Goal: Transaction & Acquisition: Purchase product/service

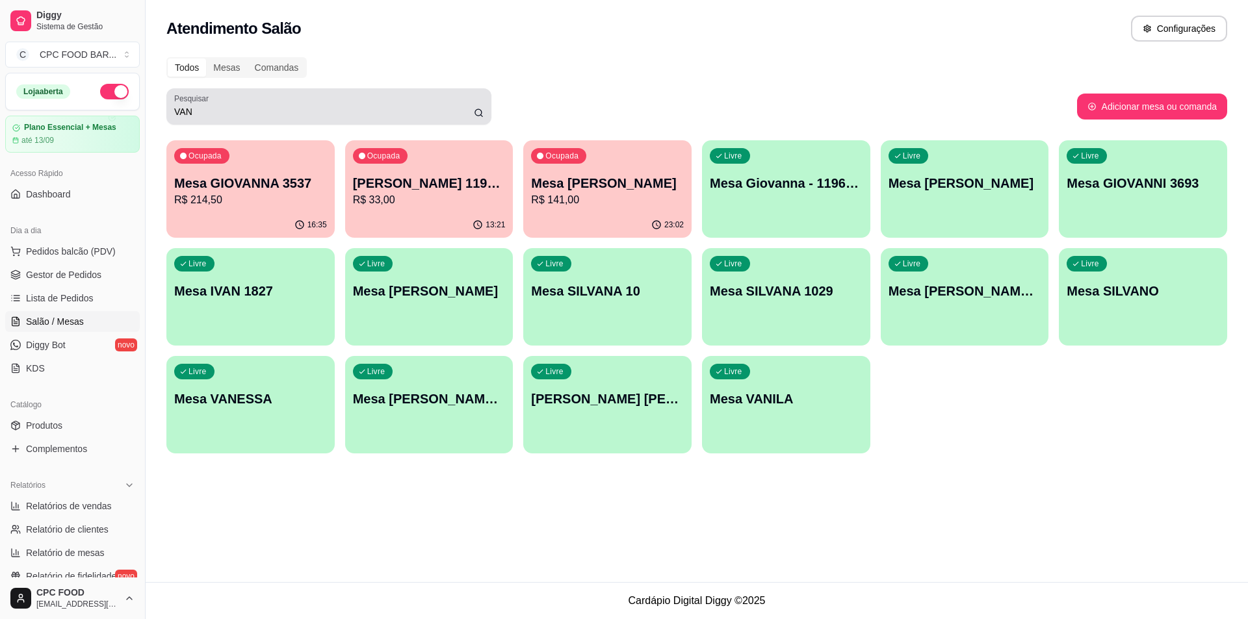
click at [212, 111] on input "VAN" at bounding box center [324, 111] width 300 height 13
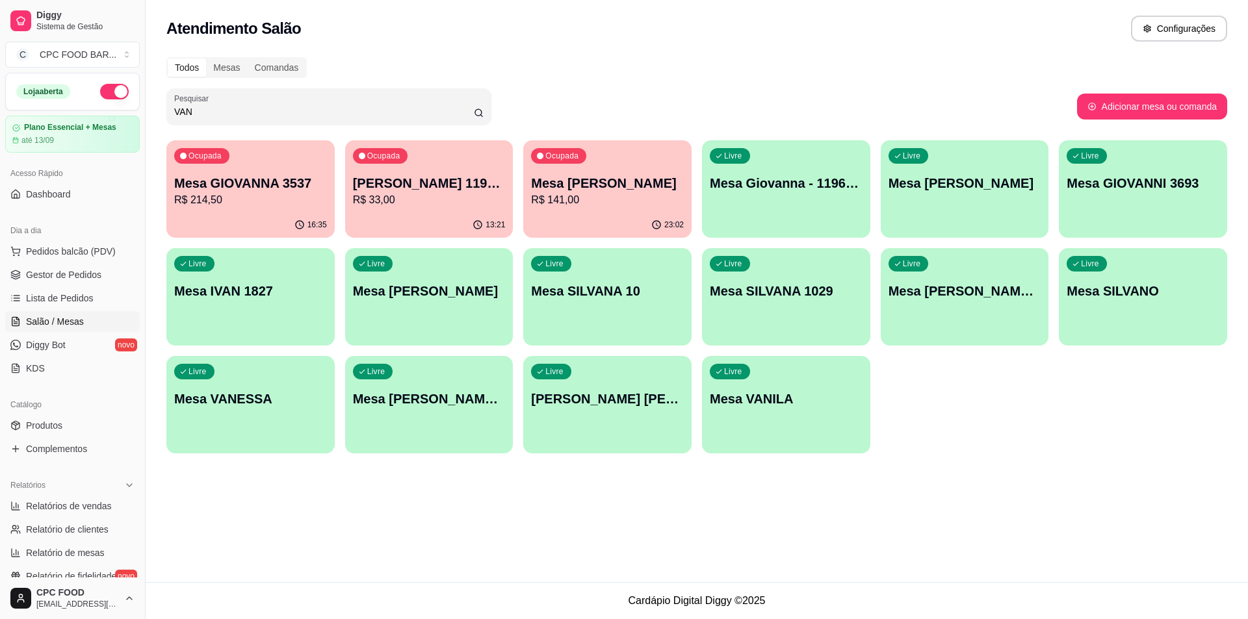
click at [212, 111] on input "VAN" at bounding box center [324, 111] width 300 height 13
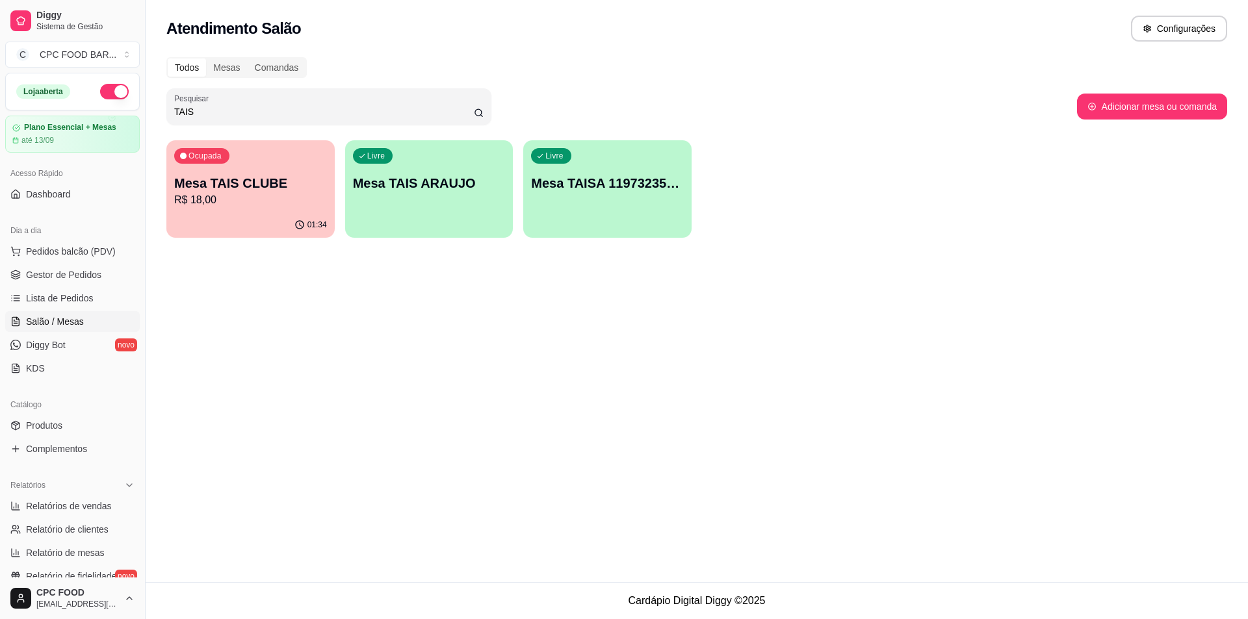
type input "TAIS"
click at [249, 214] on div "01:34" at bounding box center [250, 225] width 168 height 25
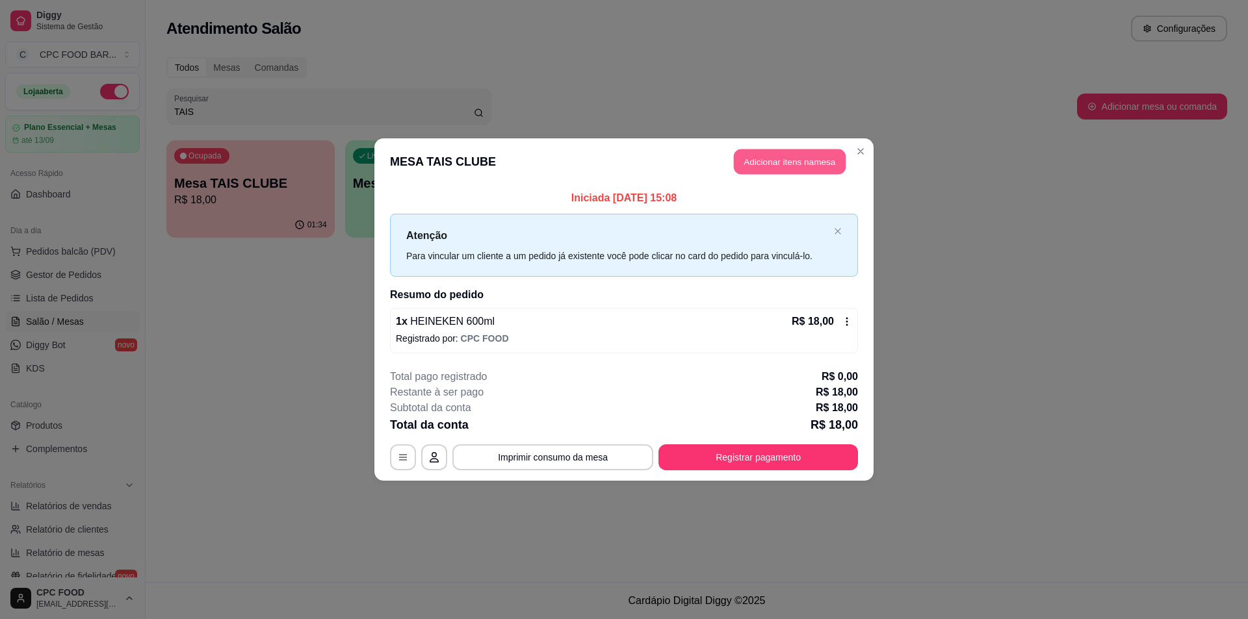
click at [784, 155] on button "Adicionar itens na mesa" at bounding box center [790, 162] width 112 height 25
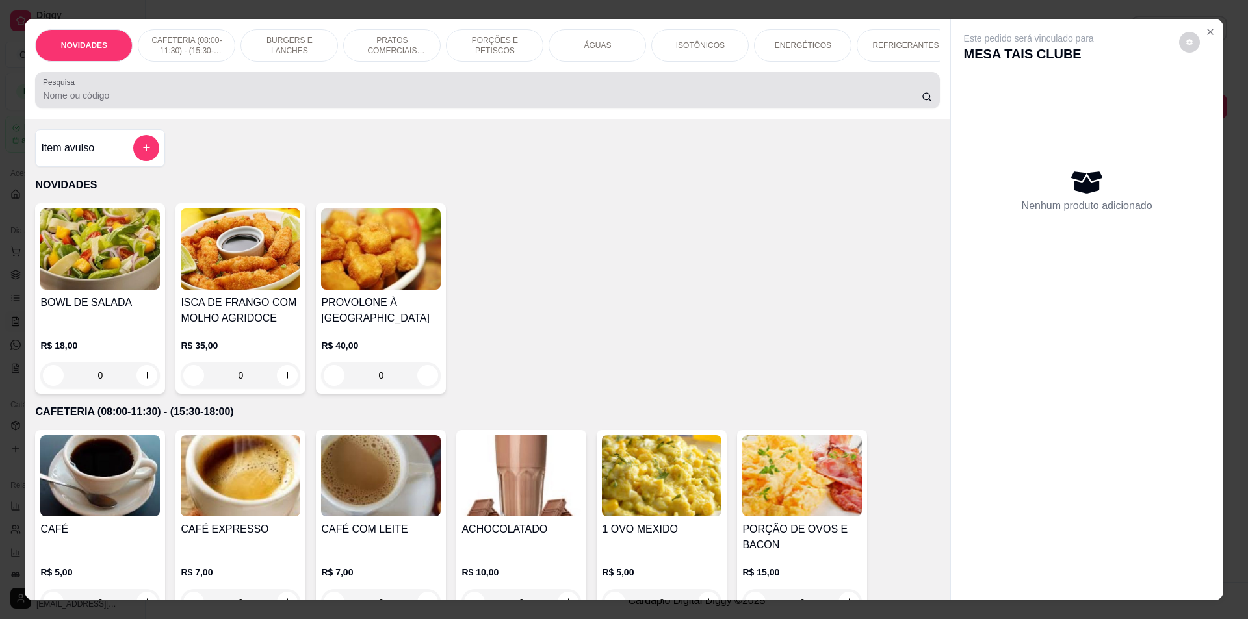
click at [180, 102] on input "Pesquisa" at bounding box center [482, 95] width 878 height 13
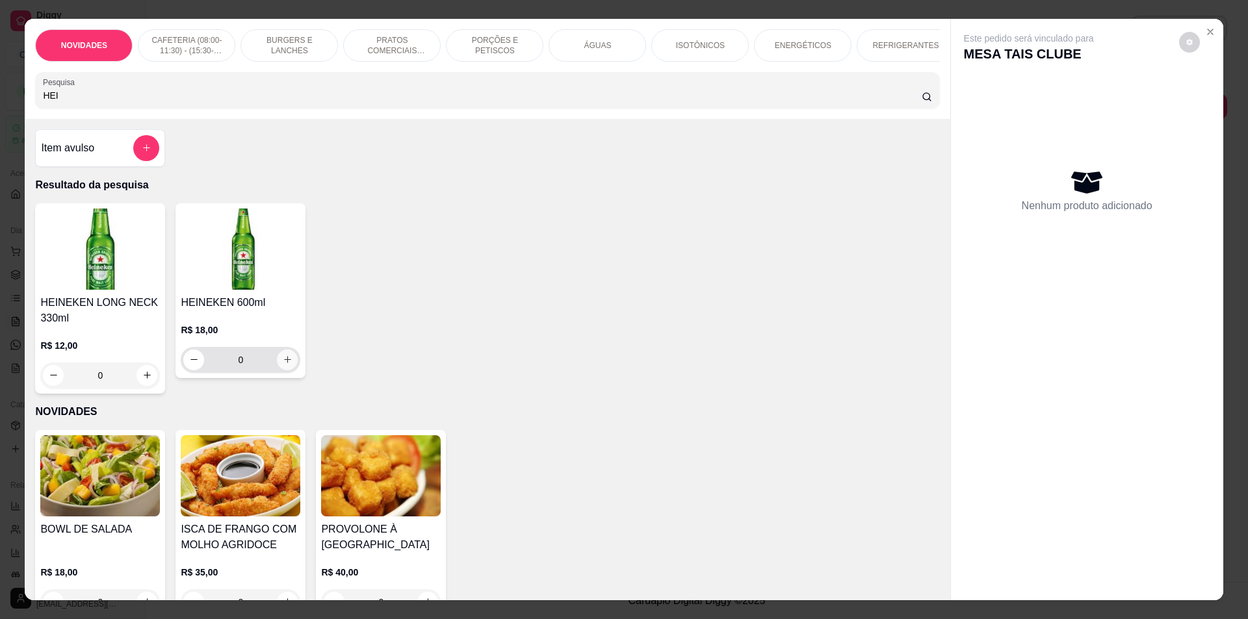
type input "HEI"
click at [283, 365] on icon "increase-product-quantity" at bounding box center [288, 360] width 10 height 10
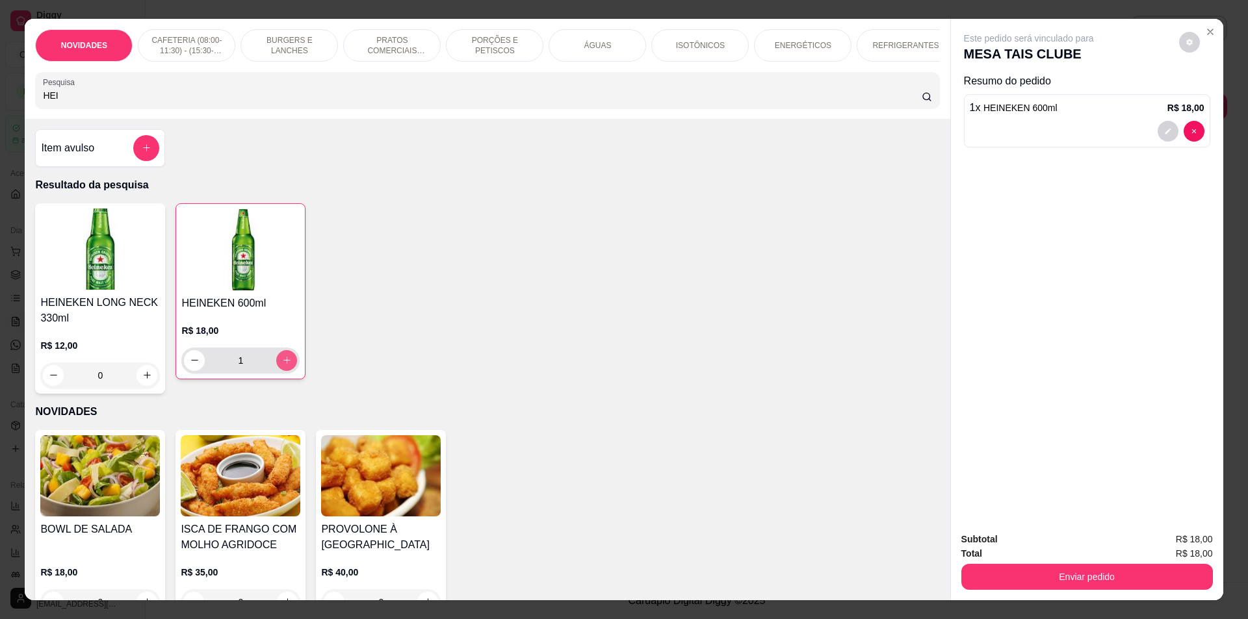
type input "1"
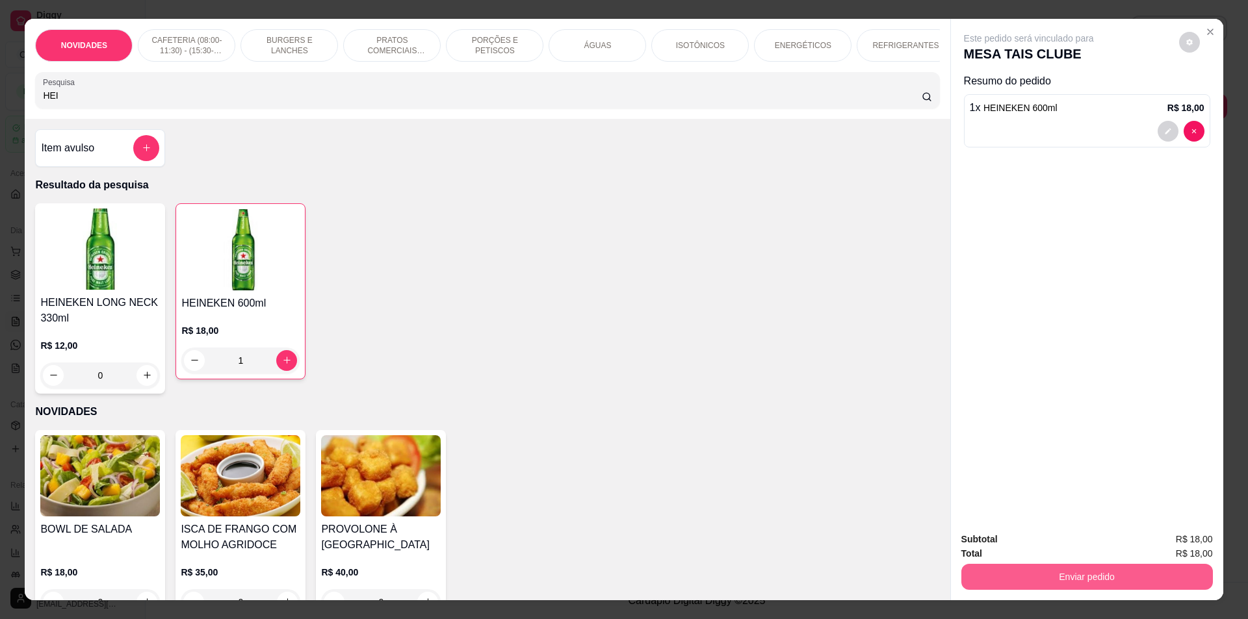
click at [1049, 568] on button "Enviar pedido" at bounding box center [1087, 577] width 252 height 26
click at [1047, 555] on button "Não registrar e enviar pedido" at bounding box center [1043, 545] width 131 height 24
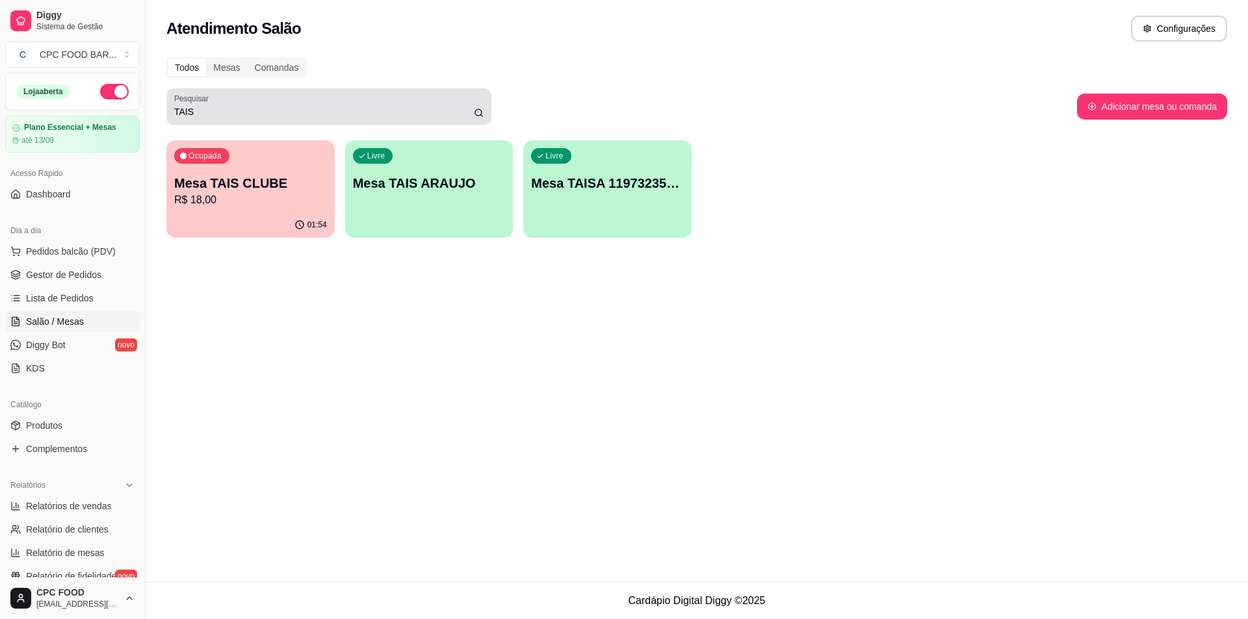
click at [330, 111] on input "TAIS" at bounding box center [324, 111] width 300 height 13
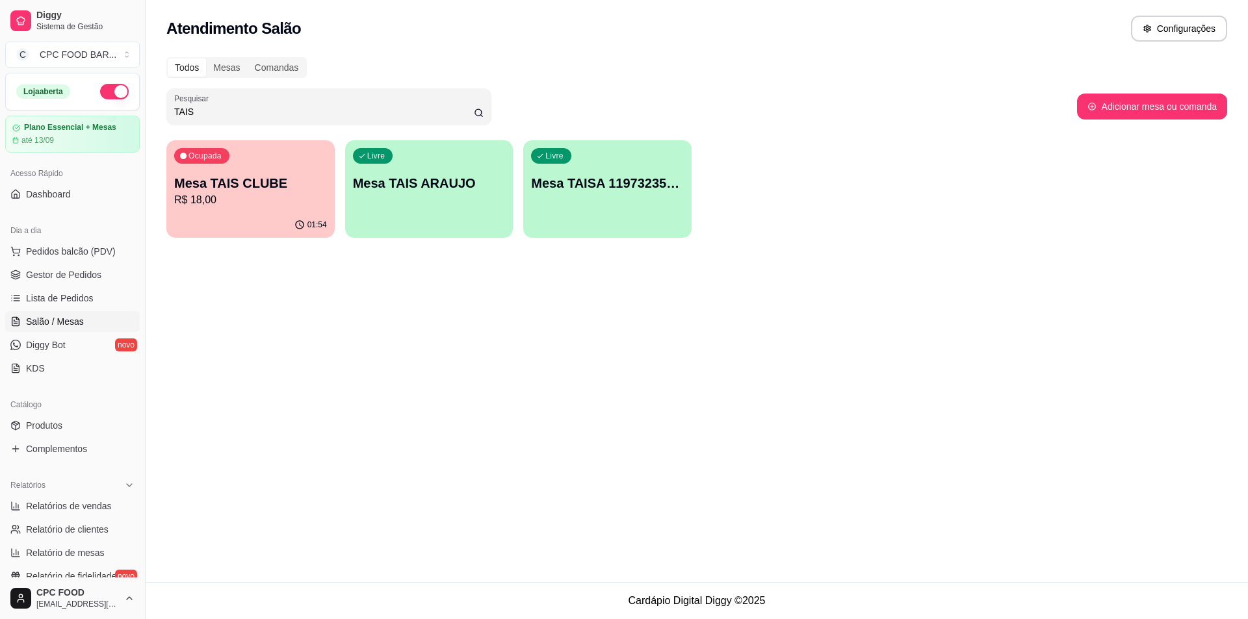
click at [331, 109] on input "TAIS" at bounding box center [324, 111] width 300 height 13
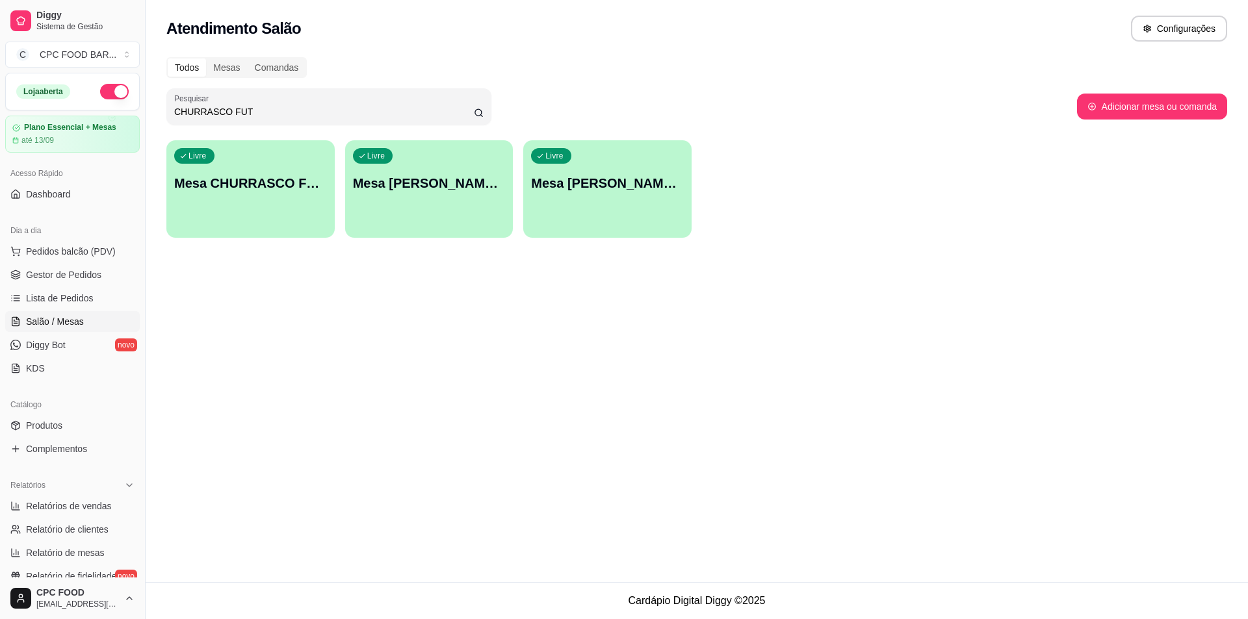
type input "CHURRASCO FUT"
click at [232, 187] on p "Mesa CHURRASCO FUTEBOL" at bounding box center [251, 184] width 148 height 18
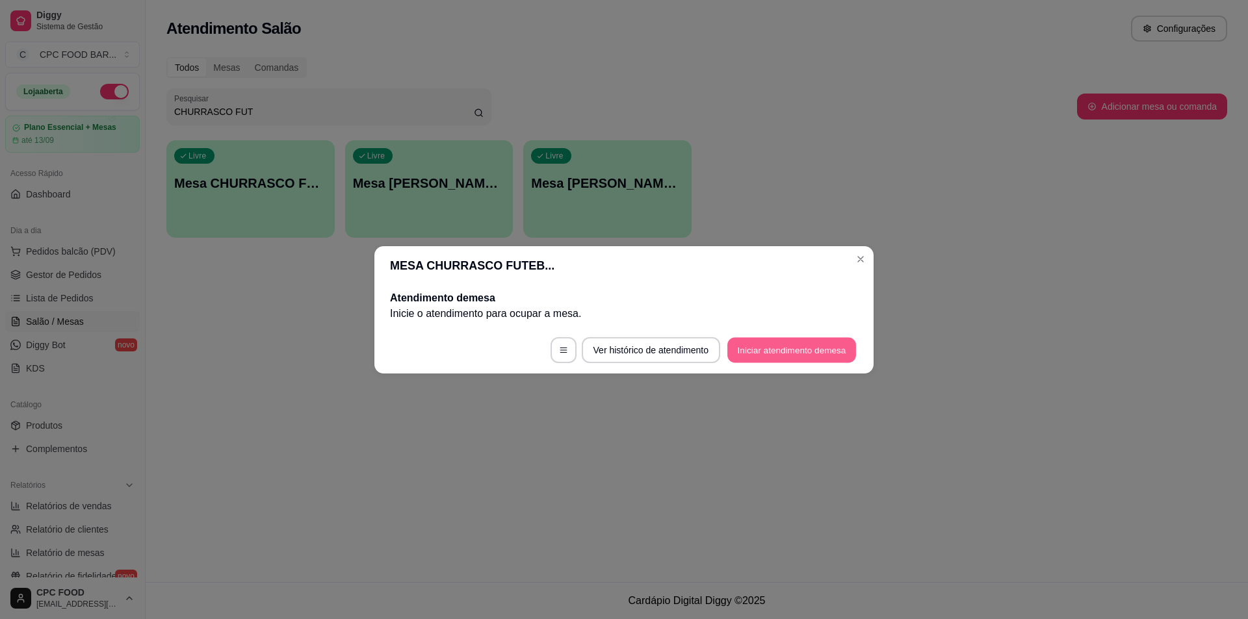
click at [769, 351] on button "Iniciar atendimento de mesa" at bounding box center [791, 349] width 129 height 25
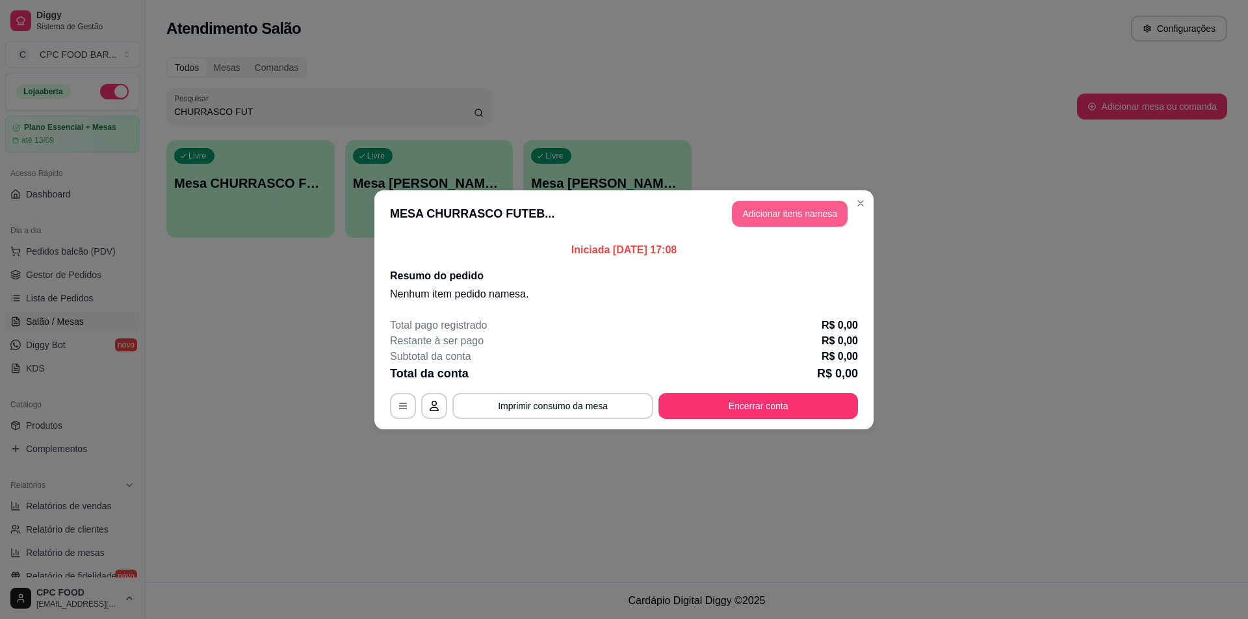
click at [770, 214] on button "Adicionar itens na mesa" at bounding box center [790, 214] width 116 height 26
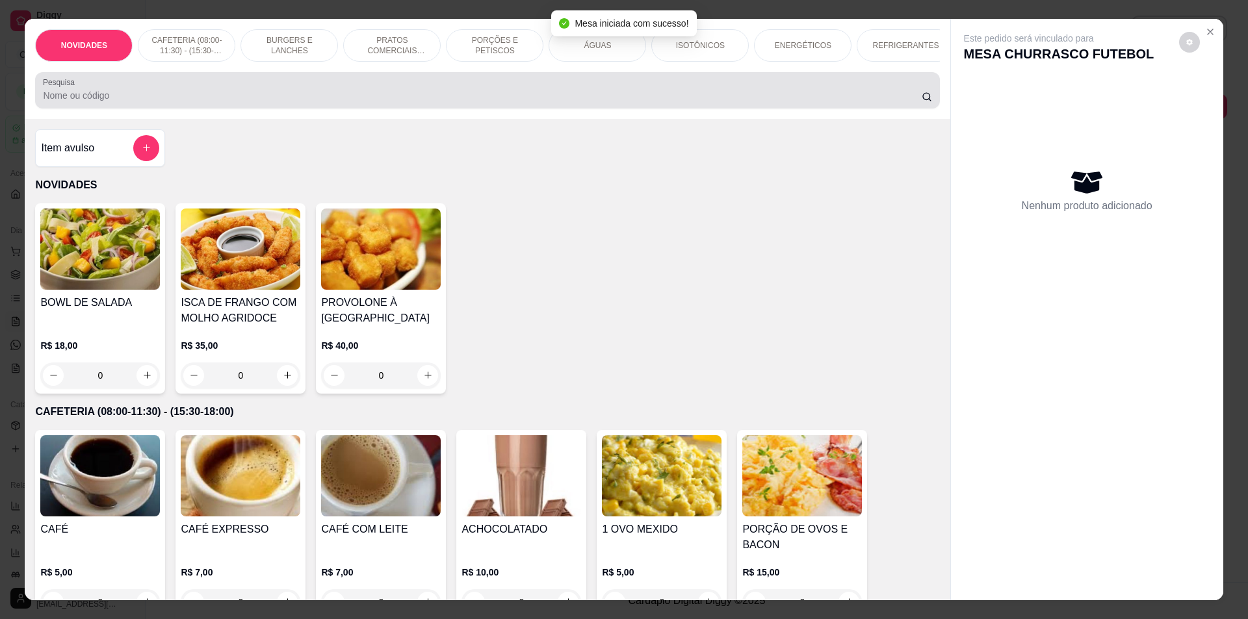
click at [395, 102] on input "Pesquisa" at bounding box center [482, 95] width 878 height 13
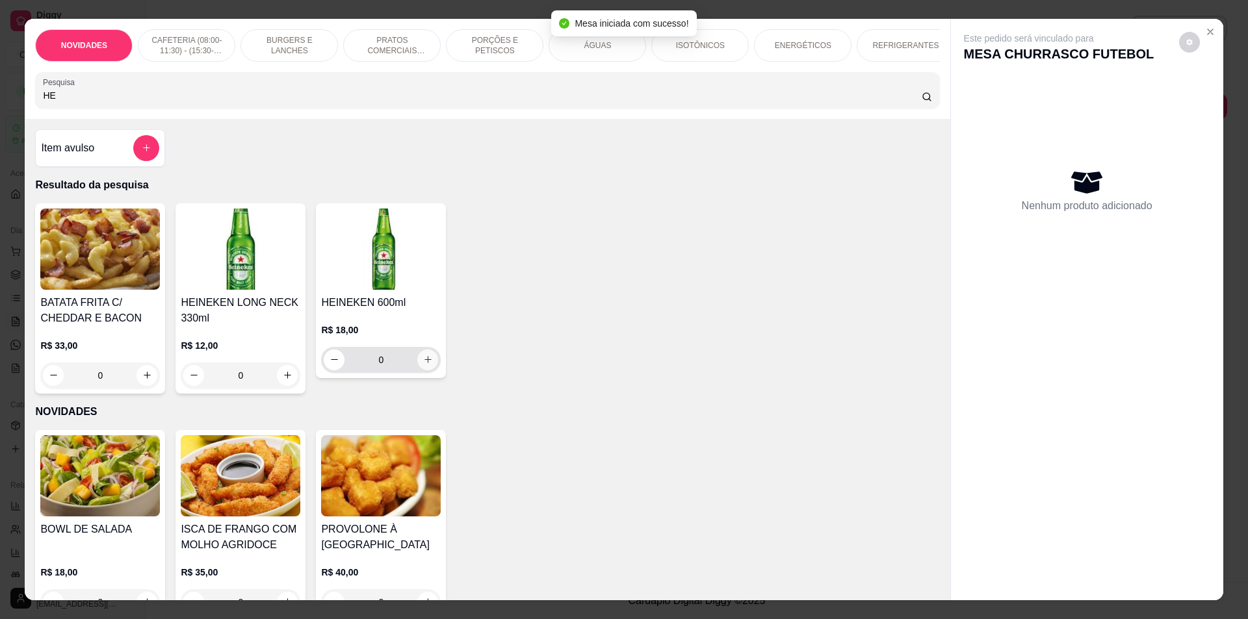
type input "HE"
click at [417, 365] on button "increase-product-quantity" at bounding box center [427, 360] width 21 height 21
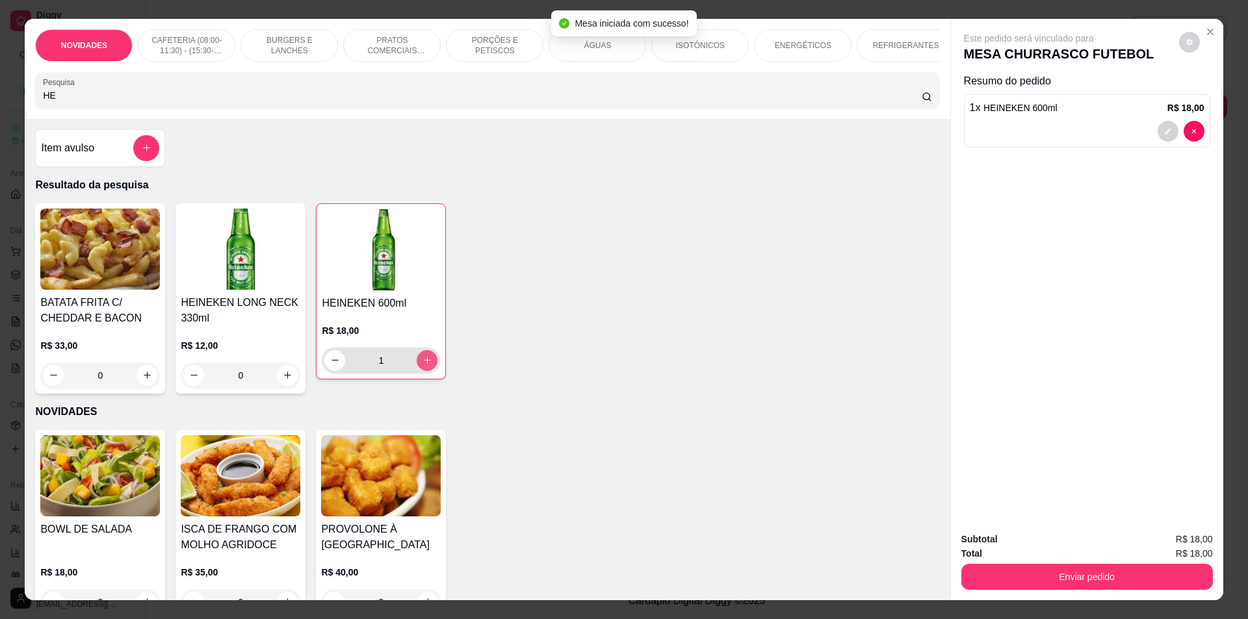
type input "1"
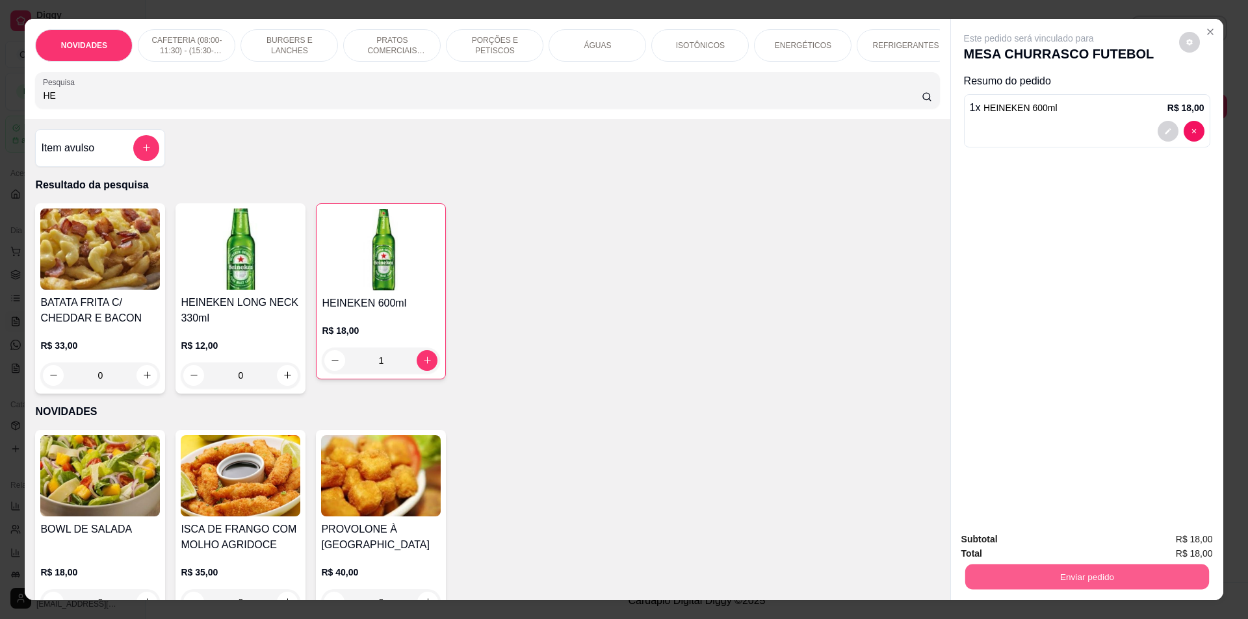
click at [1015, 578] on button "Enviar pedido" at bounding box center [1087, 577] width 244 height 25
click at [1022, 543] on button "Não registrar e enviar pedido" at bounding box center [1043, 545] width 135 height 25
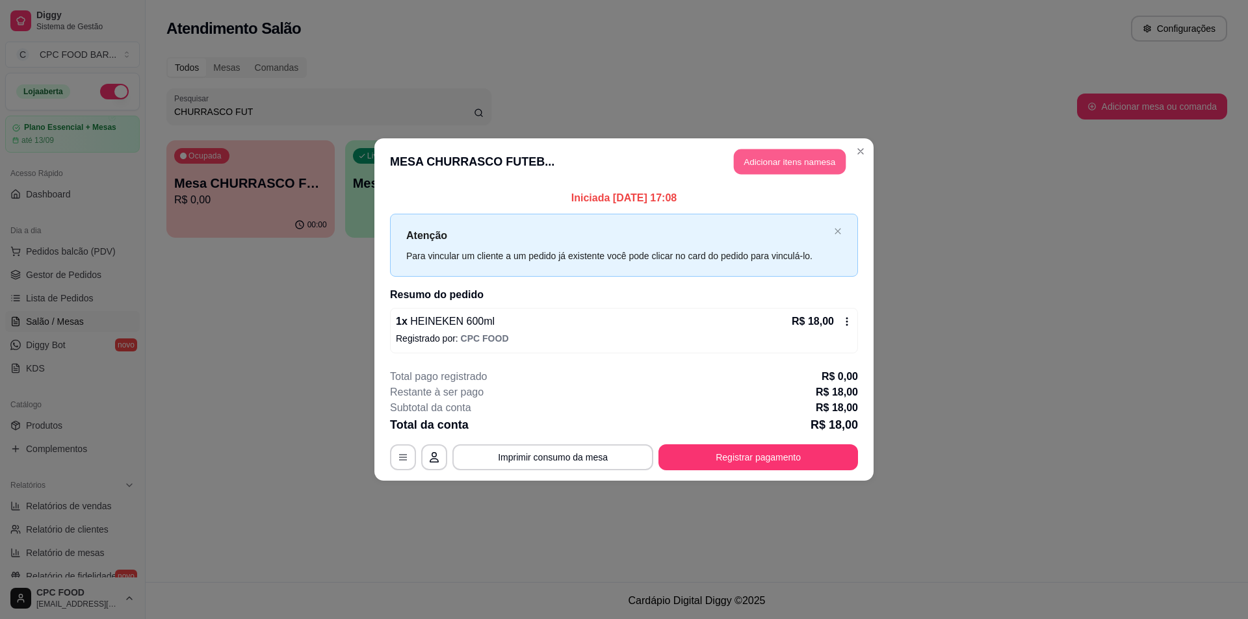
click at [811, 153] on button "Adicionar itens na mesa" at bounding box center [790, 162] width 112 height 25
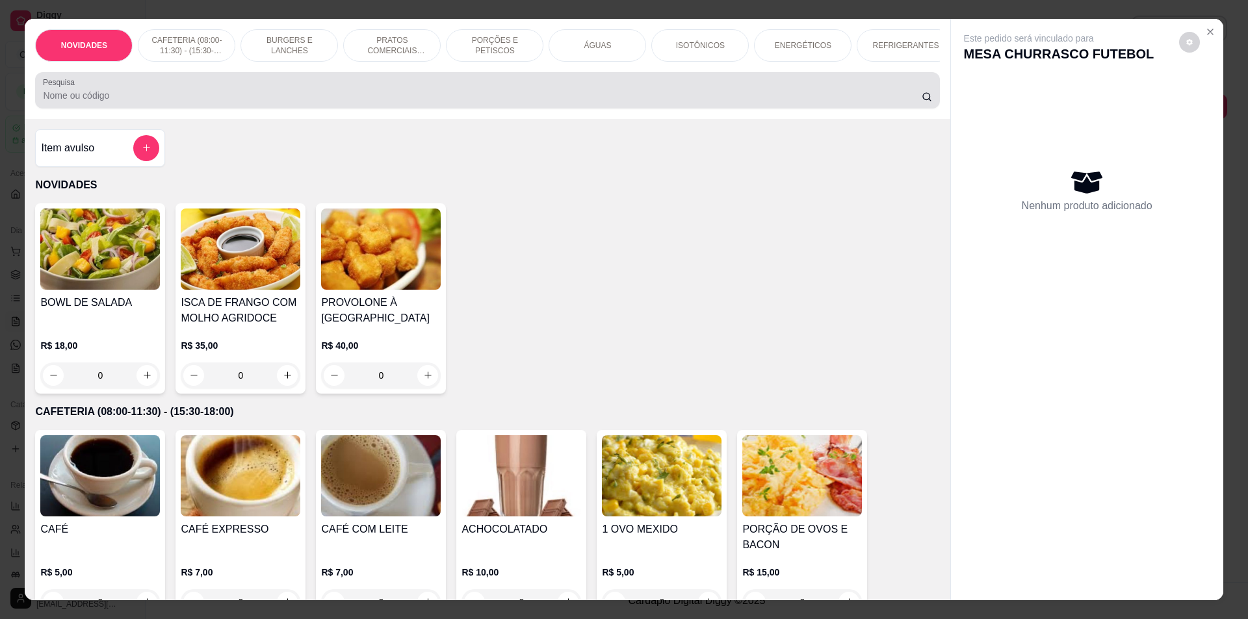
click at [463, 102] on input "Pesquisa" at bounding box center [482, 95] width 878 height 13
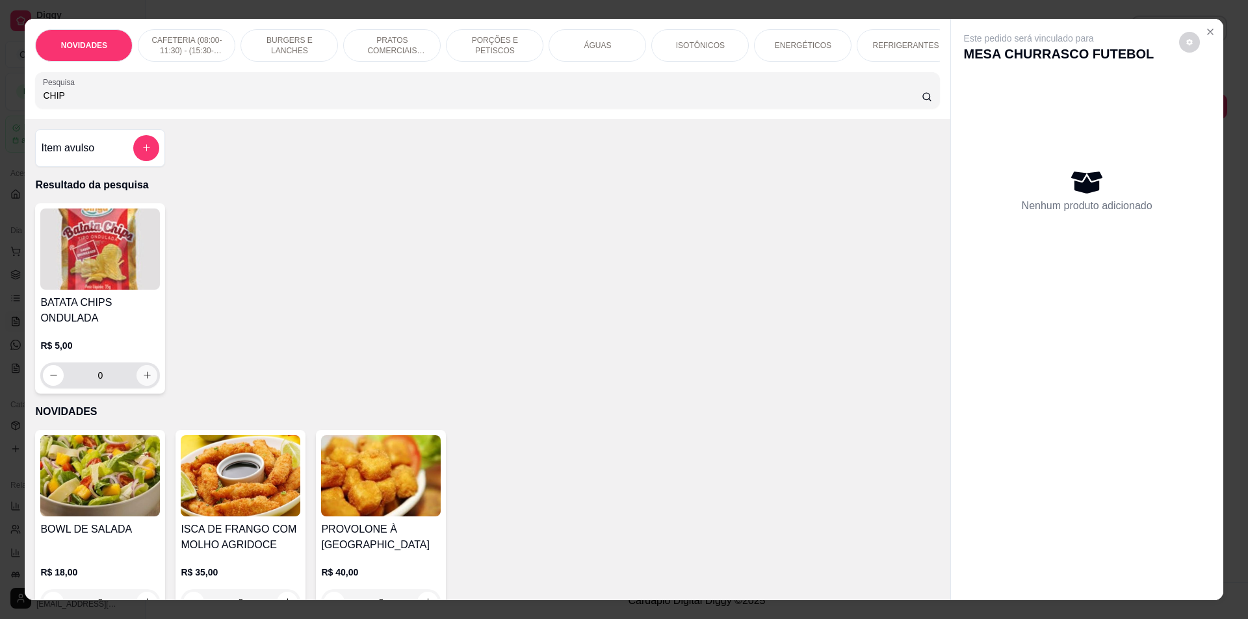
type input "CHIP"
click at [142, 380] on icon "increase-product-quantity" at bounding box center [147, 376] width 10 height 10
type input "1"
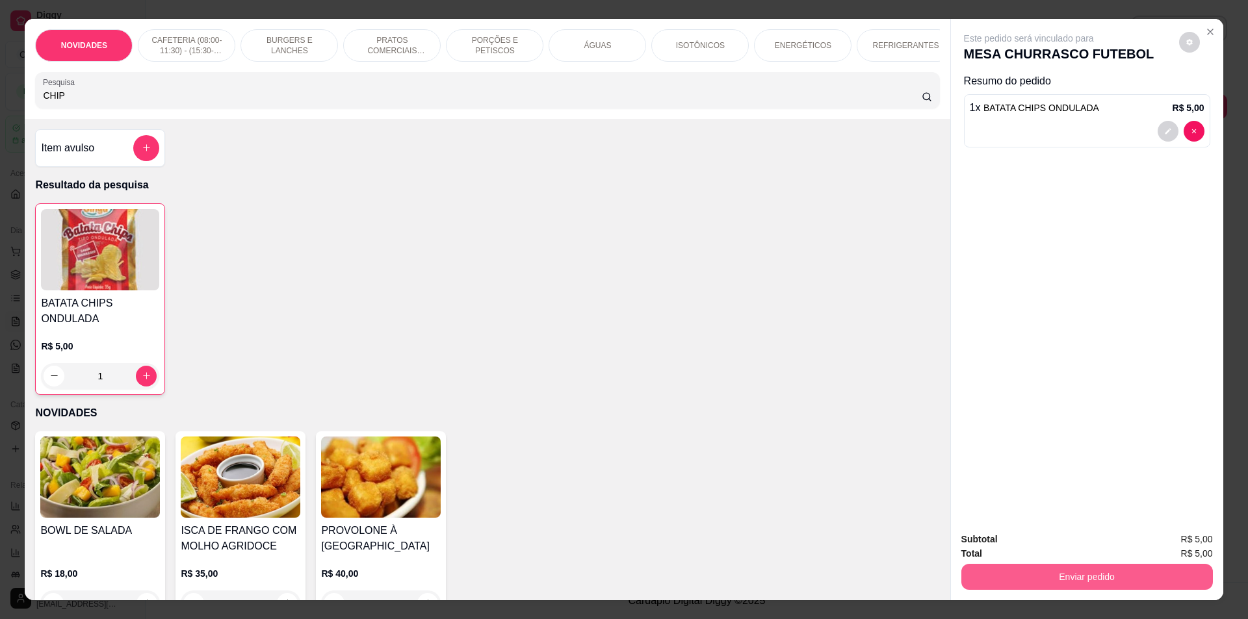
click at [993, 575] on button "Enviar pedido" at bounding box center [1087, 577] width 252 height 26
click at [1017, 534] on button "Não registrar e enviar pedido" at bounding box center [1043, 545] width 135 height 25
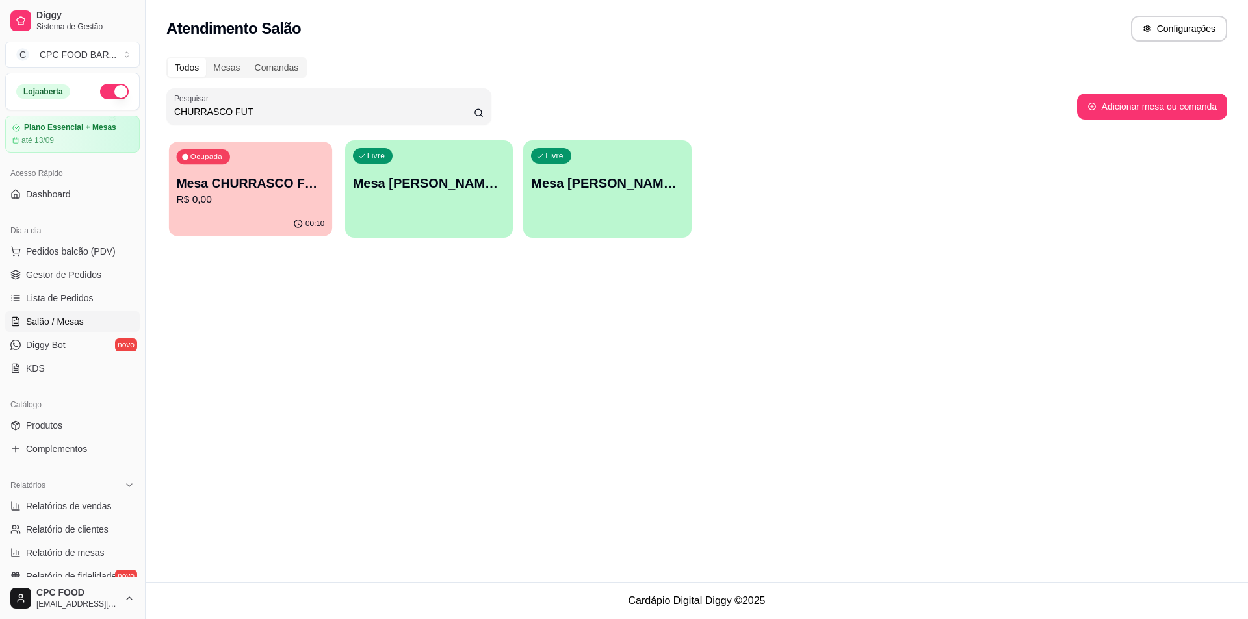
click at [263, 224] on div "00:10" at bounding box center [250, 224] width 163 height 25
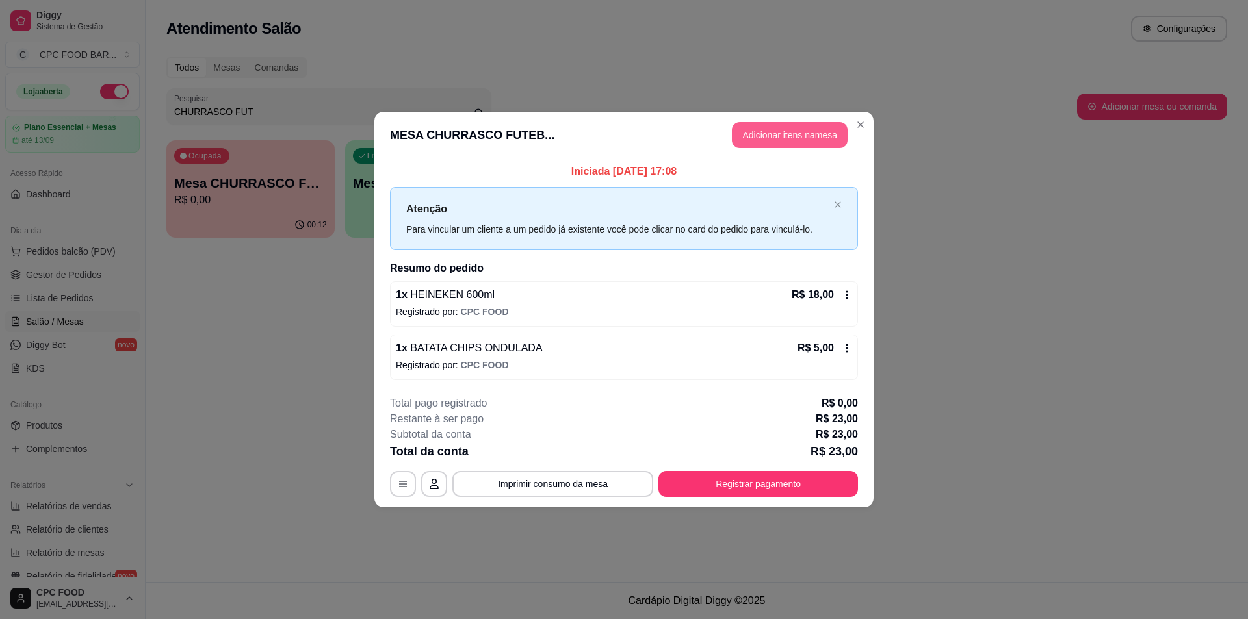
click at [756, 129] on button "Adicionar itens na mesa" at bounding box center [790, 135] width 116 height 26
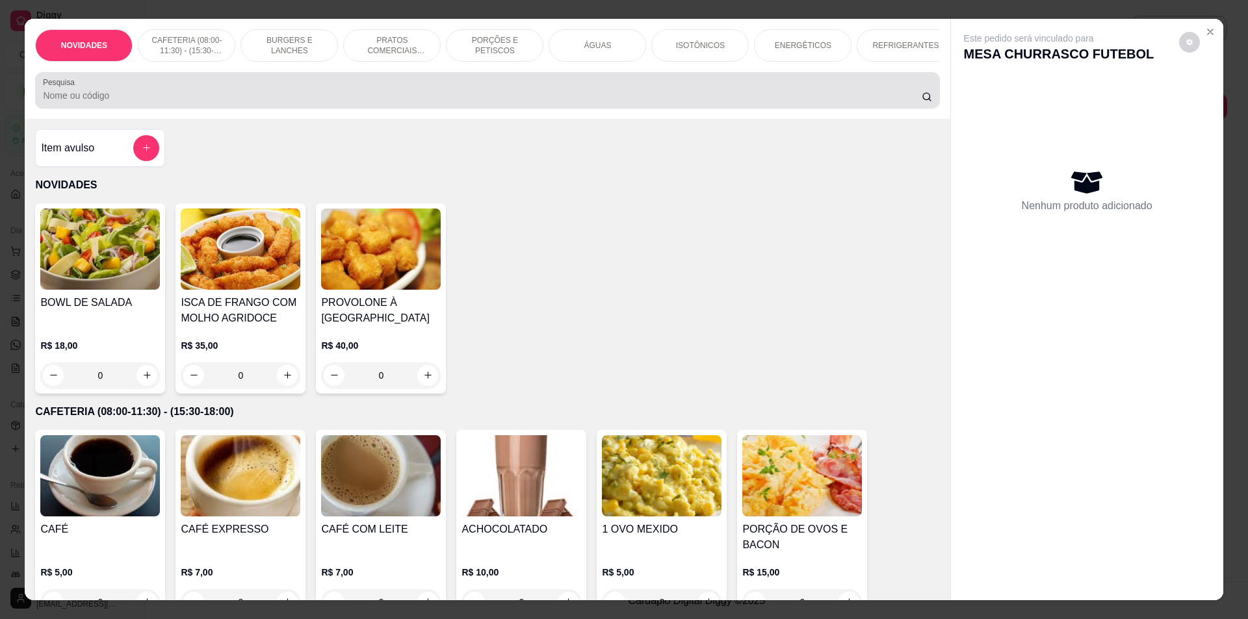
click at [322, 98] on input "Pesquisa" at bounding box center [482, 95] width 878 height 13
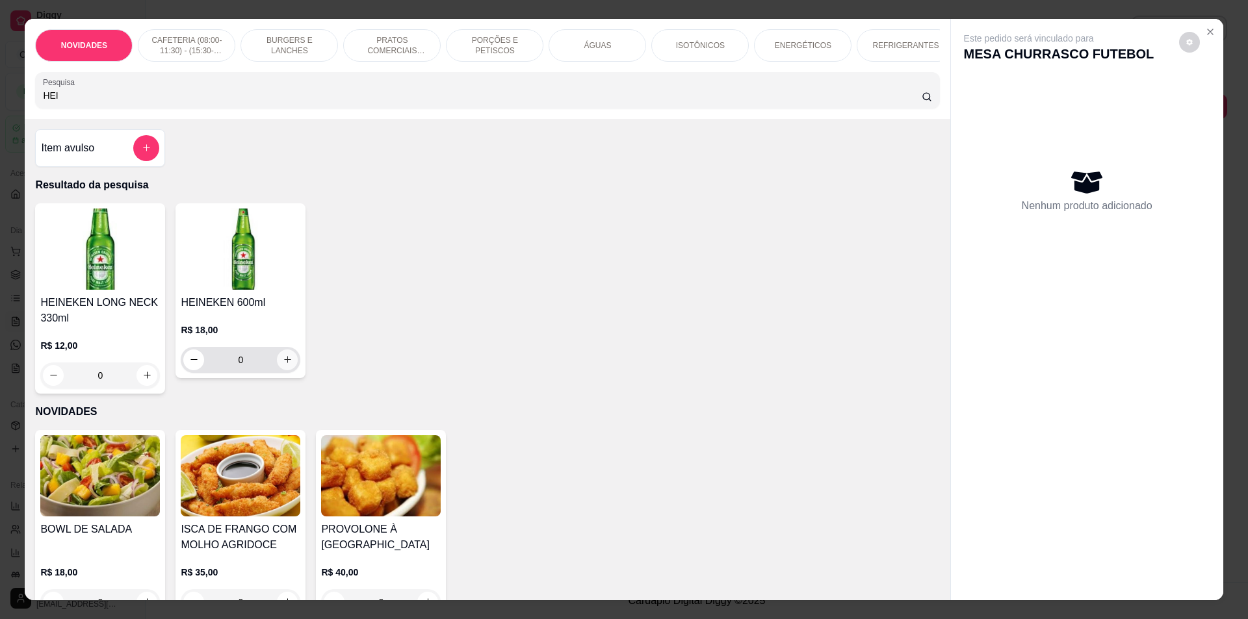
type input "HEI"
click at [280, 364] on button "increase-product-quantity" at bounding box center [288, 360] width 20 height 20
type input "1"
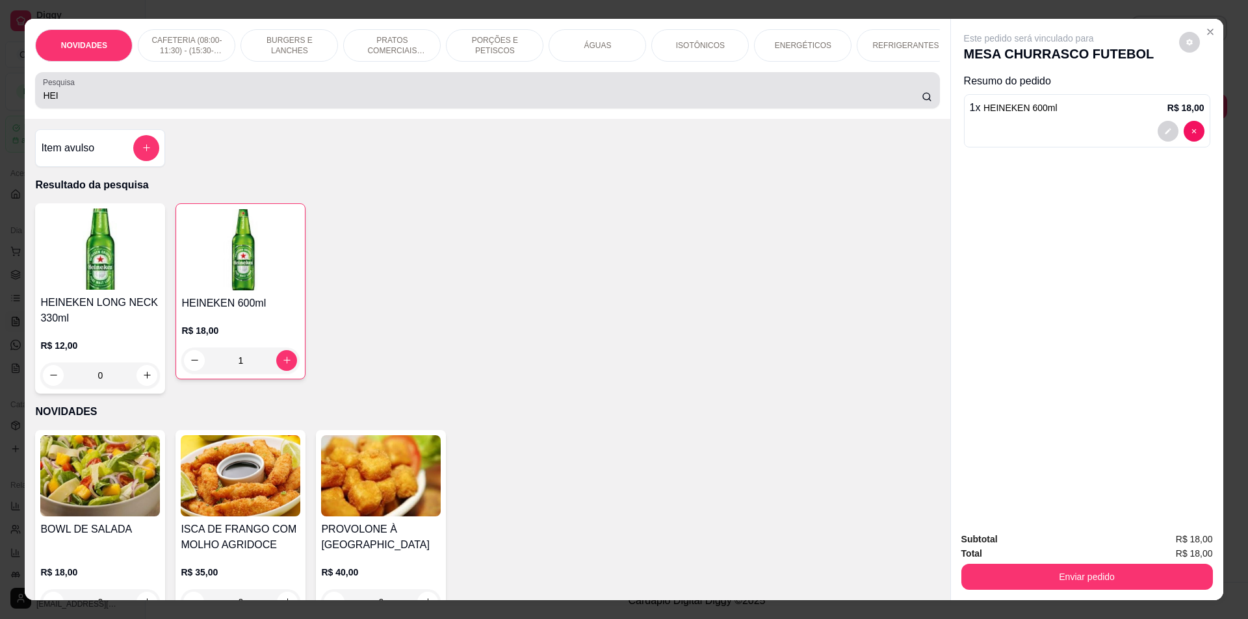
click at [114, 102] on input "HEI" at bounding box center [482, 95] width 878 height 13
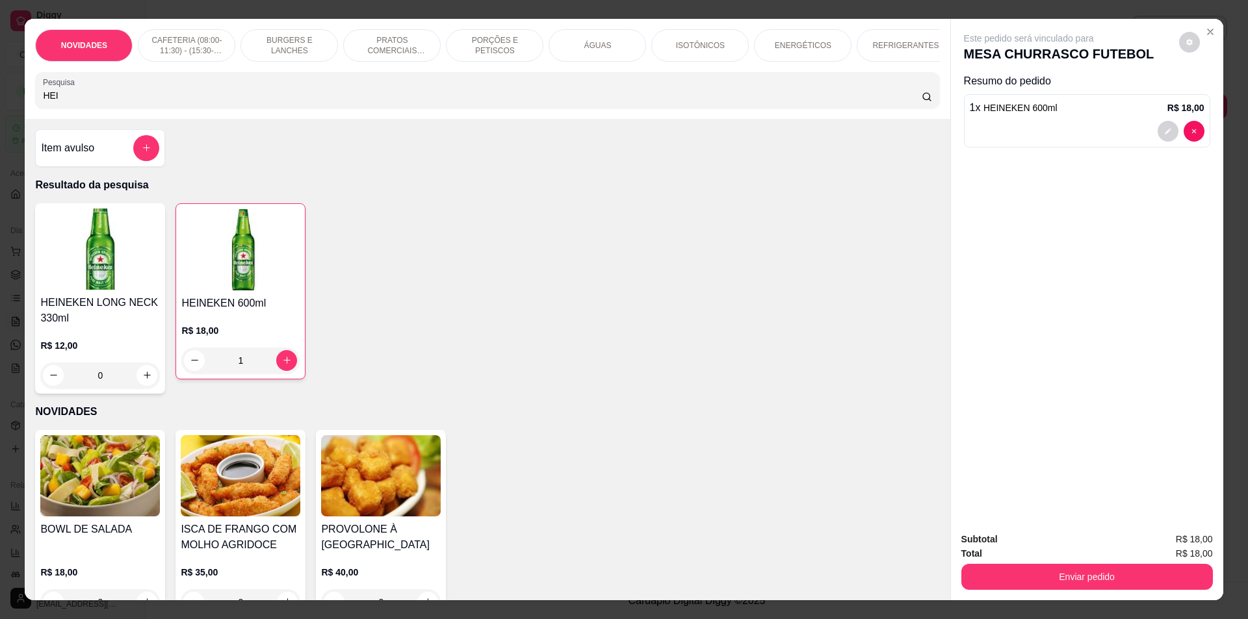
click at [114, 102] on input "HEI" at bounding box center [482, 95] width 878 height 13
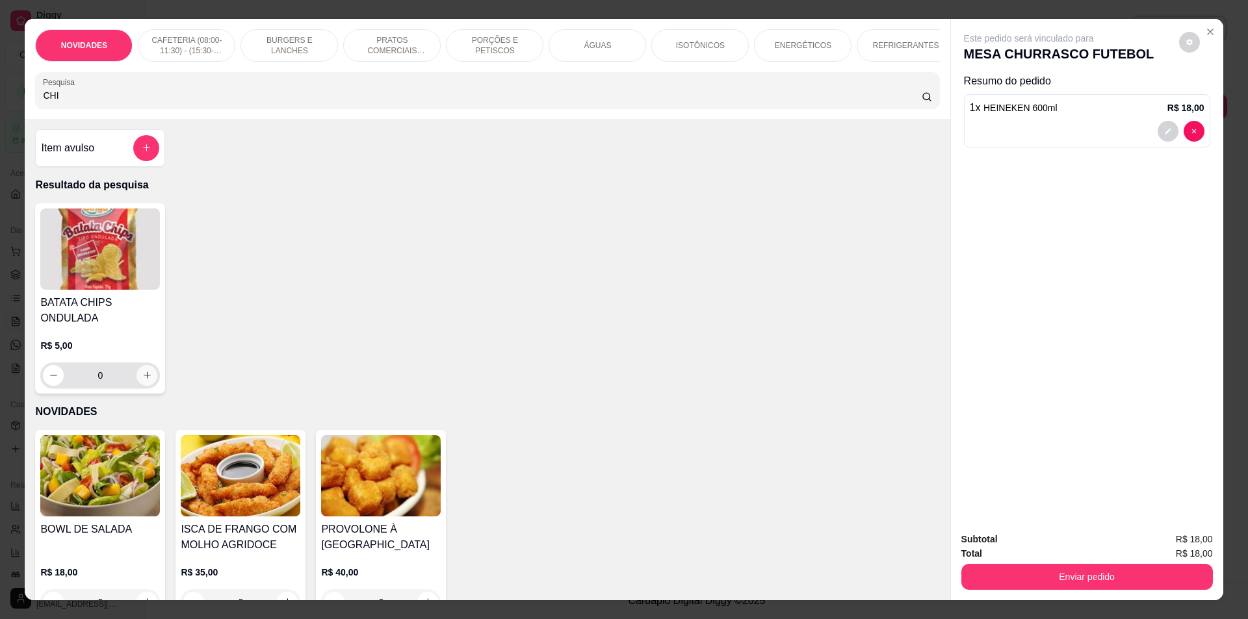
type input "CHI"
click at [146, 380] on icon "increase-product-quantity" at bounding box center [147, 376] width 10 height 10
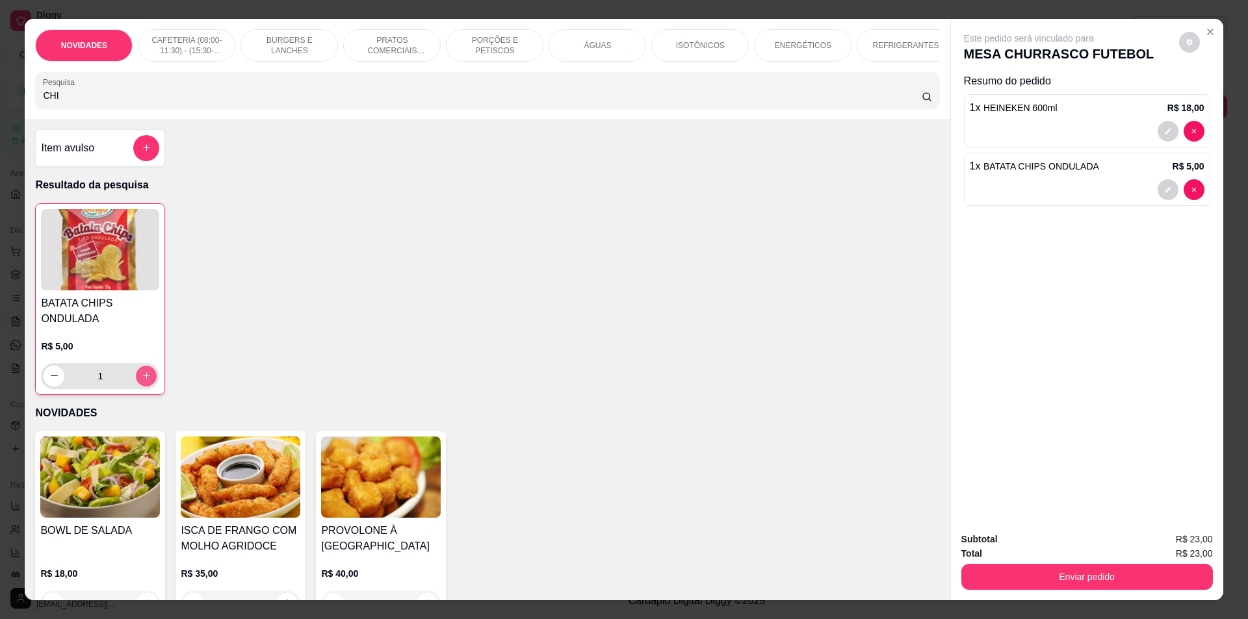
type input "1"
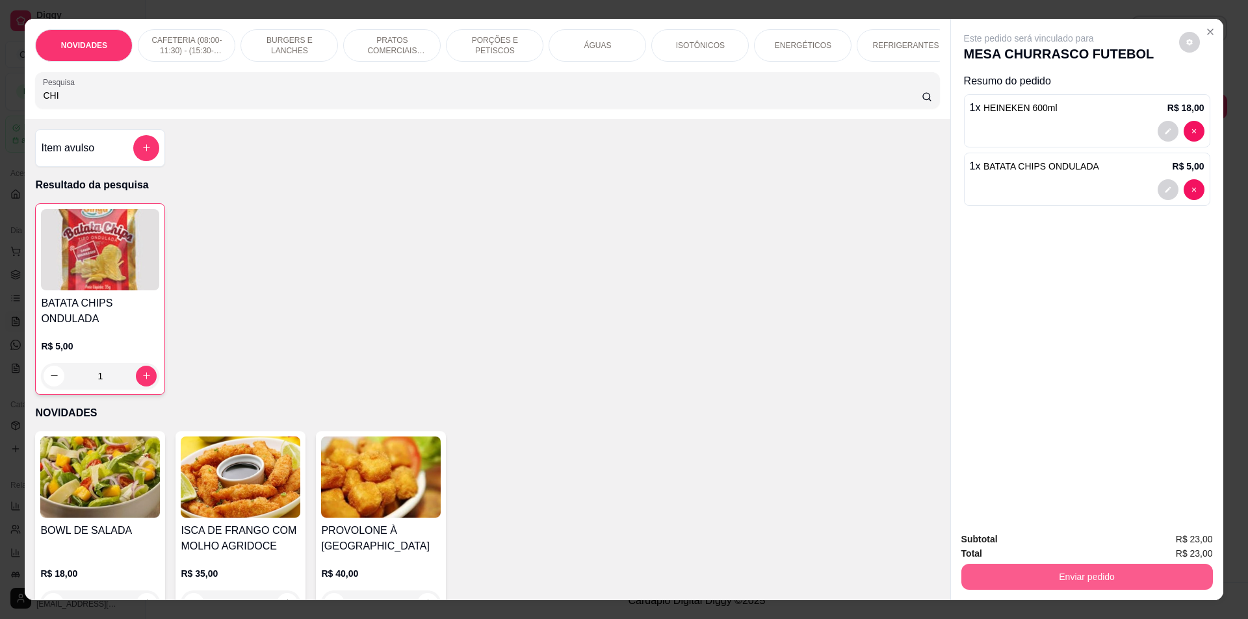
click at [1073, 573] on button "Enviar pedido" at bounding box center [1087, 577] width 252 height 26
click at [1047, 550] on button "Não registrar e enviar pedido" at bounding box center [1043, 545] width 131 height 24
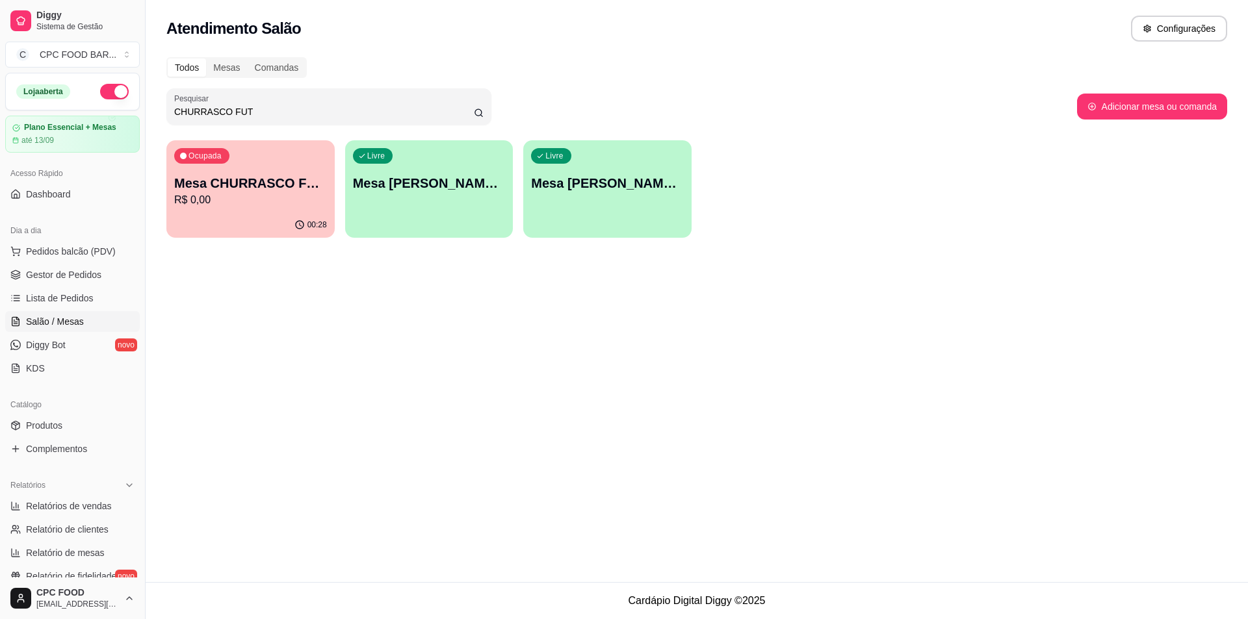
click at [859, 76] on div "Todos Mesas Comandas" at bounding box center [696, 67] width 1061 height 21
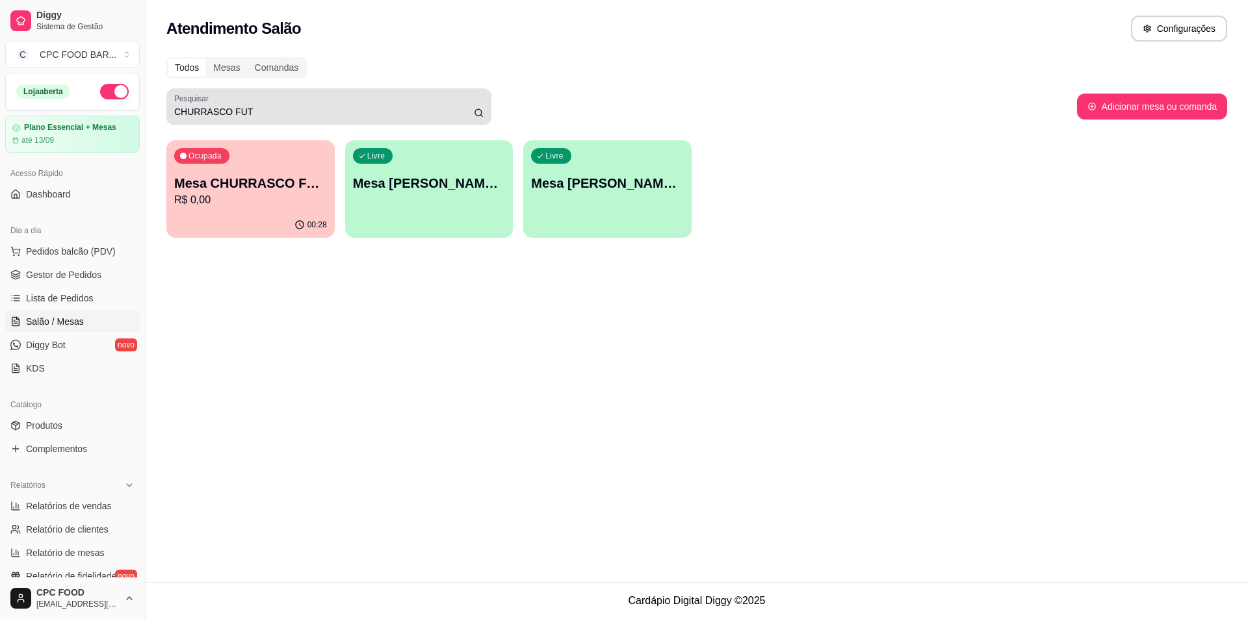
click at [391, 109] on input "CHURRASCO FUT" at bounding box center [324, 111] width 300 height 13
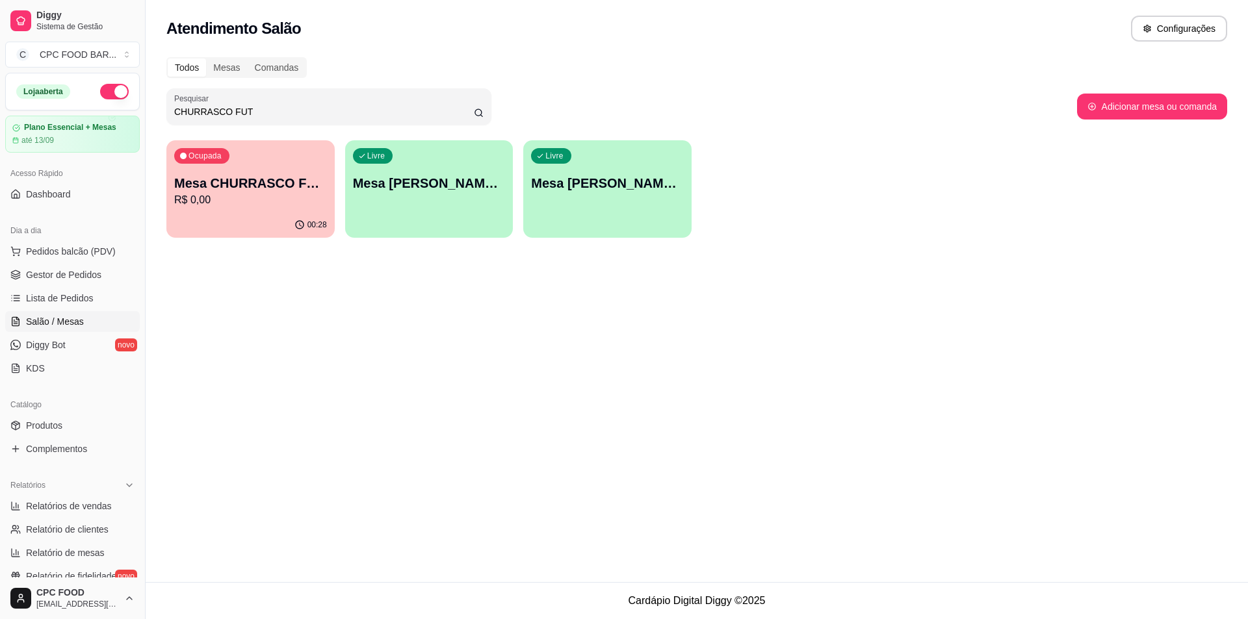
click at [387, 109] on input "CHURRASCO FUT" at bounding box center [324, 111] width 300 height 13
click at [382, 108] on input "CHURRASCO FUT" at bounding box center [324, 111] width 300 height 13
click at [248, 113] on input "CHURRASCO FUT" at bounding box center [324, 111] width 300 height 13
click at [244, 113] on input "CHURRASCO FUT" at bounding box center [324, 111] width 300 height 13
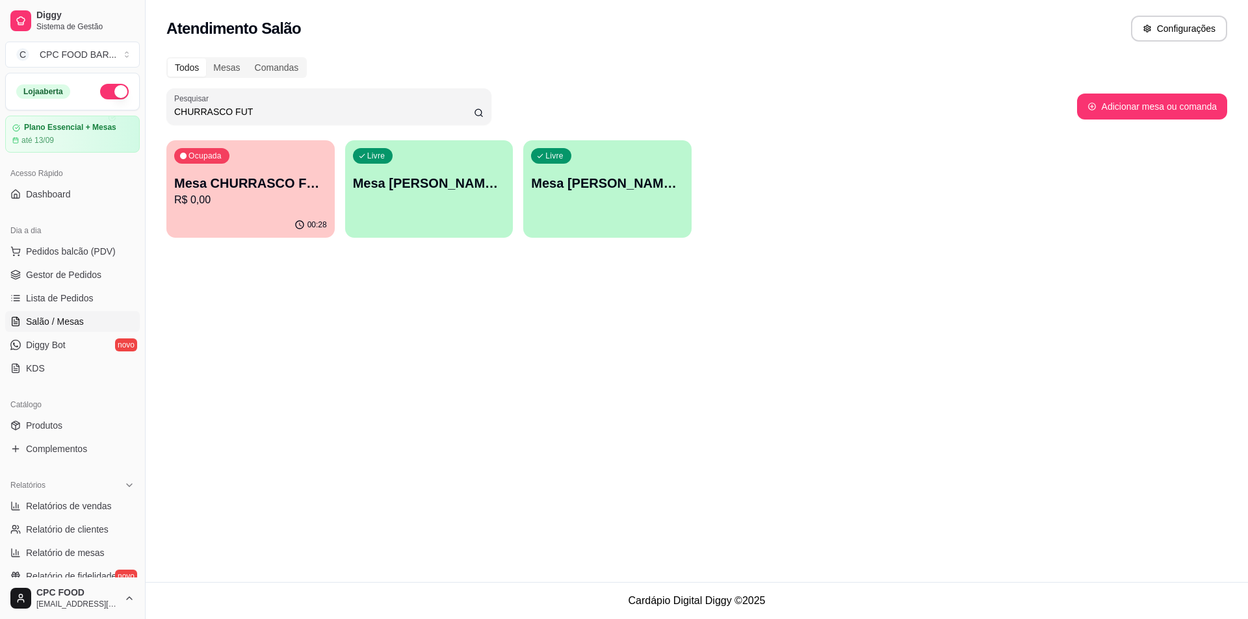
click at [244, 113] on input "CHURRASCO FUT" at bounding box center [324, 111] width 300 height 13
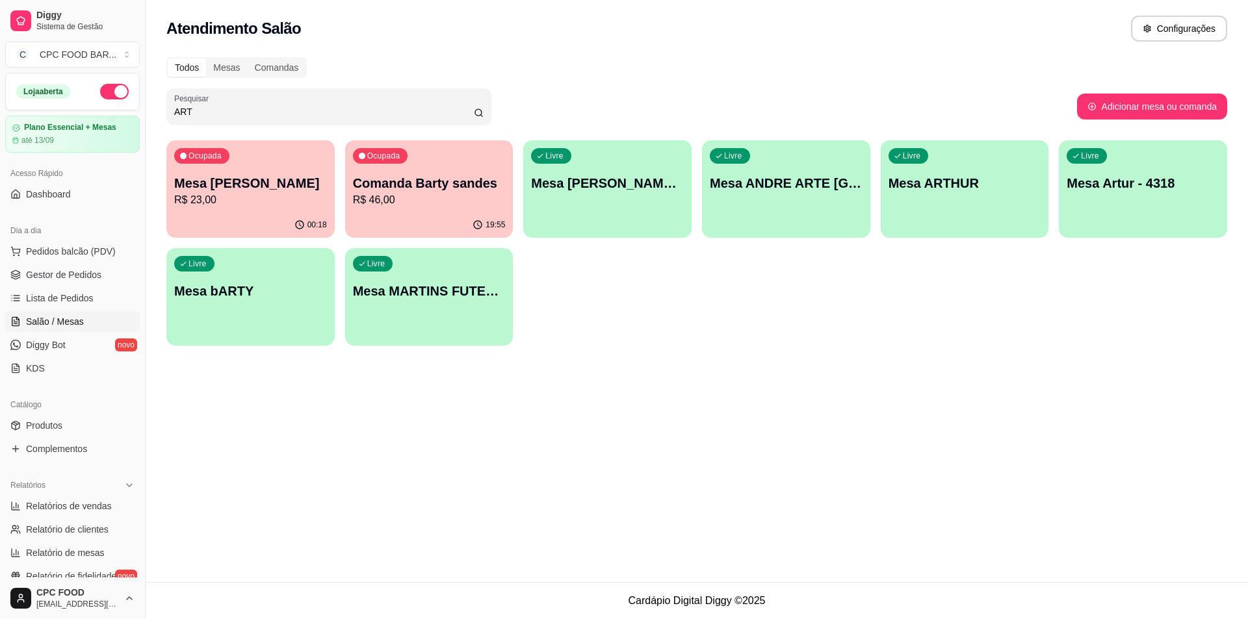
type input "ART"
click at [229, 190] on p "Mesa [PERSON_NAME]" at bounding box center [251, 184] width 148 height 18
click at [279, 196] on p "R$ 23,00" at bounding box center [251, 199] width 148 height 15
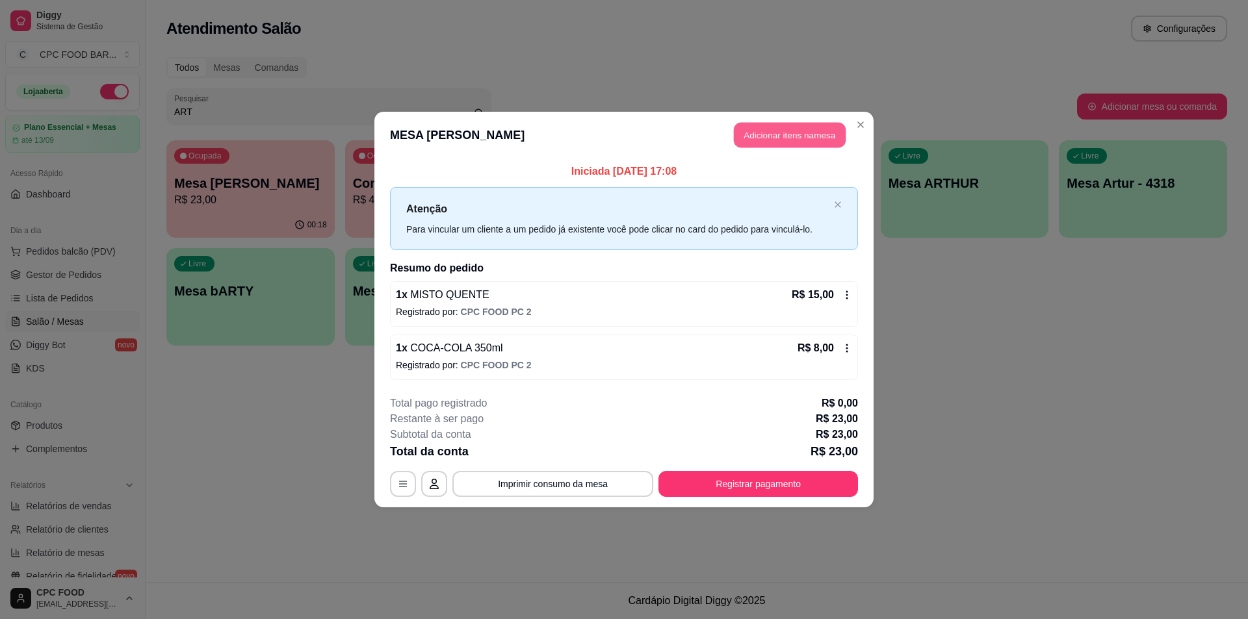
click at [796, 139] on button "Adicionar itens na mesa" at bounding box center [790, 135] width 112 height 25
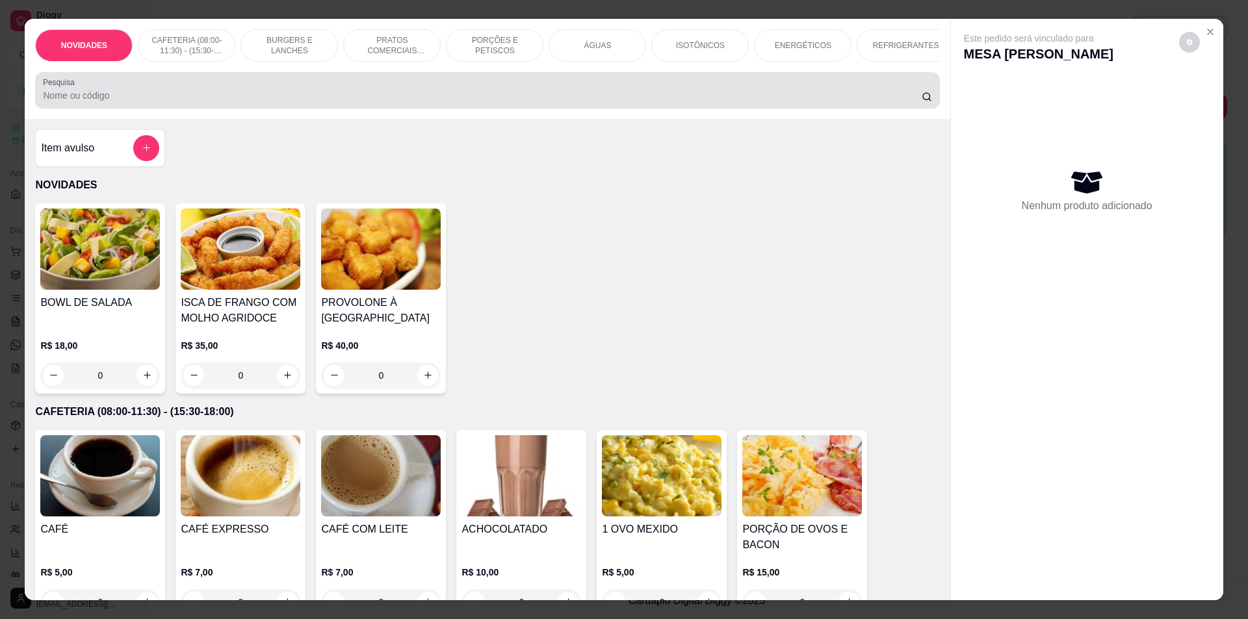
click at [405, 102] on input "Pesquisa" at bounding box center [482, 95] width 878 height 13
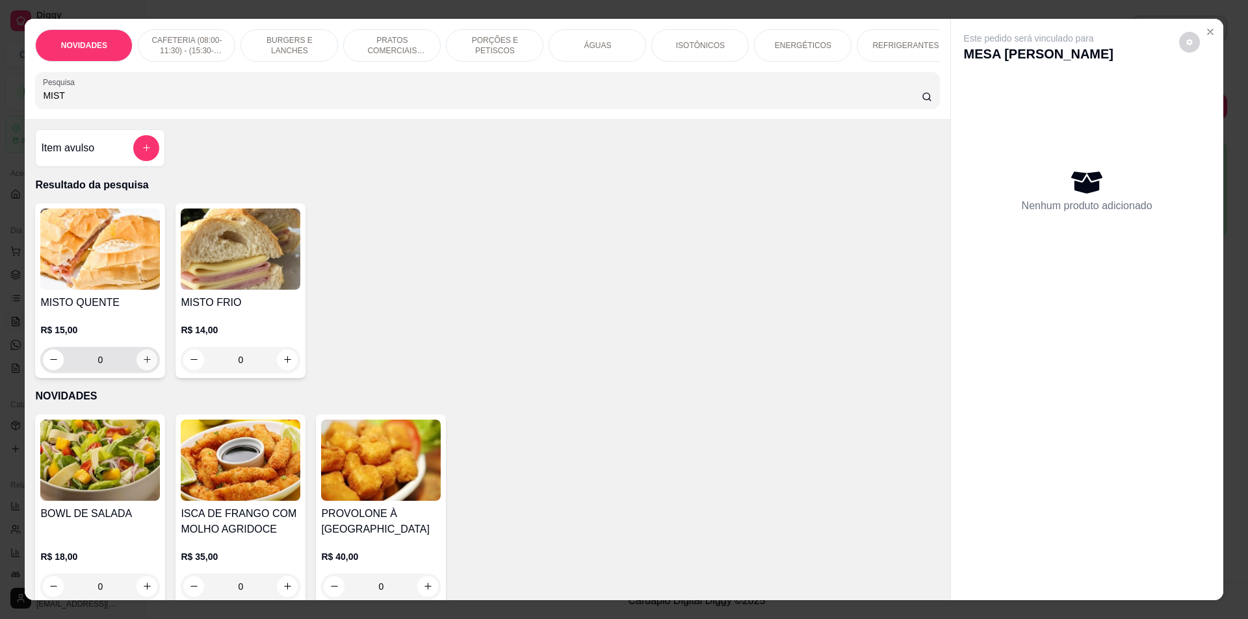
type input "MIST"
click at [142, 365] on icon "increase-product-quantity" at bounding box center [147, 360] width 10 height 10
type input "1"
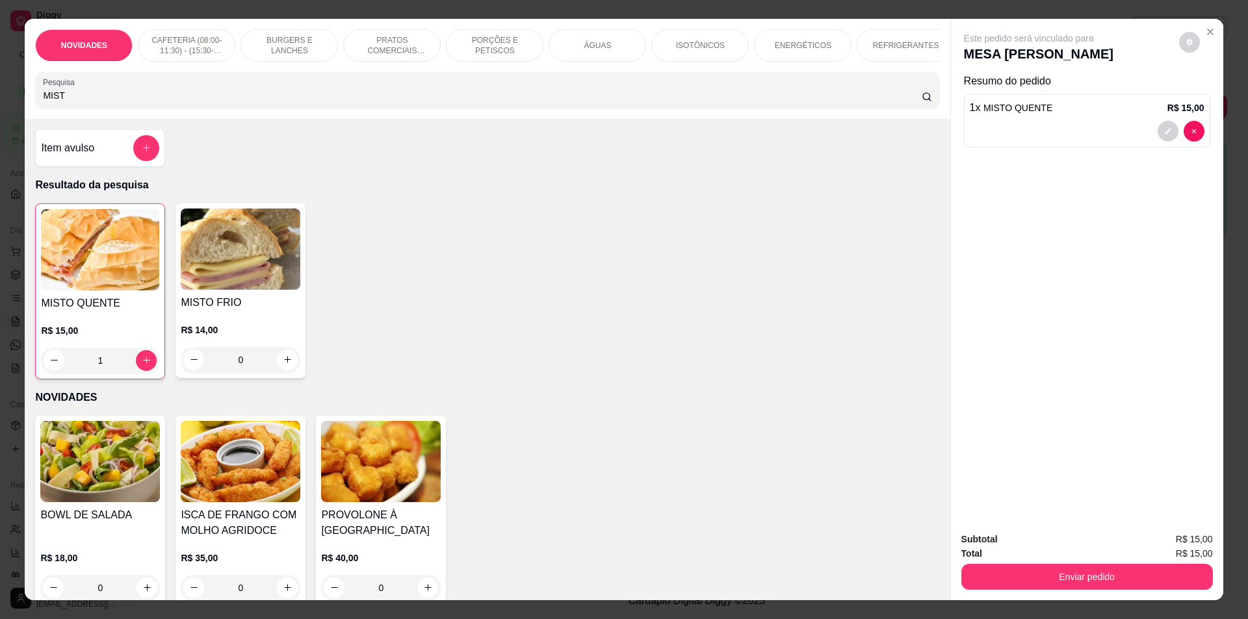
click at [144, 102] on input "MIST" at bounding box center [482, 95] width 878 height 13
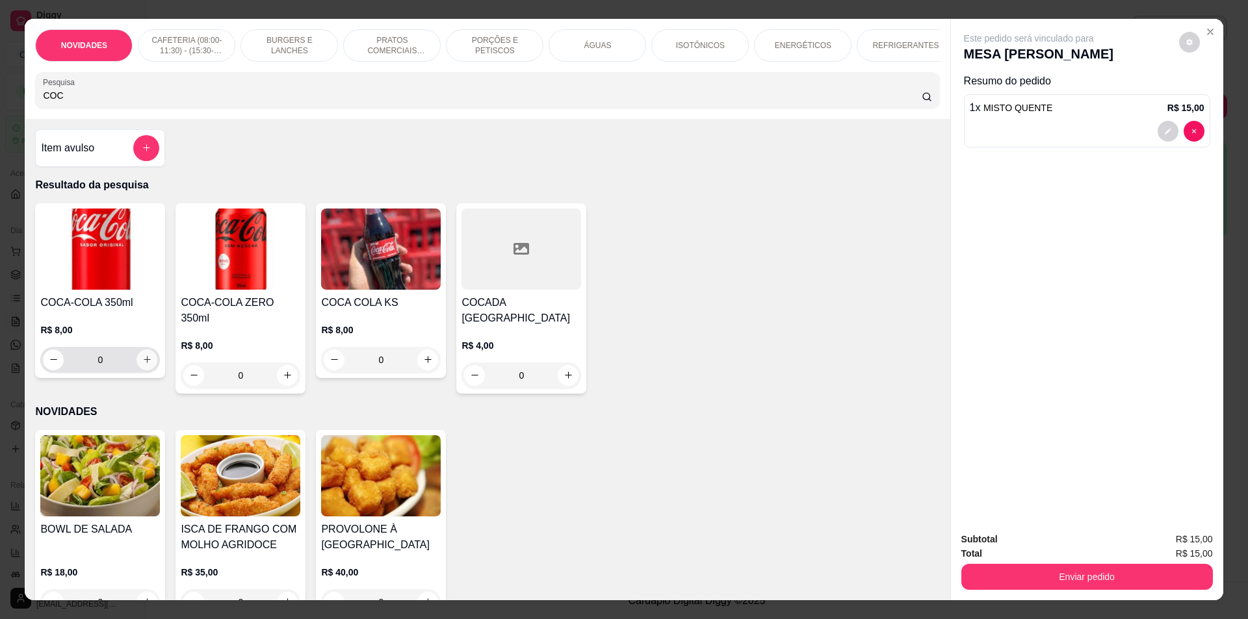
type input "COC"
click at [144, 365] on icon "increase-product-quantity" at bounding box center [147, 360] width 10 height 10
type input "1"
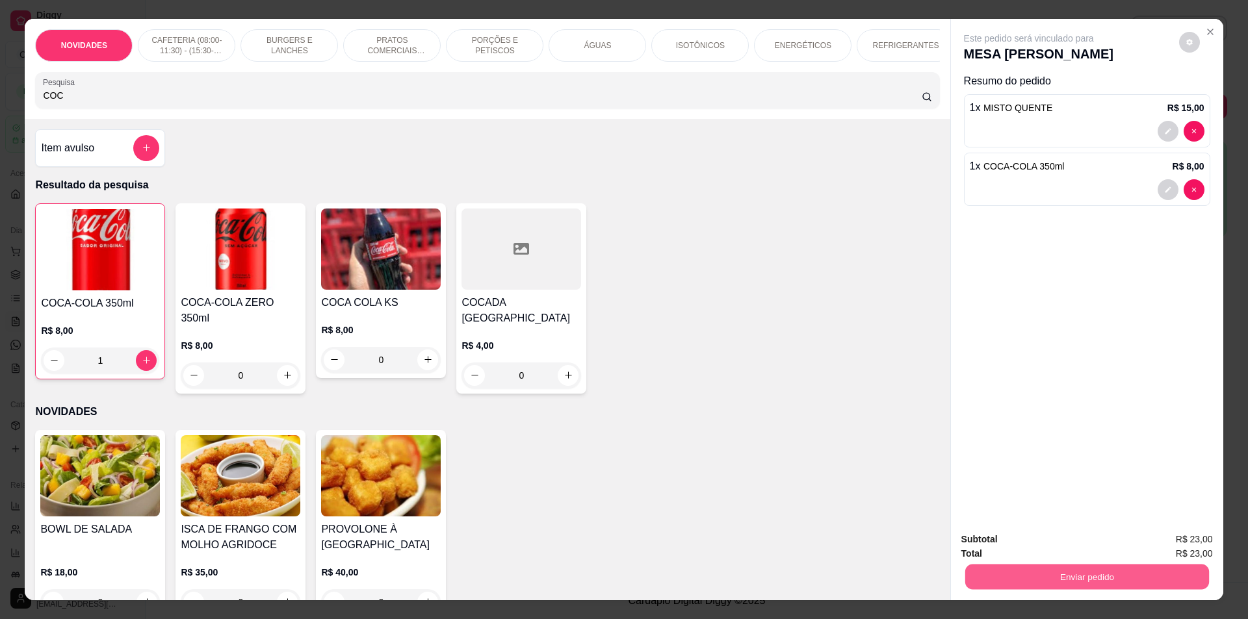
click at [1091, 581] on button "Enviar pedido" at bounding box center [1087, 577] width 244 height 25
click at [1076, 551] on button "Não registrar e enviar pedido" at bounding box center [1043, 545] width 131 height 24
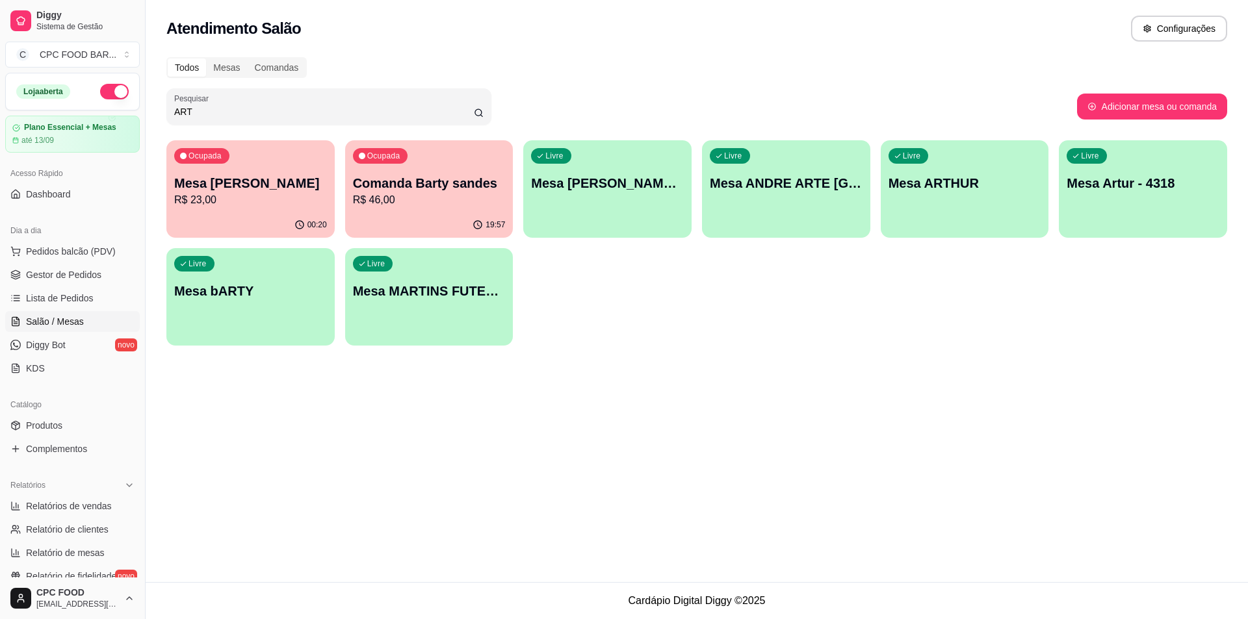
click at [331, 116] on input "ART" at bounding box center [324, 111] width 300 height 13
click at [84, 256] on span "Pedidos balcão (PDV)" at bounding box center [71, 251] width 90 height 13
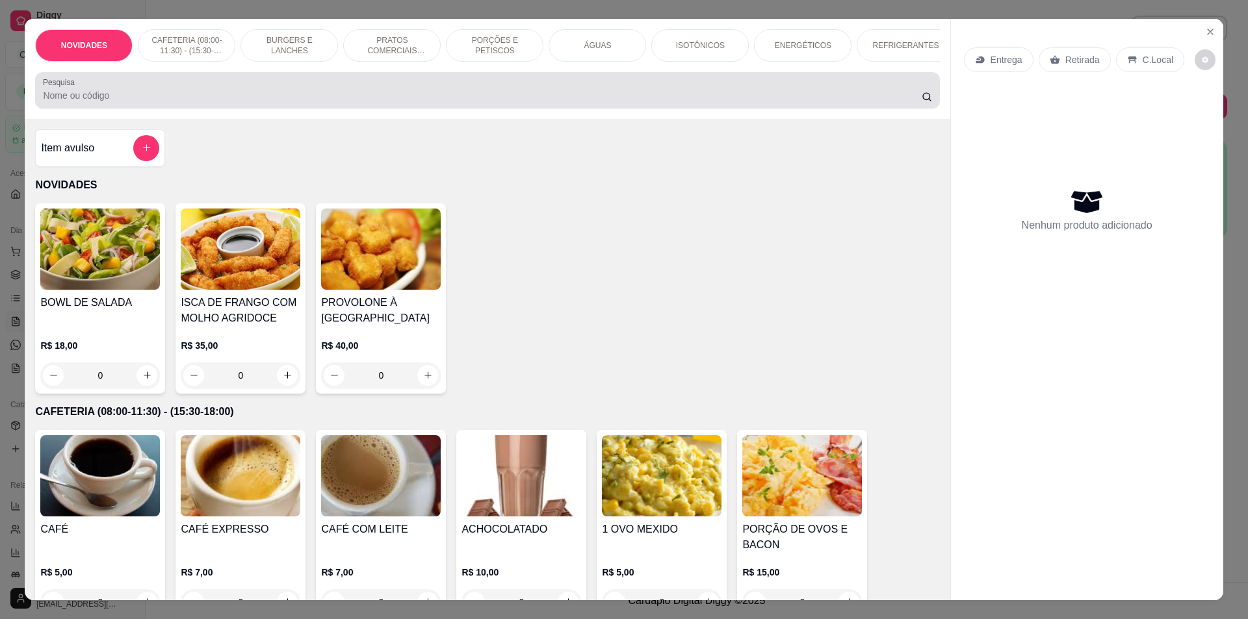
click at [215, 102] on input "Pesquisa" at bounding box center [482, 95] width 878 height 13
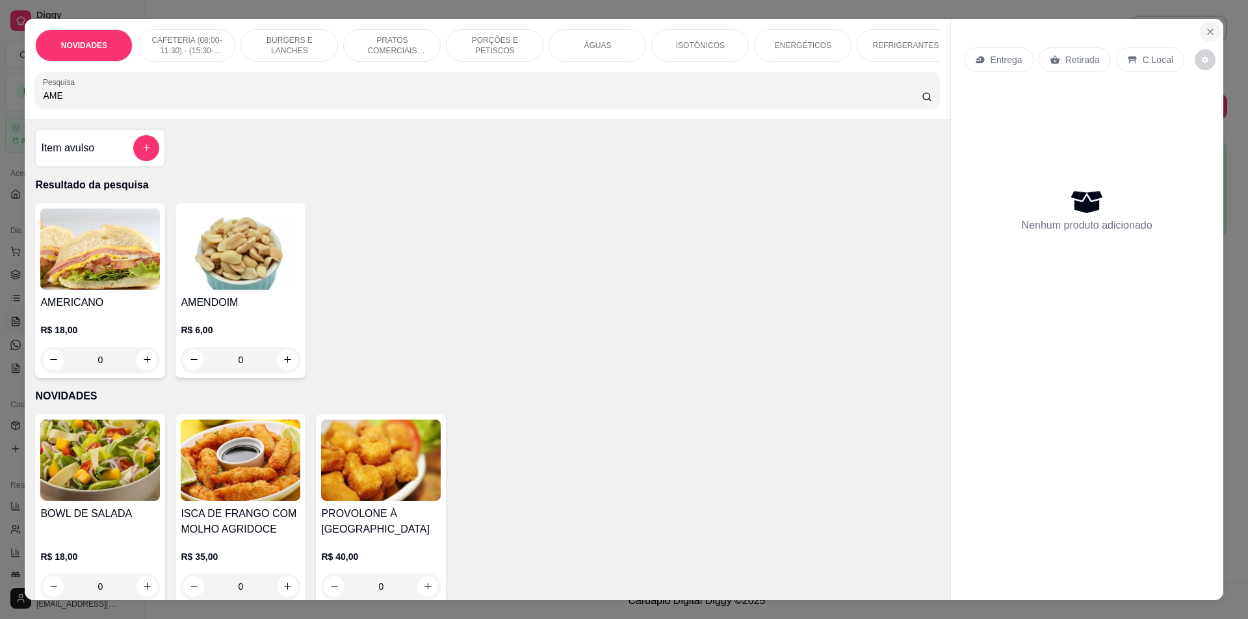
type input "AME"
click at [1205, 31] on icon "Close" at bounding box center [1210, 32] width 10 height 10
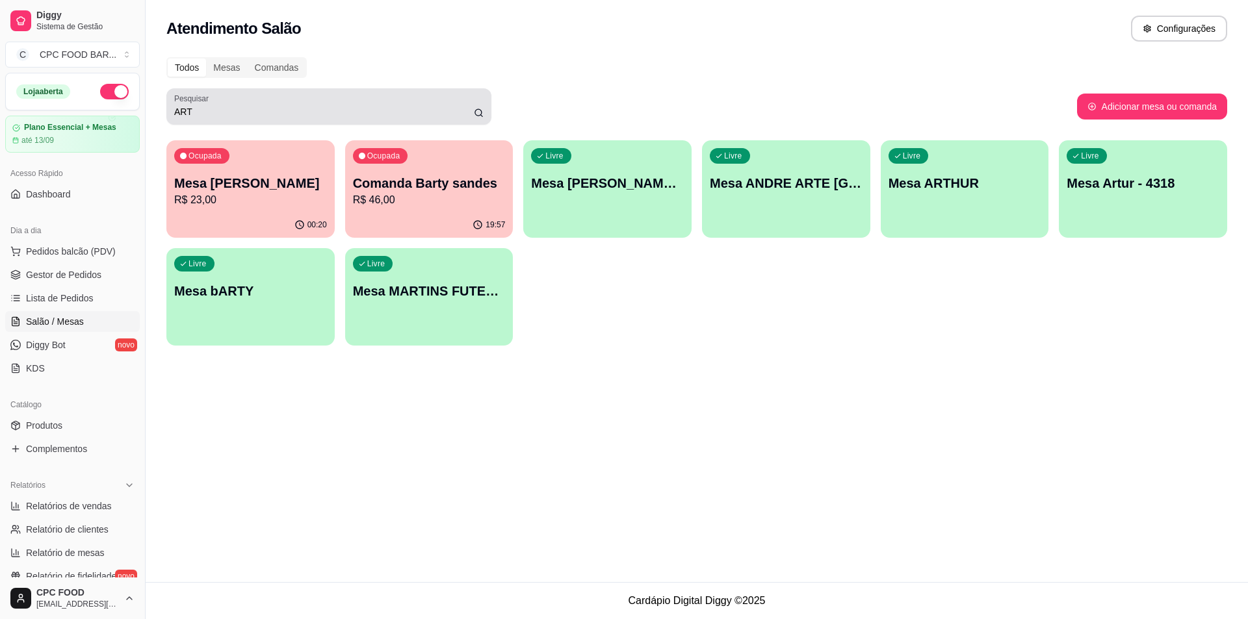
click at [233, 112] on input "ART" at bounding box center [324, 111] width 300 height 13
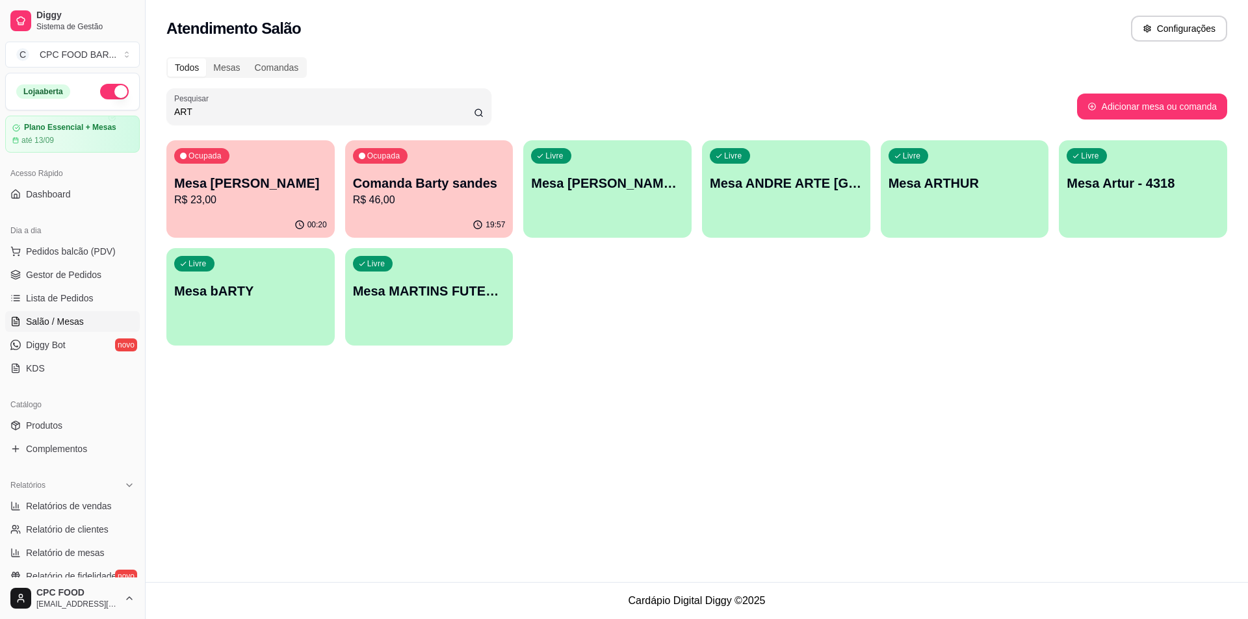
click at [231, 111] on input "ART" at bounding box center [324, 111] width 300 height 13
click at [210, 107] on input "ART" at bounding box center [324, 111] width 300 height 13
click at [209, 106] on input "ART" at bounding box center [324, 111] width 300 height 13
click at [207, 106] on input "ART" at bounding box center [324, 111] width 300 height 13
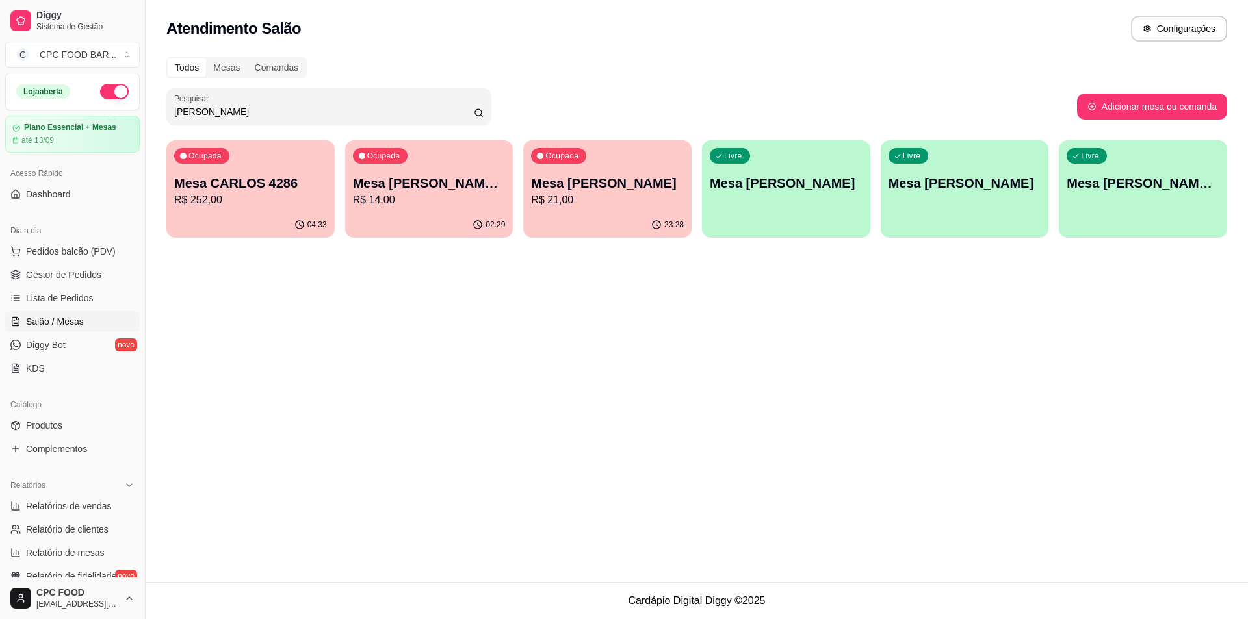
type input "CARLOS"
click at [233, 193] on p "R$ 252,00" at bounding box center [251, 199] width 148 height 15
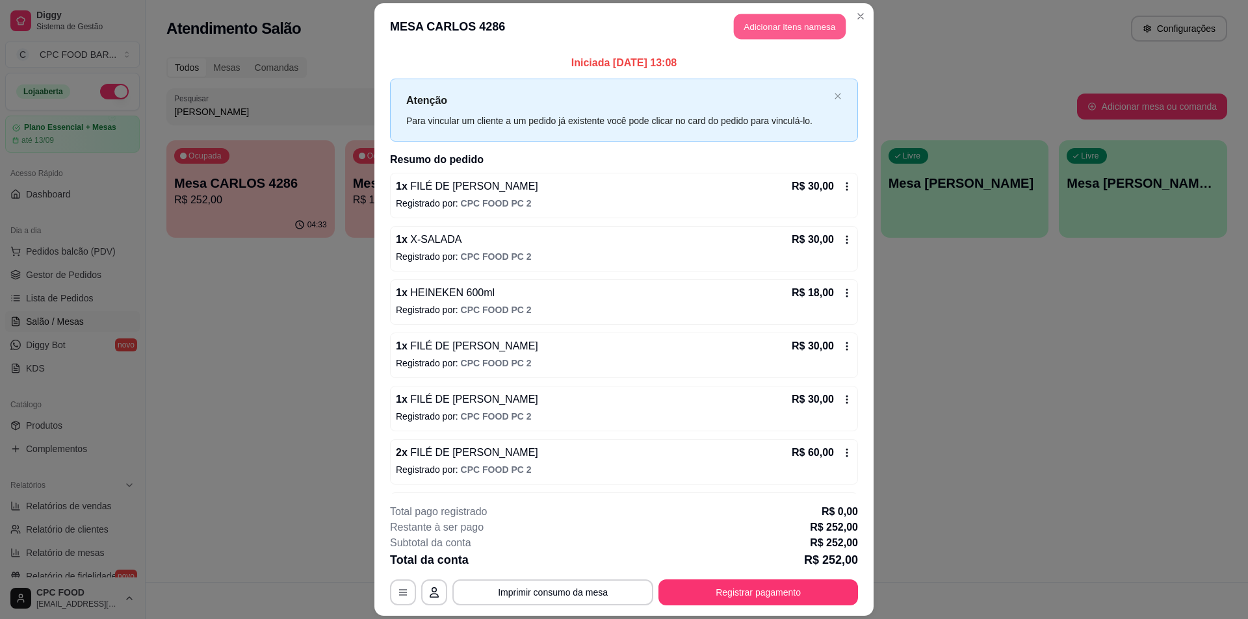
click at [774, 23] on button "Adicionar itens na mesa" at bounding box center [790, 26] width 112 height 25
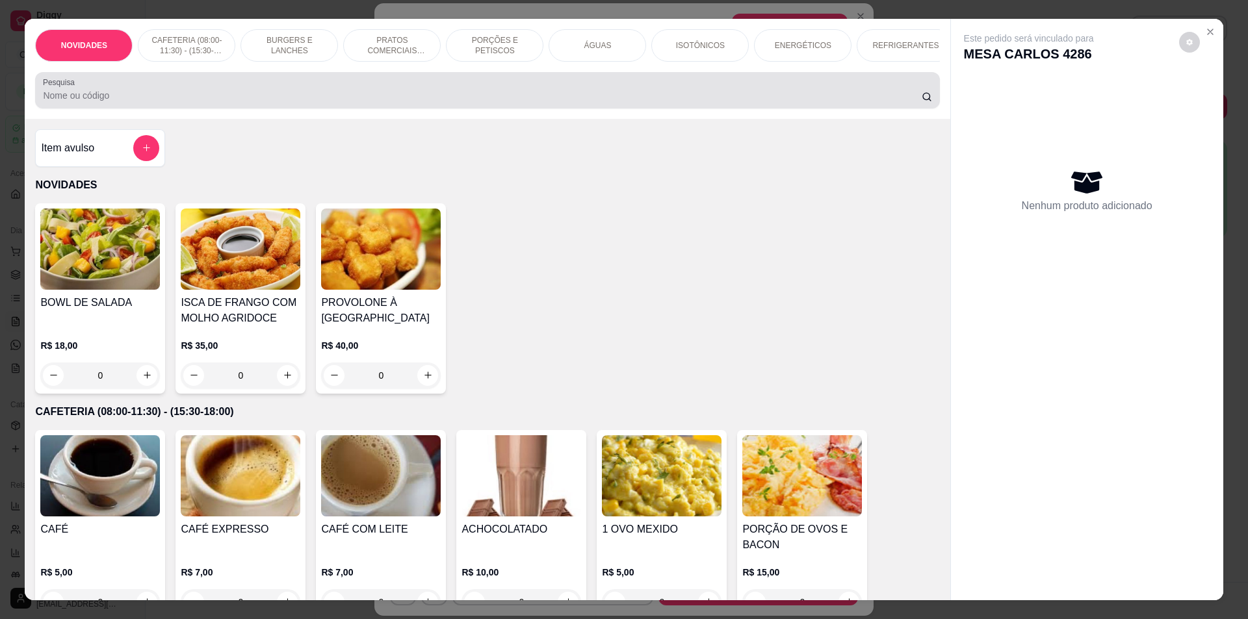
click at [489, 102] on input "Pesquisa" at bounding box center [482, 95] width 878 height 13
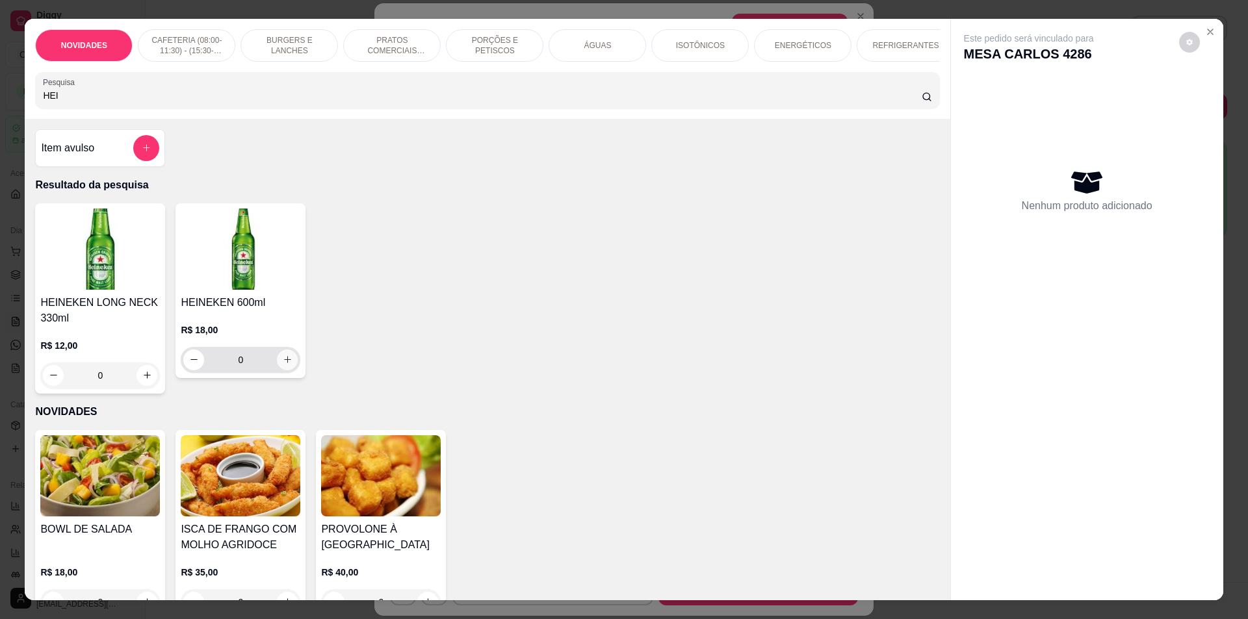
type input "HEI"
click at [283, 365] on icon "increase-product-quantity" at bounding box center [288, 360] width 10 height 10
type input "1"
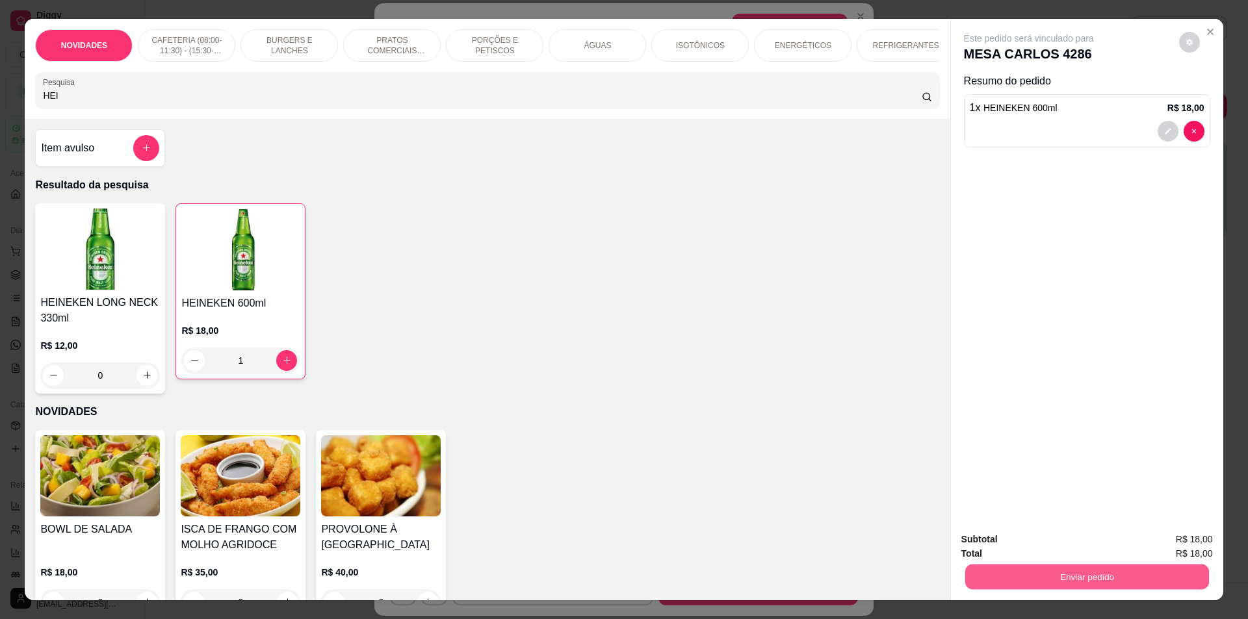
click at [976, 571] on button "Enviar pedido" at bounding box center [1087, 577] width 244 height 25
click at [992, 543] on button "Não registrar e enviar pedido" at bounding box center [1043, 545] width 131 height 24
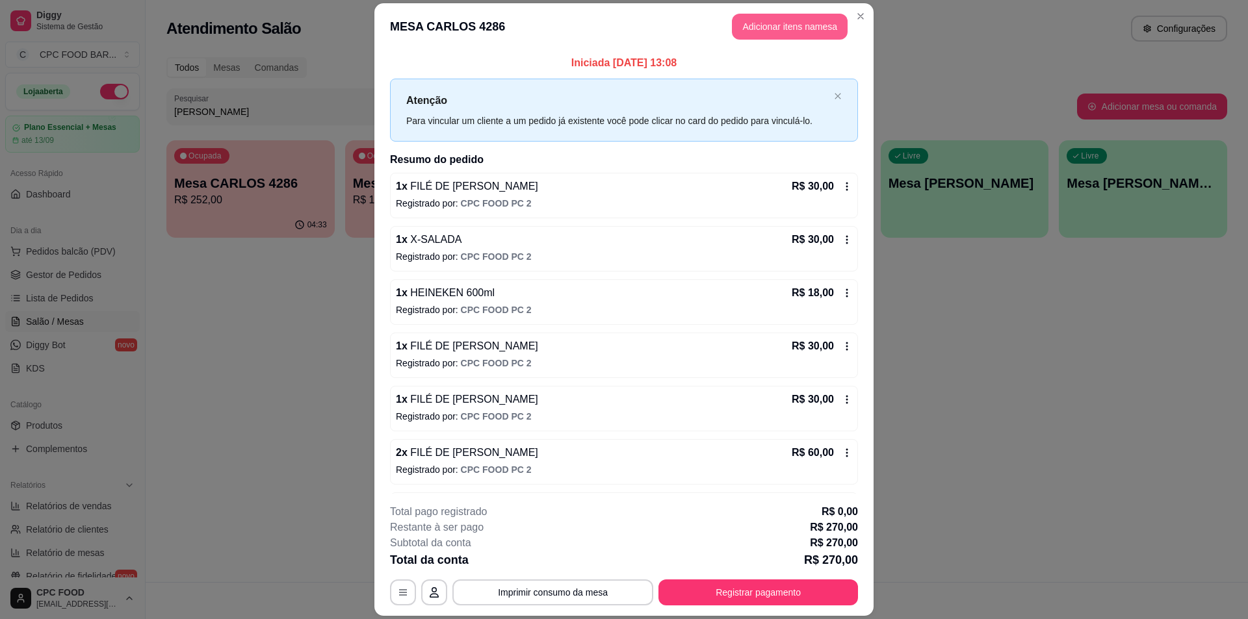
click at [792, 25] on button "Adicionar itens na mesa" at bounding box center [790, 27] width 116 height 26
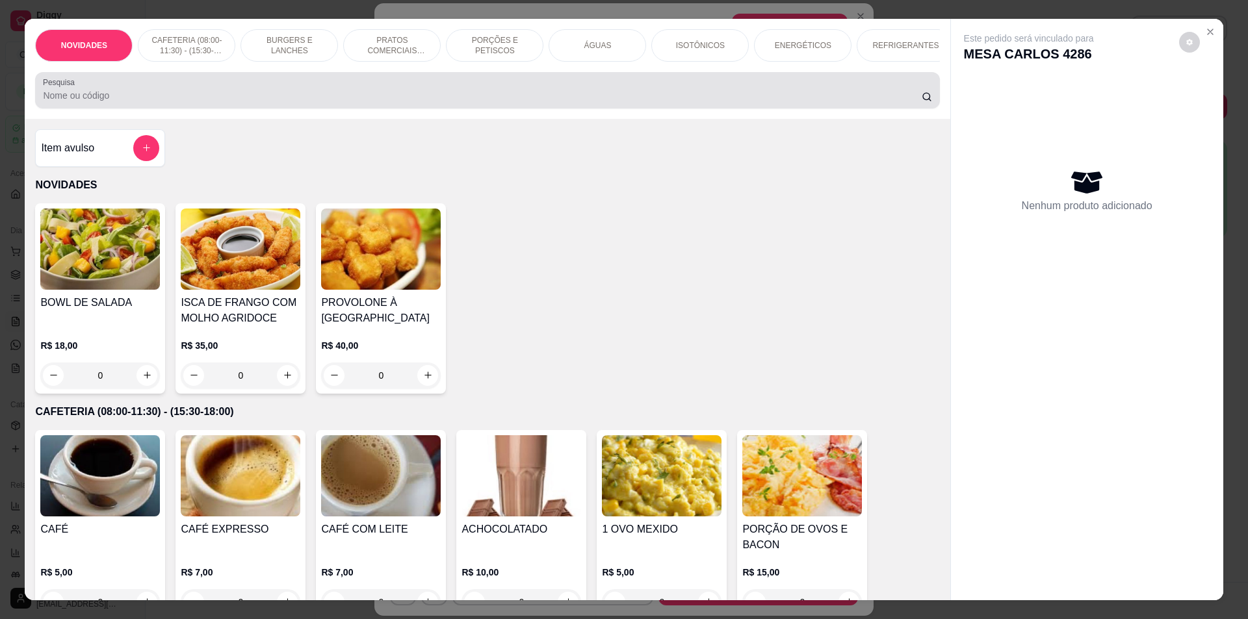
click at [379, 94] on div at bounding box center [487, 90] width 889 height 26
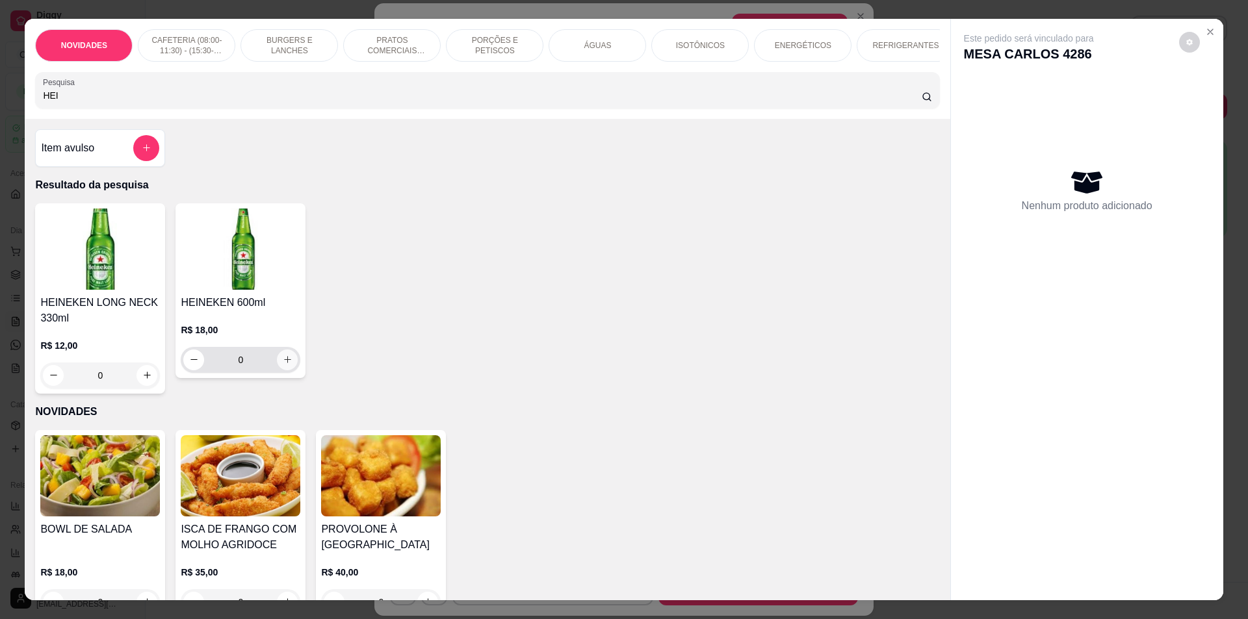
type input "HEI"
click at [284, 363] on icon "increase-product-quantity" at bounding box center [287, 360] width 7 height 7
type input "1"
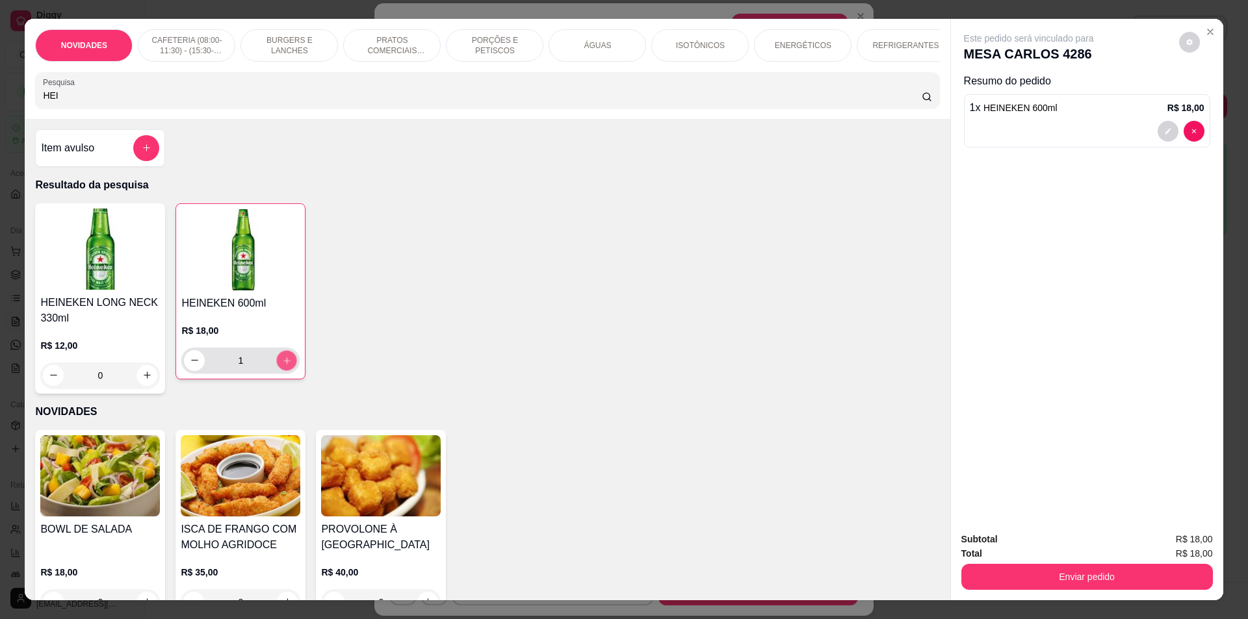
click at [285, 365] on icon "increase-product-quantity" at bounding box center [287, 361] width 10 height 10
type input "2"
click at [287, 365] on icon "increase-product-quantity" at bounding box center [287, 361] width 10 height 10
type input "3"
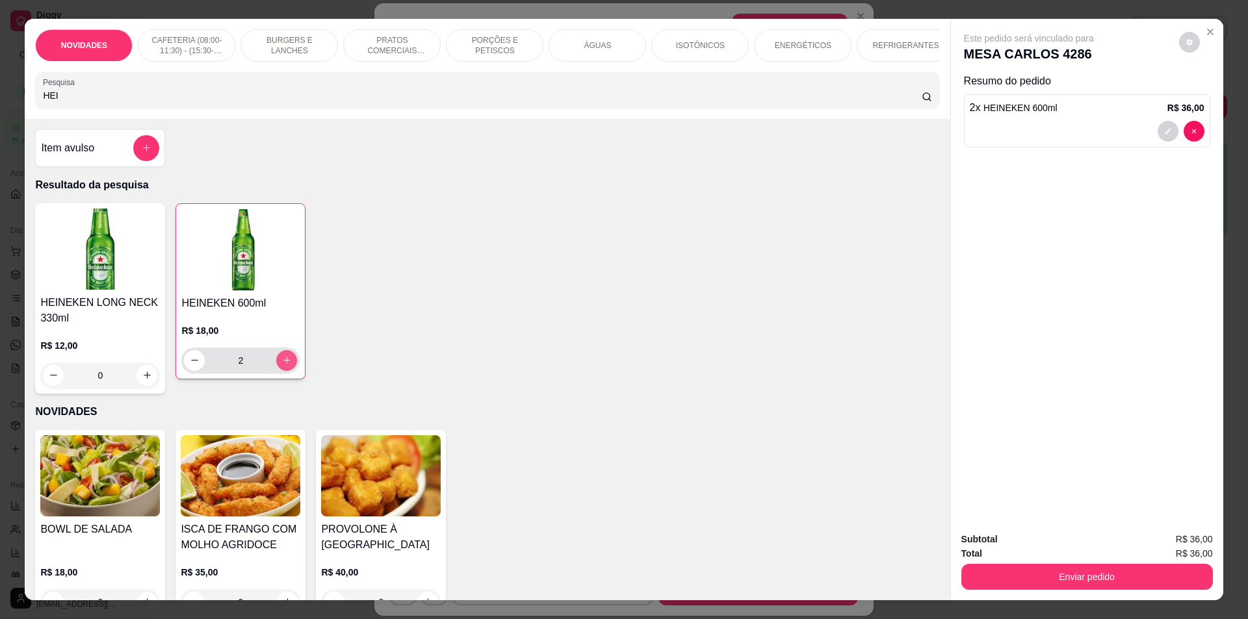
type input "3"
click at [86, 102] on input "HEI" at bounding box center [482, 95] width 878 height 13
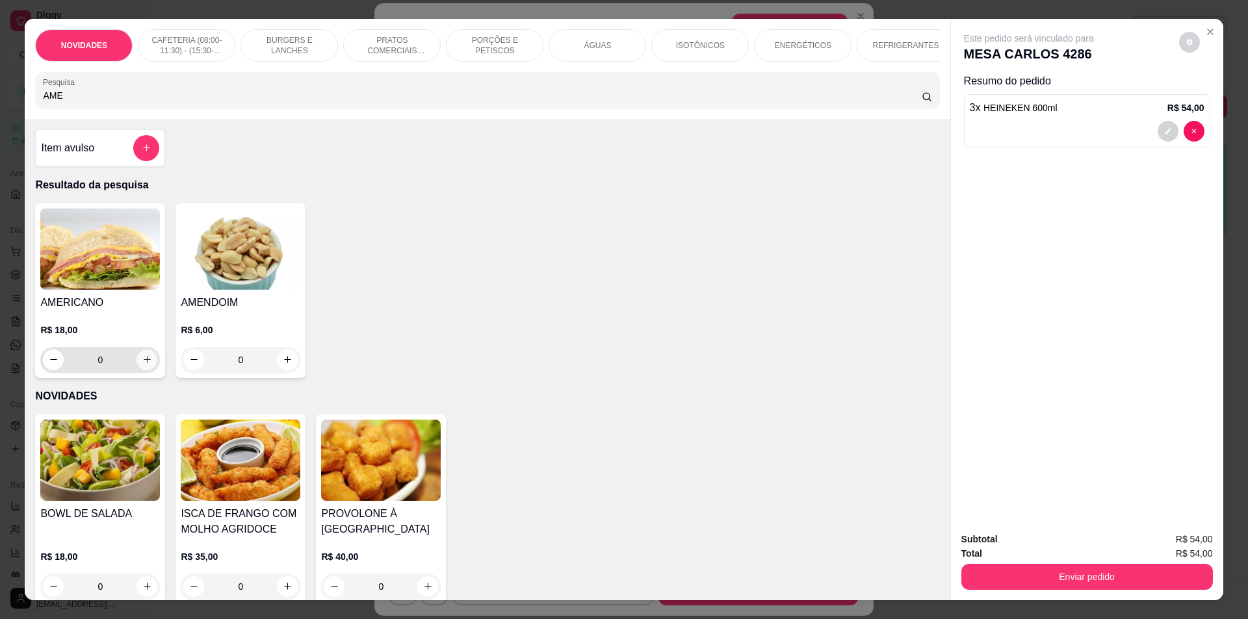
type input "AME"
click at [142, 365] on icon "increase-product-quantity" at bounding box center [147, 360] width 10 height 10
type input "1"
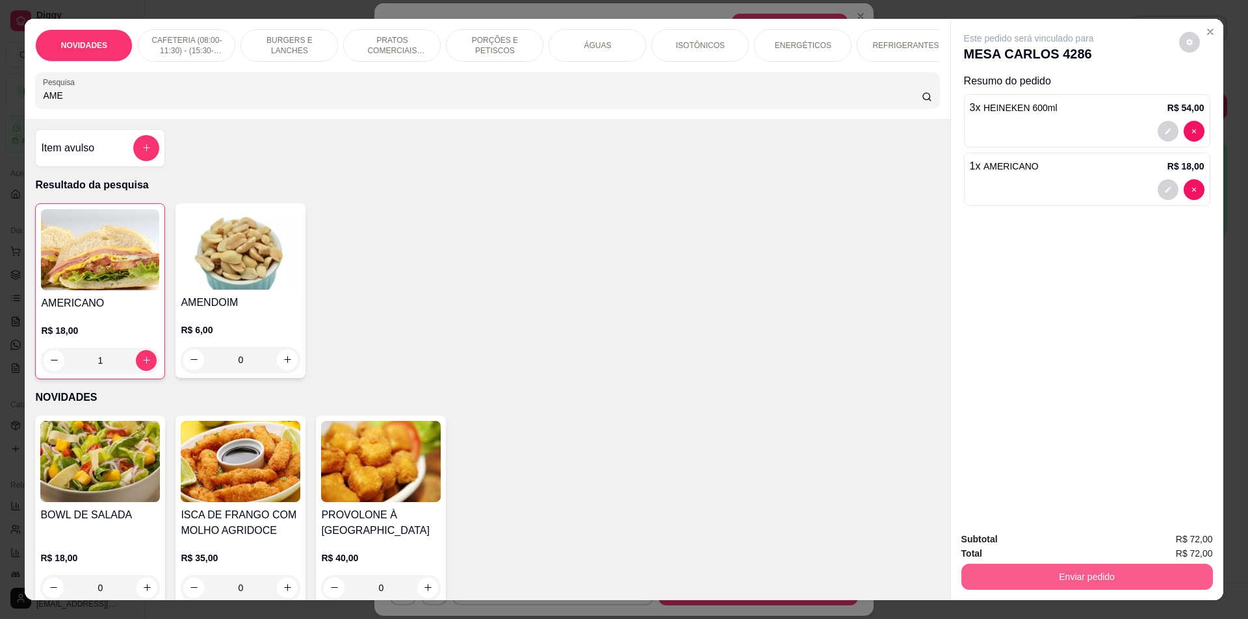
click at [1019, 573] on button "Enviar pedido" at bounding box center [1087, 577] width 252 height 26
click at [1008, 541] on button "Não registrar e enviar pedido" at bounding box center [1043, 545] width 135 height 25
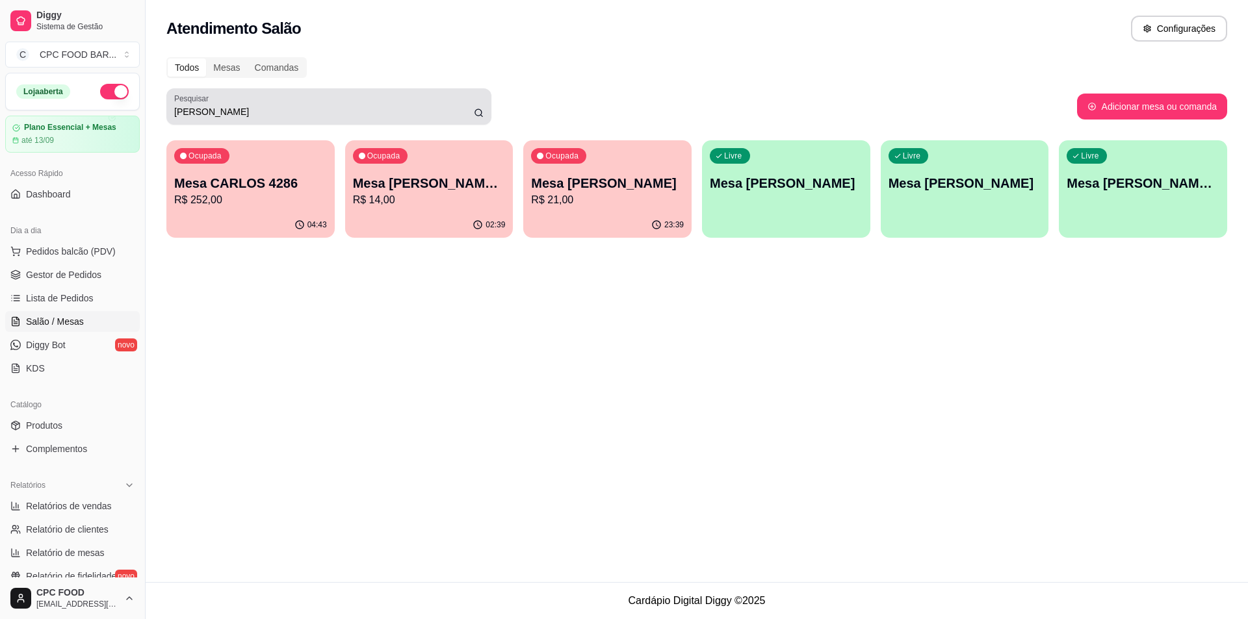
click at [215, 112] on input "CARLOS" at bounding box center [324, 111] width 300 height 13
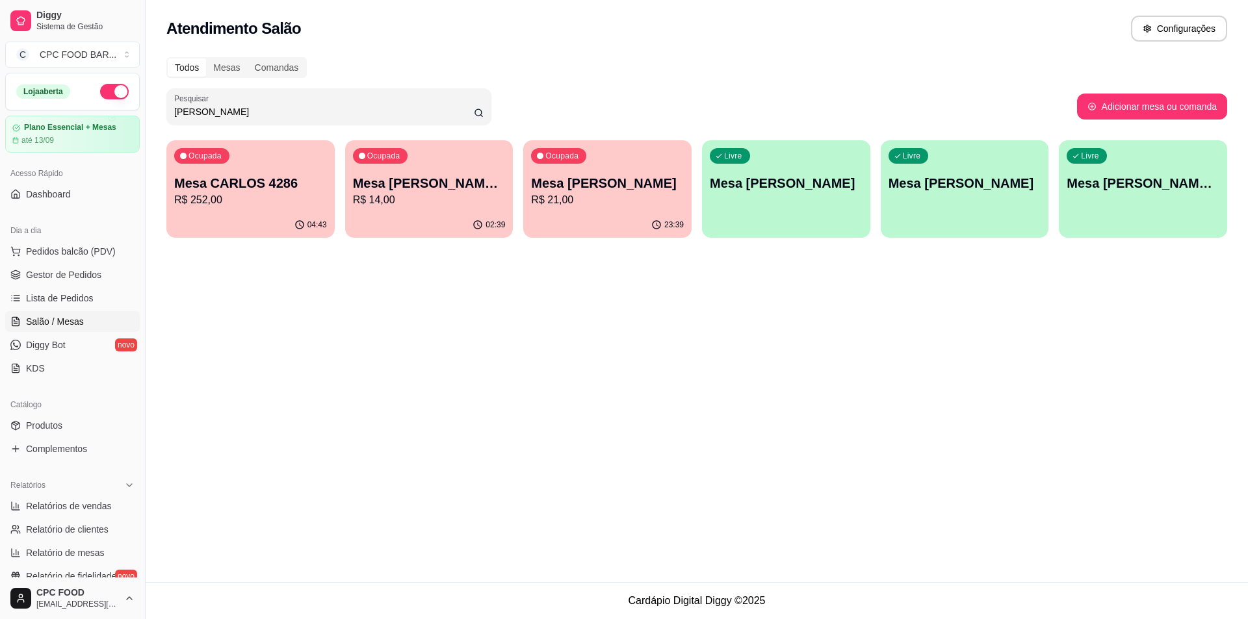
click at [215, 111] on input "CARLOS" at bounding box center [324, 111] width 300 height 13
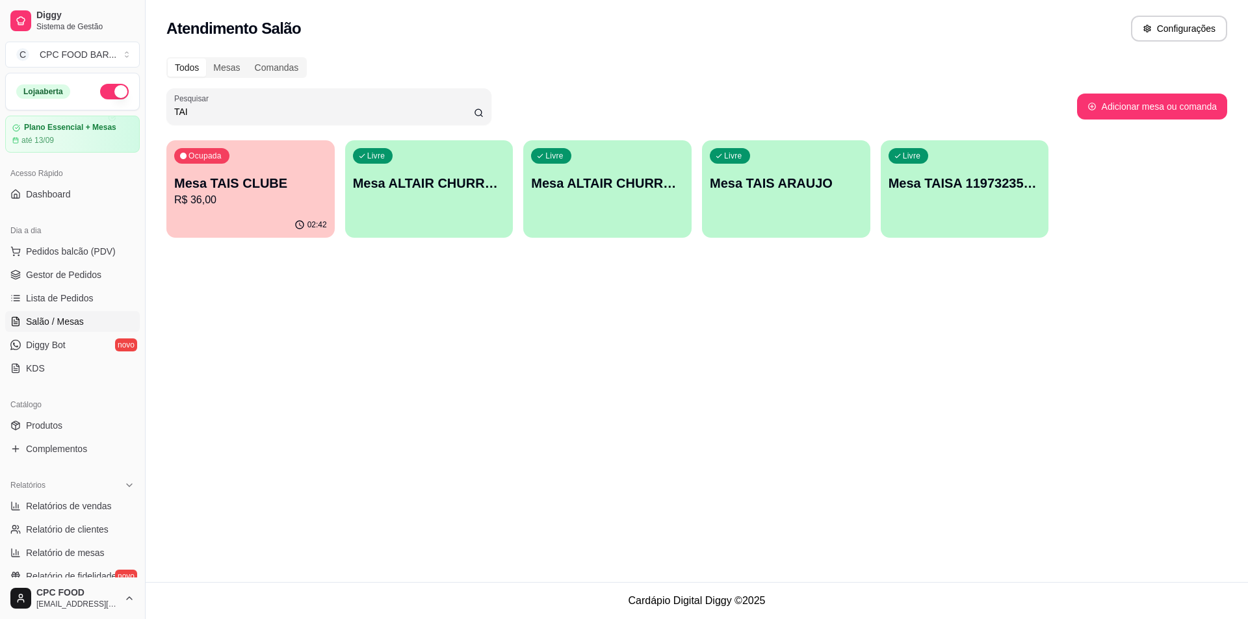
type input "TAI"
click at [270, 209] on div "Ocupada Mesa TAIS CLUBE R$ 36,00" at bounding box center [250, 176] width 168 height 72
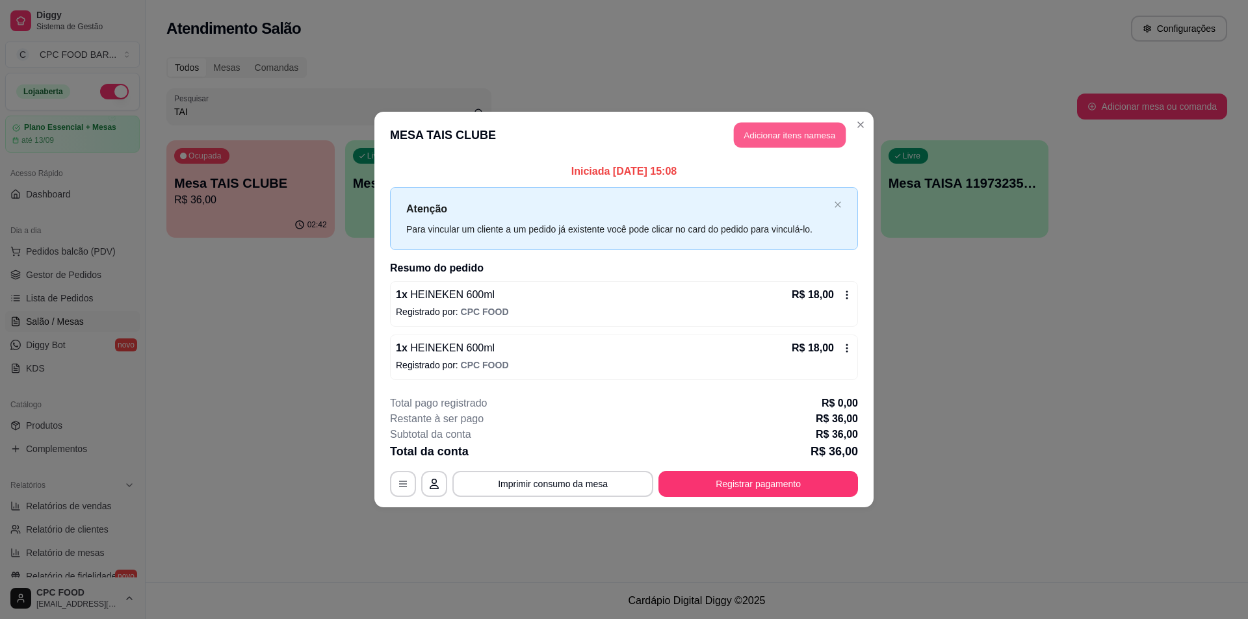
click at [802, 137] on button "Adicionar itens na mesa" at bounding box center [790, 135] width 112 height 25
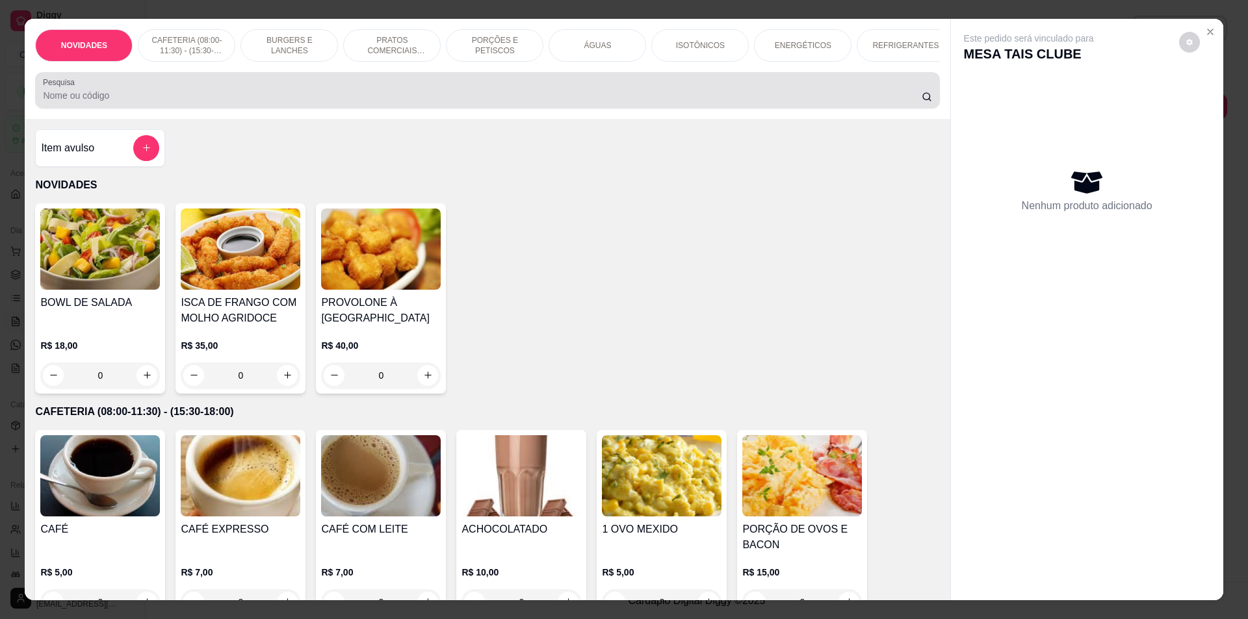
click at [515, 99] on input "Pesquisa" at bounding box center [482, 95] width 878 height 13
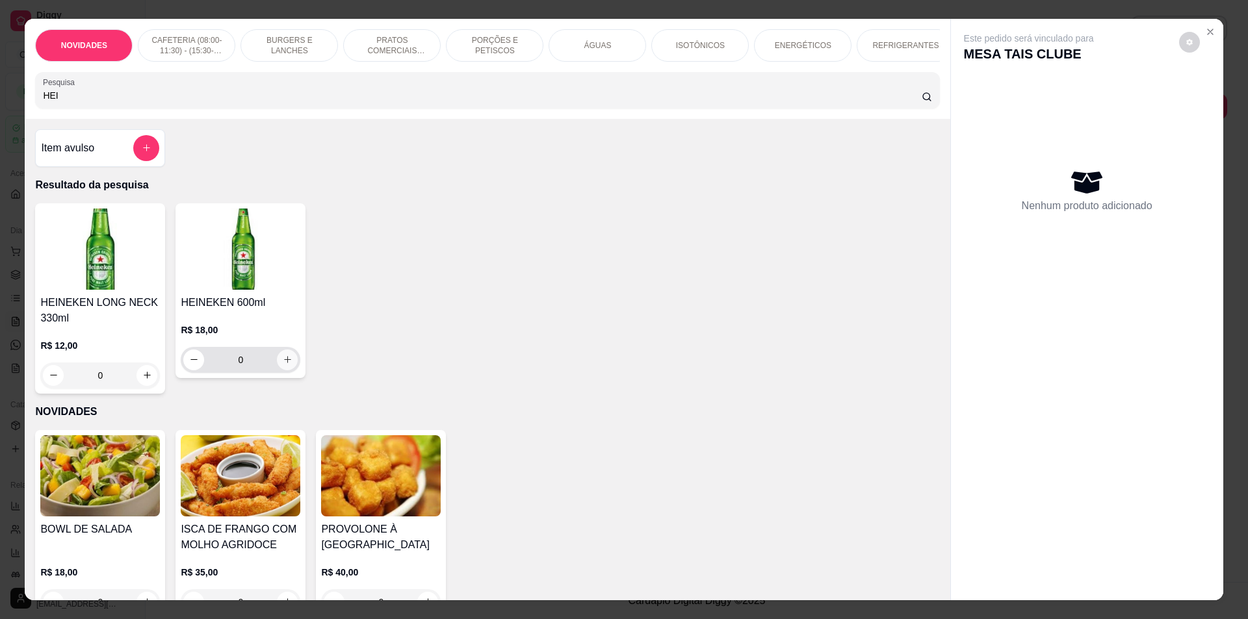
type input "HEI"
click at [288, 369] on button "increase-product-quantity" at bounding box center [287, 360] width 21 height 21
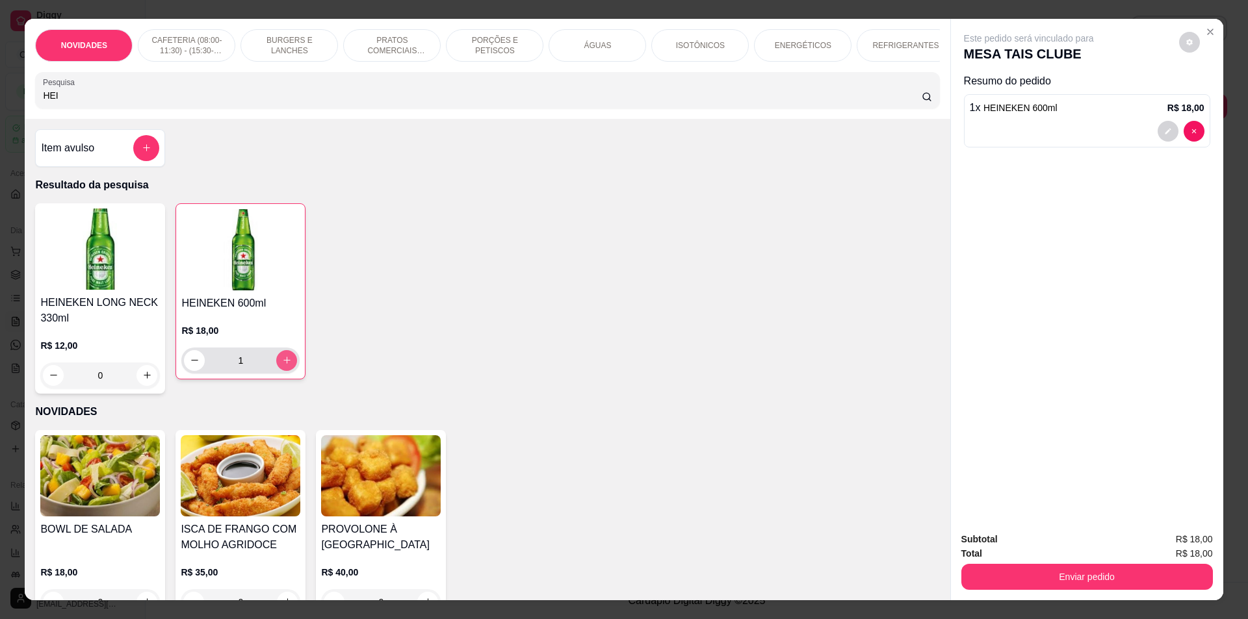
type input "1"
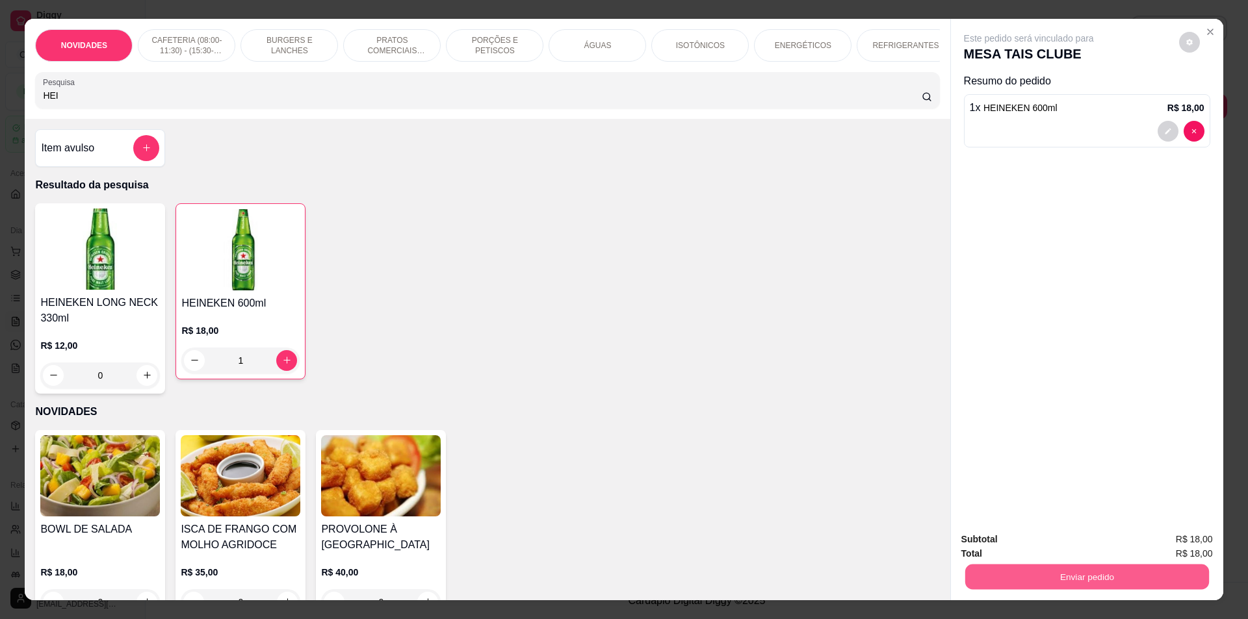
click at [1060, 569] on button "Enviar pedido" at bounding box center [1087, 577] width 244 height 25
click at [1043, 549] on button "Não registrar e enviar pedido" at bounding box center [1043, 545] width 135 height 25
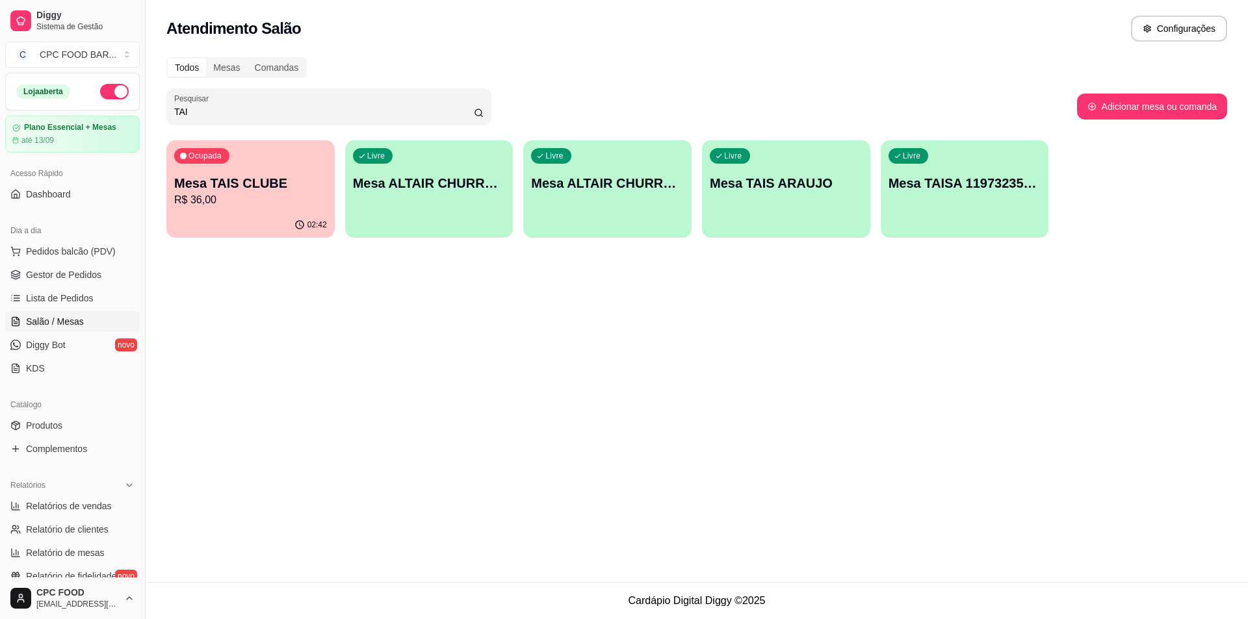
click at [343, 109] on input "TAI" at bounding box center [324, 111] width 300 height 13
click at [342, 109] on input "TAI" at bounding box center [324, 111] width 300 height 13
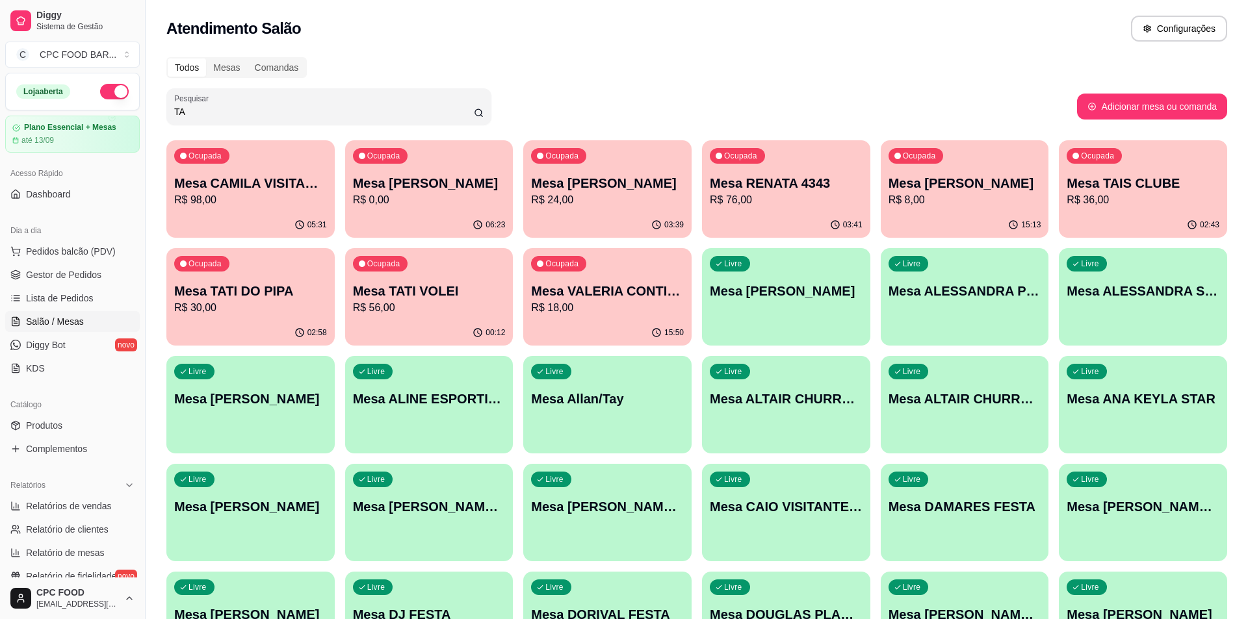
type input "T"
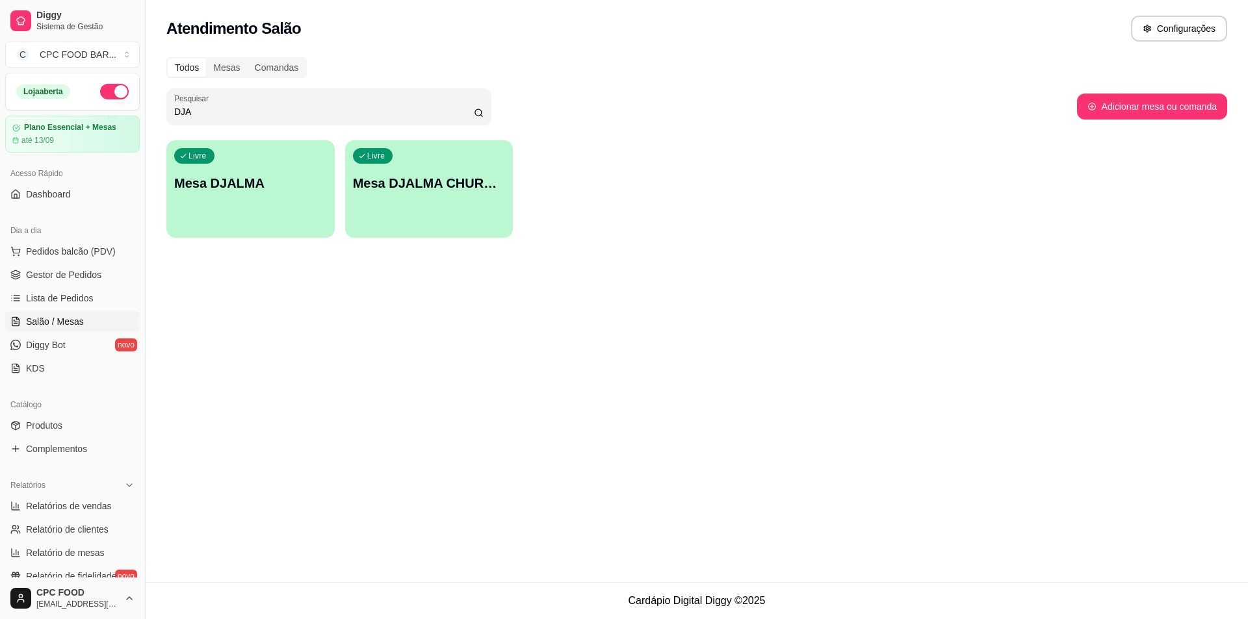
type input "DJA"
click at [418, 189] on p "Mesa DJALMA CHURRASCO" at bounding box center [429, 183] width 153 height 18
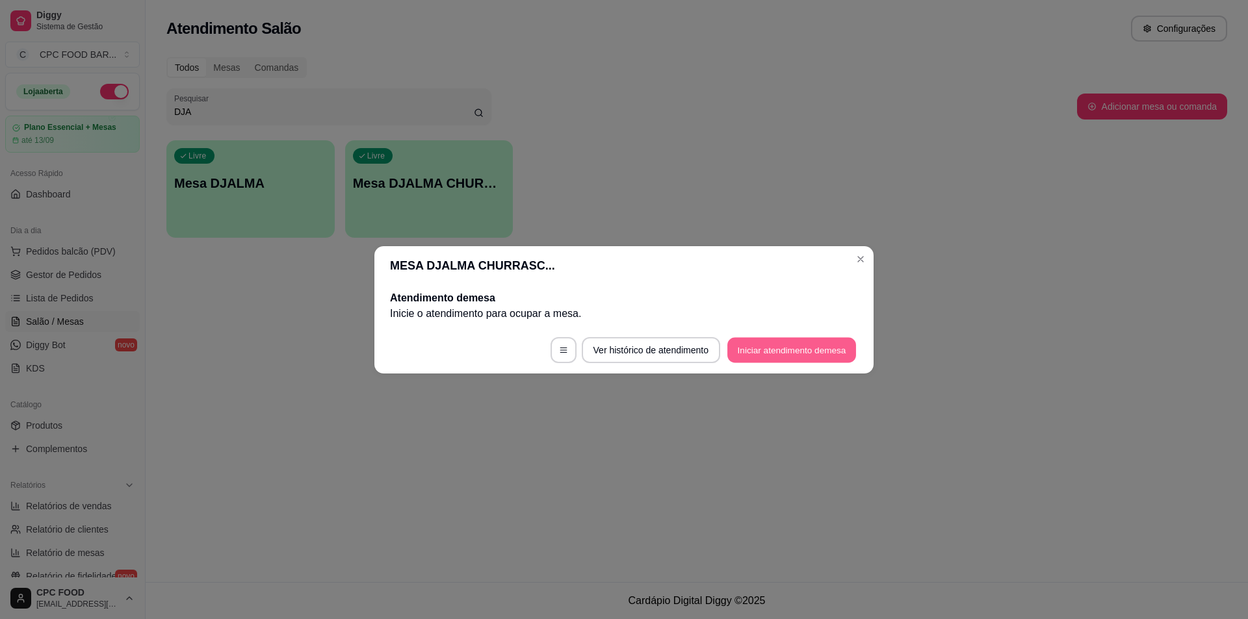
click at [747, 345] on button "Iniciar atendimento de mesa" at bounding box center [791, 349] width 129 height 25
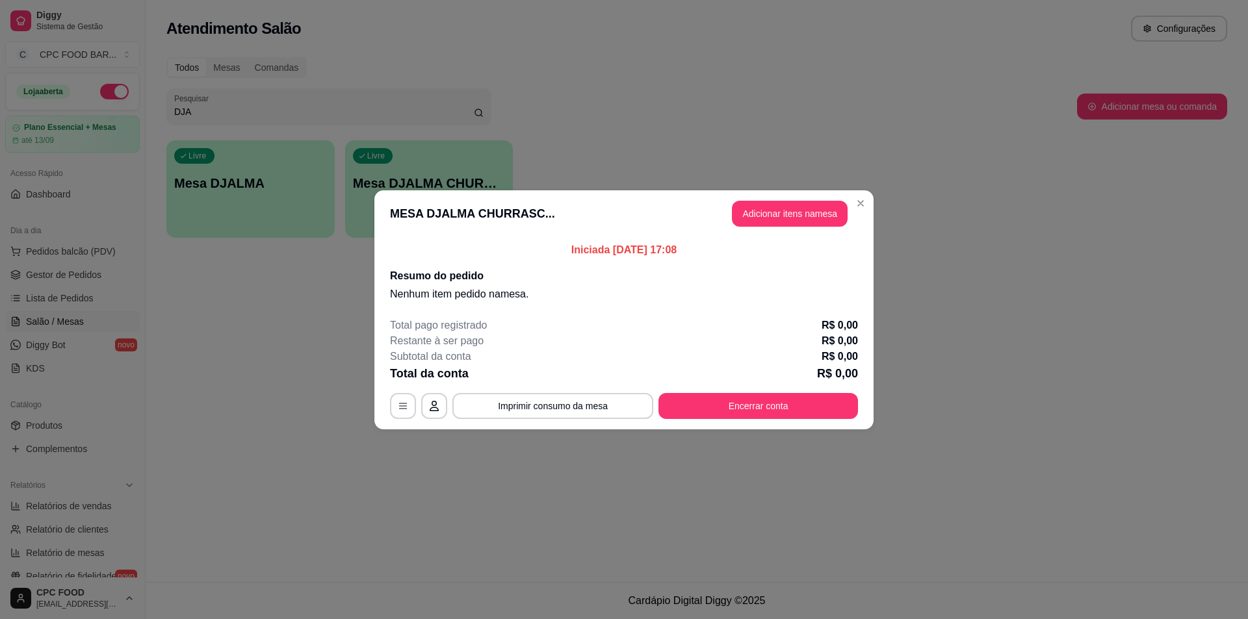
click at [753, 222] on button "Adicionar itens na mesa" at bounding box center [790, 214] width 116 height 26
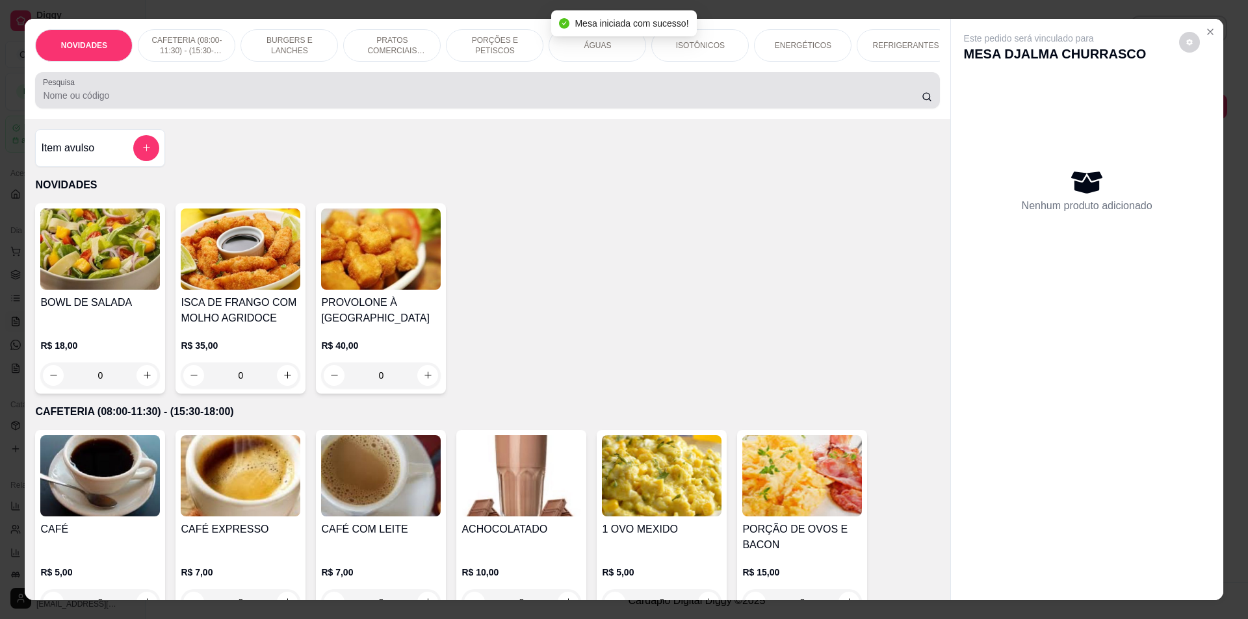
click at [439, 93] on div at bounding box center [487, 90] width 889 height 26
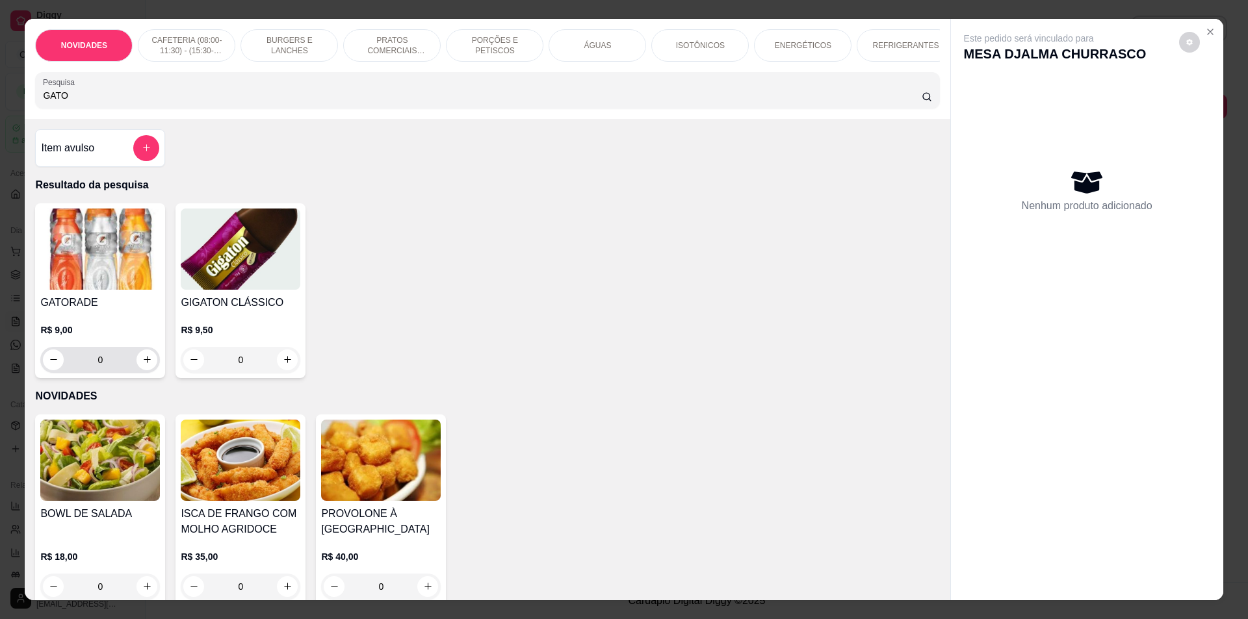
type input "GATO"
click at [142, 365] on icon "increase-product-quantity" at bounding box center [147, 360] width 10 height 10
type input "1"
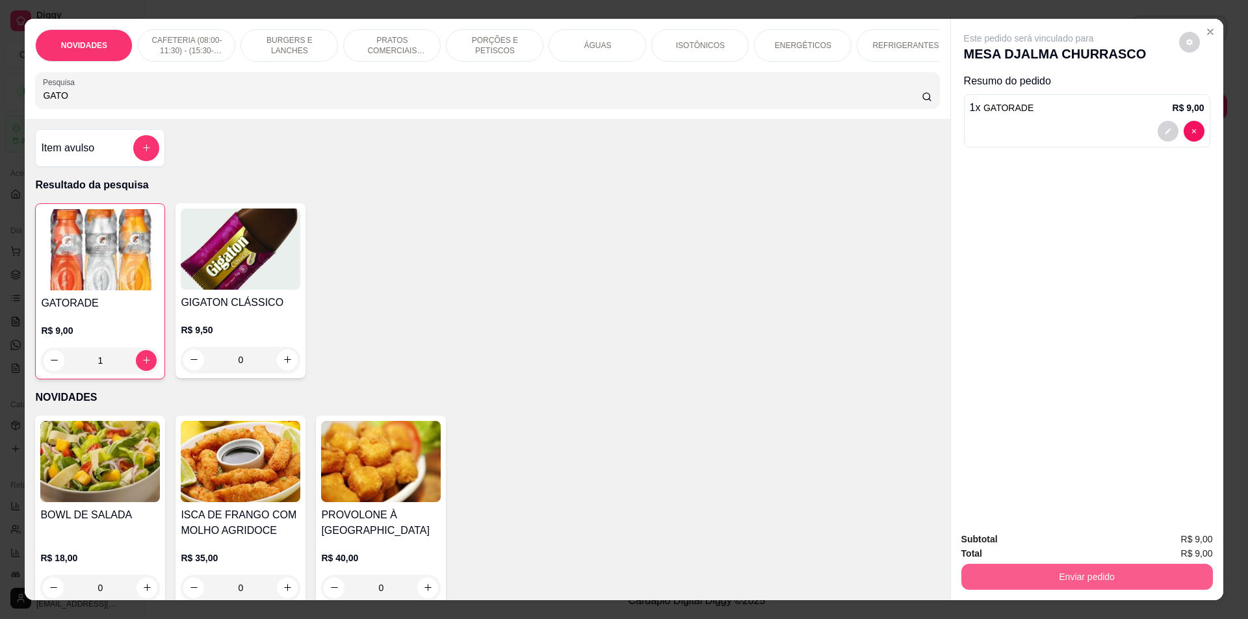
click at [1091, 566] on button "Enviar pedido" at bounding box center [1087, 577] width 252 height 26
click at [1067, 547] on button "Não registrar e enviar pedido" at bounding box center [1043, 545] width 131 height 24
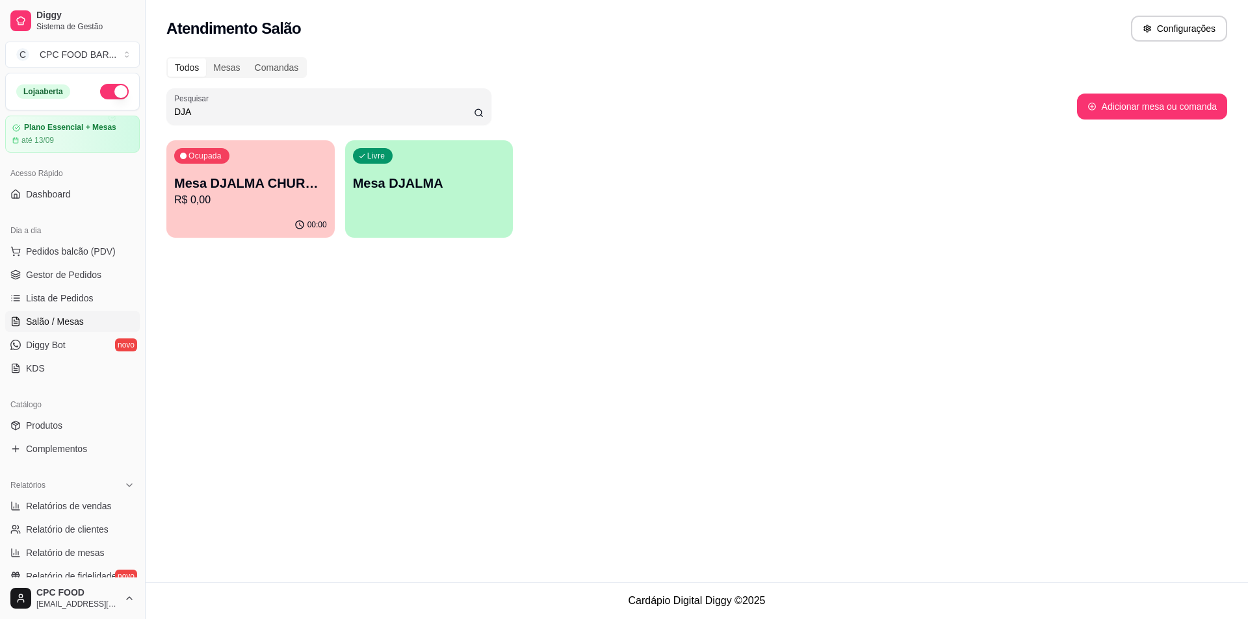
click at [272, 117] on input "DJA" at bounding box center [324, 111] width 300 height 13
click at [271, 115] on input "DJA" at bounding box center [324, 111] width 300 height 13
click at [268, 110] on input "DJA" at bounding box center [324, 111] width 300 height 13
click at [269, 109] on input "DJA" at bounding box center [324, 111] width 300 height 13
drag, startPoint x: 269, startPoint y: 109, endPoint x: 228, endPoint y: 95, distance: 44.0
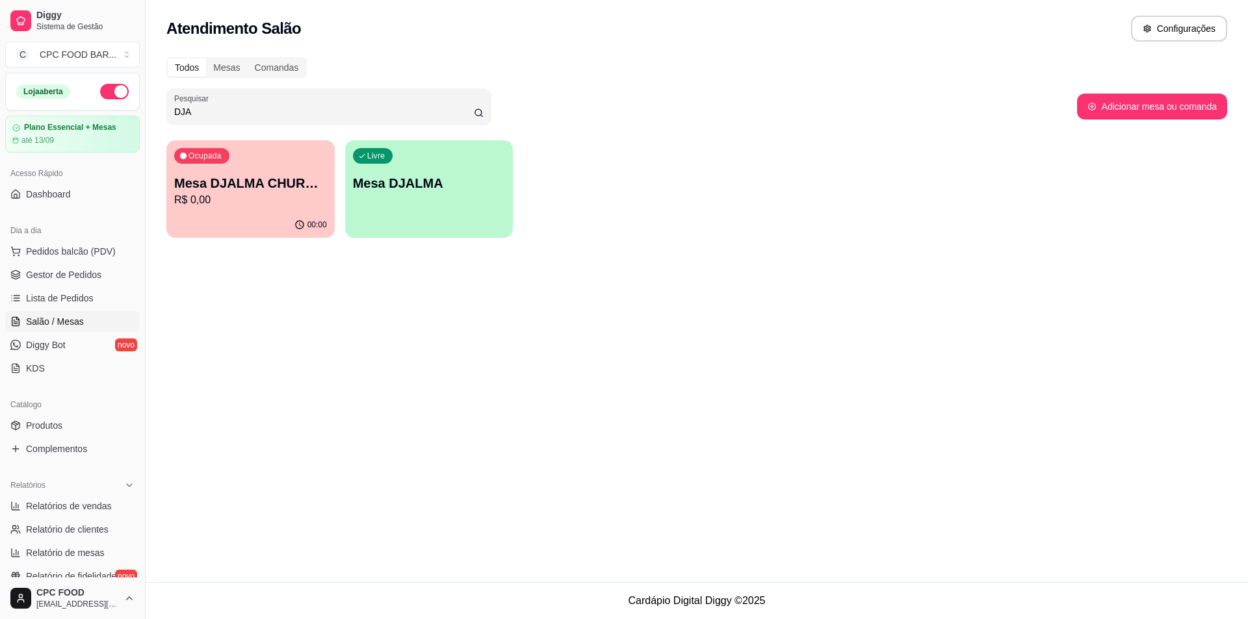
click at [228, 95] on div "DJA" at bounding box center [328, 107] width 309 height 26
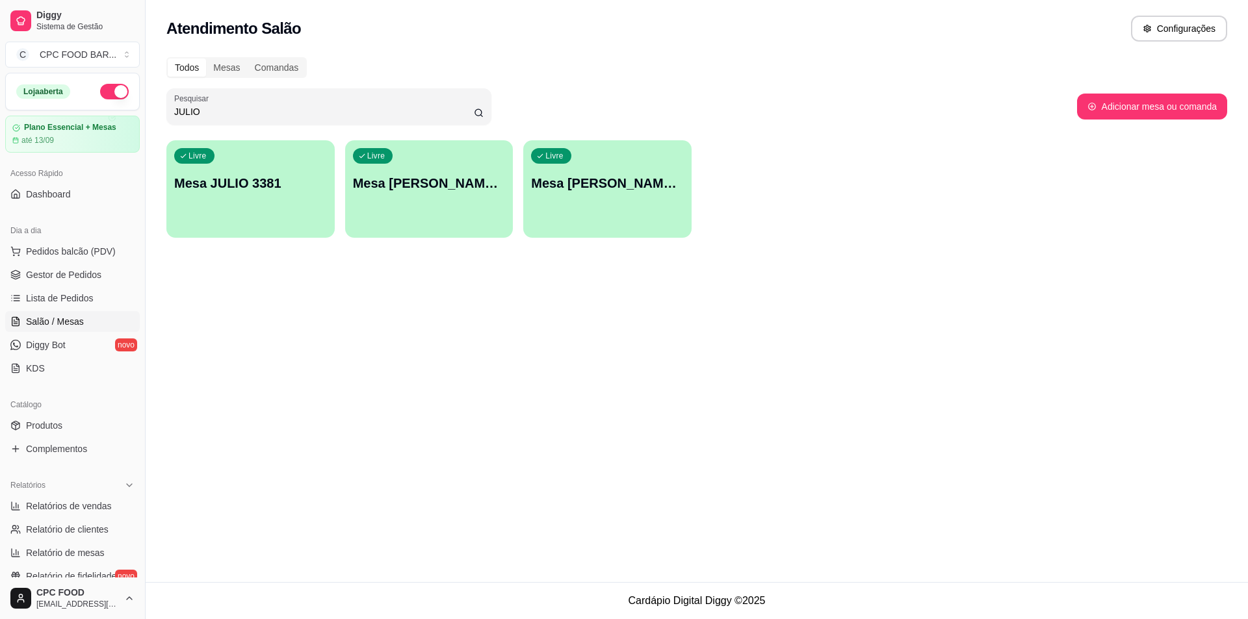
type input "JULIO"
click at [224, 189] on p "Mesa JULIO 3381" at bounding box center [250, 183] width 153 height 18
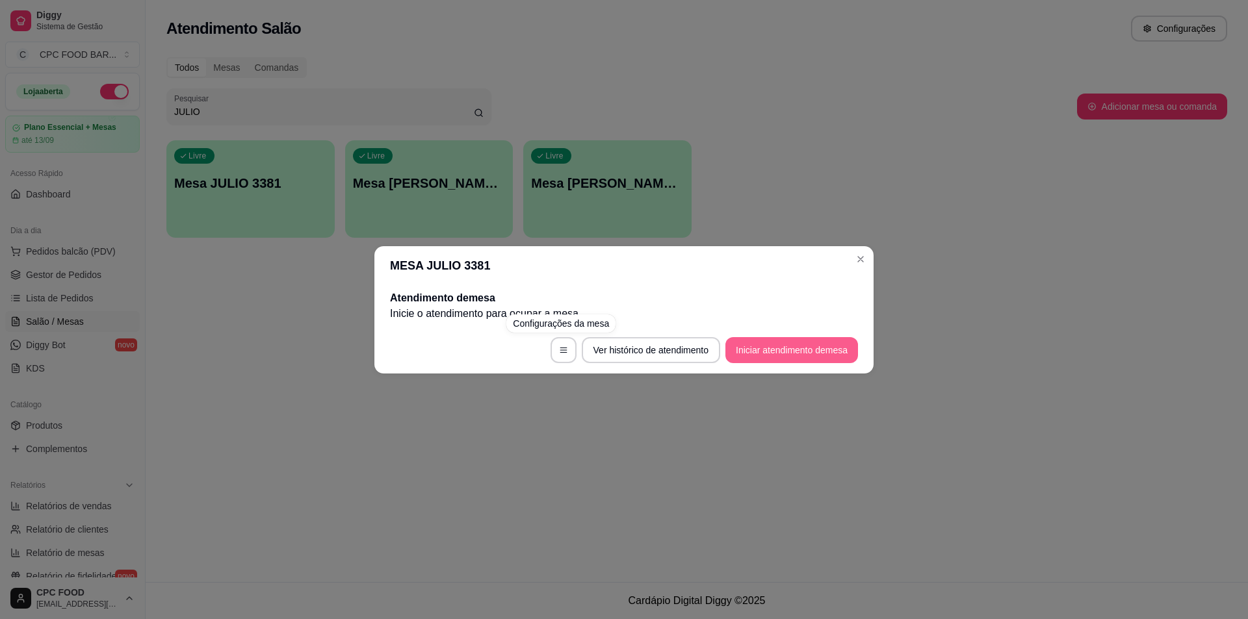
click at [831, 345] on button "Iniciar atendimento de mesa" at bounding box center [791, 350] width 133 height 26
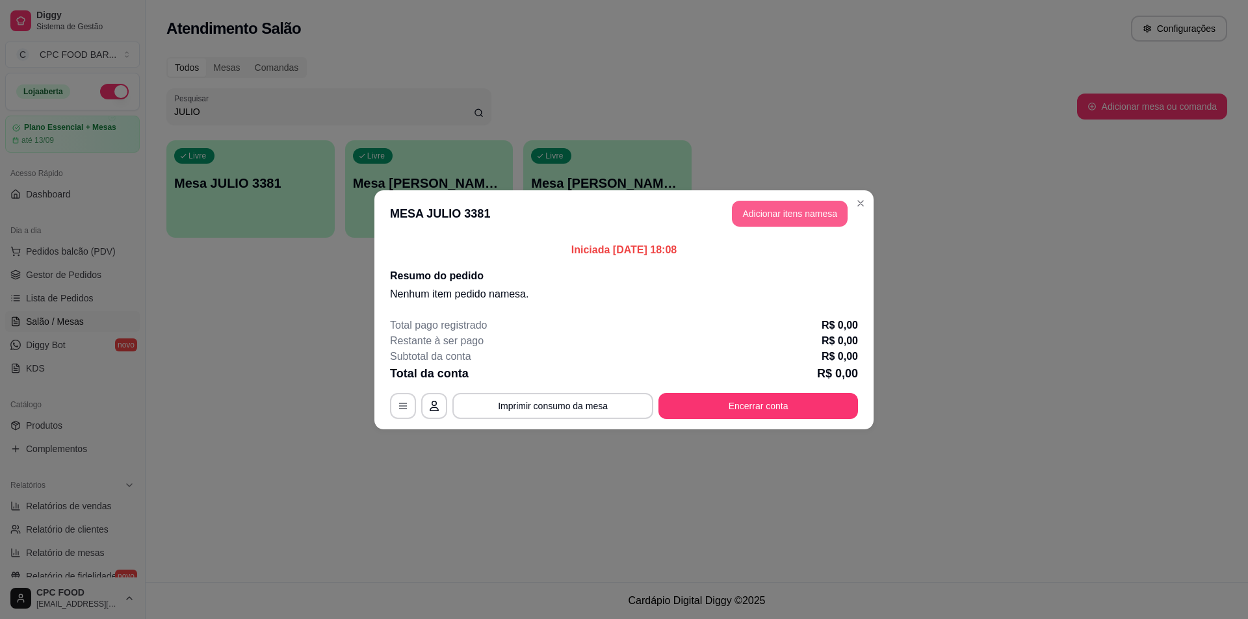
click at [814, 211] on button "Adicionar itens na mesa" at bounding box center [790, 214] width 116 height 26
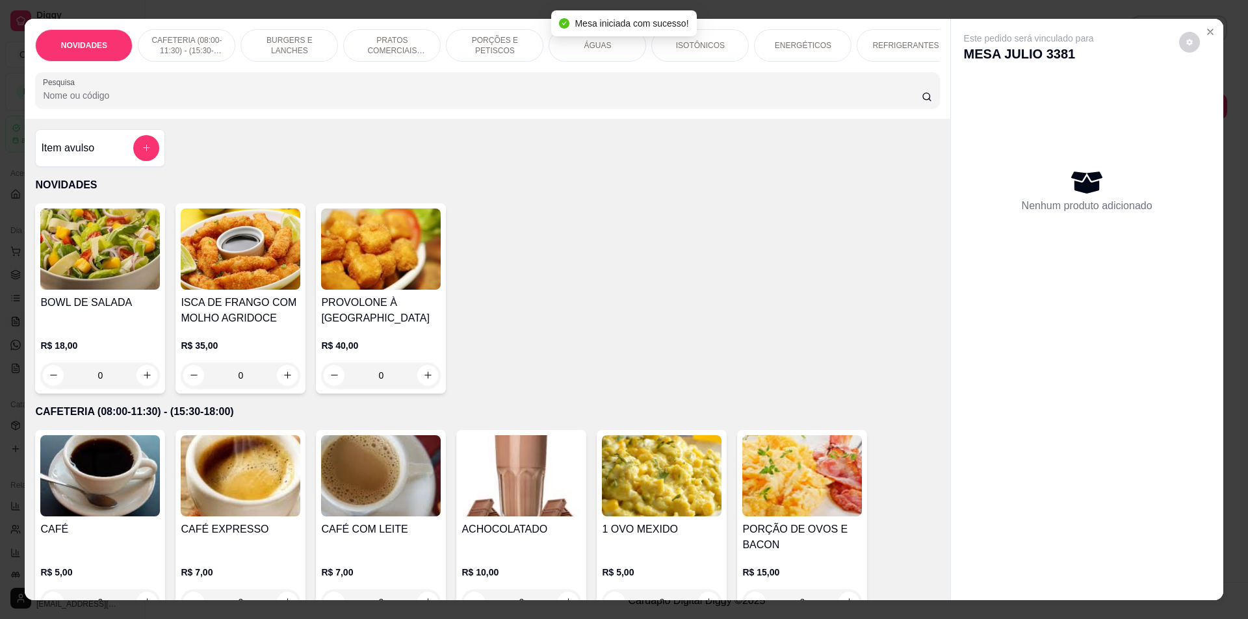
click at [588, 51] on div "ÁGUAS" at bounding box center [598, 45] width 98 height 33
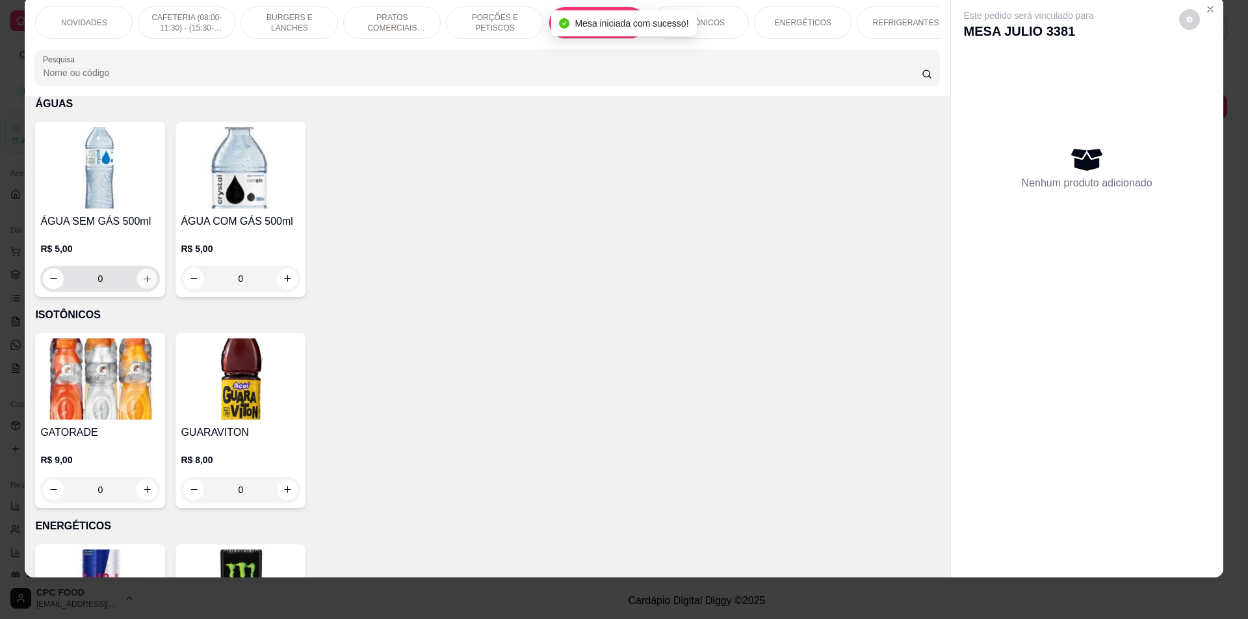
click at [145, 283] on icon "increase-product-quantity" at bounding box center [147, 279] width 10 height 10
type input "1"
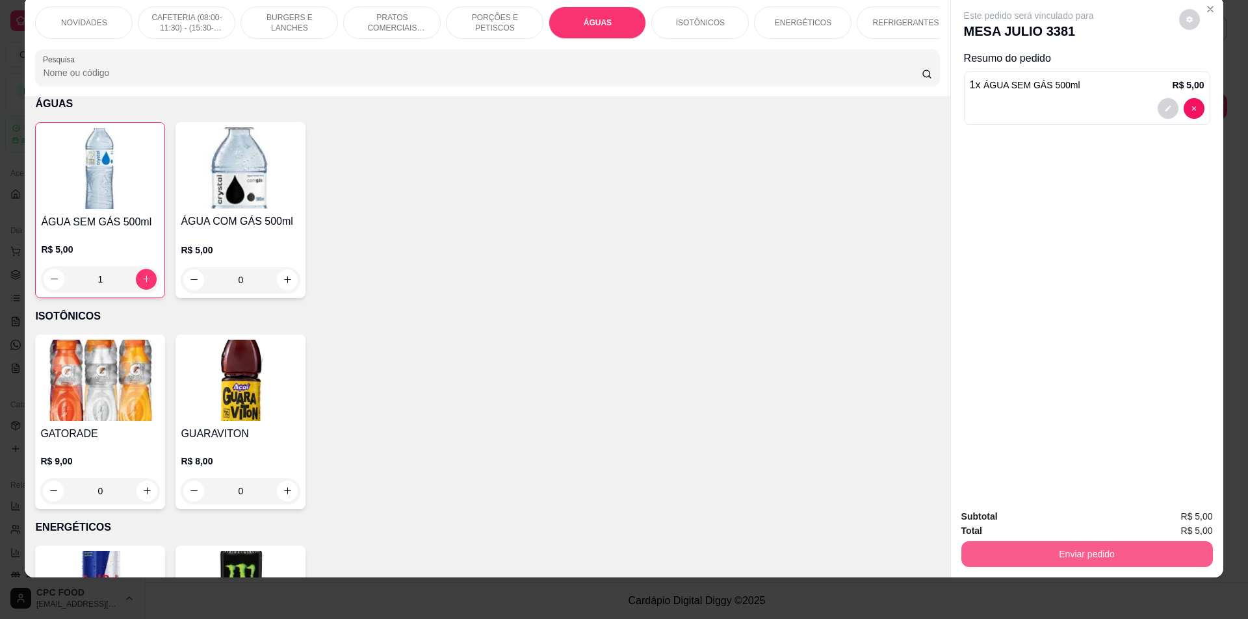
click at [1116, 560] on button "Enviar pedido" at bounding box center [1087, 554] width 252 height 26
click at [1073, 521] on button "Não registrar e enviar pedido" at bounding box center [1043, 522] width 135 height 25
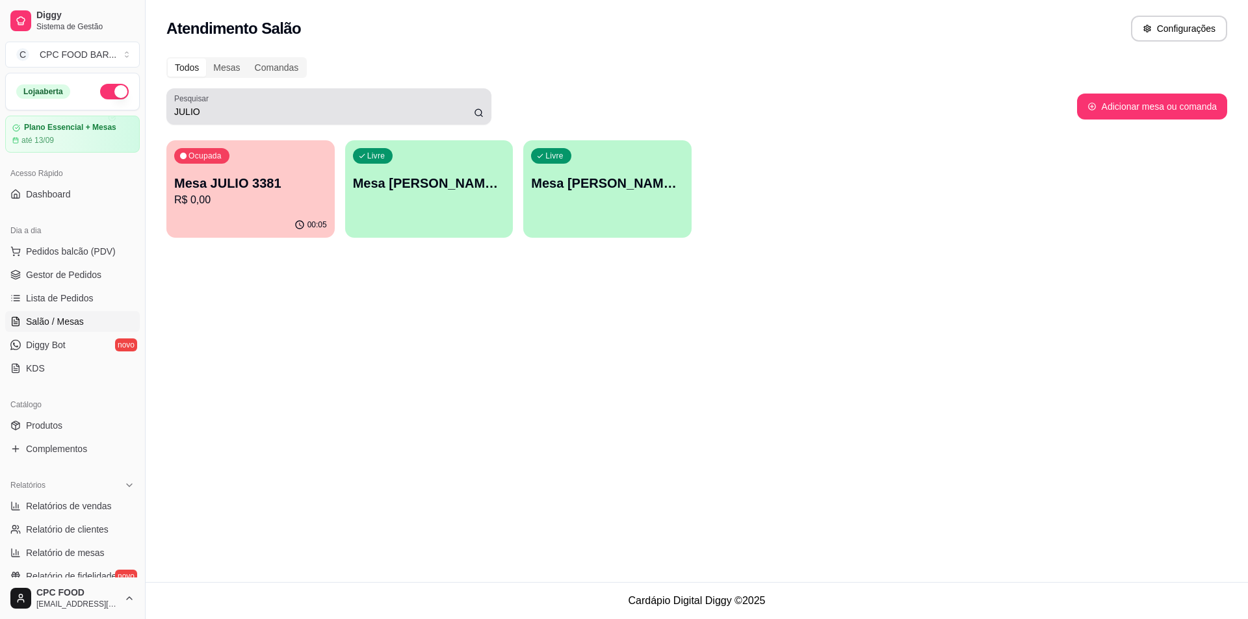
click at [218, 116] on input "JULIO" at bounding box center [324, 111] width 300 height 13
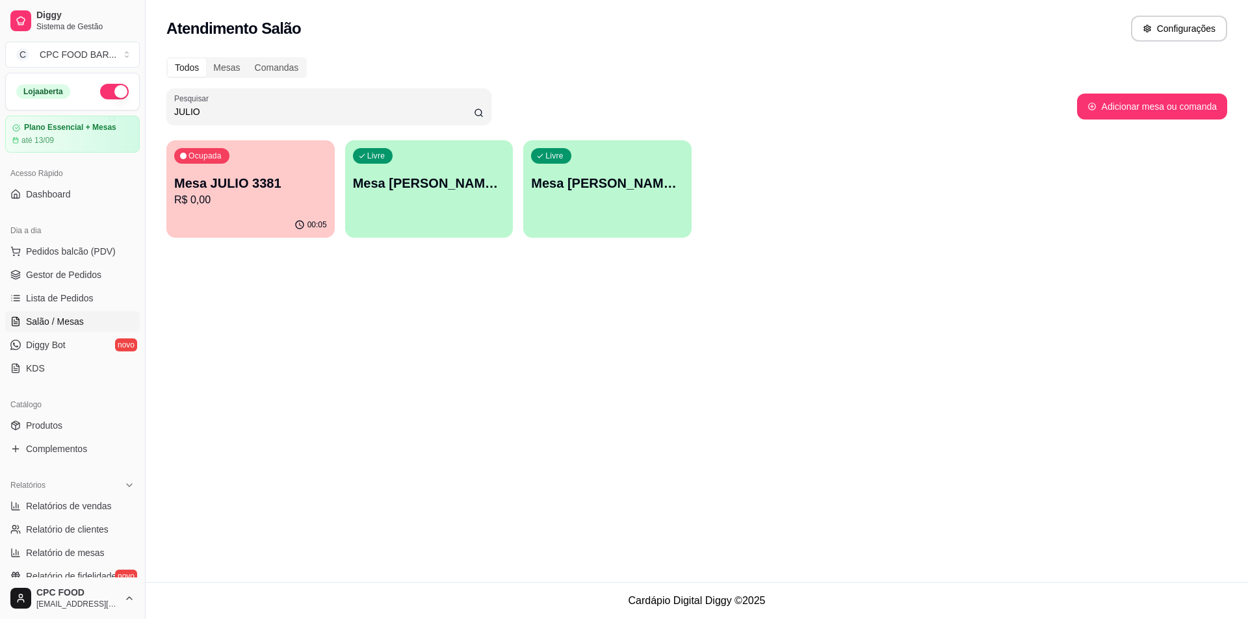
click at [217, 116] on input "JULIO" at bounding box center [324, 111] width 300 height 13
click at [217, 114] on input "JULIO" at bounding box center [324, 111] width 300 height 13
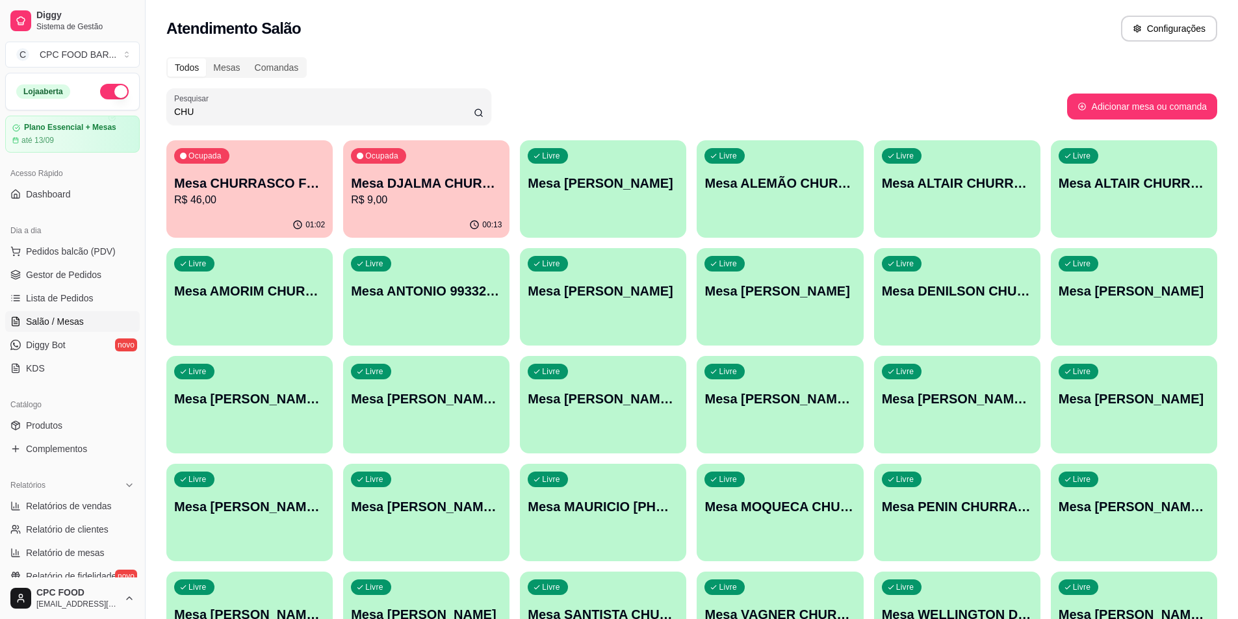
type input "CHU"
click at [261, 198] on p "R$ 46,00" at bounding box center [249, 200] width 151 height 16
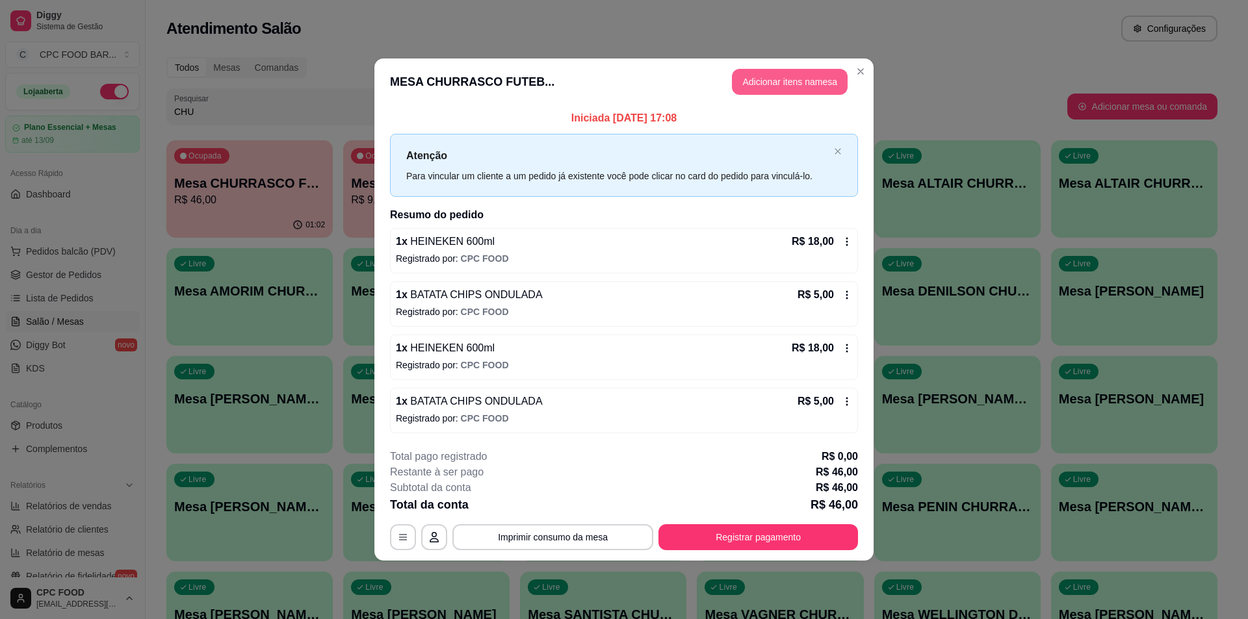
click at [753, 81] on button "Adicionar itens na mesa" at bounding box center [790, 82] width 116 height 26
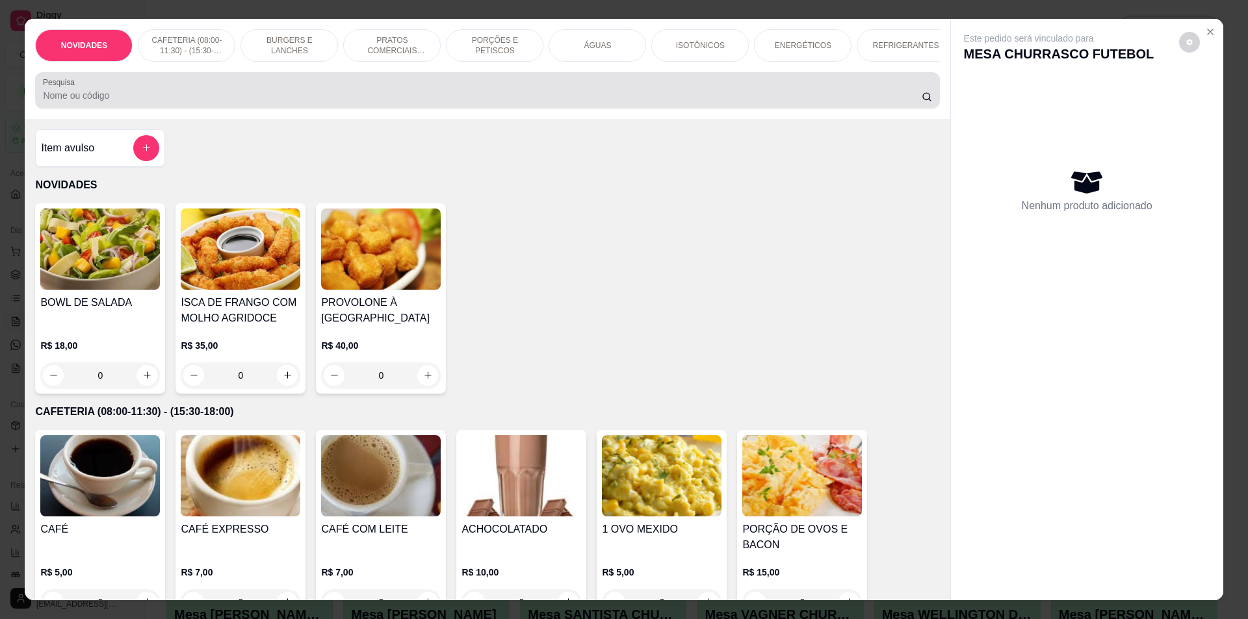
click at [507, 101] on input "Pesquisa" at bounding box center [482, 95] width 878 height 13
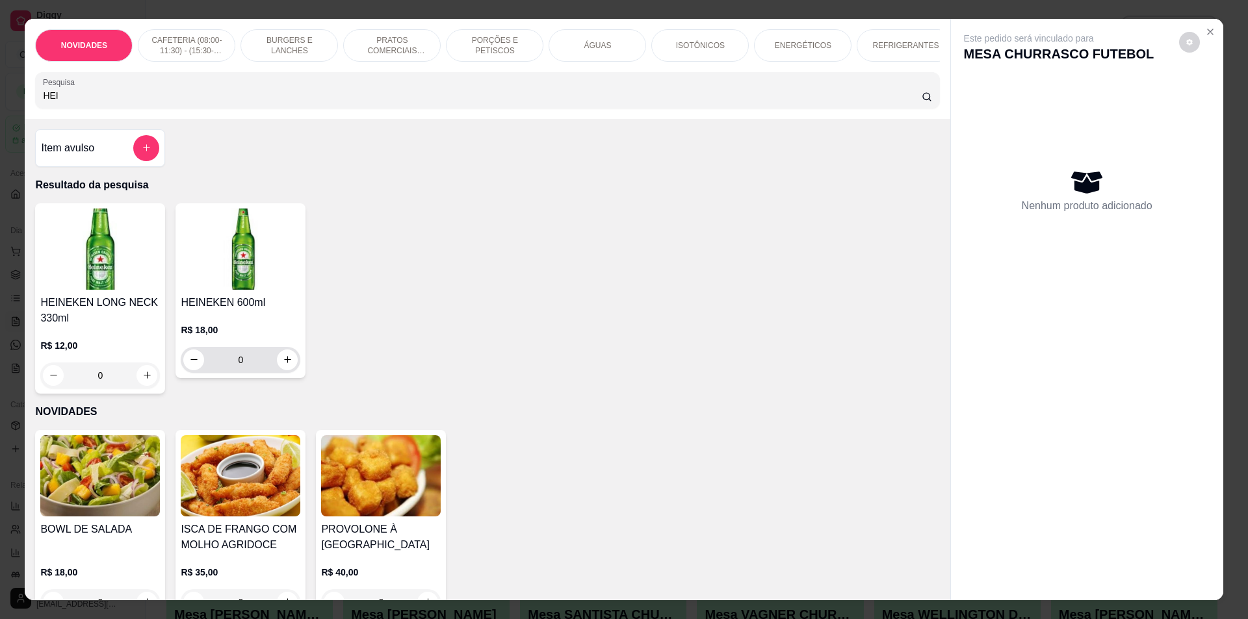
type input "HEI"
click at [286, 365] on icon "increase-product-quantity" at bounding box center [288, 360] width 10 height 10
type input "1"
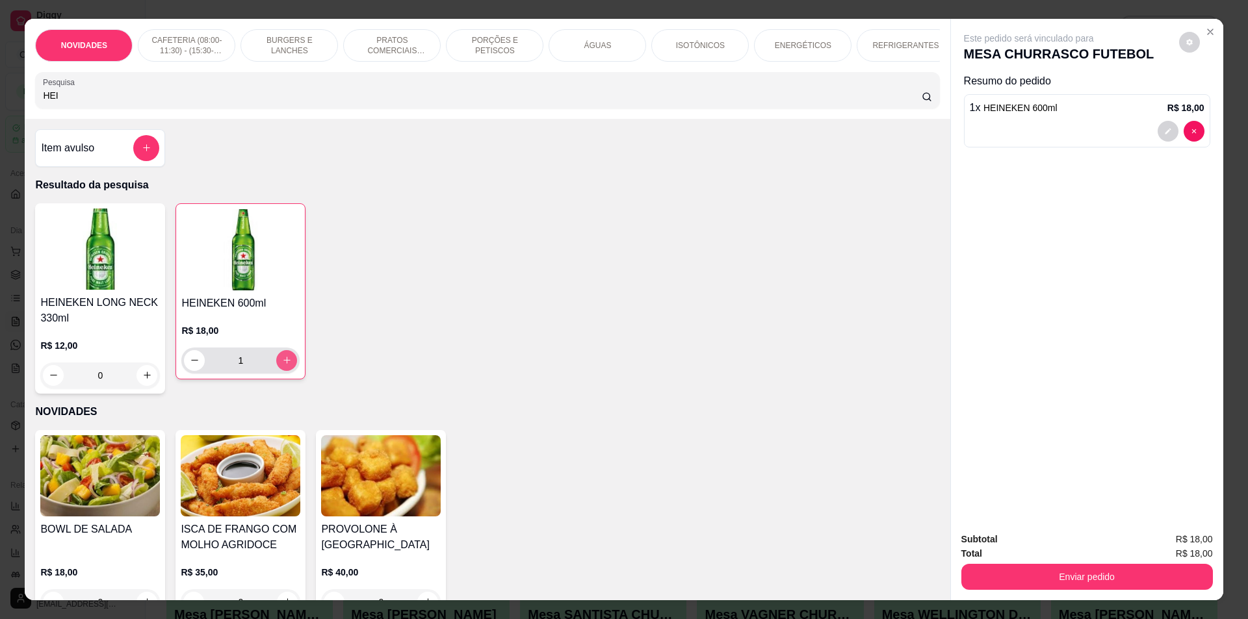
click at [287, 365] on icon "increase-product-quantity" at bounding box center [287, 361] width 10 height 10
type input "2"
click at [286, 365] on icon "increase-product-quantity" at bounding box center [287, 361] width 10 height 10
type input "3"
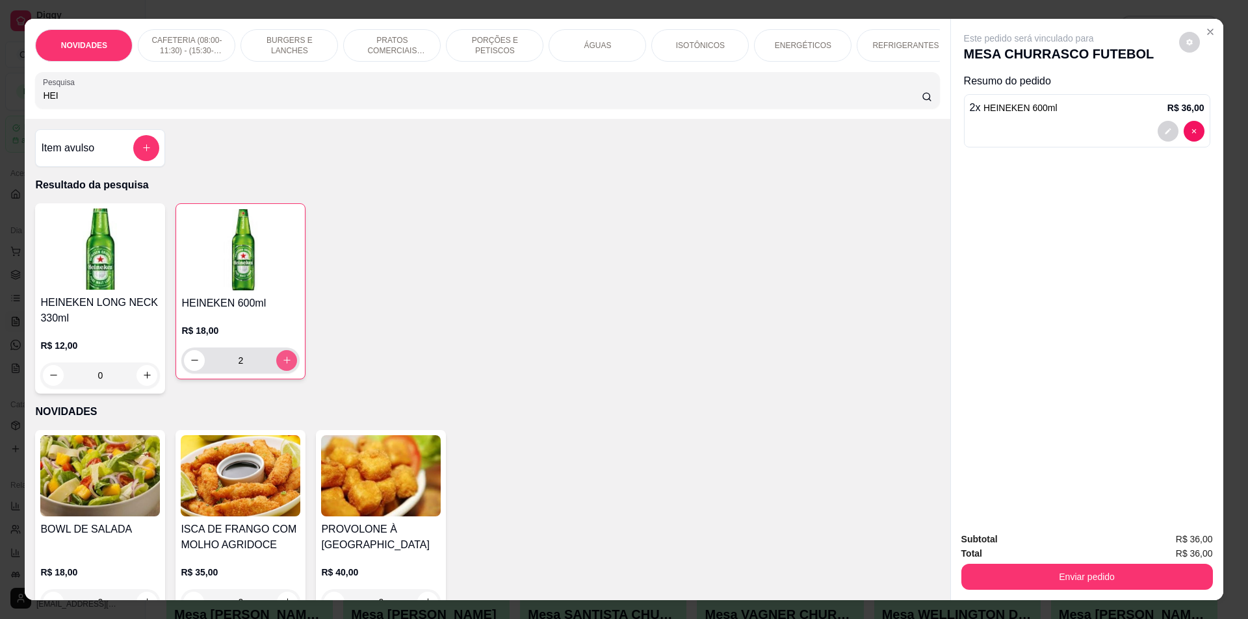
type input "3"
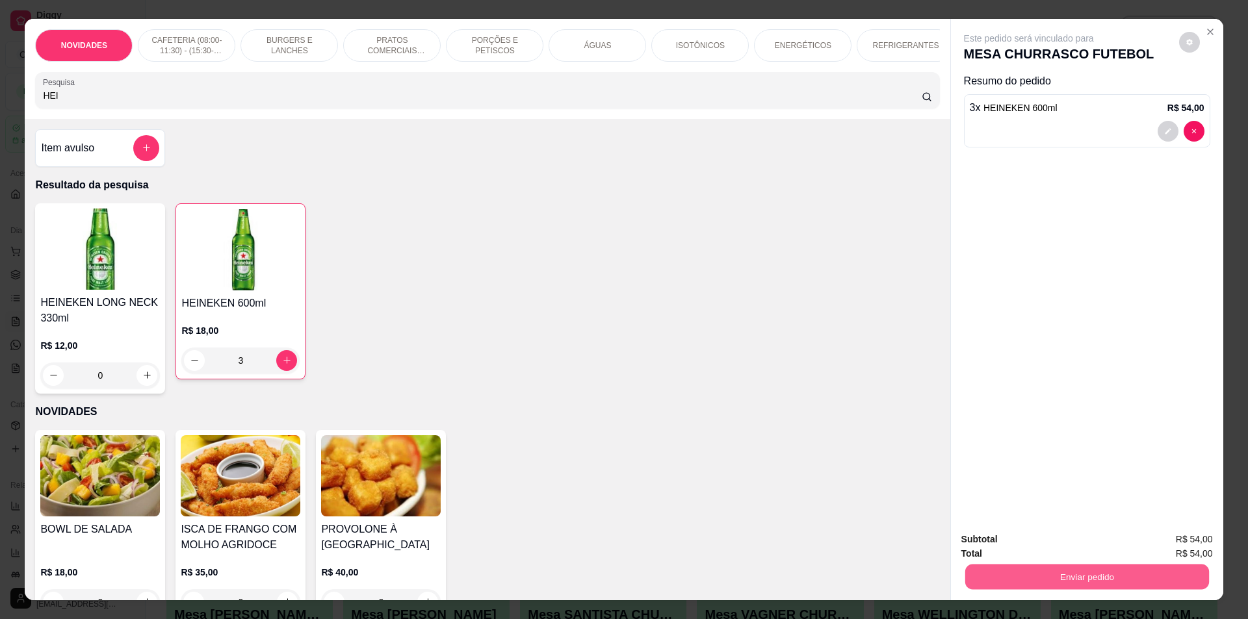
click at [1009, 575] on button "Enviar pedido" at bounding box center [1087, 577] width 244 height 25
click at [1009, 541] on button "Não registrar e enviar pedido" at bounding box center [1043, 545] width 135 height 25
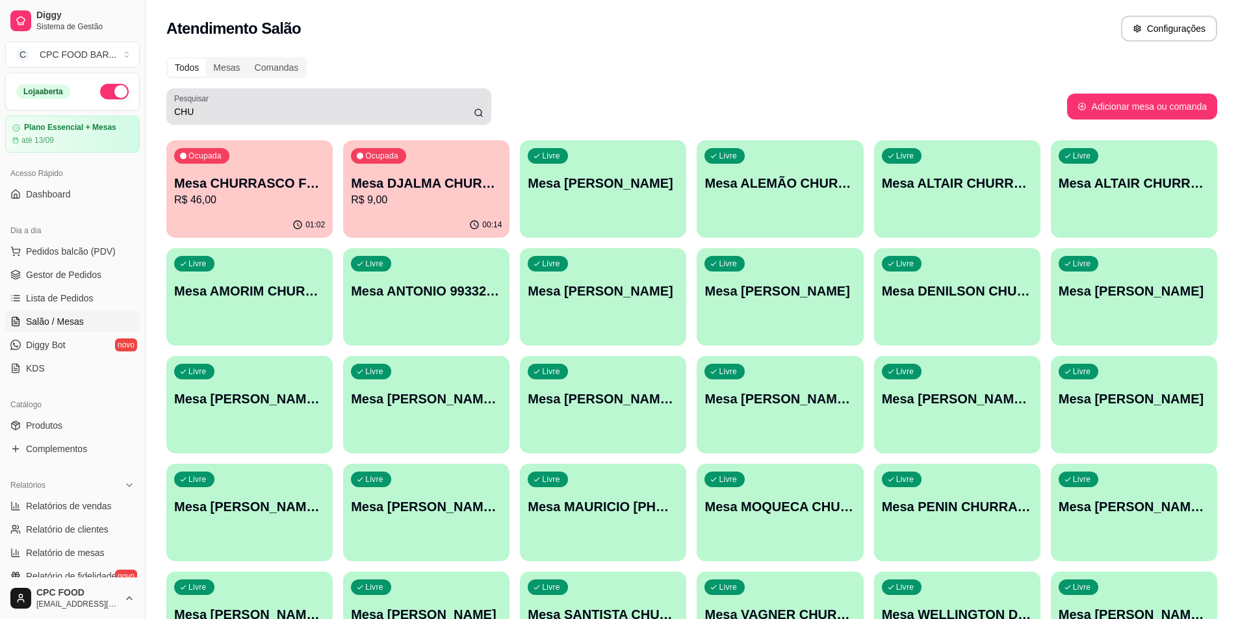
click at [339, 98] on div "CHU" at bounding box center [328, 107] width 309 height 26
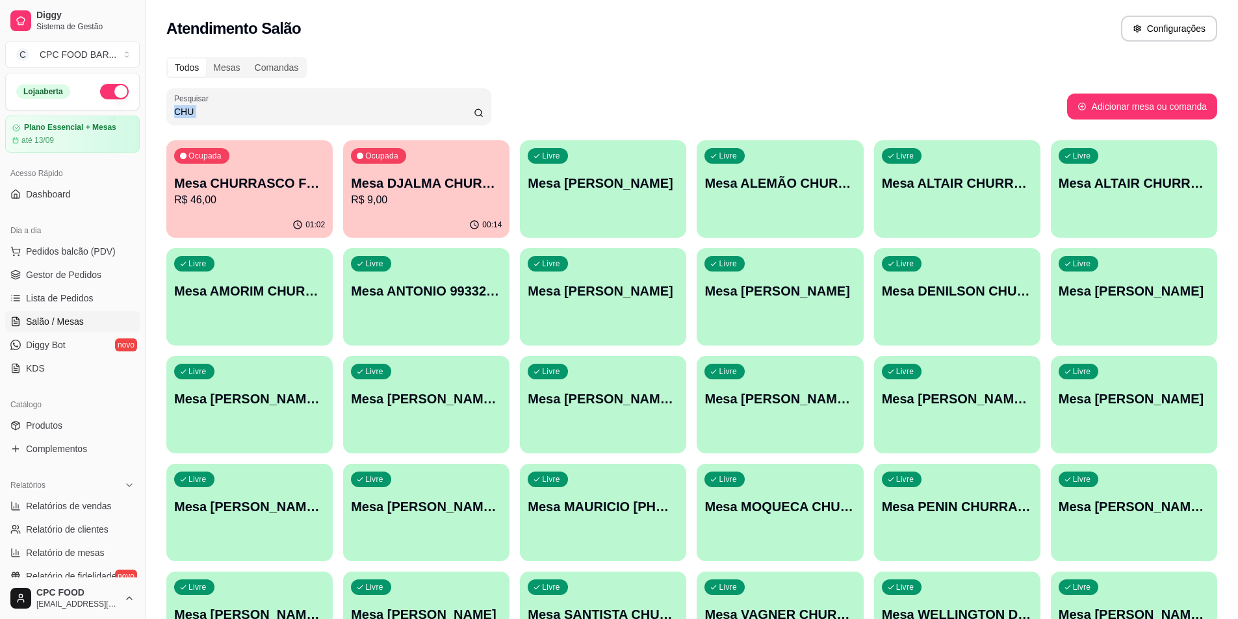
click at [339, 98] on div "CHU" at bounding box center [328, 107] width 309 height 26
drag, startPoint x: 362, startPoint y: 109, endPoint x: 257, endPoint y: 122, distance: 105.5
click at [257, 122] on div "Pesquisar CHU" at bounding box center [328, 106] width 325 height 36
click at [198, 111] on input "CHU" at bounding box center [324, 111] width 300 height 13
click at [197, 110] on input "CHU" at bounding box center [324, 111] width 300 height 13
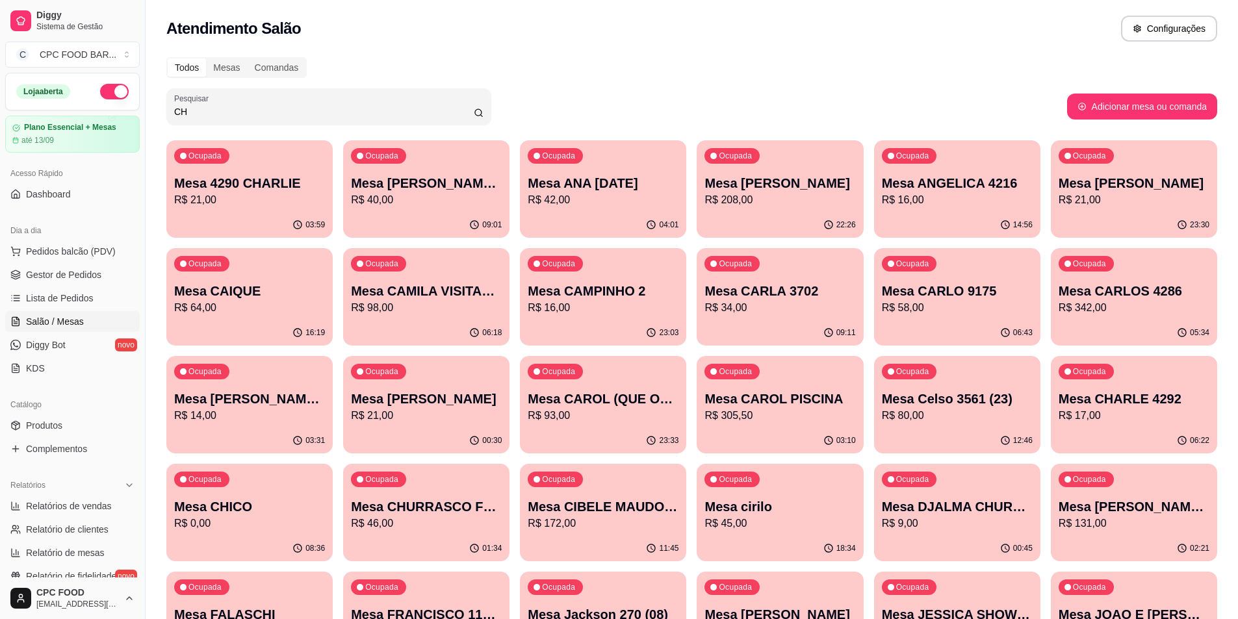
type input "CHU"
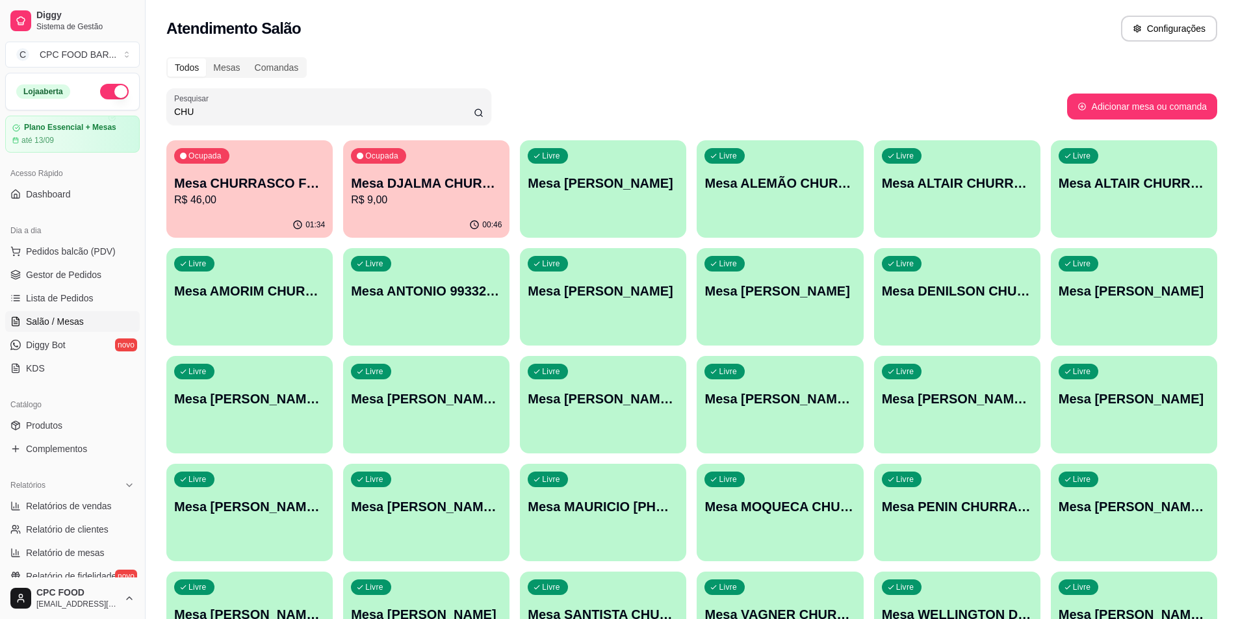
click at [250, 190] on p "Mesa CHURRASCO FUTEBOL" at bounding box center [249, 183] width 151 height 18
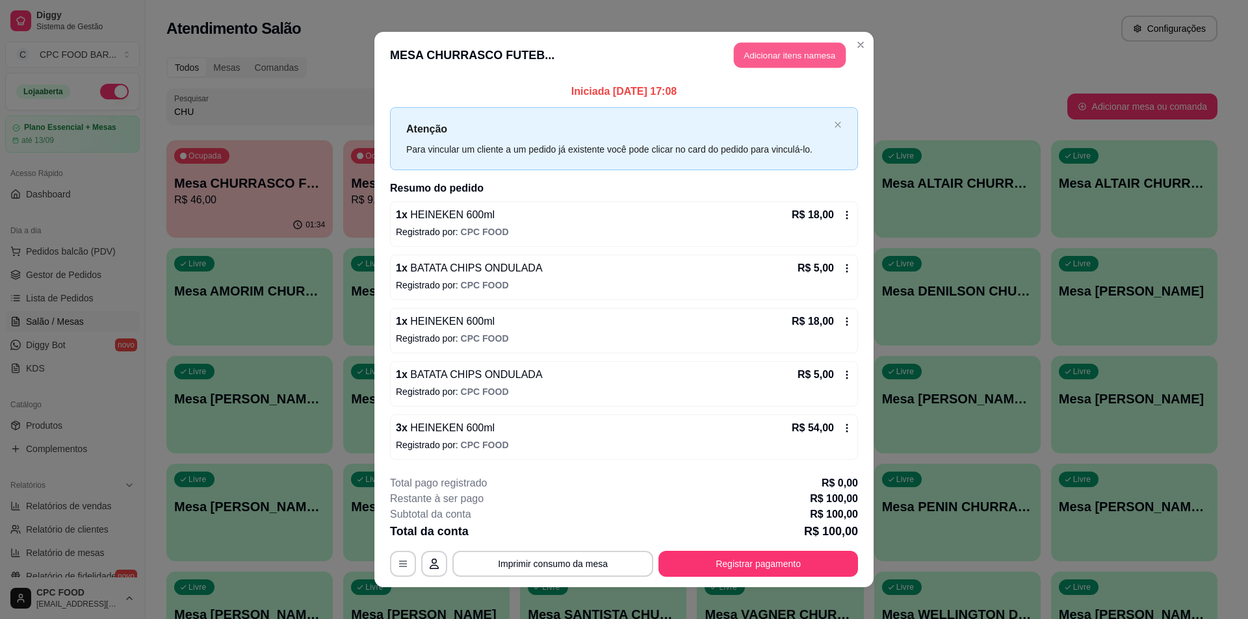
click at [765, 51] on button "Adicionar itens na mesa" at bounding box center [790, 55] width 112 height 25
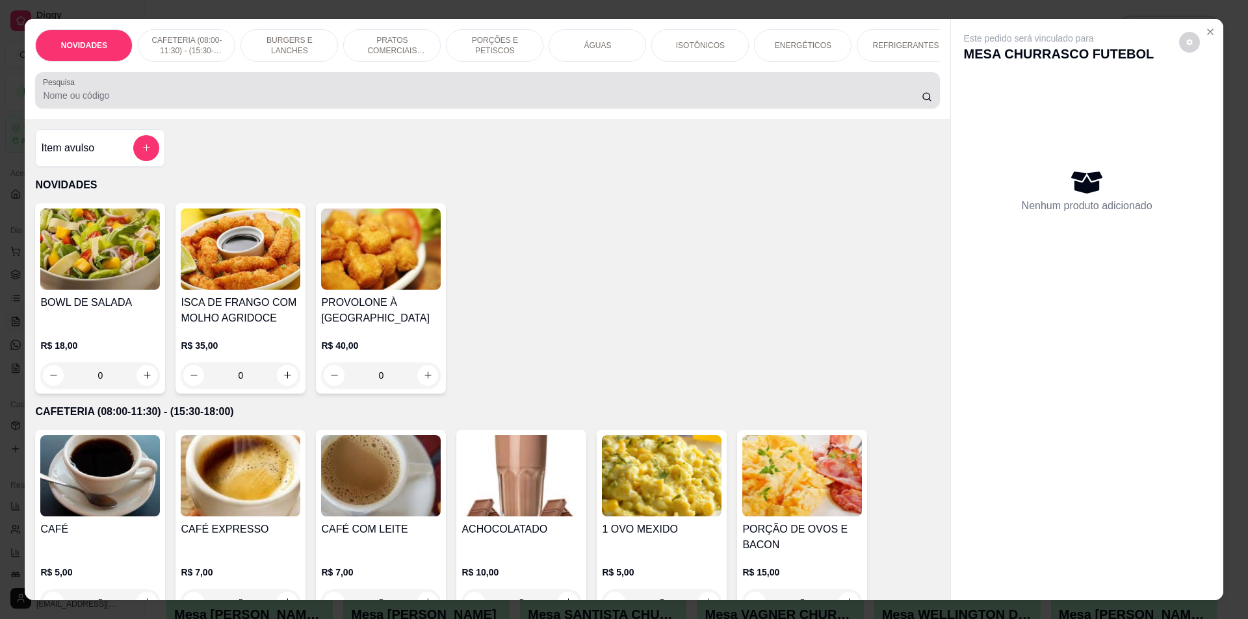
click at [361, 102] on input "Pesquisa" at bounding box center [482, 95] width 878 height 13
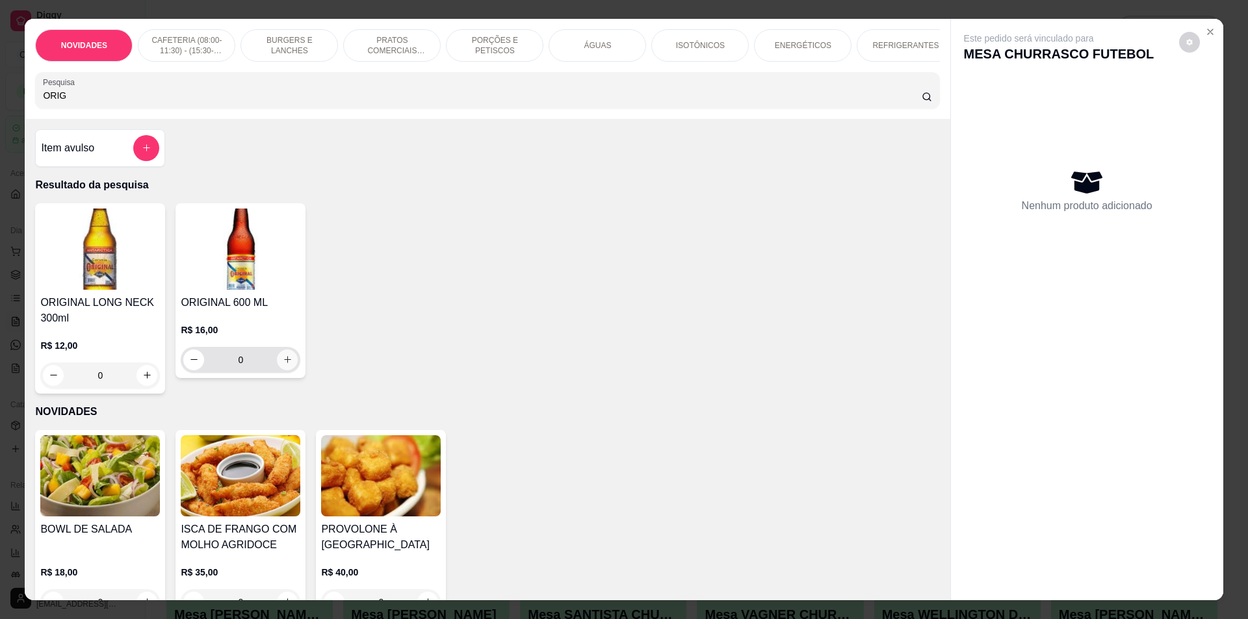
type input "ORIG"
click at [283, 365] on icon "increase-product-quantity" at bounding box center [288, 360] width 10 height 10
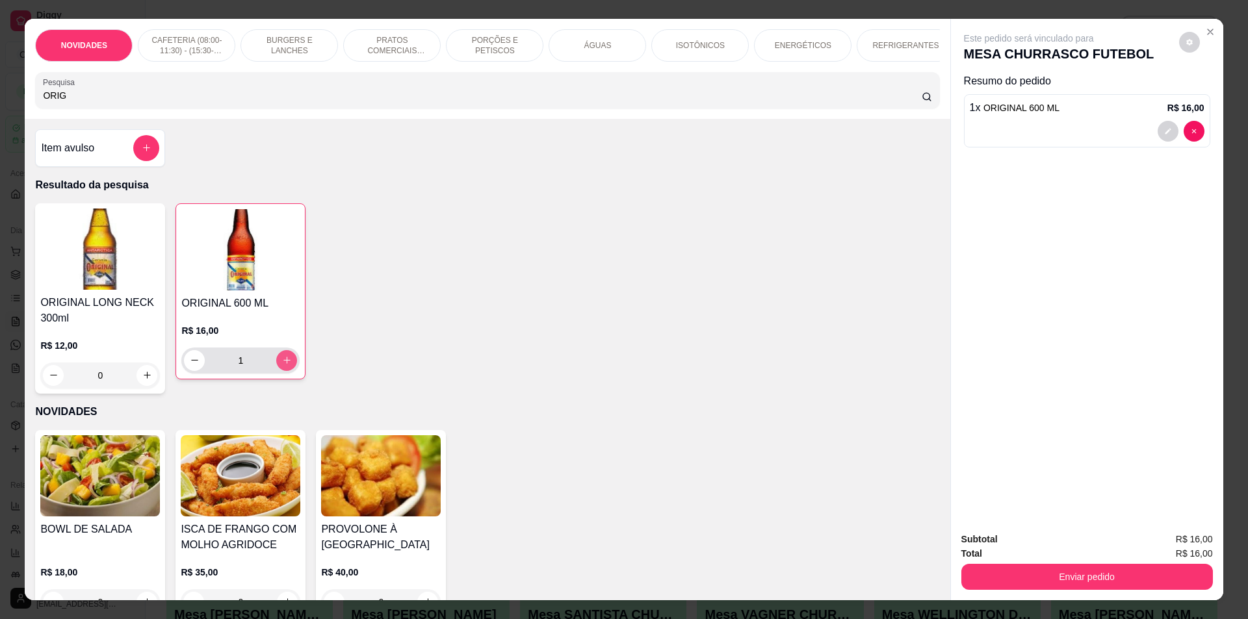
type input "1"
drag, startPoint x: 28, startPoint y: 101, endPoint x: 7, endPoint y: 70, distance: 37.5
click at [12, 94] on div "NOVIDADES CAFETERIA (08:00-11:30) - (15:30-18:00) BURGERS E LANCHES PRATOS COME…" at bounding box center [624, 309] width 1248 height 619
type input "HEIN"
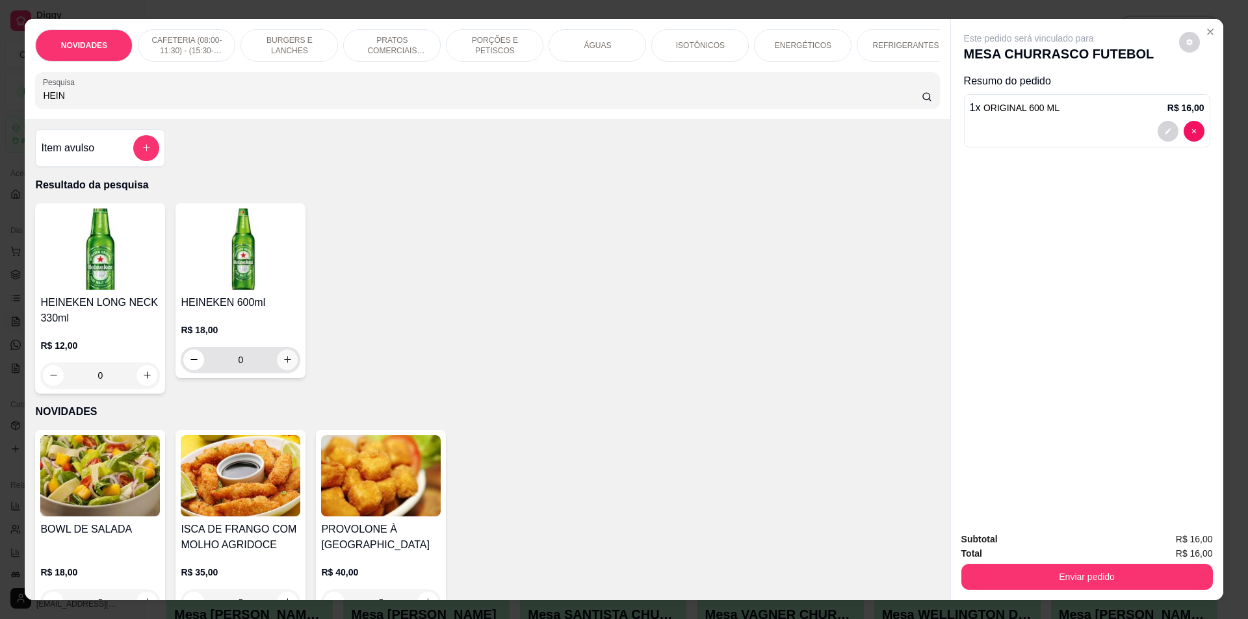
click at [283, 365] on icon "increase-product-quantity" at bounding box center [288, 360] width 10 height 10
type input "3"
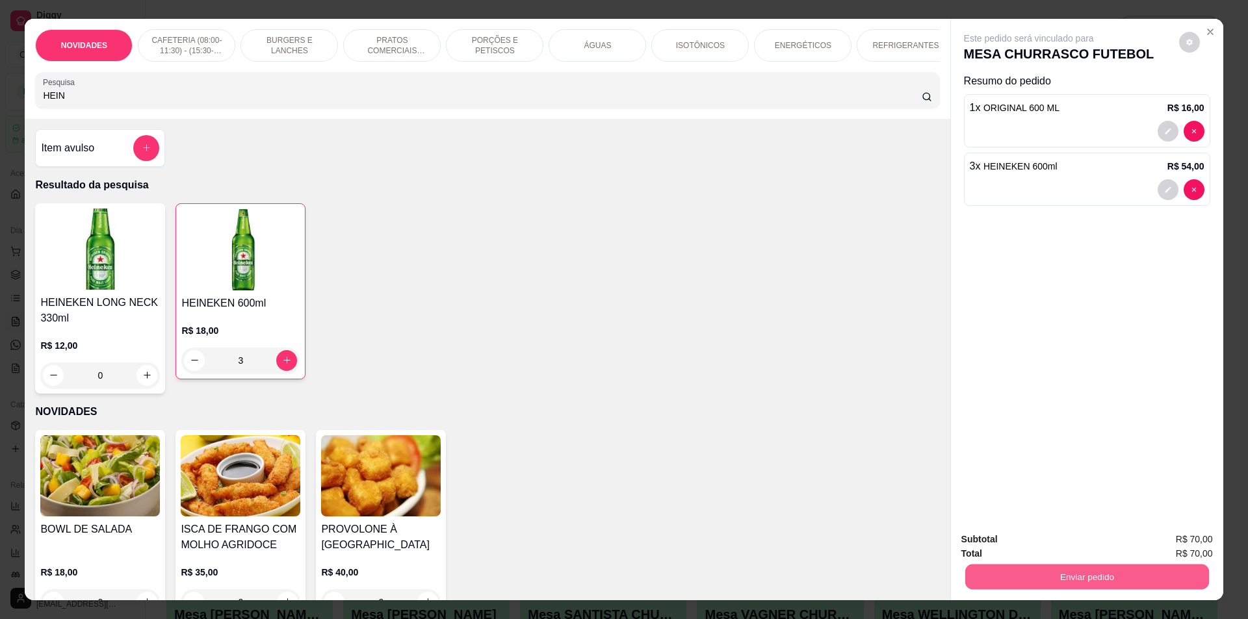
click at [1091, 574] on button "Enviar pedido" at bounding box center [1087, 577] width 244 height 25
click at [1068, 552] on button "Não registrar e enviar pedido" at bounding box center [1043, 545] width 135 height 25
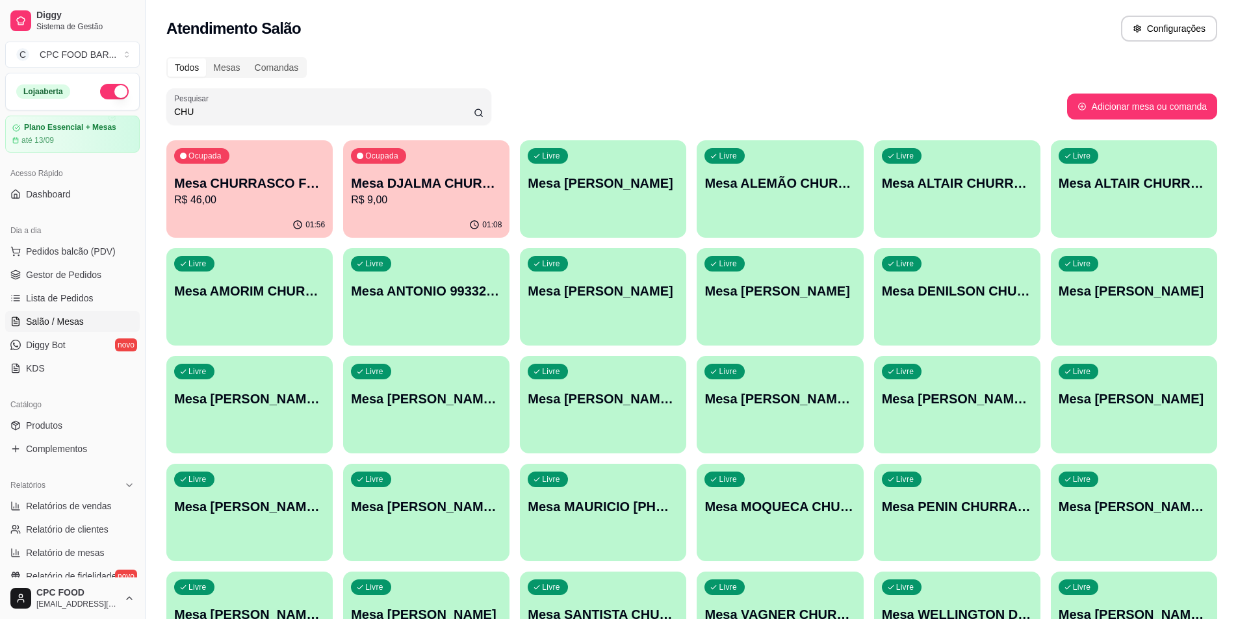
drag, startPoint x: 202, startPoint y: 111, endPoint x: 151, endPoint y: 112, distance: 50.7
click at [151, 112] on div "Todos Mesas Comandas Pesquisar CHU Adicionar mesa ou comanda Ocupada Mesa CHURR…" at bounding box center [692, 367] width 1093 height 636
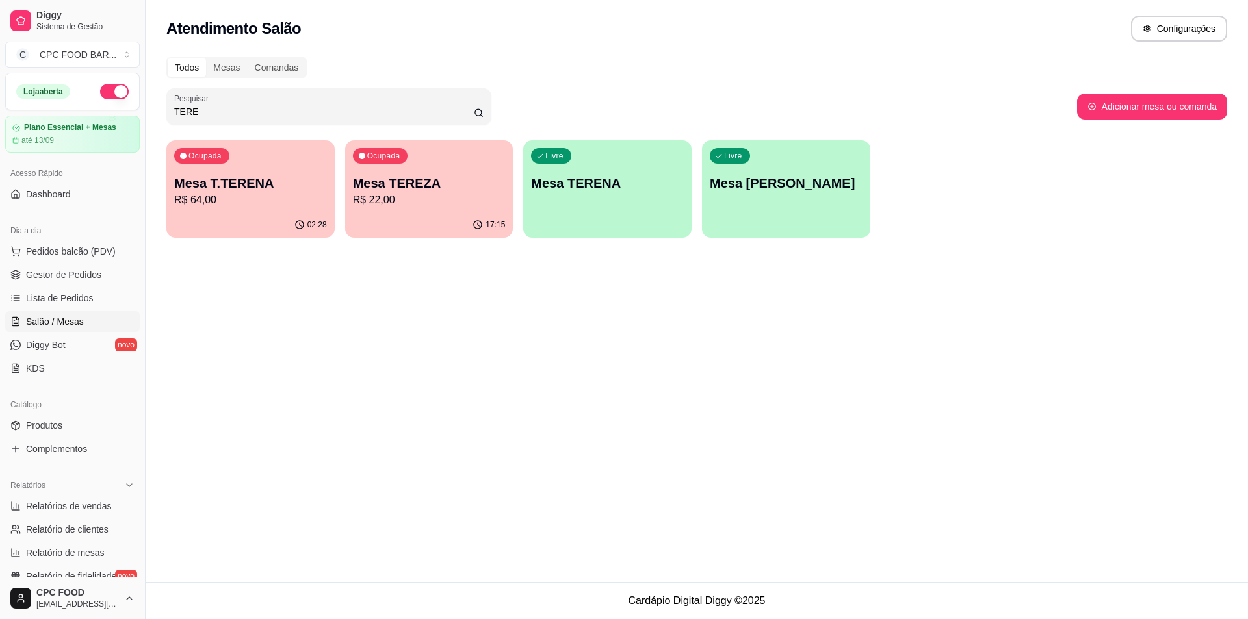
type input "TERE"
click at [308, 172] on div "Ocupada Mesa T.TERENA R$ 64,00" at bounding box center [250, 177] width 163 height 70
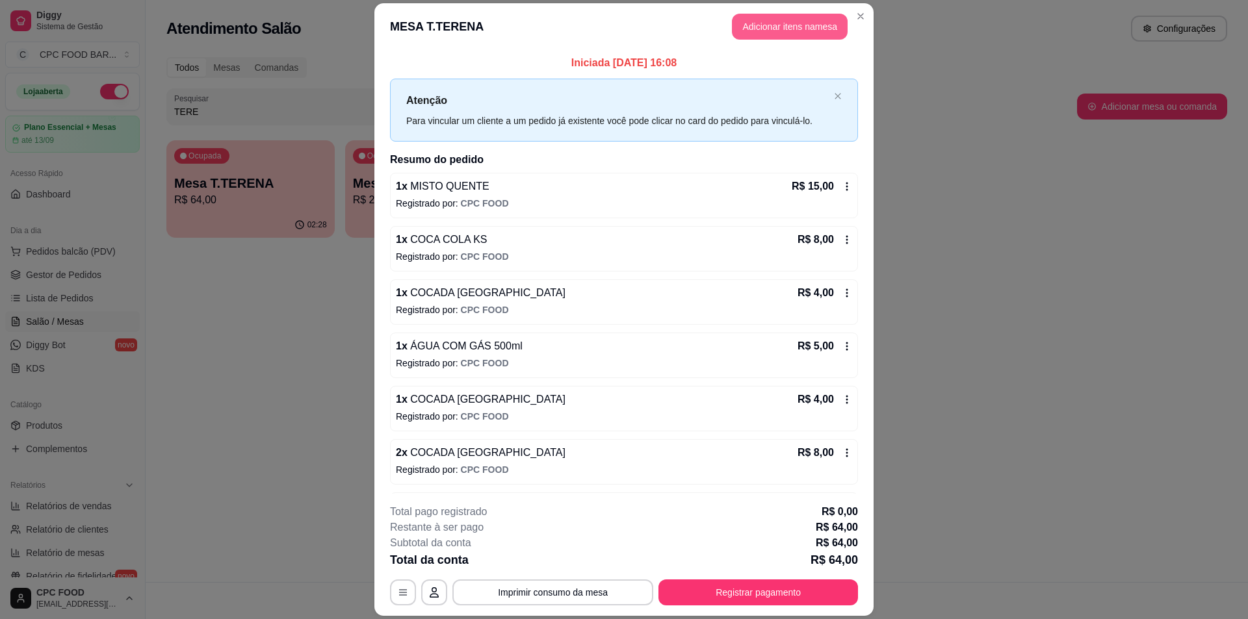
click at [761, 27] on button "Adicionar itens na mesa" at bounding box center [790, 27] width 116 height 26
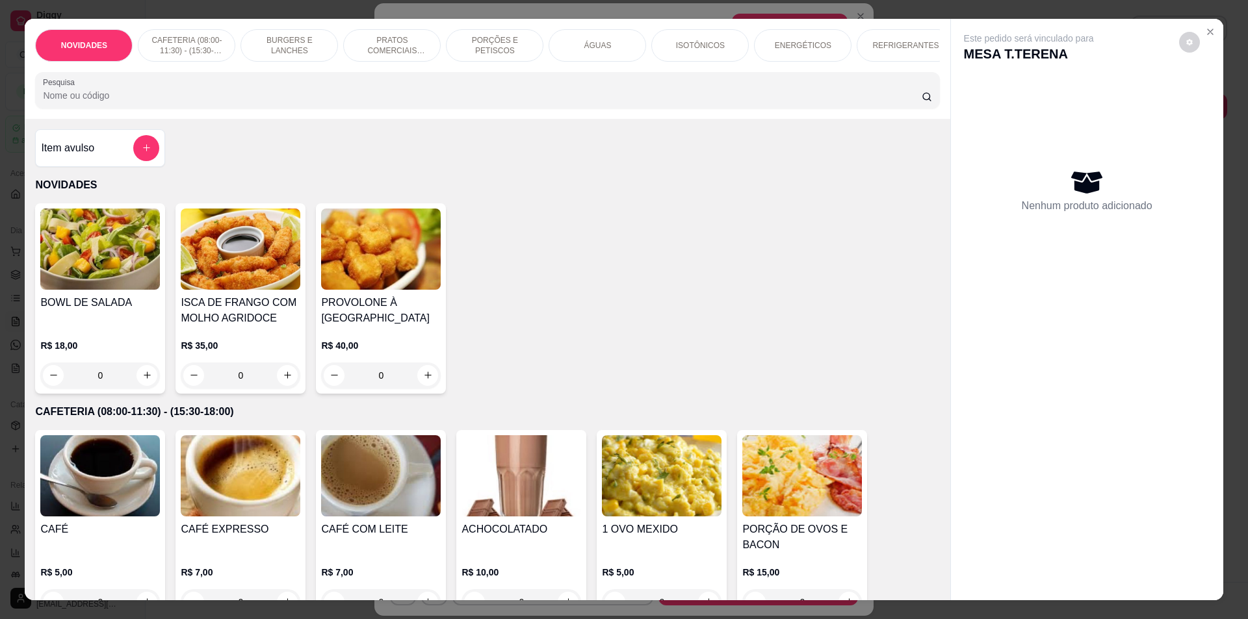
click at [606, 49] on div "ÁGUAS" at bounding box center [598, 45] width 98 height 33
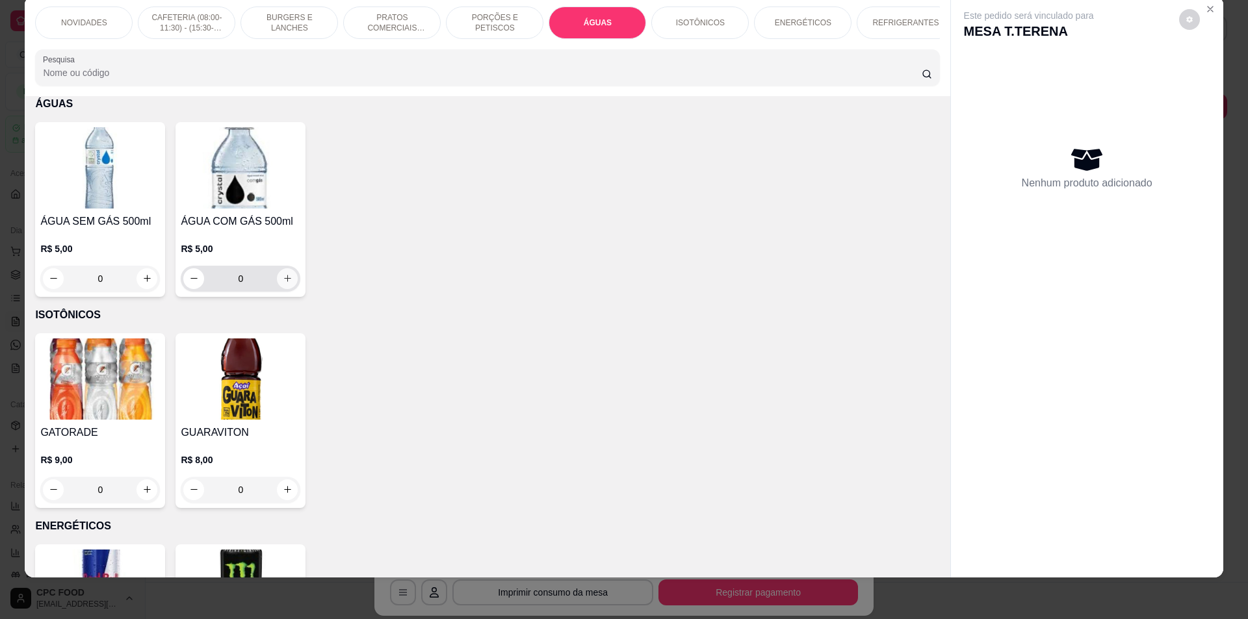
click at [283, 283] on icon "increase-product-quantity" at bounding box center [288, 279] width 10 height 10
type input "1"
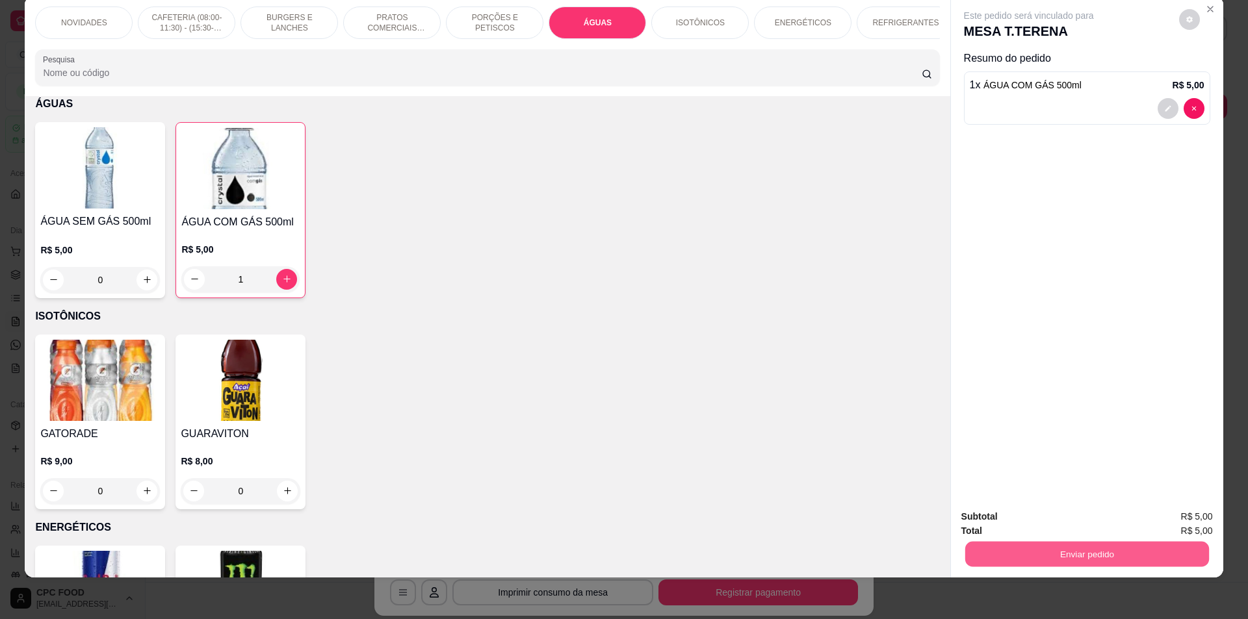
click at [1042, 555] on button "Enviar pedido" at bounding box center [1087, 554] width 244 height 25
click at [989, 522] on button "Não registrar e enviar pedido" at bounding box center [1043, 522] width 131 height 24
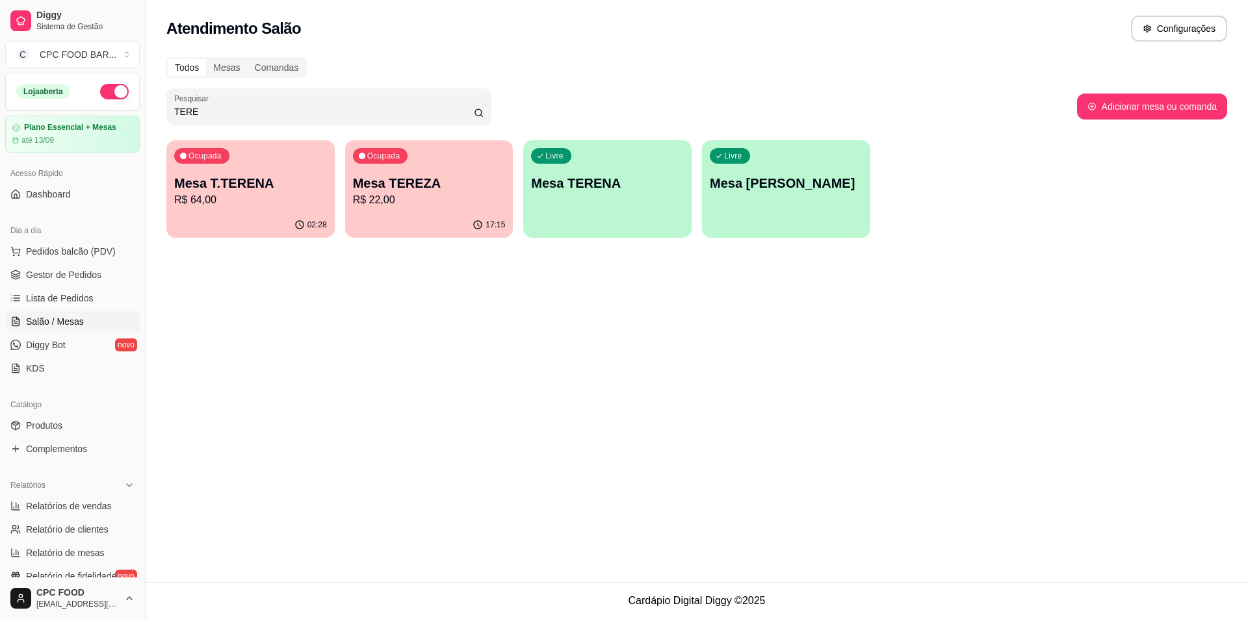
drag, startPoint x: 203, startPoint y: 113, endPoint x: 68, endPoint y: 109, distance: 134.6
click at [73, 113] on div "Diggy Sistema de Gestão C CPC FOOD BAR ... Loja aberta Plano Essencial + Mesas …" at bounding box center [624, 309] width 1248 height 619
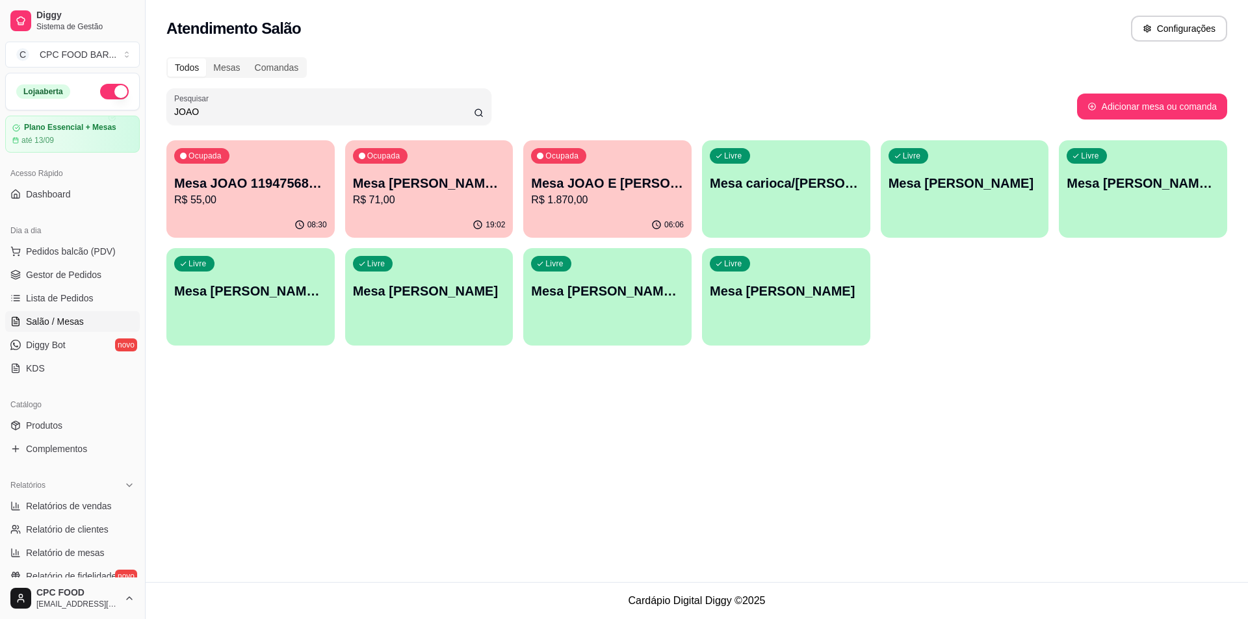
type input "JOAO"
click at [641, 183] on p "Mesa JOAO E [PERSON_NAME]" at bounding box center [608, 184] width 148 height 18
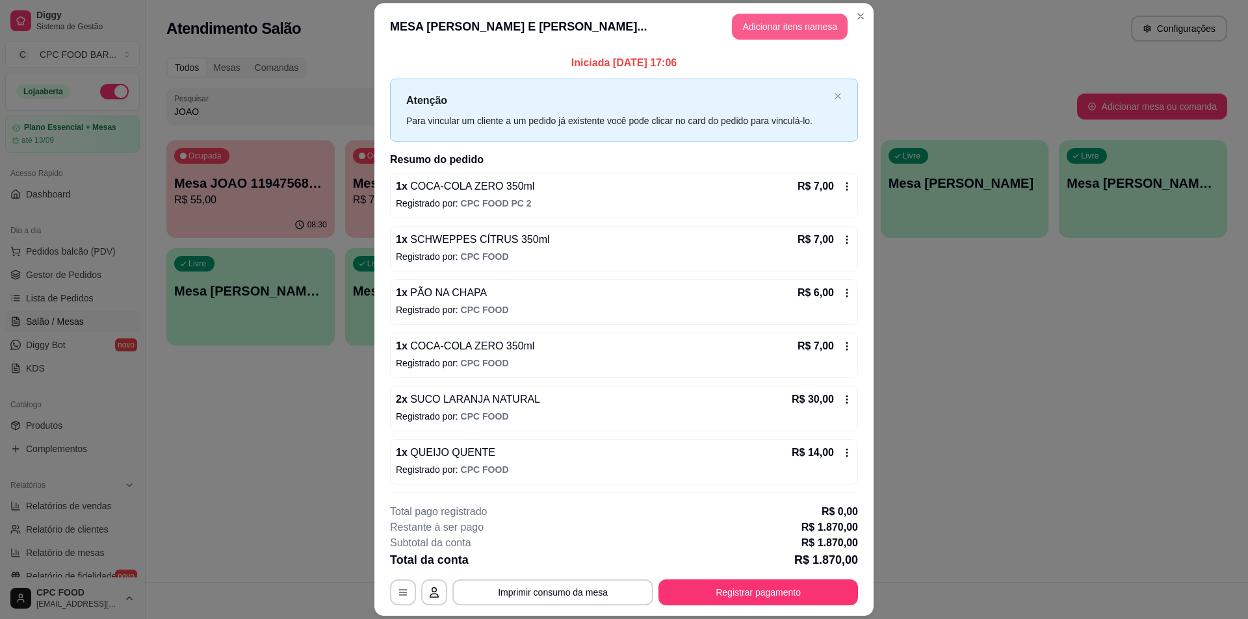
click at [779, 22] on button "Adicionar itens na mesa" at bounding box center [790, 27] width 116 height 26
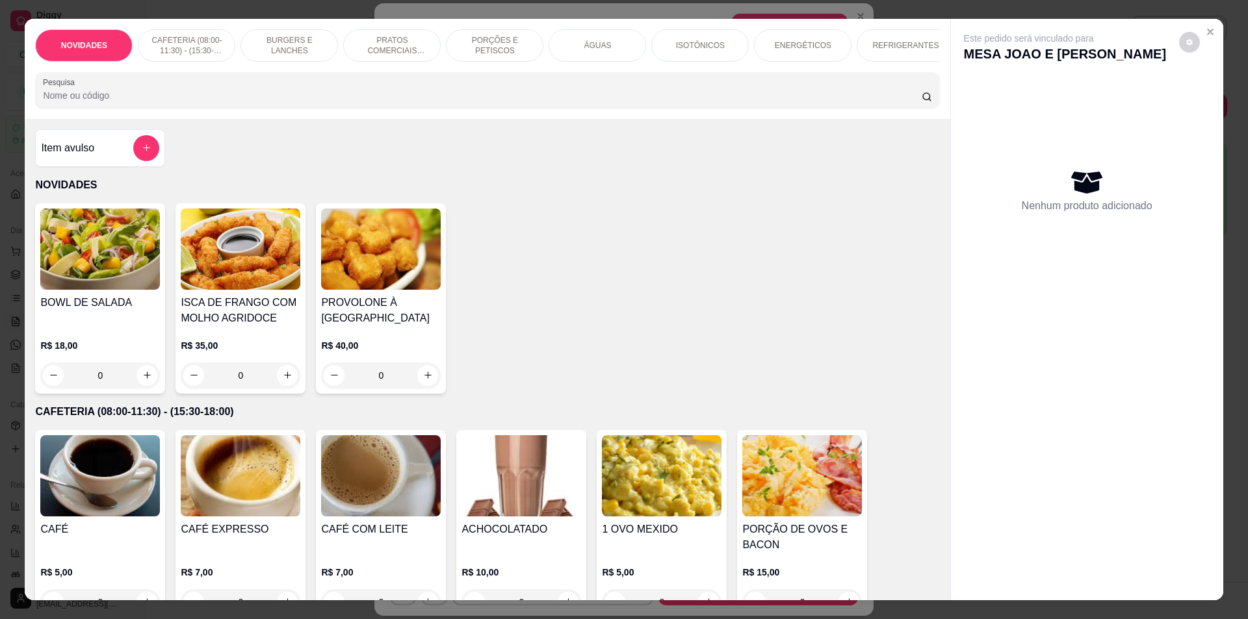
click at [486, 102] on input "Pesquisa" at bounding box center [482, 95] width 878 height 13
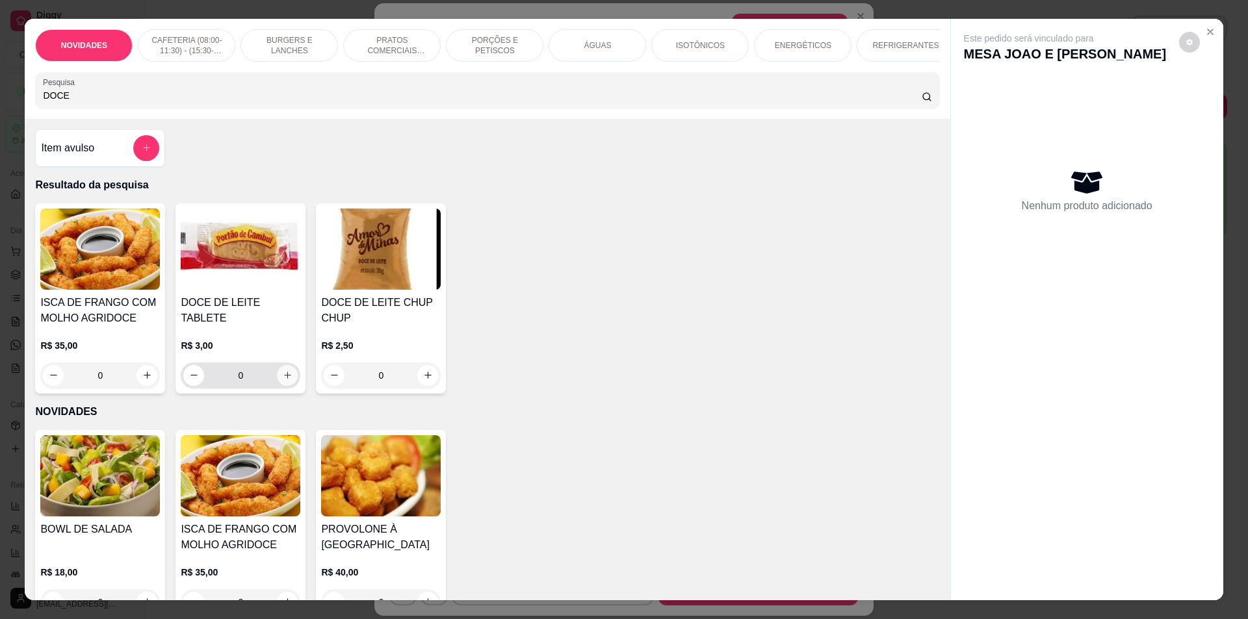
type input "DOCE"
click at [293, 363] on div "0" at bounding box center [241, 376] width 120 height 26
click at [286, 371] on icon "increase-product-quantity" at bounding box center [288, 376] width 10 height 10
type input "2"
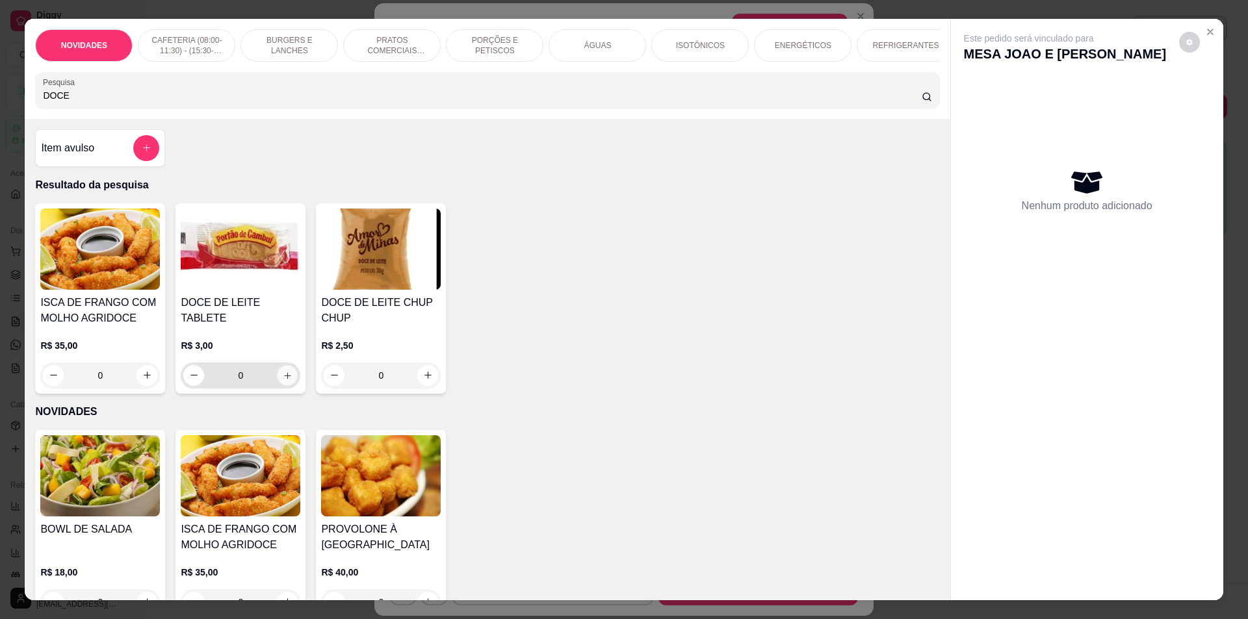
type input "2"
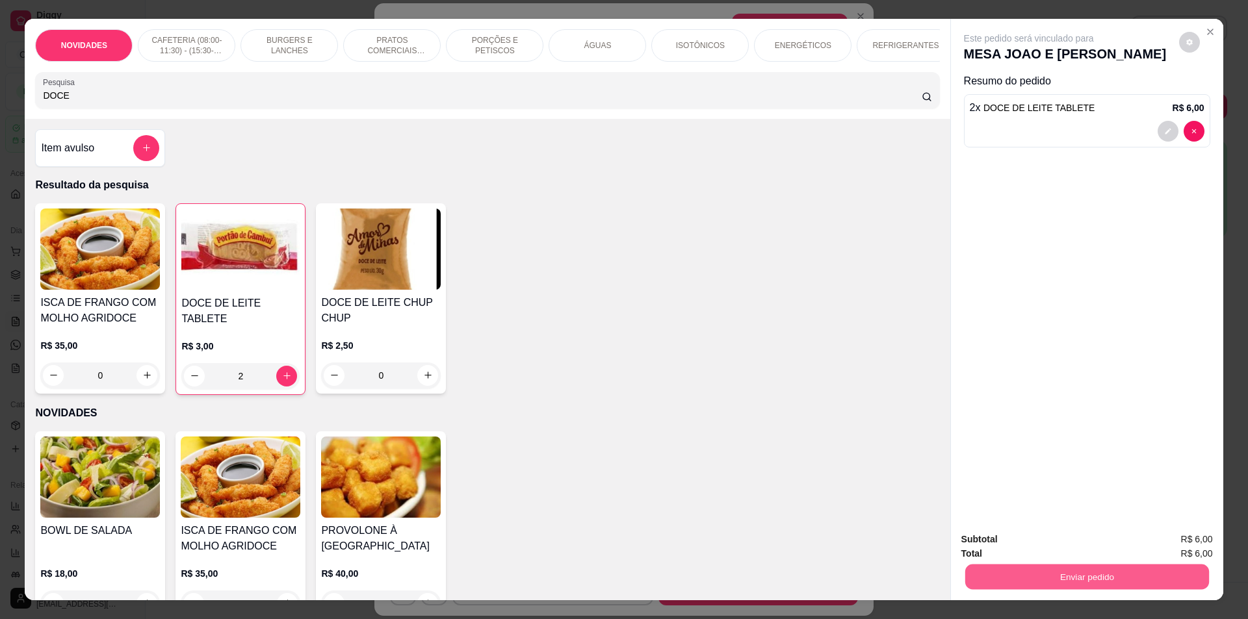
click at [990, 568] on button "Enviar pedido" at bounding box center [1087, 577] width 244 height 25
click at [989, 542] on button "Não registrar e enviar pedido" at bounding box center [1043, 545] width 131 height 24
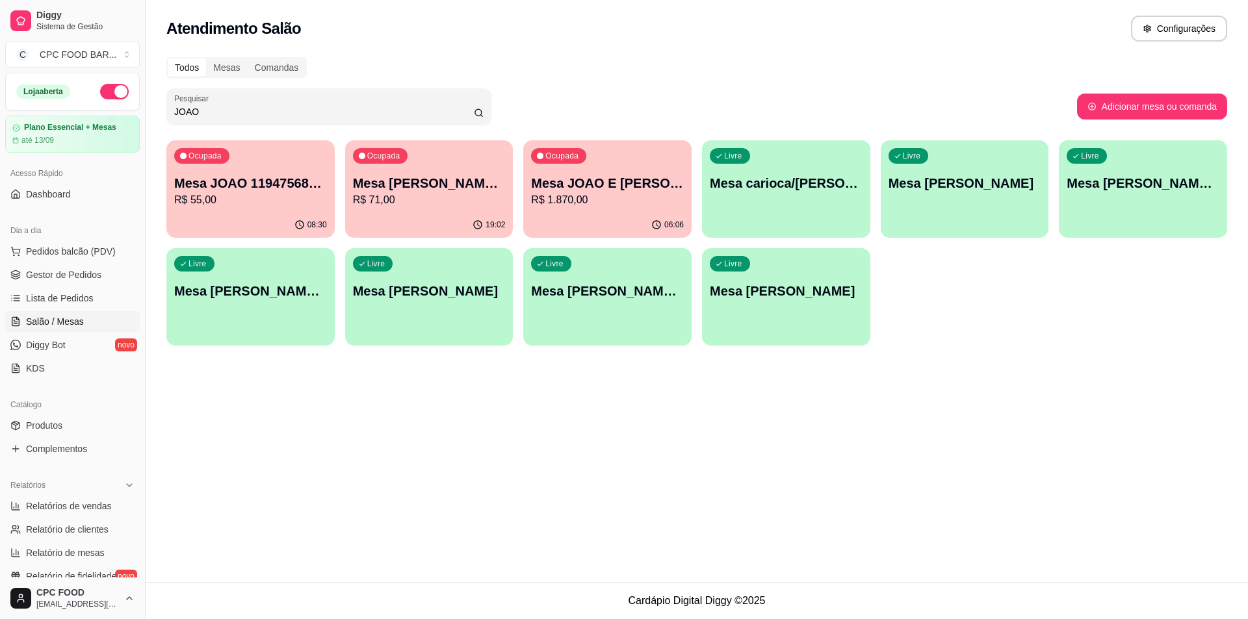
drag, startPoint x: 199, startPoint y: 112, endPoint x: 158, endPoint y: 111, distance: 41.0
click at [158, 111] on div "Todos Mesas Comandas Pesquisar JOAO Adicionar mesa ou comanda Ocupada Mesa JOAO…" at bounding box center [697, 205] width 1102 height 312
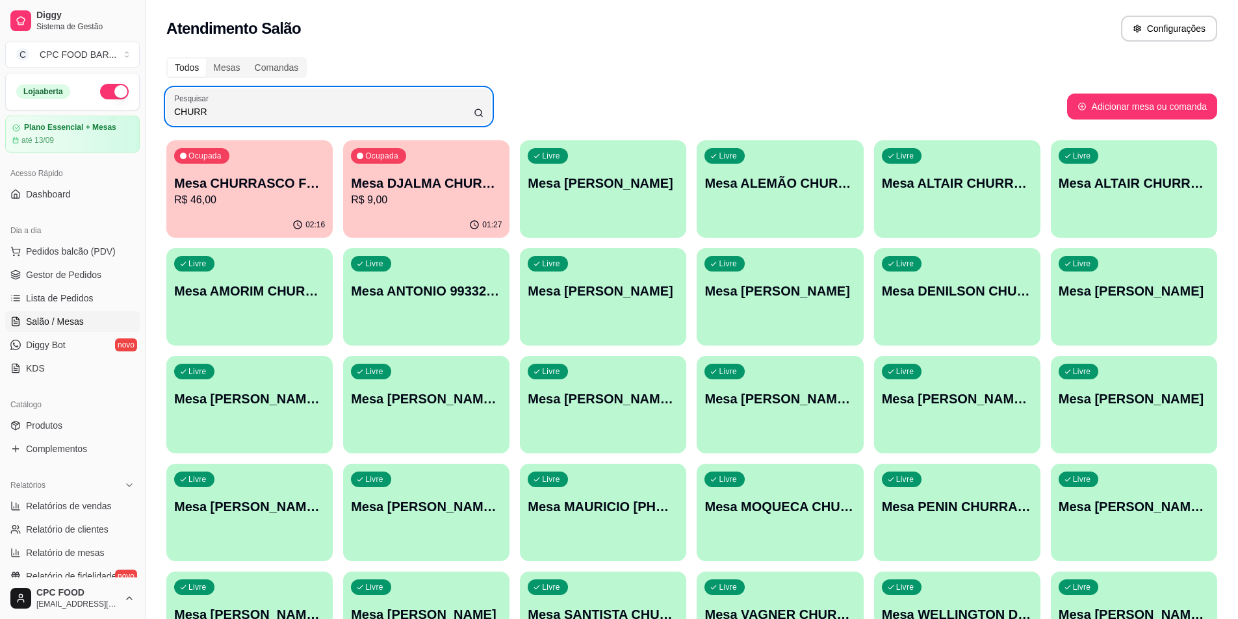
type input "CHURR"
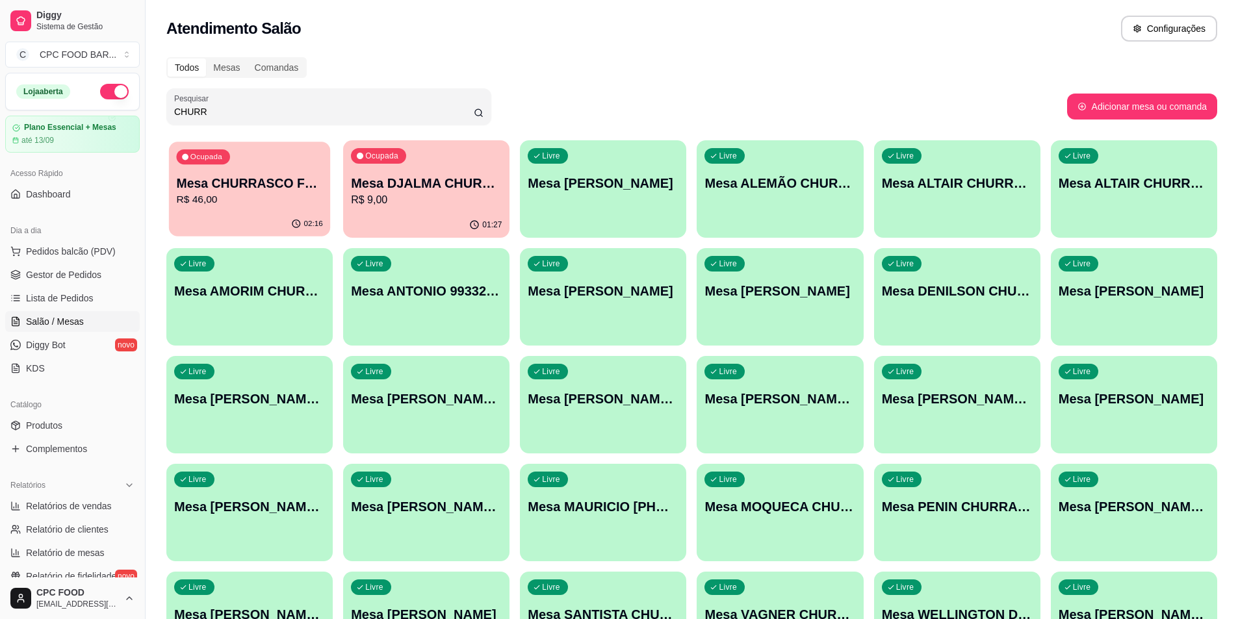
click at [293, 197] on p "R$ 46,00" at bounding box center [249, 199] width 146 height 15
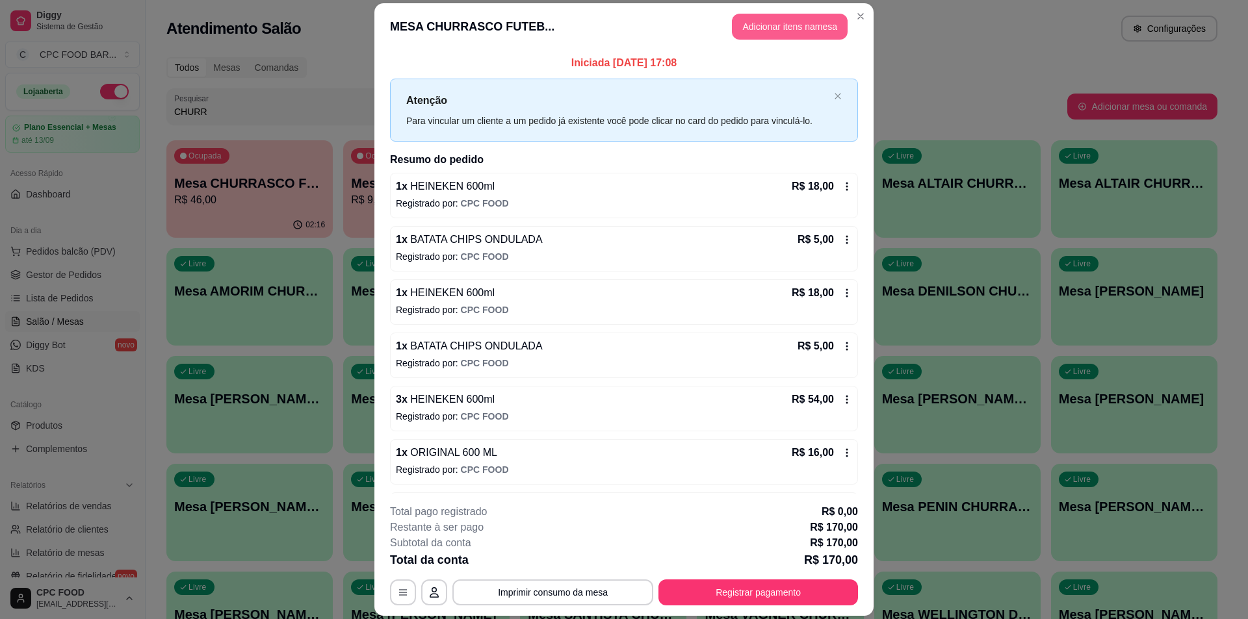
click at [771, 25] on button "Adicionar itens na mesa" at bounding box center [790, 27] width 116 height 26
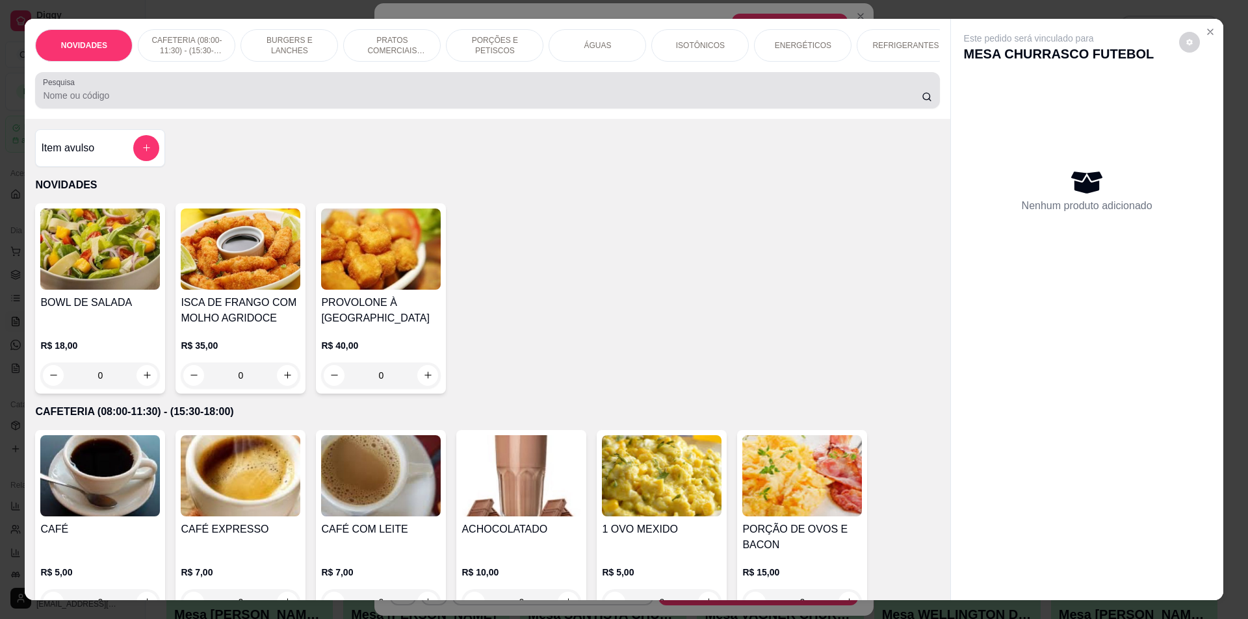
click at [468, 102] on input "Pesquisa" at bounding box center [482, 95] width 878 height 13
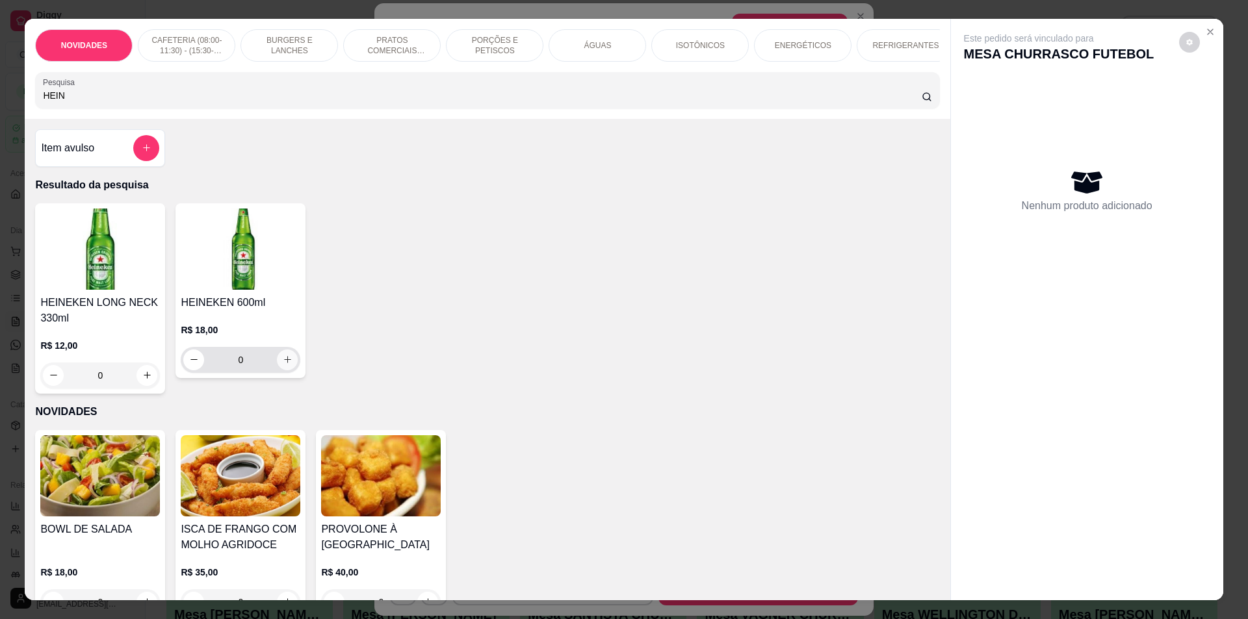
type input "HEIN"
click at [283, 365] on icon "increase-product-quantity" at bounding box center [288, 360] width 10 height 10
click at [284, 363] on icon "increase-product-quantity" at bounding box center [287, 360] width 7 height 7
type input "3"
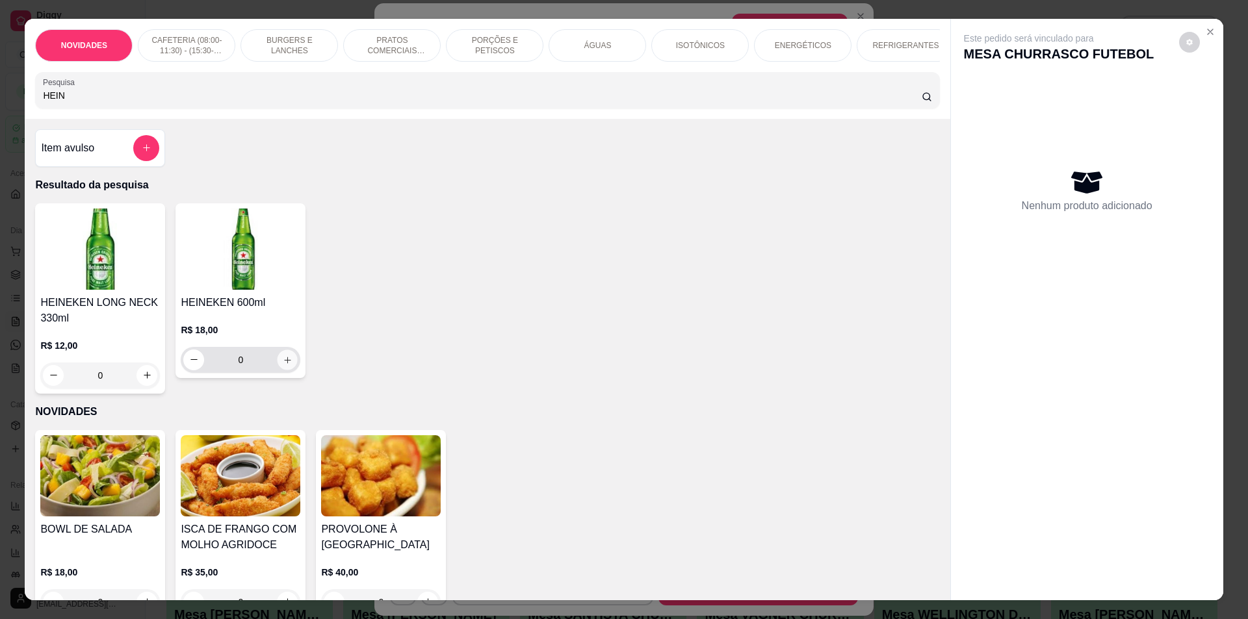
type input "3"
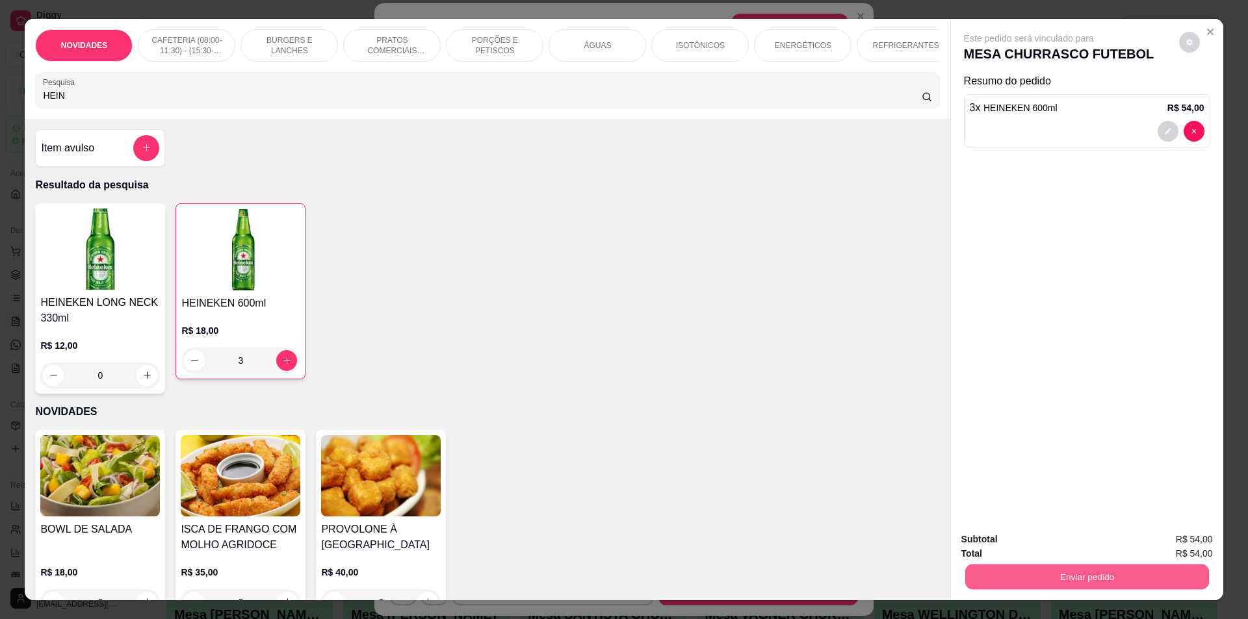
click at [1033, 573] on button "Enviar pedido" at bounding box center [1087, 577] width 244 height 25
click at [1024, 547] on button "Não registrar e enviar pedido" at bounding box center [1043, 545] width 131 height 24
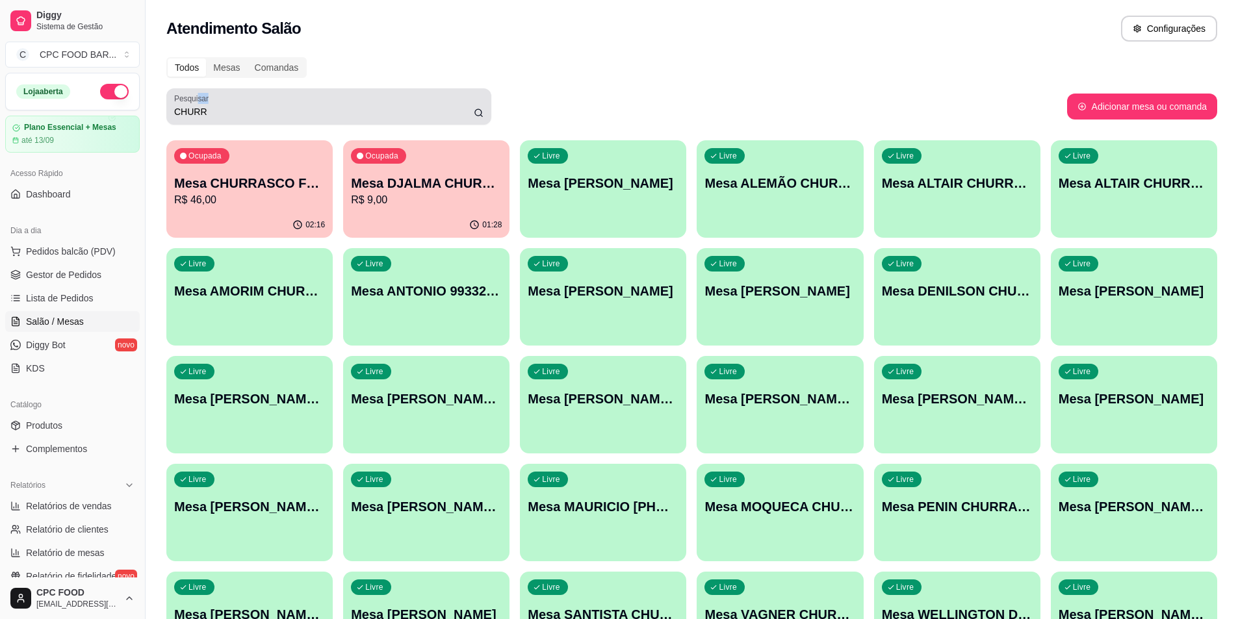
drag, startPoint x: 229, startPoint y: 101, endPoint x: 172, endPoint y: 110, distance: 57.9
click at [149, 105] on div "Diggy Sistema de Gestão C CPC FOOD BAR ... Loja aberta Plano Essencial + Mesas …" at bounding box center [619, 361] width 1238 height 722
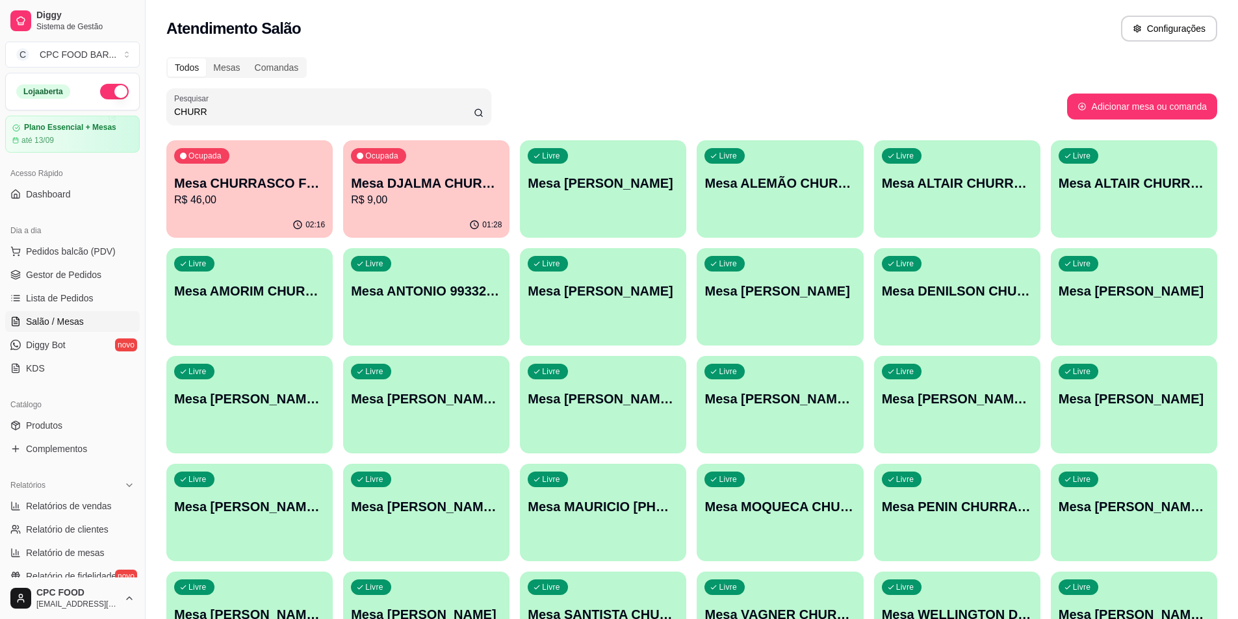
drag, startPoint x: 215, startPoint y: 109, endPoint x: 121, endPoint y: 109, distance: 94.3
click at [121, 109] on div "Diggy Sistema de Gestão C CPC FOOD BAR ... Loja aberta Plano Essencial + Mesas …" at bounding box center [619, 361] width 1238 height 722
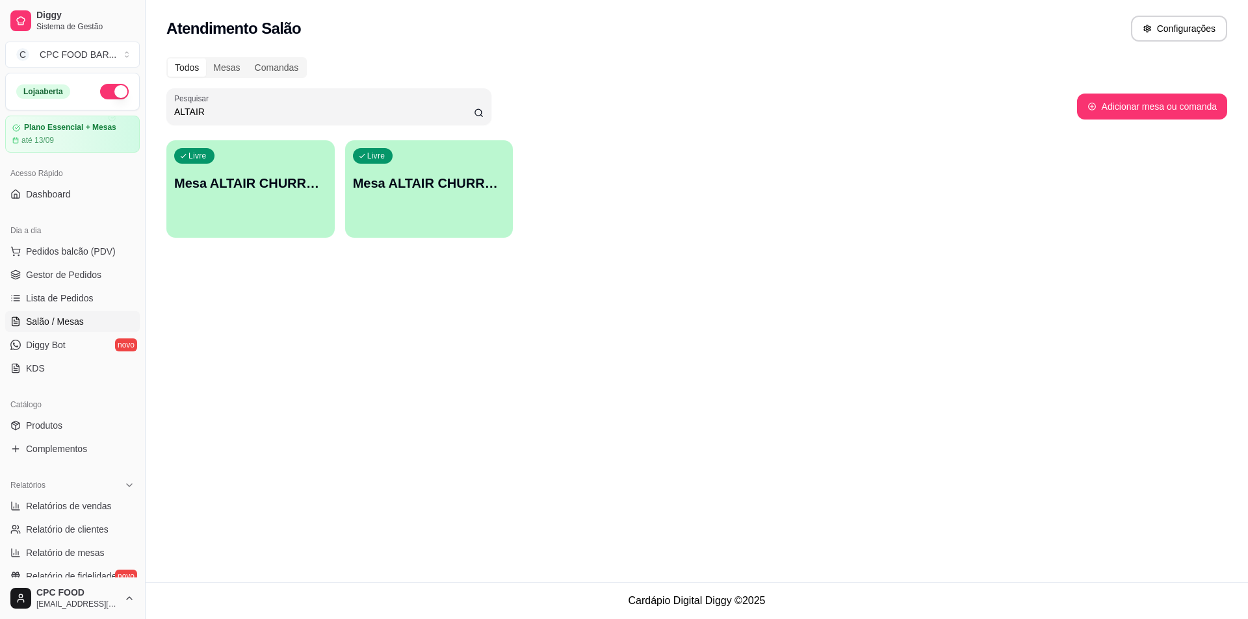
type input "ALTAIR"
click at [228, 177] on p "Mesa ALTAIR CHURRASCO" at bounding box center [251, 184] width 148 height 18
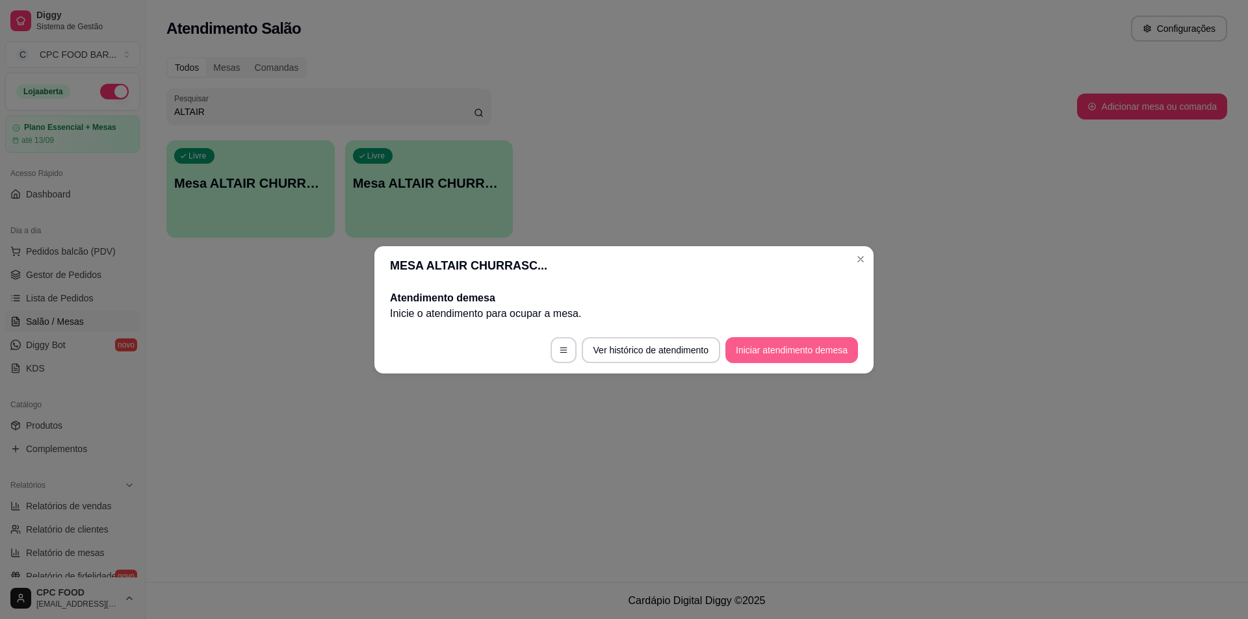
click at [805, 339] on button "Iniciar atendimento de mesa" at bounding box center [791, 350] width 133 height 26
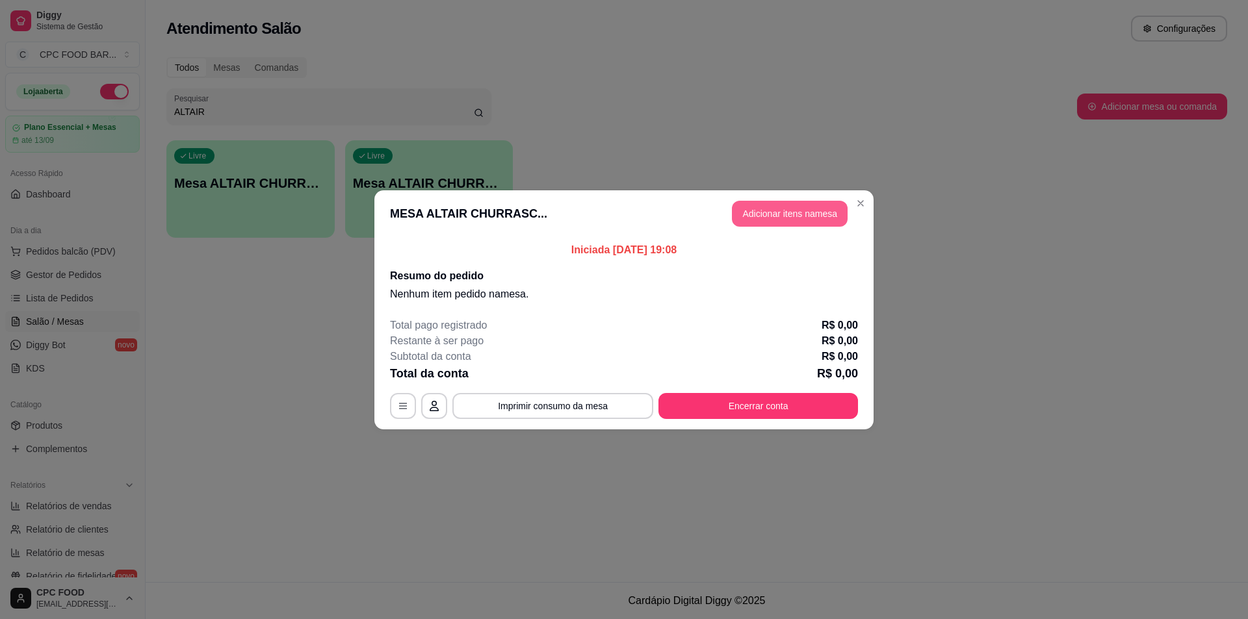
click at [796, 216] on button "Adicionar itens na mesa" at bounding box center [790, 214] width 116 height 26
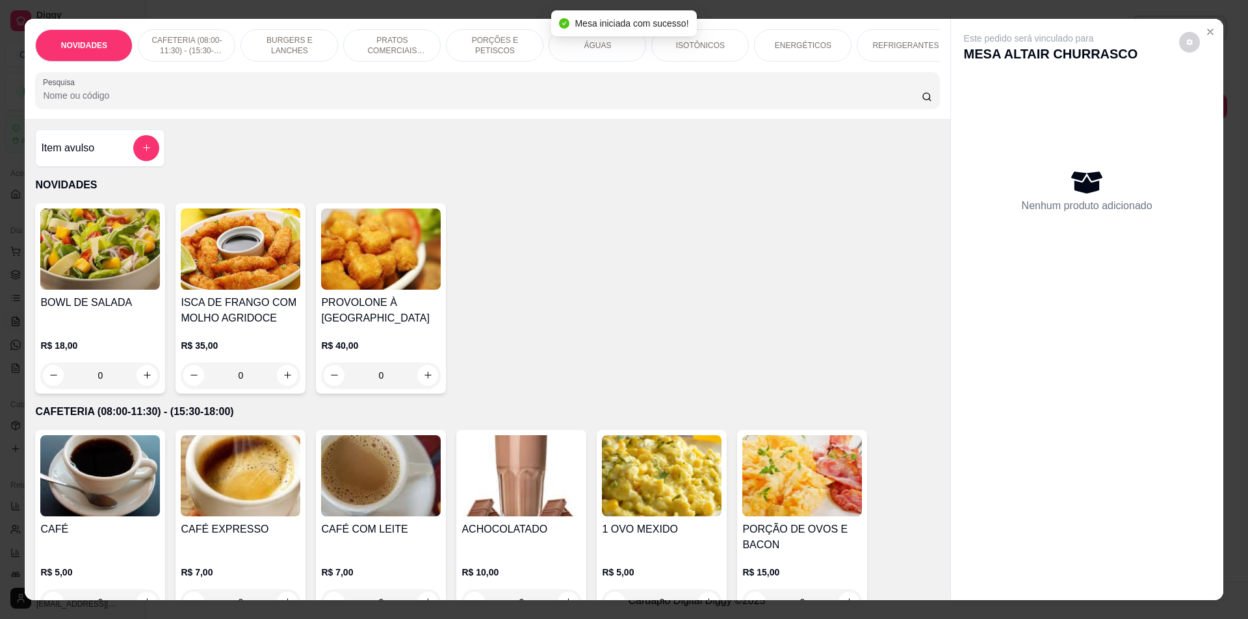
click at [370, 102] on input "Pesquisa" at bounding box center [482, 95] width 878 height 13
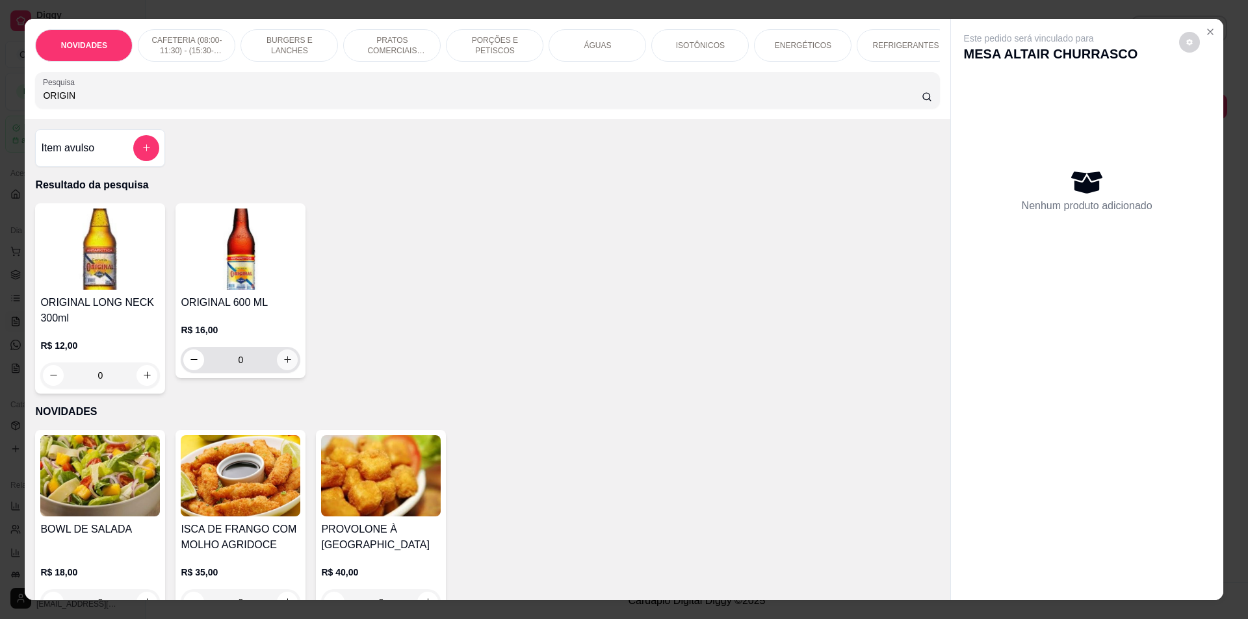
type input "ORIGIN"
click at [281, 370] on button "increase-product-quantity" at bounding box center [288, 360] width 20 height 20
type input "1"
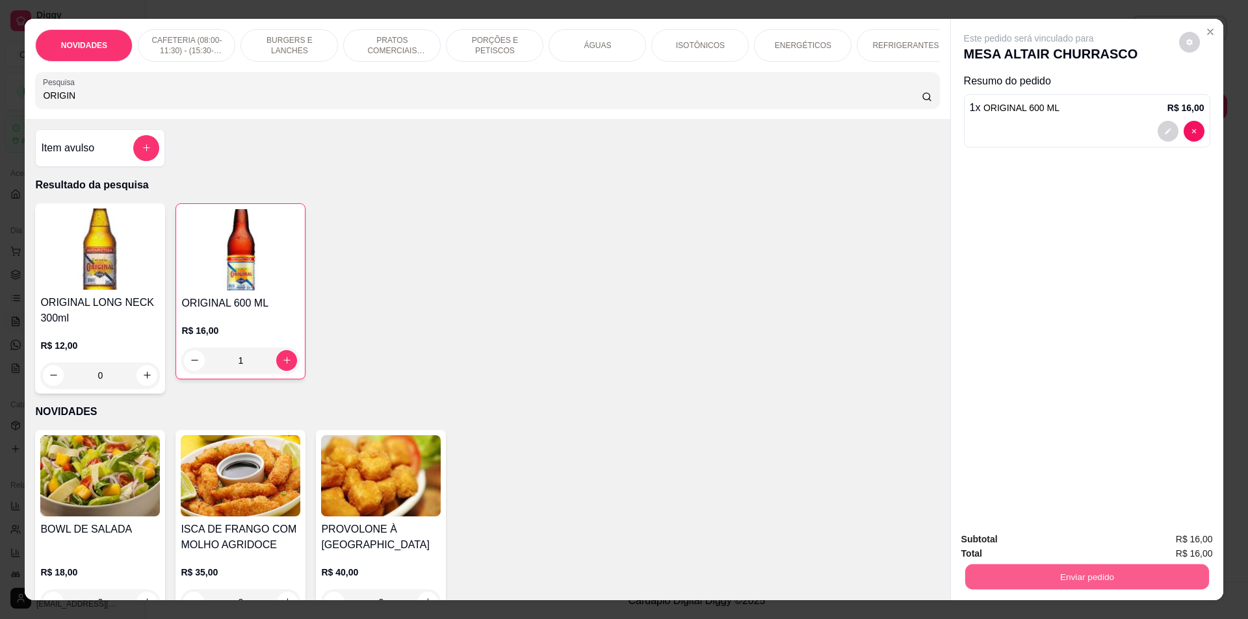
click at [1086, 568] on button "Enviar pedido" at bounding box center [1087, 577] width 244 height 25
click at [1080, 548] on button "Não registrar e enviar pedido" at bounding box center [1043, 545] width 131 height 24
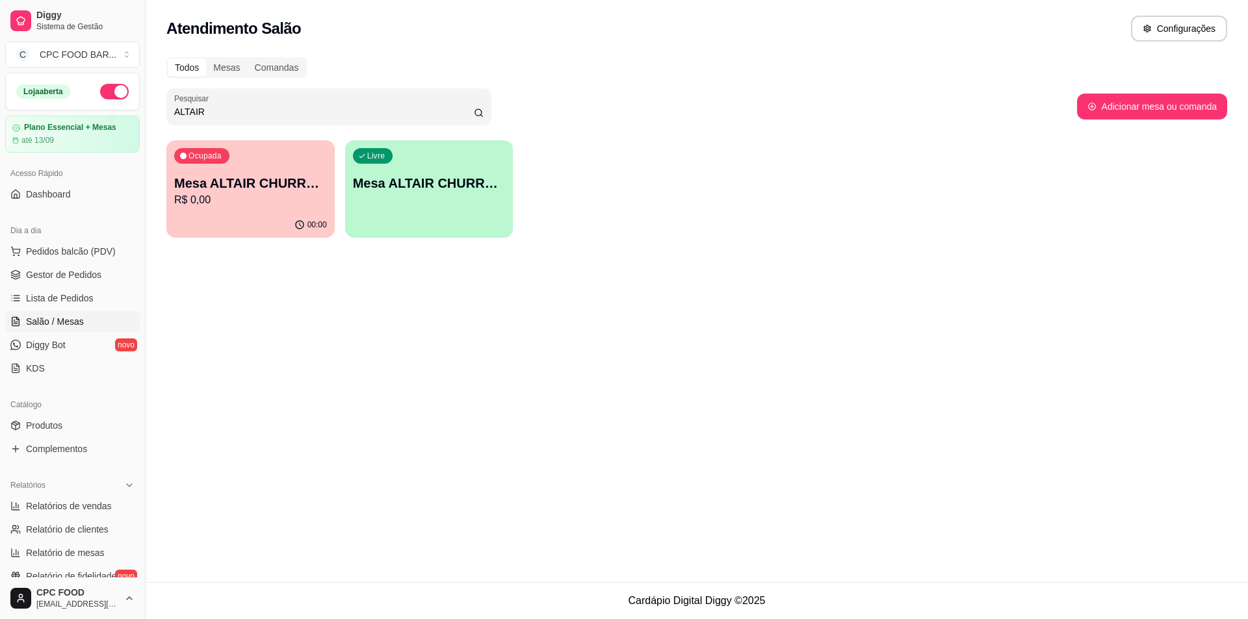
drag, startPoint x: 207, startPoint y: 111, endPoint x: 161, endPoint y: 114, distance: 46.9
click at [162, 114] on div "Todos Mesas Comandas Pesquisar ALTAIR Adicionar mesa ou comanda Ocupada Mesa AL…" at bounding box center [697, 151] width 1102 height 204
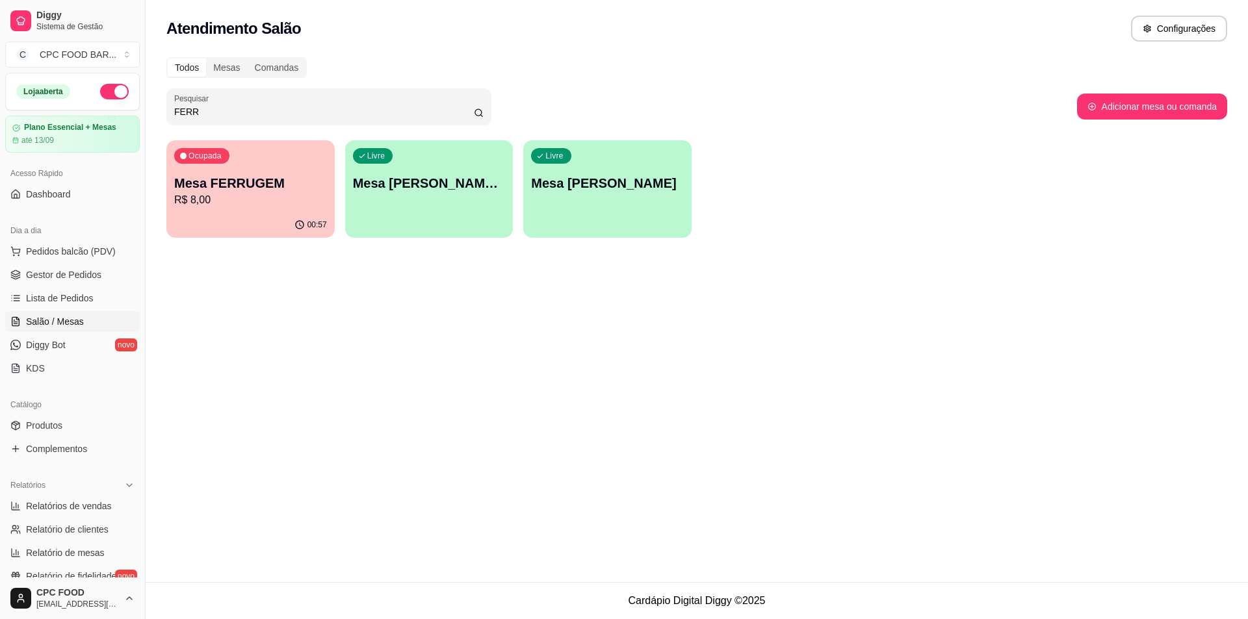
type input "FERR"
click at [285, 206] on p "R$ 8,00" at bounding box center [250, 200] width 153 height 16
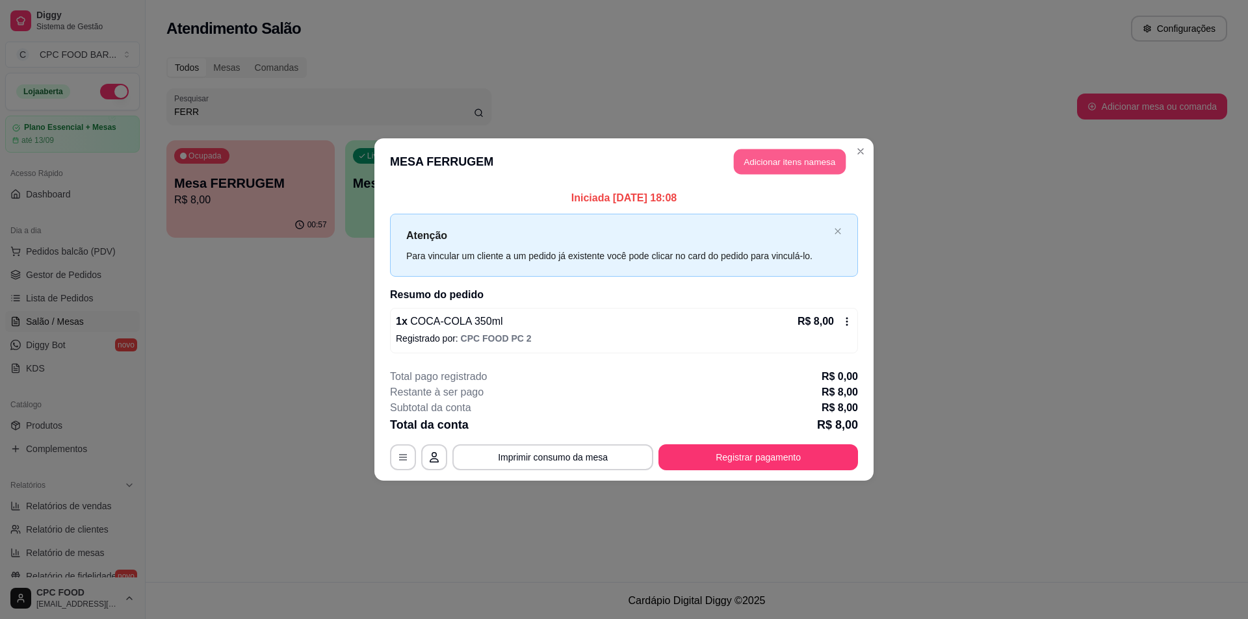
click at [766, 151] on button "Adicionar itens na mesa" at bounding box center [790, 162] width 112 height 25
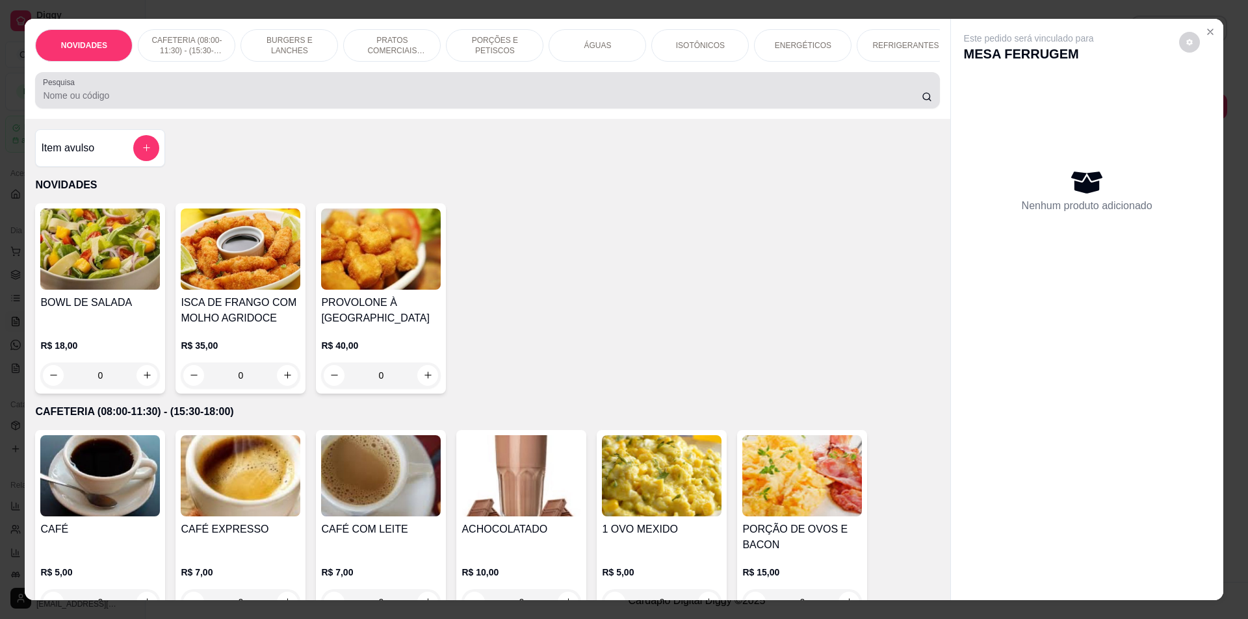
click at [545, 96] on div at bounding box center [487, 90] width 889 height 26
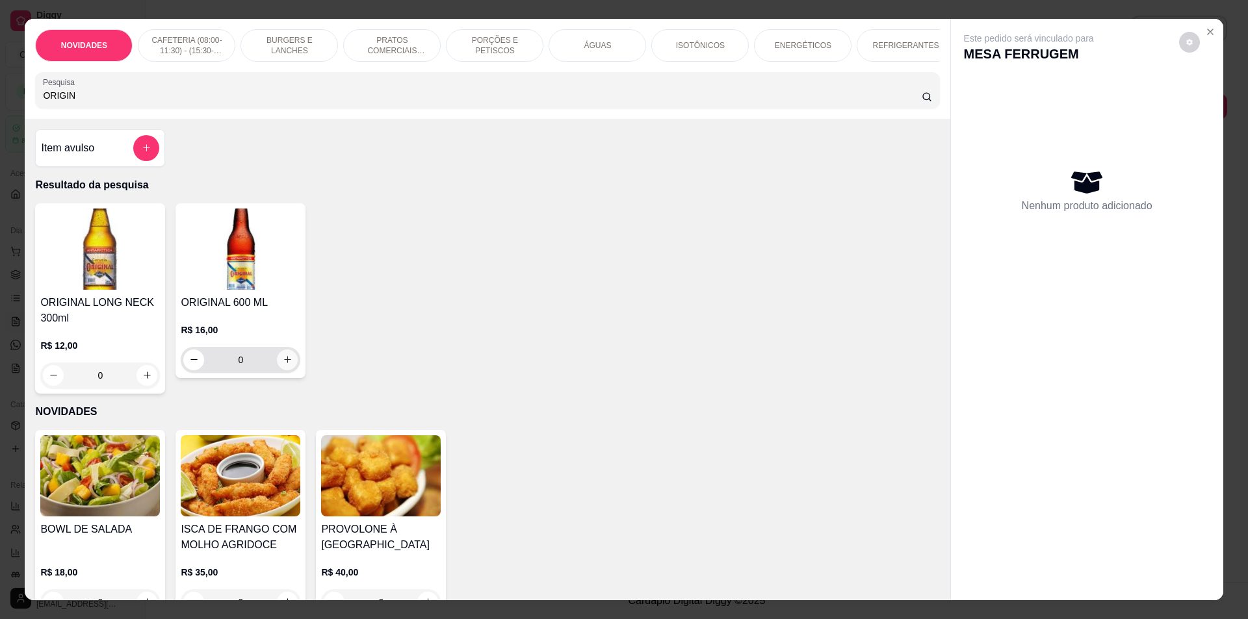
type input "ORIGIN"
click at [284, 363] on icon "increase-product-quantity" at bounding box center [287, 360] width 7 height 7
type input "1"
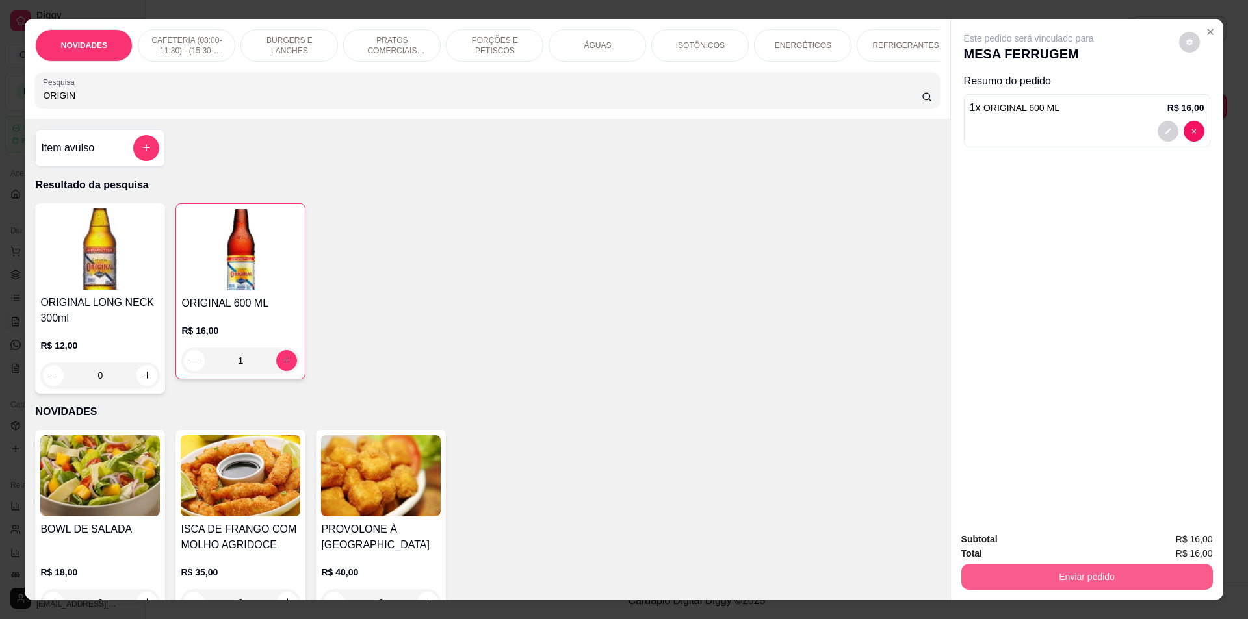
click at [1065, 584] on button "Enviar pedido" at bounding box center [1087, 577] width 252 height 26
click at [1058, 549] on button "Não registrar e enviar pedido" at bounding box center [1043, 545] width 135 height 25
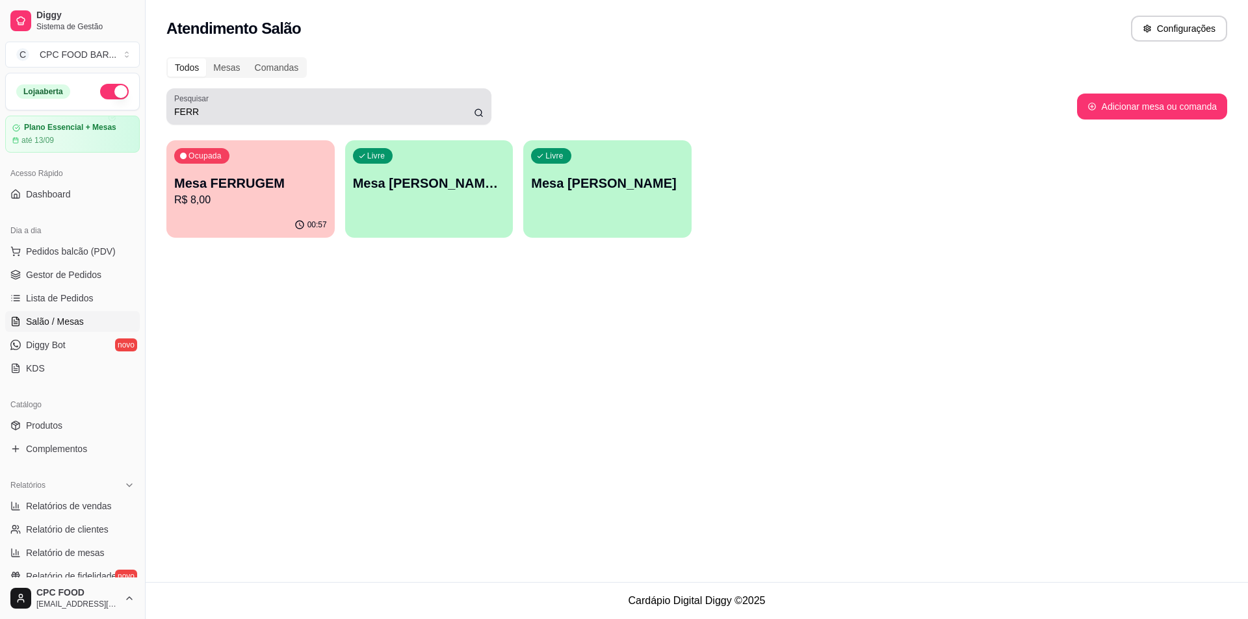
drag, startPoint x: 207, startPoint y: 118, endPoint x: 177, endPoint y: 112, distance: 31.1
click at [170, 111] on div "Pesquisar FERR" at bounding box center [328, 106] width 325 height 36
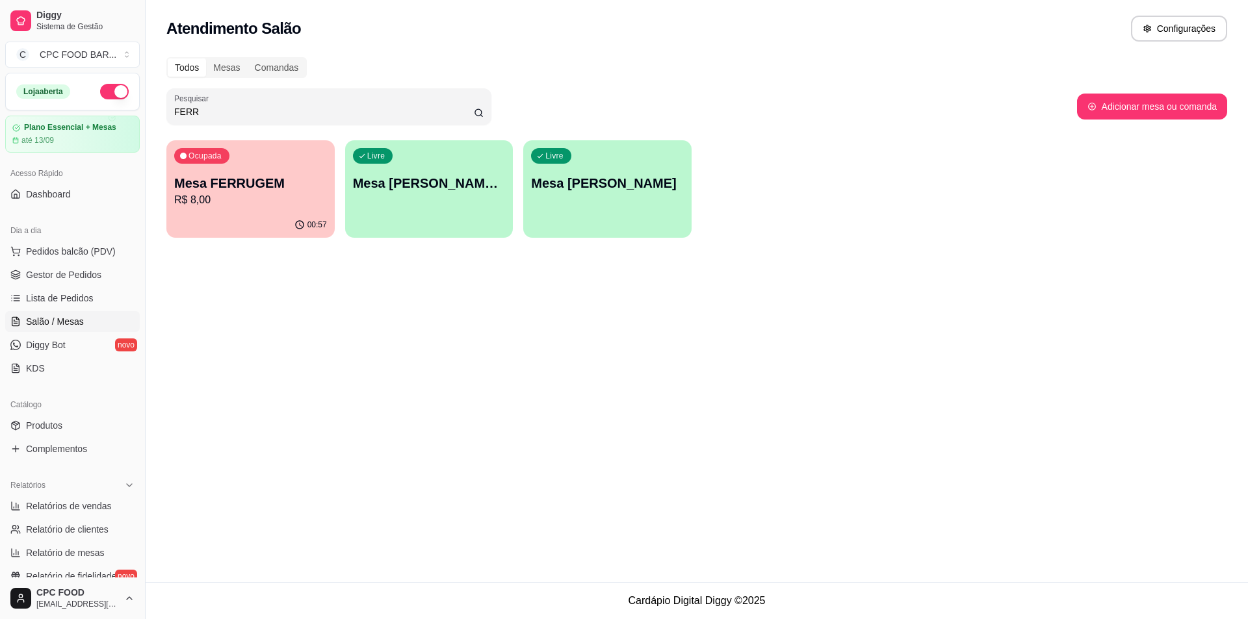
drag, startPoint x: 179, startPoint y: 110, endPoint x: 156, endPoint y: 103, distance: 23.7
click at [156, 104] on div "Todos Mesas Comandas Pesquisar FERR Adicionar mesa ou comanda Ocupada Mesa FERR…" at bounding box center [697, 151] width 1102 height 204
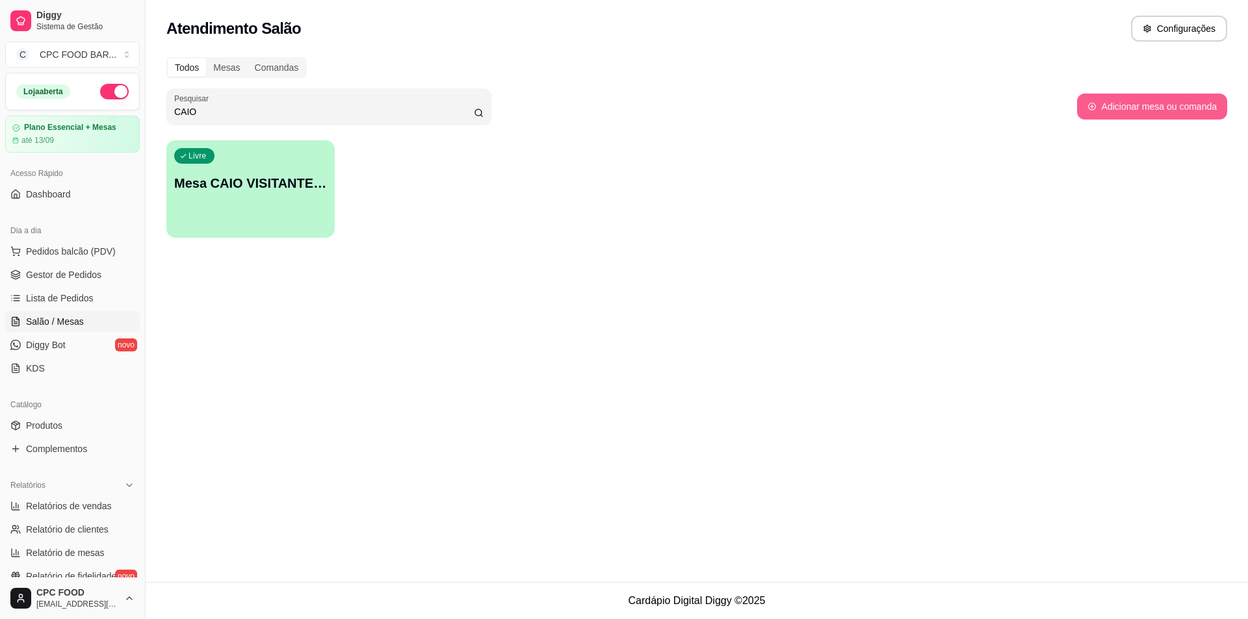
type input "CAIO"
click at [1121, 109] on button "Adicionar mesa ou comanda" at bounding box center [1152, 107] width 150 height 26
select select "TABLE"
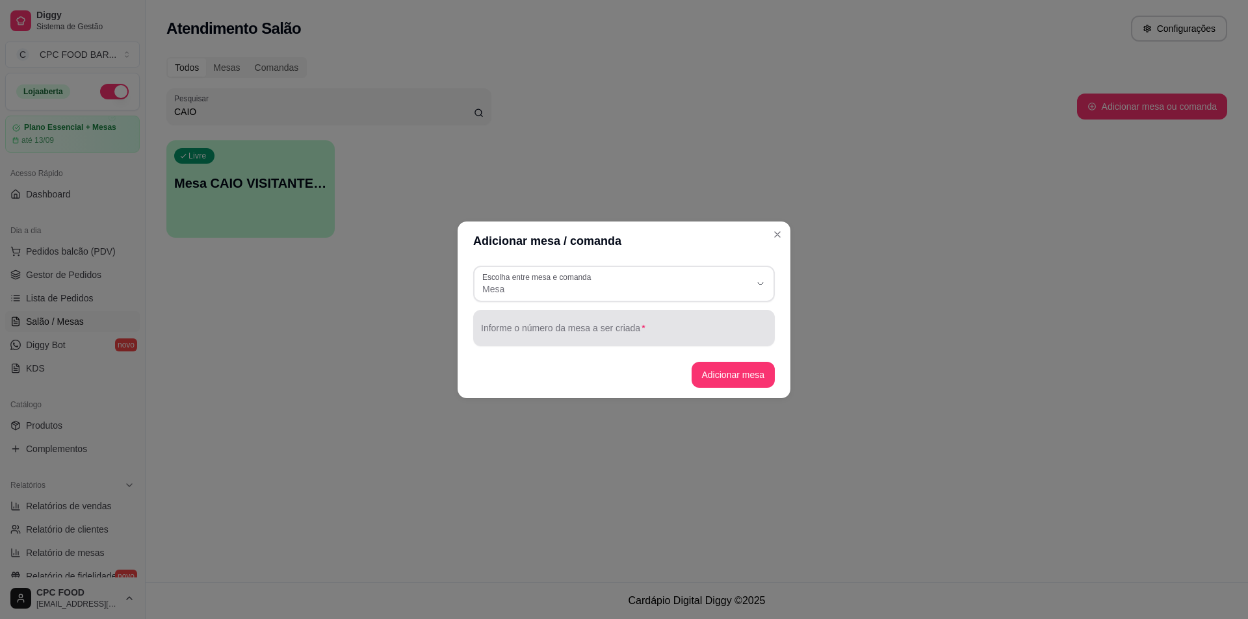
drag, startPoint x: 519, startPoint y: 324, endPoint x: 517, endPoint y: 318, distance: 6.8
click at [515, 320] on div at bounding box center [624, 328] width 286 height 26
type input "[PERSON_NAME]"
click at [711, 365] on button "Adicionar mesa" at bounding box center [734, 375] width 84 height 26
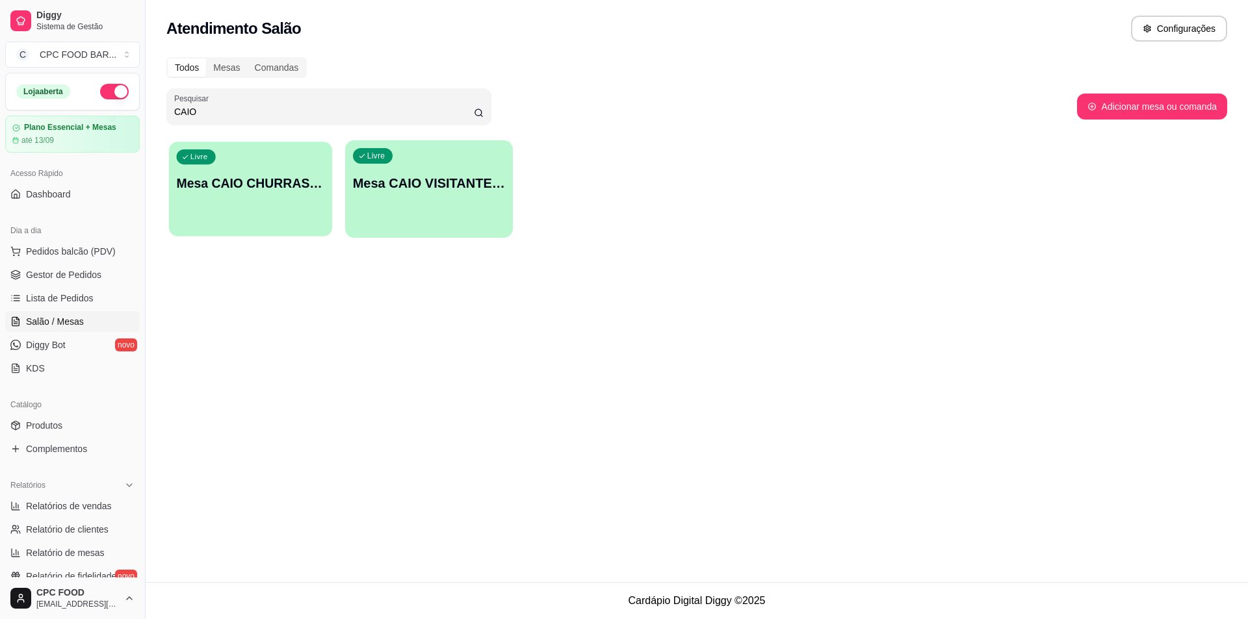
click at [259, 183] on p "Mesa CAIO CHURRASCO" at bounding box center [251, 184] width 148 height 18
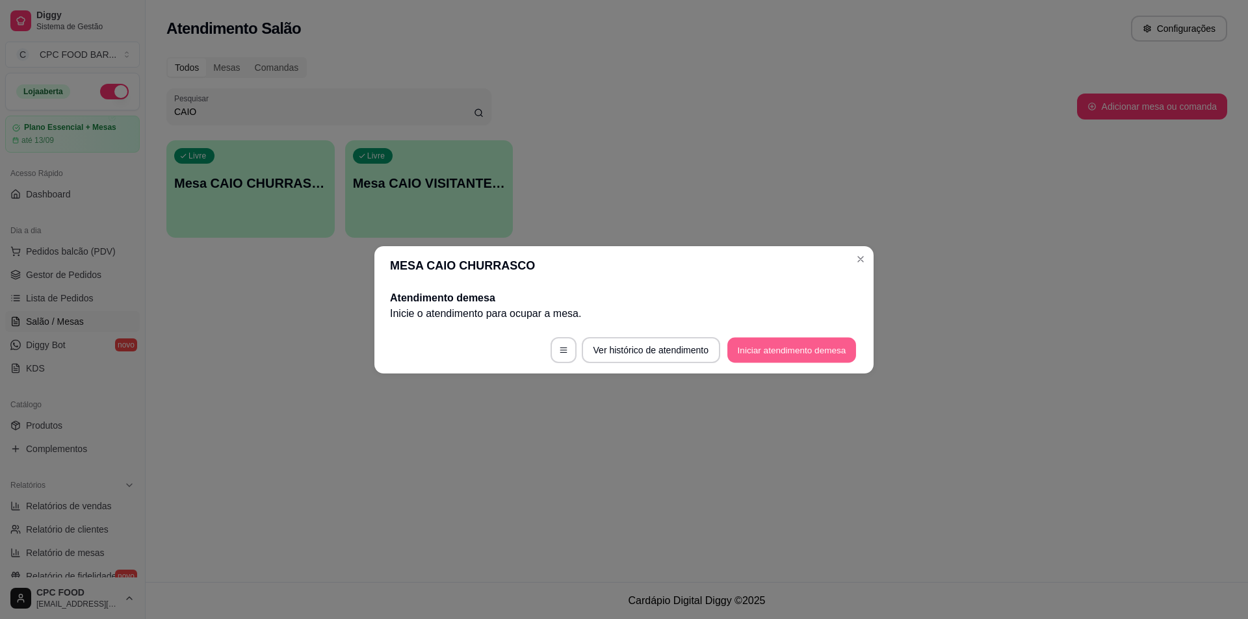
click at [785, 355] on button "Iniciar atendimento de mesa" at bounding box center [791, 349] width 129 height 25
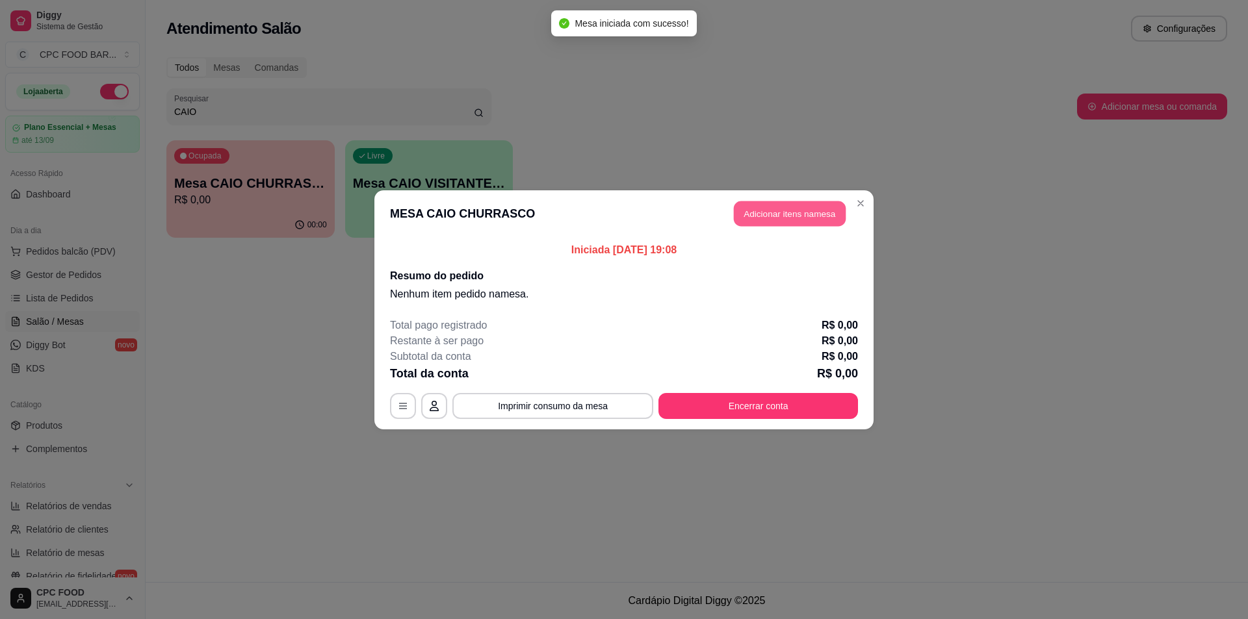
click at [765, 210] on button "Adicionar itens na mesa" at bounding box center [790, 213] width 112 height 25
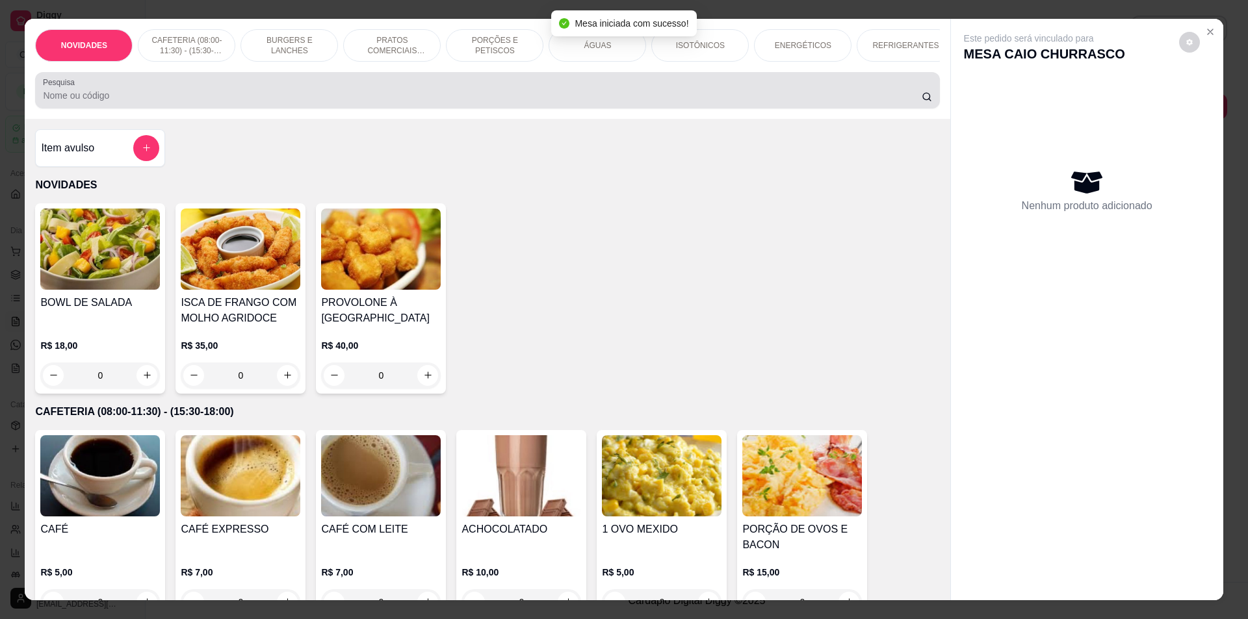
click at [389, 102] on input "Pesquisa" at bounding box center [482, 95] width 878 height 13
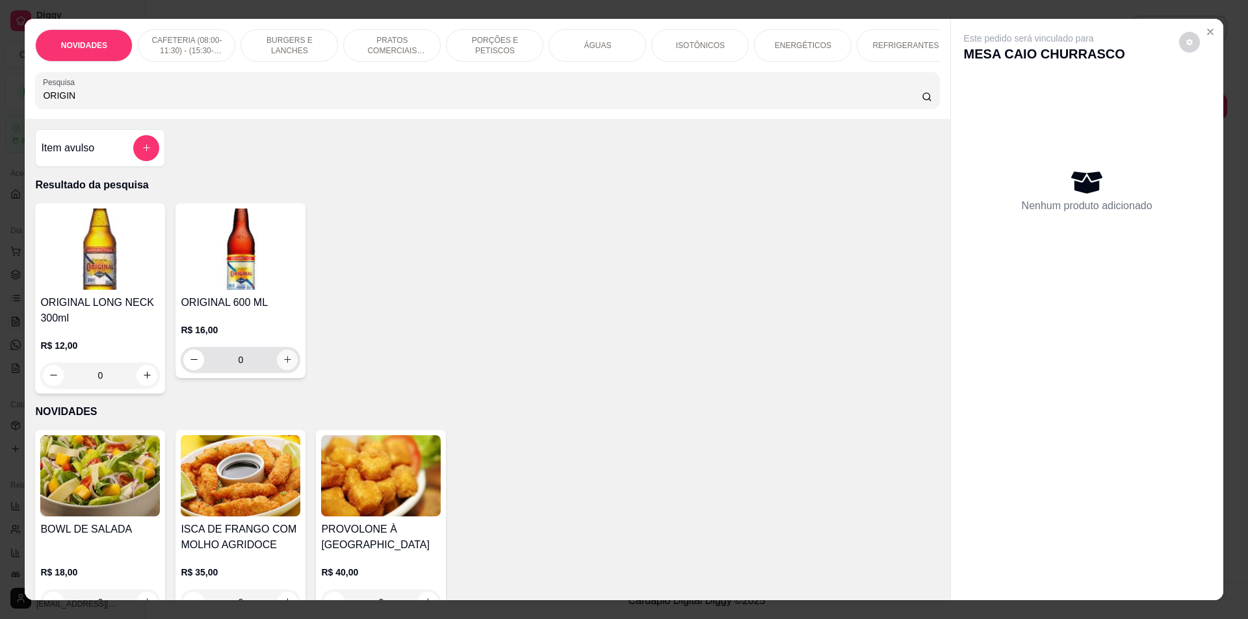
type input "ORIGIN"
click at [290, 369] on button "increase-product-quantity" at bounding box center [288, 360] width 20 height 20
type input "1"
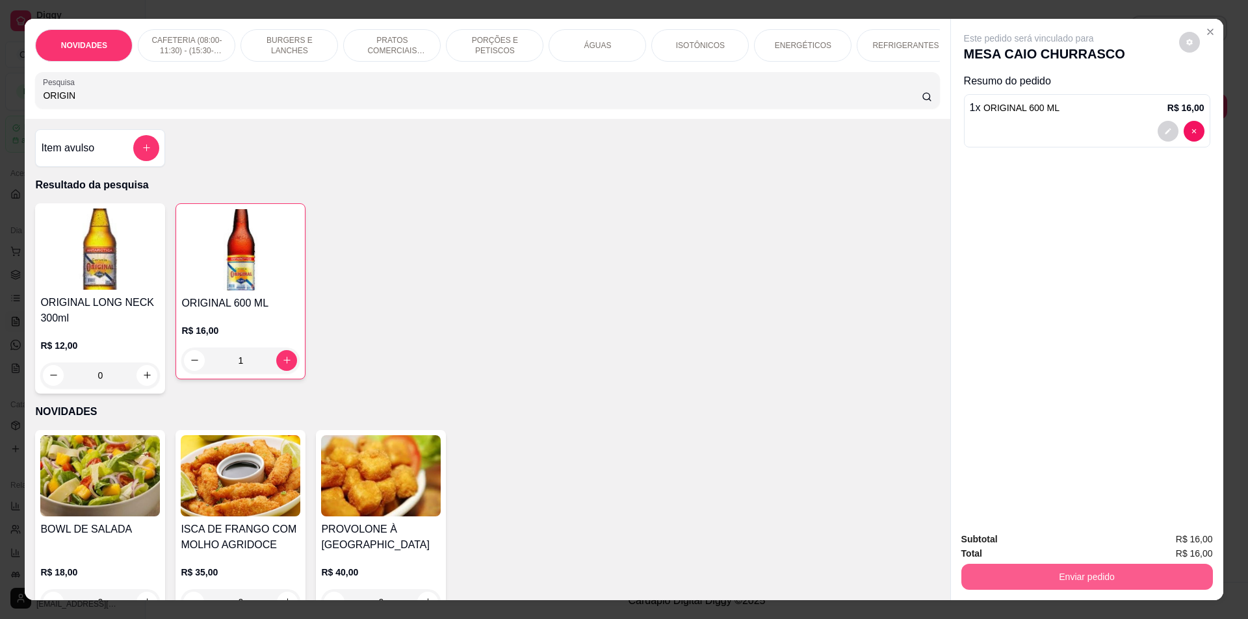
click at [1035, 577] on button "Enviar pedido" at bounding box center [1087, 577] width 252 height 26
click at [1044, 551] on button "Não registrar e enviar pedido" at bounding box center [1043, 546] width 135 height 25
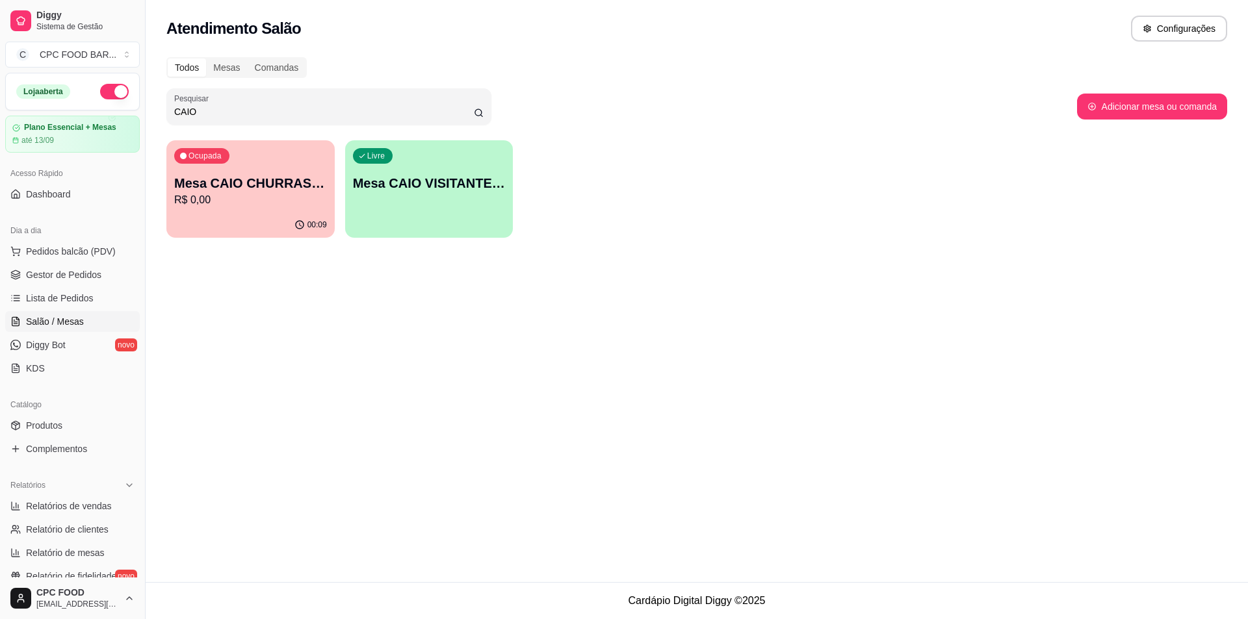
drag, startPoint x: 209, startPoint y: 109, endPoint x: 102, endPoint y: 97, distance: 108.0
click at [103, 99] on div "Diggy Sistema de Gestão C CPC FOOD BAR ... Loja aberta Plano Essencial + Mesas …" at bounding box center [624, 309] width 1248 height 619
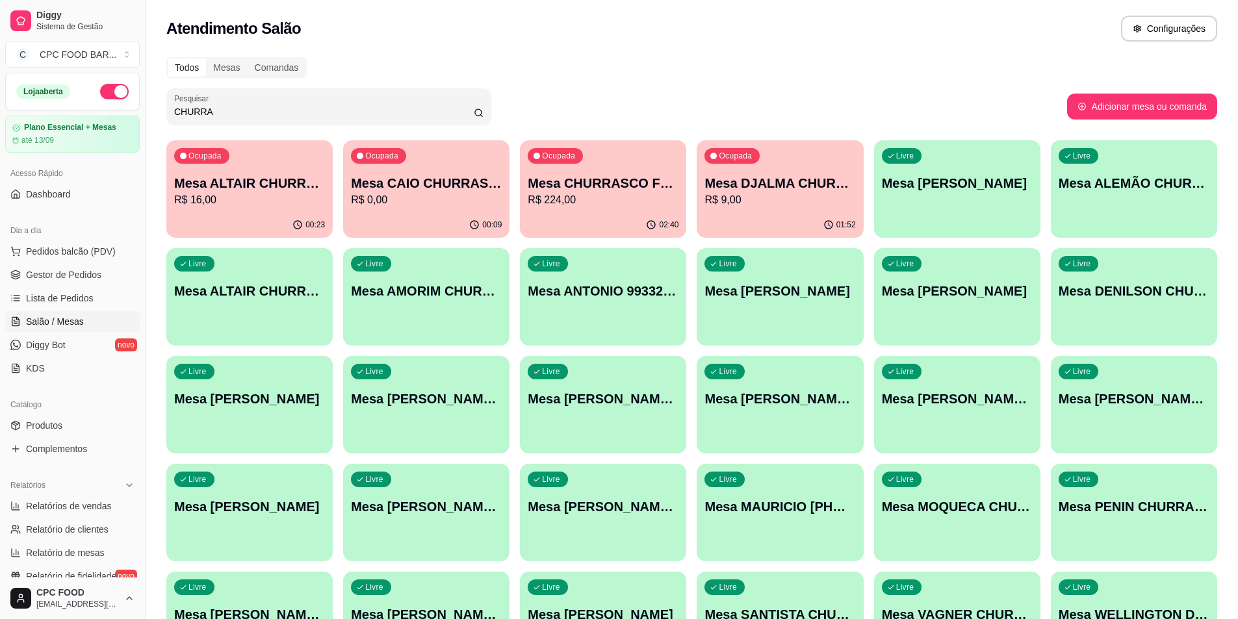
type input "CHURRA"
click at [645, 187] on p "Mesa CHURRASCO FUTEBOL" at bounding box center [603, 183] width 151 height 18
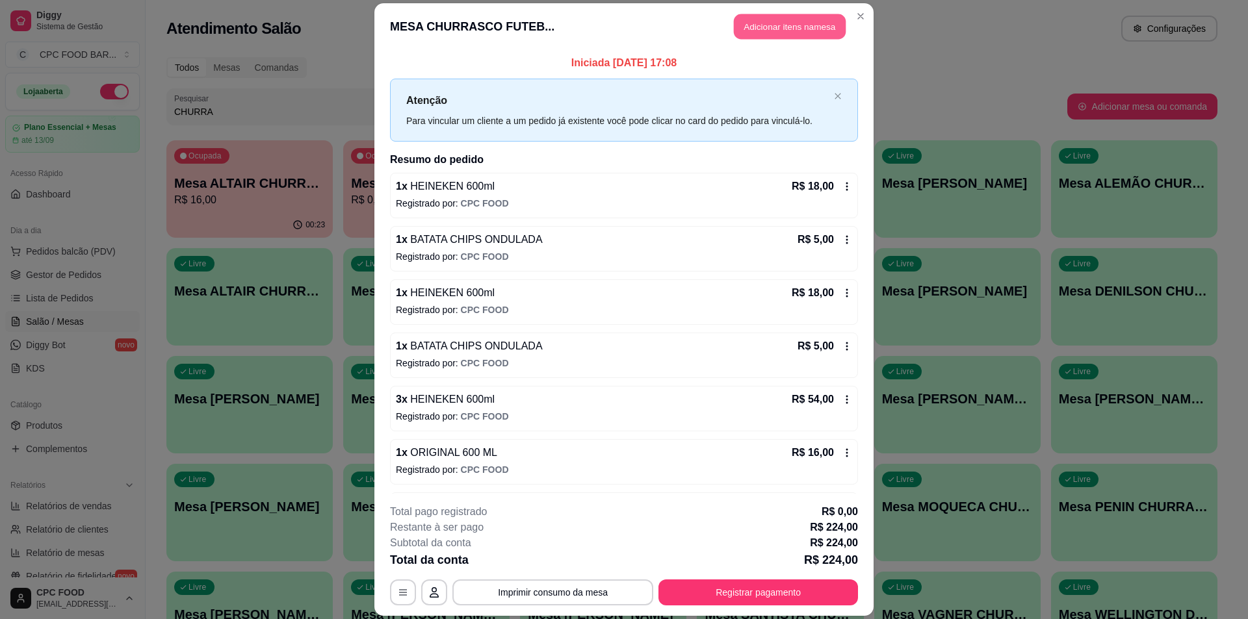
click at [808, 29] on button "Adicionar itens na mesa" at bounding box center [790, 26] width 112 height 25
click at [369, 102] on input "Pesquisa" at bounding box center [482, 95] width 878 height 13
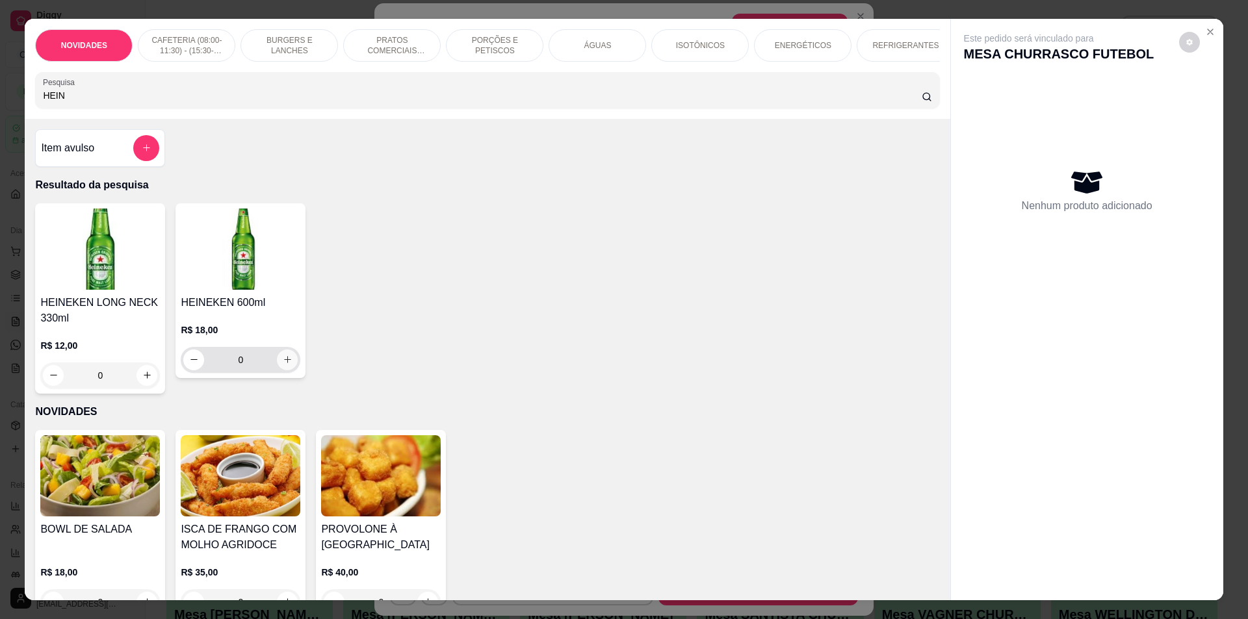
type input "HEIN"
click at [283, 365] on icon "increase-product-quantity" at bounding box center [288, 360] width 10 height 10
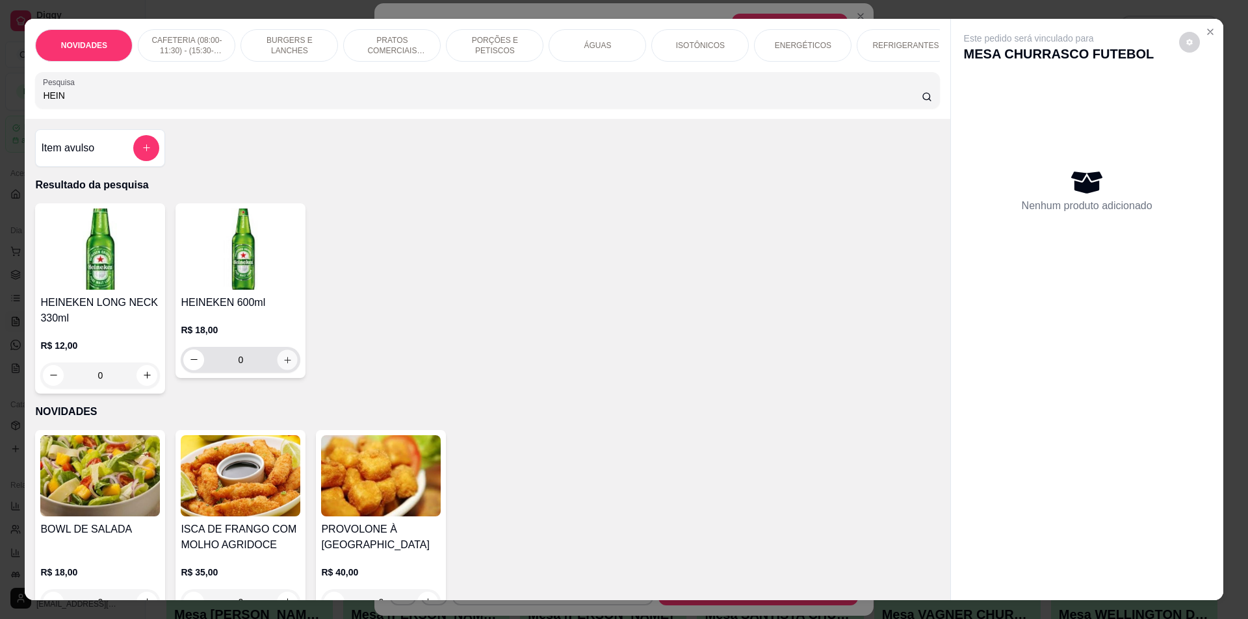
type input "4"
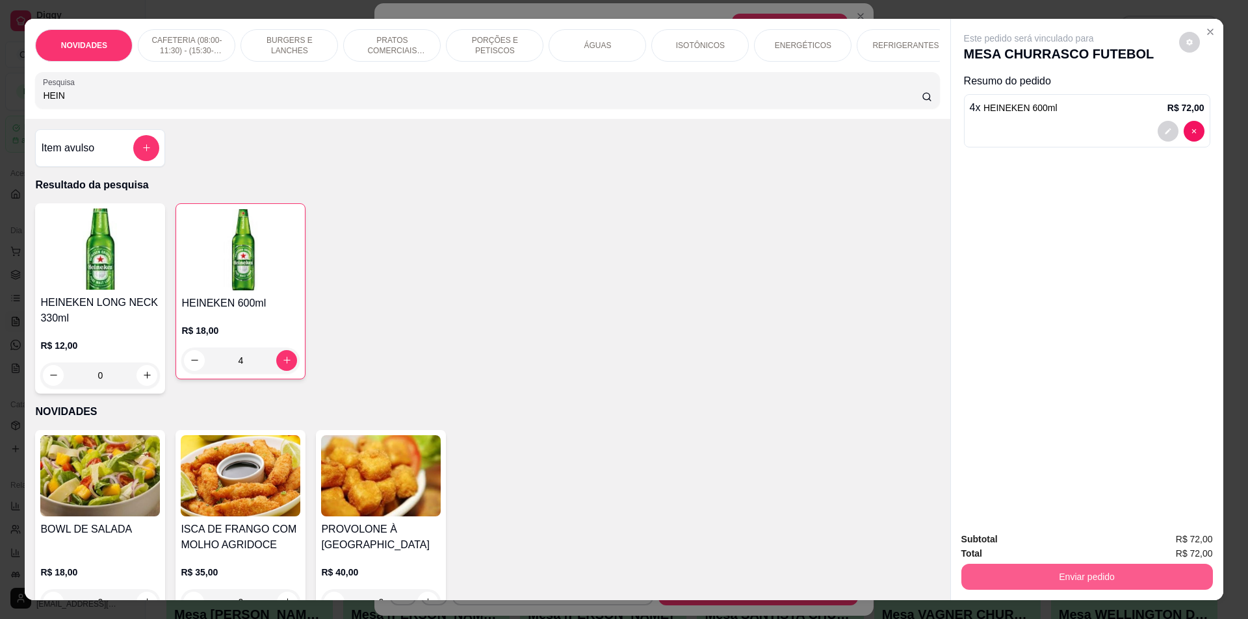
click at [1081, 577] on button "Enviar pedido" at bounding box center [1087, 577] width 252 height 26
click at [1060, 545] on button "Não registrar e enviar pedido" at bounding box center [1043, 545] width 131 height 24
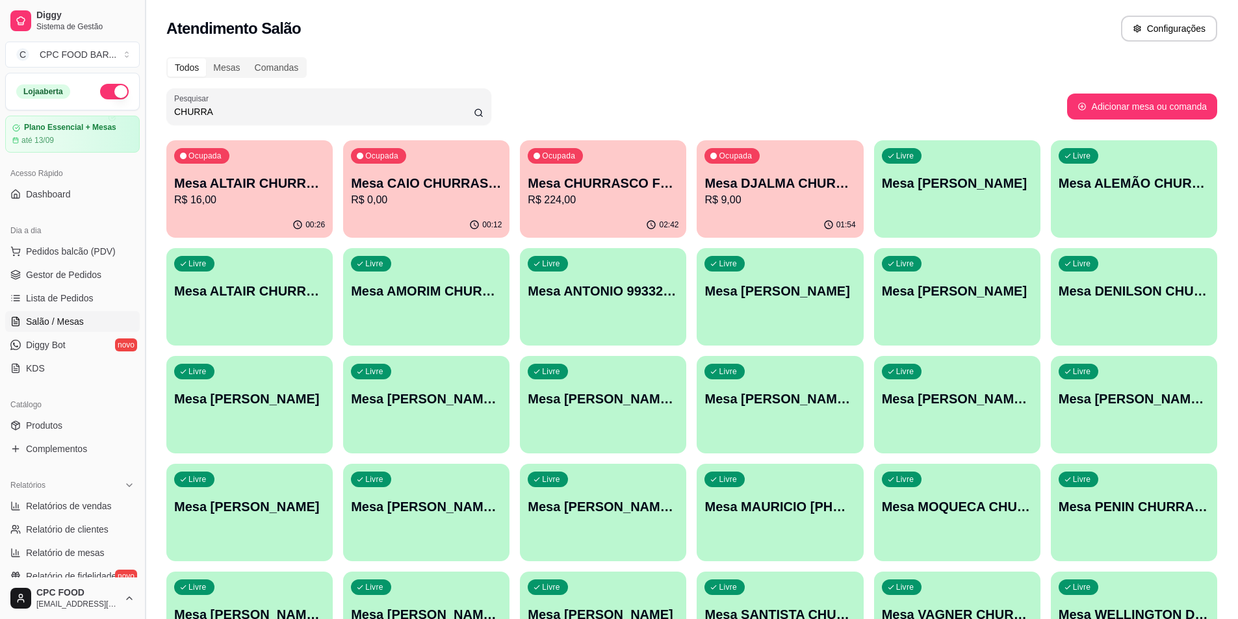
drag, startPoint x: 220, startPoint y: 116, endPoint x: 147, endPoint y: 110, distance: 73.7
click at [147, 110] on div "Diggy Sistema de Gestão C CPC FOOD BAR ... Loja aberta Plano Essencial + Mesas …" at bounding box center [619, 415] width 1238 height 830
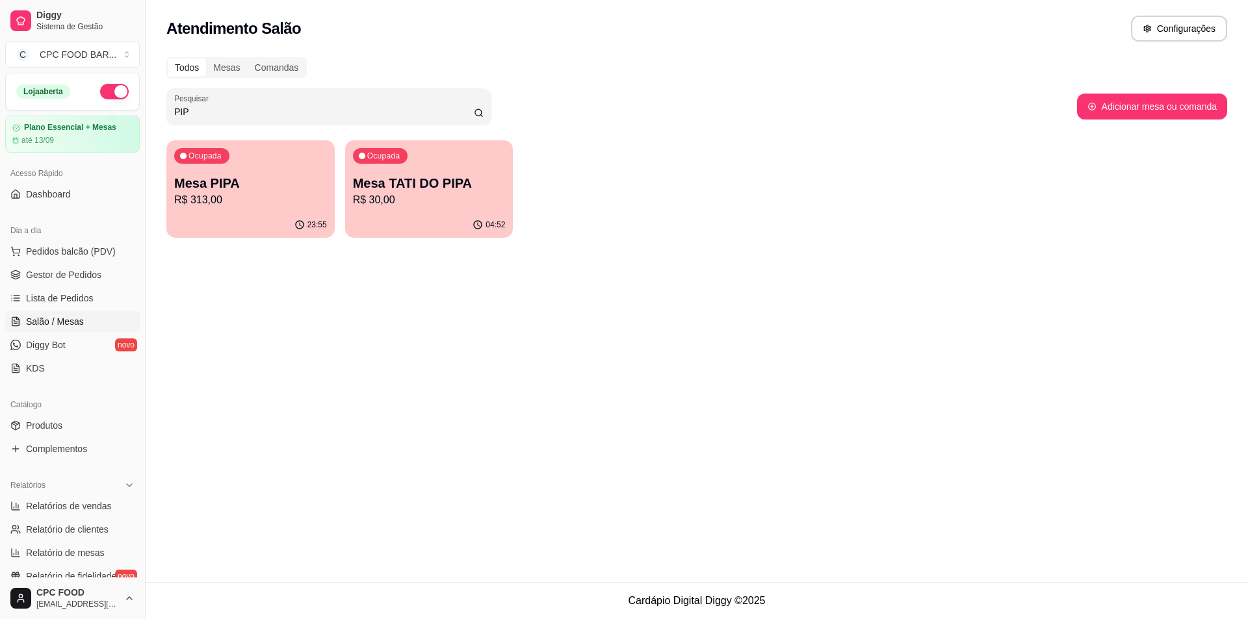
type input "PIP"
click at [270, 202] on p "R$ 313,00" at bounding box center [250, 200] width 153 height 16
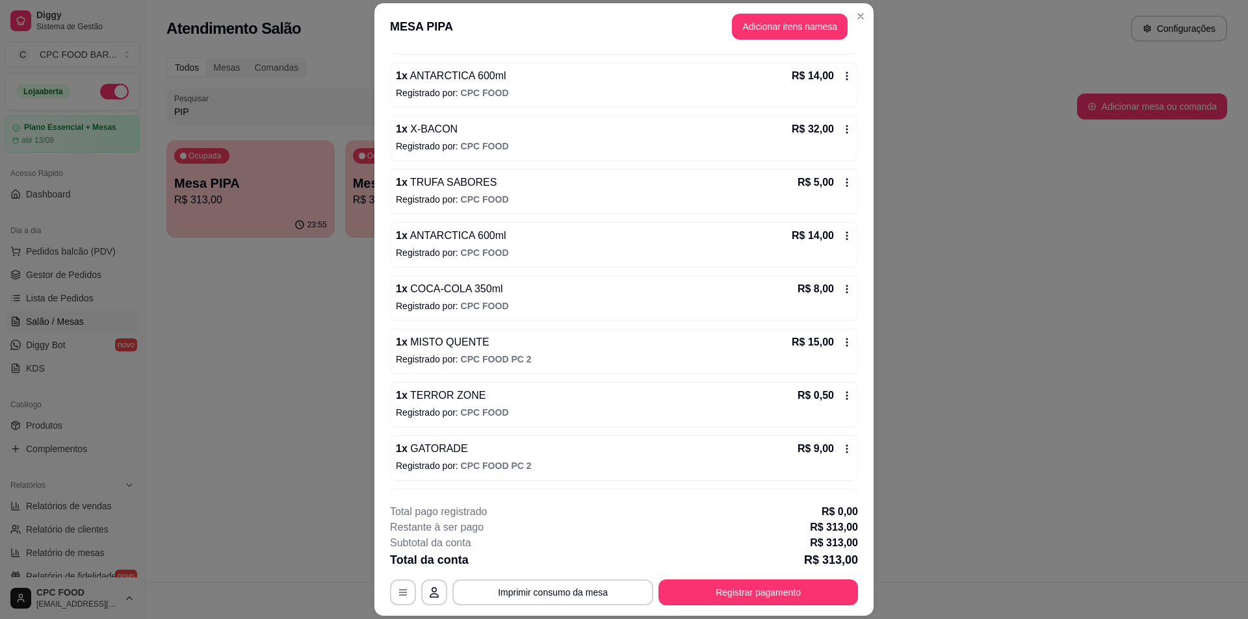
scroll to position [0, 0]
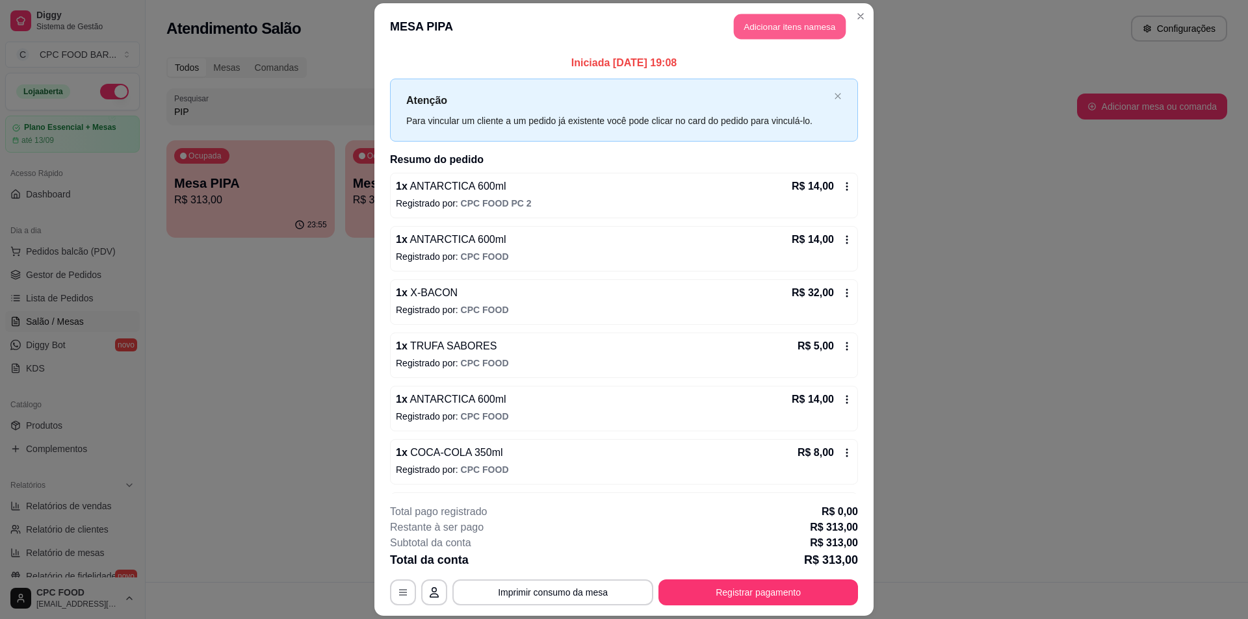
click at [763, 25] on button "Adicionar itens na mesa" at bounding box center [790, 26] width 112 height 25
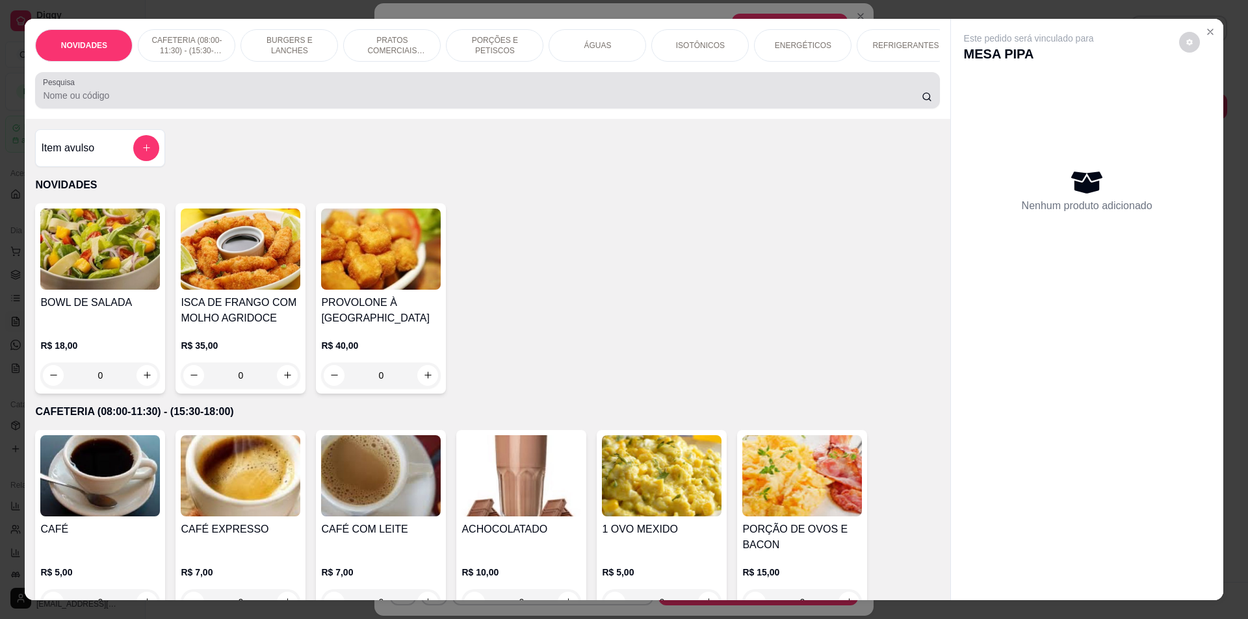
click at [463, 102] on input "Pesquisa" at bounding box center [482, 95] width 878 height 13
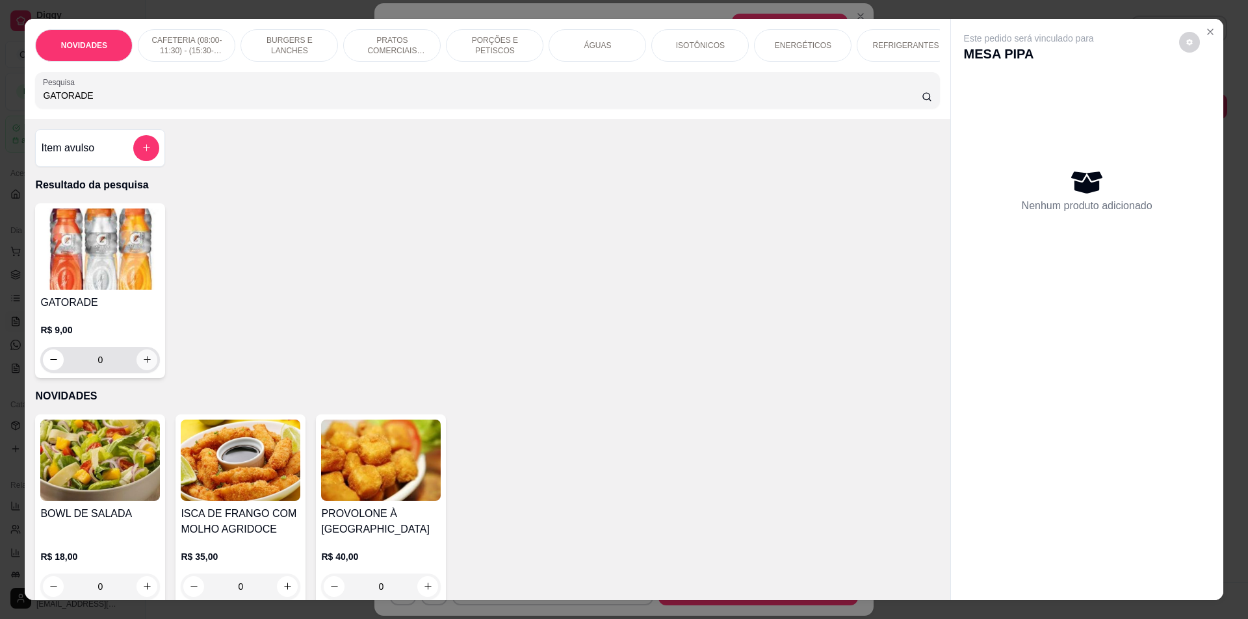
type input "GATORADE"
click at [144, 363] on icon "increase-product-quantity" at bounding box center [147, 359] width 7 height 7
type input "1"
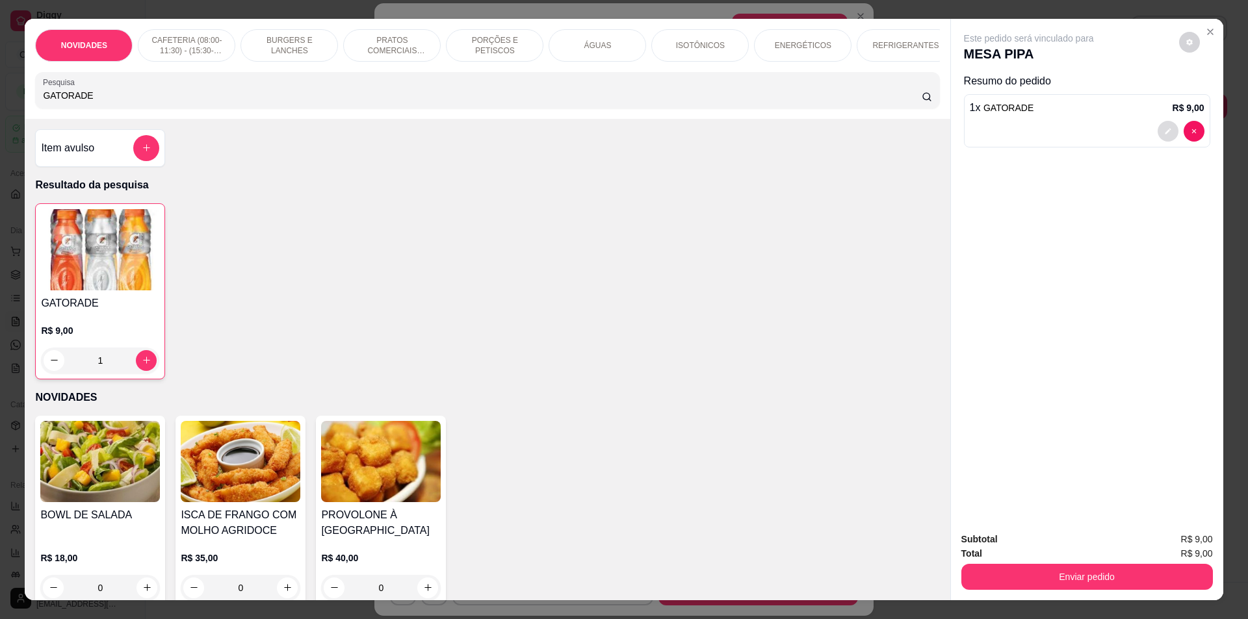
click at [1158, 132] on button "decrease-product-quantity" at bounding box center [1168, 131] width 21 height 21
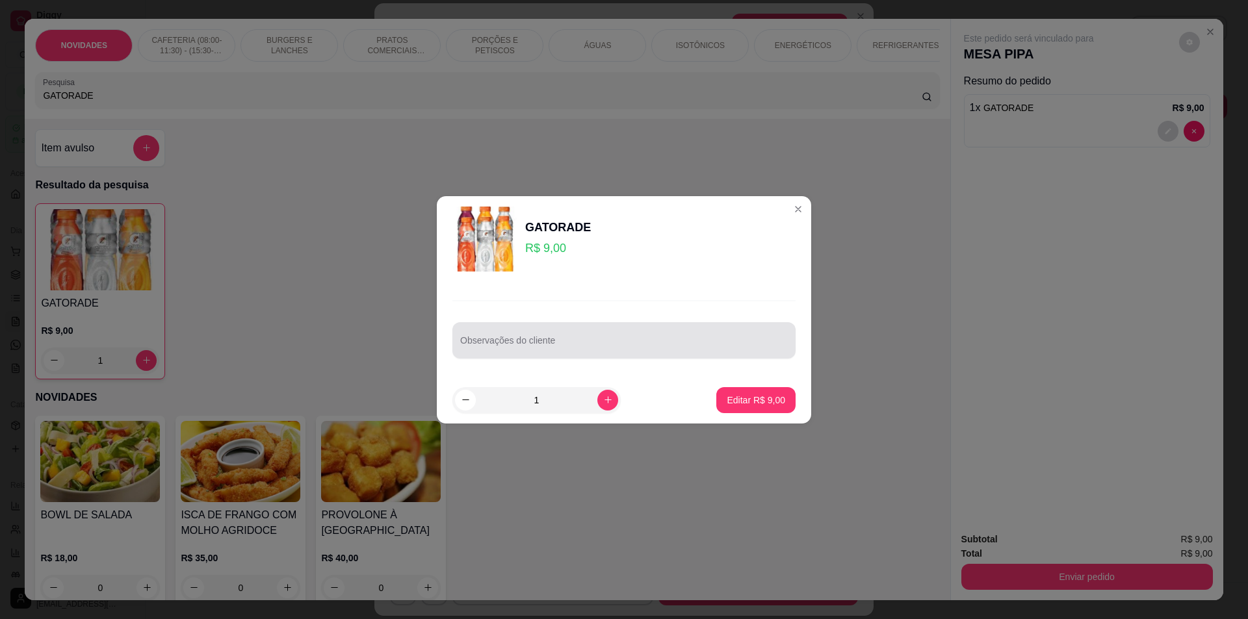
click at [564, 343] on input "Observações do cliente" at bounding box center [624, 345] width 328 height 13
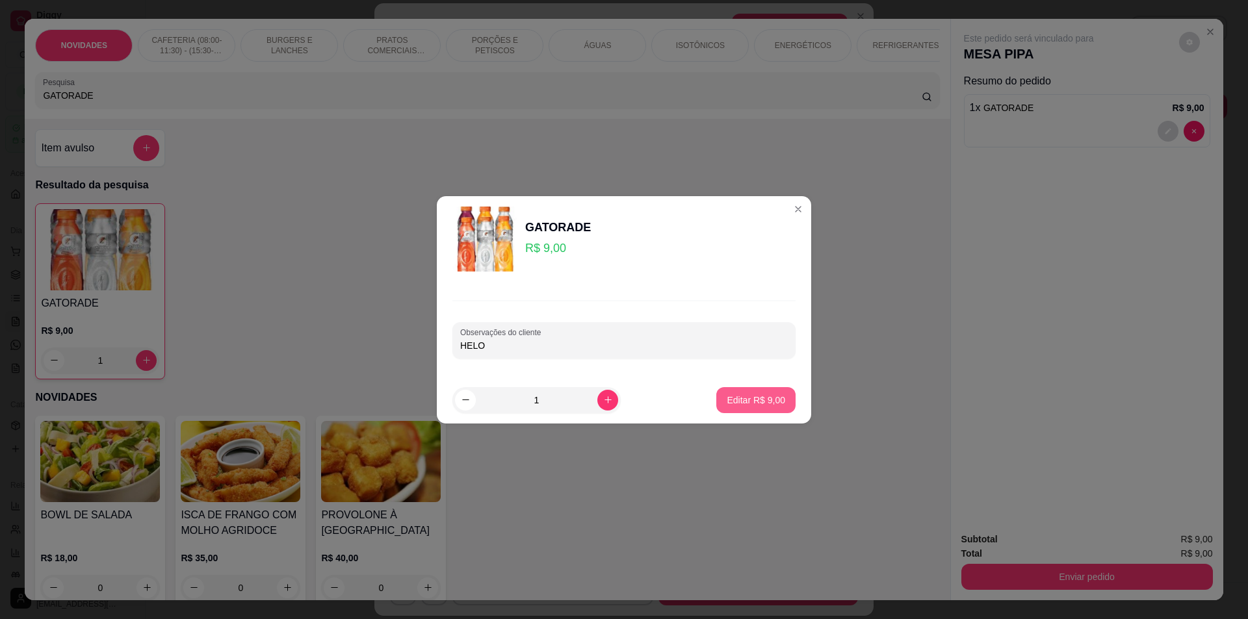
type input "HELO"
click at [767, 397] on p "Editar R$ 9,00" at bounding box center [756, 400] width 57 height 12
type input "0"
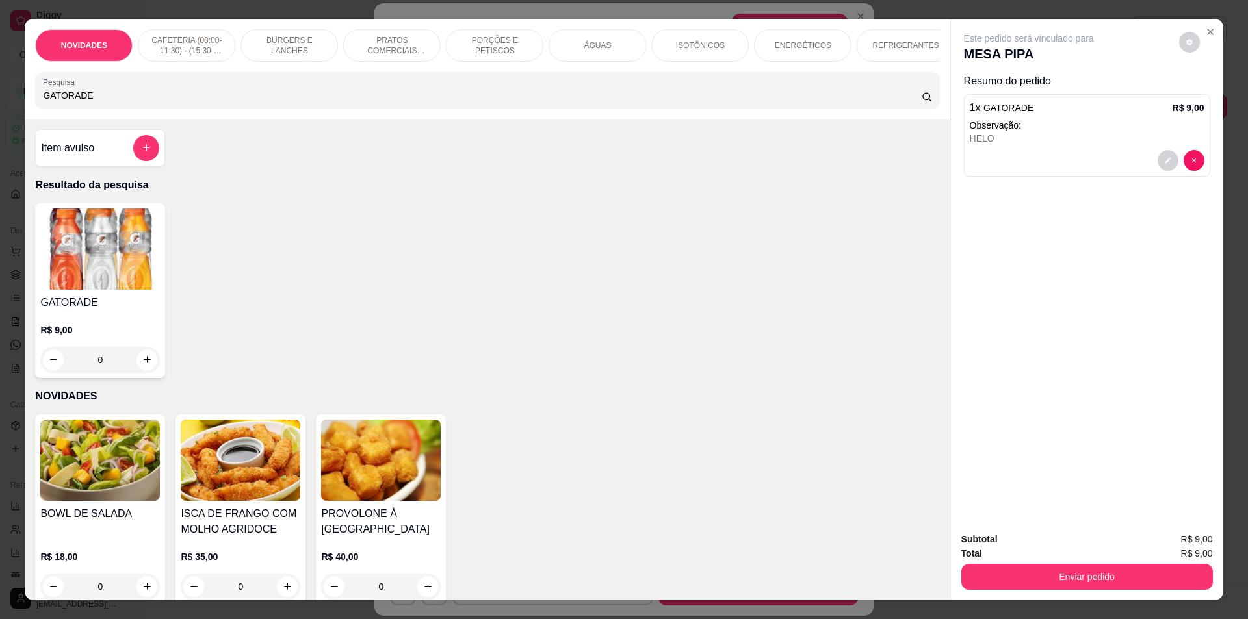
drag, startPoint x: 91, startPoint y: 109, endPoint x: 5, endPoint y: 90, distance: 88.5
click at [5, 90] on div "NOVIDADES CAFETERIA (08:00-11:30) - (15:30-18:00) BURGERS E LANCHES PRATOS COME…" at bounding box center [624, 309] width 1248 height 619
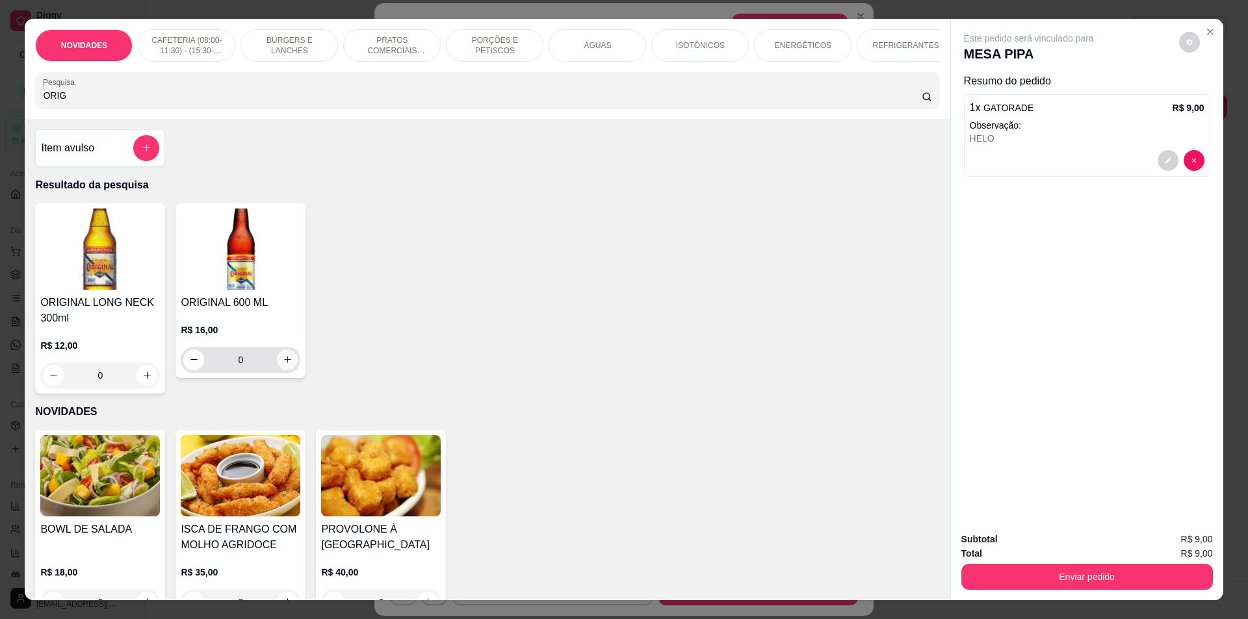
type input "ORIG"
click at [277, 369] on button "increase-product-quantity" at bounding box center [287, 360] width 21 height 21
type input "1"
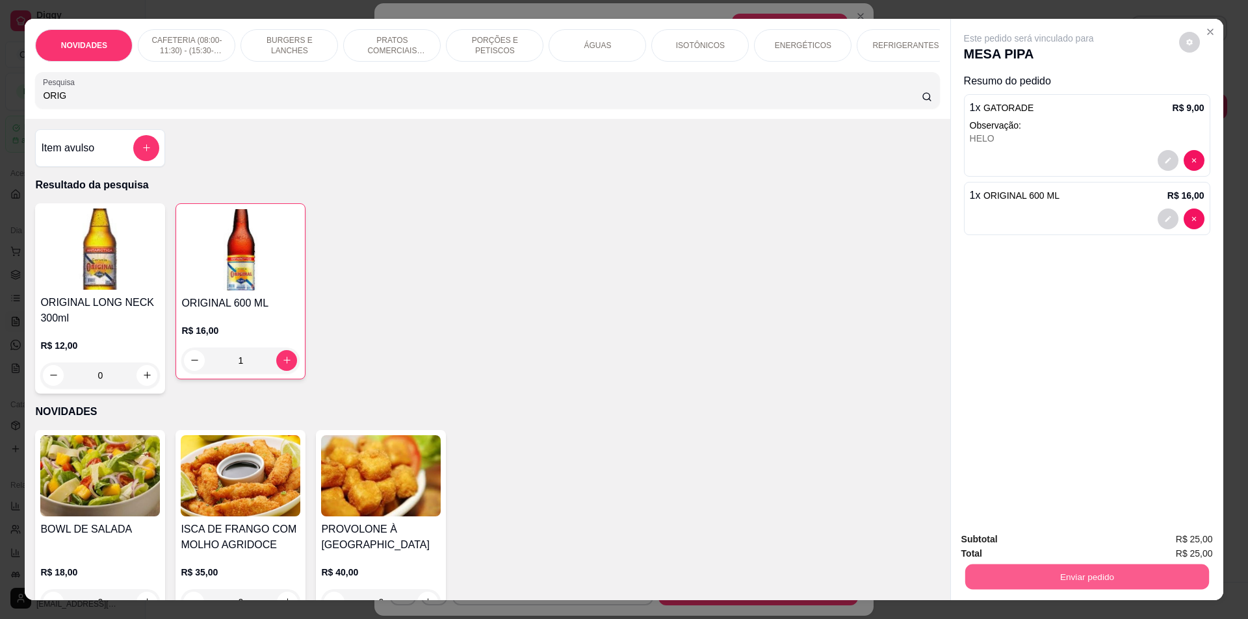
click at [1011, 579] on button "Enviar pedido" at bounding box center [1087, 577] width 244 height 25
click at [1002, 547] on button "Não registrar e enviar pedido" at bounding box center [1043, 545] width 135 height 25
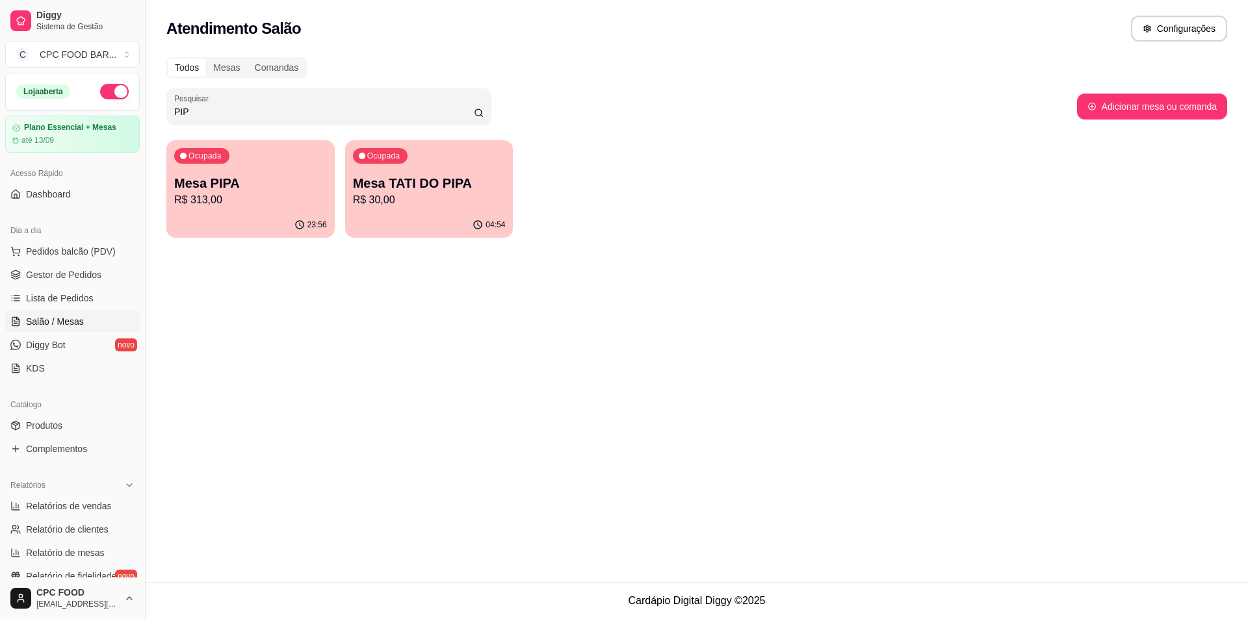
drag, startPoint x: 201, startPoint y: 114, endPoint x: 153, endPoint y: 112, distance: 47.5
click at [153, 112] on div "Todos Mesas Comandas Pesquisar PIP Adicionar mesa ou comanda Ocupada Mesa PIPA …" at bounding box center [697, 151] width 1102 height 204
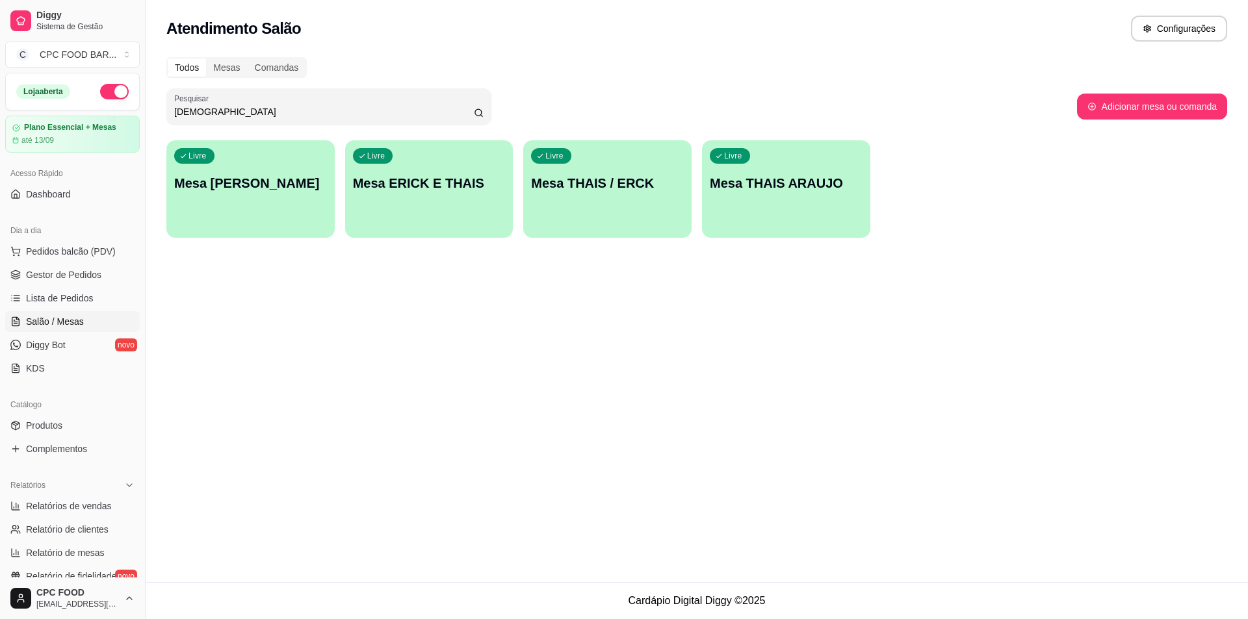
type input "[DEMOGRAPHIC_DATA]"
click at [814, 194] on div "Livre Mesa THAIS ARAUJO" at bounding box center [786, 181] width 163 height 79
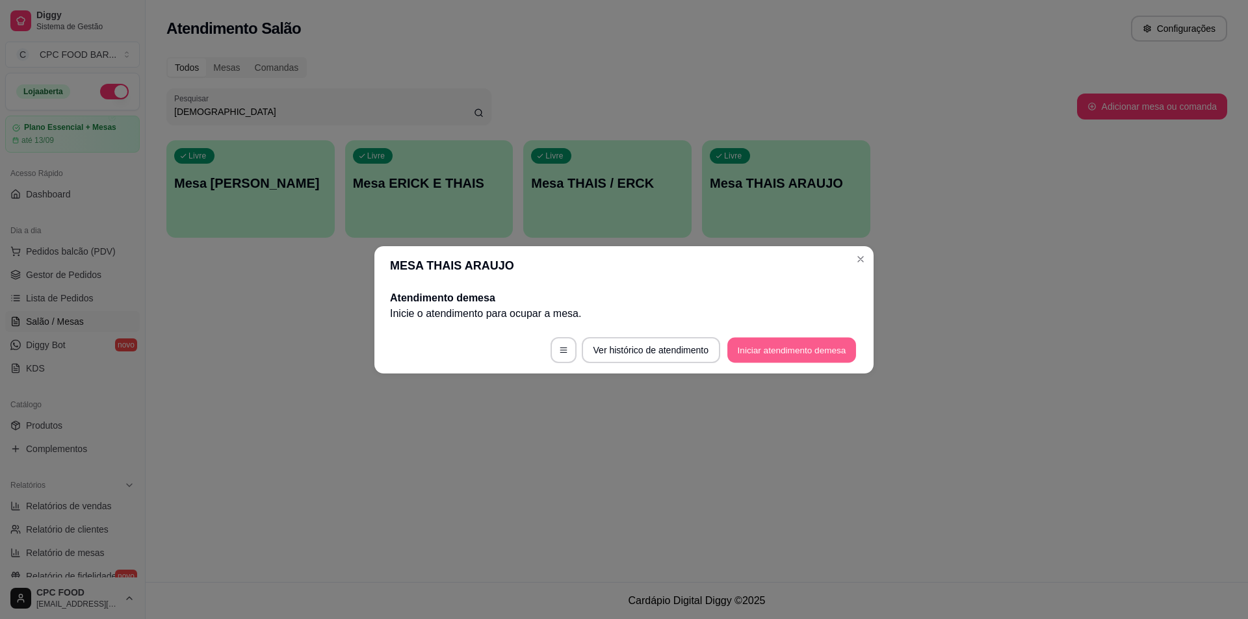
click at [792, 348] on button "Iniciar atendimento de mesa" at bounding box center [791, 349] width 129 height 25
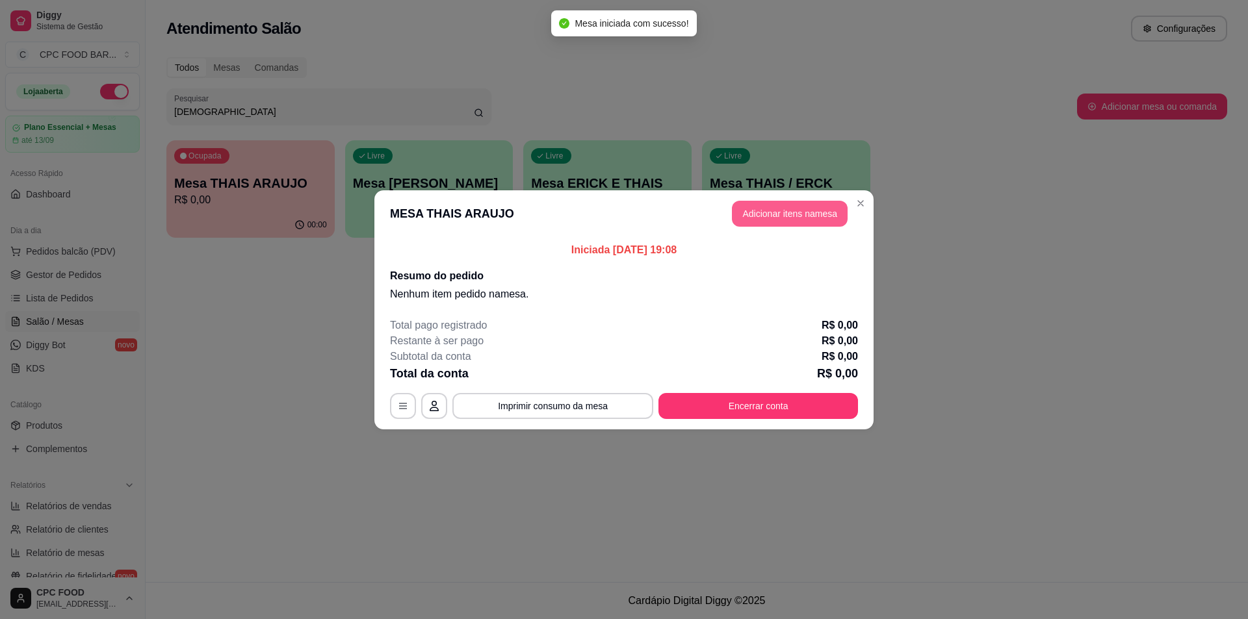
click at [787, 216] on button "Adicionar itens na mesa" at bounding box center [790, 214] width 116 height 26
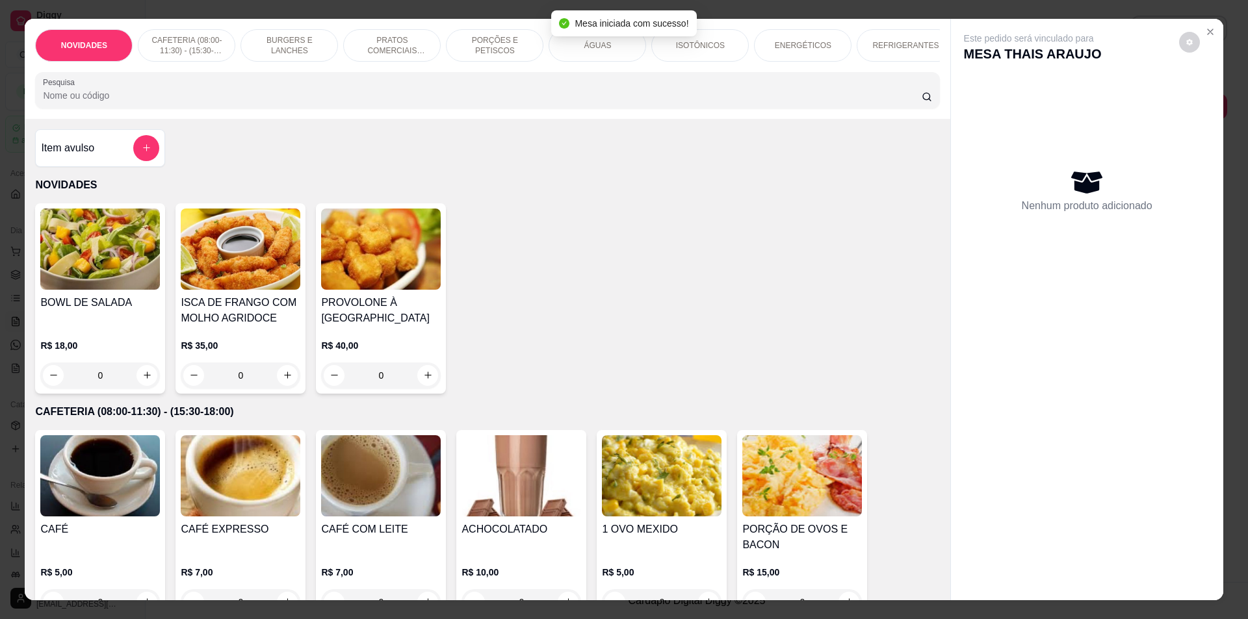
click at [609, 102] on input "Pesquisa" at bounding box center [482, 95] width 878 height 13
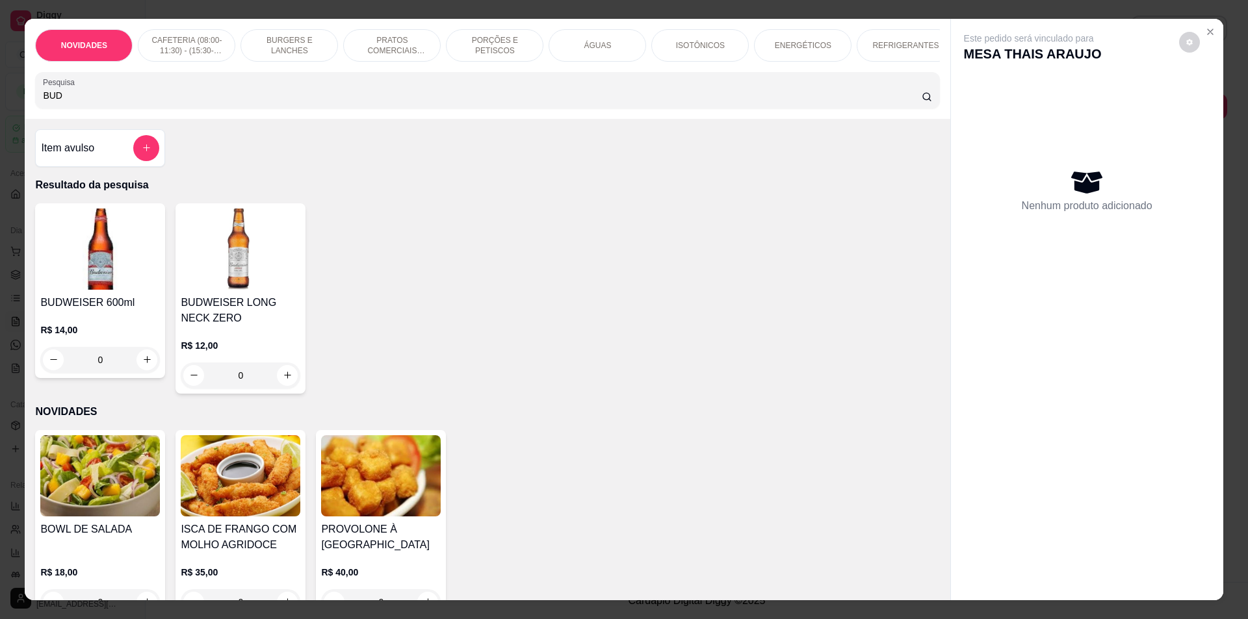
type input "BUD"
click at [149, 365] on button "increase-product-quantity" at bounding box center [147, 360] width 20 height 20
type input "1"
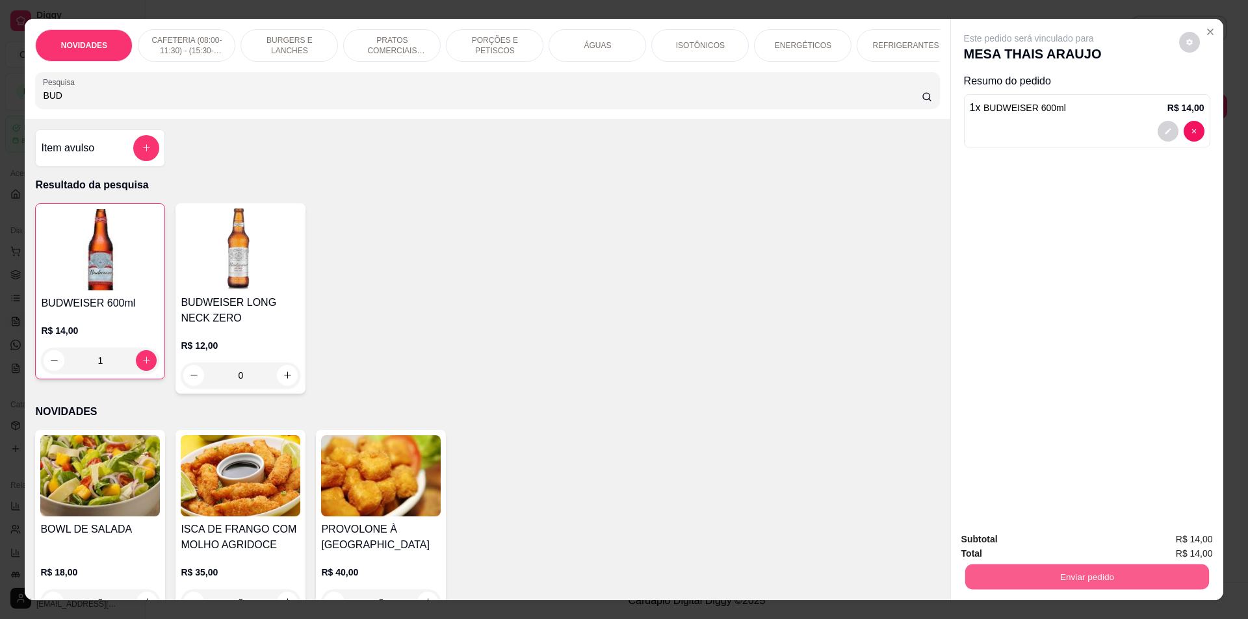
click at [1113, 570] on button "Enviar pedido" at bounding box center [1087, 577] width 244 height 25
click at [1063, 543] on button "Não registrar e enviar pedido" at bounding box center [1043, 545] width 131 height 24
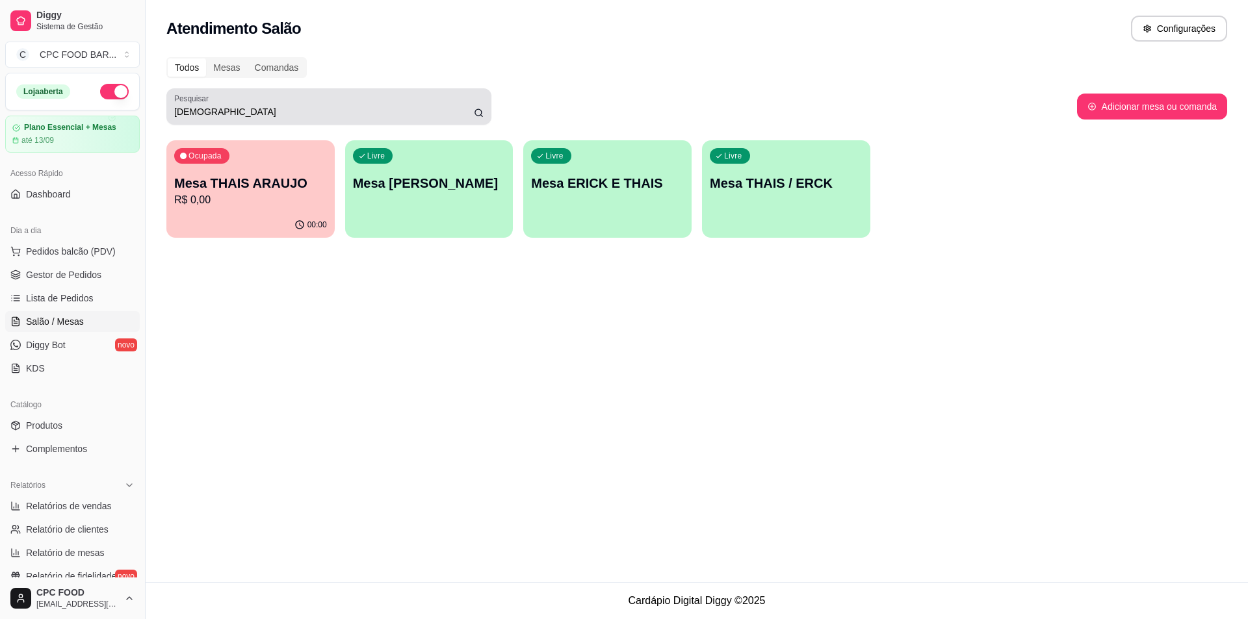
click at [202, 120] on div "Pesquisar THAI" at bounding box center [328, 106] width 325 height 36
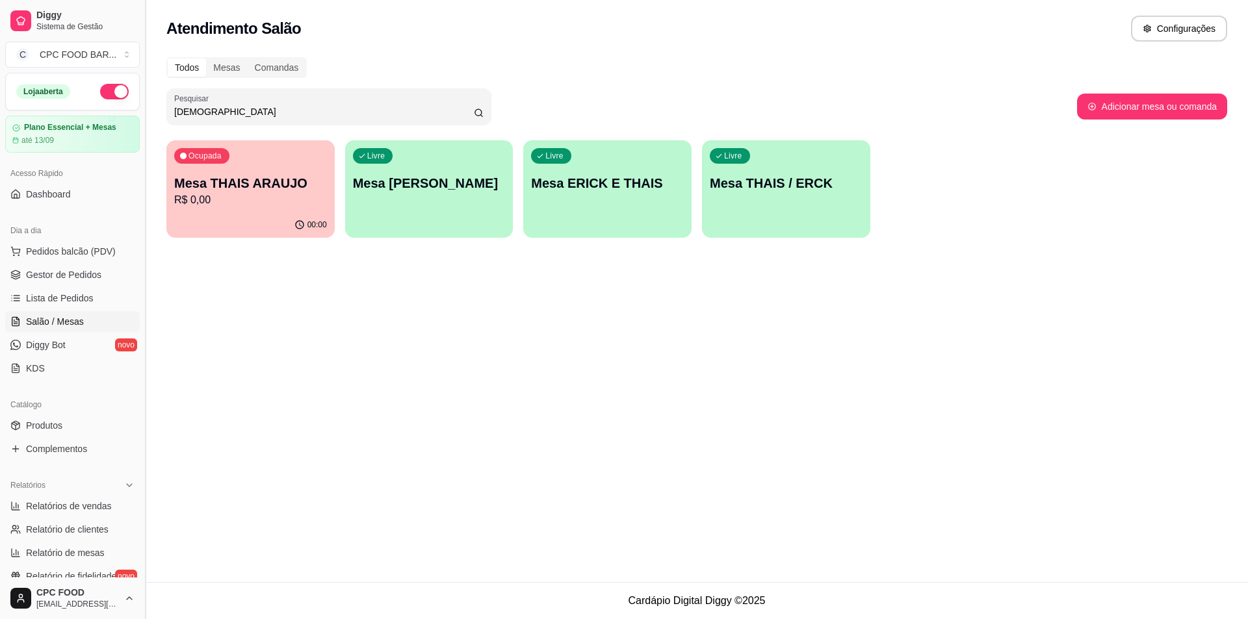
drag, startPoint x: 199, startPoint y: 114, endPoint x: 146, endPoint y: 105, distance: 53.4
click at [146, 105] on div "Diggy Sistema de Gestão C CPC FOOD BAR ... Loja aberta Plano Essencial + Mesas …" at bounding box center [624, 309] width 1248 height 619
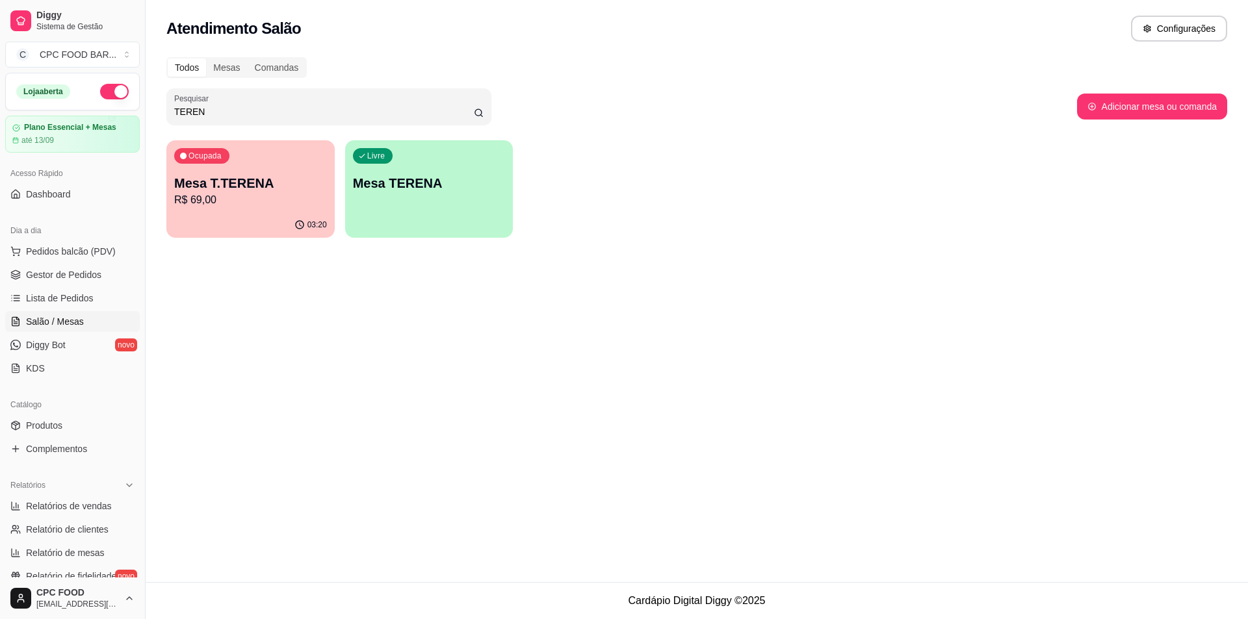
type input "TEREN"
click at [242, 207] on p "R$ 69,00" at bounding box center [250, 200] width 153 height 16
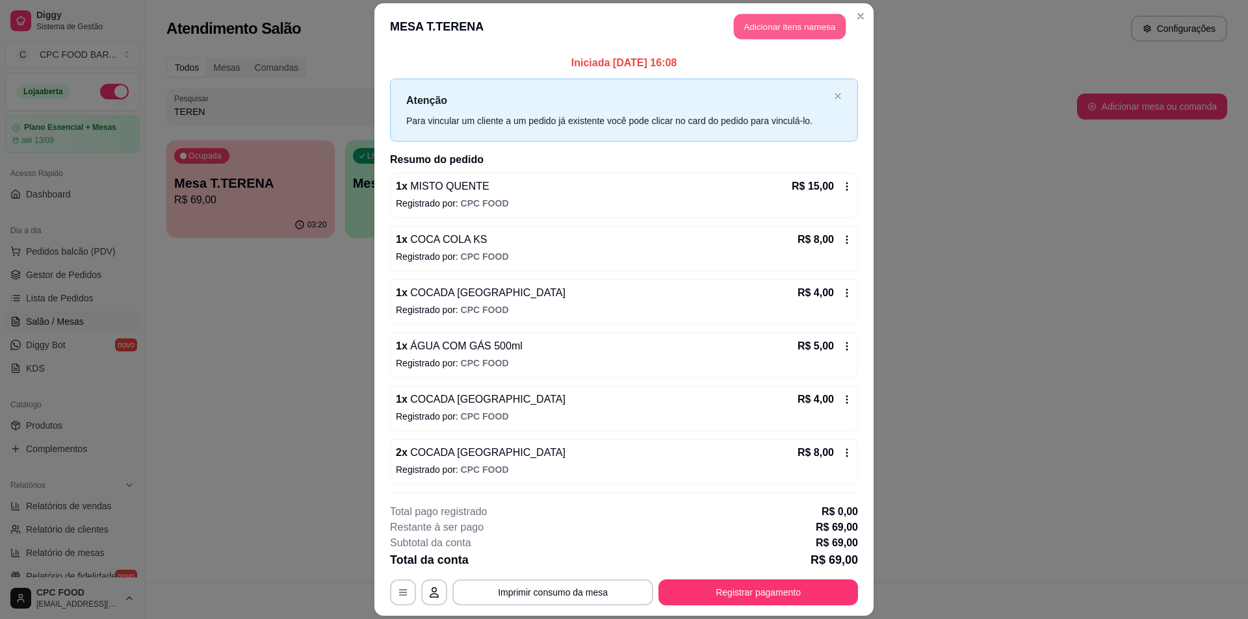
click at [771, 21] on button "Adicionar itens na mesa" at bounding box center [790, 26] width 112 height 25
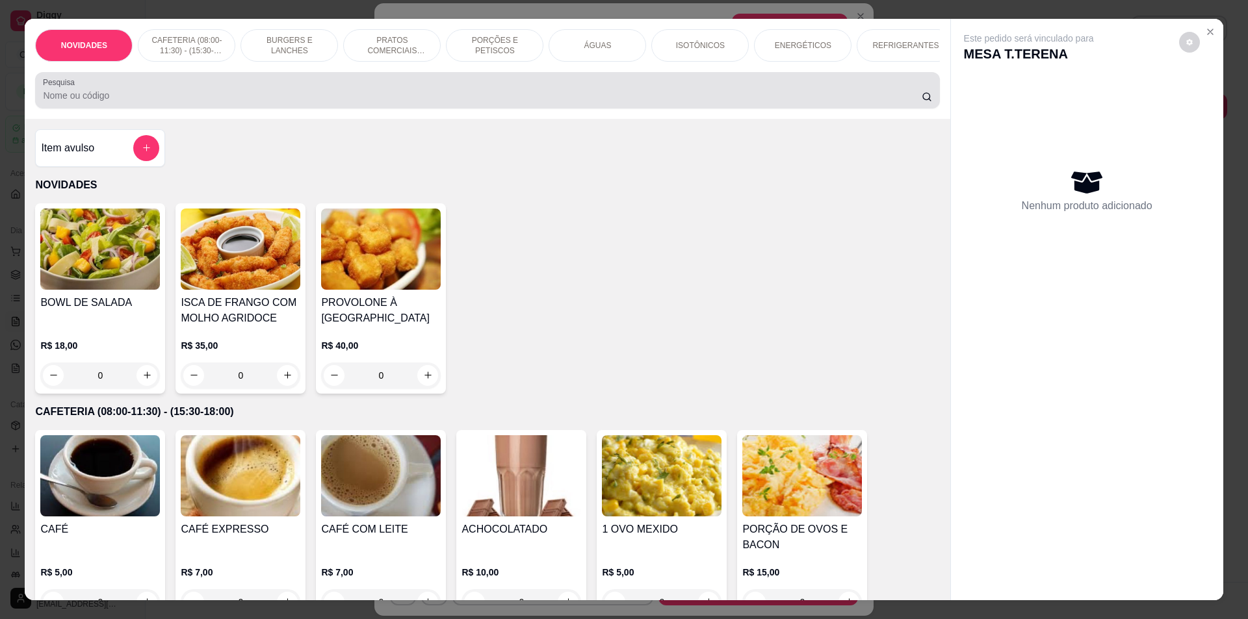
click at [415, 103] on div at bounding box center [487, 90] width 889 height 26
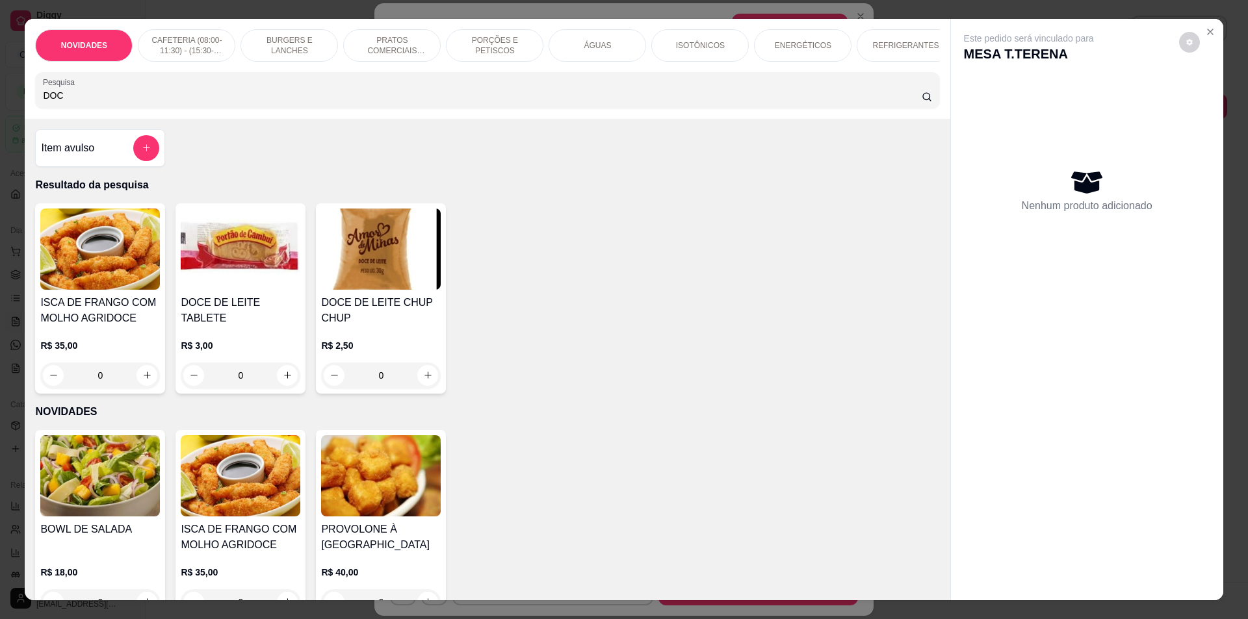
type input "DOC"
click at [427, 380] on icon "increase-product-quantity" at bounding box center [428, 376] width 10 height 10
type input "1"
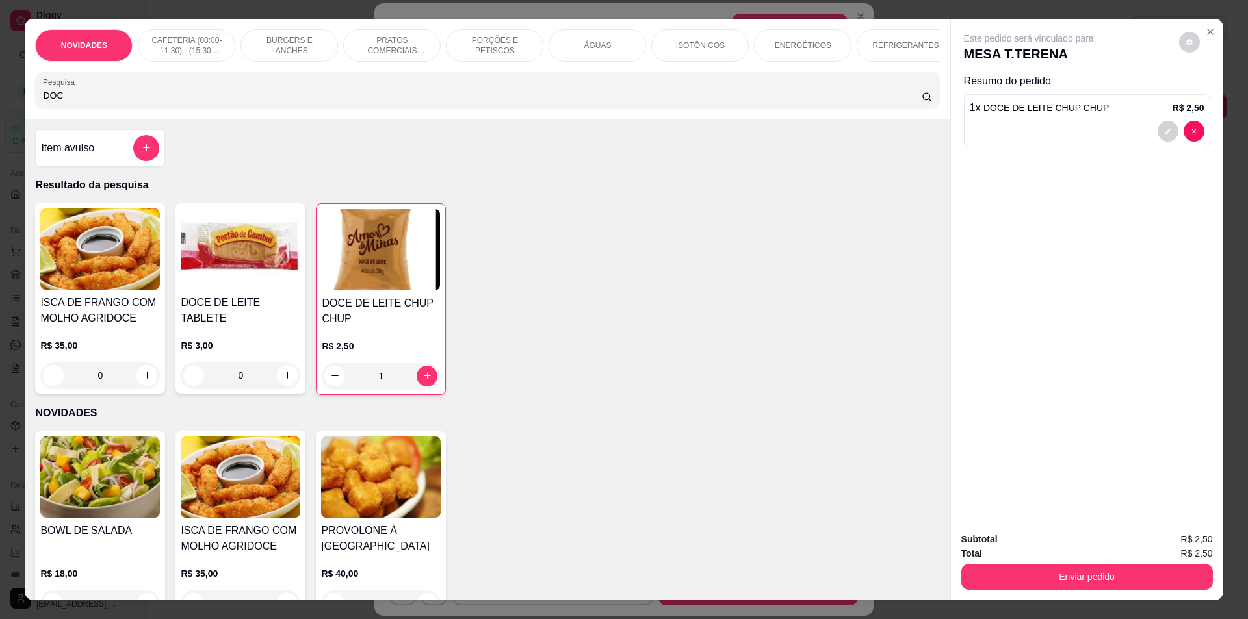
drag, startPoint x: 99, startPoint y: 99, endPoint x: 0, endPoint y: 70, distance: 103.7
click at [0, 84] on div "NOVIDADES CAFETERIA (08:00-11:30) - (15:30-18:00) BURGERS E LANCHES PRATOS COME…" at bounding box center [624, 309] width 1248 height 619
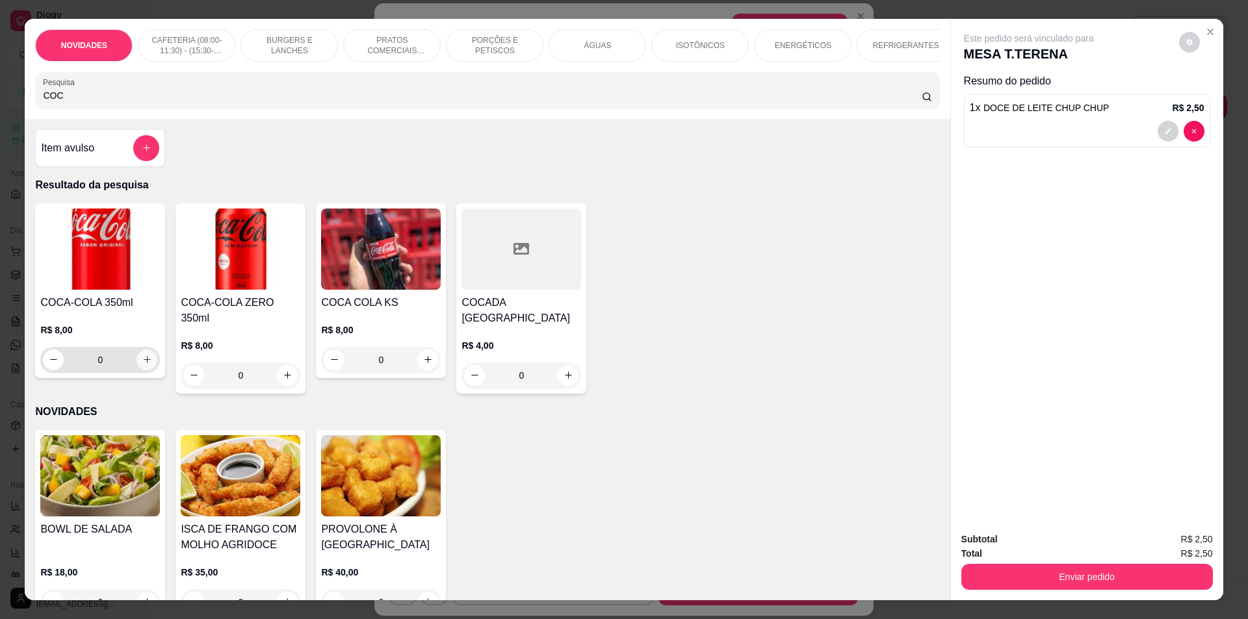
type input "COC"
click at [142, 365] on icon "increase-product-quantity" at bounding box center [147, 360] width 10 height 10
type input "1"
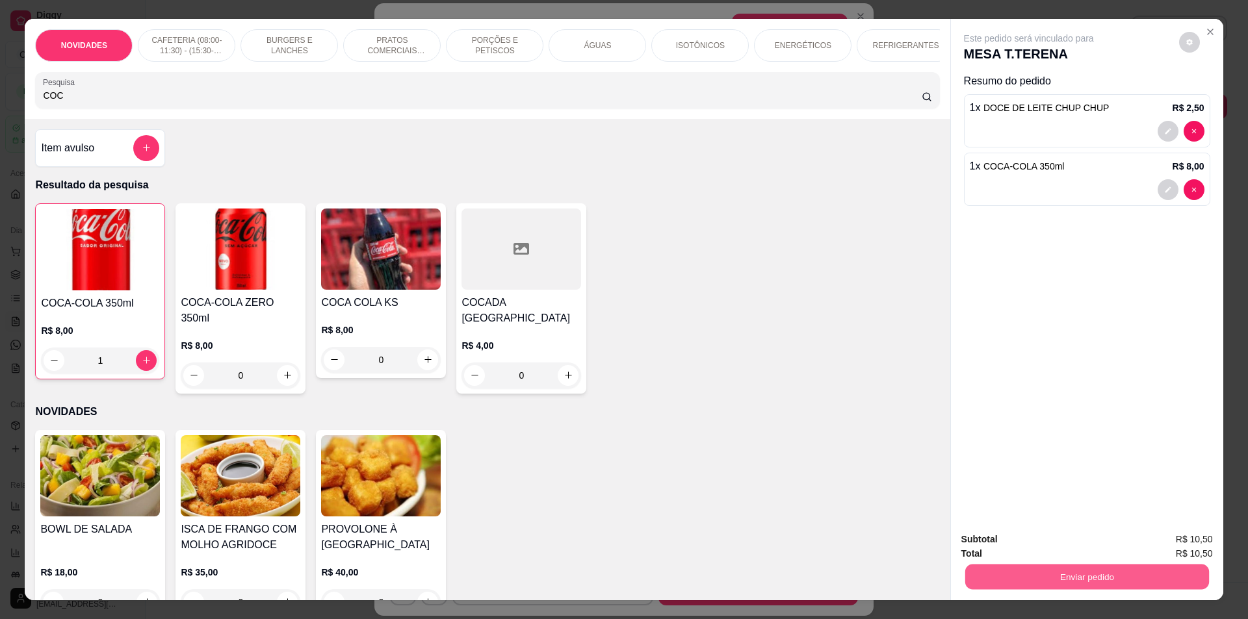
click at [993, 574] on button "Enviar pedido" at bounding box center [1087, 577] width 244 height 25
click at [1009, 541] on button "Não registrar e enviar pedido" at bounding box center [1043, 545] width 131 height 24
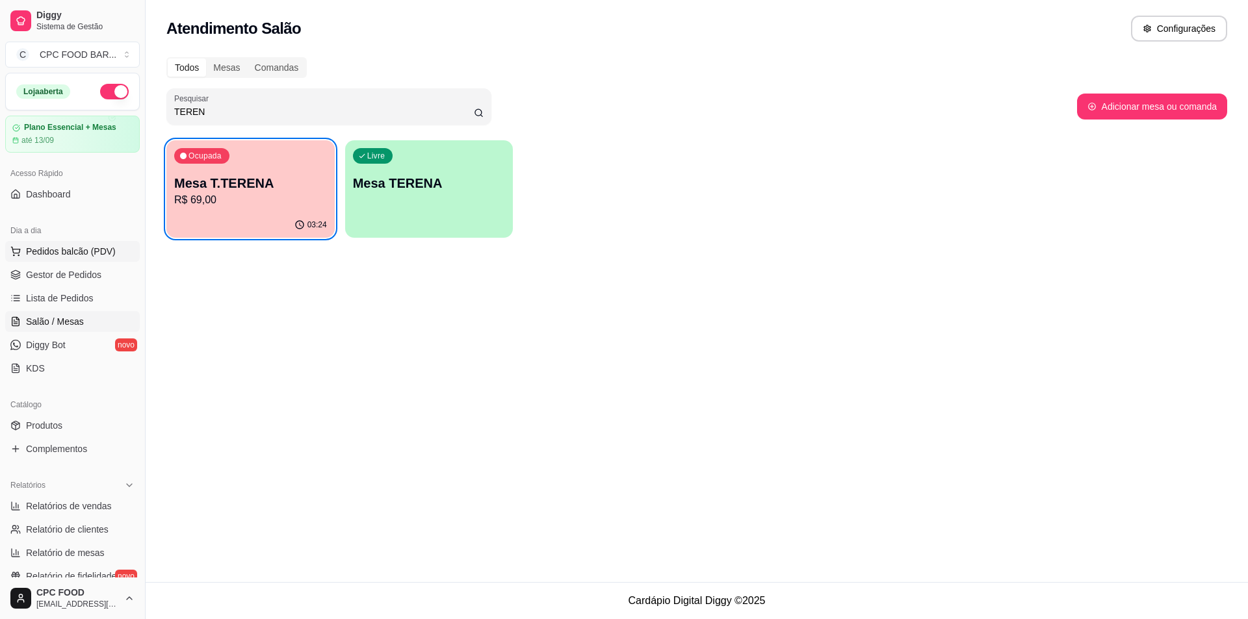
click at [73, 250] on span "Pedidos balcão (PDV)" at bounding box center [71, 251] width 90 height 13
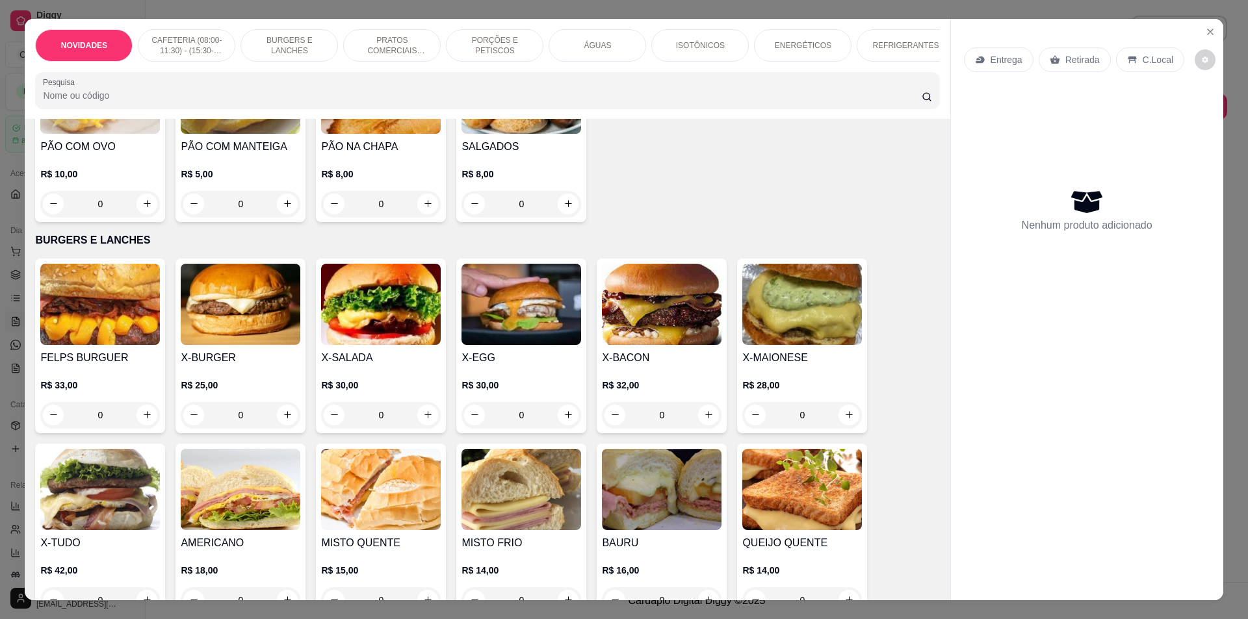
scroll to position [585, 0]
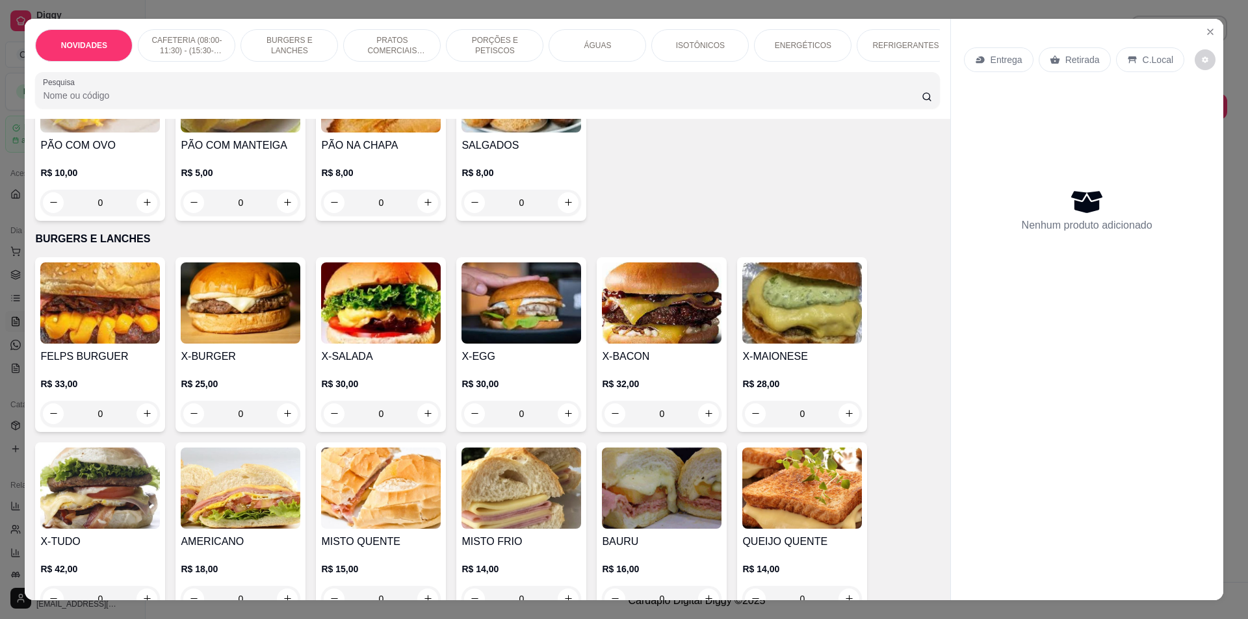
click at [592, 46] on p "ÁGUAS" at bounding box center [597, 45] width 27 height 10
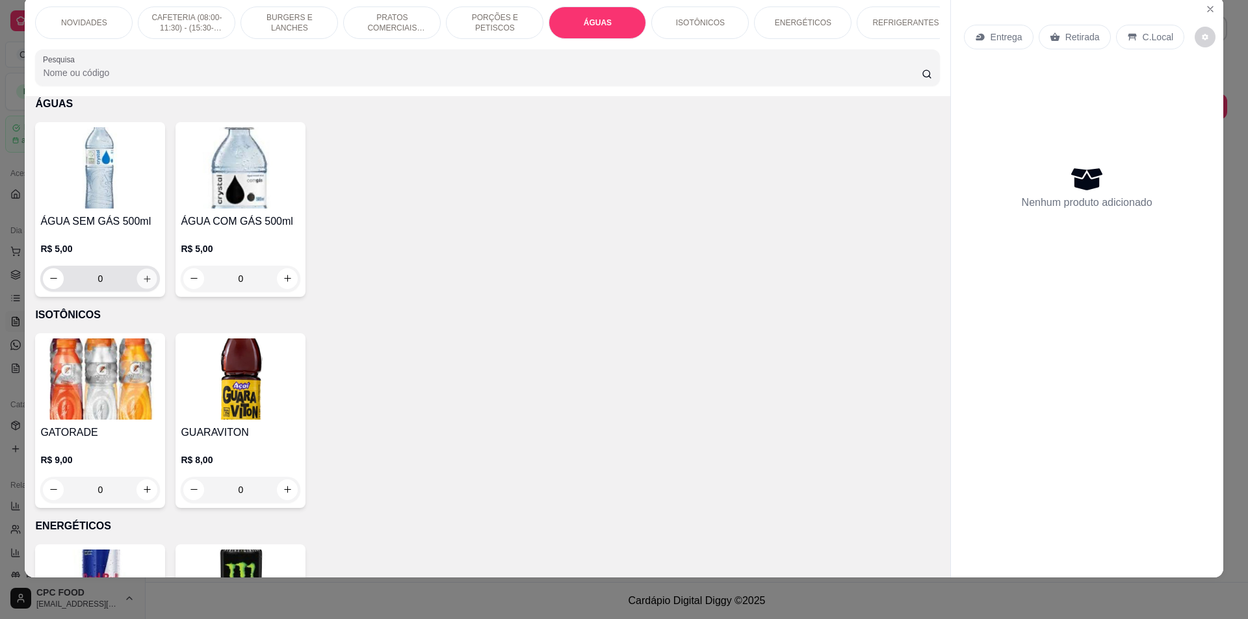
click at [142, 283] on icon "increase-product-quantity" at bounding box center [147, 279] width 10 height 10
type input "1"
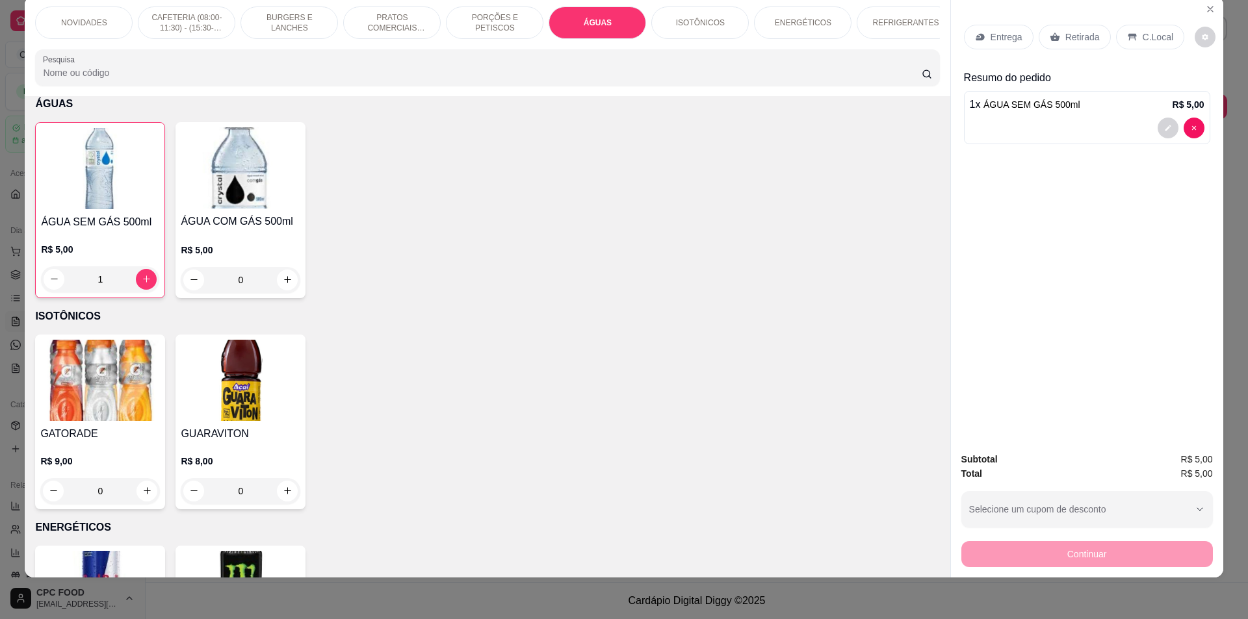
click at [114, 79] on input "Pesquisa" at bounding box center [482, 72] width 878 height 13
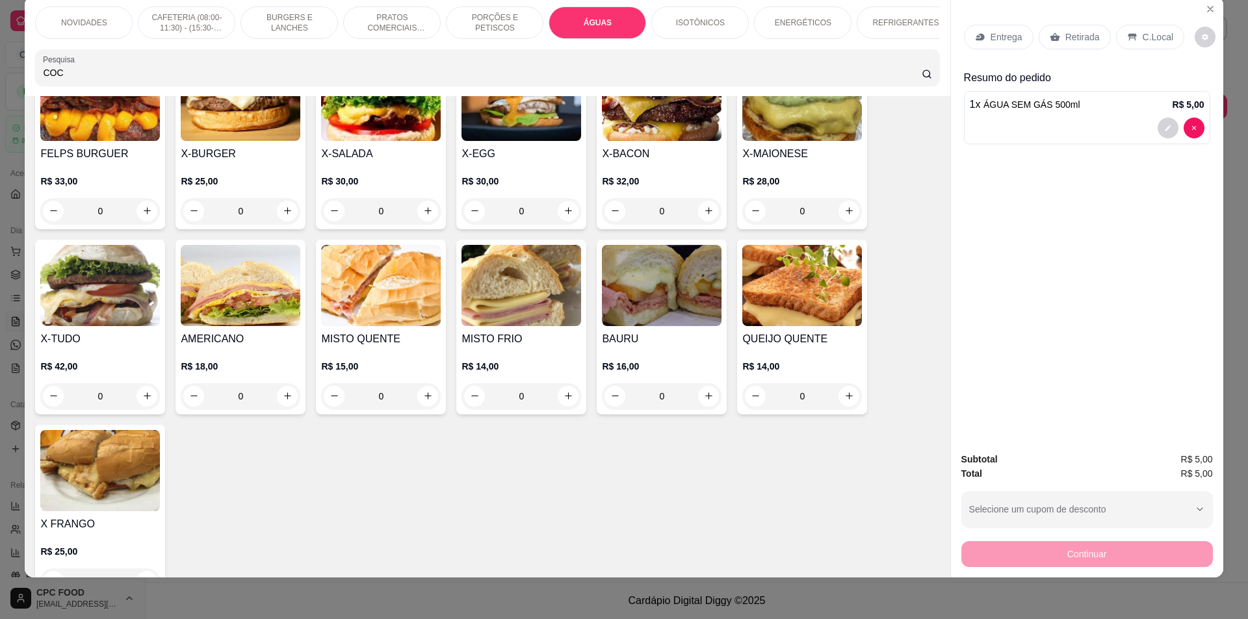
scroll to position [991, 0]
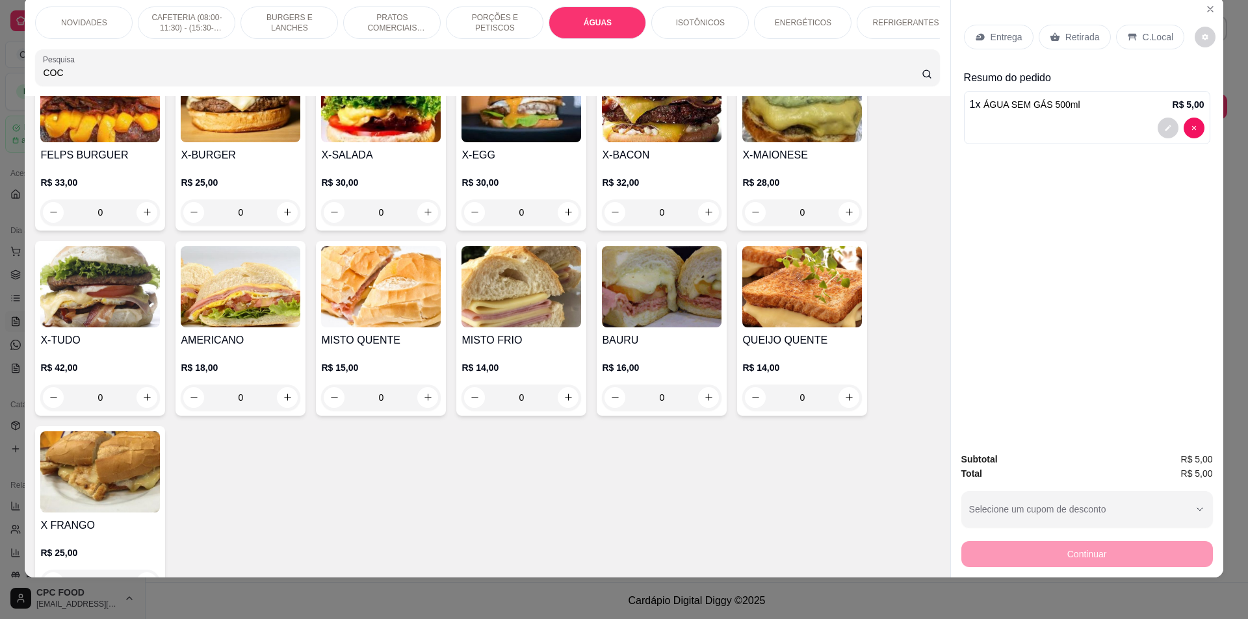
type input "COC"
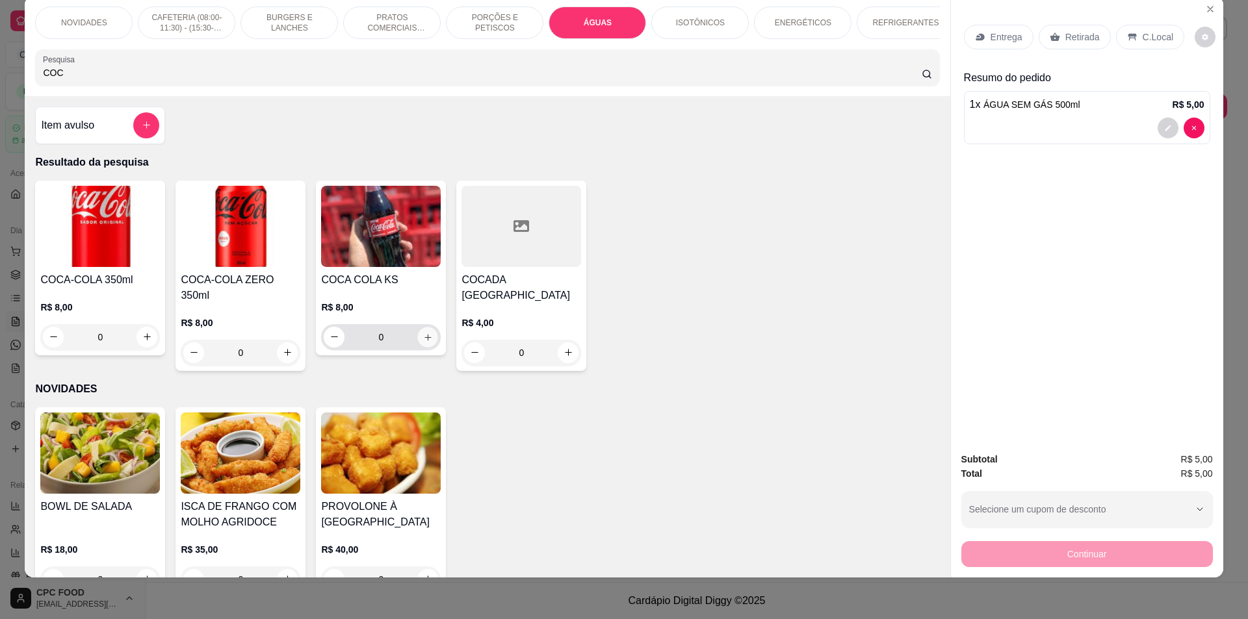
click at [423, 342] on icon "increase-product-quantity" at bounding box center [428, 337] width 10 height 10
type input "1"
drag, startPoint x: 122, startPoint y: 77, endPoint x: 14, endPoint y: 75, distance: 107.9
click at [14, 75] on div "NOVIDADES CAFETERIA (08:00-11:30) - (15:30-18:00) BURGERS E LANCHES PRATOS COME…" at bounding box center [624, 309] width 1248 height 619
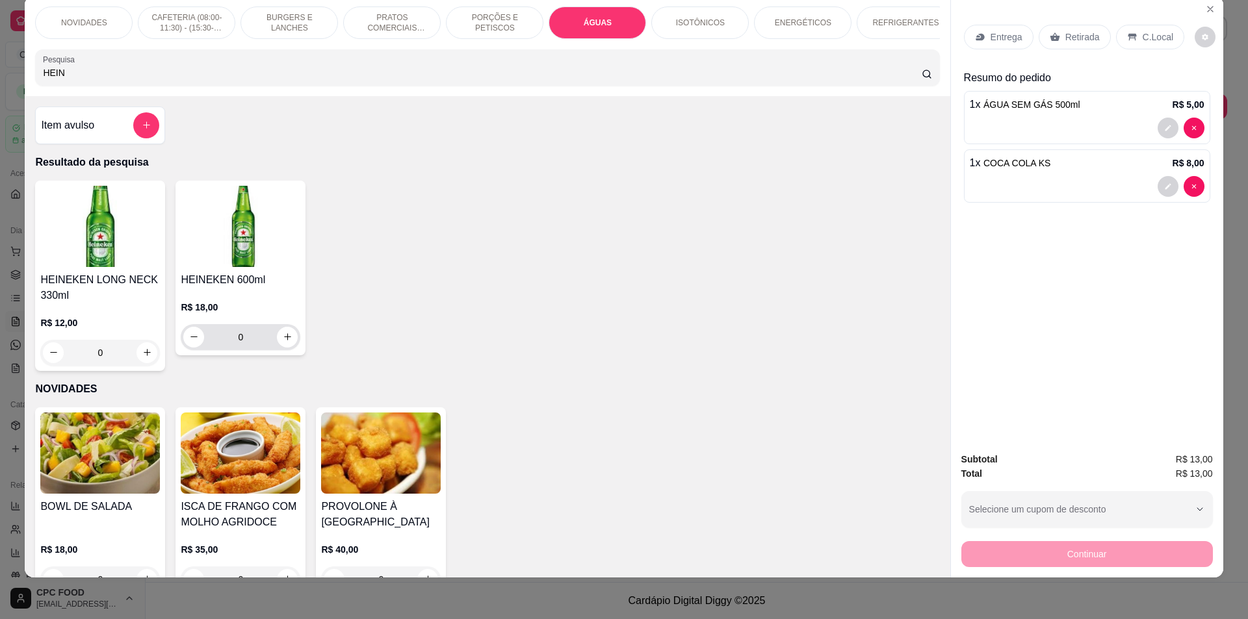
type input "HEIN"
click at [284, 341] on icon "increase-product-quantity" at bounding box center [287, 337] width 7 height 7
type input "1"
click at [1143, 37] on p "C.Local" at bounding box center [1158, 37] width 31 height 13
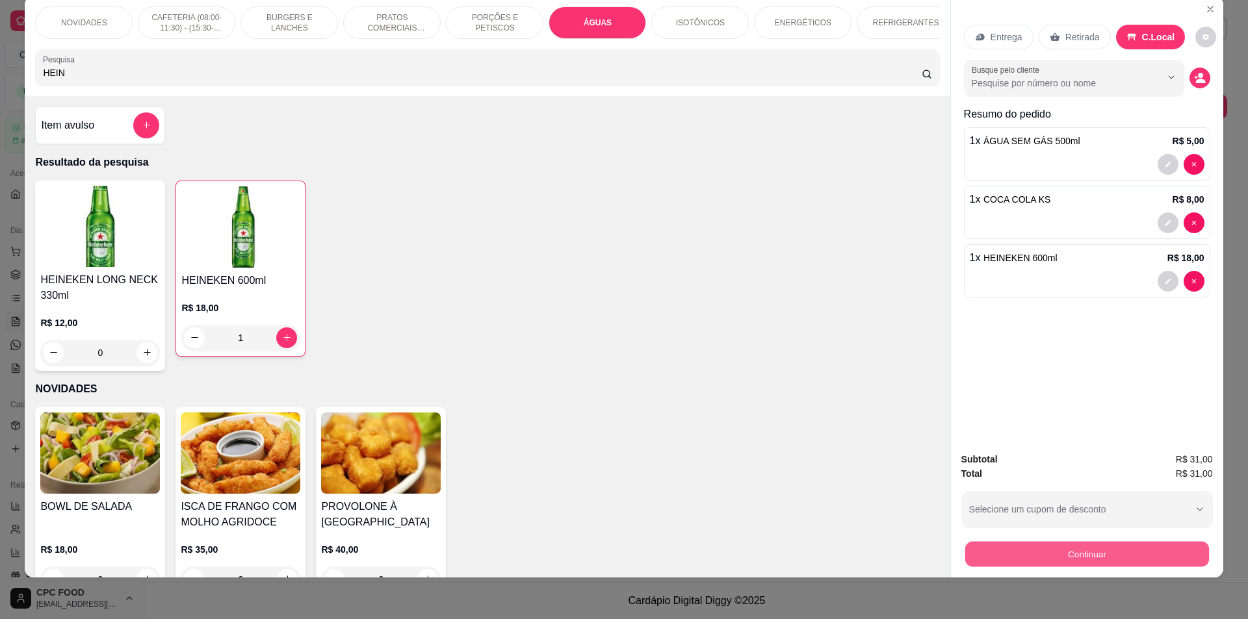
click at [1053, 552] on button "Continuar" at bounding box center [1087, 554] width 244 height 25
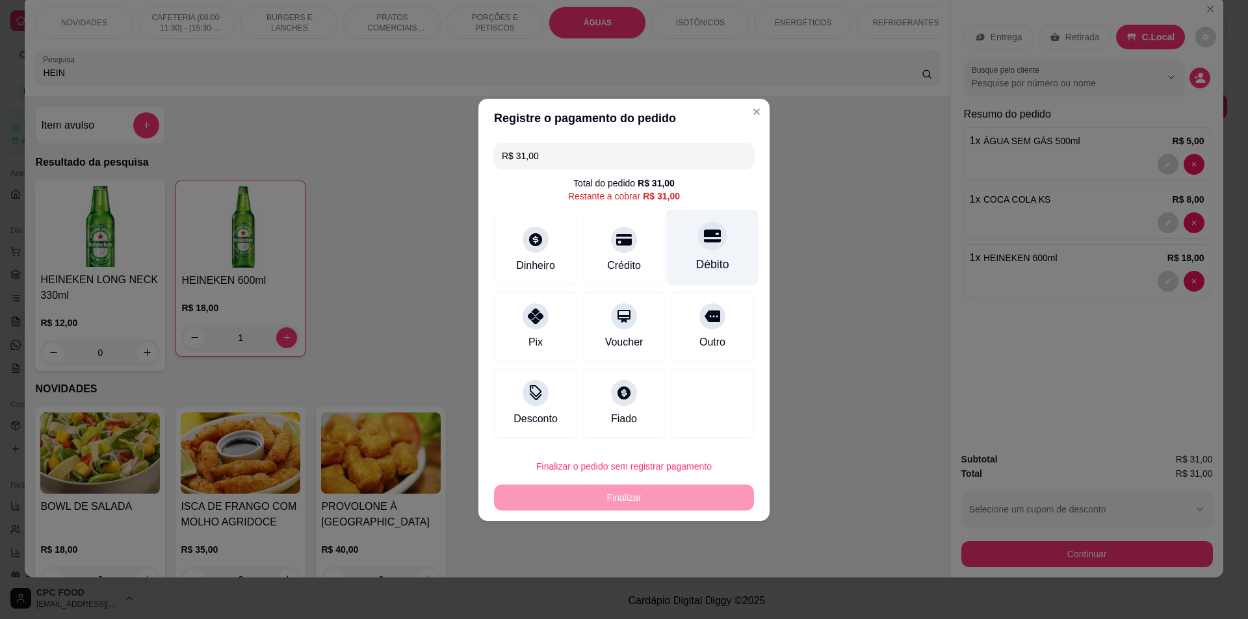
click at [689, 251] on div "Débito" at bounding box center [713, 247] width 92 height 76
type input "R$ 0,00"
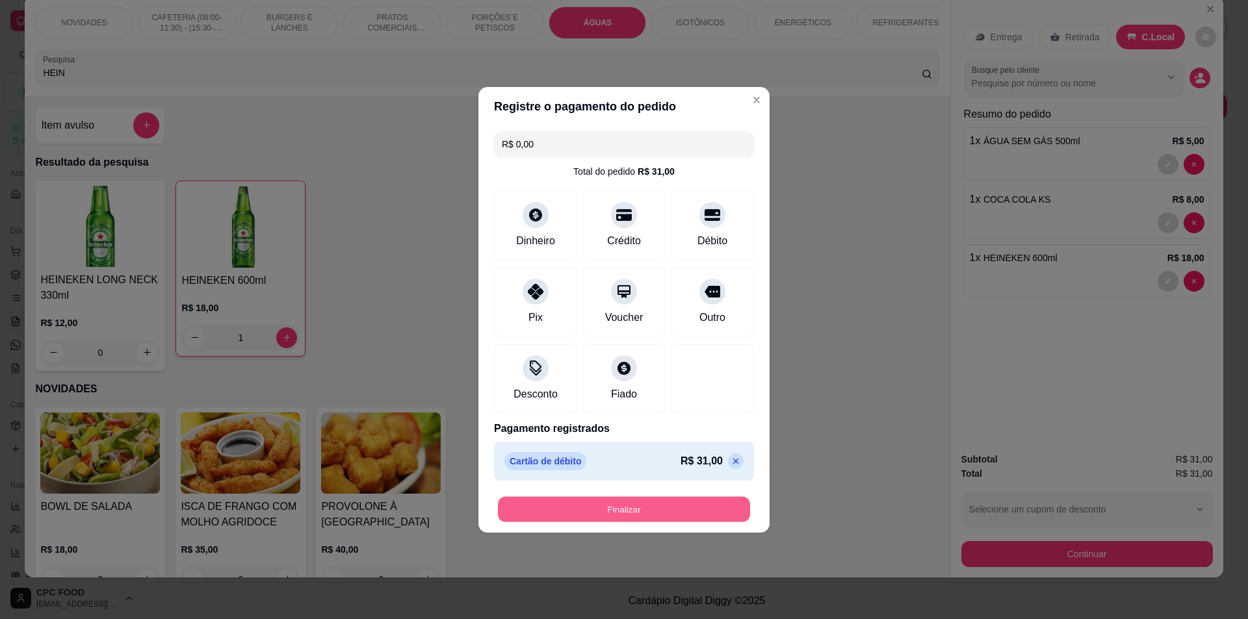
click at [593, 506] on button "Finalizar" at bounding box center [624, 509] width 252 height 25
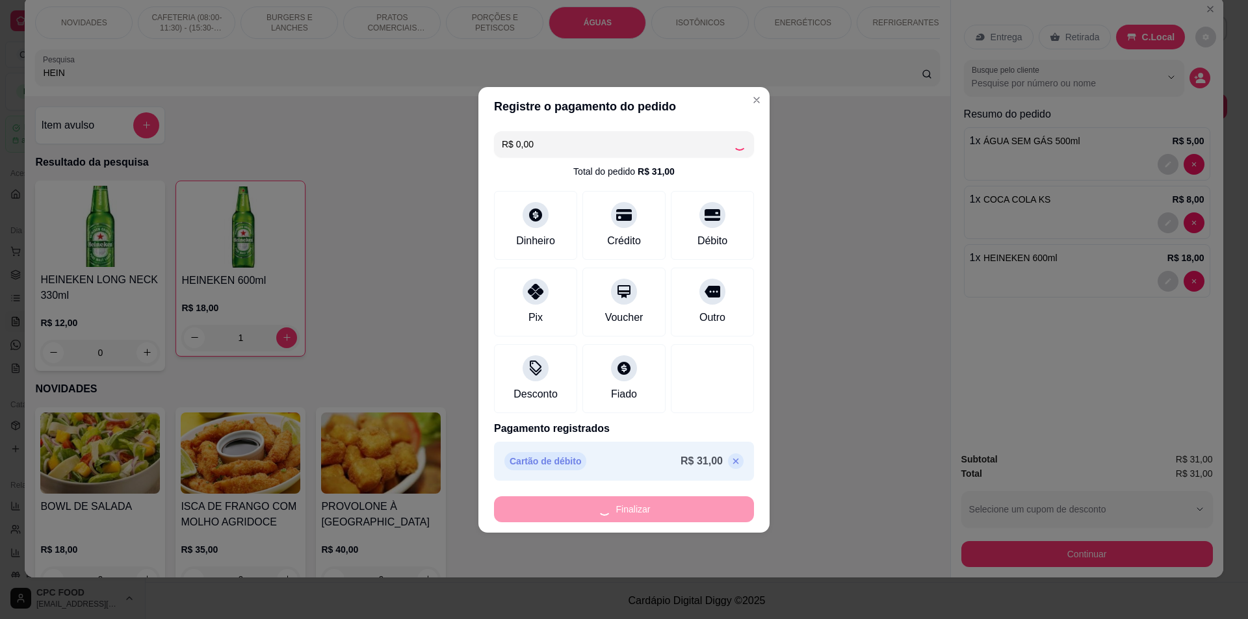
type input "0"
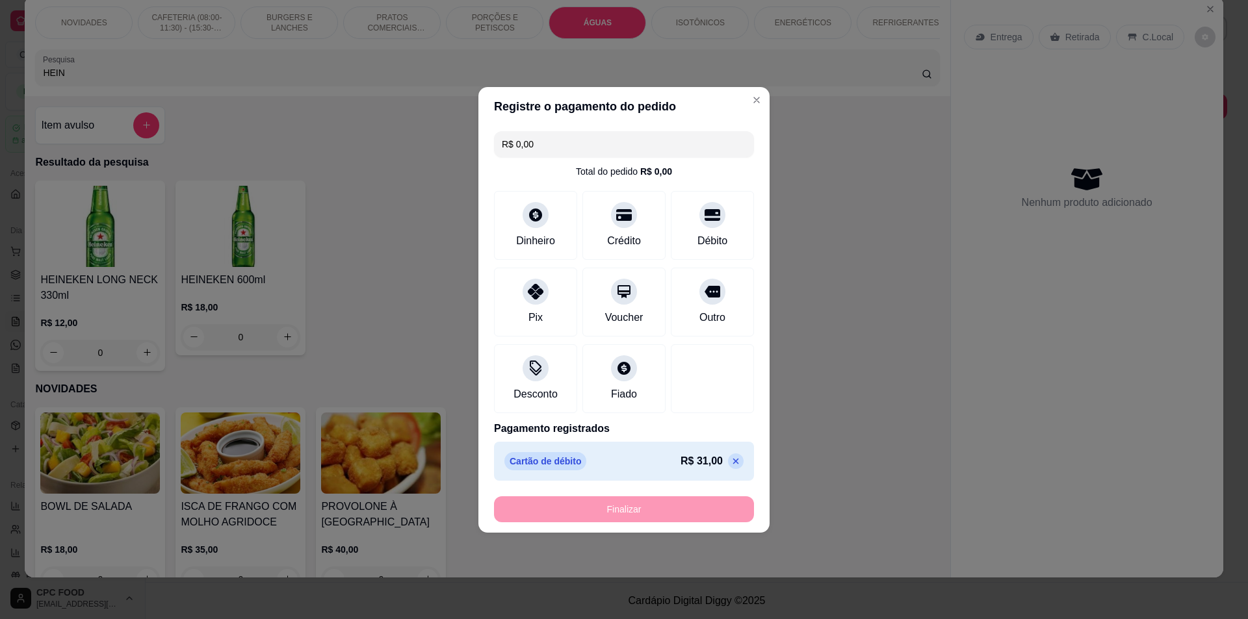
type input "-R$ 31,00"
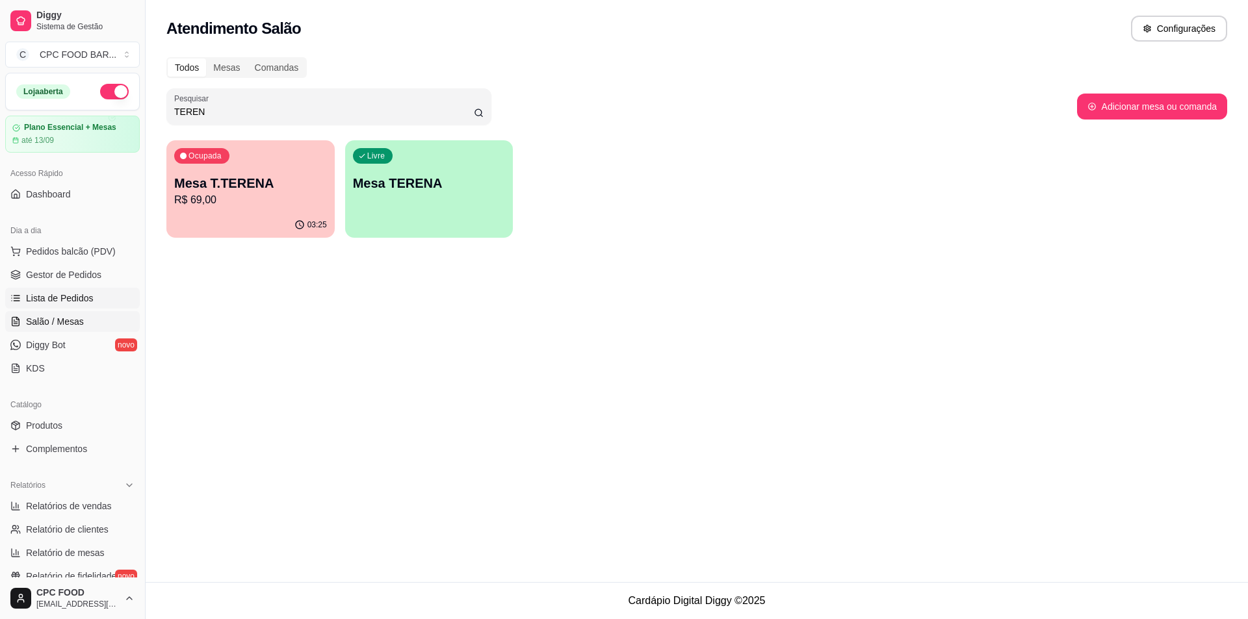
click at [56, 300] on span "Lista de Pedidos" at bounding box center [60, 298] width 68 height 13
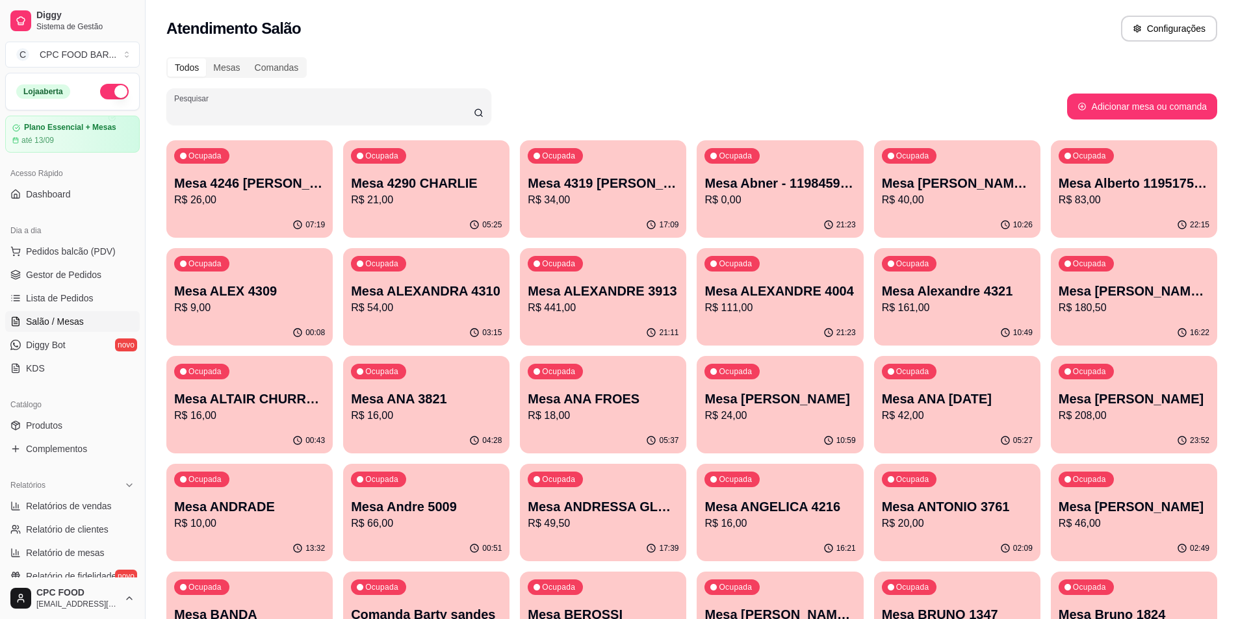
click at [321, 111] on input "Pesquisar" at bounding box center [324, 111] width 300 height 13
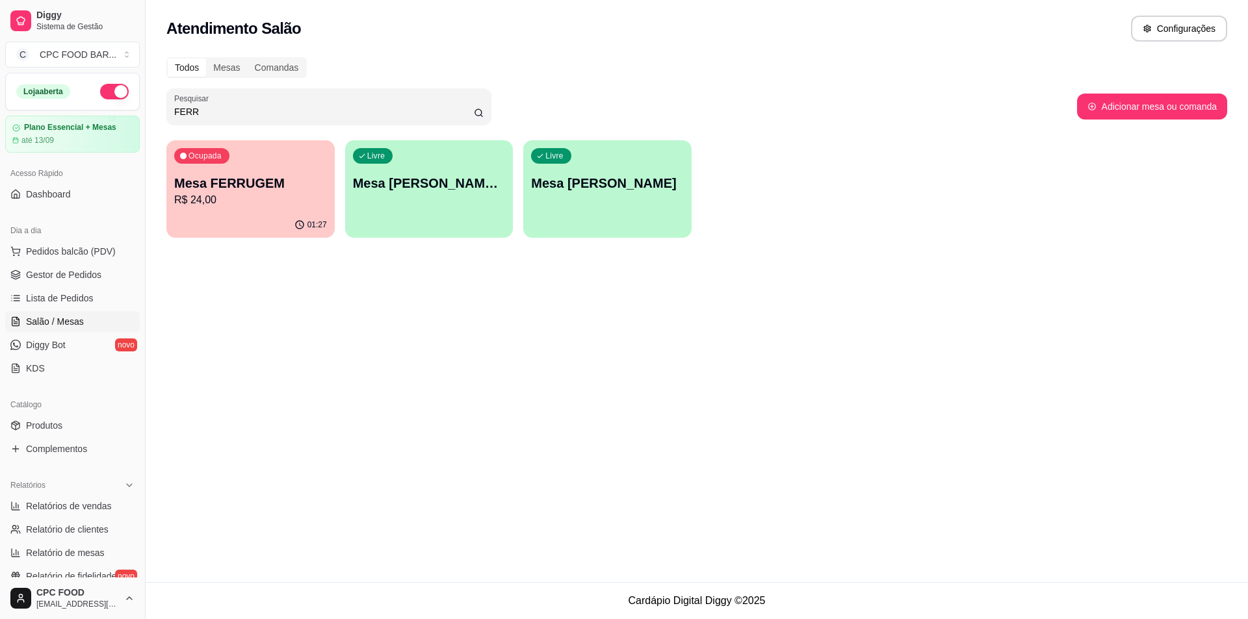
type input "FERR"
click at [289, 220] on div "01:27" at bounding box center [250, 225] width 168 height 25
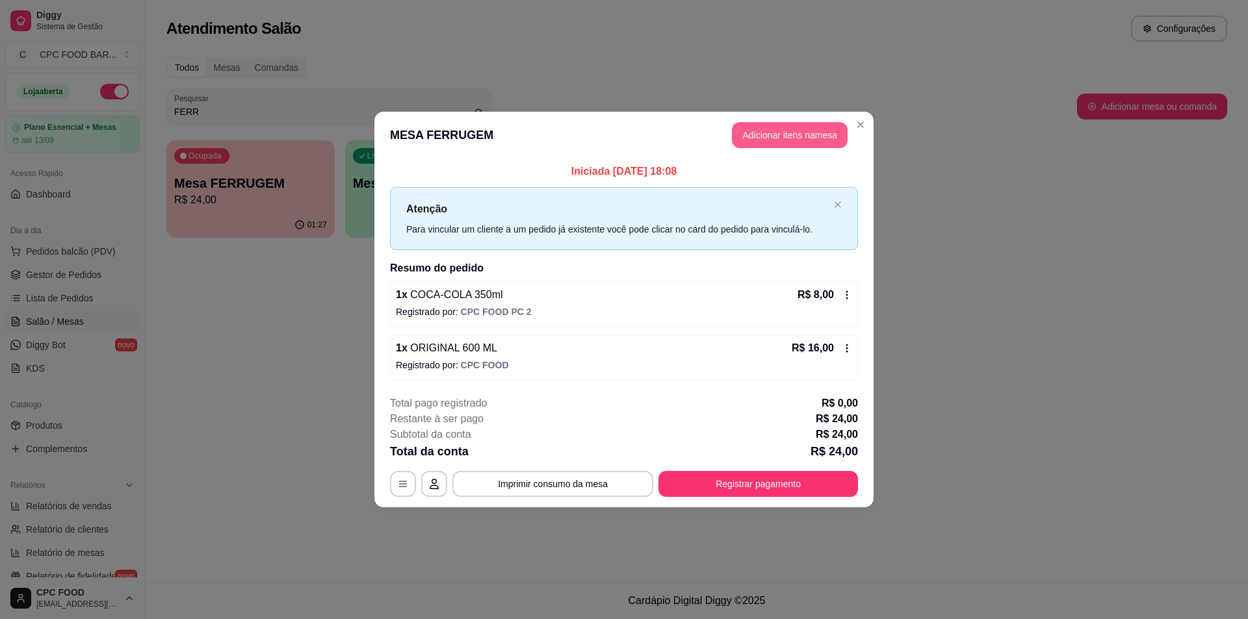
click at [778, 131] on button "Adicionar itens na mesa" at bounding box center [790, 135] width 116 height 26
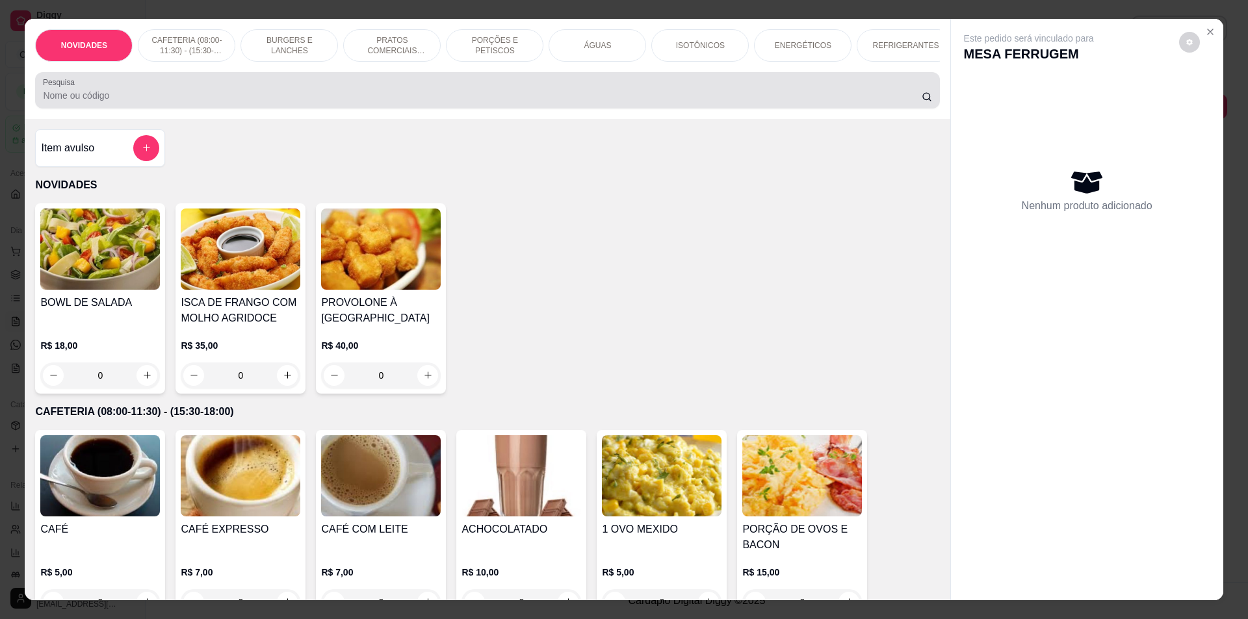
click at [421, 101] on input "Pesquisa" at bounding box center [482, 95] width 878 height 13
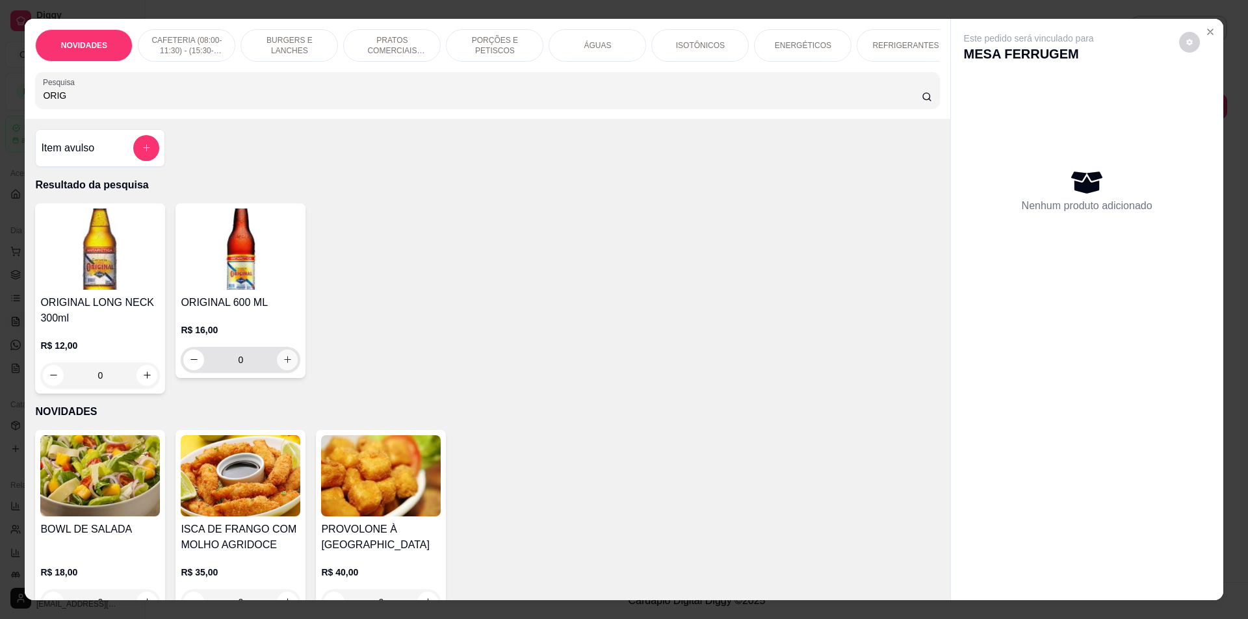
type input "ORIG"
click at [283, 365] on icon "increase-product-quantity" at bounding box center [288, 360] width 10 height 10
type input "1"
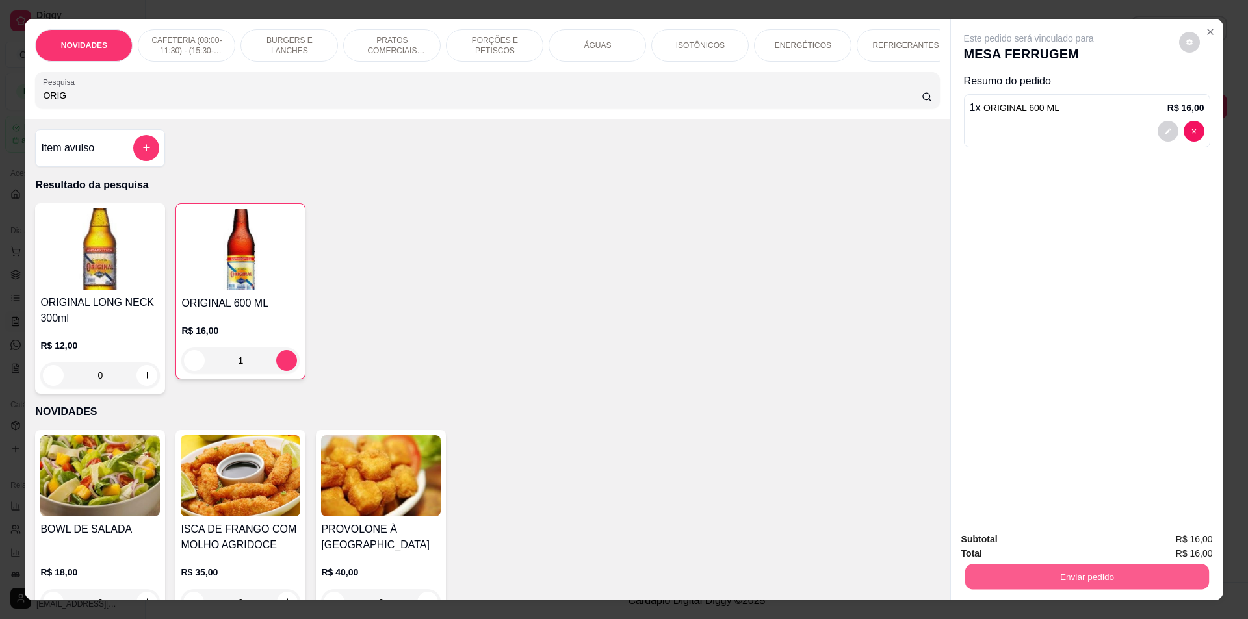
click at [1047, 569] on button "Enviar pedido" at bounding box center [1087, 577] width 244 height 25
click at [1049, 547] on button "Não registrar e enviar pedido" at bounding box center [1043, 545] width 135 height 25
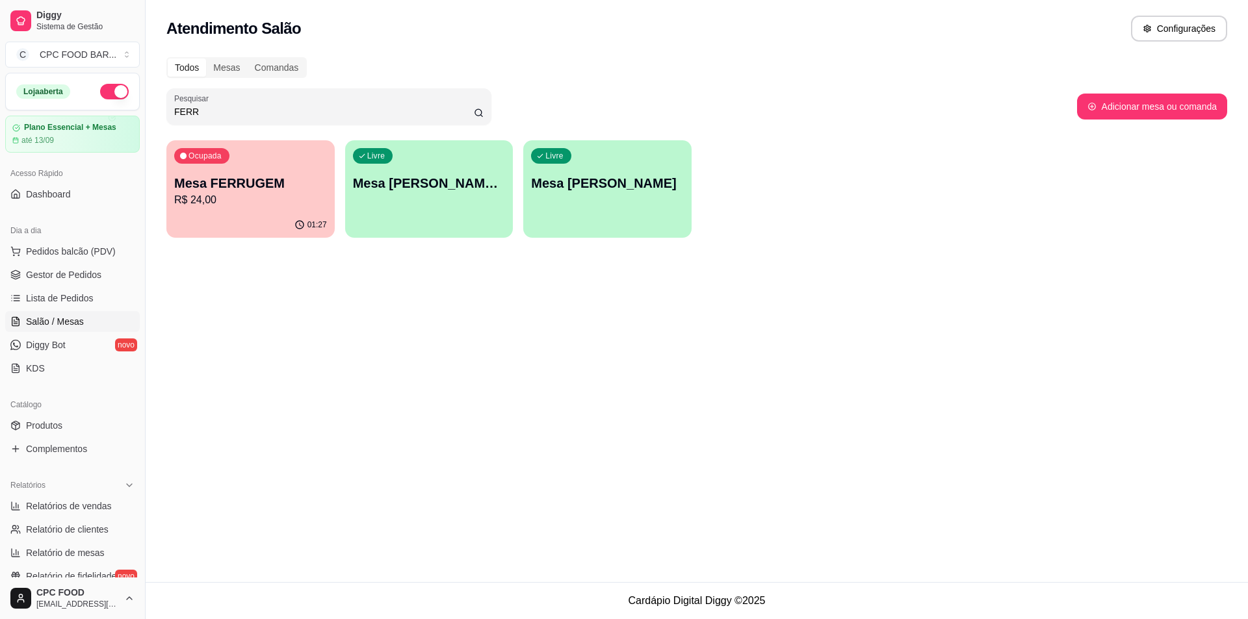
drag, startPoint x: 203, startPoint y: 109, endPoint x: 154, endPoint y: 109, distance: 48.8
click at [154, 109] on div "Todos Mesas Comandas Pesquisar FERR Adicionar mesa ou comanda Ocupada Mesa FERR…" at bounding box center [697, 151] width 1102 height 204
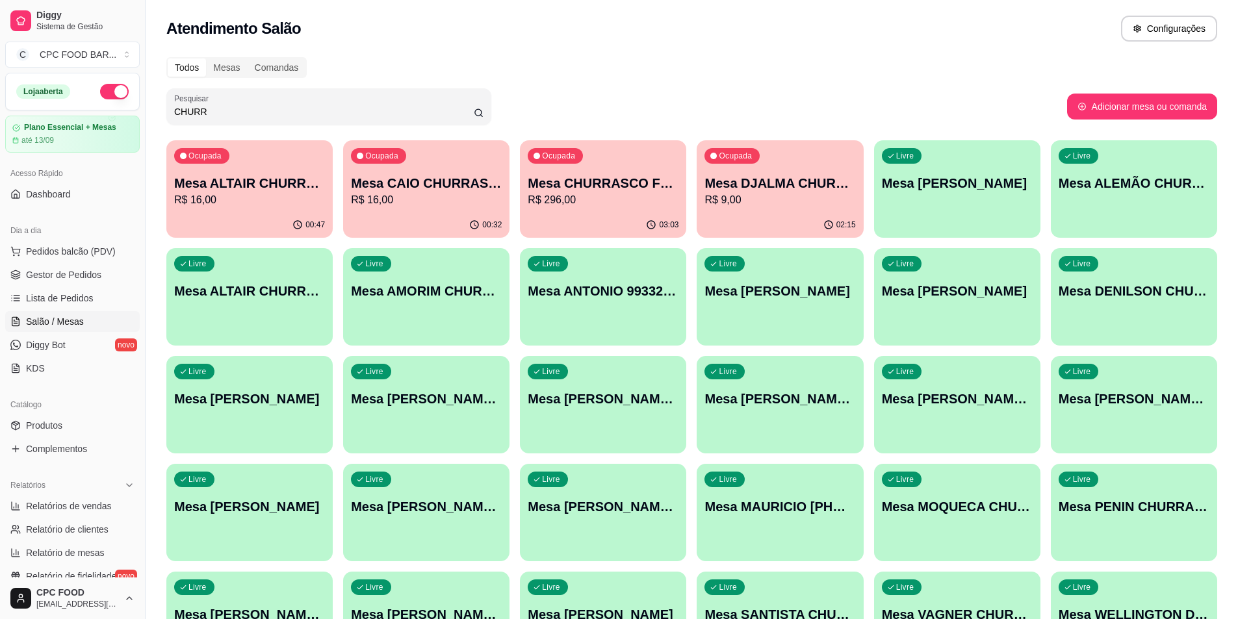
type input "CHURR"
click at [612, 200] on p "R$ 296,00" at bounding box center [603, 200] width 151 height 16
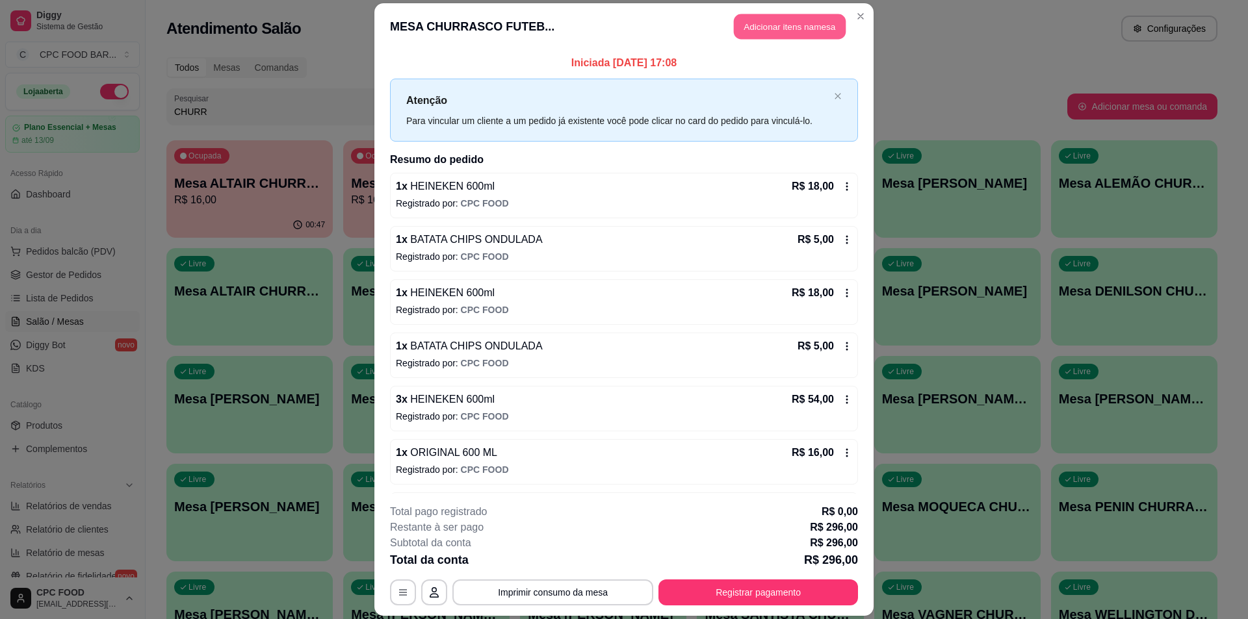
click at [757, 22] on button "Adicionar itens na mesa" at bounding box center [790, 26] width 112 height 25
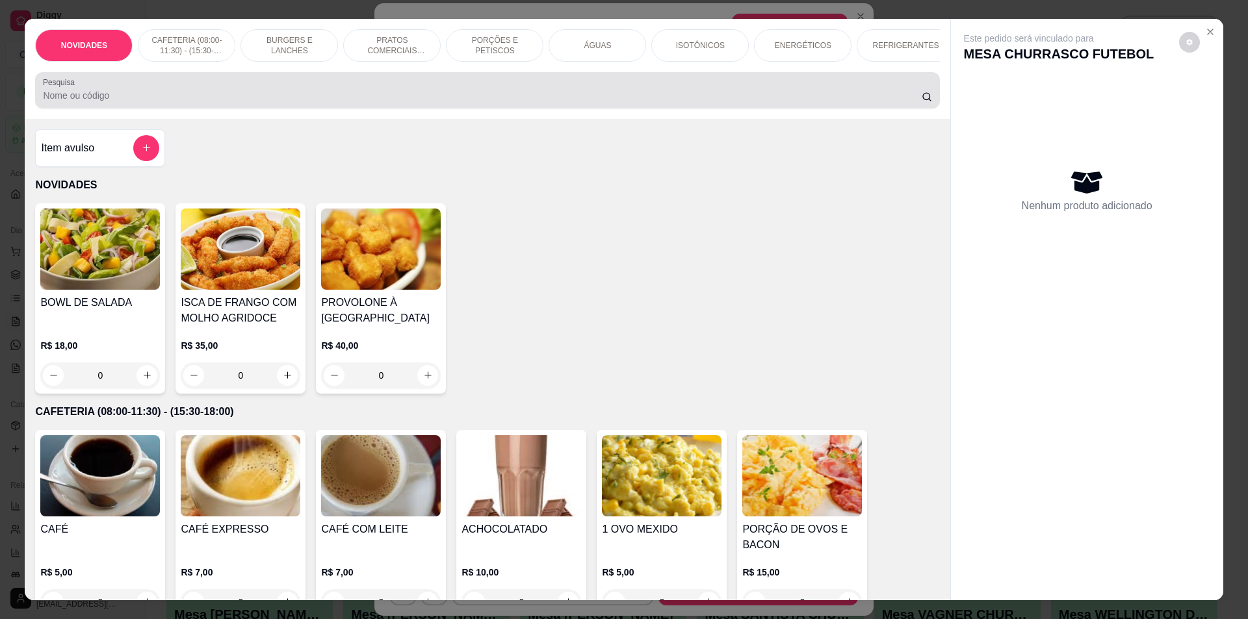
click at [473, 102] on input "Pesquisa" at bounding box center [482, 95] width 878 height 13
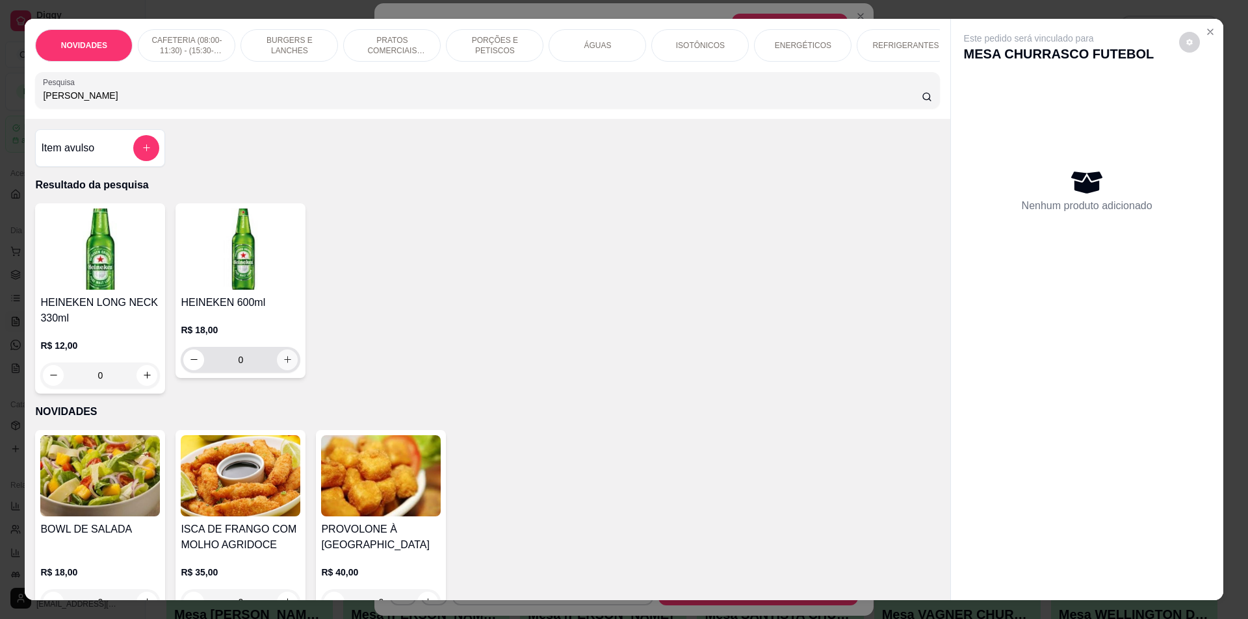
type input "[PERSON_NAME]"
click at [283, 371] on button "increase-product-quantity" at bounding box center [287, 360] width 21 height 21
click at [283, 365] on icon "increase-product-quantity" at bounding box center [288, 360] width 10 height 10
type input "3"
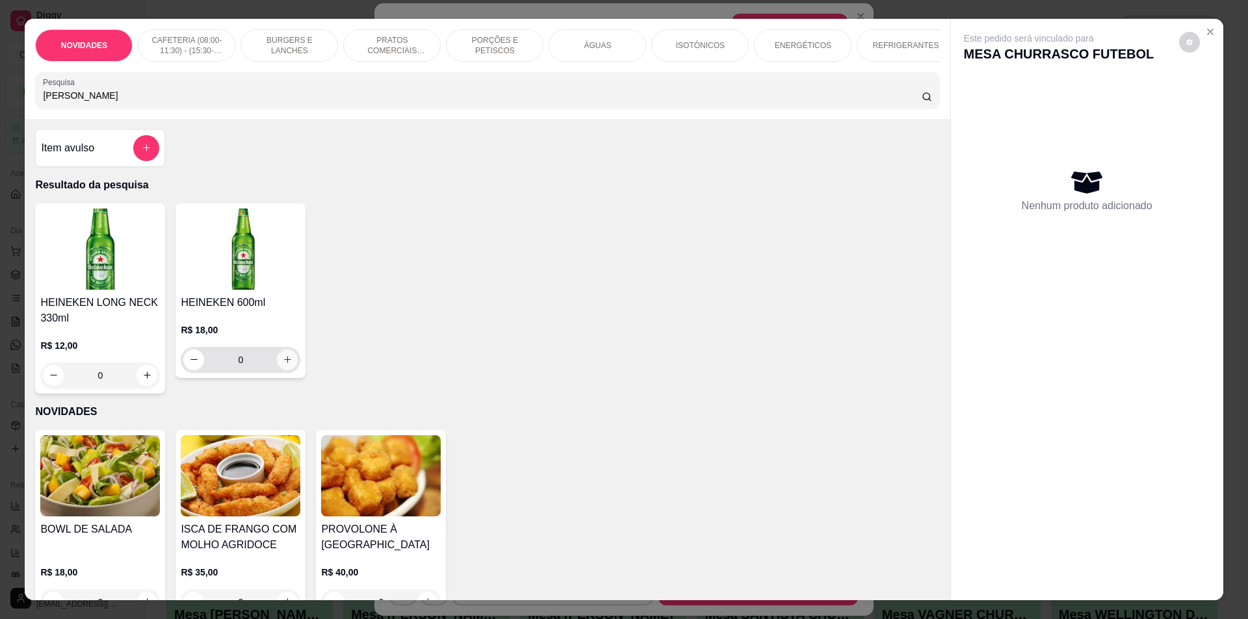
type input "3"
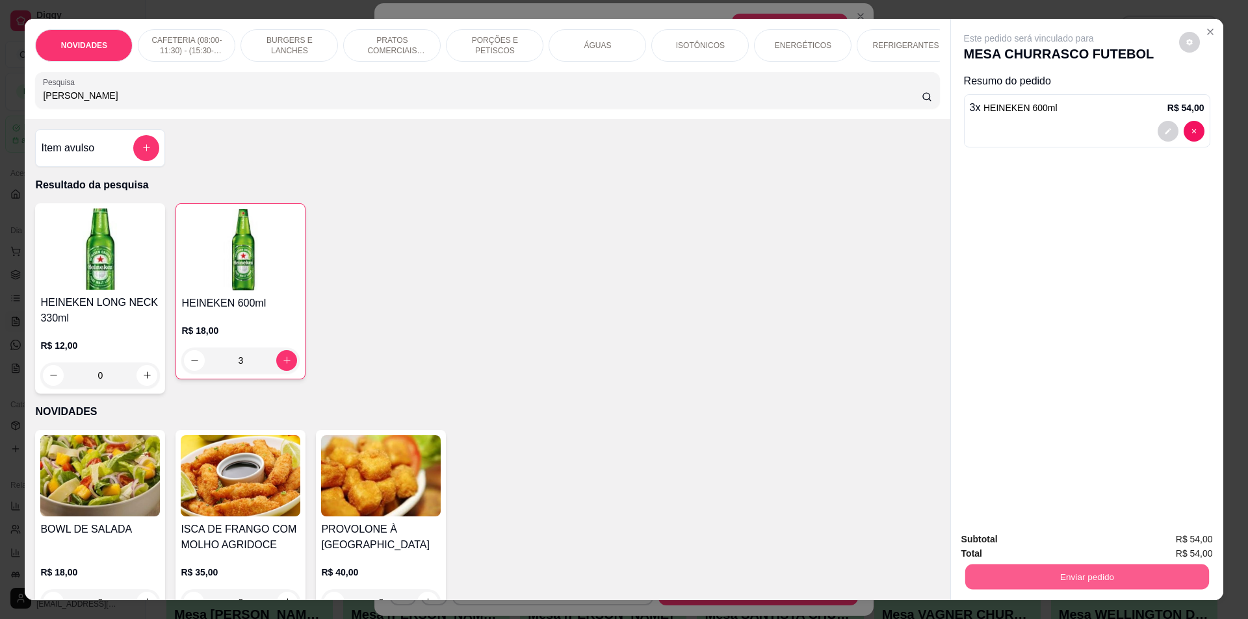
click at [1002, 567] on button "Enviar pedido" at bounding box center [1087, 577] width 244 height 25
click at [1009, 541] on button "Não registrar e enviar pedido" at bounding box center [1043, 545] width 131 height 24
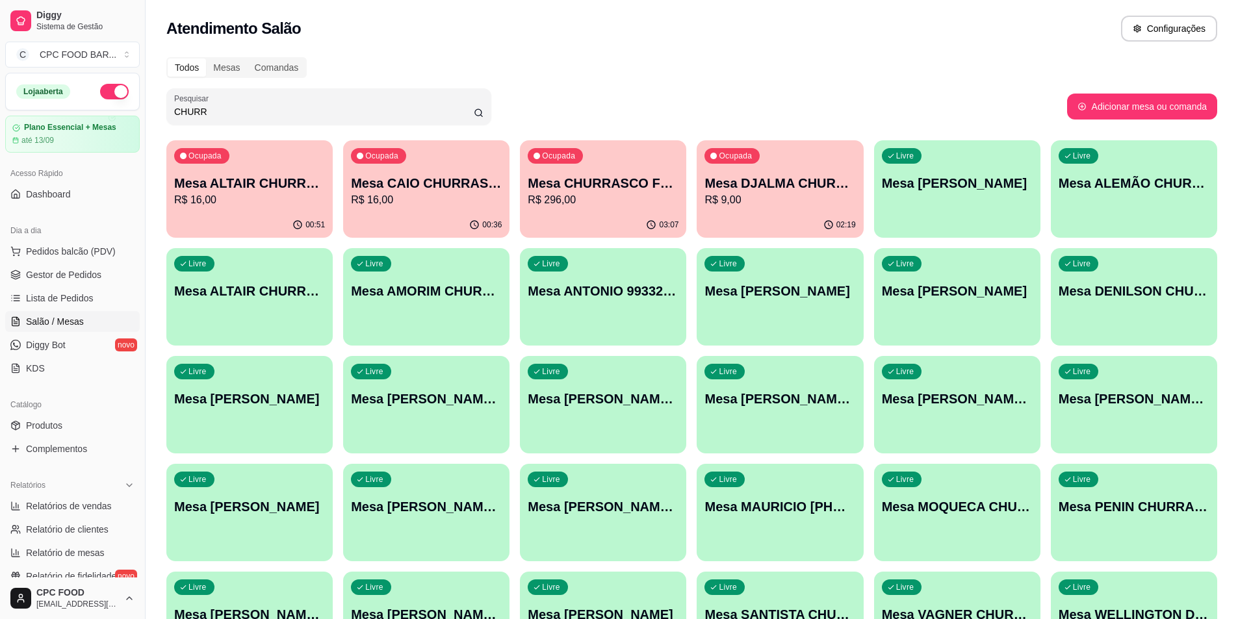
drag, startPoint x: 210, startPoint y: 112, endPoint x: 159, endPoint y: 110, distance: 51.4
click at [159, 110] on div "Todos Mesas Comandas Pesquisar CHURR Adicionar mesa ou comanda Ocupada Mesa ALT…" at bounding box center [692, 421] width 1093 height 744
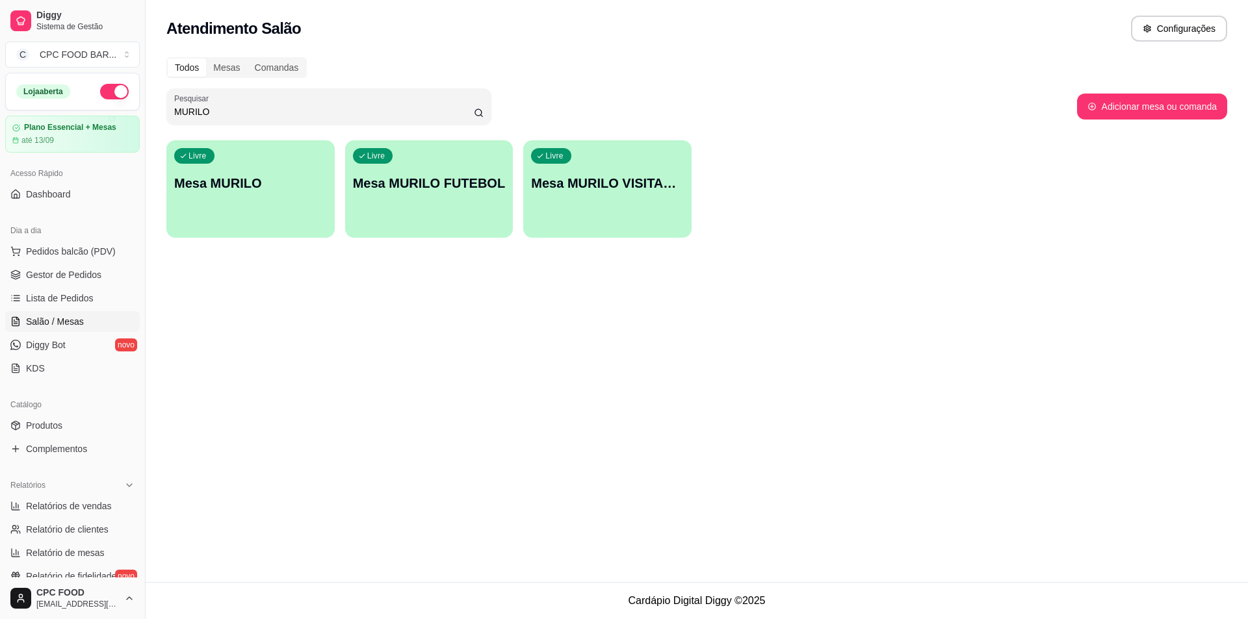
type input "MURILO"
click at [268, 205] on div "Livre Mesa MURILO" at bounding box center [250, 181] width 168 height 82
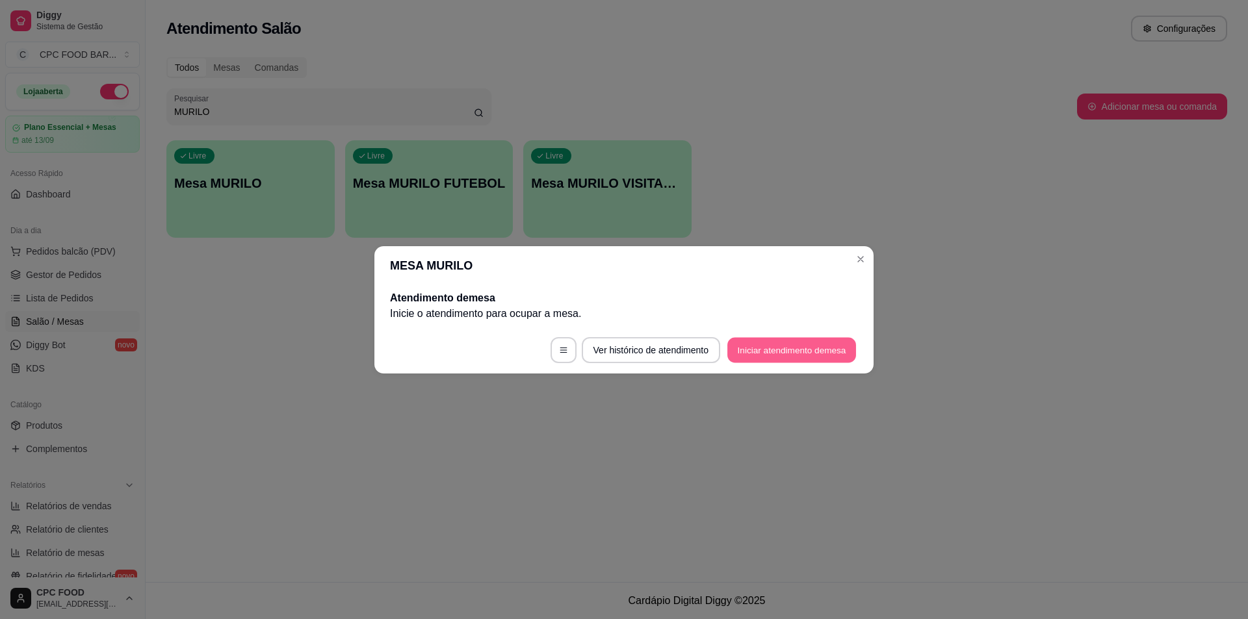
click at [785, 348] on button "Iniciar atendimento de mesa" at bounding box center [791, 349] width 129 height 25
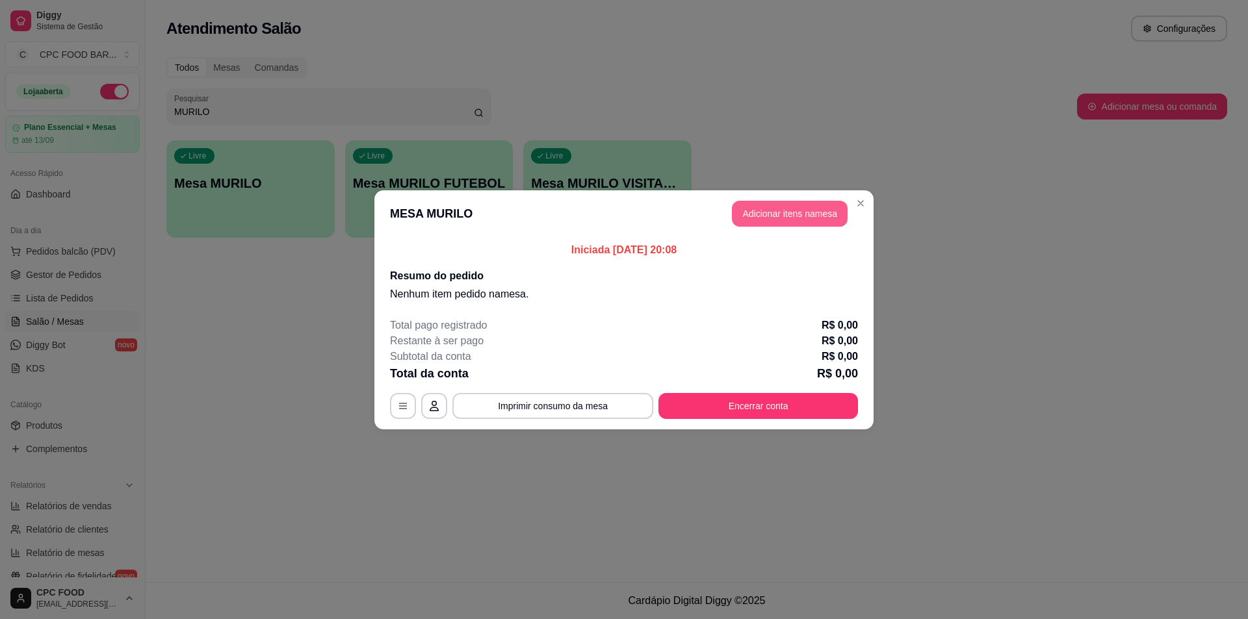
click at [792, 208] on button "Adicionar itens na mesa" at bounding box center [790, 214] width 116 height 26
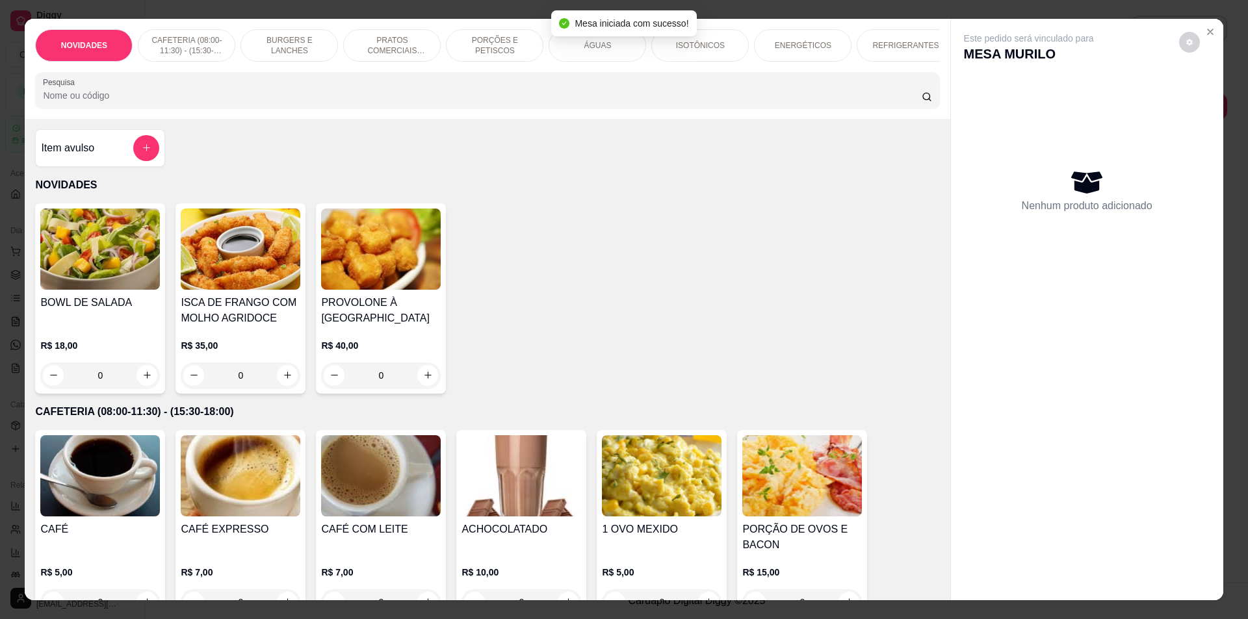
click at [517, 102] on input "Pesquisa" at bounding box center [482, 95] width 878 height 13
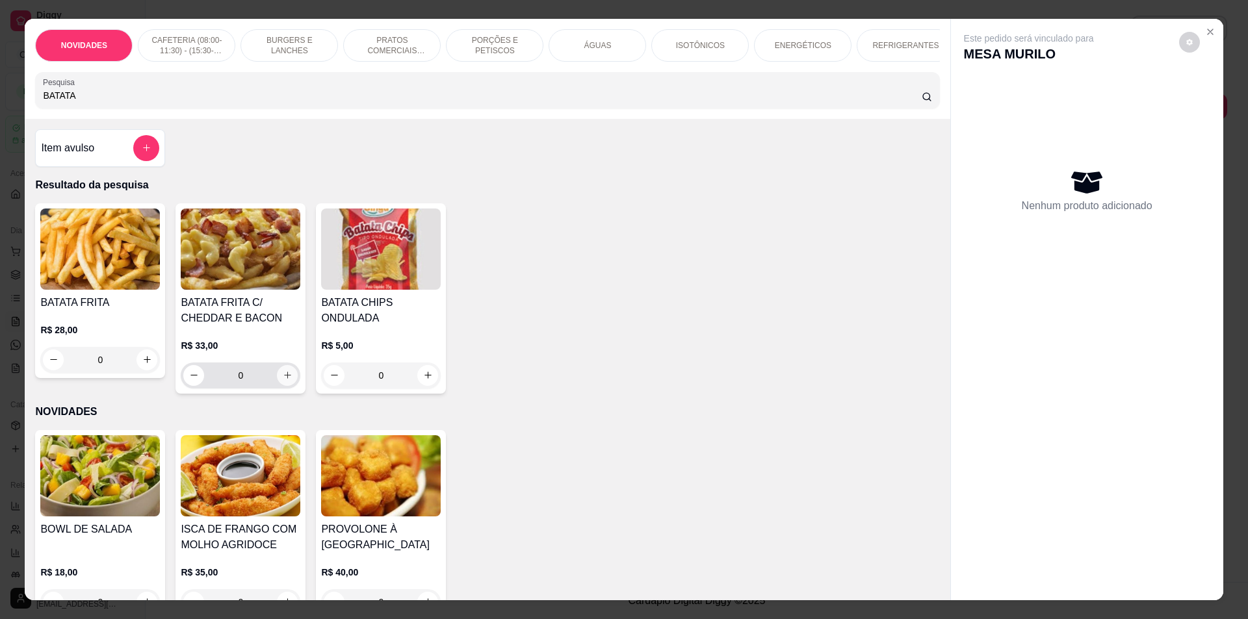
type input "BATATA"
click at [284, 379] on icon "increase-product-quantity" at bounding box center [287, 375] width 7 height 7
type input "1"
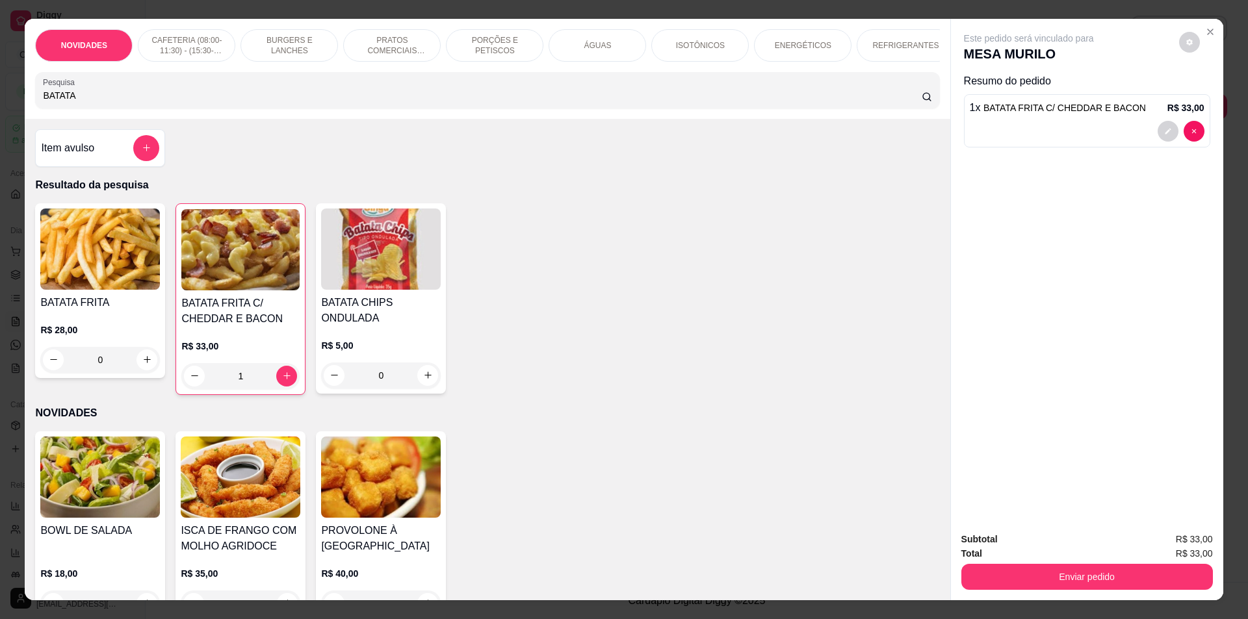
drag, startPoint x: 109, startPoint y: 101, endPoint x: 10, endPoint y: 101, distance: 98.8
click at [10, 101] on div "NOVIDADES CAFETERIA (08:00-11:30) - (15:30-18:00) BURGERS E LANCHES PRATOS COME…" at bounding box center [624, 309] width 1248 height 619
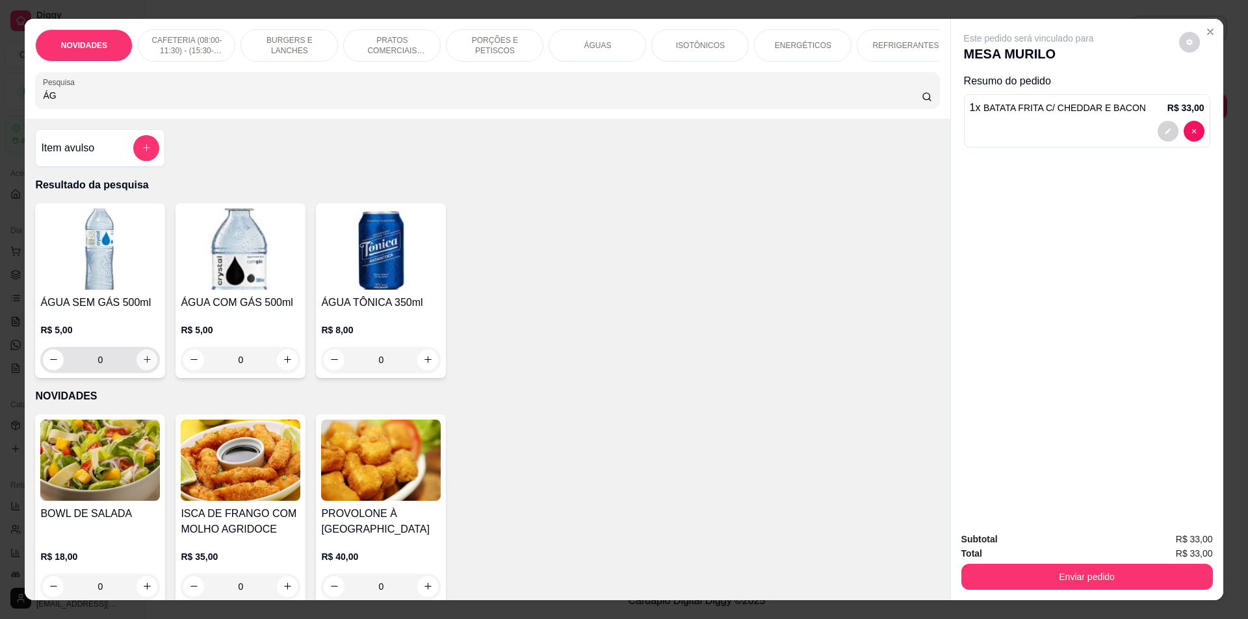
type input "ÁG"
click at [152, 371] on button "increase-product-quantity" at bounding box center [147, 360] width 21 height 21
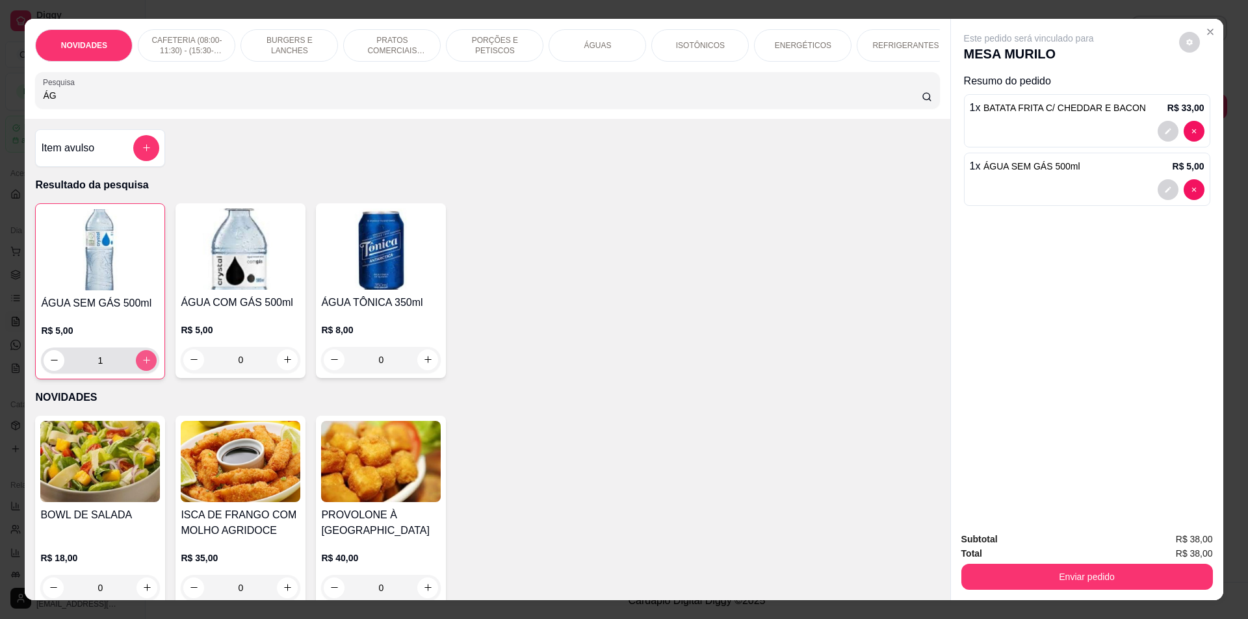
type input "1"
click at [66, 102] on input "ÁG" at bounding box center [482, 95] width 878 height 13
click at [65, 102] on input "ÁG" at bounding box center [482, 95] width 878 height 13
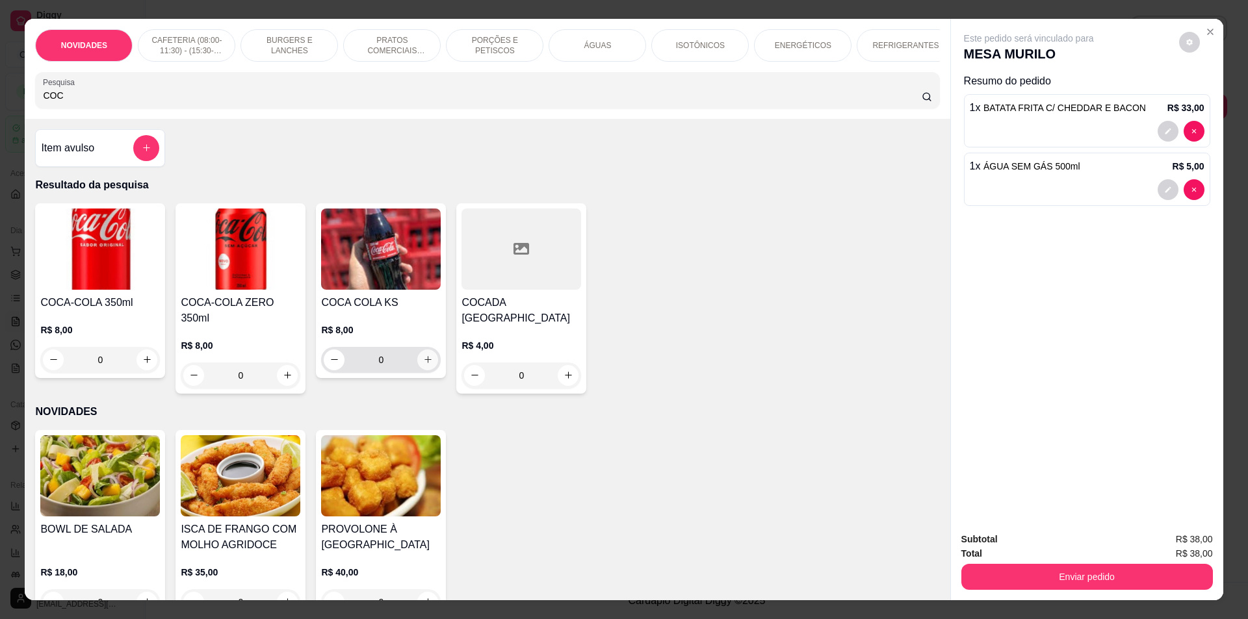
type input "COC"
click at [423, 365] on icon "increase-product-quantity" at bounding box center [428, 360] width 10 height 10
type input "1"
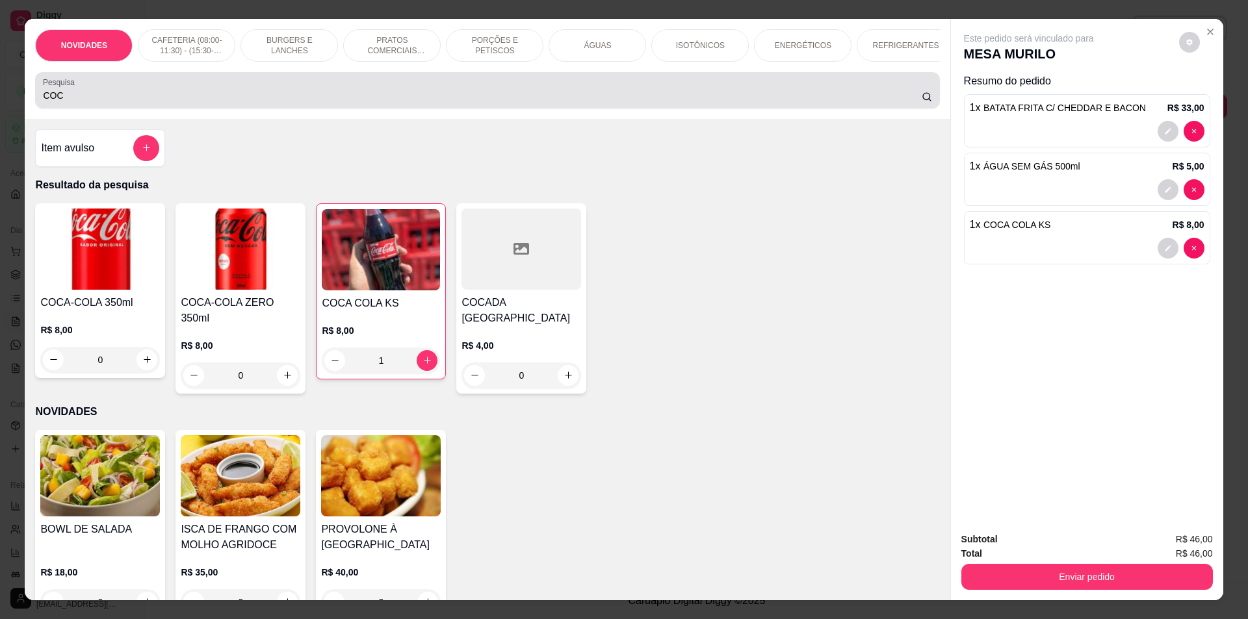
click at [109, 95] on div "COC" at bounding box center [487, 90] width 889 height 26
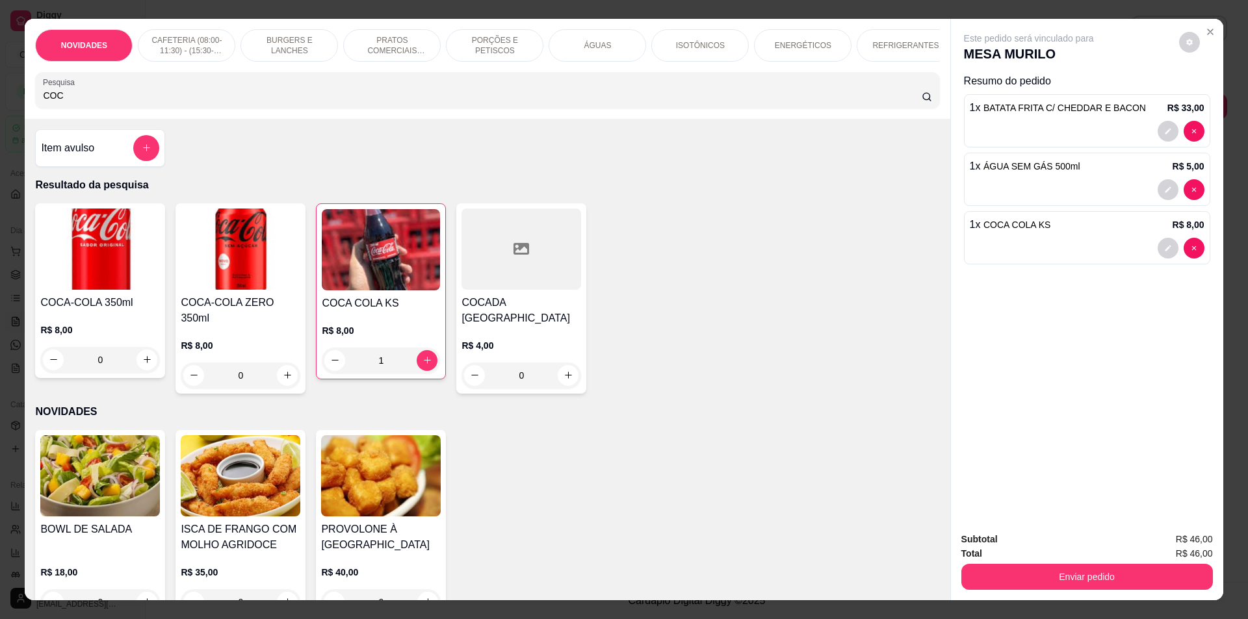
click at [104, 101] on input "COC" at bounding box center [482, 95] width 878 height 13
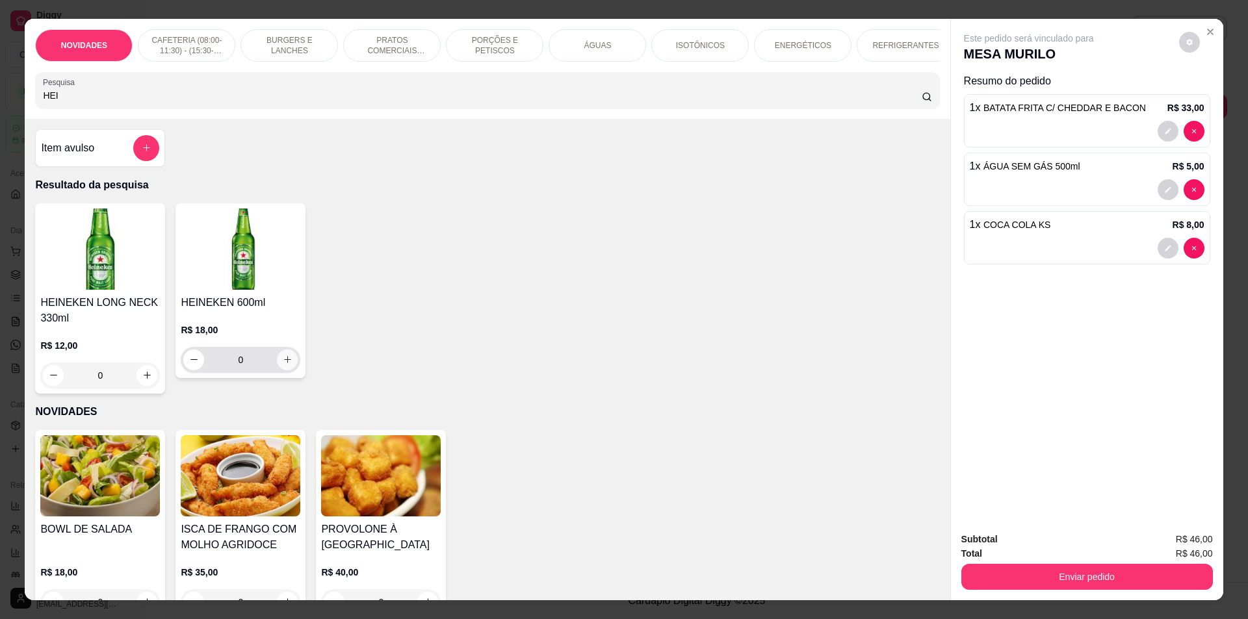
type input "HEI"
click at [283, 365] on icon "increase-product-quantity" at bounding box center [288, 360] width 10 height 10
type input "1"
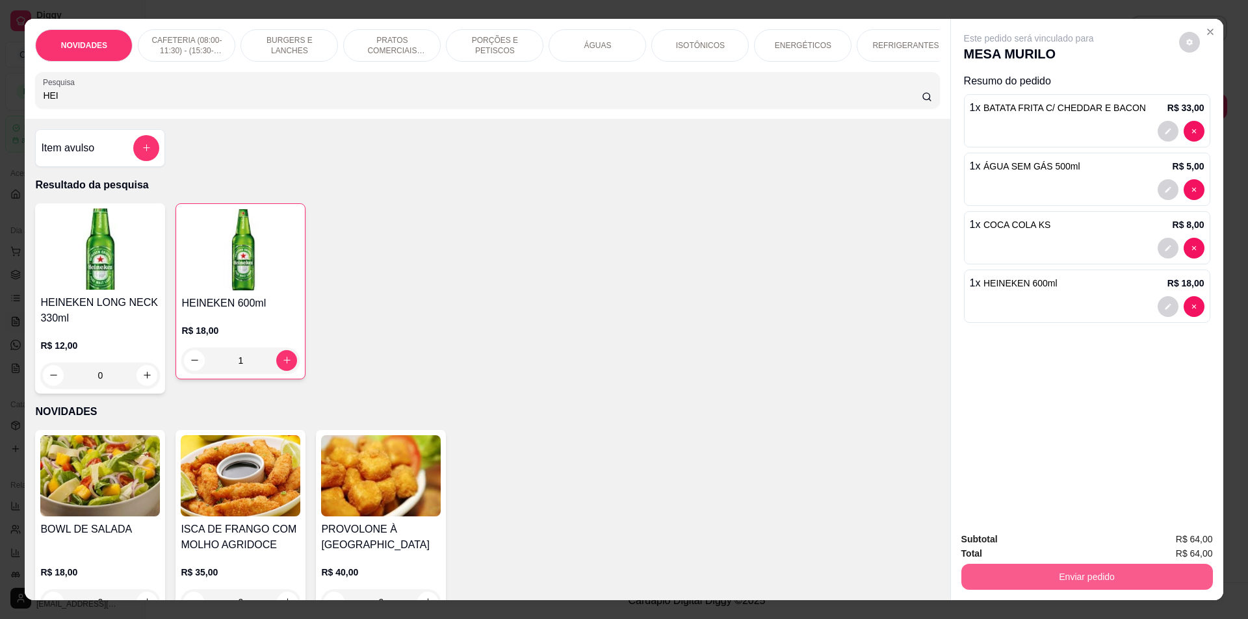
click at [1050, 577] on button "Enviar pedido" at bounding box center [1087, 577] width 252 height 26
click at [1035, 549] on button "Não registrar e enviar pedido" at bounding box center [1043, 545] width 131 height 24
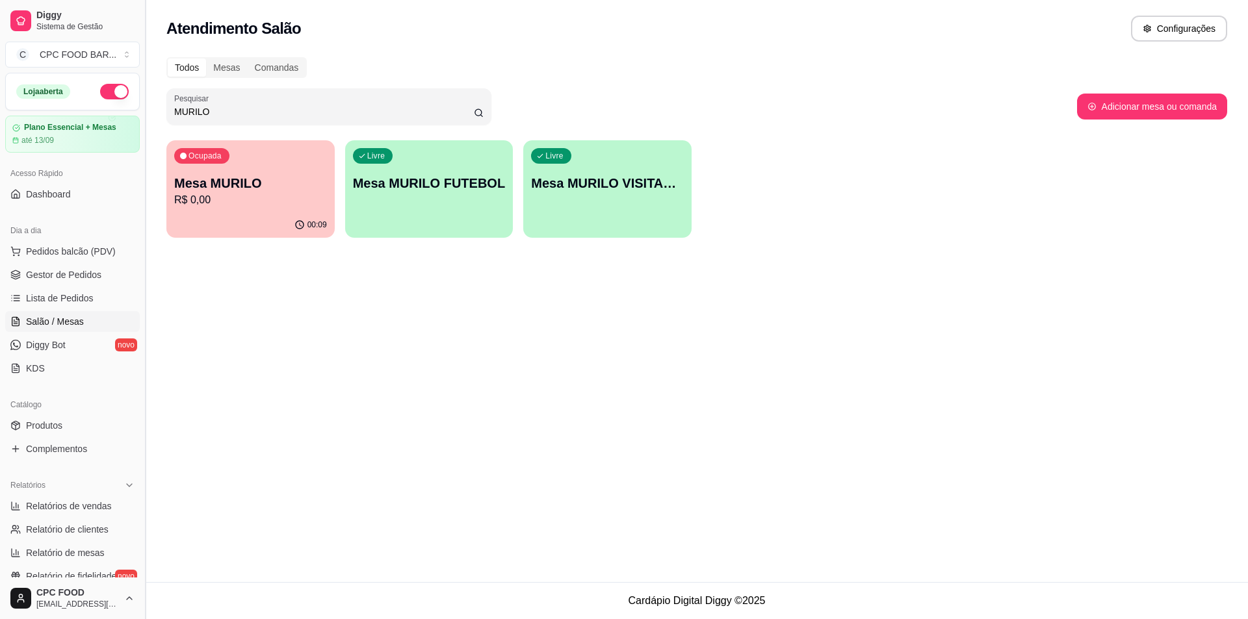
drag, startPoint x: 215, startPoint y: 114, endPoint x: 140, endPoint y: 102, distance: 75.7
click at [140, 101] on div "Diggy Sistema de Gestão C CPC FOOD BAR ... Loja aberta Plano Essencial + Mesas …" at bounding box center [624, 309] width 1248 height 619
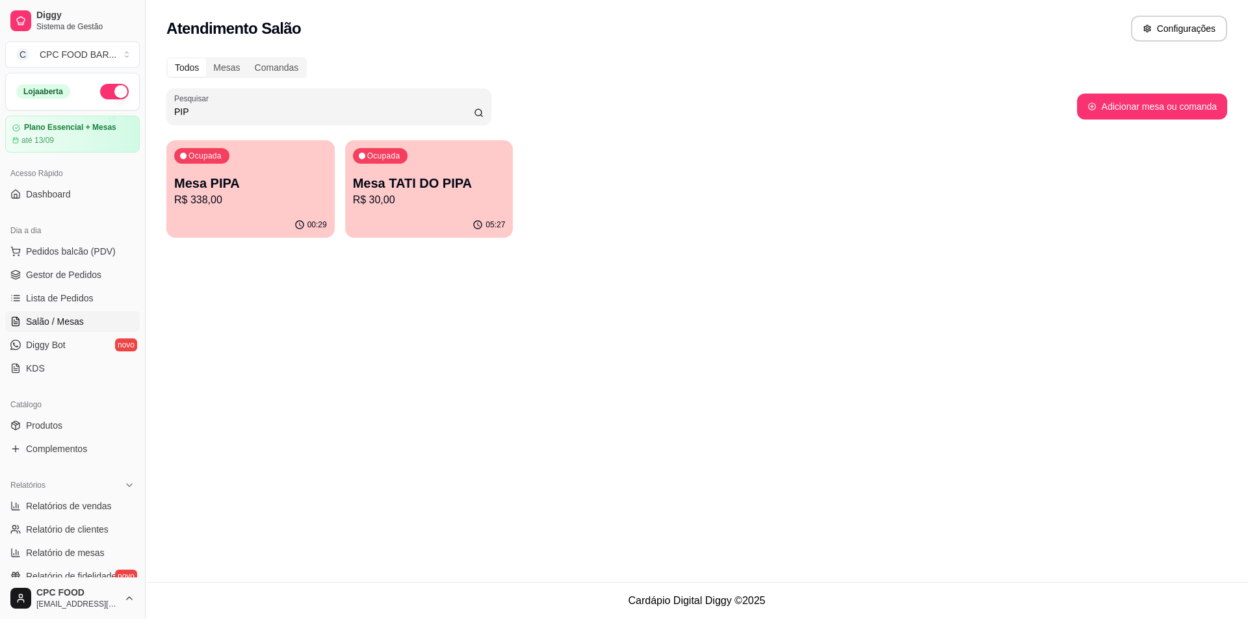
type input "PIP"
click at [202, 187] on p "Mesa PIPA" at bounding box center [251, 184] width 148 height 18
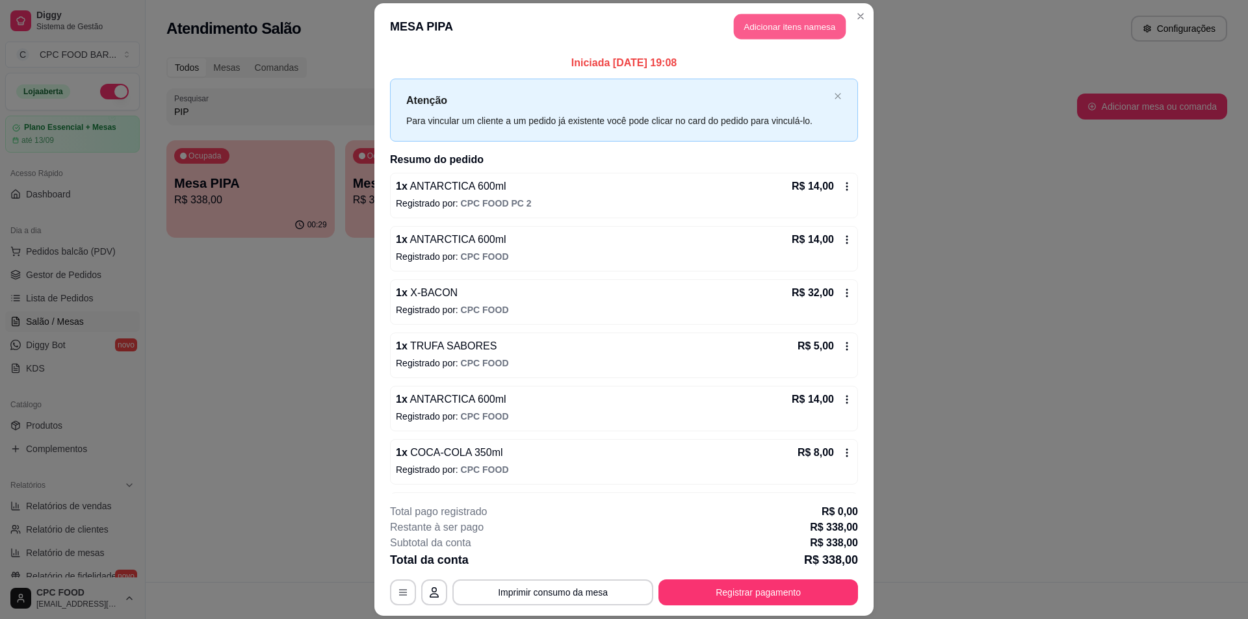
click at [758, 23] on button "Adicionar itens na mesa" at bounding box center [790, 26] width 112 height 25
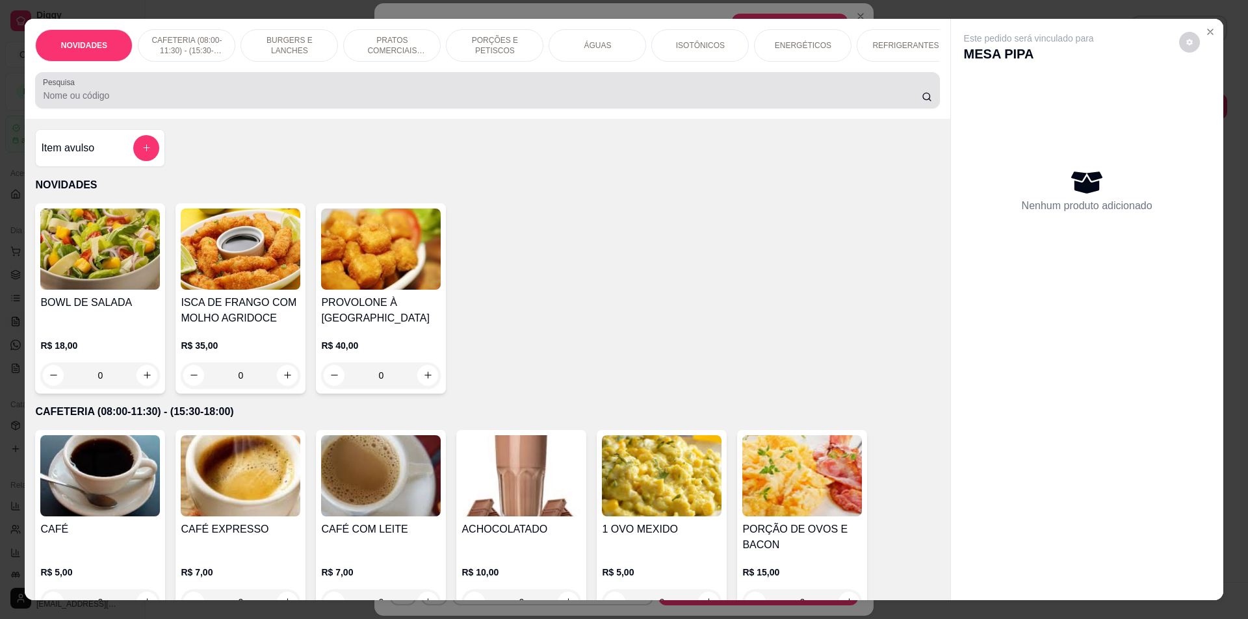
click at [302, 102] on input "Pesquisa" at bounding box center [482, 95] width 878 height 13
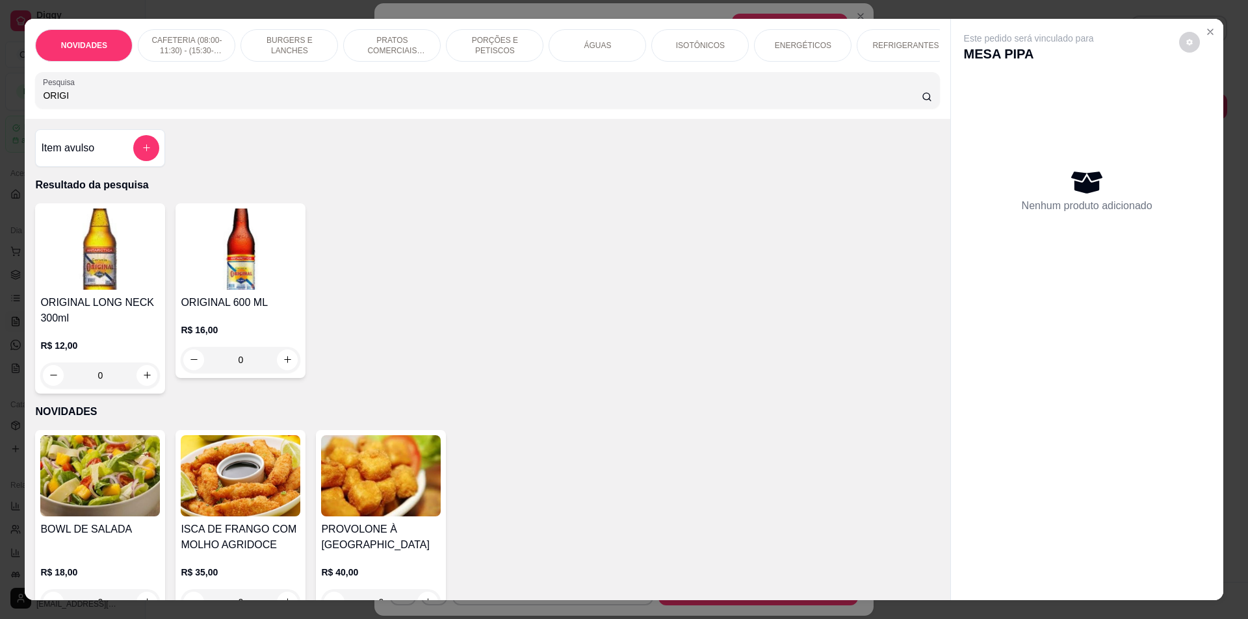
drag, startPoint x: 302, startPoint y: 106, endPoint x: 348, endPoint y: 269, distance: 169.7
click at [348, 268] on div "NOVIDADES CAFETERIA (08:00-11:30) - (15:30-18:00) BURGERS E LANCHES PRATOS COME…" at bounding box center [487, 310] width 925 height 582
type input "ORIGI"
click at [285, 365] on icon "increase-product-quantity" at bounding box center [288, 360] width 10 height 10
type input "1"
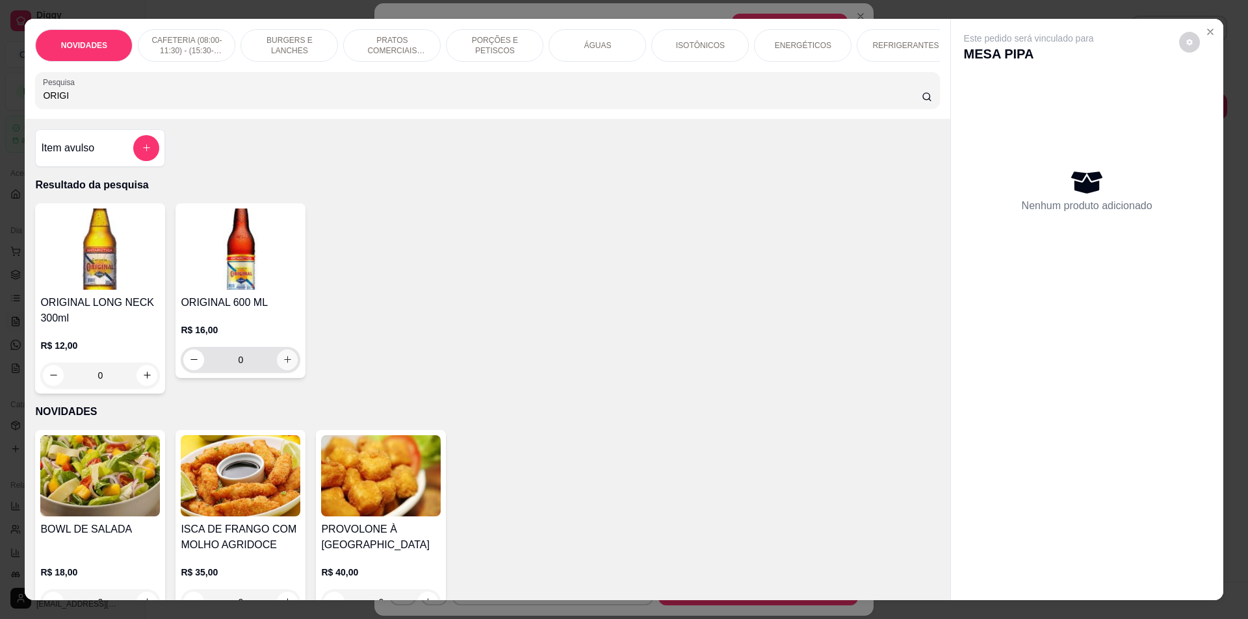
type input "1"
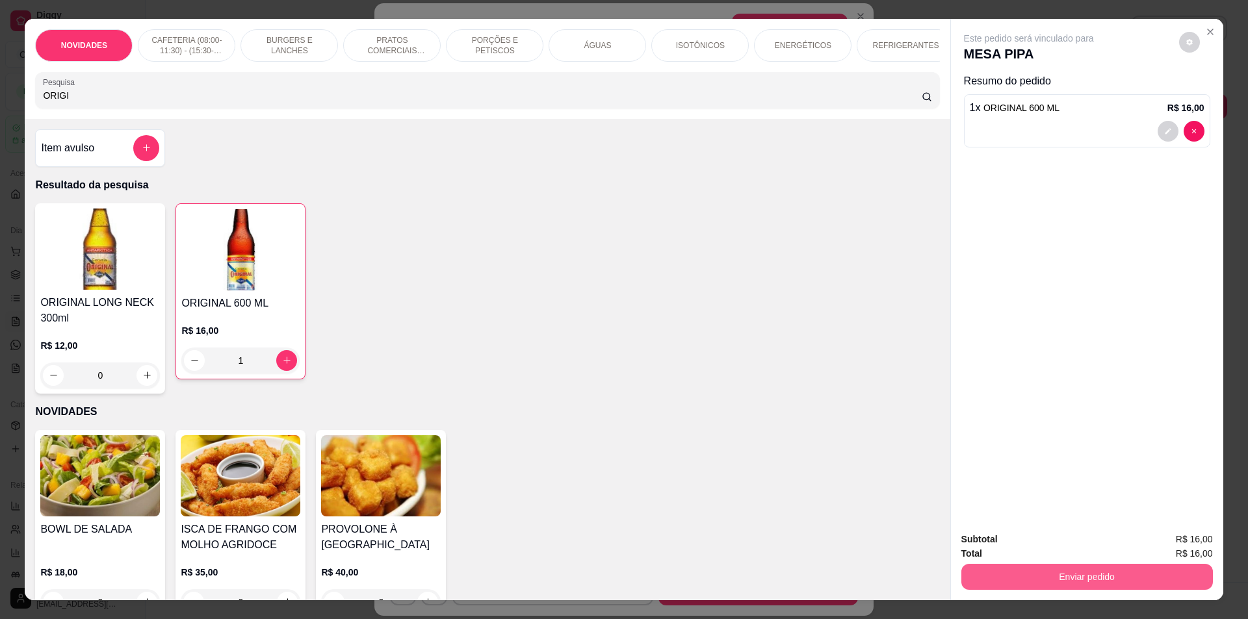
click at [1019, 576] on button "Enviar pedido" at bounding box center [1087, 577] width 252 height 26
click at [1019, 551] on button "Não registrar e enviar pedido" at bounding box center [1043, 545] width 135 height 25
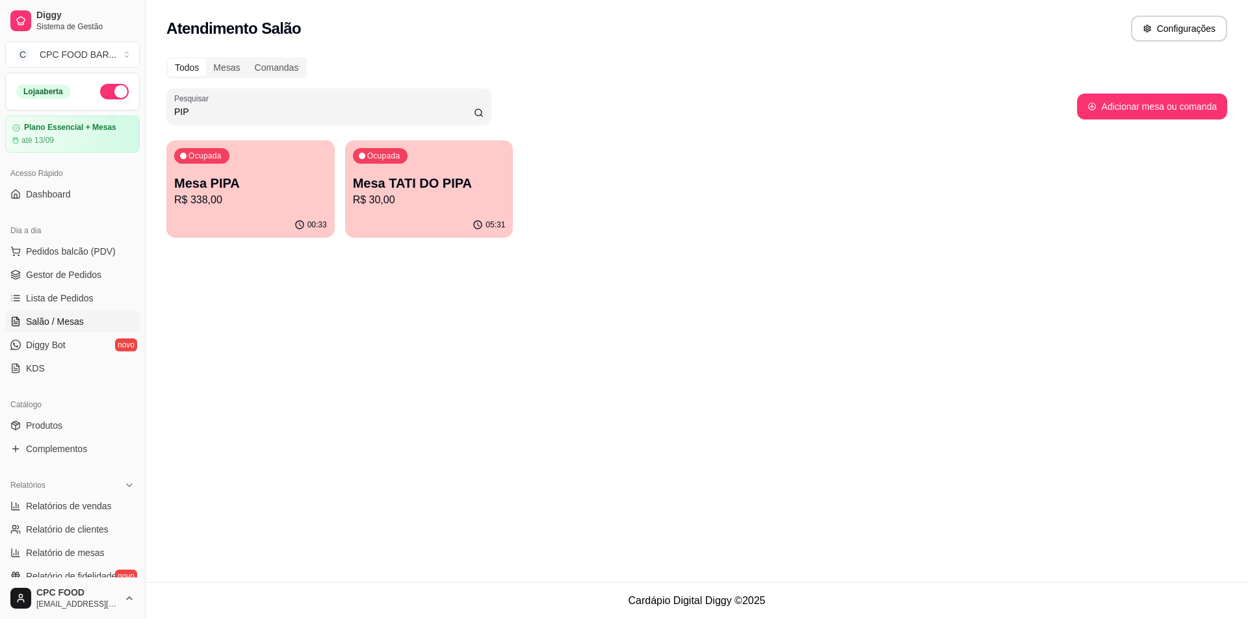
drag, startPoint x: 202, startPoint y: 116, endPoint x: 157, endPoint y: 111, distance: 45.2
click at [157, 111] on div "Todos Mesas Comandas Pesquisar PIP Adicionar mesa ou comanda Ocupada Mesa PIPA …" at bounding box center [697, 151] width 1102 height 204
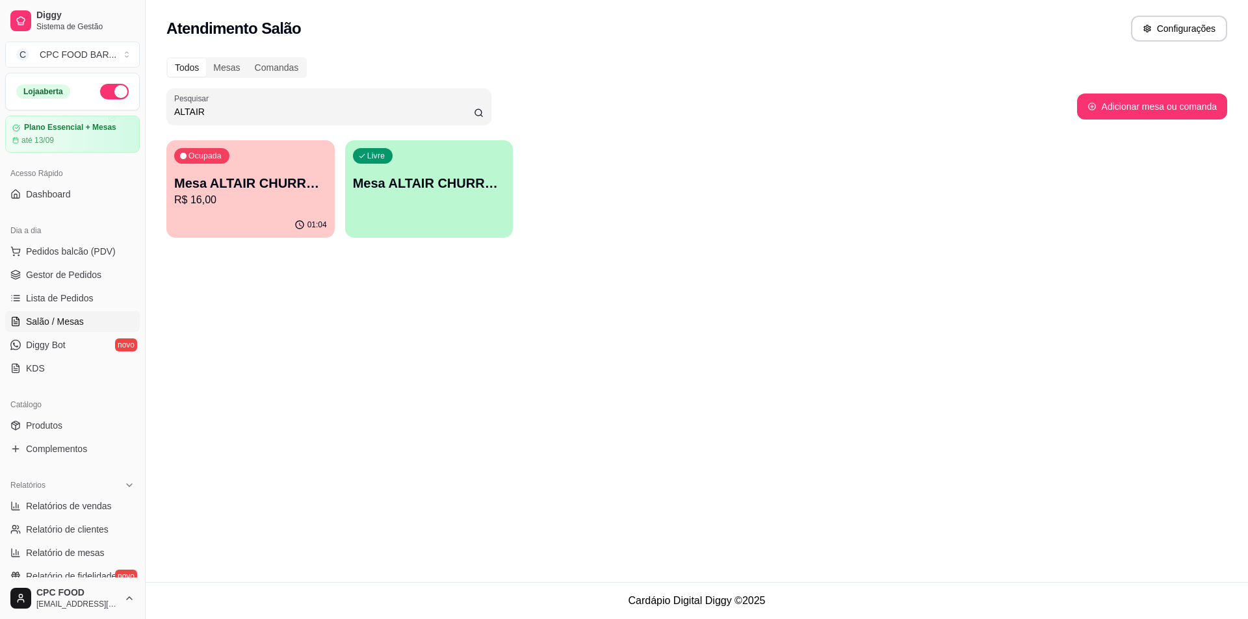
type input "ALTAIR"
click at [277, 221] on div "01:04" at bounding box center [250, 225] width 168 height 25
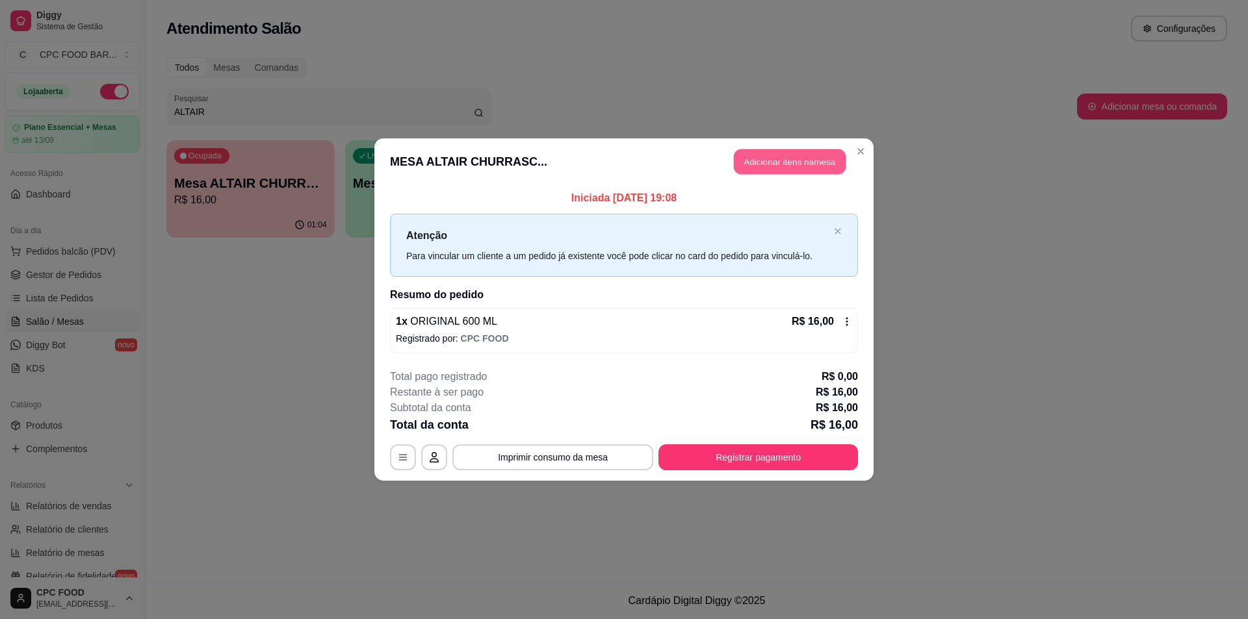
click at [780, 159] on button "Adicionar itens na mesa" at bounding box center [790, 162] width 112 height 25
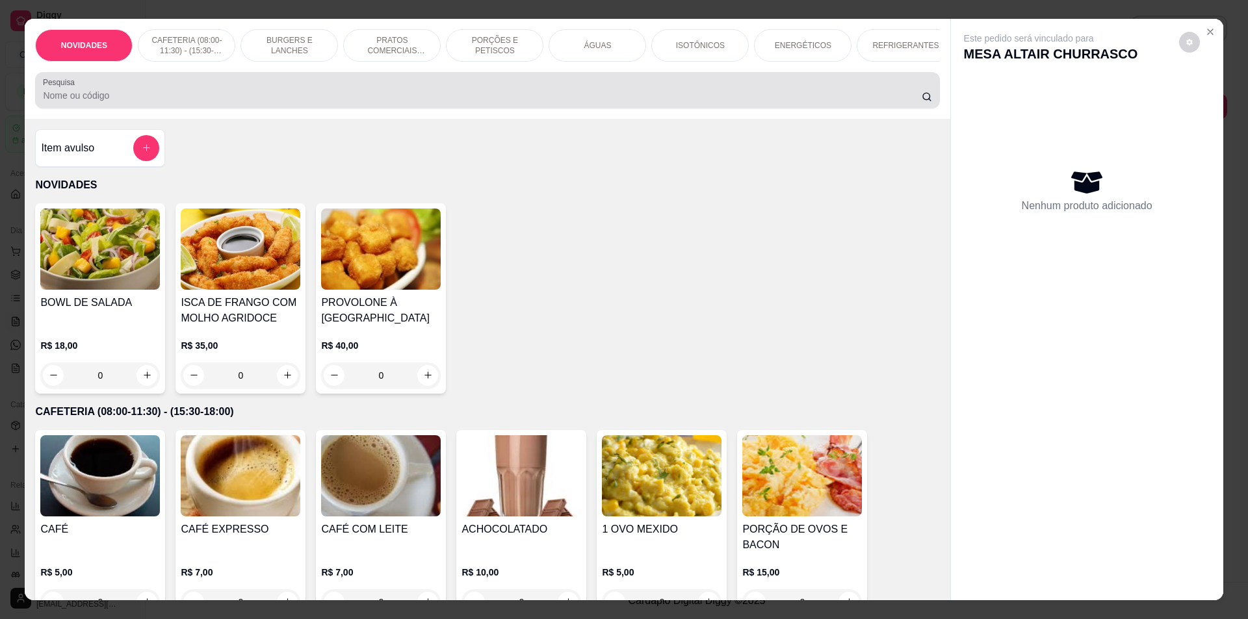
click at [432, 101] on input "Pesquisa" at bounding box center [482, 95] width 878 height 13
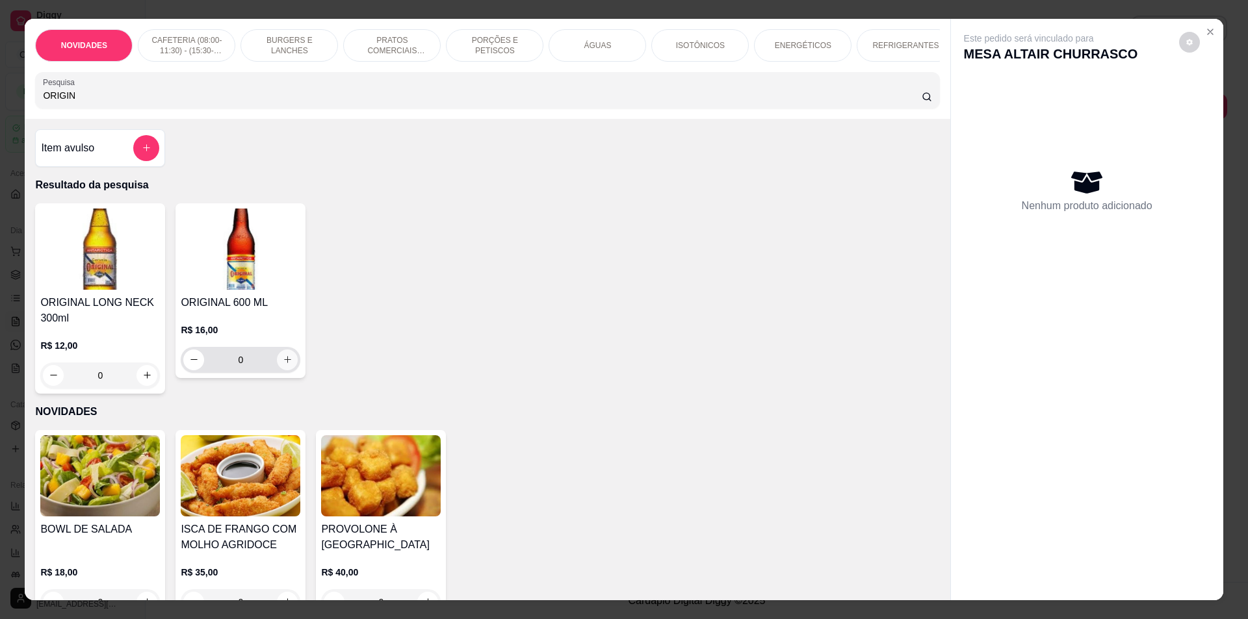
type input "ORIGIN"
click at [283, 365] on icon "increase-product-quantity" at bounding box center [288, 360] width 10 height 10
type input "1"
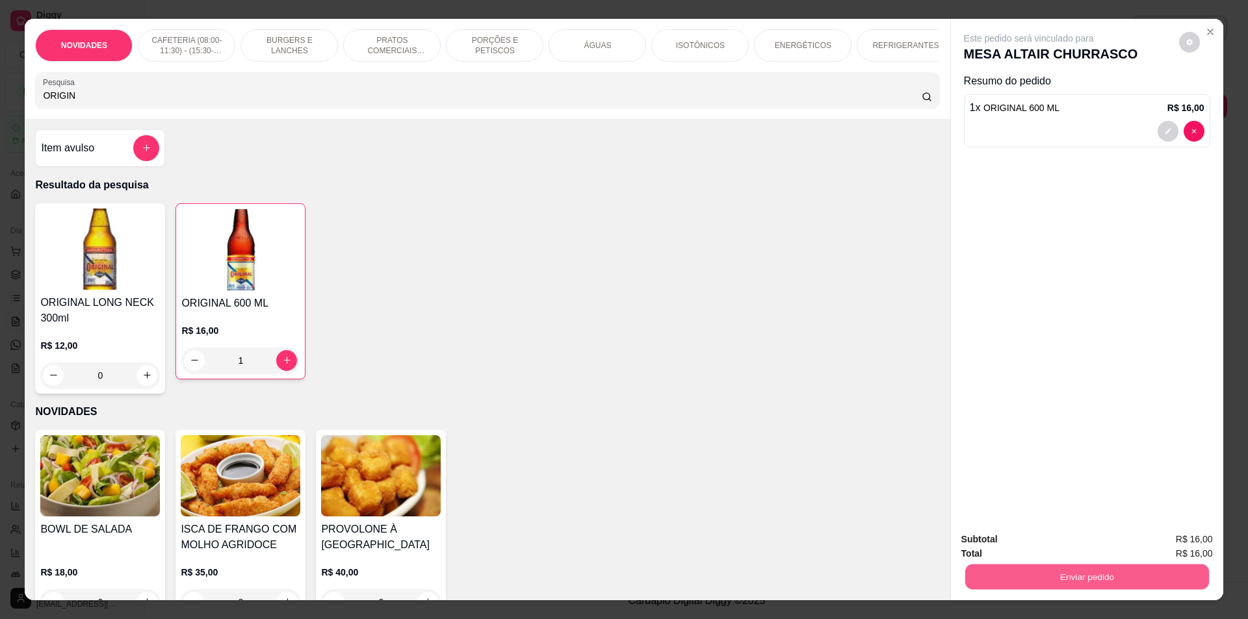
click at [1056, 581] on button "Enviar pedido" at bounding box center [1087, 577] width 244 height 25
click at [1044, 547] on button "Não registrar e enviar pedido" at bounding box center [1043, 545] width 135 height 25
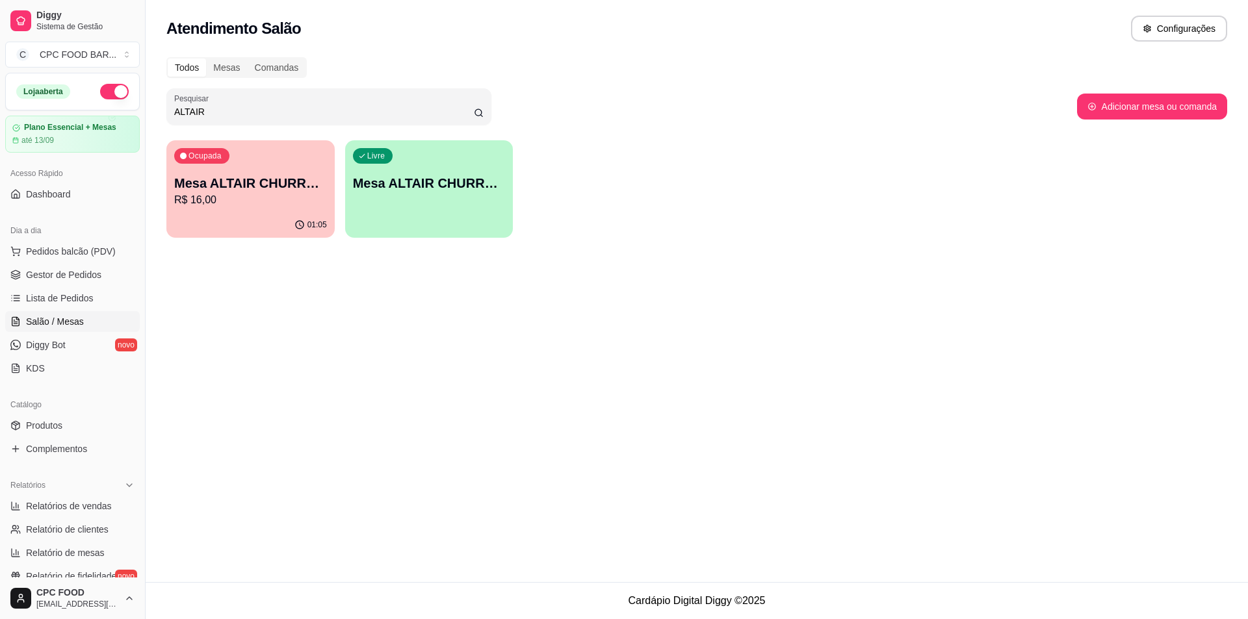
drag, startPoint x: 181, startPoint y: 113, endPoint x: 134, endPoint y: 109, distance: 47.7
click at [134, 109] on div "Diggy Sistema de Gestão C CPC FOOD BAR ... Loja aberta Plano Essencial + Mesas …" at bounding box center [624, 309] width 1248 height 619
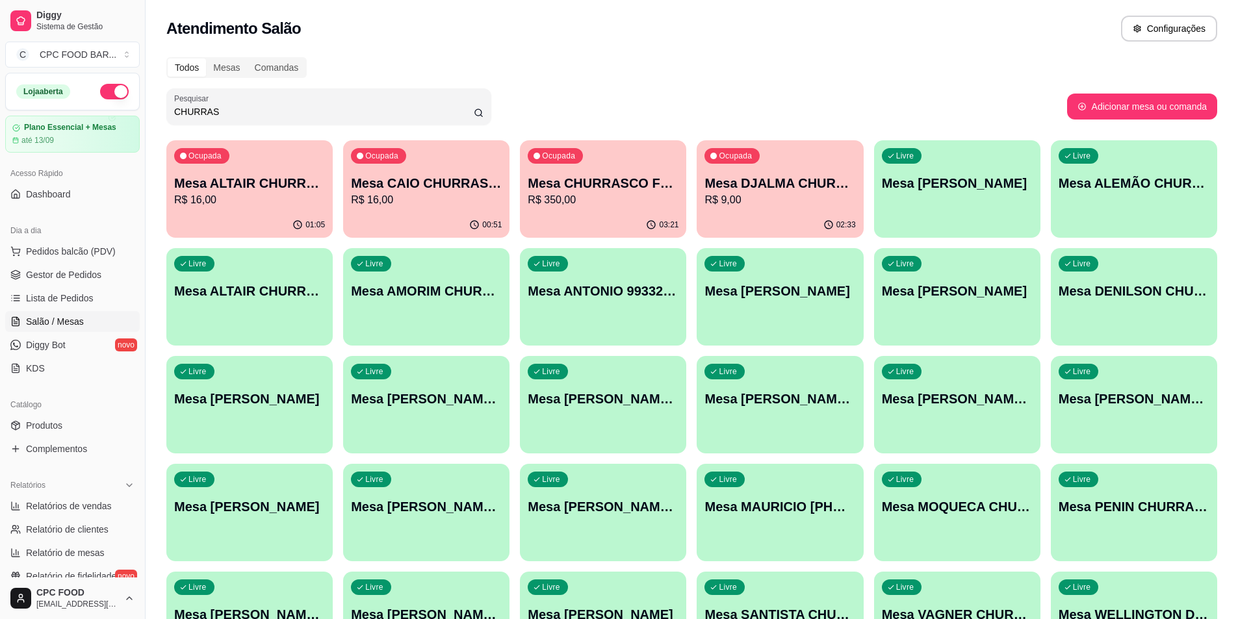
type input "CHURRAS"
click at [631, 201] on p "R$ 350,00" at bounding box center [603, 200] width 151 height 16
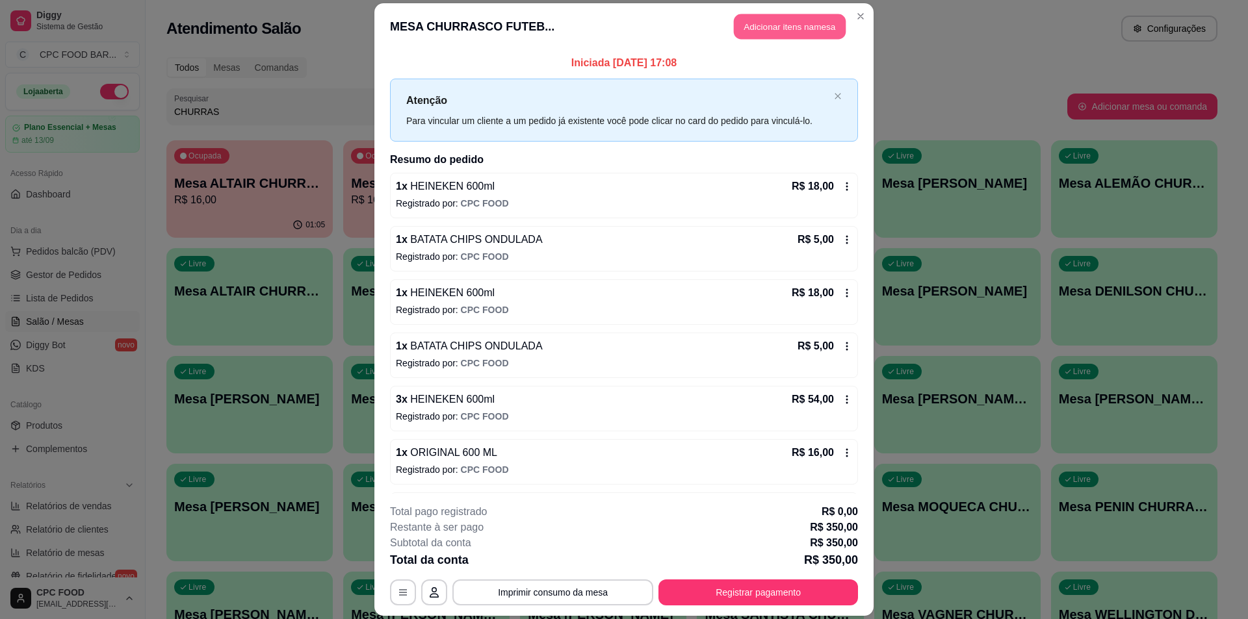
click at [793, 25] on button "Adicionar itens na mesa" at bounding box center [790, 26] width 112 height 25
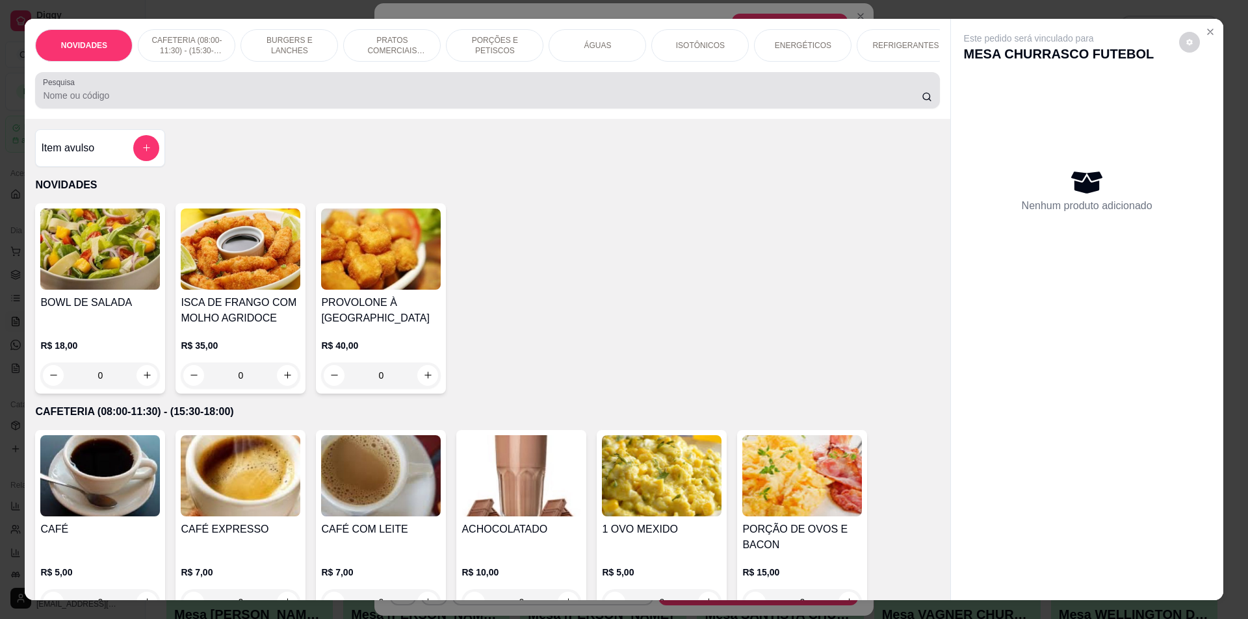
click at [320, 102] on input "Pesquisa" at bounding box center [482, 95] width 878 height 13
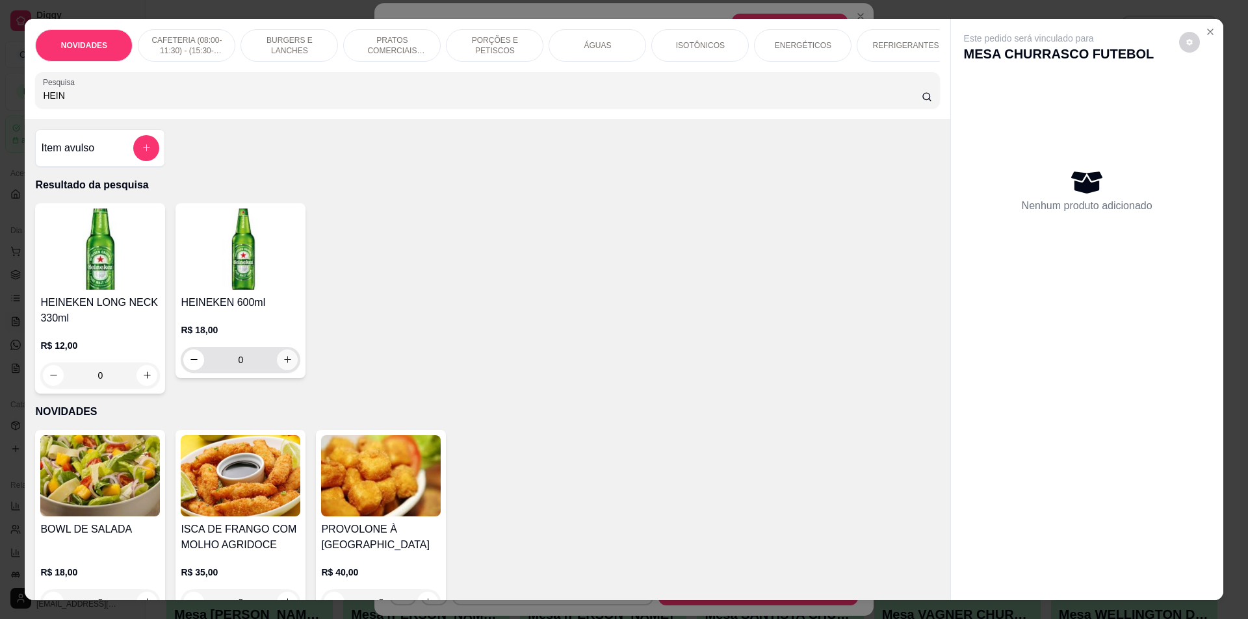
type input "HEIN"
click at [285, 365] on icon "increase-product-quantity" at bounding box center [288, 360] width 10 height 10
type input "2"
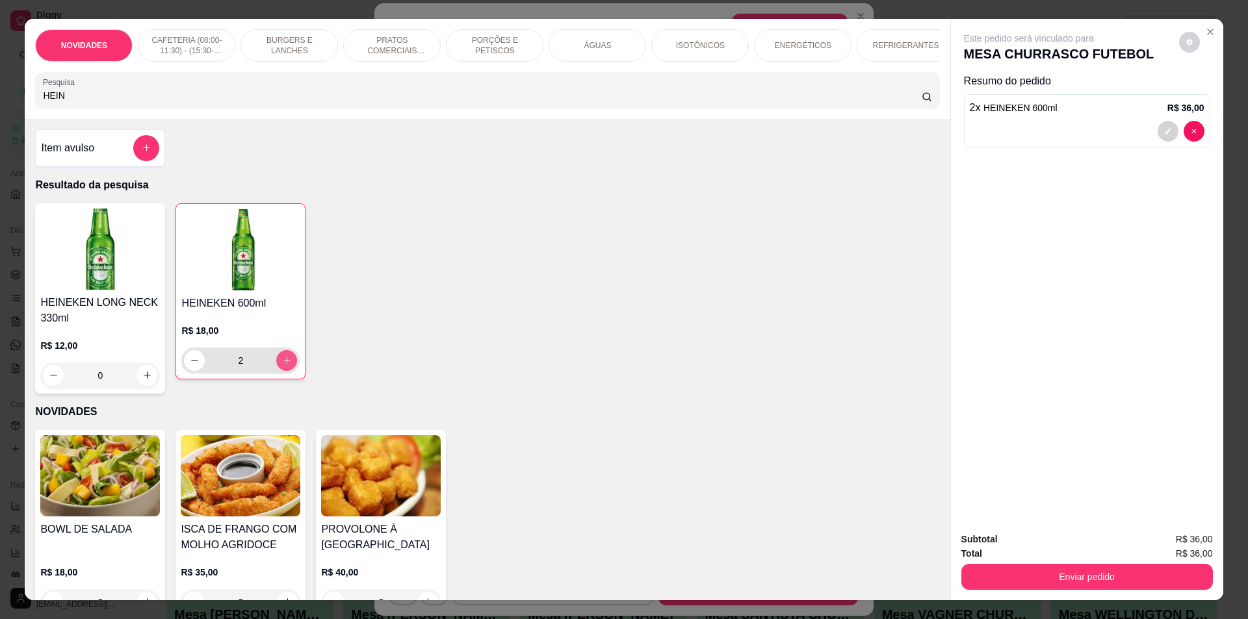
click at [285, 365] on icon "increase-product-quantity" at bounding box center [287, 361] width 10 height 10
type input "3"
click at [283, 365] on icon "increase-product-quantity" at bounding box center [287, 361] width 10 height 10
type input "4"
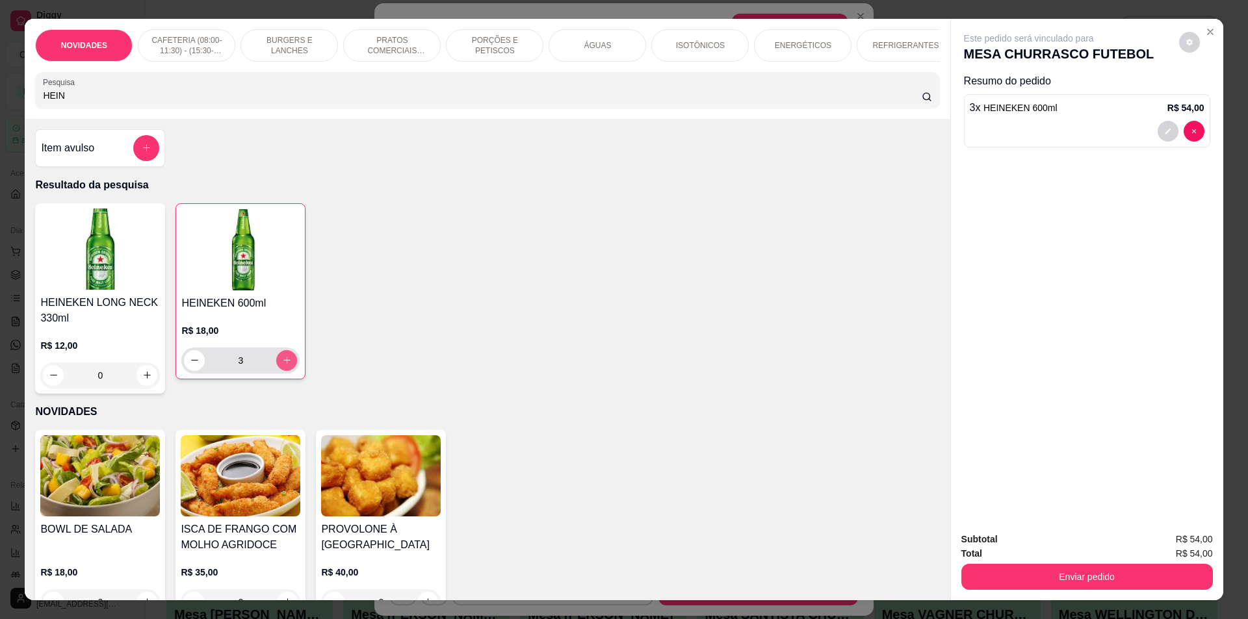
type input "4"
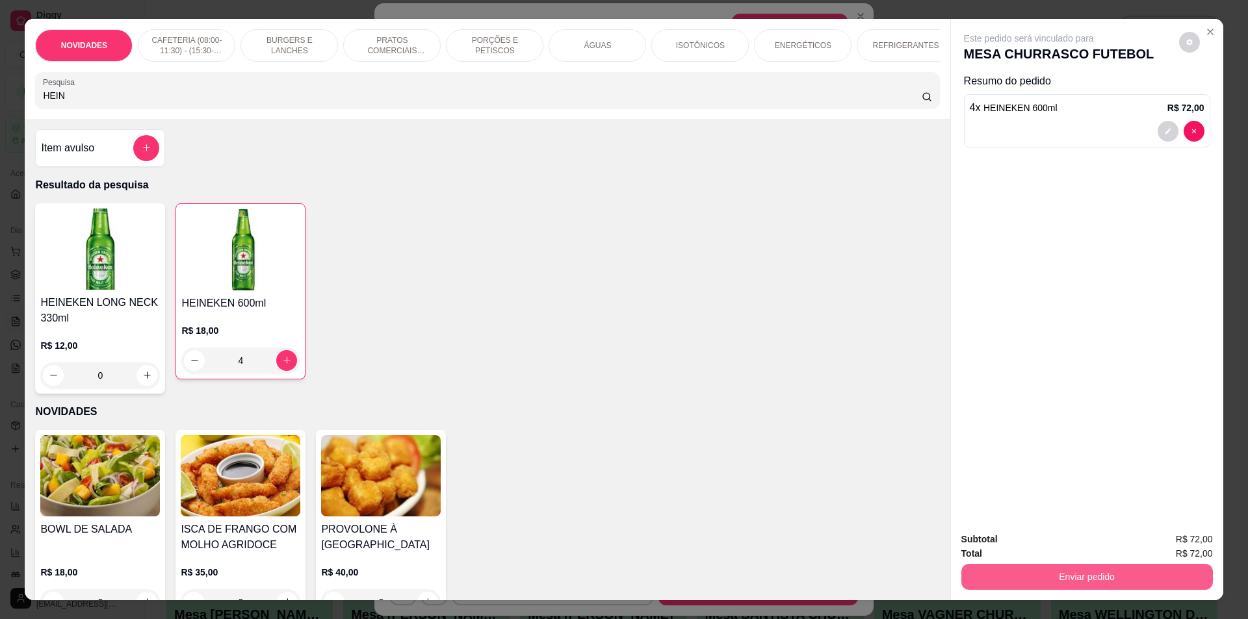
click at [1060, 587] on button "Enviar pedido" at bounding box center [1087, 577] width 252 height 26
click at [998, 543] on button "Não registrar e enviar pedido" at bounding box center [1043, 545] width 131 height 24
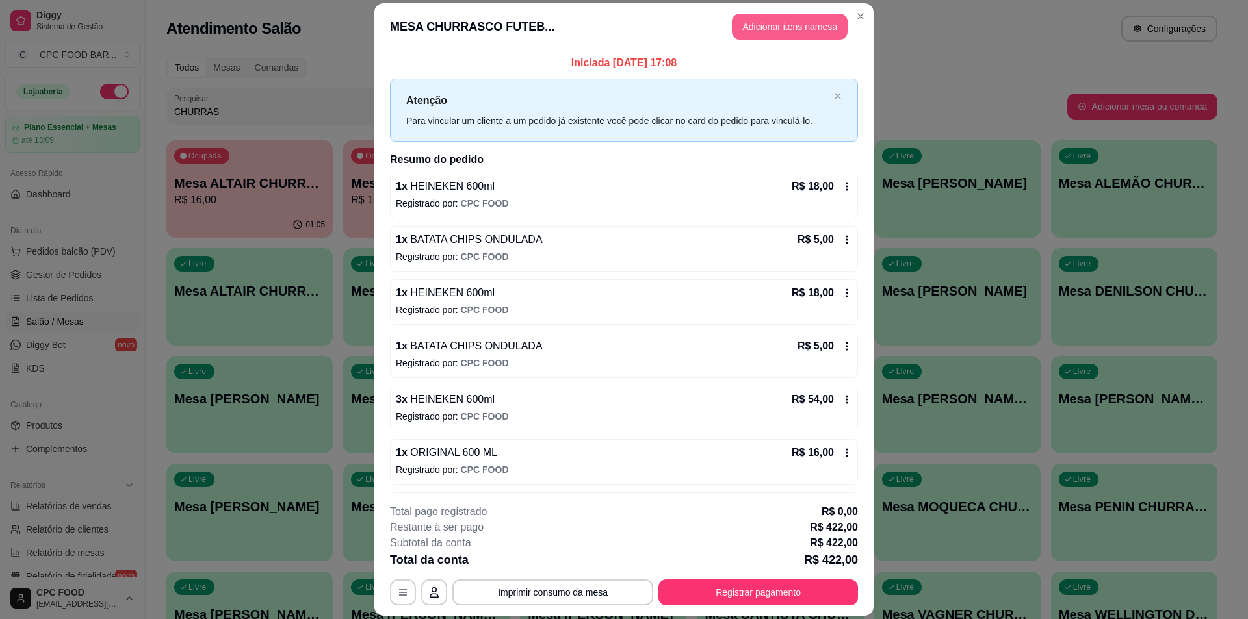
click at [774, 22] on button "Adicionar itens na mesa" at bounding box center [790, 27] width 116 height 26
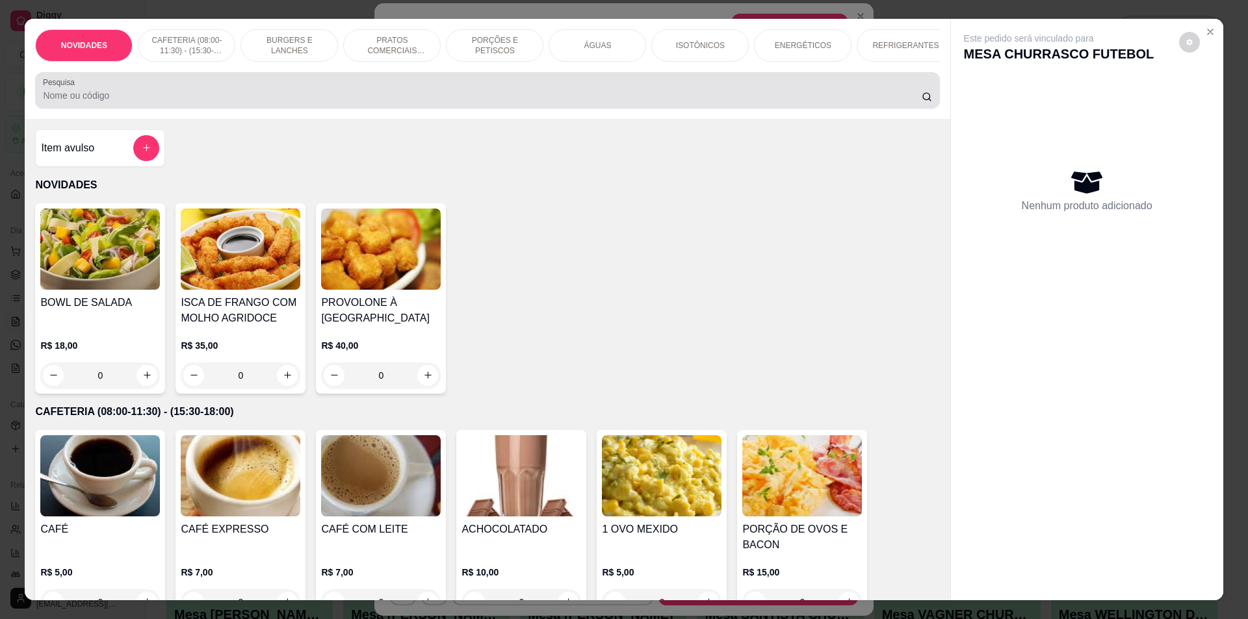
click at [405, 102] on input "Pesquisa" at bounding box center [482, 95] width 878 height 13
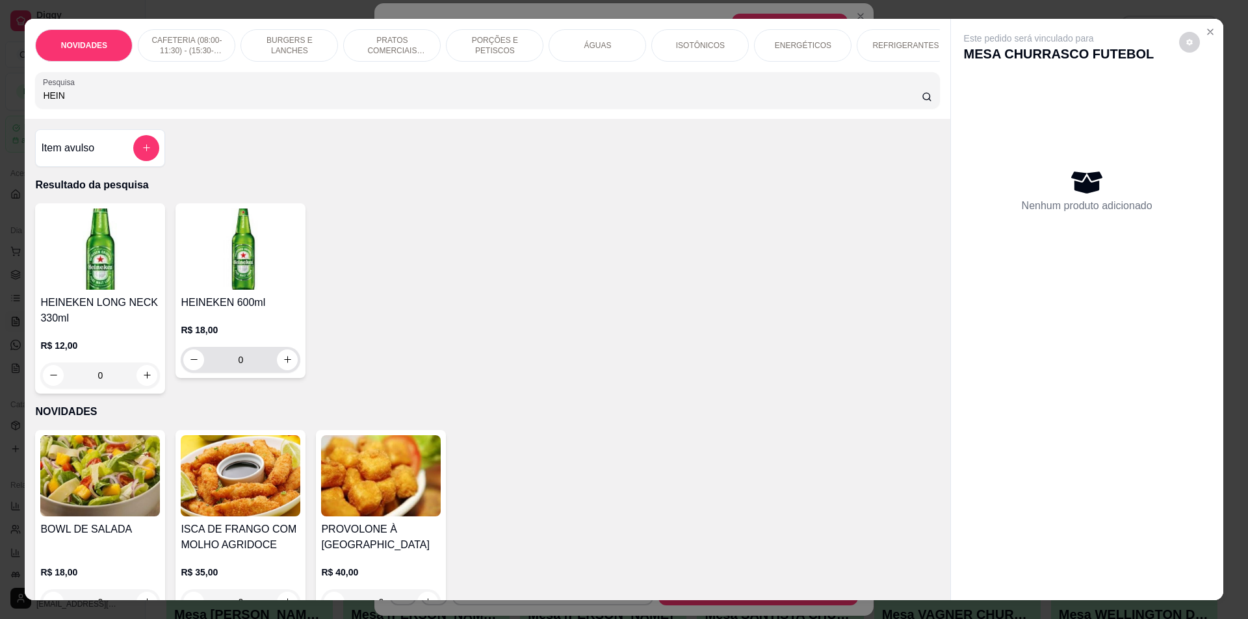
type input "HEIN"
click at [286, 365] on icon "increase-product-quantity" at bounding box center [288, 360] width 10 height 10
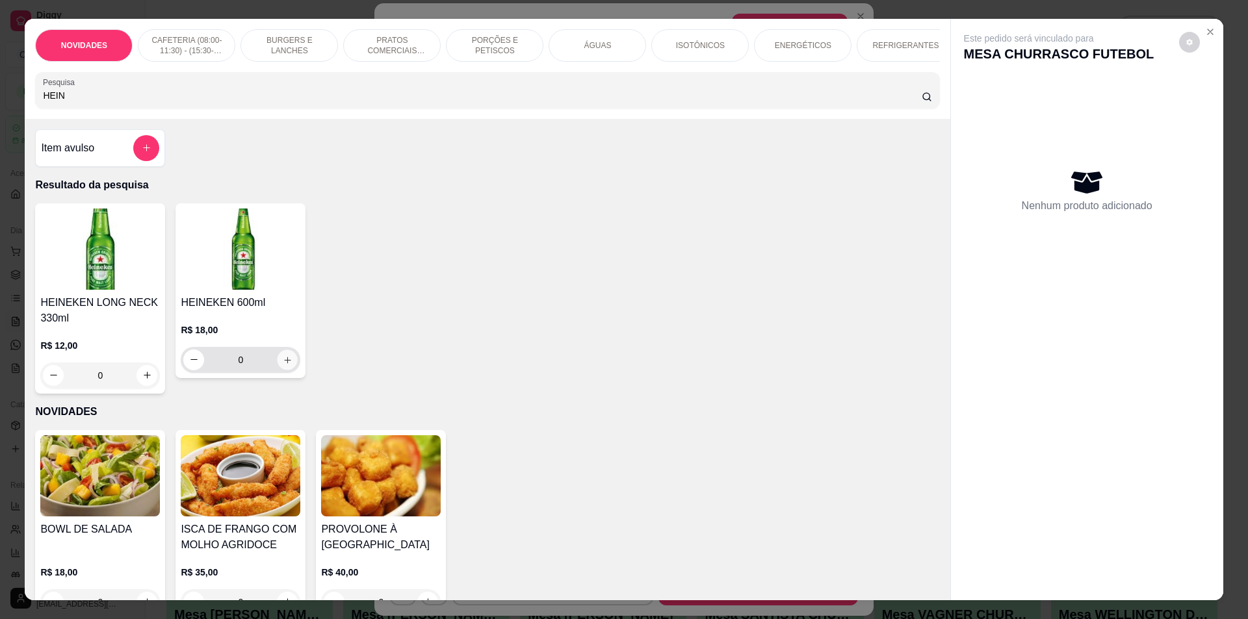
type input "4"
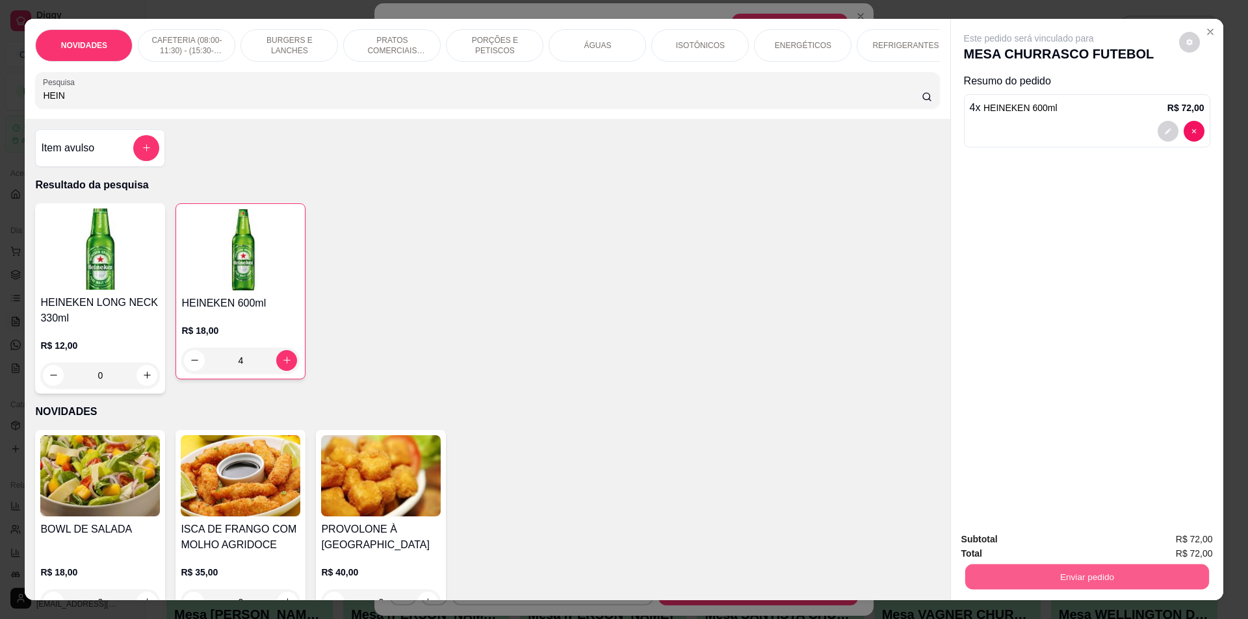
click at [1065, 577] on button "Enviar pedido" at bounding box center [1087, 577] width 244 height 25
click at [1060, 549] on button "Não registrar e enviar pedido" at bounding box center [1043, 545] width 135 height 25
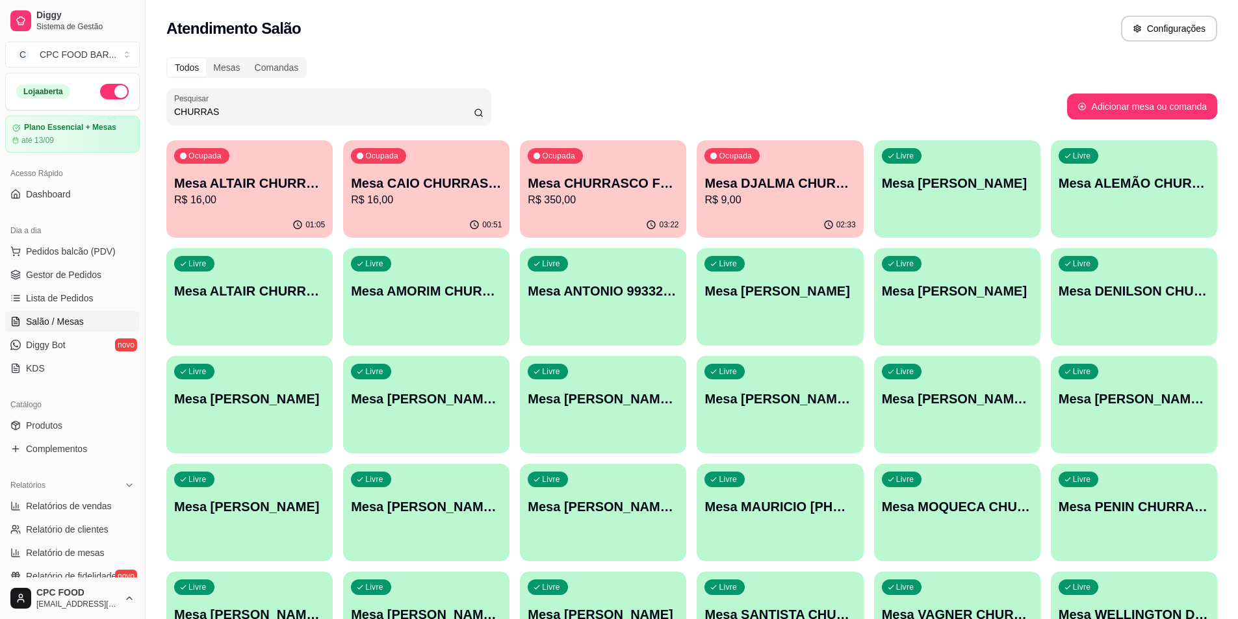
drag, startPoint x: 218, startPoint y: 110, endPoint x: 168, endPoint y: 104, distance: 50.4
click at [168, 104] on div "Pesquisar CHURRAS" at bounding box center [328, 106] width 325 height 36
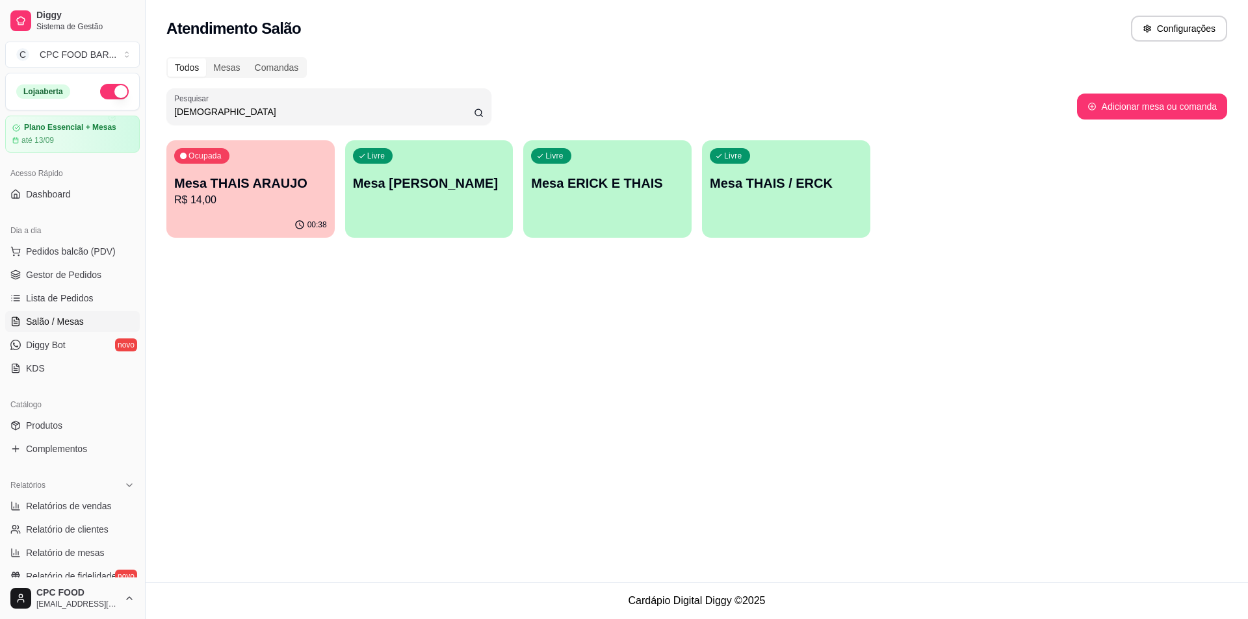
type input "[DEMOGRAPHIC_DATA]"
click at [287, 200] on p "R$ 14,00" at bounding box center [250, 200] width 153 height 16
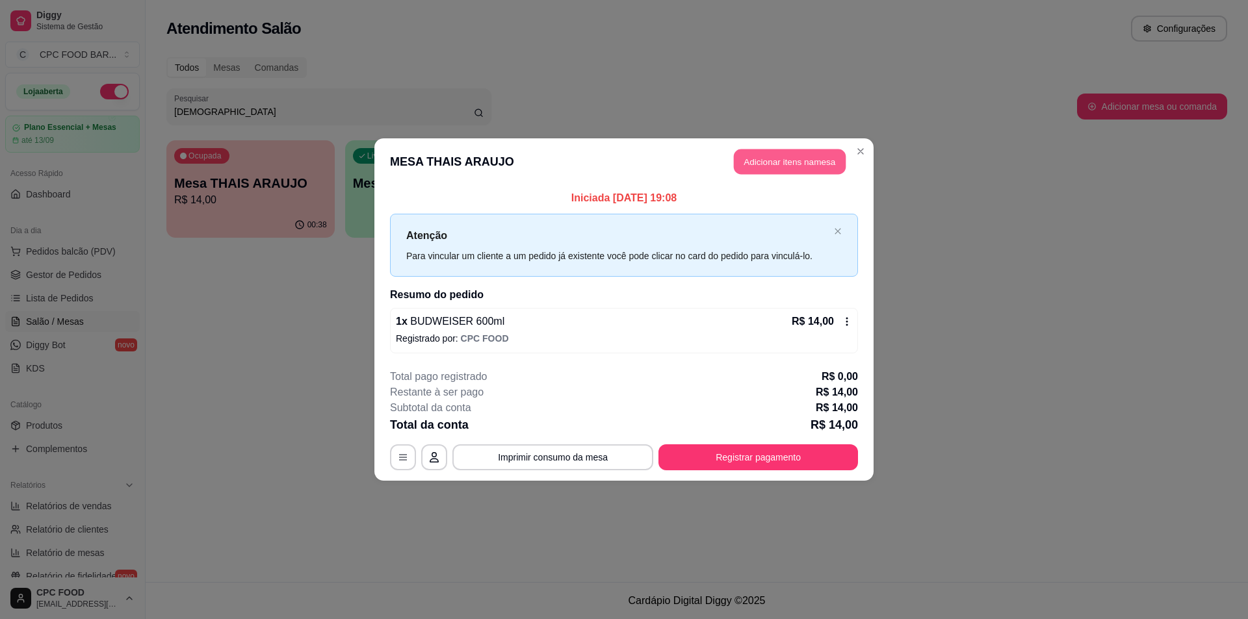
click at [775, 153] on button "Adicionar itens na mesa" at bounding box center [790, 162] width 112 height 25
click at [384, 99] on input "Pesquisa" at bounding box center [482, 95] width 878 height 13
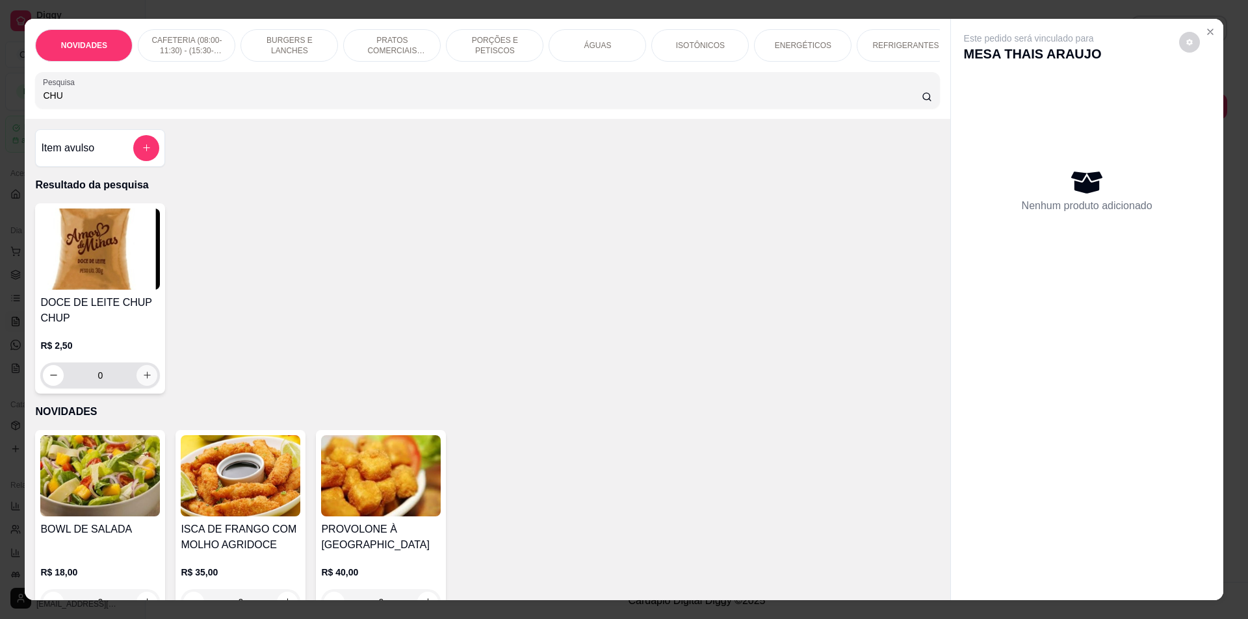
type input "CHU"
click at [137, 386] on button "increase-product-quantity" at bounding box center [147, 375] width 21 height 21
type input "1"
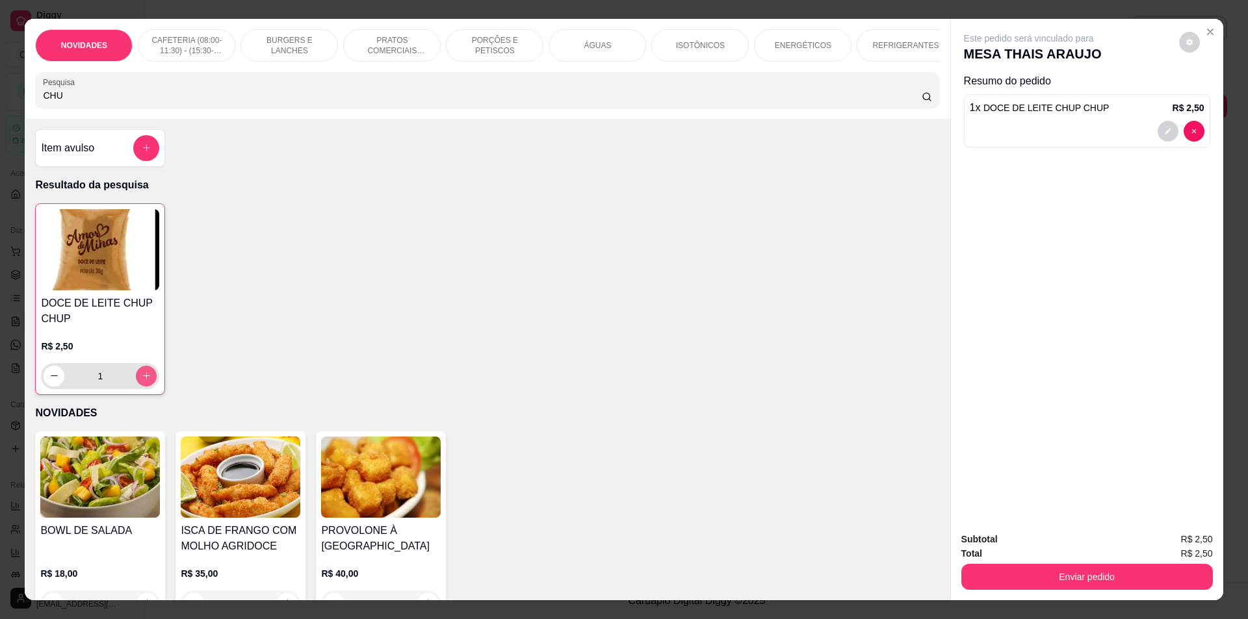
click at [142, 381] on icon "increase-product-quantity" at bounding box center [147, 376] width 10 height 10
type input "2"
drag, startPoint x: 88, startPoint y: 100, endPoint x: 1, endPoint y: 88, distance: 87.9
click at [0, 92] on div "NOVIDADES CAFETERIA (08:00-11:30) - (15:30-18:00) BURGERS E LANCHES PRATOS COME…" at bounding box center [624, 309] width 1248 height 619
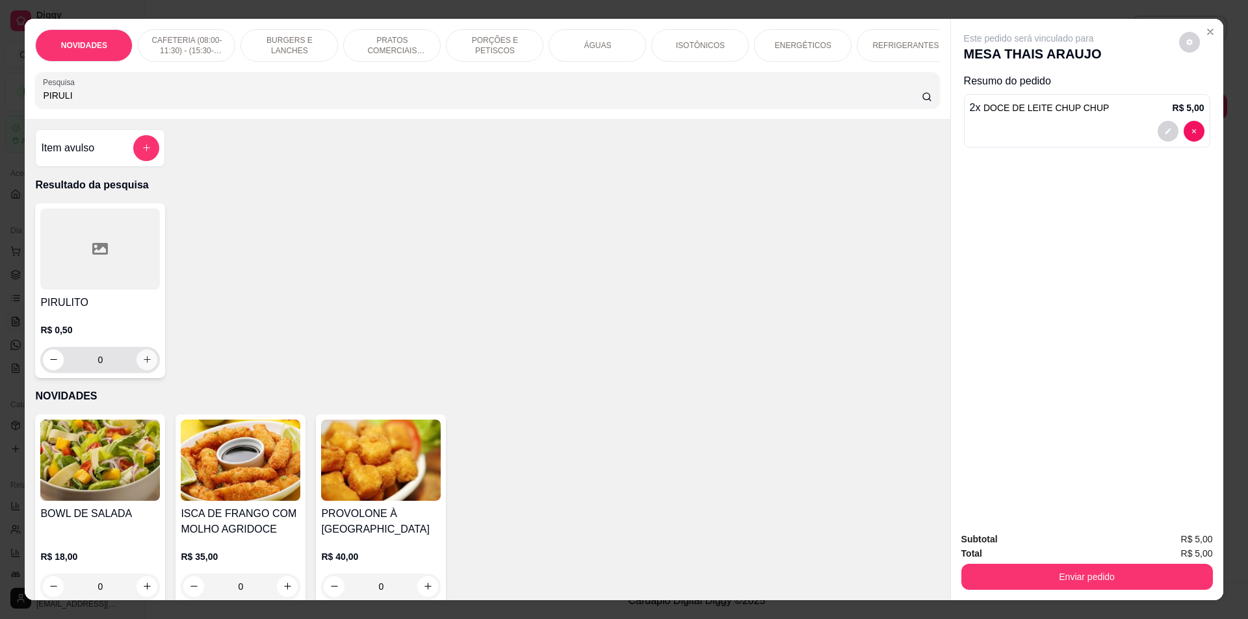
type input "PIRULI"
click at [144, 365] on icon "increase-product-quantity" at bounding box center [147, 360] width 10 height 10
type input "1"
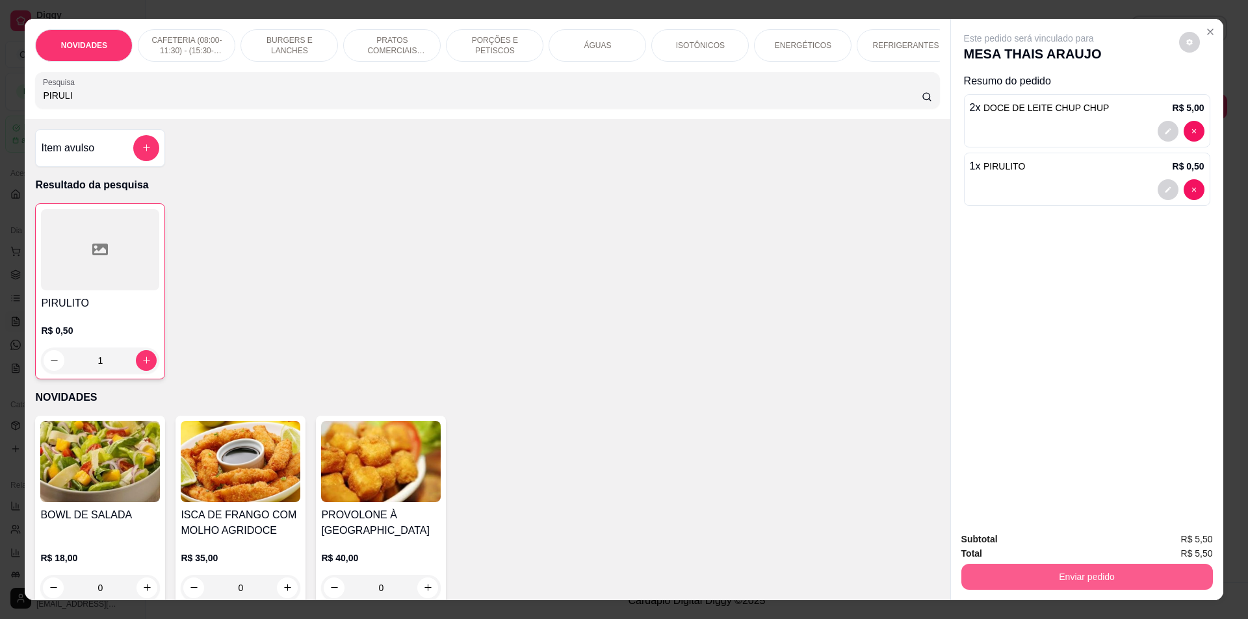
click at [1000, 571] on button "Enviar pedido" at bounding box center [1087, 577] width 252 height 26
click at [1010, 548] on button "Não registrar e enviar pedido" at bounding box center [1043, 545] width 135 height 25
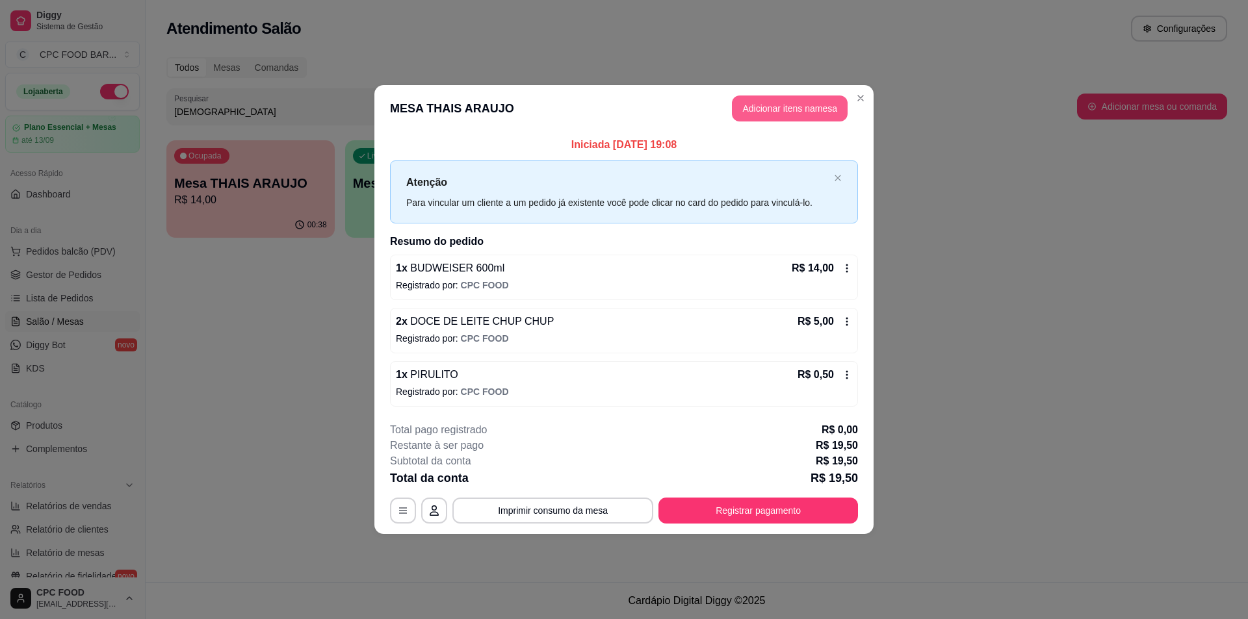
click at [804, 117] on button "Adicionar itens na mesa" at bounding box center [790, 109] width 116 height 26
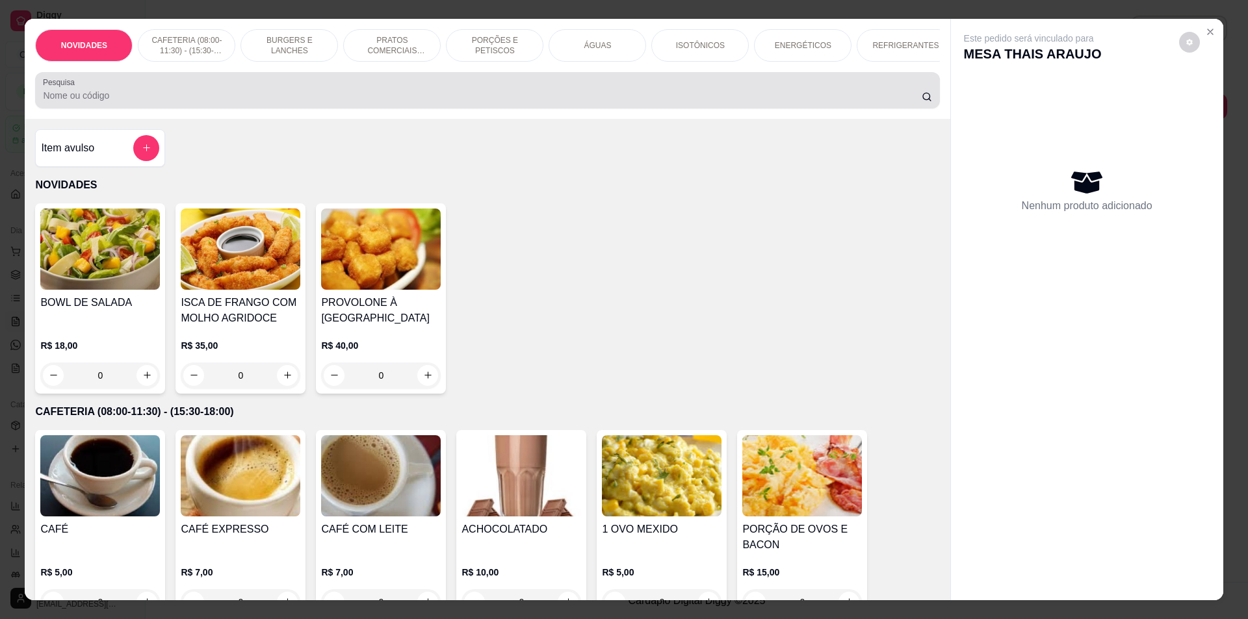
click at [746, 102] on input "Pesquisa" at bounding box center [482, 95] width 878 height 13
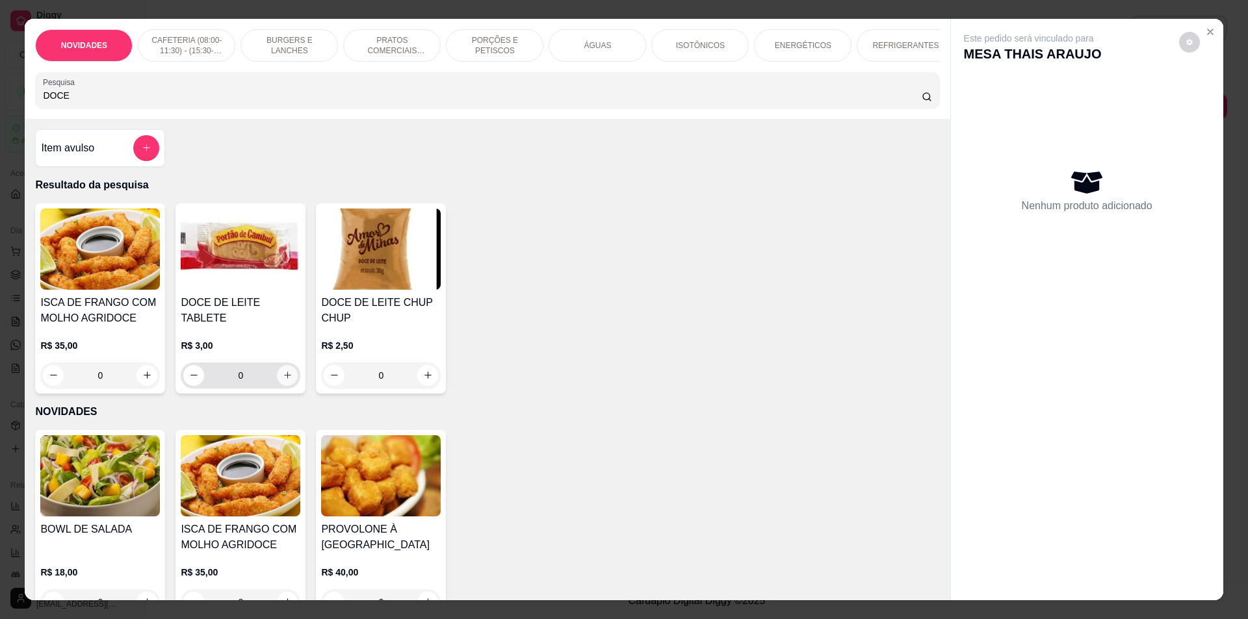
type input "DOCE"
click at [277, 367] on button "increase-product-quantity" at bounding box center [287, 375] width 21 height 21
click at [283, 371] on icon "increase-product-quantity" at bounding box center [288, 376] width 10 height 10
type input "2"
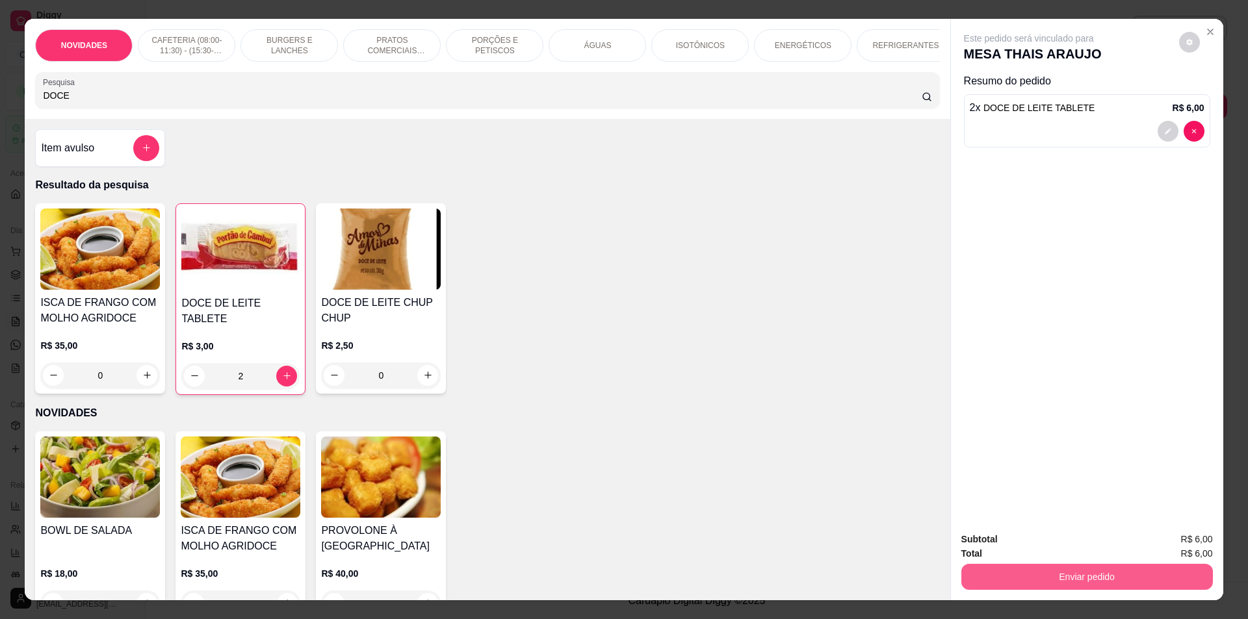
click at [1104, 577] on button "Enviar pedido" at bounding box center [1087, 577] width 252 height 26
click at [1045, 541] on button "Não registrar e enviar pedido" at bounding box center [1043, 545] width 131 height 24
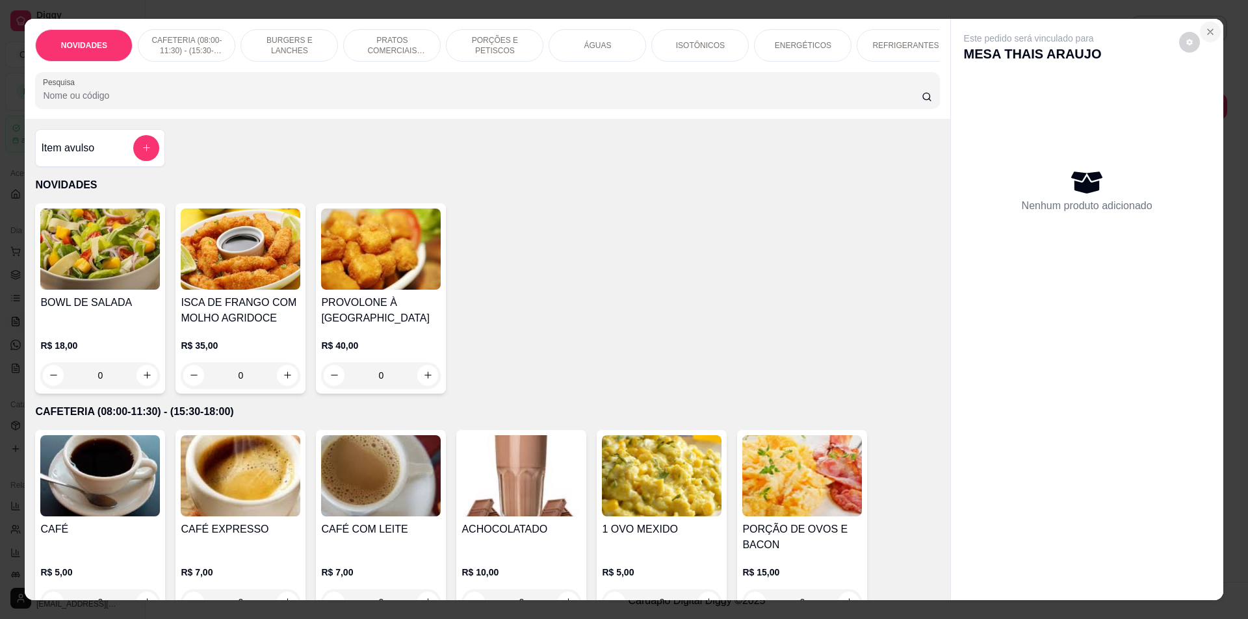
click at [1210, 32] on icon "Close" at bounding box center [1210, 32] width 10 height 10
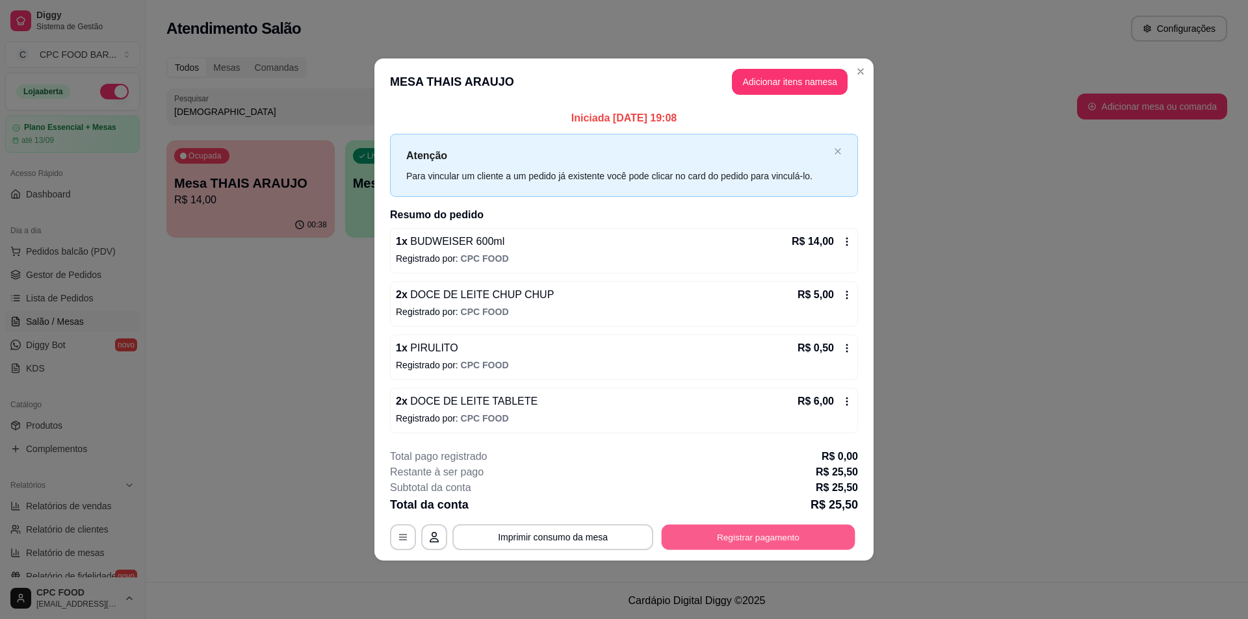
click at [734, 540] on button "Registrar pagamento" at bounding box center [759, 537] width 194 height 25
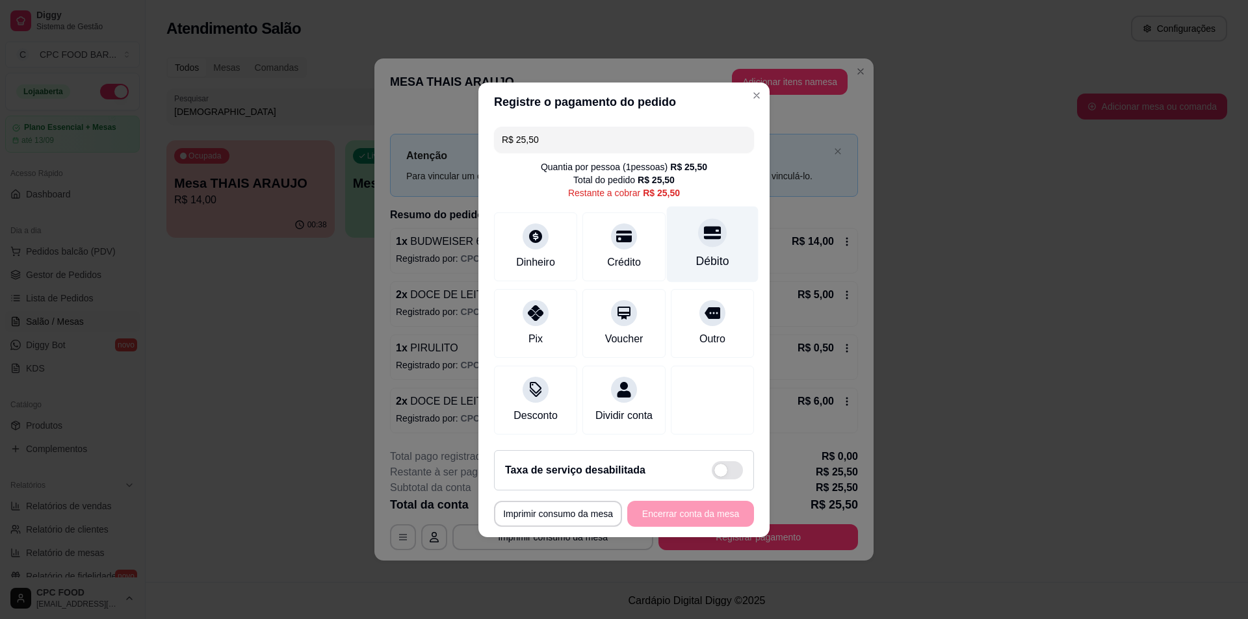
click at [720, 253] on div "Débito" at bounding box center [712, 261] width 33 height 17
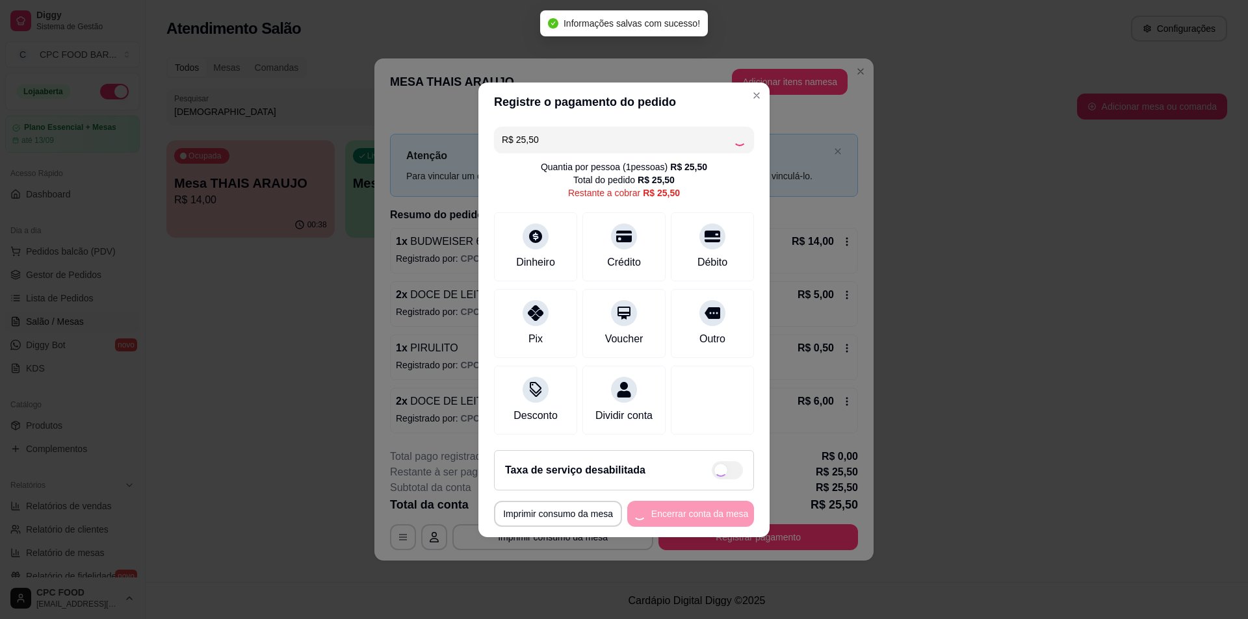
type input "R$ 0,00"
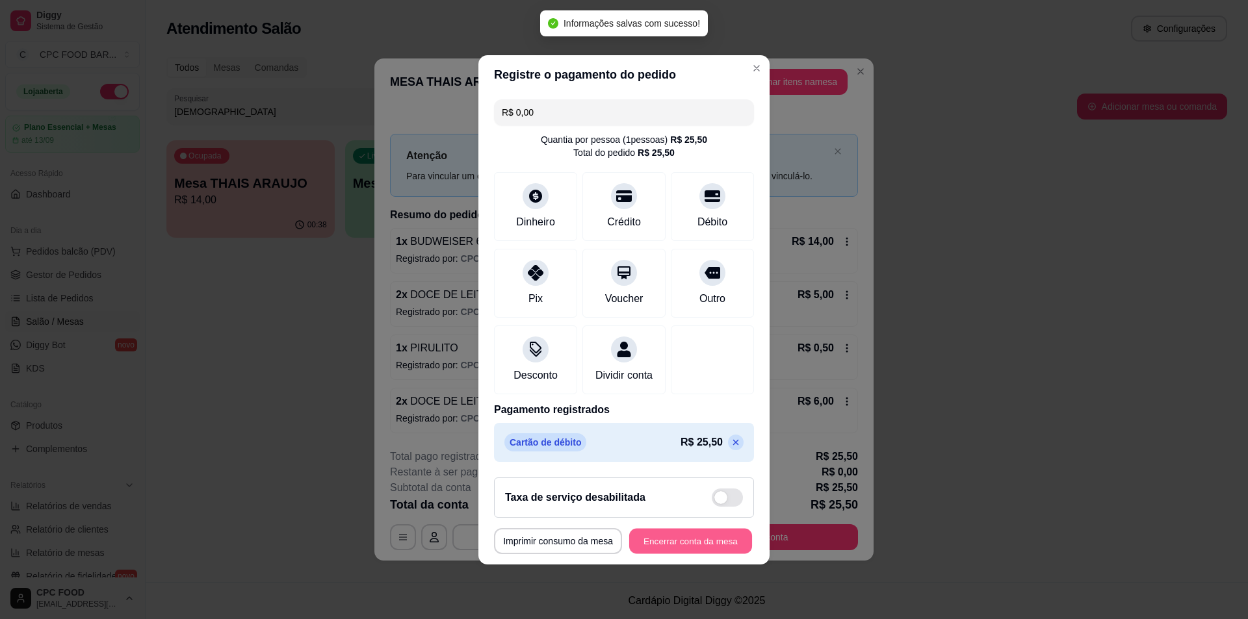
click at [707, 547] on button "Encerrar conta da mesa" at bounding box center [690, 540] width 123 height 25
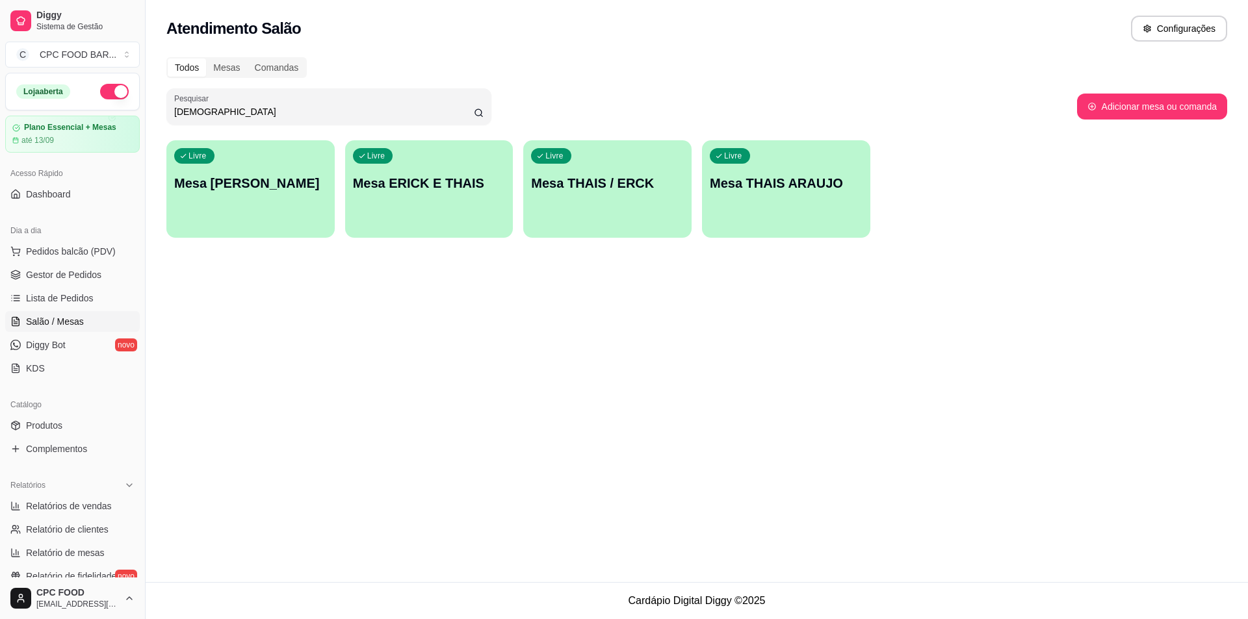
click at [72, 318] on span "Salão / Mesas" at bounding box center [55, 321] width 58 height 13
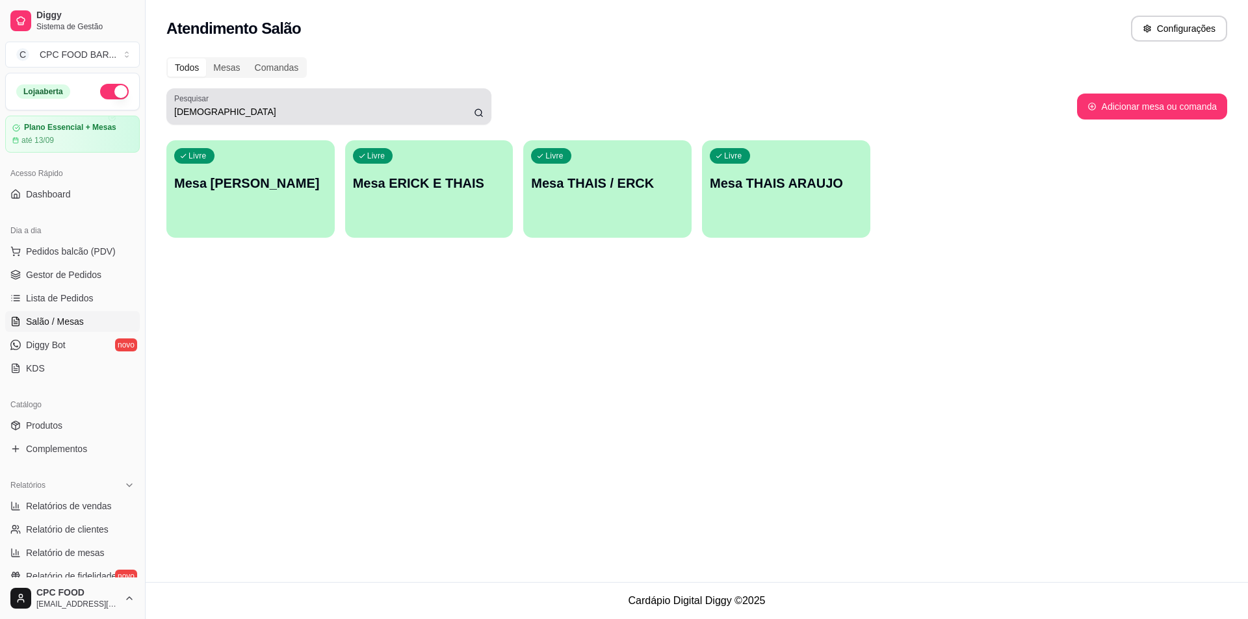
drag, startPoint x: 409, startPoint y: 122, endPoint x: 401, endPoint y: 122, distance: 7.8
click at [408, 122] on div "Pesquisar THAIS" at bounding box center [328, 106] width 325 height 36
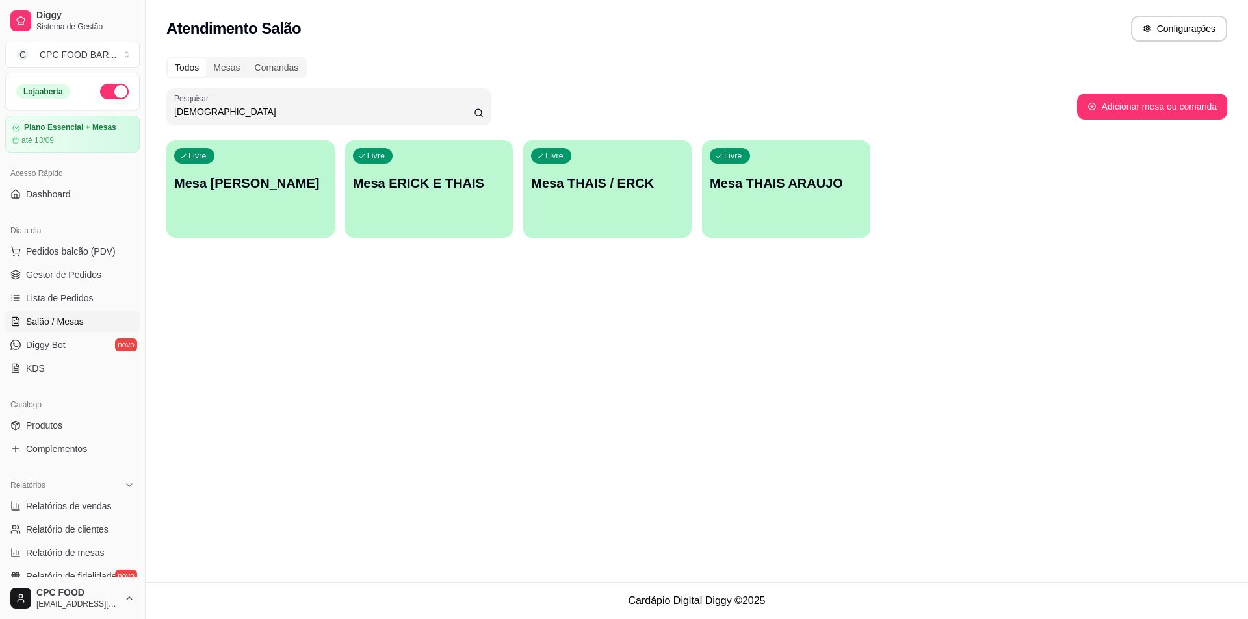
drag, startPoint x: 343, startPoint y: 118, endPoint x: 151, endPoint y: 122, distance: 191.8
click at [151, 122] on div "Todos Mesas Comandas Pesquisar THAIS Adicionar mesa ou comanda Livre Mesa ALLAN…" at bounding box center [697, 151] width 1102 height 204
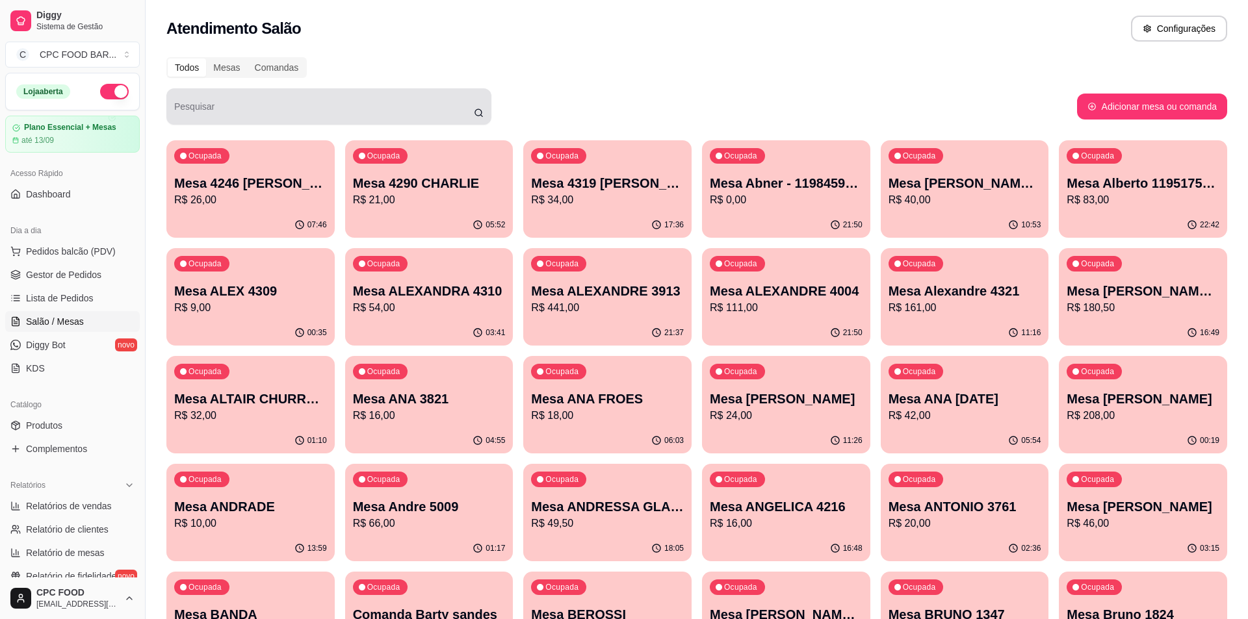
click at [345, 120] on div "Pesquisar" at bounding box center [328, 106] width 325 height 36
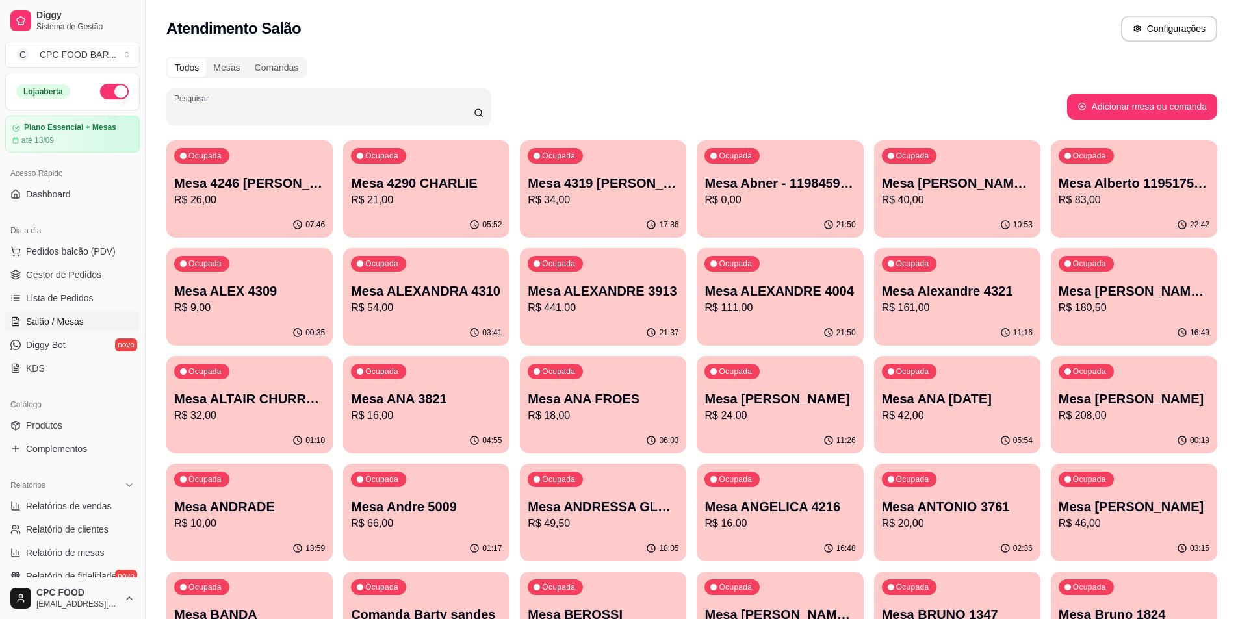
click at [216, 108] on input "Pesquisar" at bounding box center [324, 111] width 300 height 13
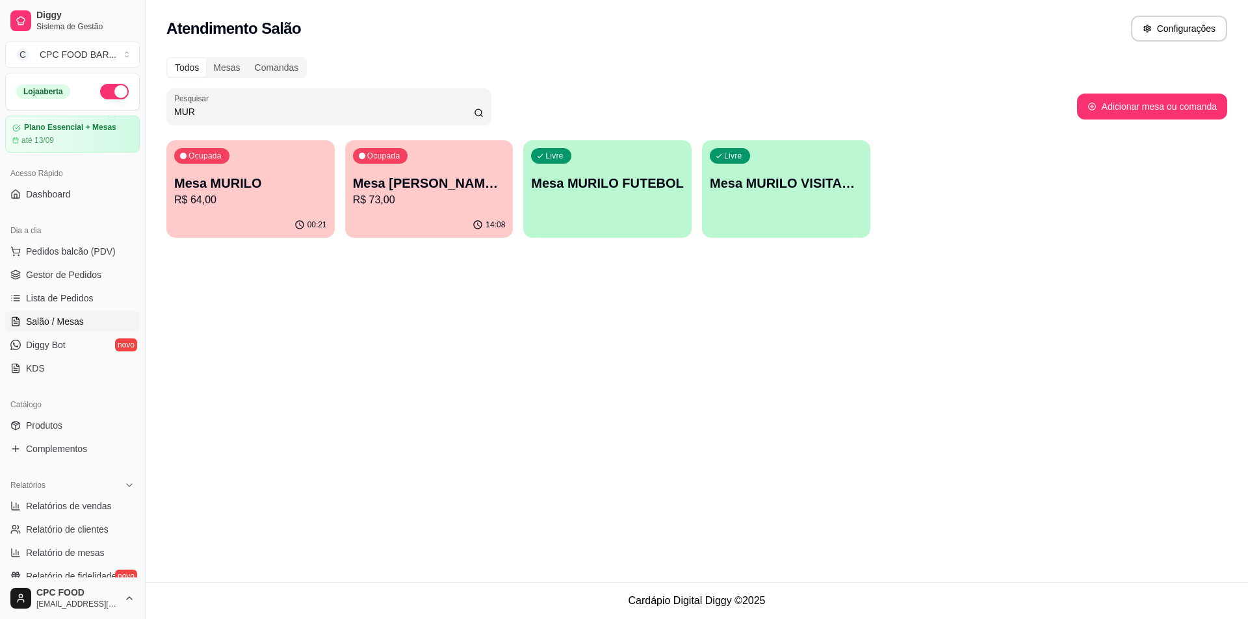
type input "MUR"
click at [261, 188] on p "Mesa MURILO" at bounding box center [251, 184] width 148 height 18
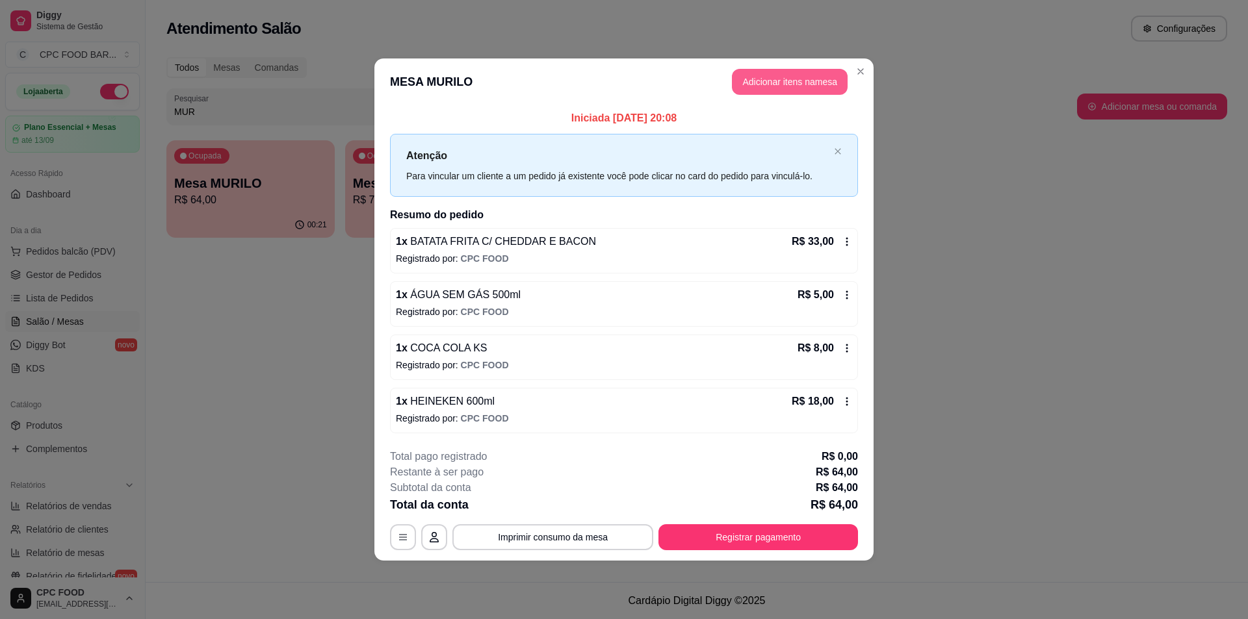
click at [754, 83] on button "Adicionar itens na mesa" at bounding box center [790, 82] width 116 height 26
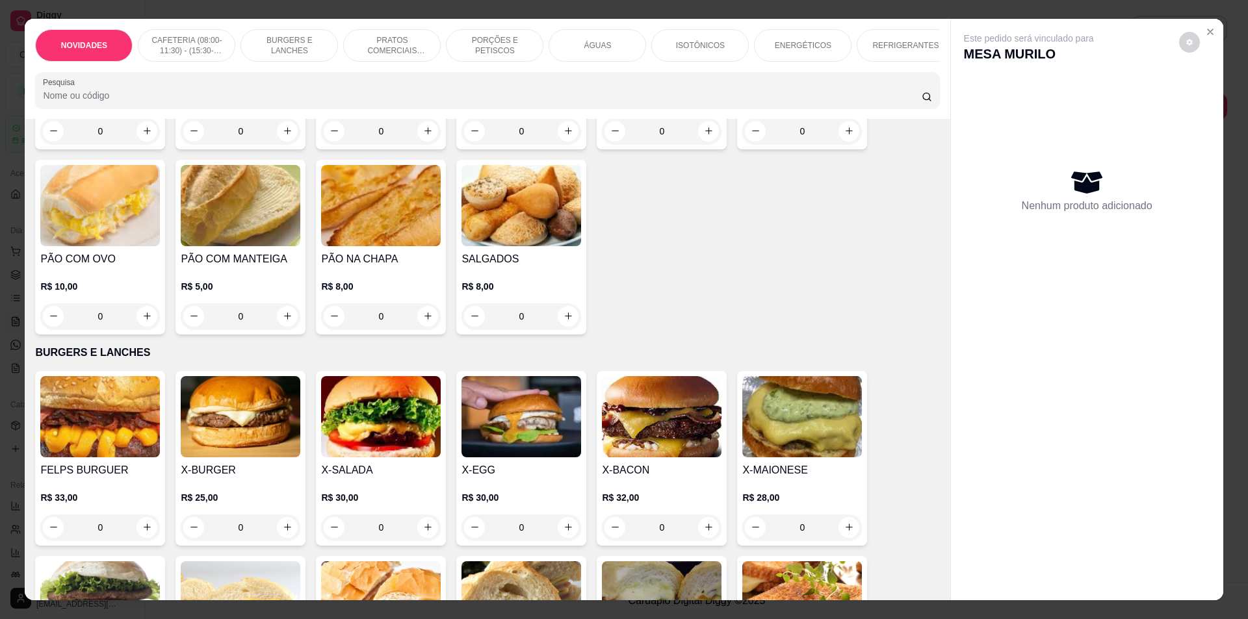
scroll to position [585, 0]
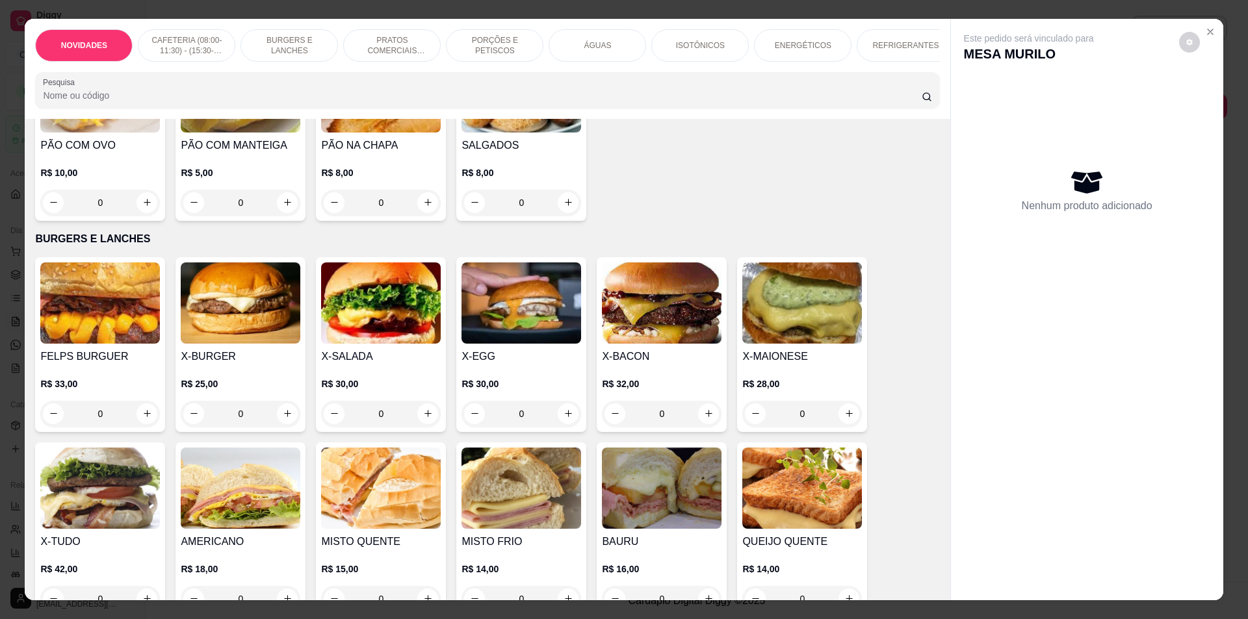
click at [842, 424] on div "0" at bounding box center [802, 414] width 120 height 26
click at [843, 423] on div "0" at bounding box center [802, 414] width 120 height 26
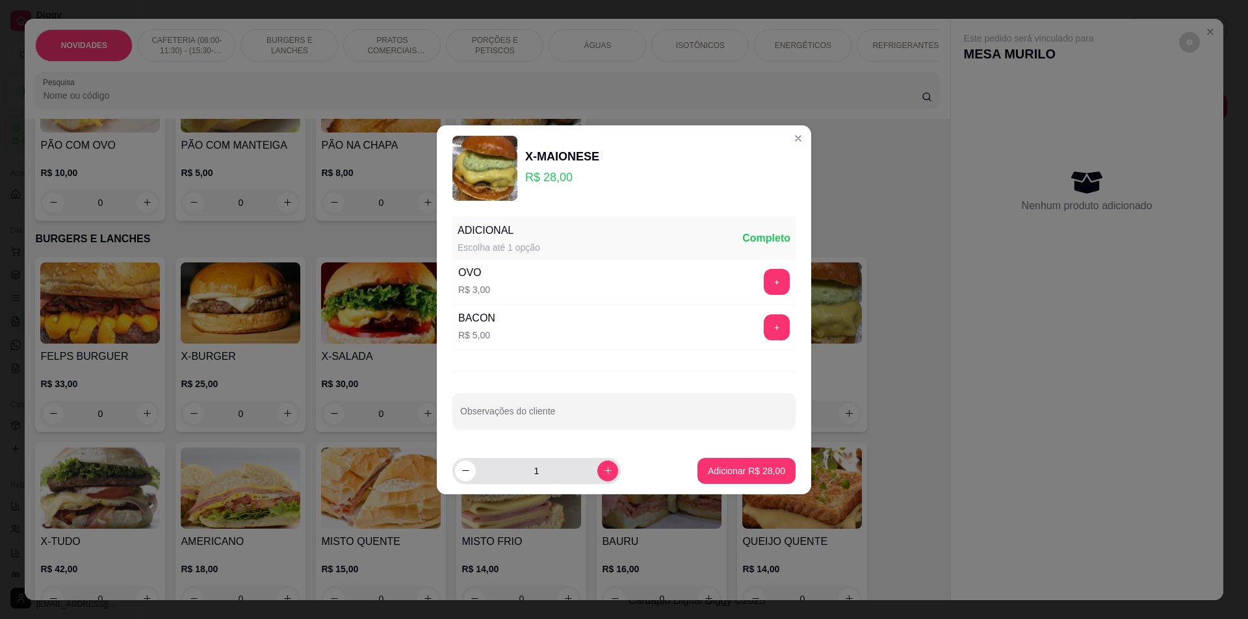
click at [586, 471] on input "1" at bounding box center [537, 471] width 122 height 26
click at [603, 471] on icon "increase-product-quantity" at bounding box center [608, 471] width 10 height 10
type input "2"
click at [739, 457] on footer "2 Adicionar R$ 56,00" at bounding box center [624, 471] width 374 height 47
click at [734, 467] on p "Adicionar R$ 56,00" at bounding box center [746, 471] width 77 height 13
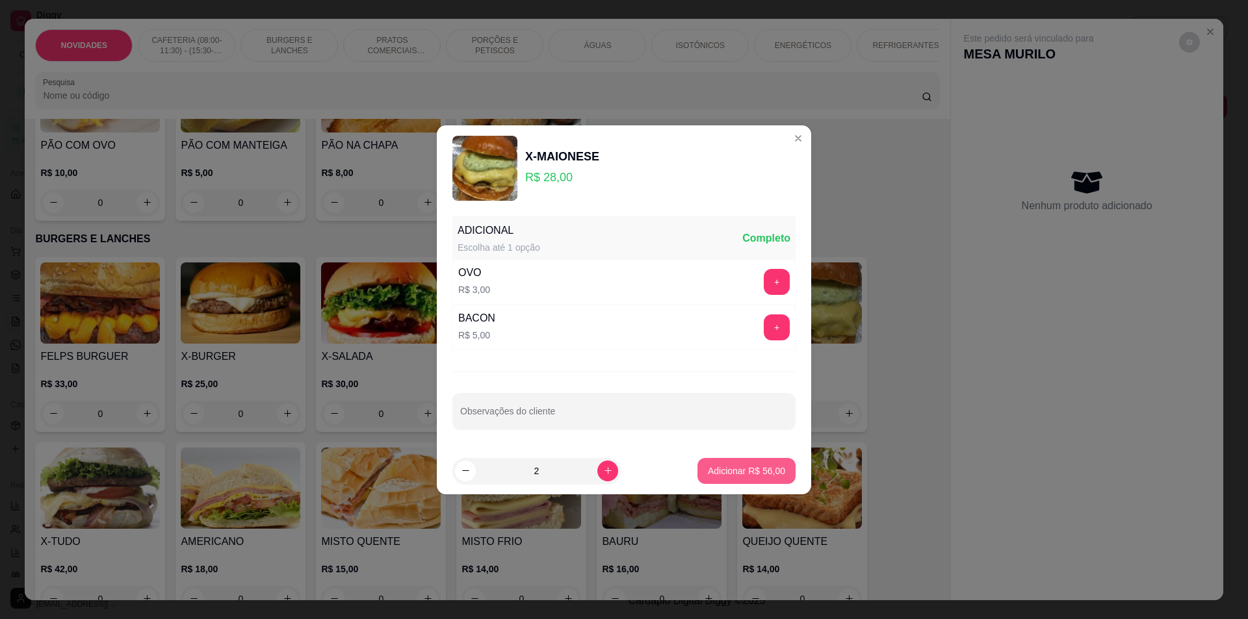
type input "2"
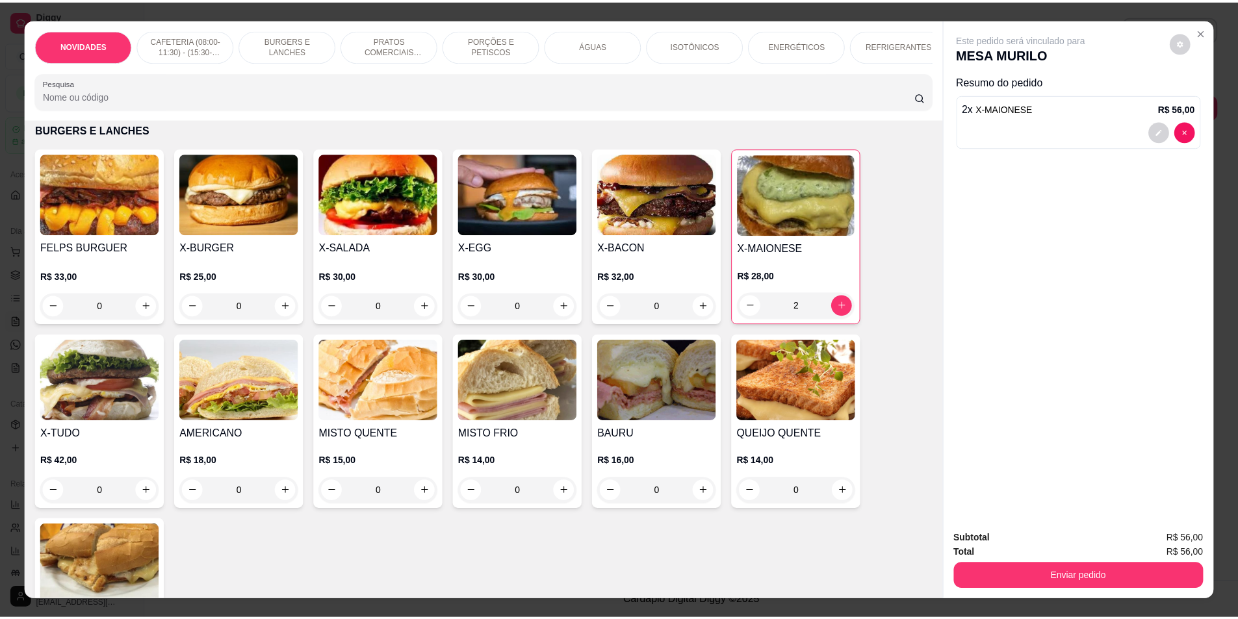
scroll to position [780, 0]
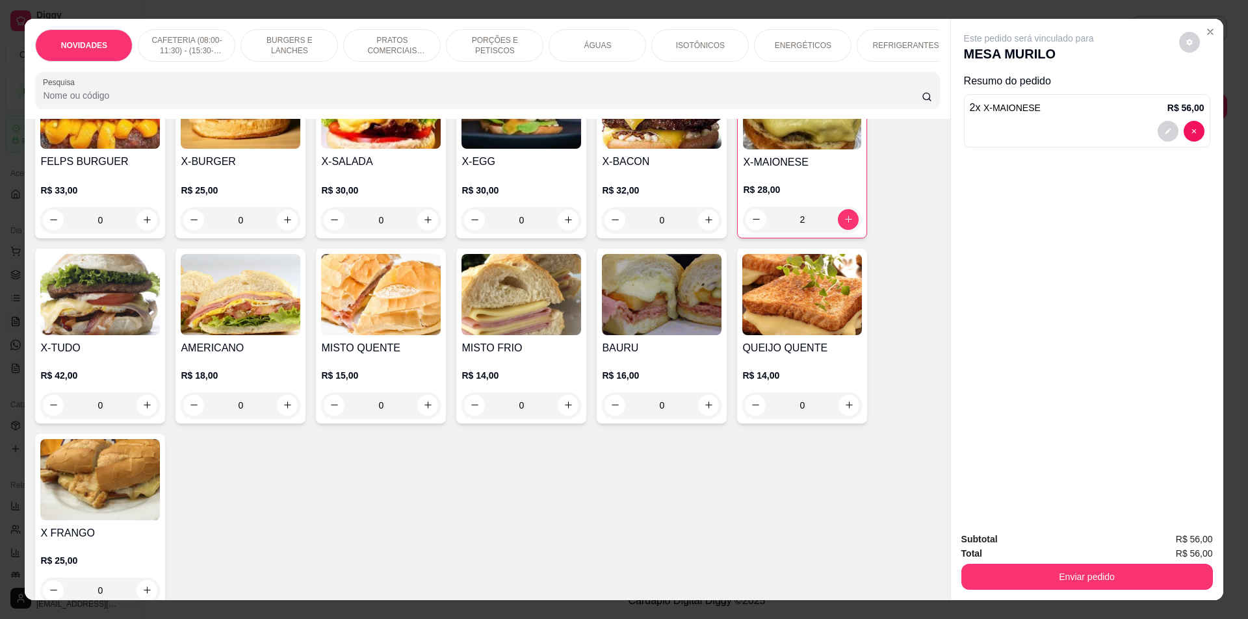
click at [139, 222] on div "0" at bounding box center [100, 220] width 120 height 26
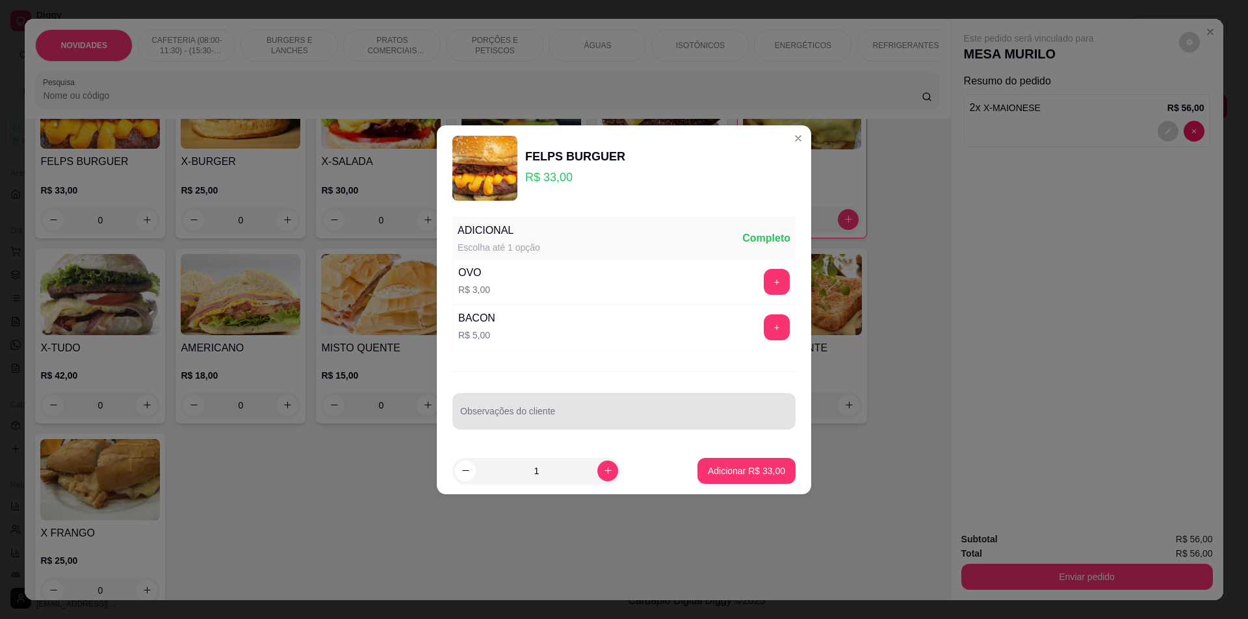
click at [569, 415] on input "Observações do cliente" at bounding box center [624, 416] width 328 height 13
type input "SEM CEBOLA CRISPY"
click at [733, 463] on button "Adicionar R$ 33,00" at bounding box center [747, 470] width 96 height 25
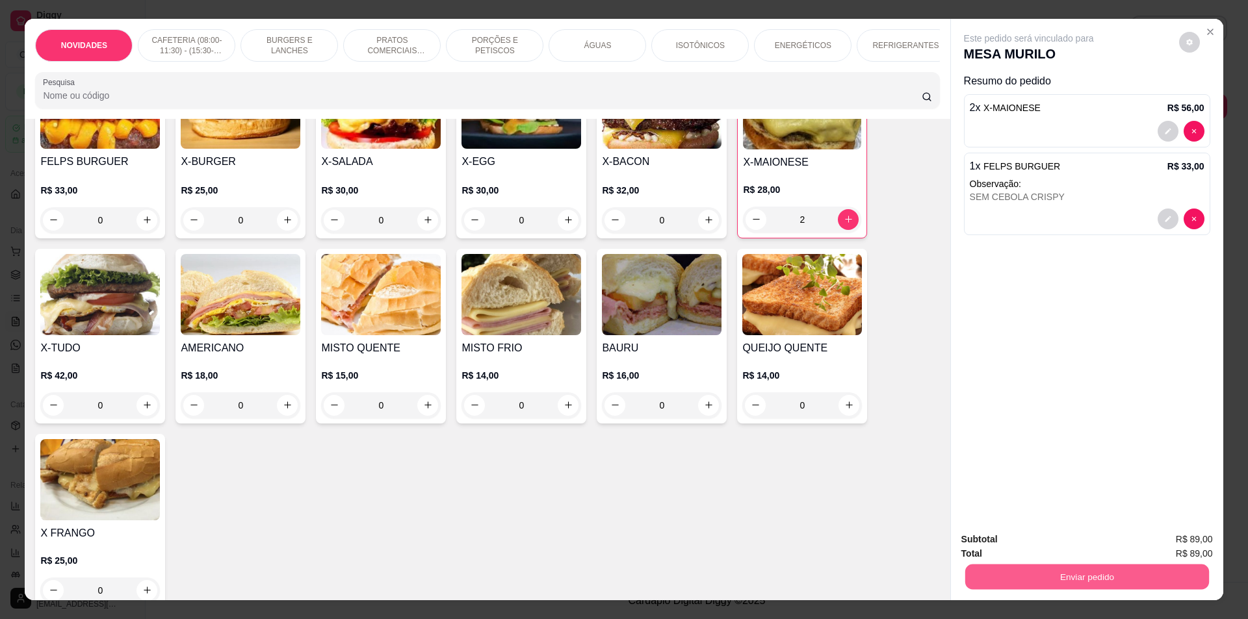
click at [1087, 573] on button "Enviar pedido" at bounding box center [1087, 577] width 244 height 25
click at [1073, 549] on button "Não registrar e enviar pedido" at bounding box center [1043, 545] width 131 height 24
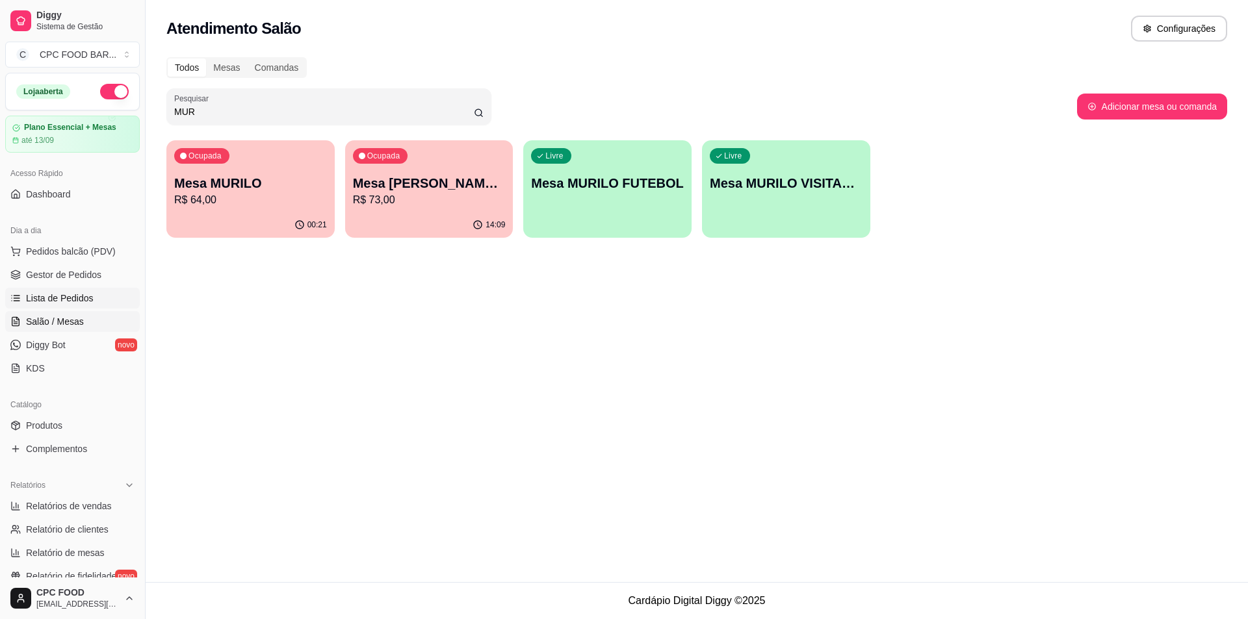
click at [90, 300] on span "Lista de Pedidos" at bounding box center [60, 298] width 68 height 13
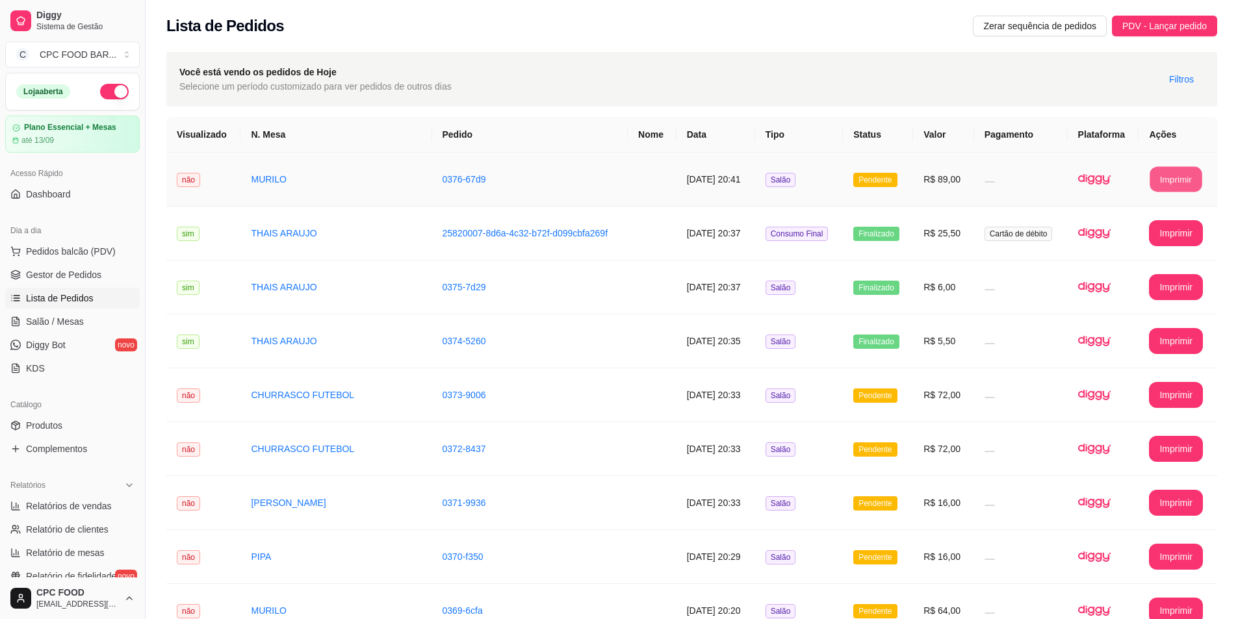
click at [1179, 174] on button "Imprimir" at bounding box center [1177, 179] width 52 height 25
click at [68, 315] on span "Salão / Mesas" at bounding box center [55, 321] width 58 height 13
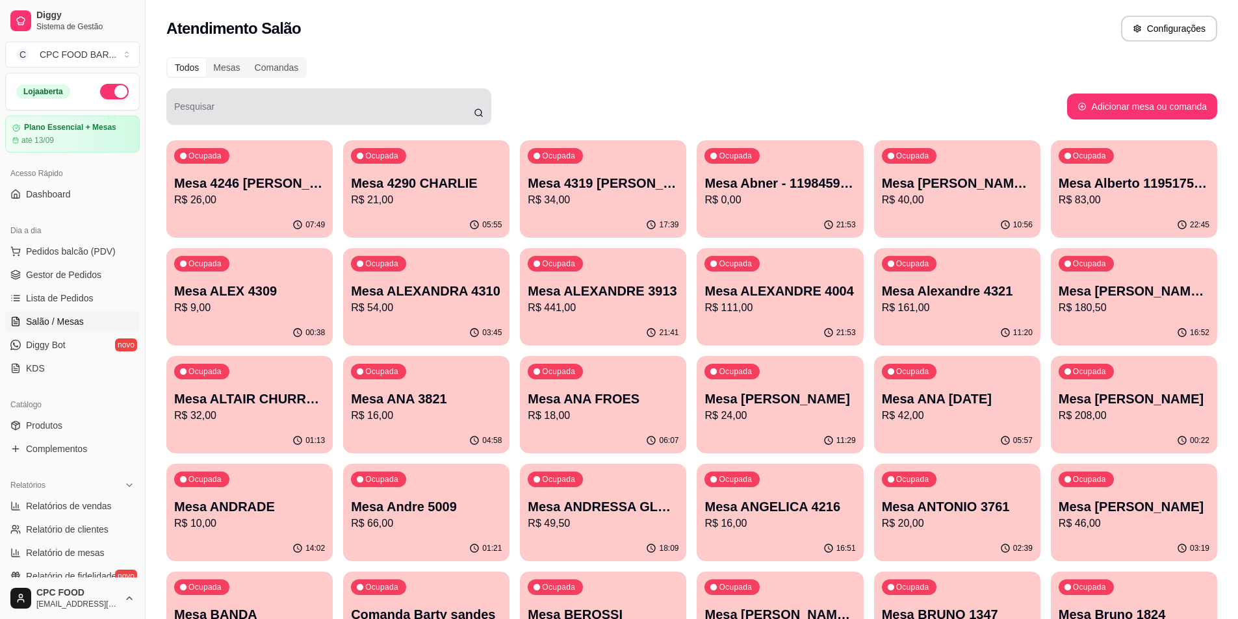
click at [278, 107] on input "Pesquisar" at bounding box center [324, 111] width 300 height 13
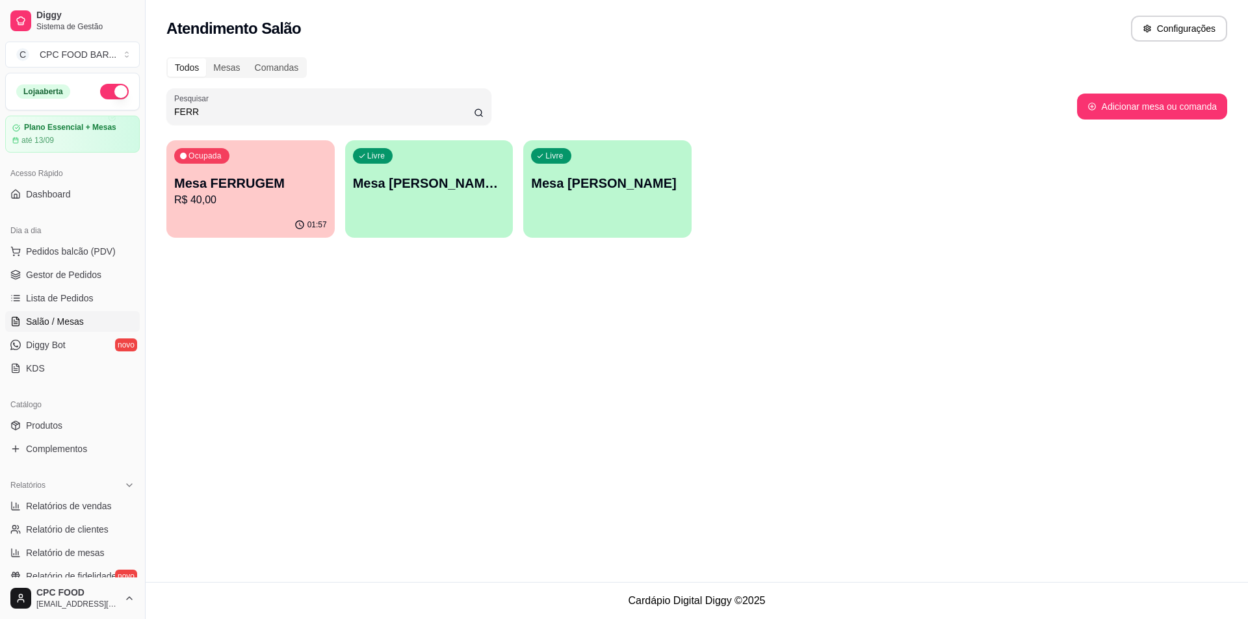
type input "FERR"
click at [228, 218] on div "01:57" at bounding box center [250, 225] width 168 height 25
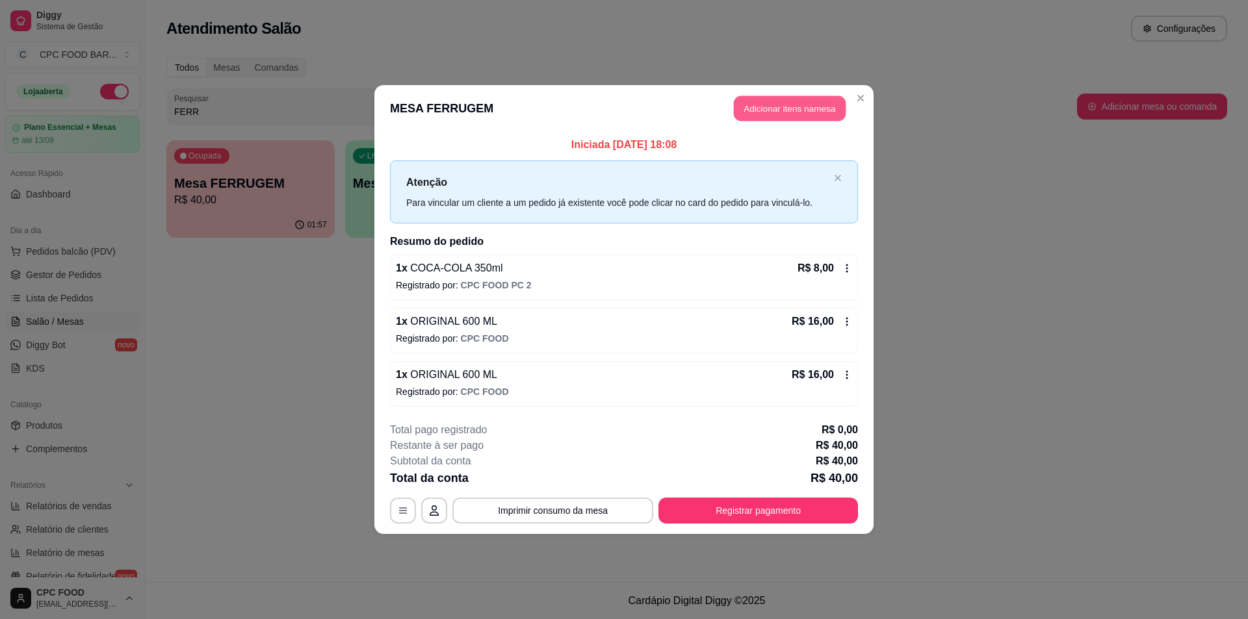
click at [806, 112] on button "Adicionar itens na mesa" at bounding box center [790, 108] width 112 height 25
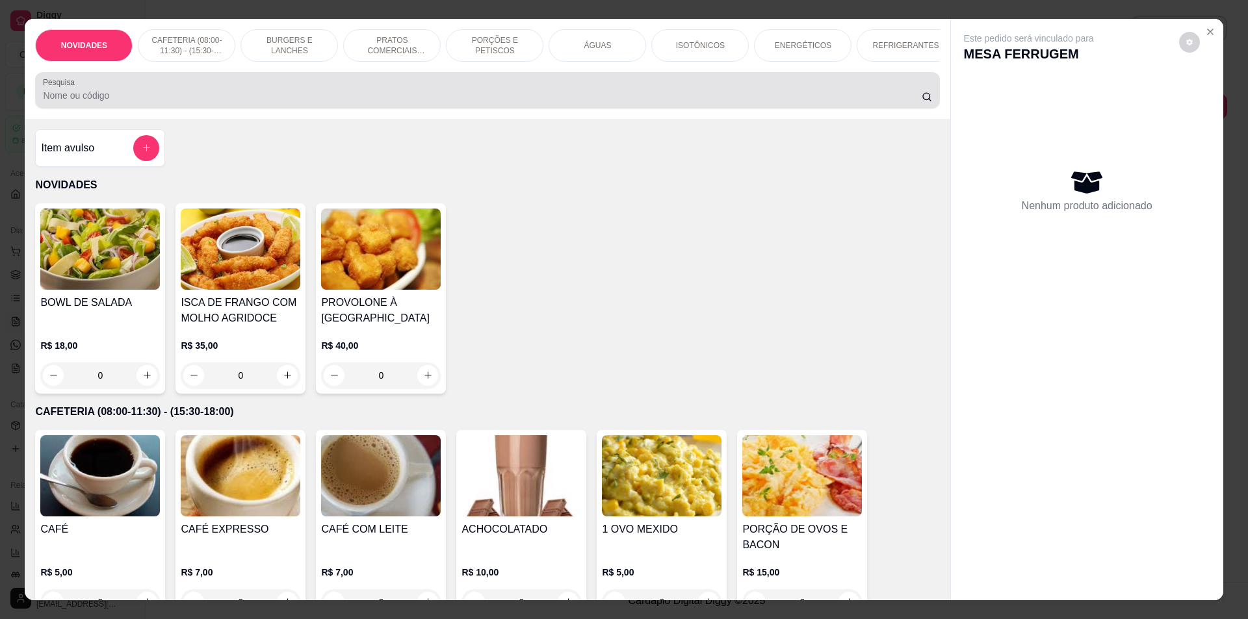
click at [431, 102] on input "Pesquisa" at bounding box center [482, 95] width 878 height 13
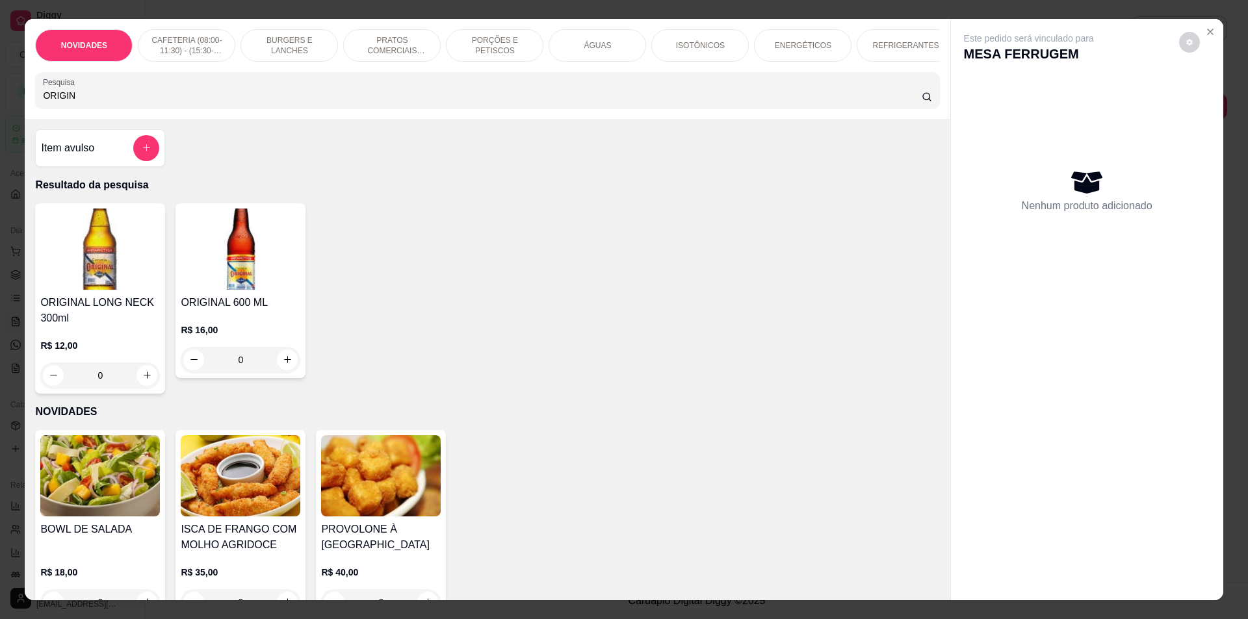
type input "ORIGIN"
click at [289, 364] on button "increase-product-quantity" at bounding box center [288, 360] width 20 height 20
type input "1"
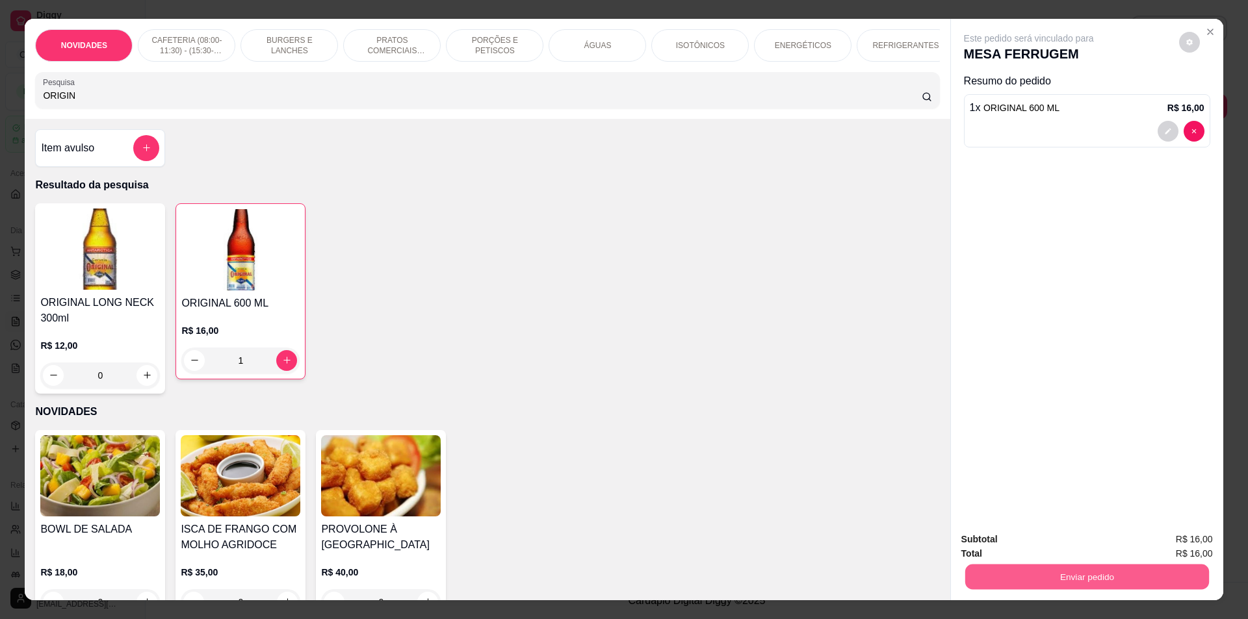
click at [1045, 582] on button "Enviar pedido" at bounding box center [1087, 577] width 244 height 25
click at [1048, 546] on button "Não registrar e enviar pedido" at bounding box center [1043, 545] width 135 height 25
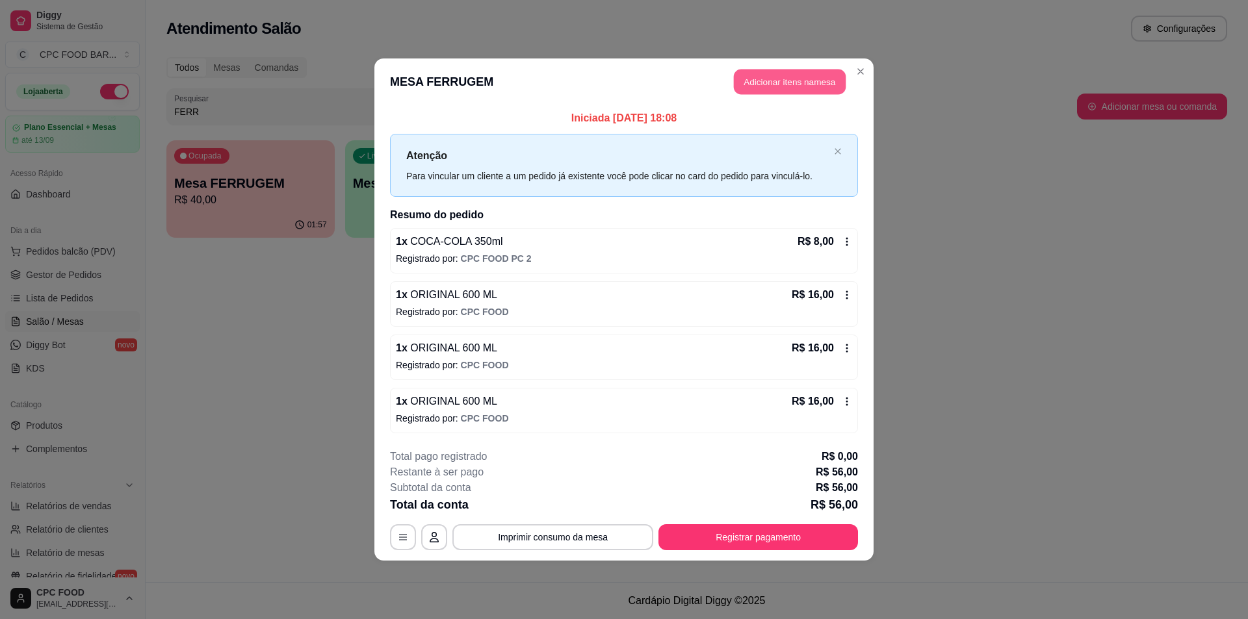
click at [773, 76] on button "Adicionar itens na mesa" at bounding box center [790, 82] width 112 height 25
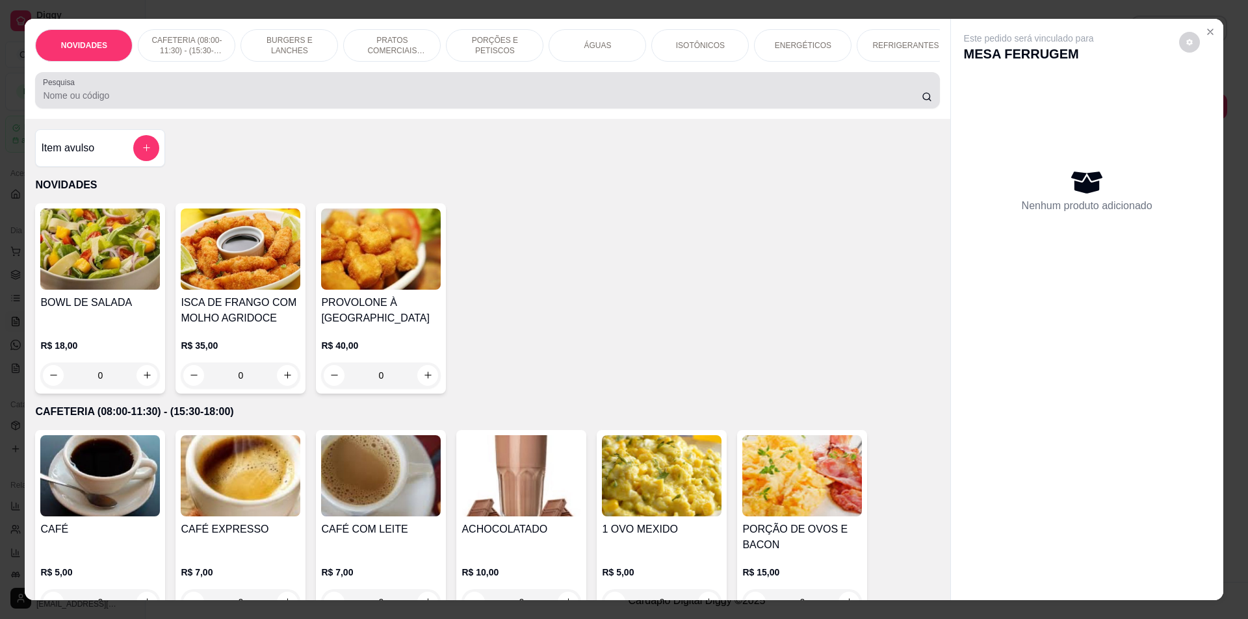
click at [460, 96] on div at bounding box center [487, 90] width 889 height 26
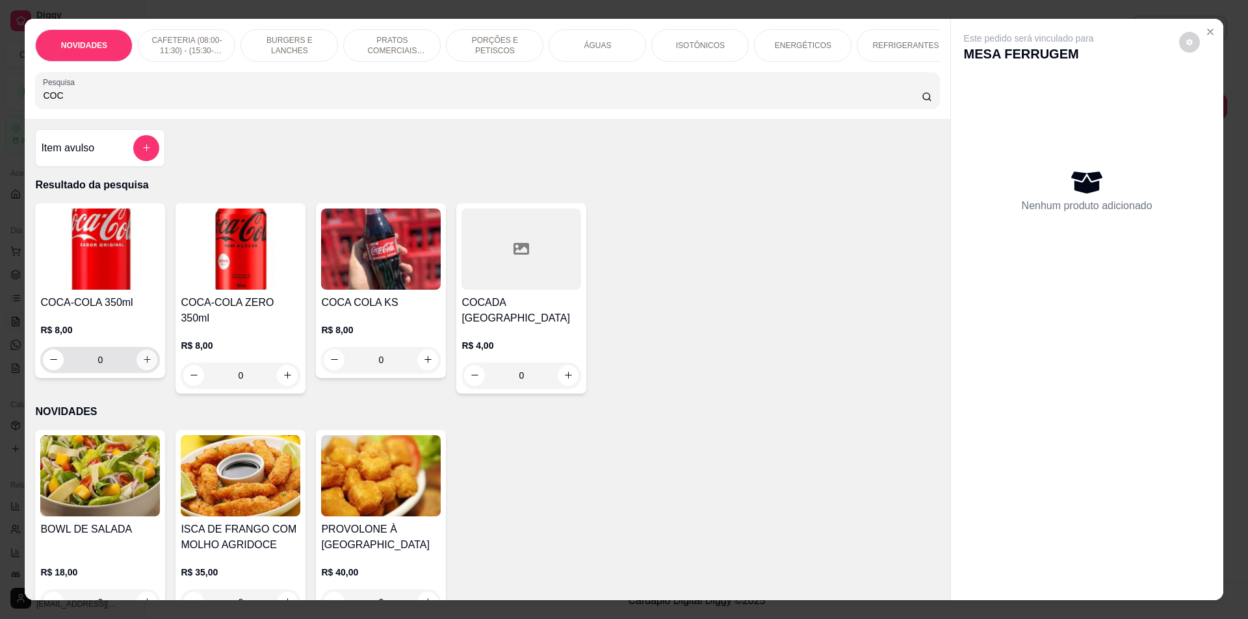
type input "COC"
click at [142, 365] on icon "increase-product-quantity" at bounding box center [147, 360] width 10 height 10
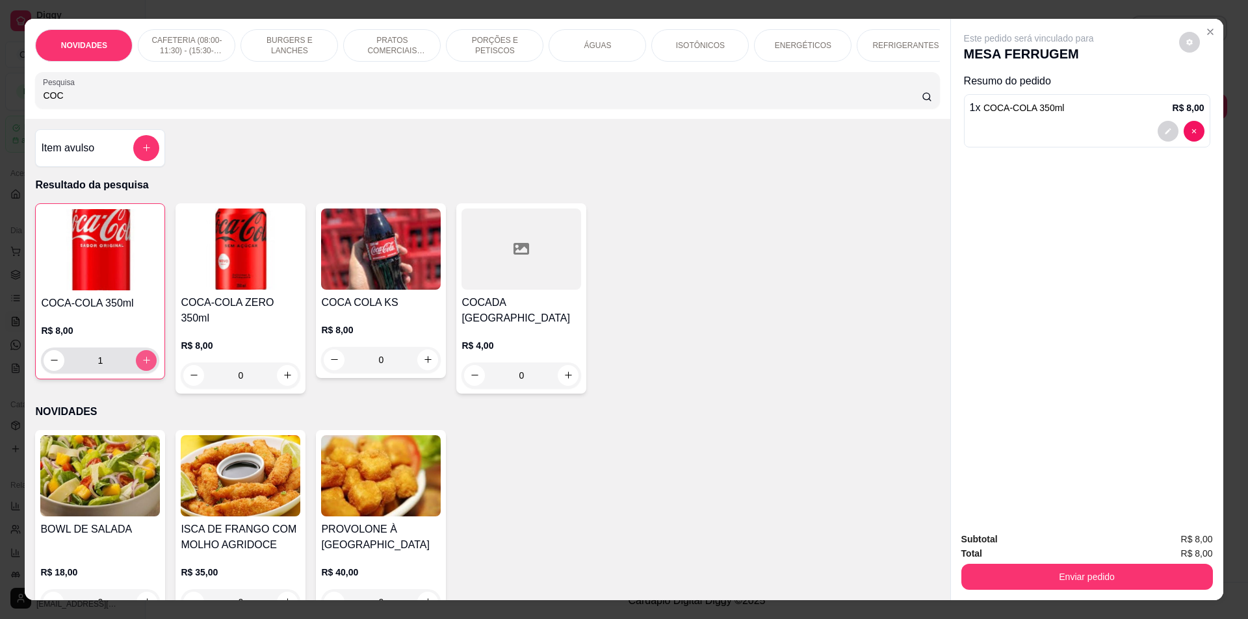
type input "1"
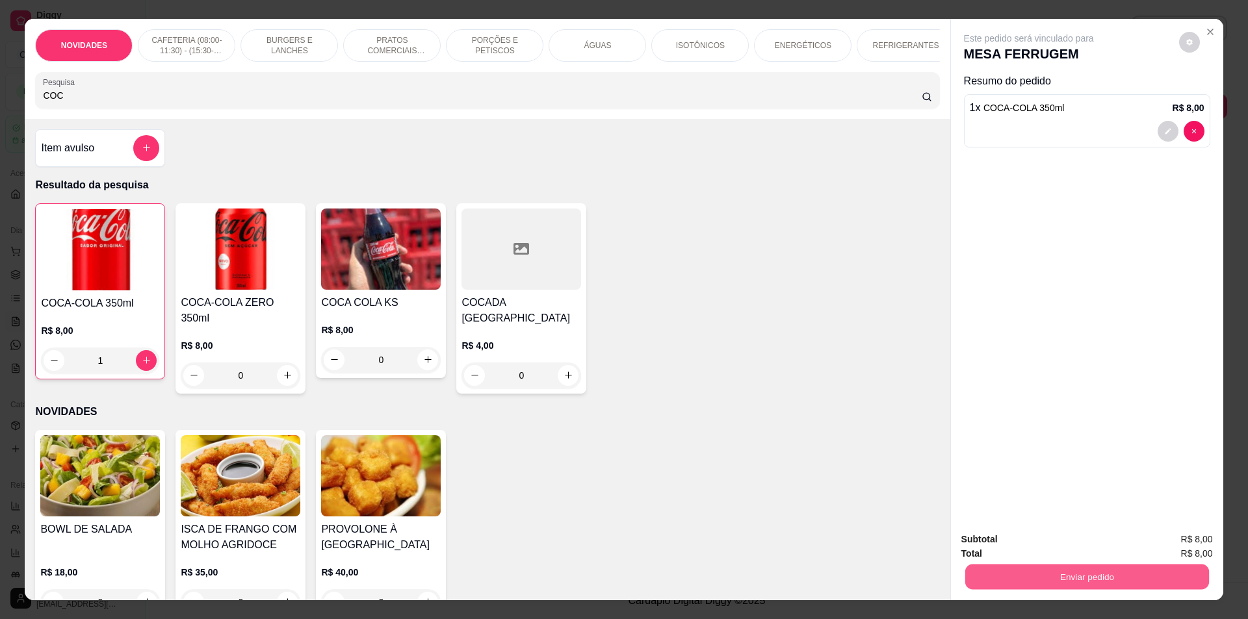
click at [1037, 571] on button "Enviar pedido" at bounding box center [1087, 577] width 244 height 25
click at [1015, 549] on button "Não registrar e enviar pedido" at bounding box center [1043, 545] width 135 height 25
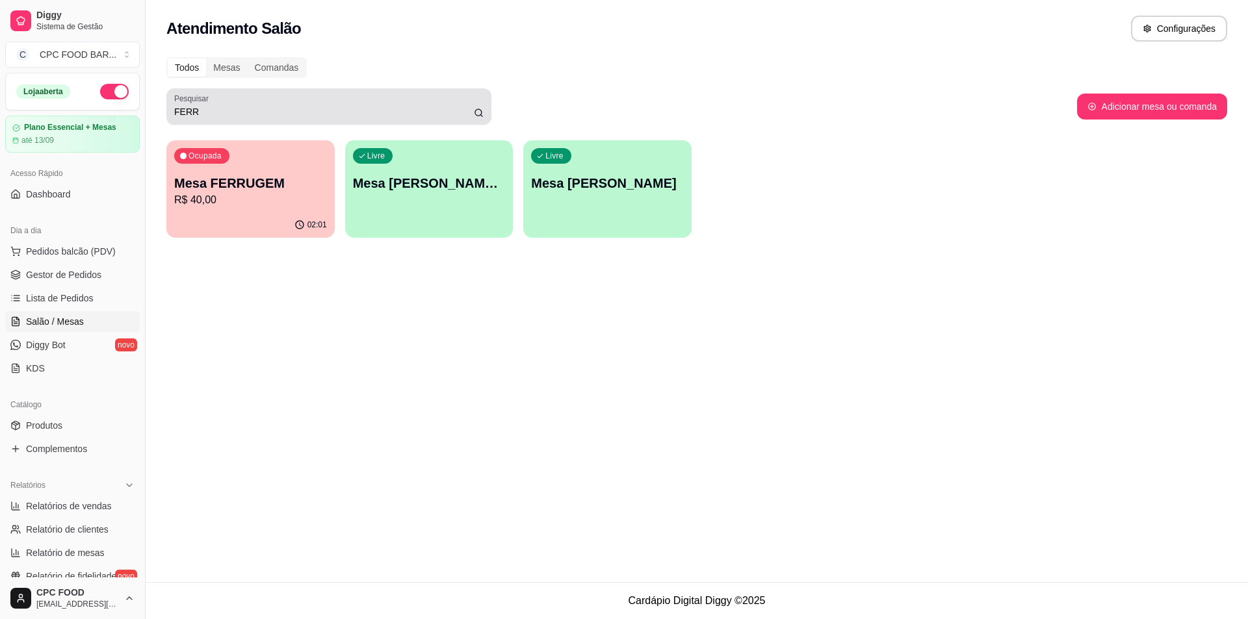
click at [346, 103] on div "FERR" at bounding box center [328, 107] width 309 height 26
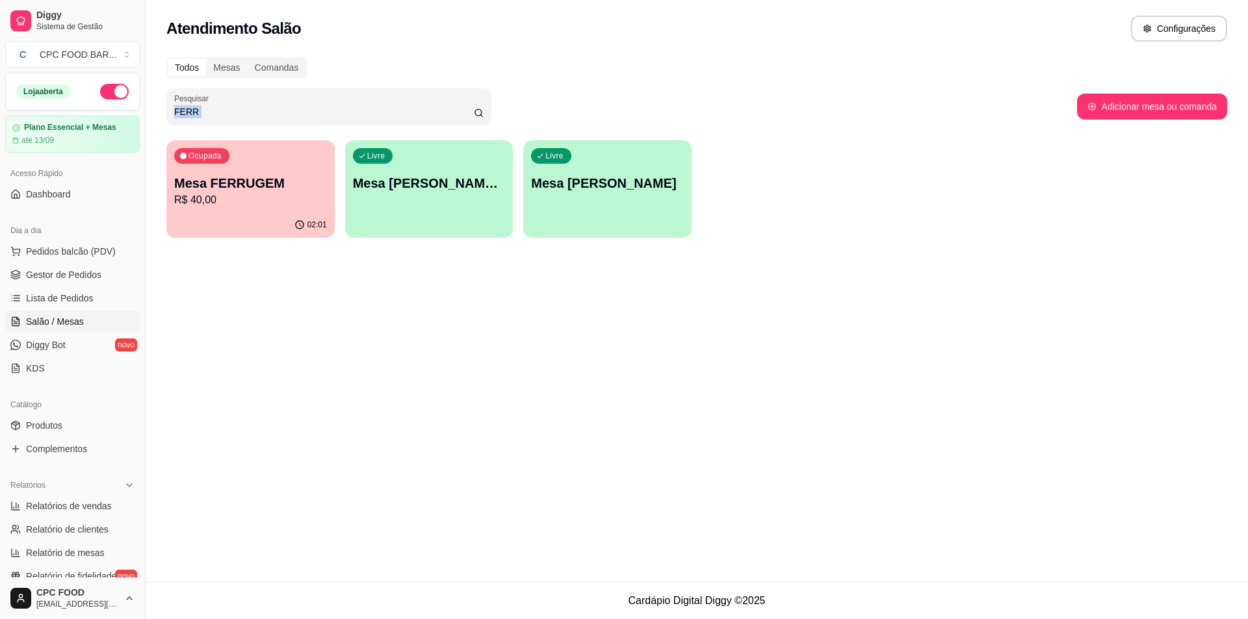
click at [346, 103] on div "FERR" at bounding box center [328, 107] width 309 height 26
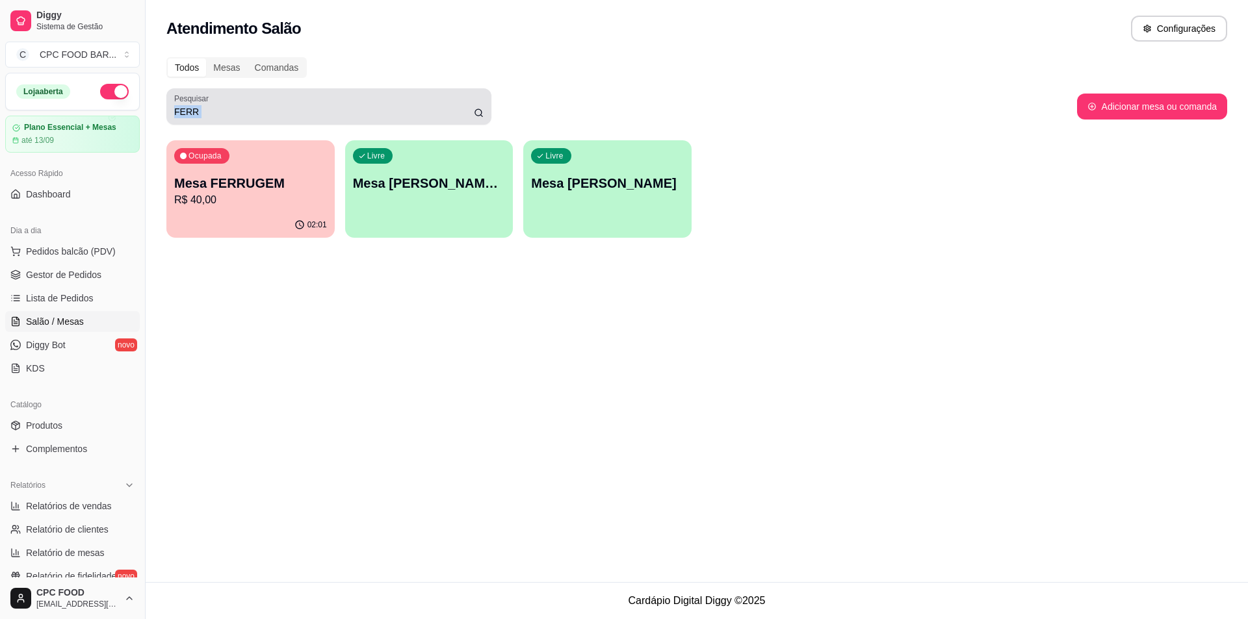
click at [346, 103] on div "FERR" at bounding box center [328, 107] width 309 height 26
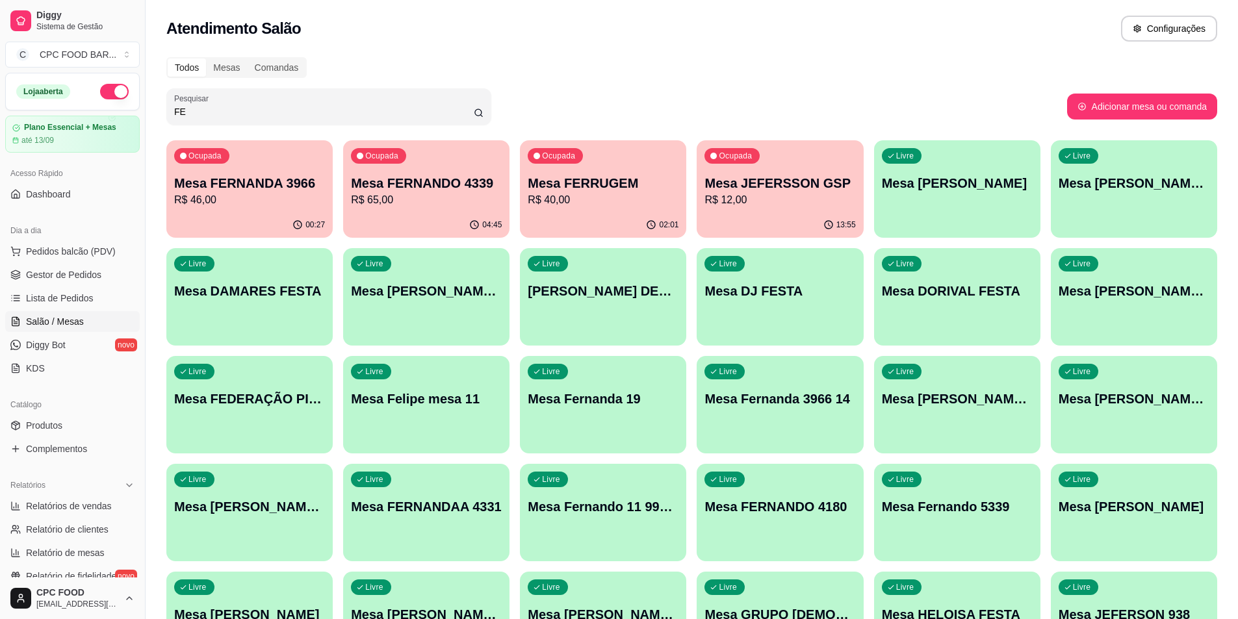
type input "F"
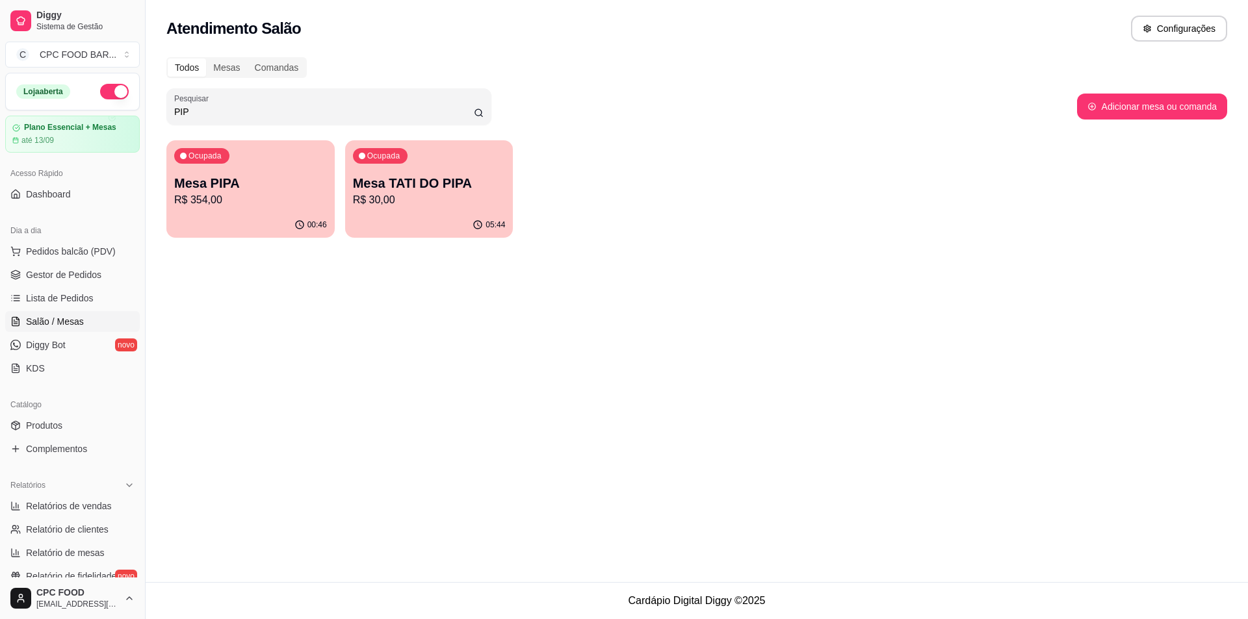
type input "PIP"
click at [269, 210] on div "Ocupada Mesa PIPA R$ 354,00" at bounding box center [250, 177] width 163 height 70
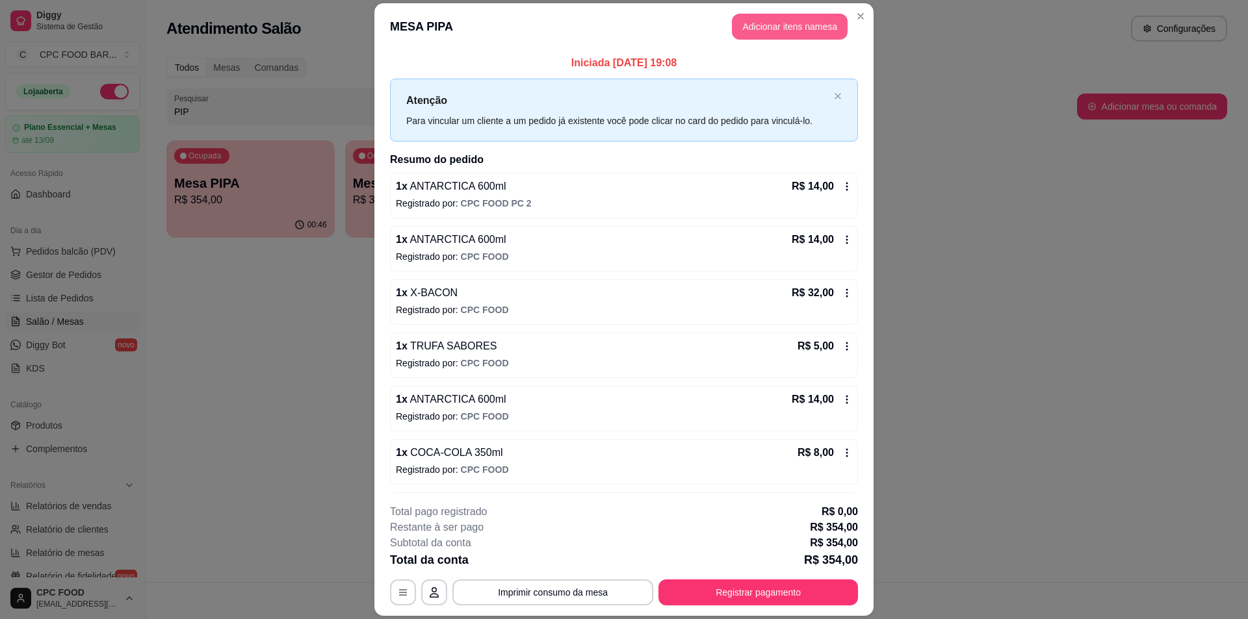
click at [783, 30] on button "Adicionar itens na mesa" at bounding box center [790, 27] width 116 height 26
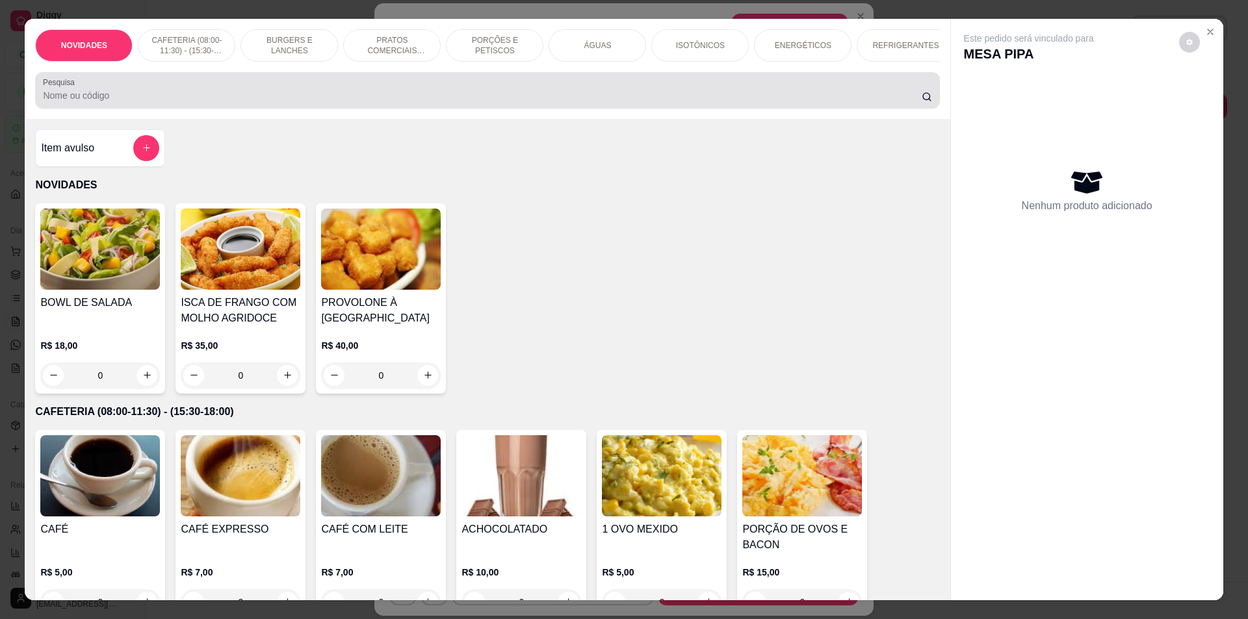
click at [512, 102] on input "Pesquisa" at bounding box center [482, 95] width 878 height 13
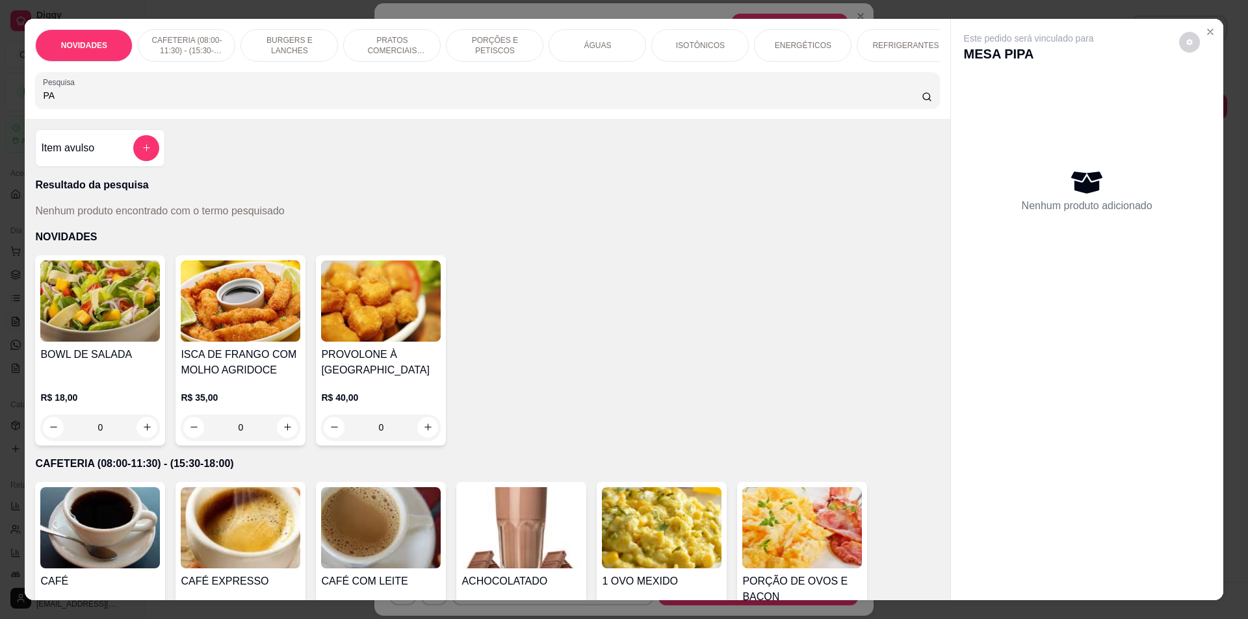
type input "P"
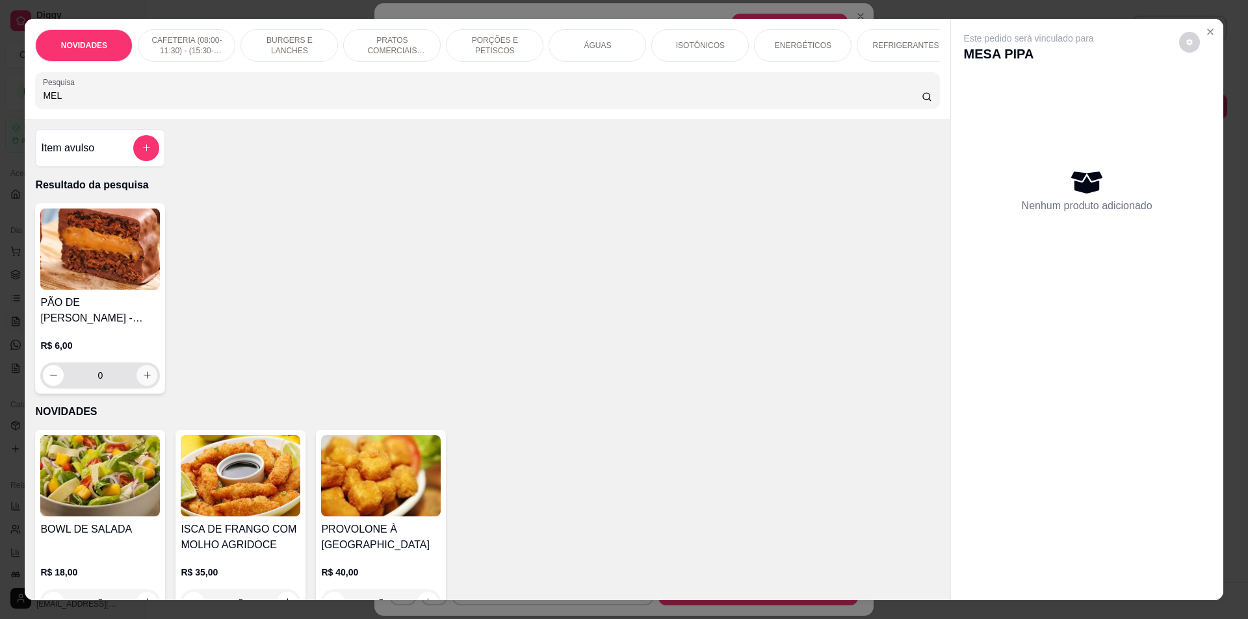
type input "MEL"
click at [142, 380] on icon "increase-product-quantity" at bounding box center [147, 376] width 10 height 10
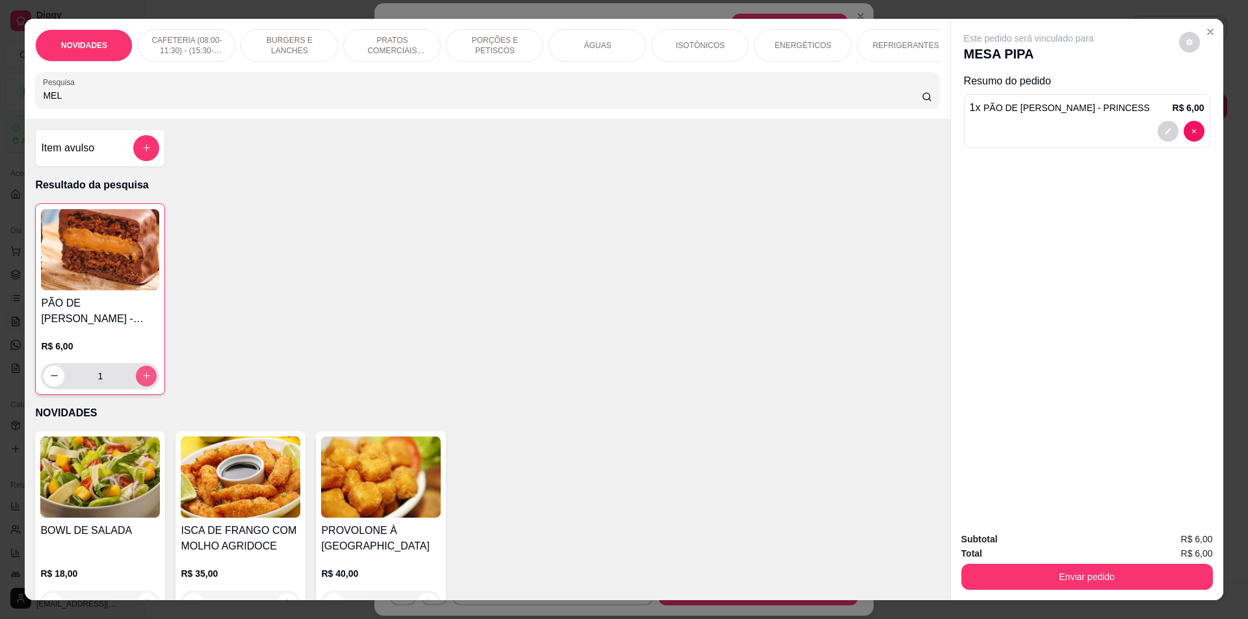
type input "1"
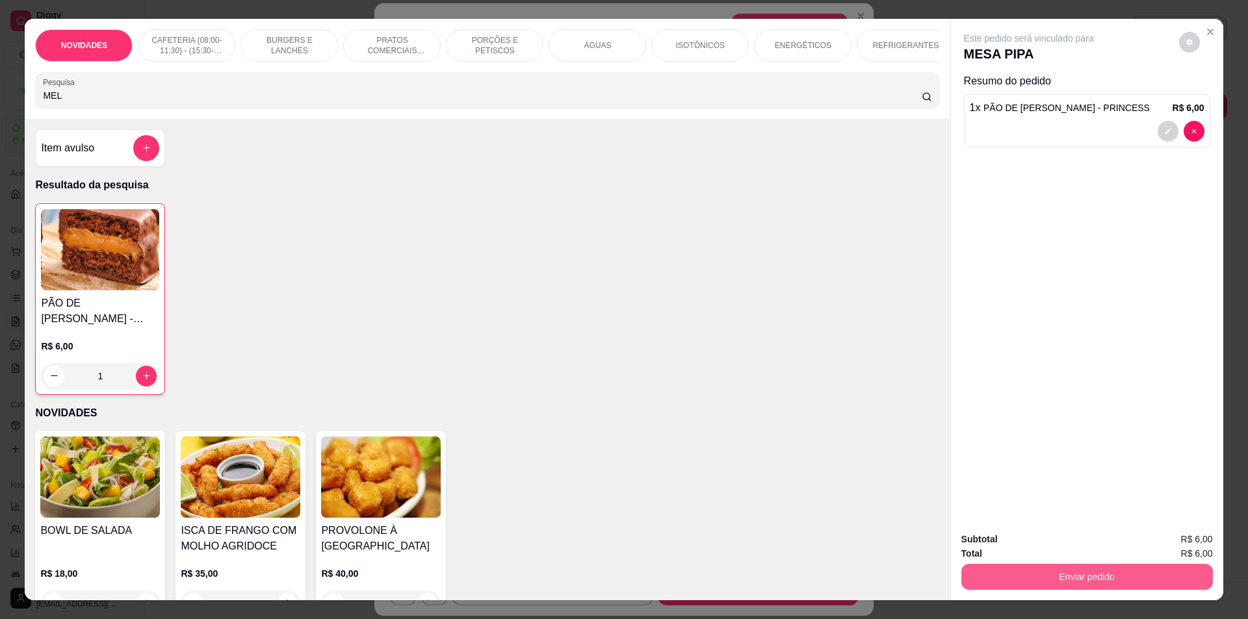
click at [1053, 578] on button "Enviar pedido" at bounding box center [1087, 577] width 252 height 26
click at [1044, 548] on button "Não registrar e enviar pedido" at bounding box center [1043, 545] width 135 height 25
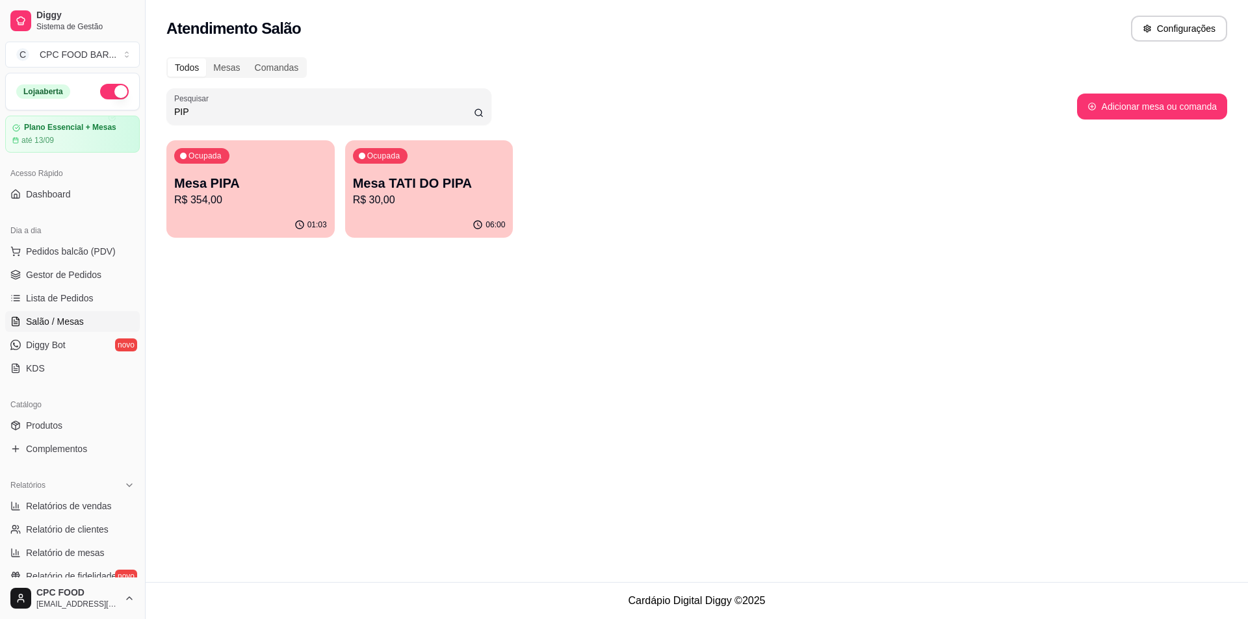
drag, startPoint x: 221, startPoint y: 114, endPoint x: 138, endPoint y: 112, distance: 83.2
click at [138, 112] on div "Diggy Sistema de Gestão C CPC FOOD BAR ... Loja aberta Plano Essencial + Mesas …" at bounding box center [624, 309] width 1248 height 619
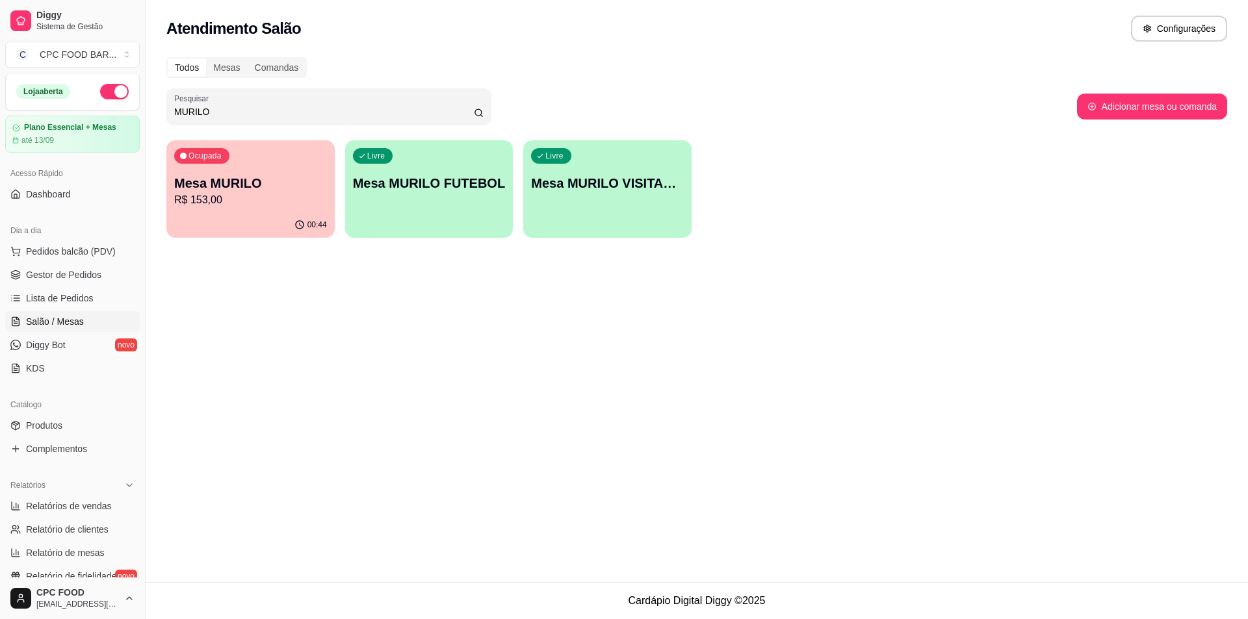
click at [247, 164] on div "Ocupada Mesa MURILO R$ 153,00" at bounding box center [250, 176] width 168 height 72
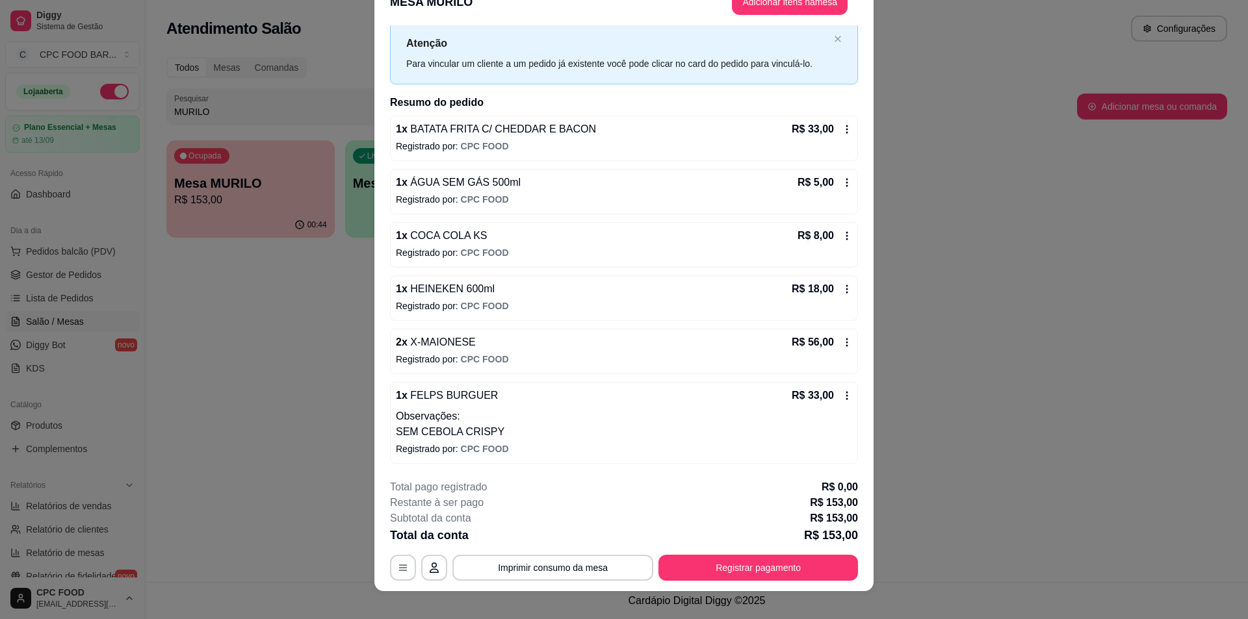
scroll to position [38, 0]
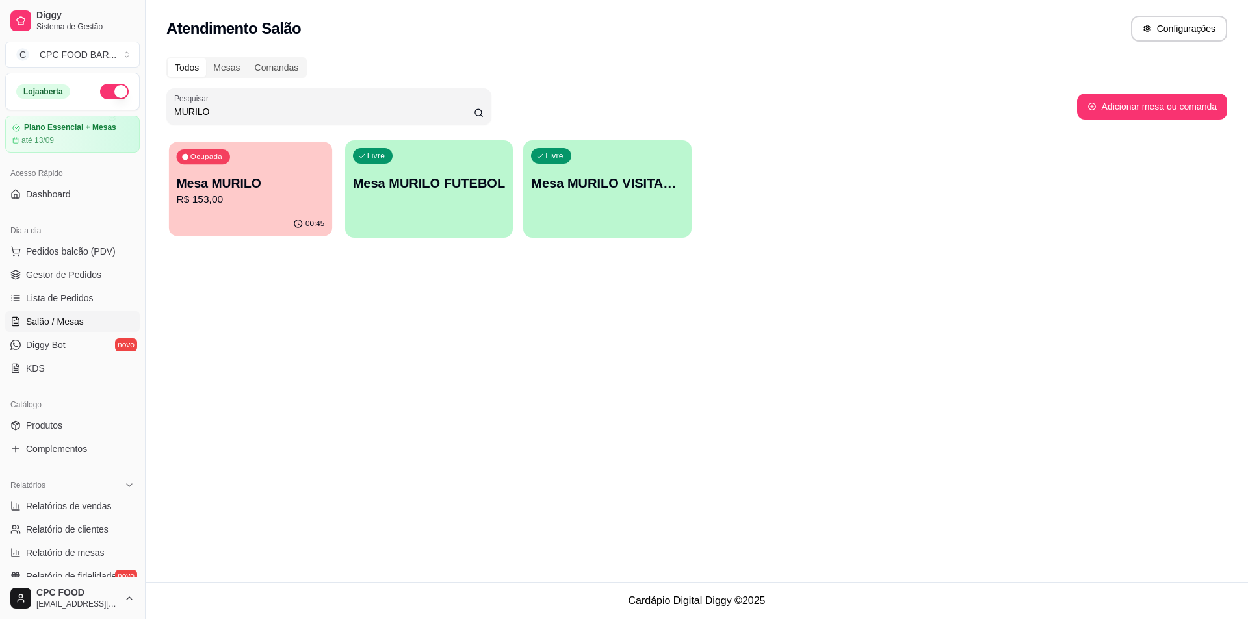
click at [244, 203] on p "R$ 153,00" at bounding box center [251, 199] width 148 height 15
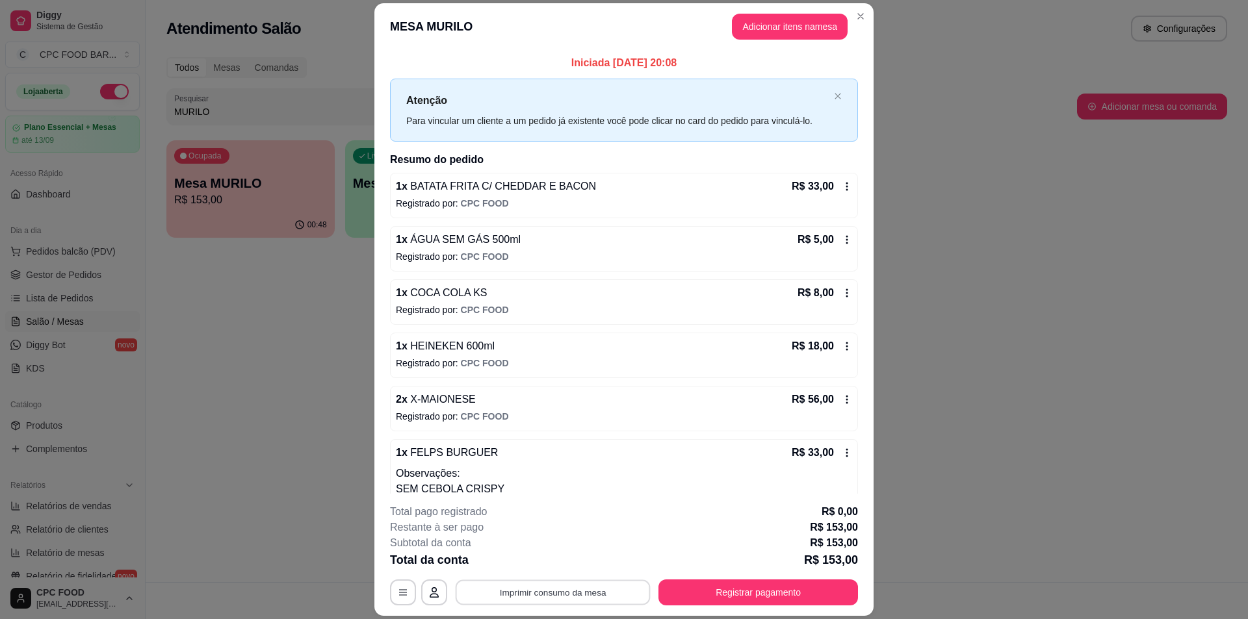
click at [528, 603] on button "Imprimir consumo da mesa" at bounding box center [553, 592] width 195 height 25
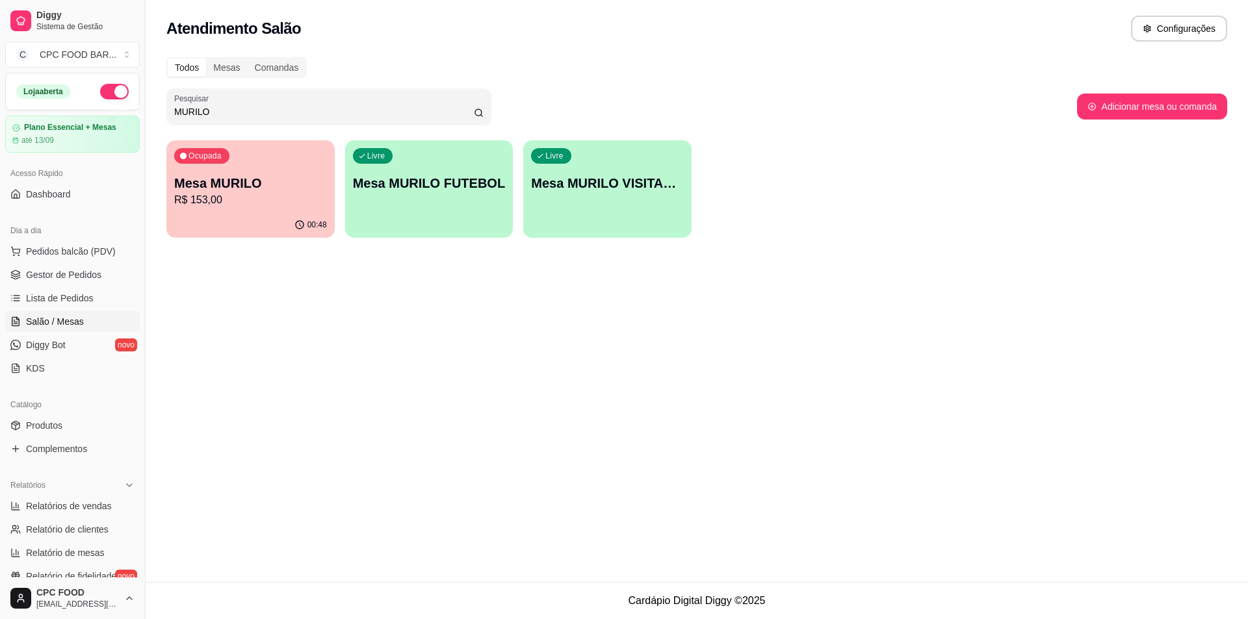
drag, startPoint x: 261, startPoint y: 110, endPoint x: 98, endPoint y: 103, distance: 163.3
click at [90, 112] on div "Diggy Sistema de Gestão C CPC FOOD BAR ... Loja aberta Plano Essencial + Mesas …" at bounding box center [624, 309] width 1248 height 619
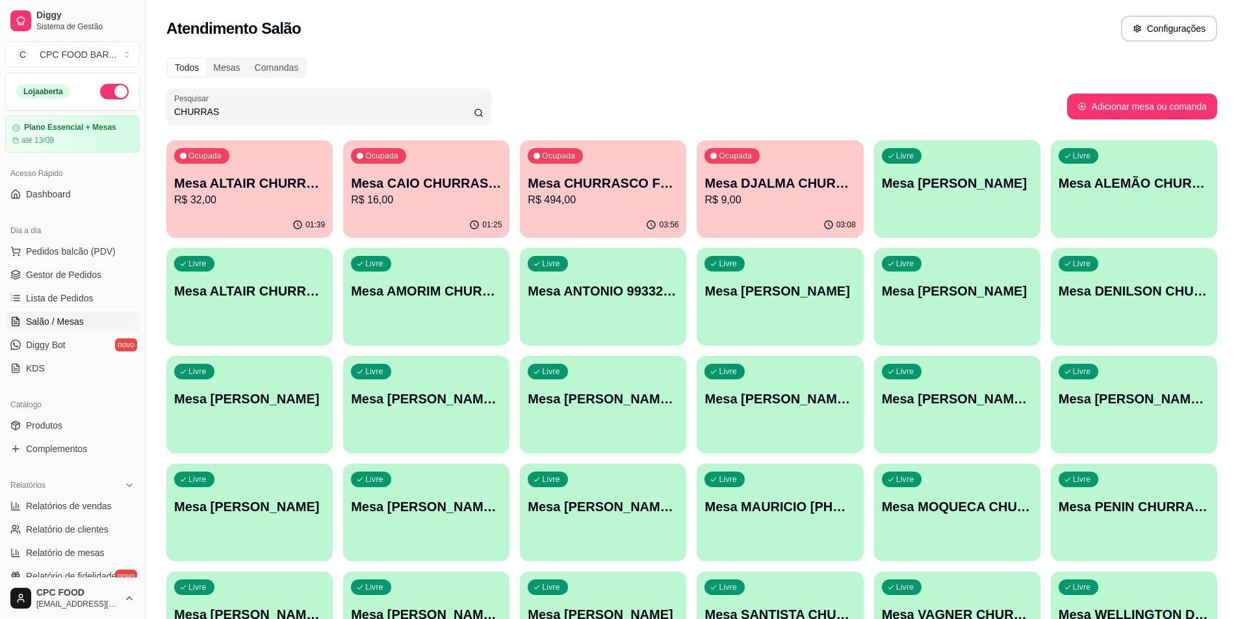
type input "CHURRAS"
click at [645, 190] on p "Mesa CHURRASCO FUTEBOL" at bounding box center [603, 183] width 151 height 18
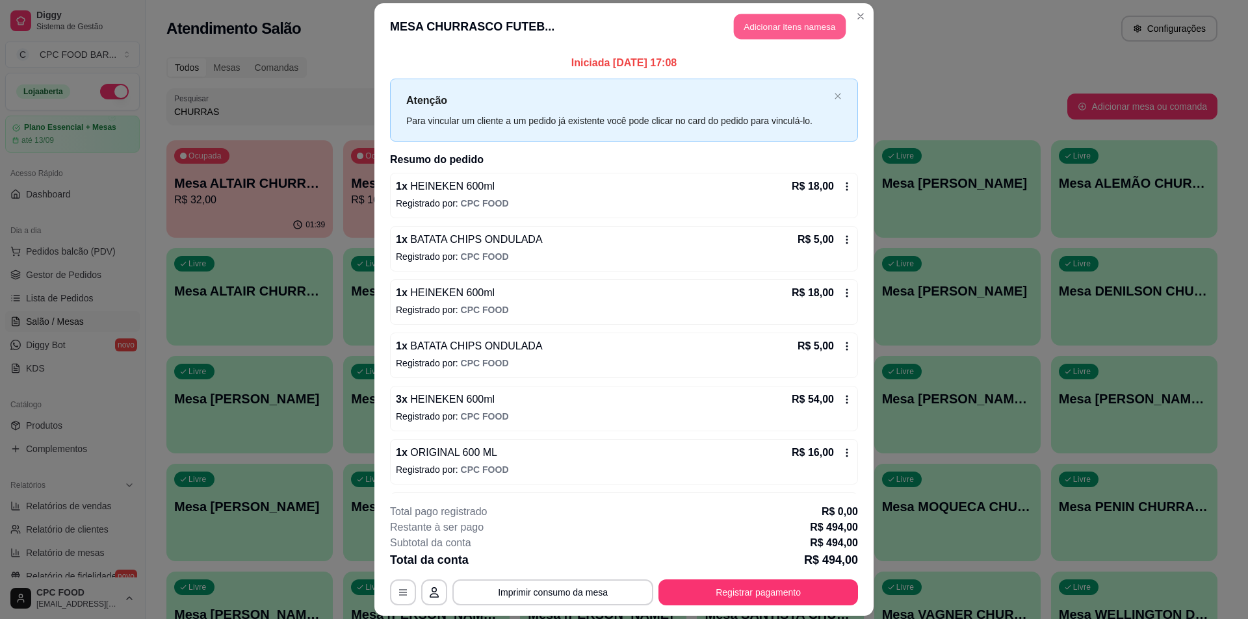
click at [794, 21] on button "Adicionar itens na mesa" at bounding box center [790, 26] width 112 height 25
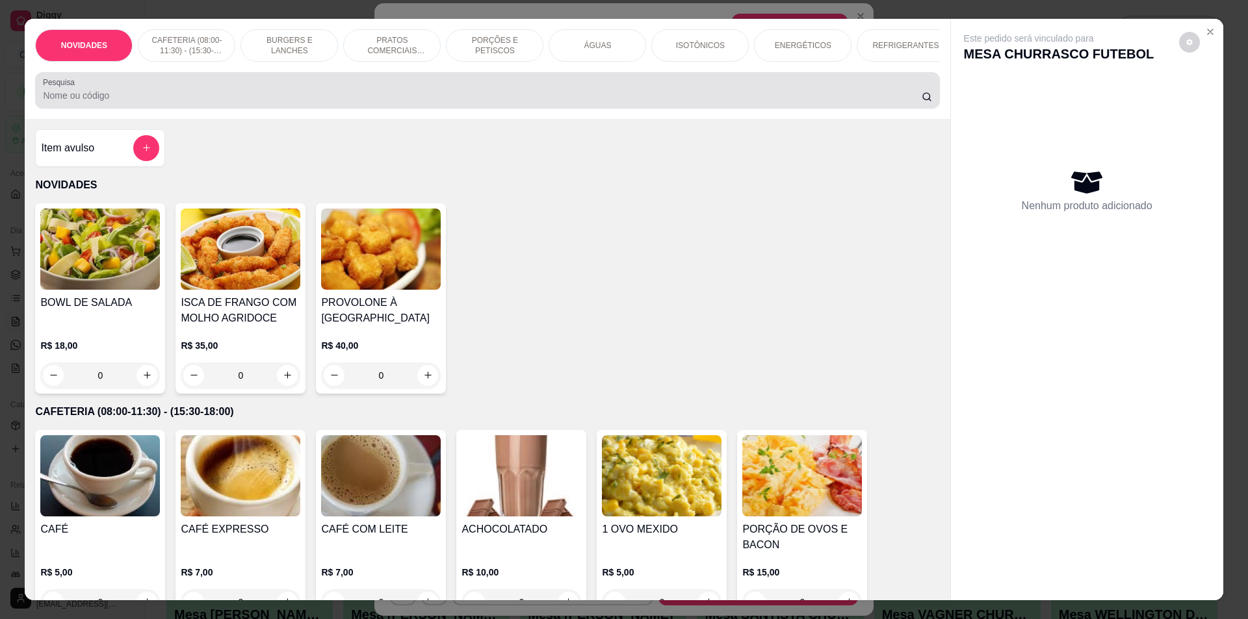
click at [332, 102] on input "Pesquisa" at bounding box center [482, 95] width 878 height 13
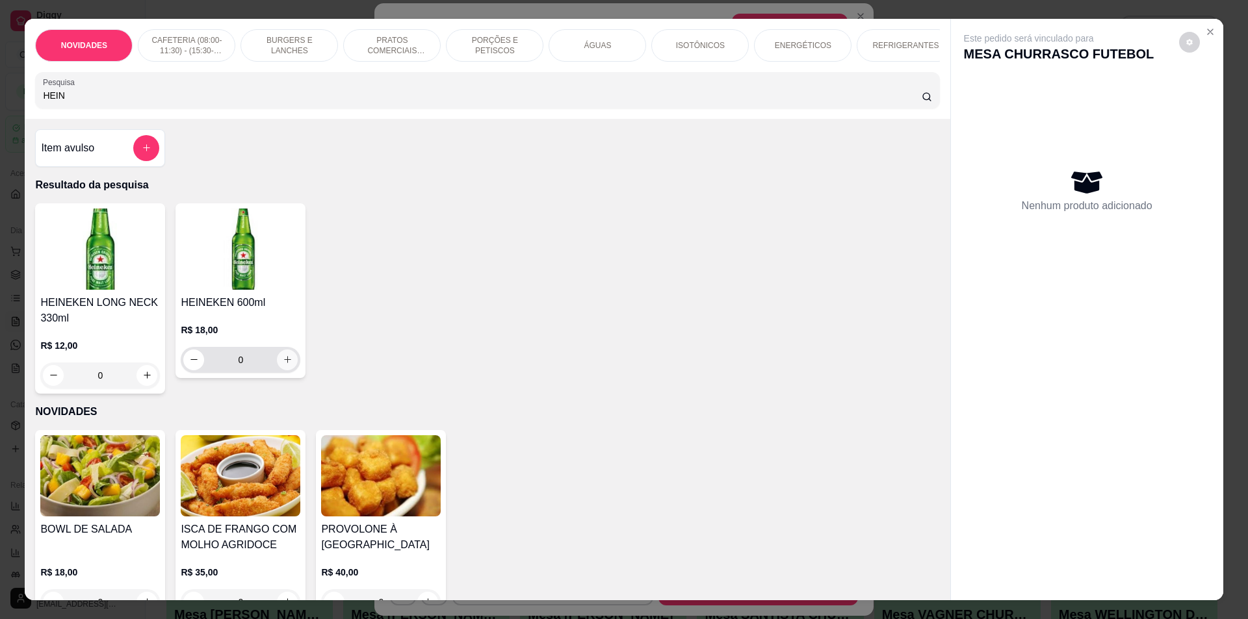
type input "HEIN"
click at [278, 370] on button "increase-product-quantity" at bounding box center [288, 360] width 20 height 20
click at [283, 365] on icon "increase-product-quantity" at bounding box center [288, 360] width 10 height 10
type input "3"
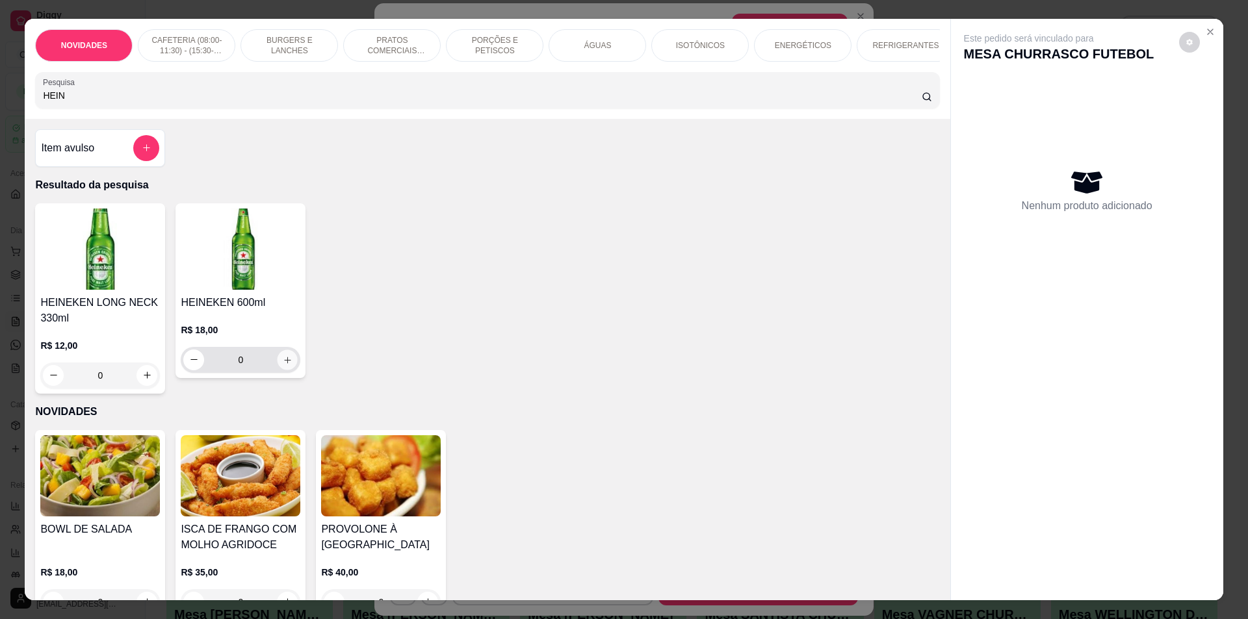
type input "3"
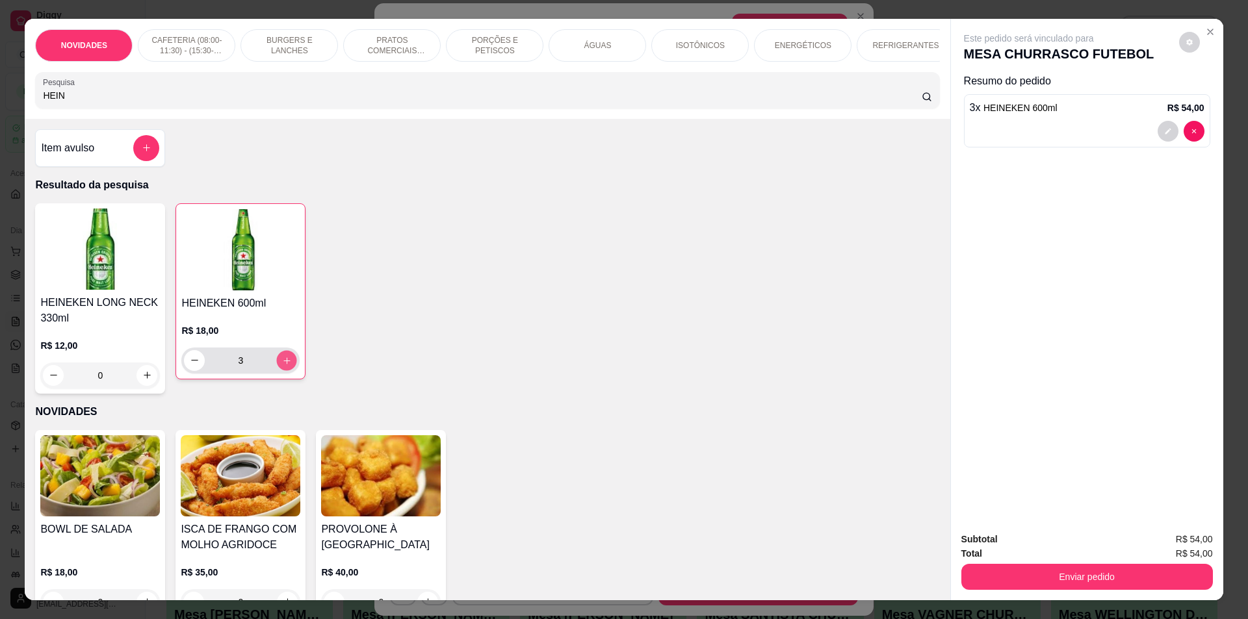
click at [283, 365] on icon "increase-product-quantity" at bounding box center [287, 361] width 10 height 10
type input "4"
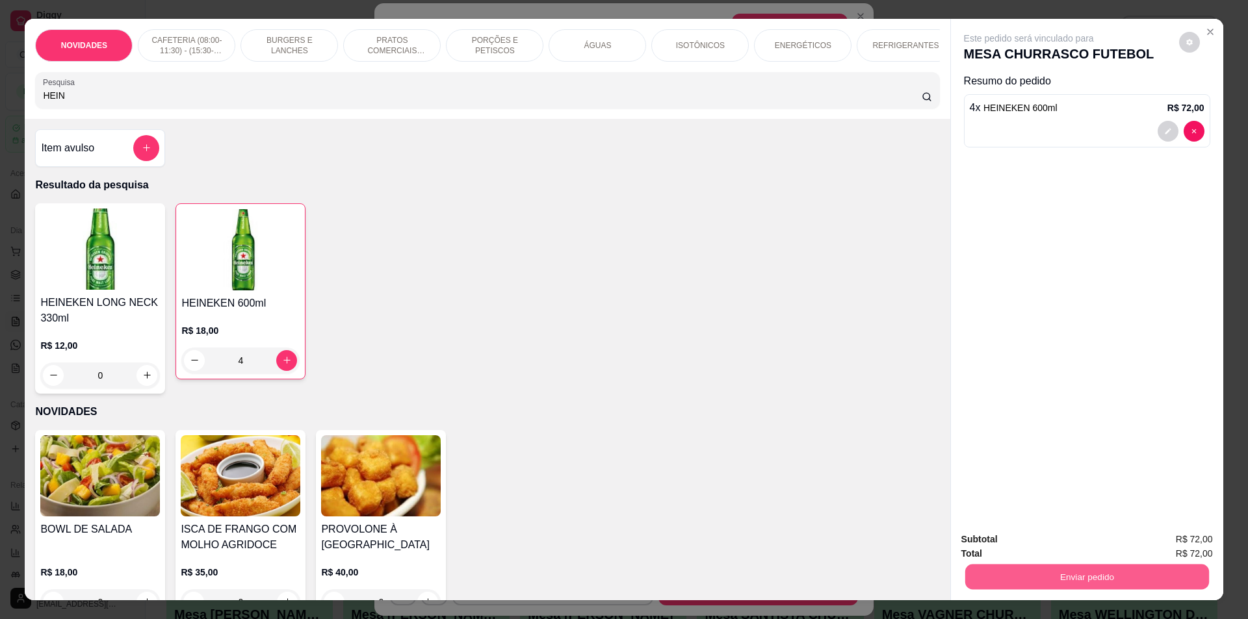
click at [1055, 580] on button "Enviar pedido" at bounding box center [1087, 577] width 244 height 25
click at [1058, 545] on button "Não registrar e enviar pedido" at bounding box center [1043, 545] width 131 height 24
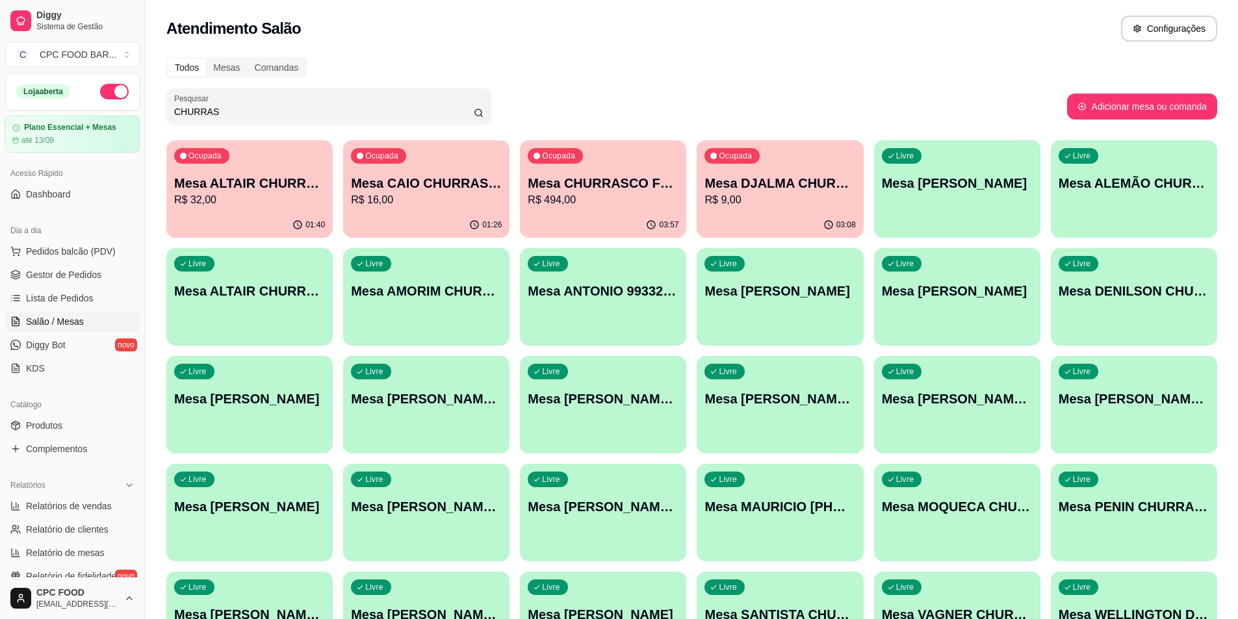
click at [1167, 592] on div "Ocupada Mesa ALTAIR CHURRASCO R$ 32,00 01:40 Ocupada Mesa CAIO CHURRASCO R$ 16,…" at bounding box center [691, 458] width 1051 height 637
click at [805, 175] on p "Mesa DJALMA CHURRASCO" at bounding box center [780, 183] width 151 height 18
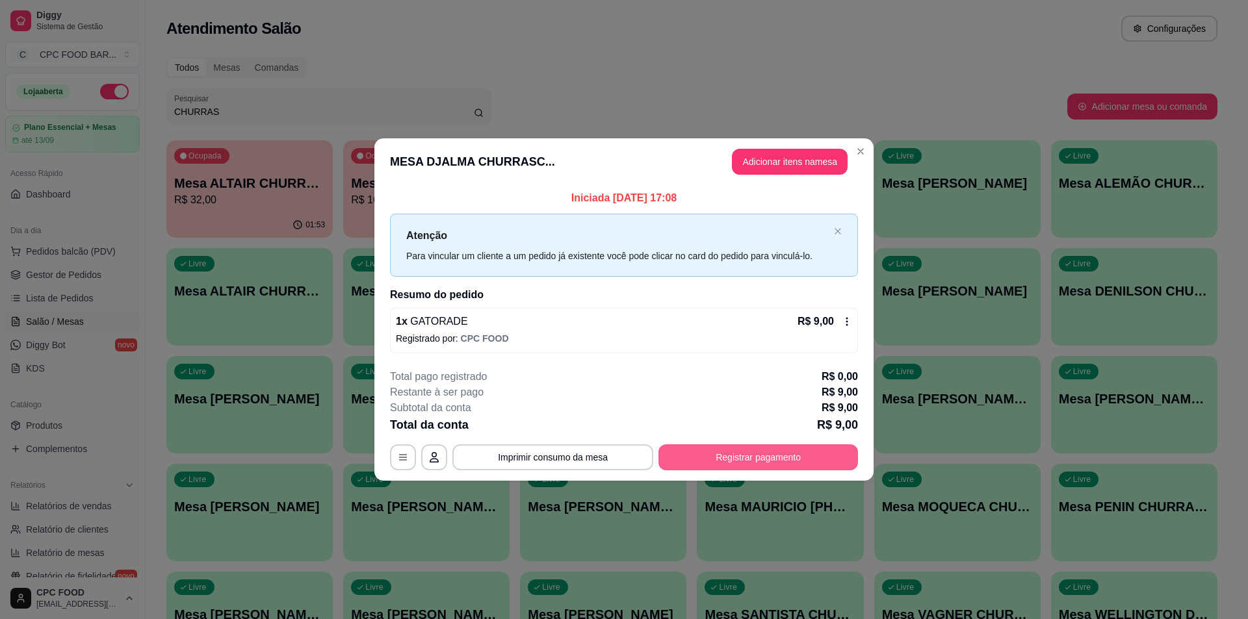
click at [731, 460] on button "Registrar pagamento" at bounding box center [758, 458] width 200 height 26
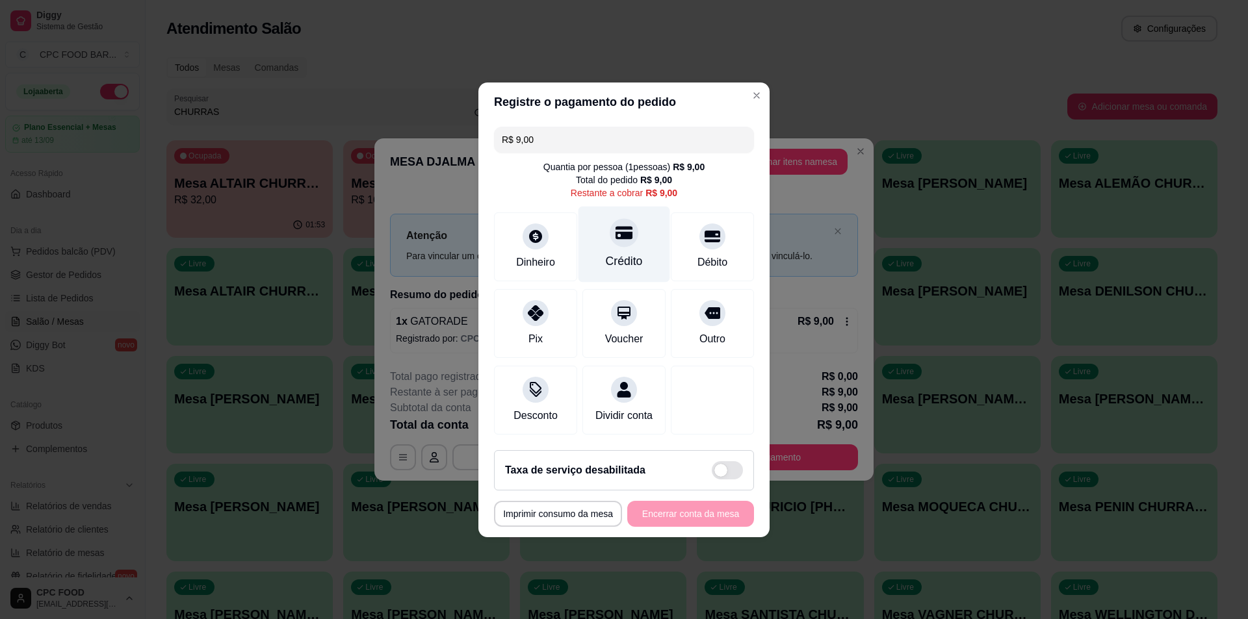
click at [618, 253] on div "Crédito" at bounding box center [624, 261] width 37 height 17
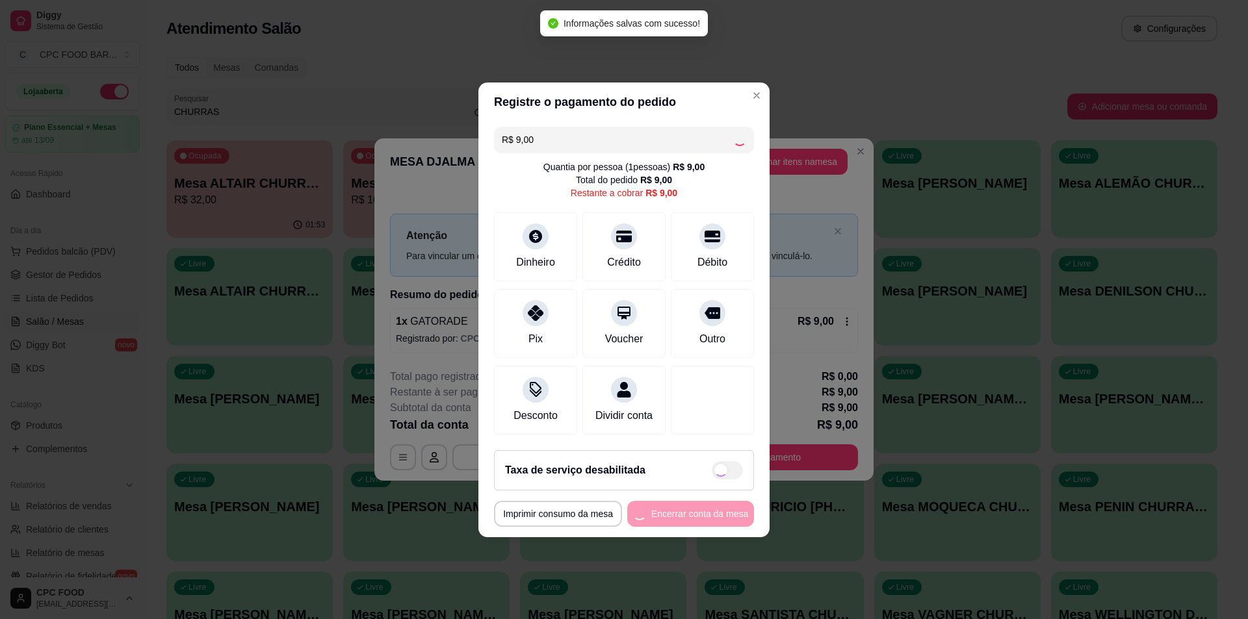
type input "R$ 0,00"
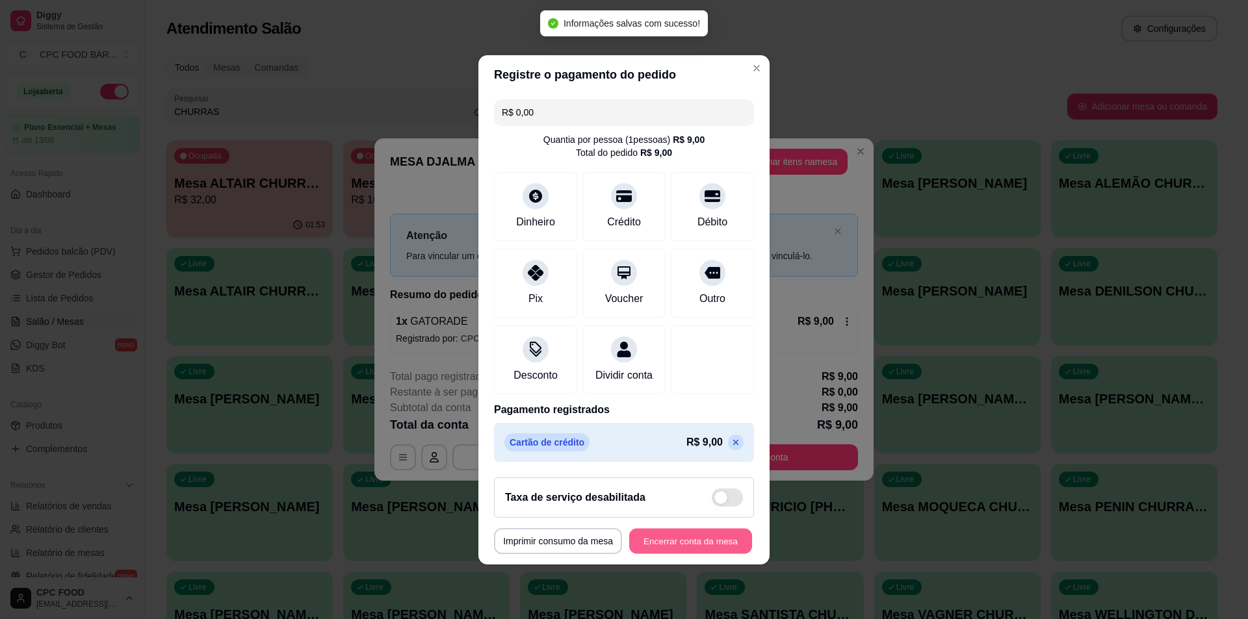
click at [660, 540] on button "Encerrar conta da mesa" at bounding box center [690, 540] width 123 height 25
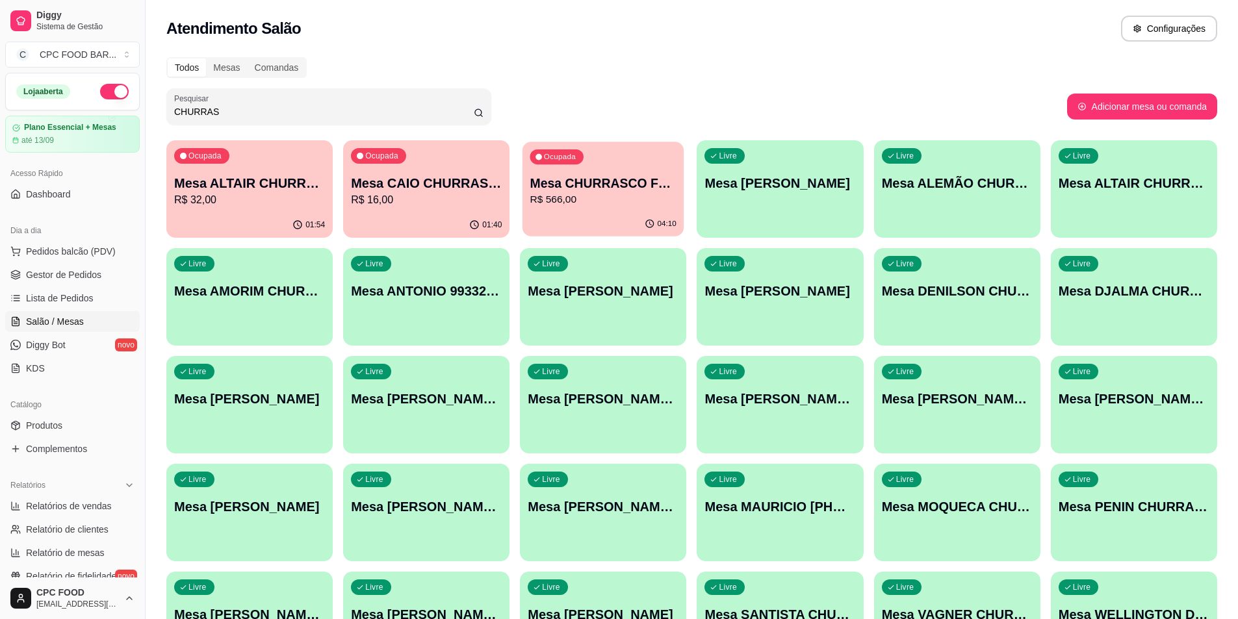
click at [563, 189] on p "Mesa CHURRASCO FUTEBOL" at bounding box center [603, 184] width 146 height 18
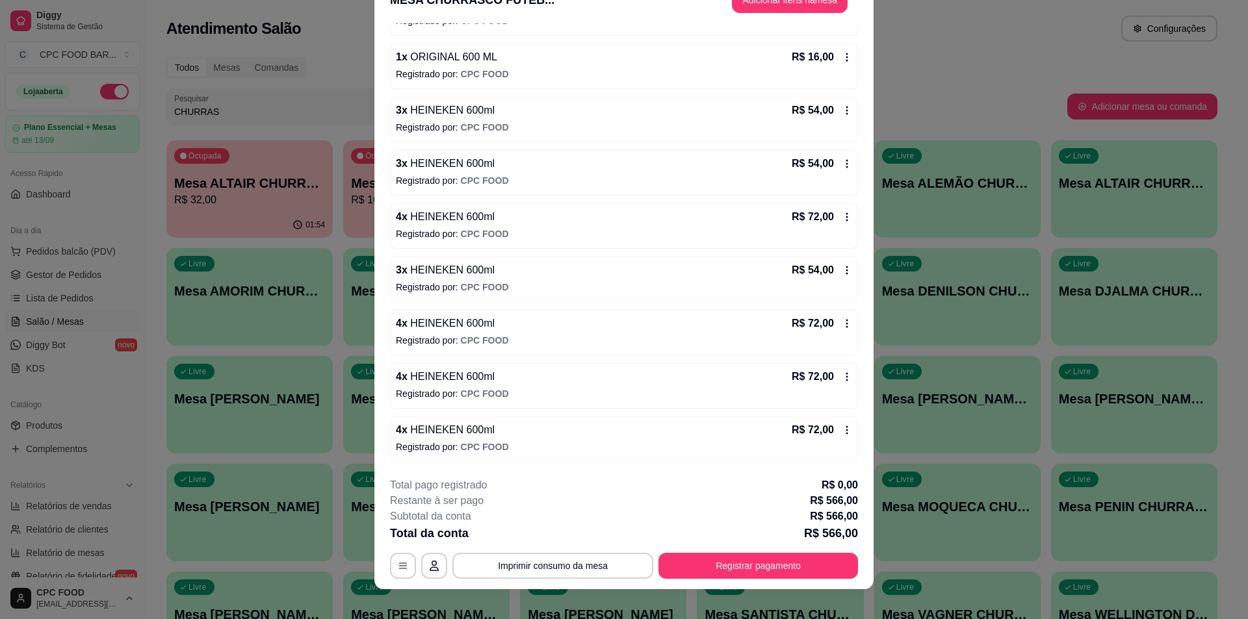
scroll to position [38, 0]
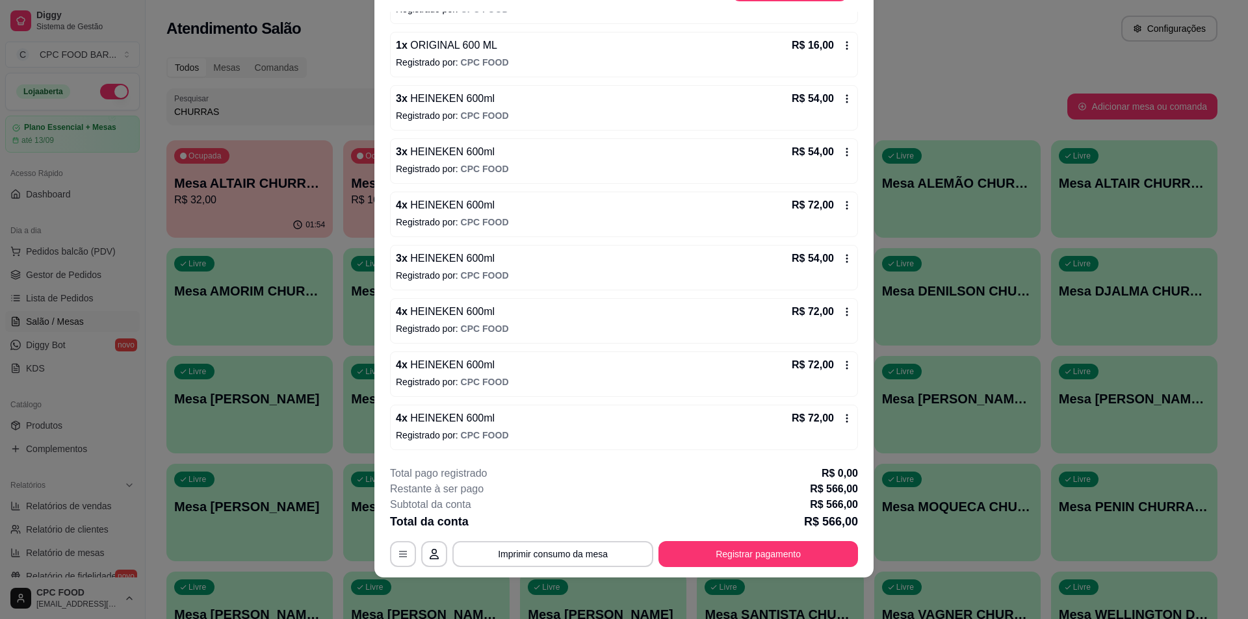
click at [842, 259] on icon at bounding box center [847, 259] width 10 height 10
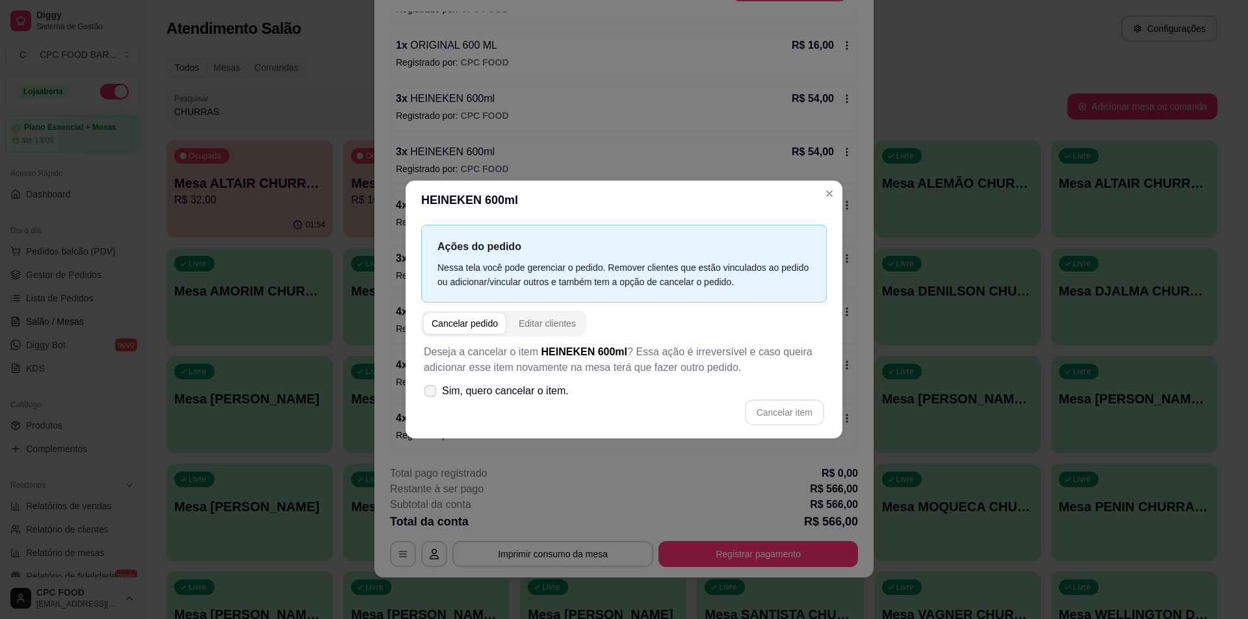
click at [485, 390] on span "Sim, quero cancelar o item." at bounding box center [505, 392] width 127 height 16
click at [432, 393] on input "Sim, quero cancelar o item." at bounding box center [427, 397] width 8 height 8
checkbox input "true"
click at [787, 414] on button "Cancelar item" at bounding box center [784, 412] width 77 height 25
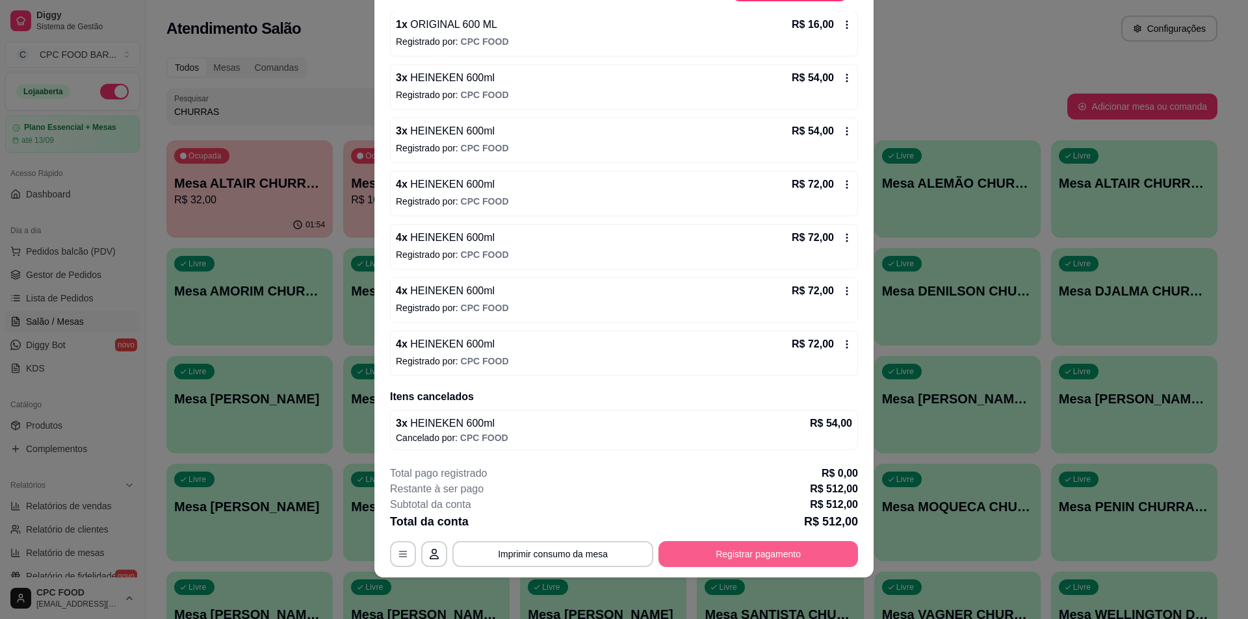
click at [722, 548] on button "Registrar pagamento" at bounding box center [758, 554] width 200 height 26
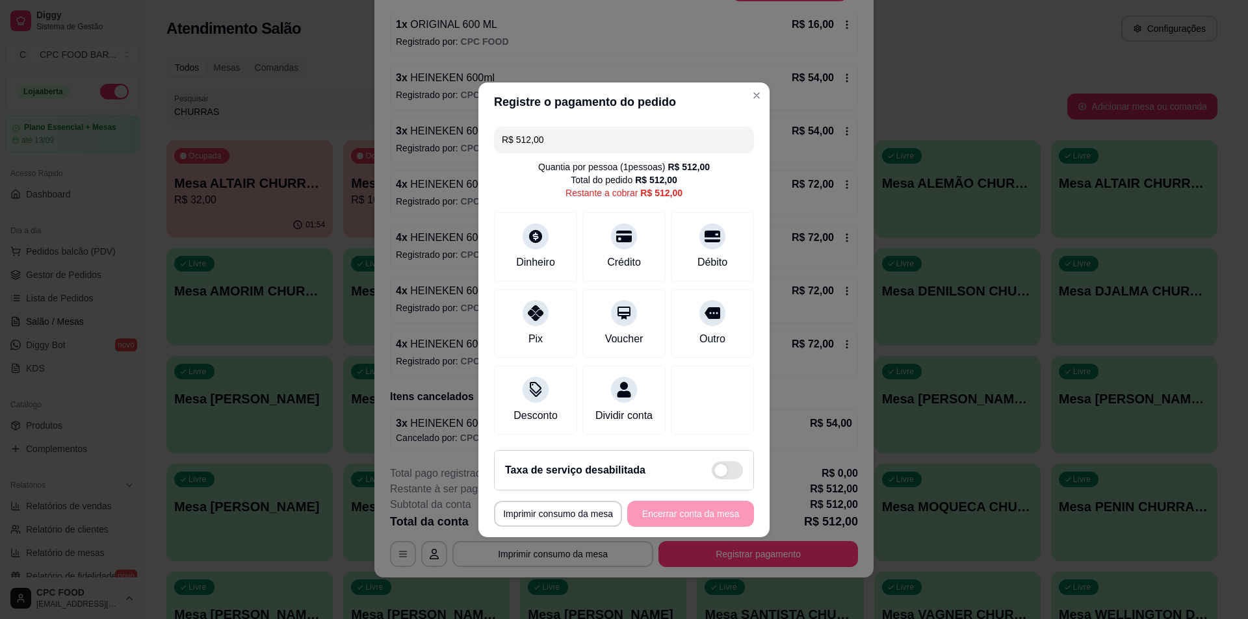
drag, startPoint x: 551, startPoint y: 131, endPoint x: 489, endPoint y: 131, distance: 61.1
click at [489, 131] on div "R$ 512,00 Quantia por pessoa ( 1 pessoas) R$ 512,00 Total do pedido R$ 512,00 R…" at bounding box center [623, 281] width 291 height 319
click at [534, 224] on icon at bounding box center [535, 232] width 17 height 17
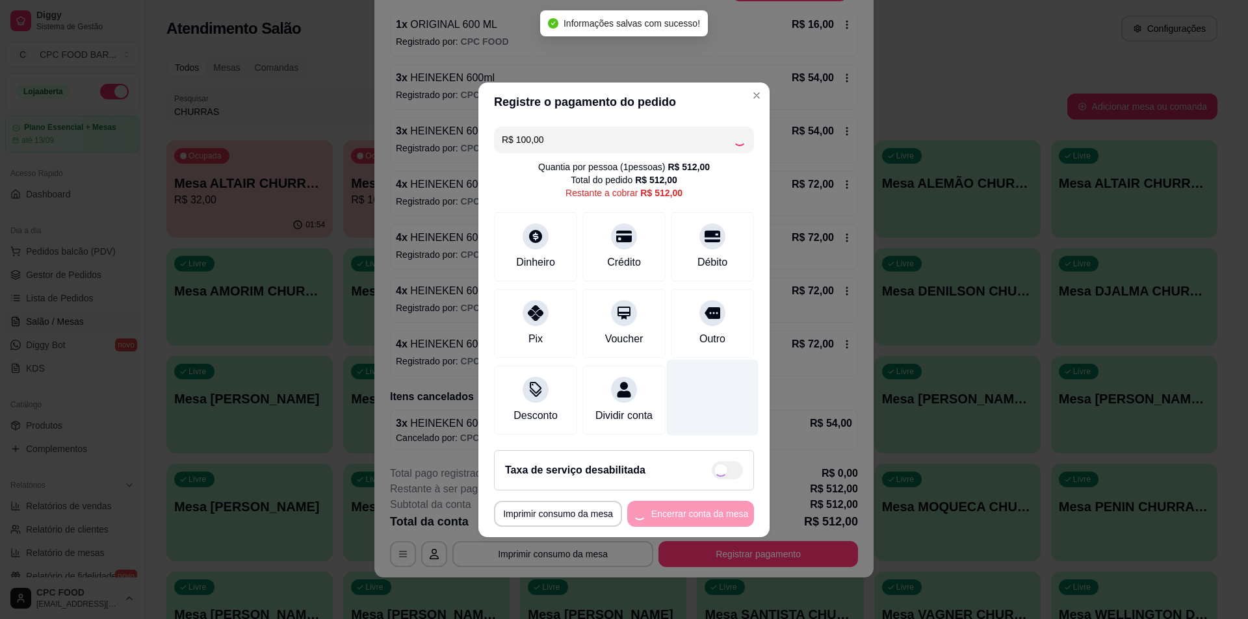
type input "R$ 412,00"
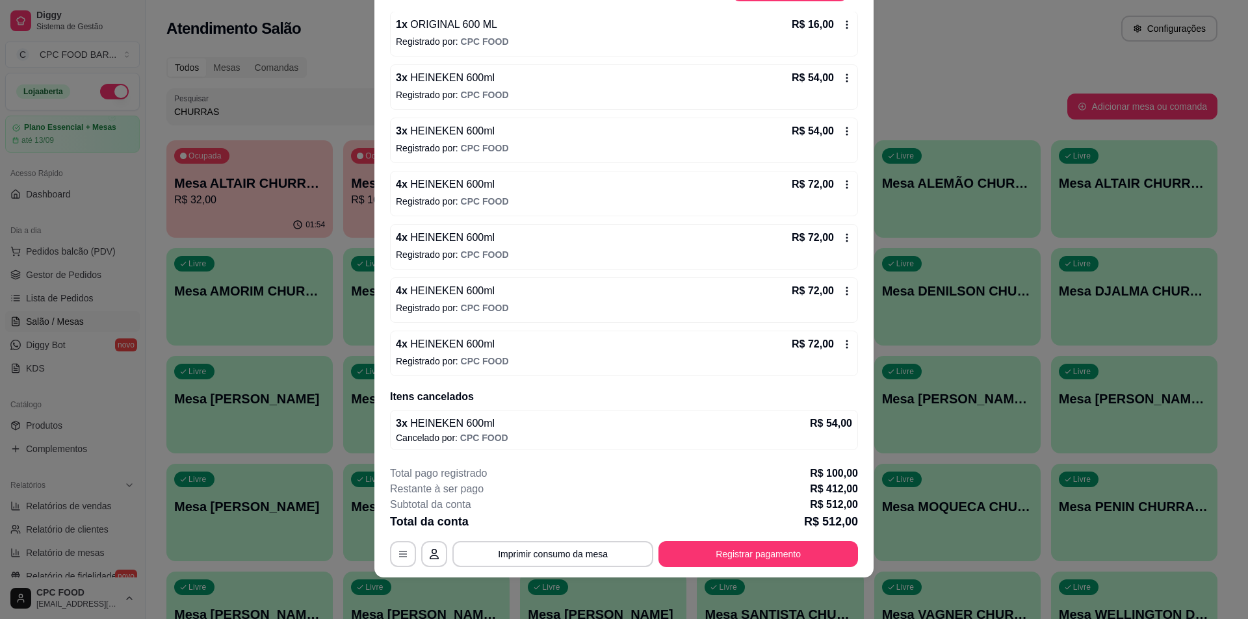
click at [842, 239] on icon at bounding box center [847, 238] width 10 height 10
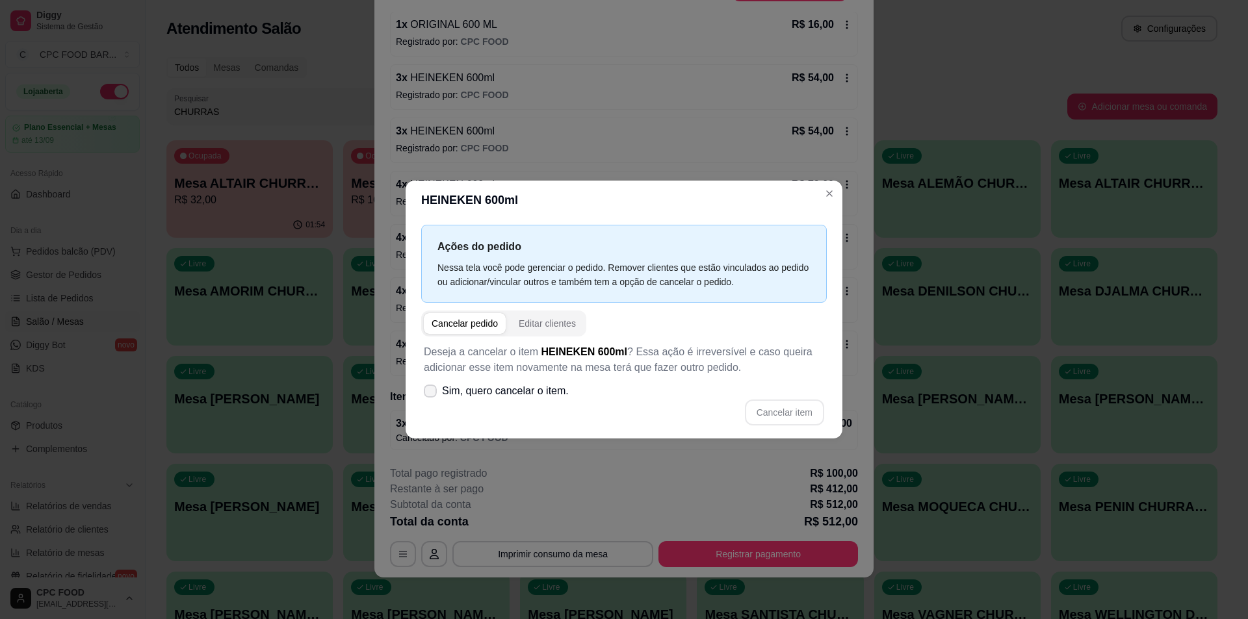
click at [547, 393] on span "Sim, quero cancelar o item." at bounding box center [505, 392] width 127 height 16
click at [432, 393] on input "Sim, quero cancelar o item." at bounding box center [427, 397] width 8 height 8
checkbox input "true"
click at [766, 414] on button "Cancelar item" at bounding box center [784, 412] width 77 height 25
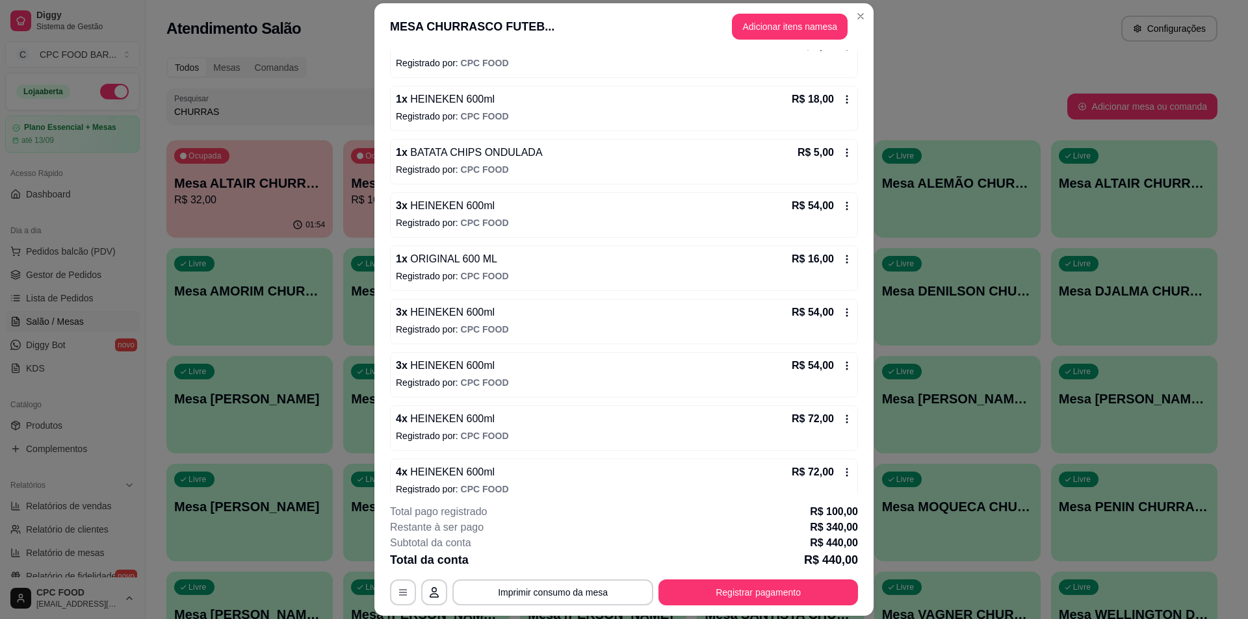
scroll to position [190, 0]
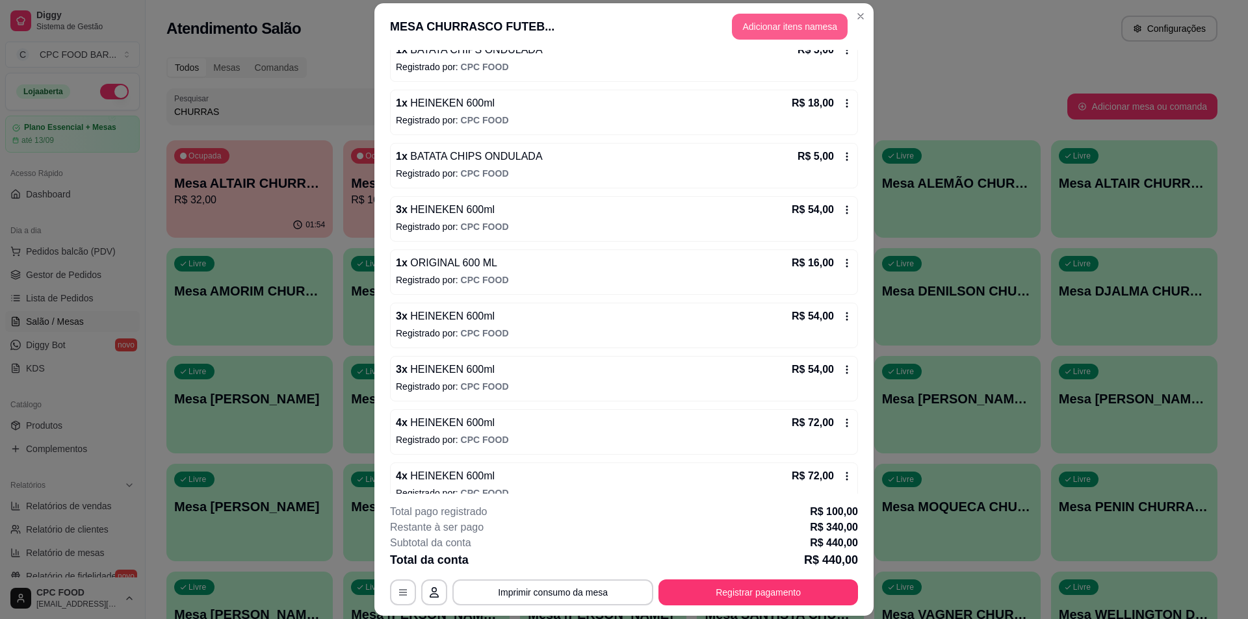
click at [777, 24] on button "Adicionar itens na mesa" at bounding box center [790, 27] width 116 height 26
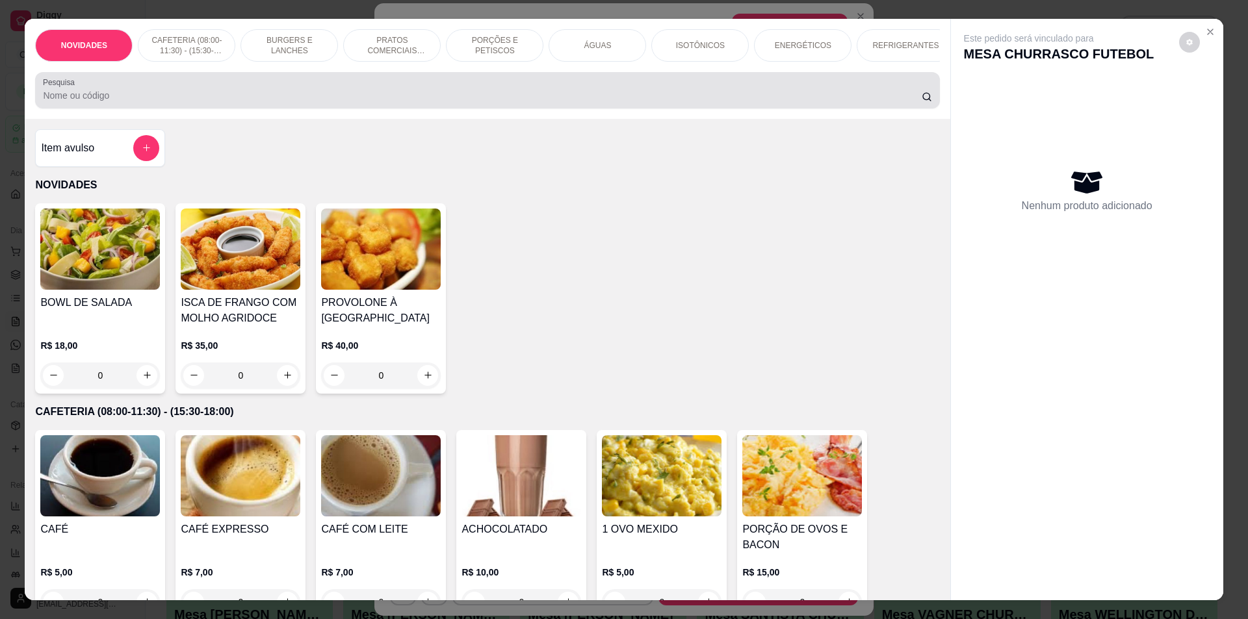
click at [401, 100] on input "Pesquisa" at bounding box center [482, 95] width 878 height 13
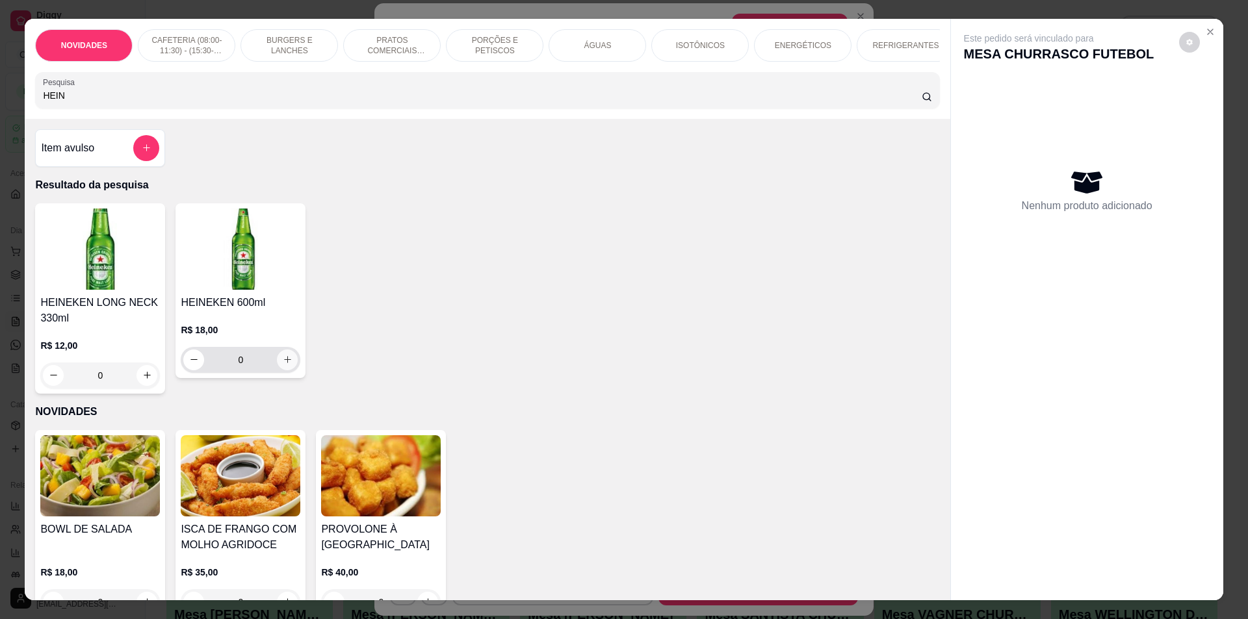
type input "HEIN"
click at [277, 371] on button "increase-product-quantity" at bounding box center [287, 360] width 21 height 21
click at [283, 365] on icon "increase-product-quantity" at bounding box center [288, 360] width 10 height 10
type input "3"
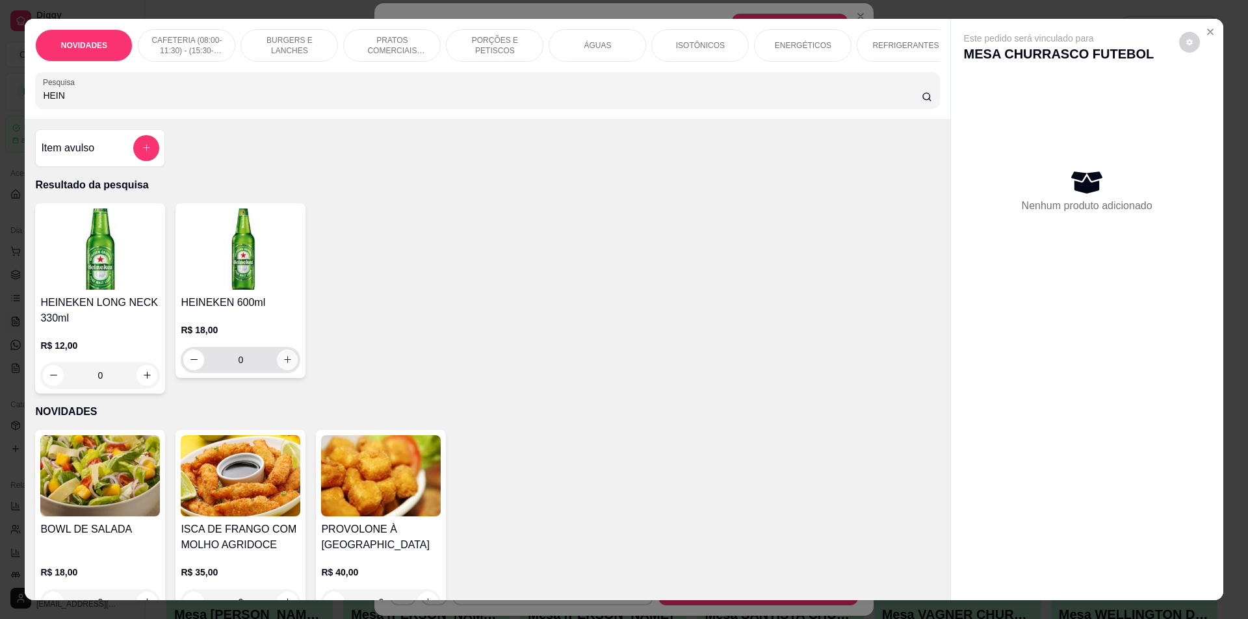
type input "3"
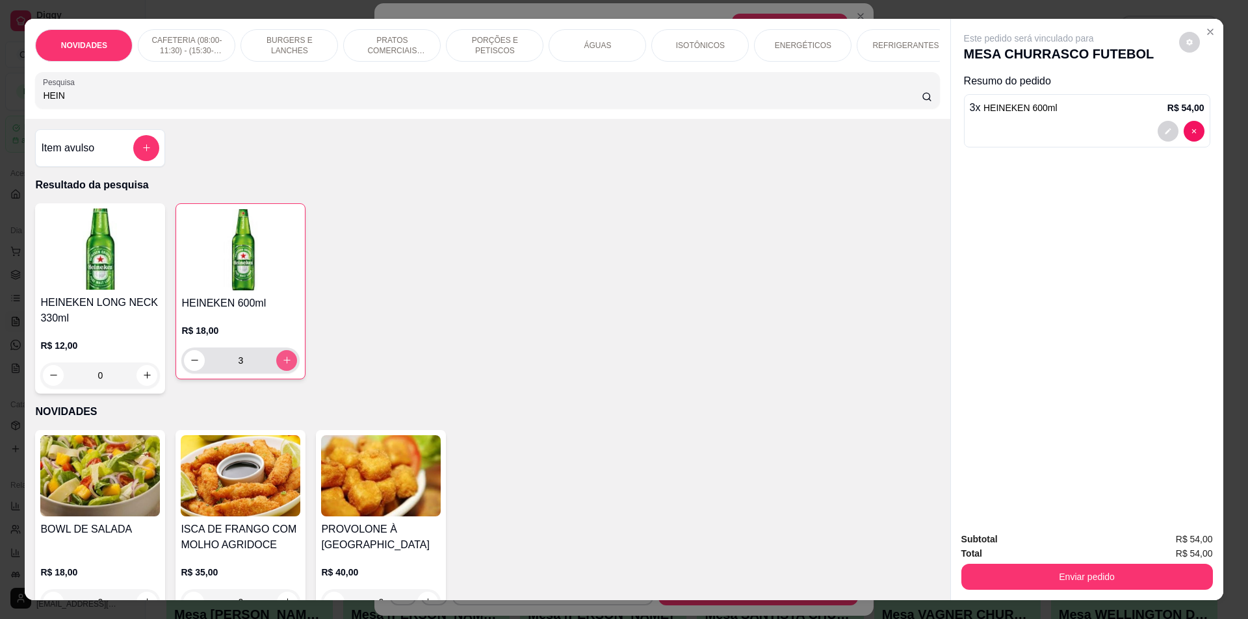
click at [282, 365] on icon "increase-product-quantity" at bounding box center [287, 361] width 10 height 10
type input "4"
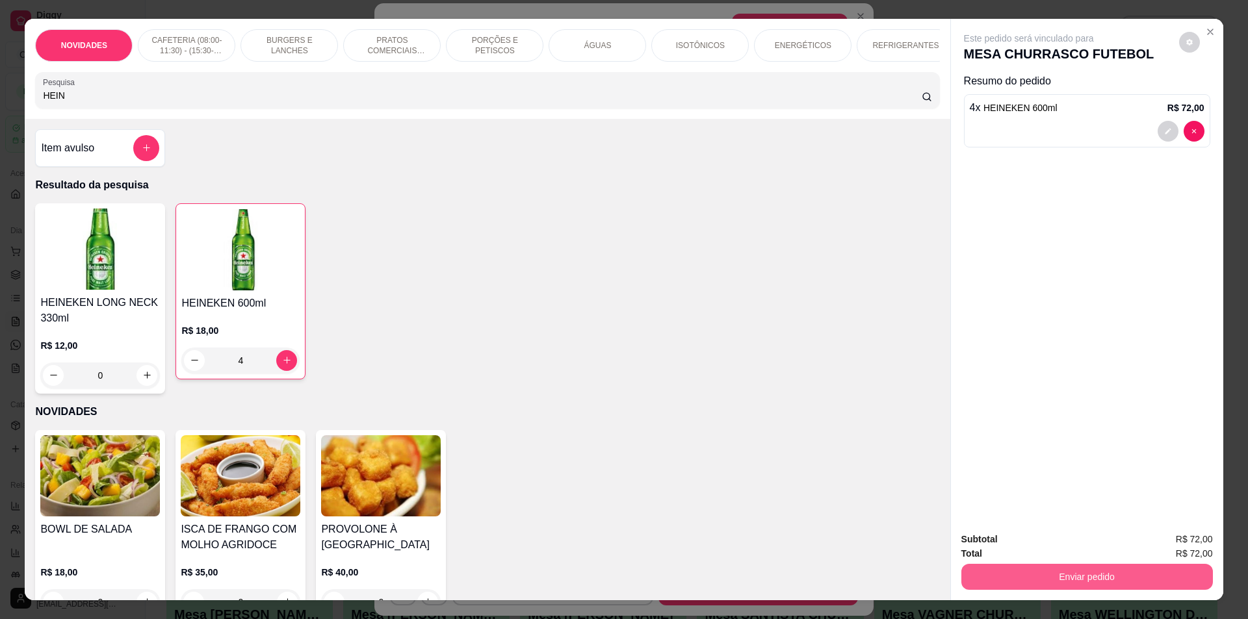
click at [1106, 584] on button "Enviar pedido" at bounding box center [1087, 577] width 252 height 26
click at [1068, 551] on button "Não registrar e enviar pedido" at bounding box center [1043, 545] width 131 height 24
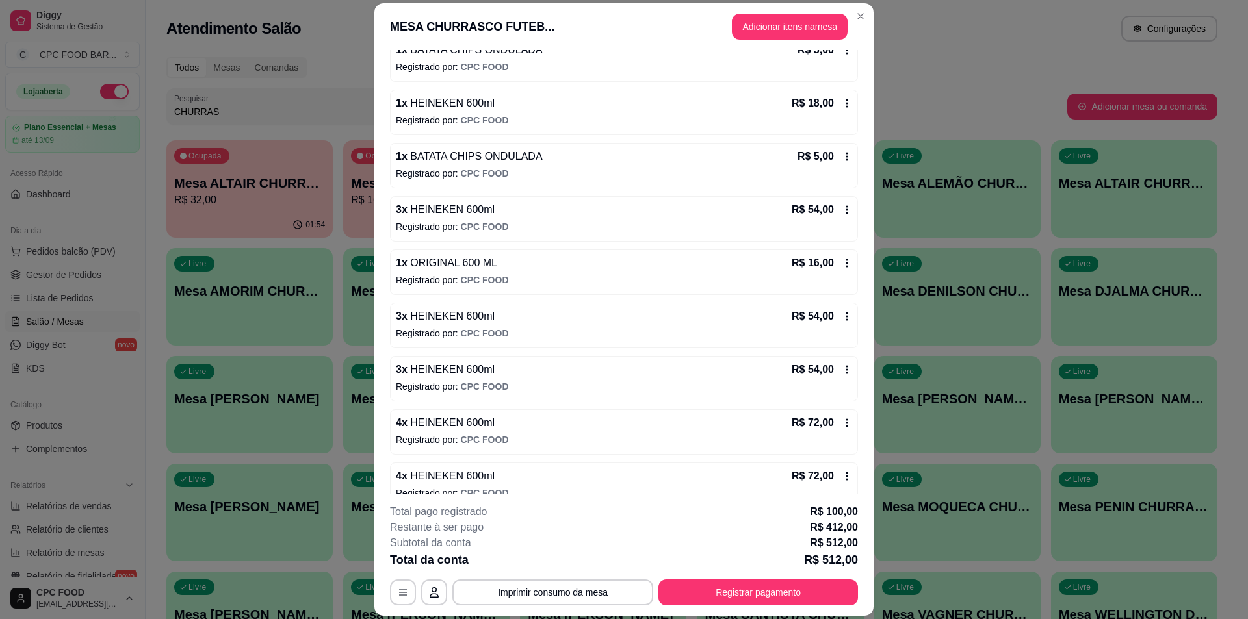
click at [846, 264] on icon at bounding box center [847, 263] width 2 height 8
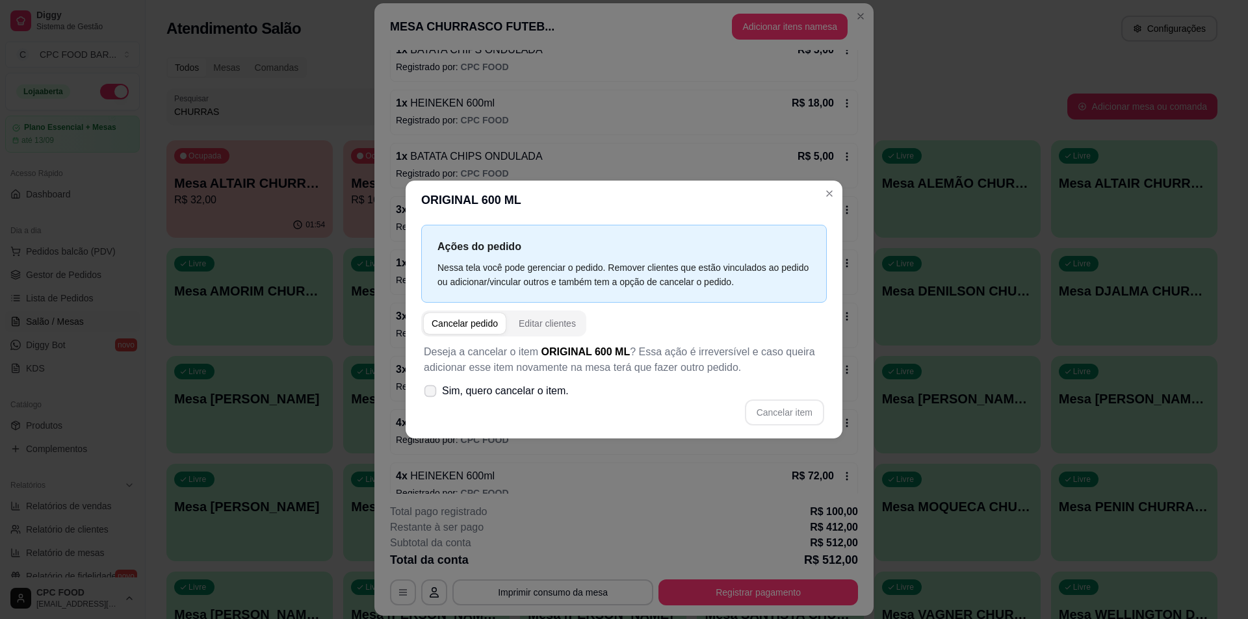
click at [517, 391] on span "Sim, quero cancelar o item." at bounding box center [505, 392] width 127 height 16
click at [432, 393] on input "Sim, quero cancelar o item." at bounding box center [427, 397] width 8 height 8
checkbox input "true"
click at [791, 411] on button "Cancelar item" at bounding box center [784, 412] width 77 height 25
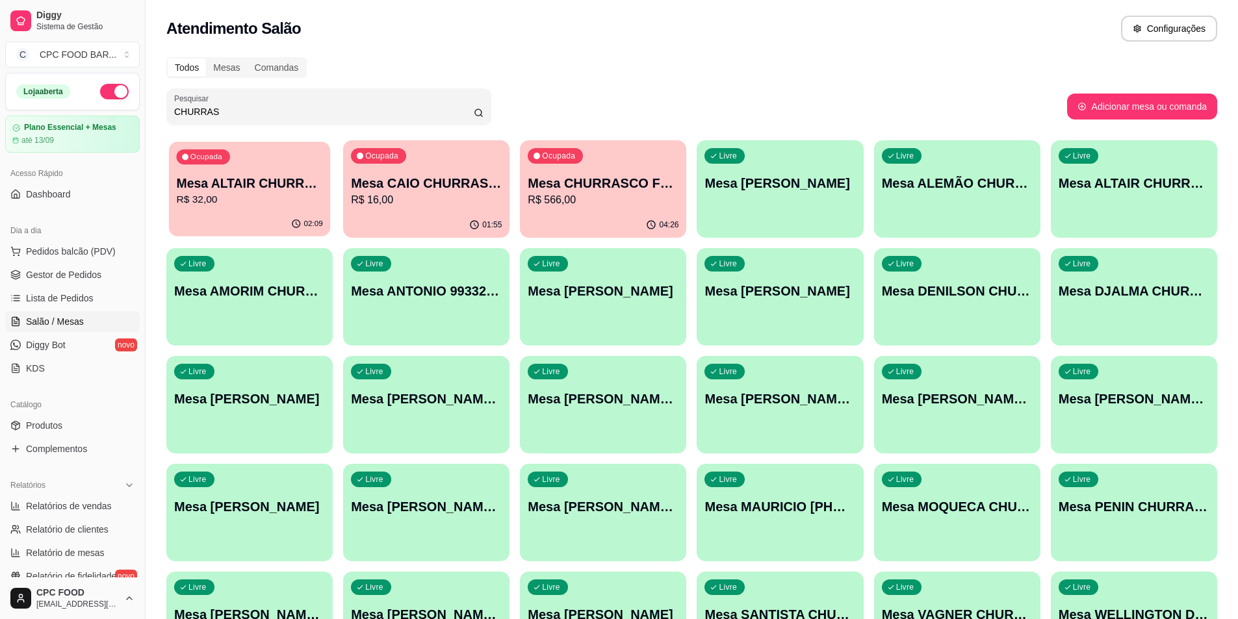
click at [292, 207] on p "R$ 32,00" at bounding box center [249, 199] width 146 height 15
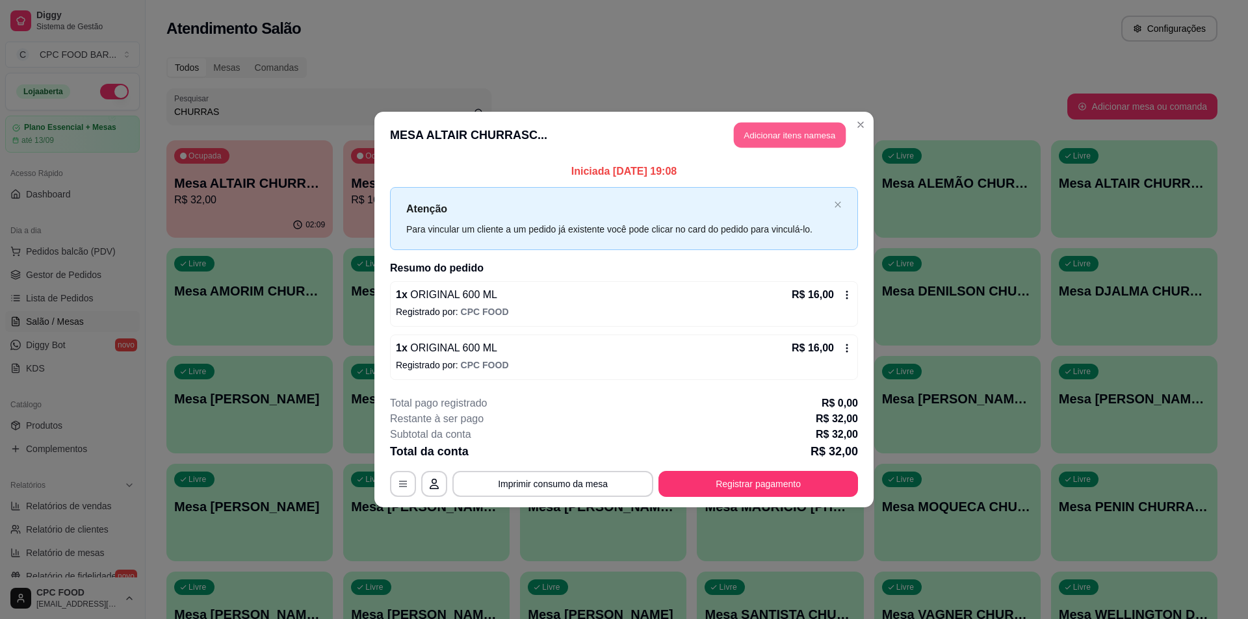
click at [783, 126] on button "Adicionar itens na mesa" at bounding box center [790, 135] width 112 height 25
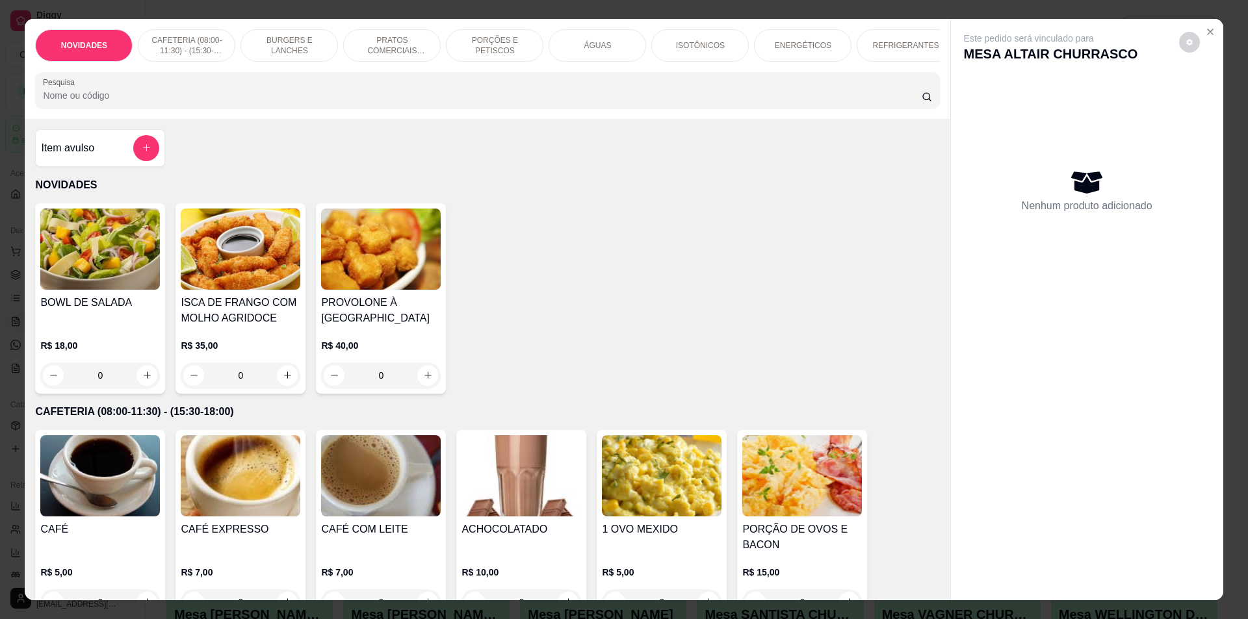
click at [424, 102] on input "Pesquisa" at bounding box center [482, 95] width 878 height 13
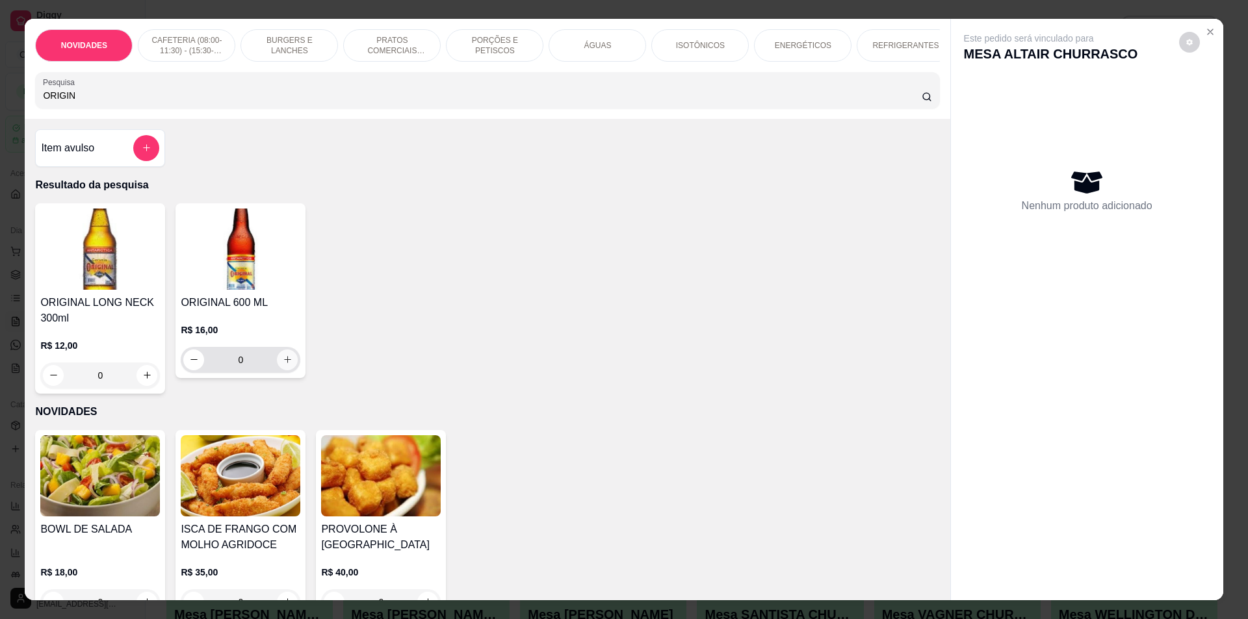
type input "ORIGIN"
click at [287, 365] on icon "increase-product-quantity" at bounding box center [288, 360] width 10 height 10
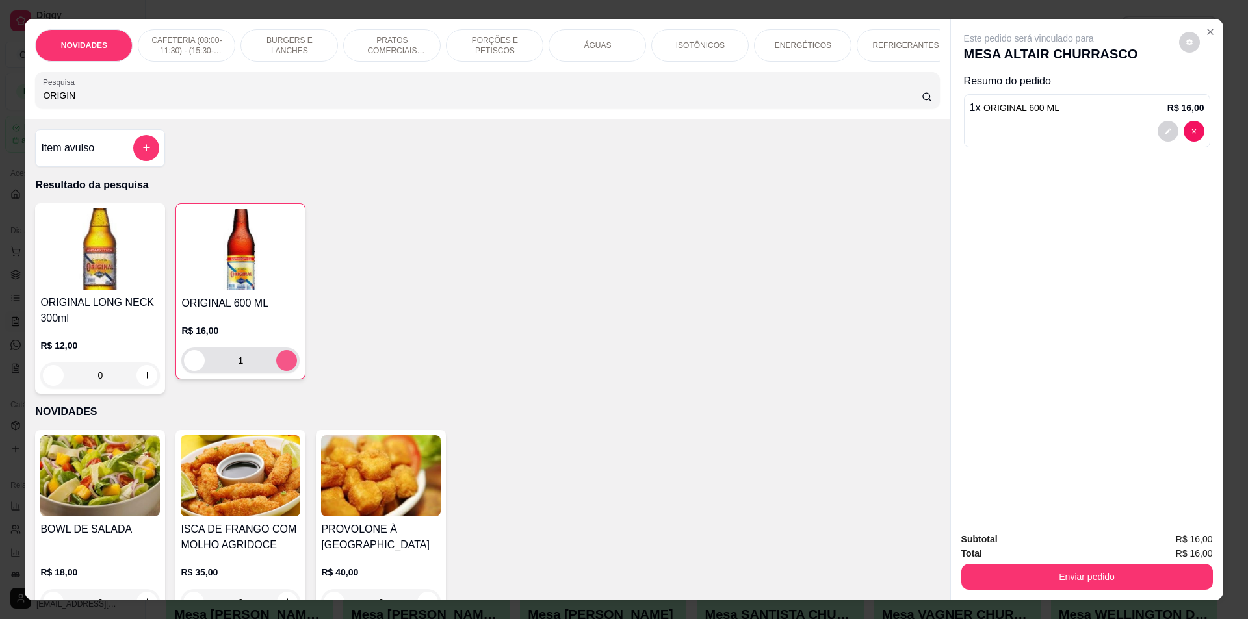
type input "1"
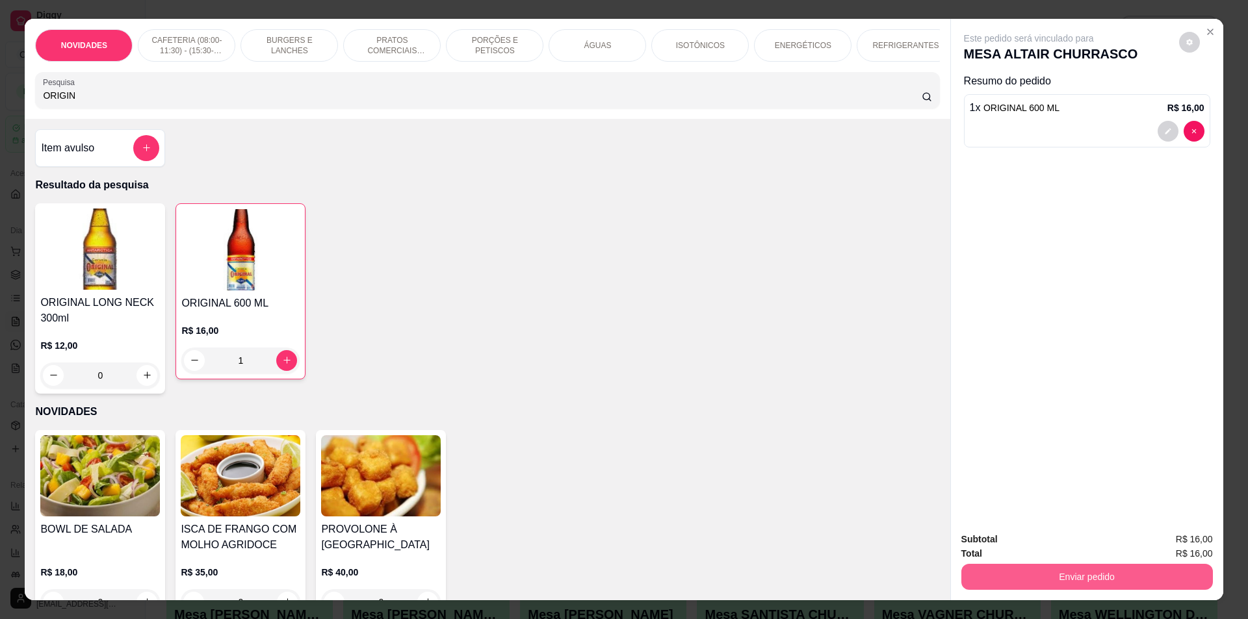
click at [1040, 573] on button "Enviar pedido" at bounding box center [1087, 577] width 252 height 26
click at [1034, 540] on button "Não registrar e enviar pedido" at bounding box center [1043, 545] width 131 height 24
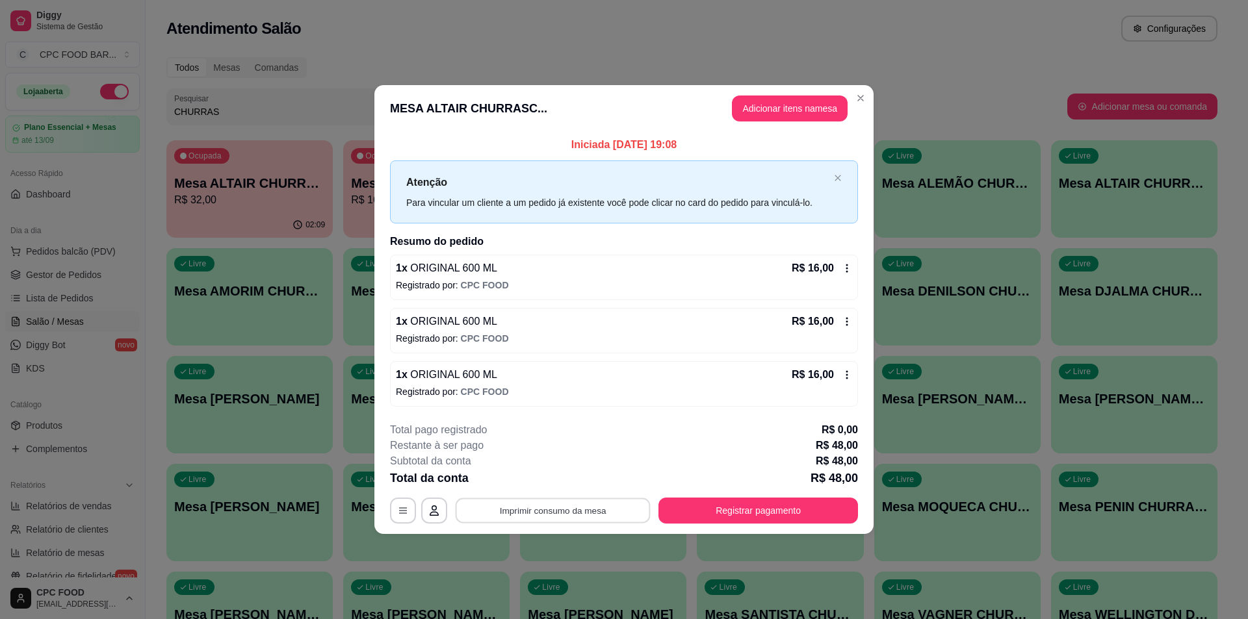
click at [567, 505] on button "Imprimir consumo da mesa" at bounding box center [553, 511] width 195 height 25
click at [712, 514] on button "Registrar pagamento" at bounding box center [759, 511] width 194 height 25
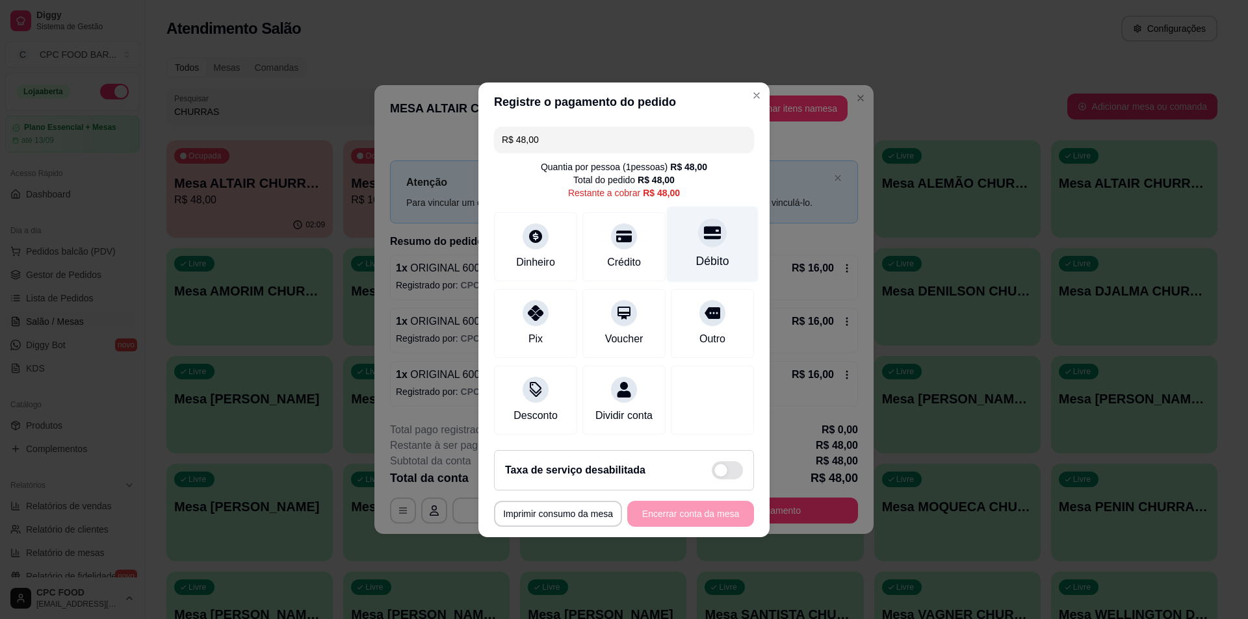
click at [701, 242] on div "Débito" at bounding box center [713, 244] width 92 height 76
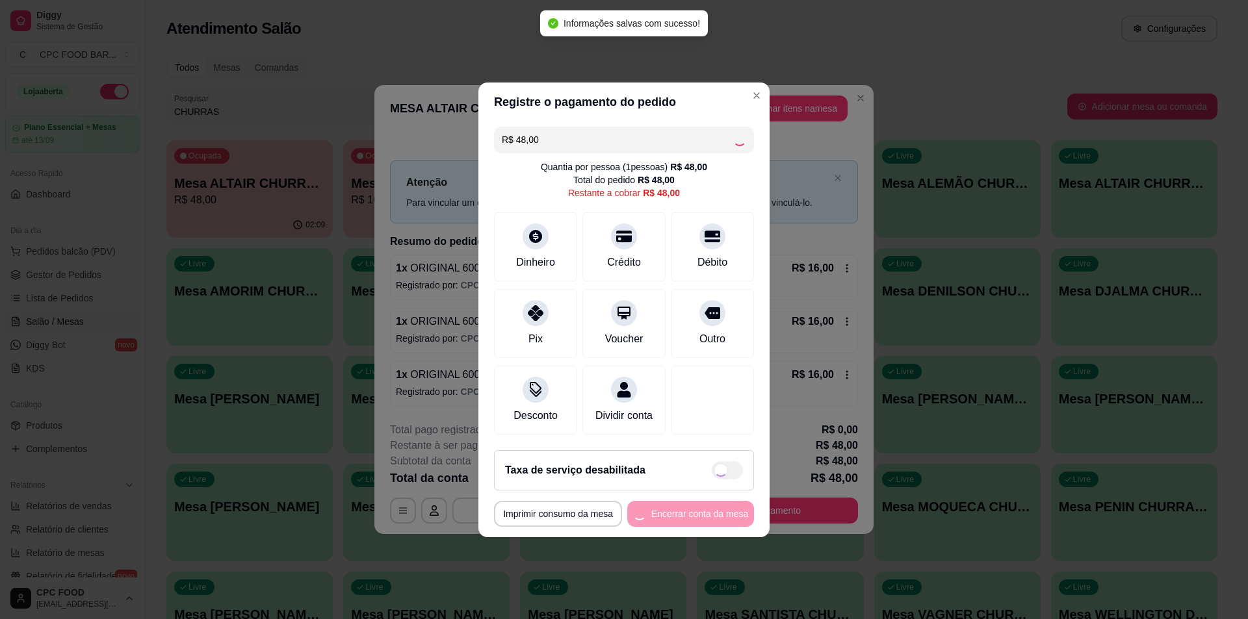
type input "R$ 0,00"
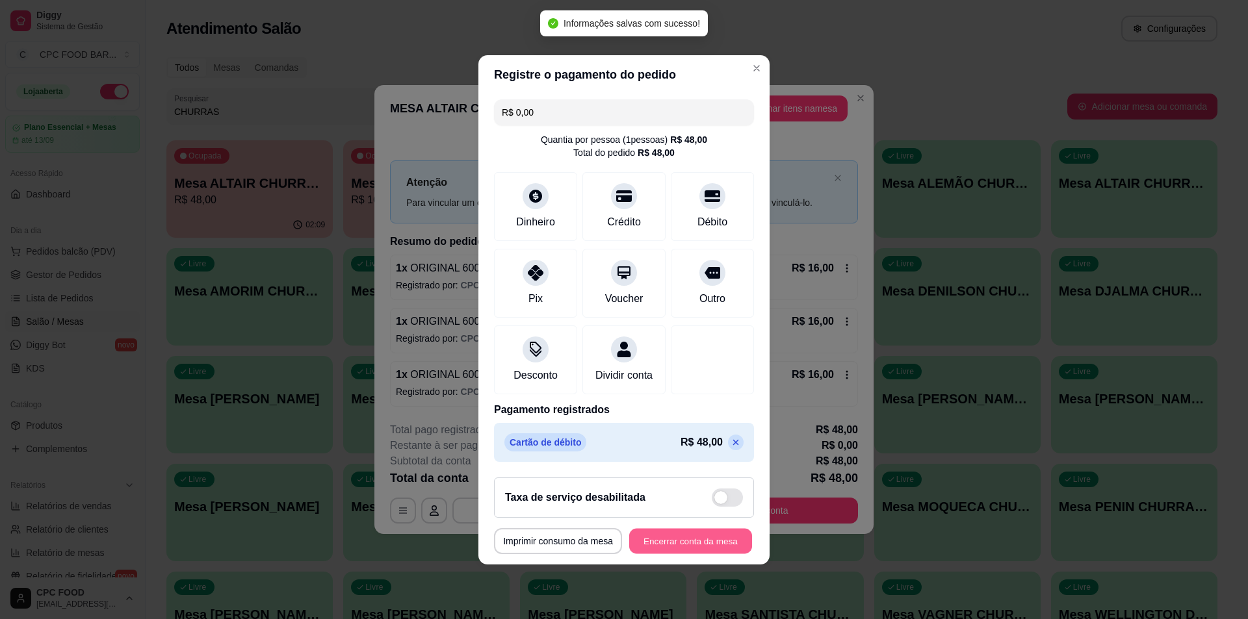
click at [680, 539] on button "Encerrar conta da mesa" at bounding box center [690, 540] width 123 height 25
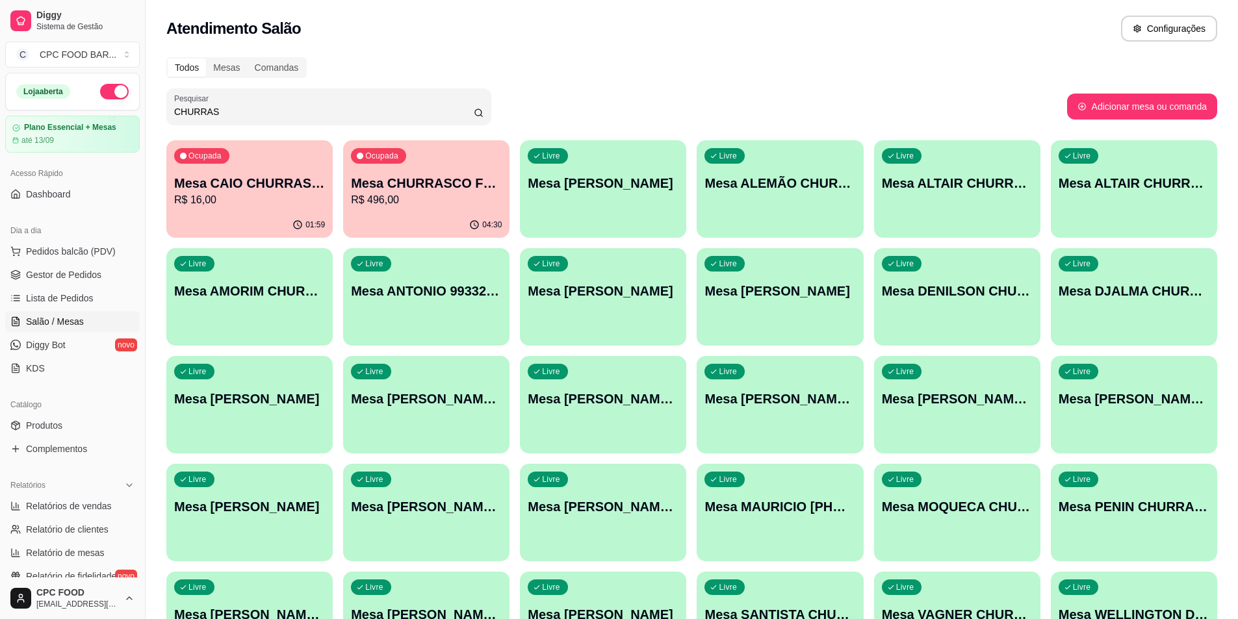
click at [467, 168] on div "Ocupada Mesa CHURRASCO FUTEBOL R$ 496,00" at bounding box center [426, 176] width 166 height 72
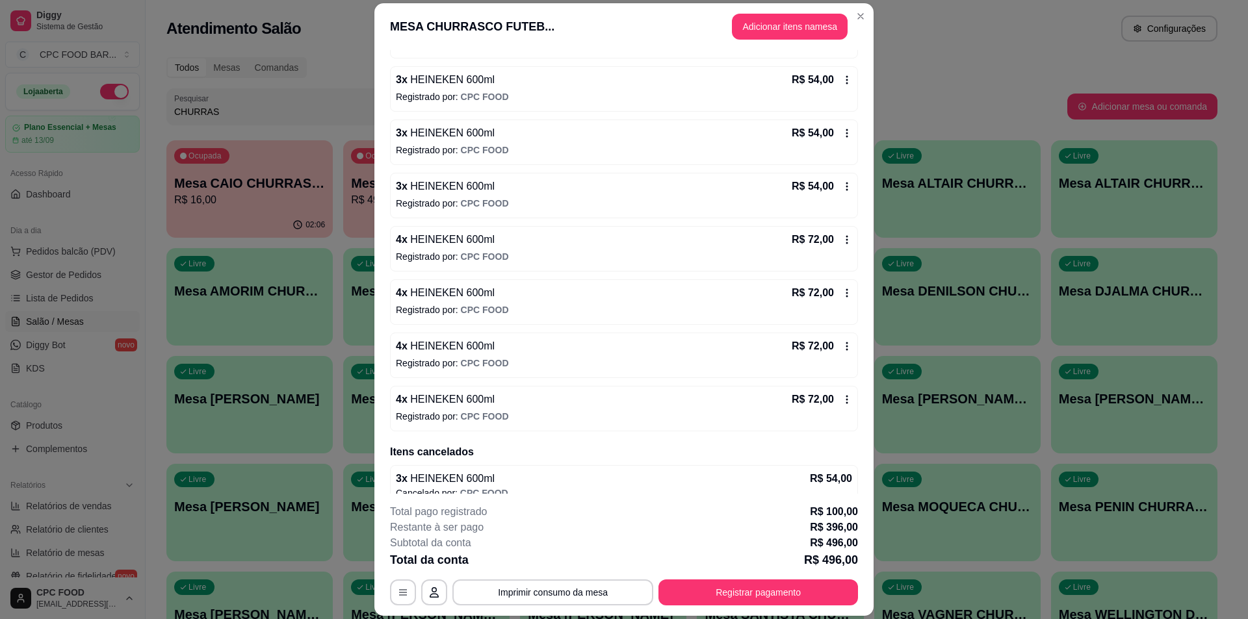
scroll to position [325, 0]
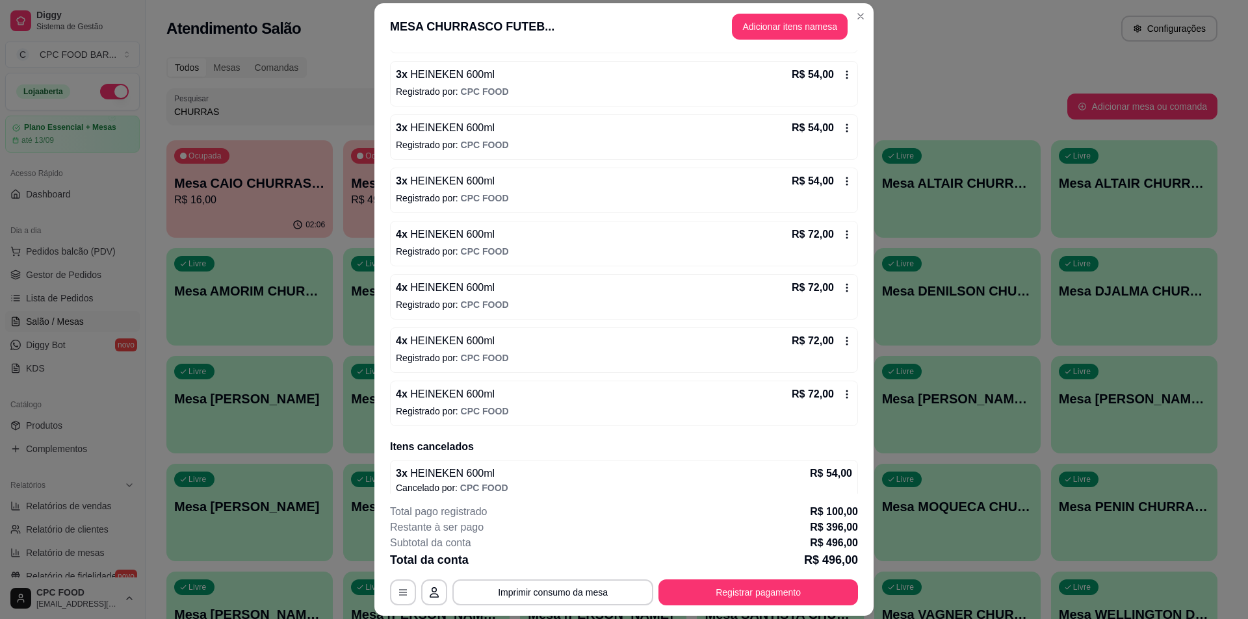
click at [842, 287] on icon at bounding box center [847, 288] width 10 height 10
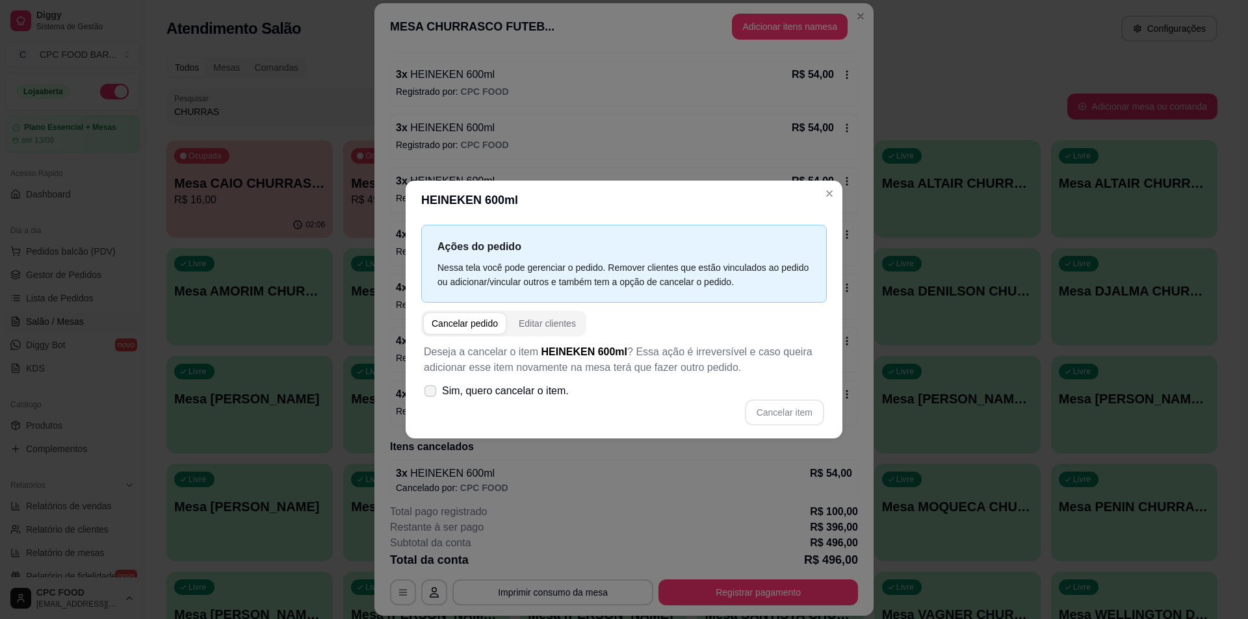
click at [493, 398] on span "Sim, quero cancelar o item." at bounding box center [505, 392] width 127 height 16
click at [432, 398] on input "Sim, quero cancelar o item." at bounding box center [427, 397] width 8 height 8
checkbox input "true"
click at [768, 417] on button "Cancelar item" at bounding box center [784, 413] width 79 height 26
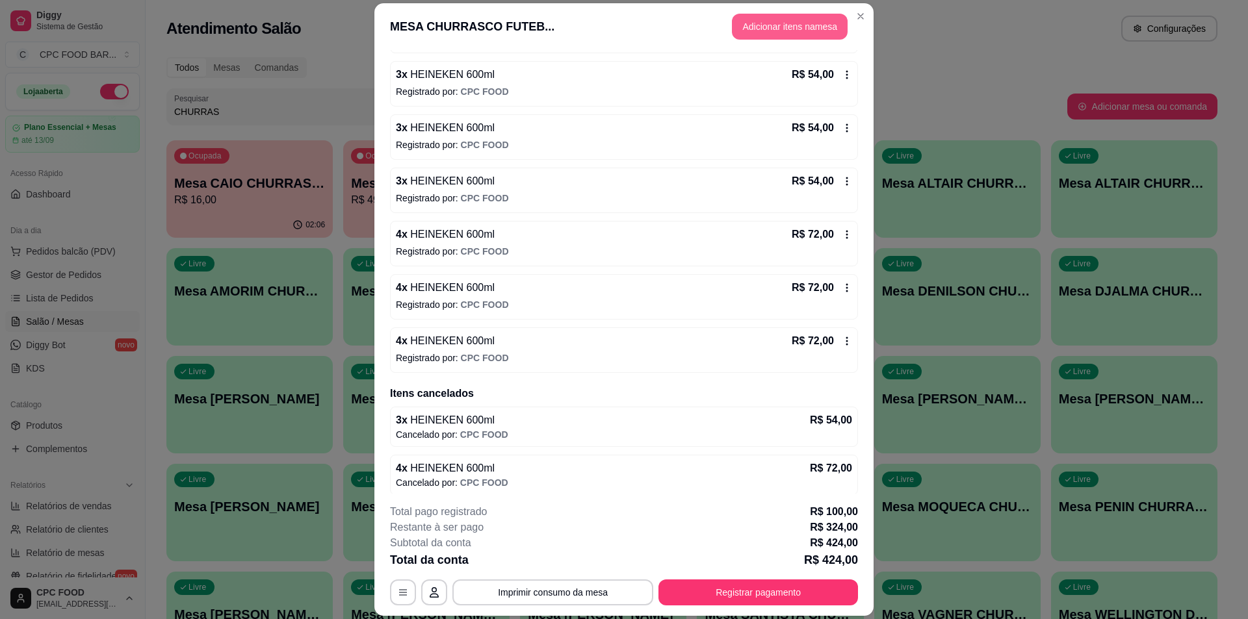
click at [742, 25] on button "Adicionar itens na mesa" at bounding box center [790, 27] width 116 height 26
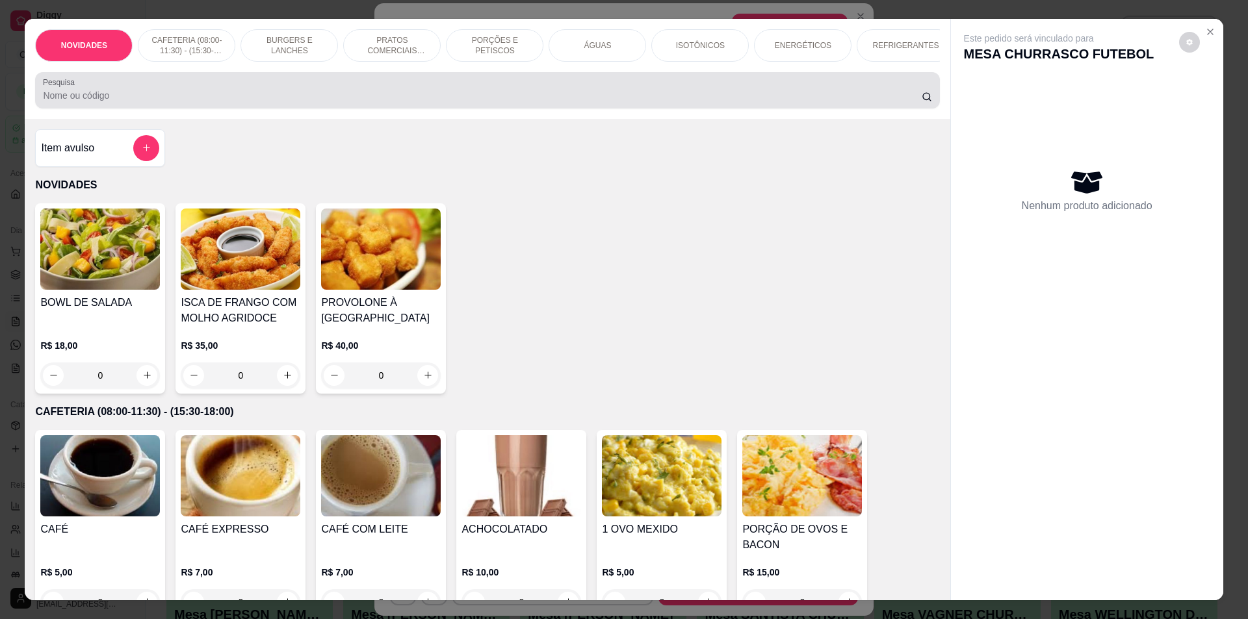
click at [283, 96] on div at bounding box center [487, 90] width 889 height 26
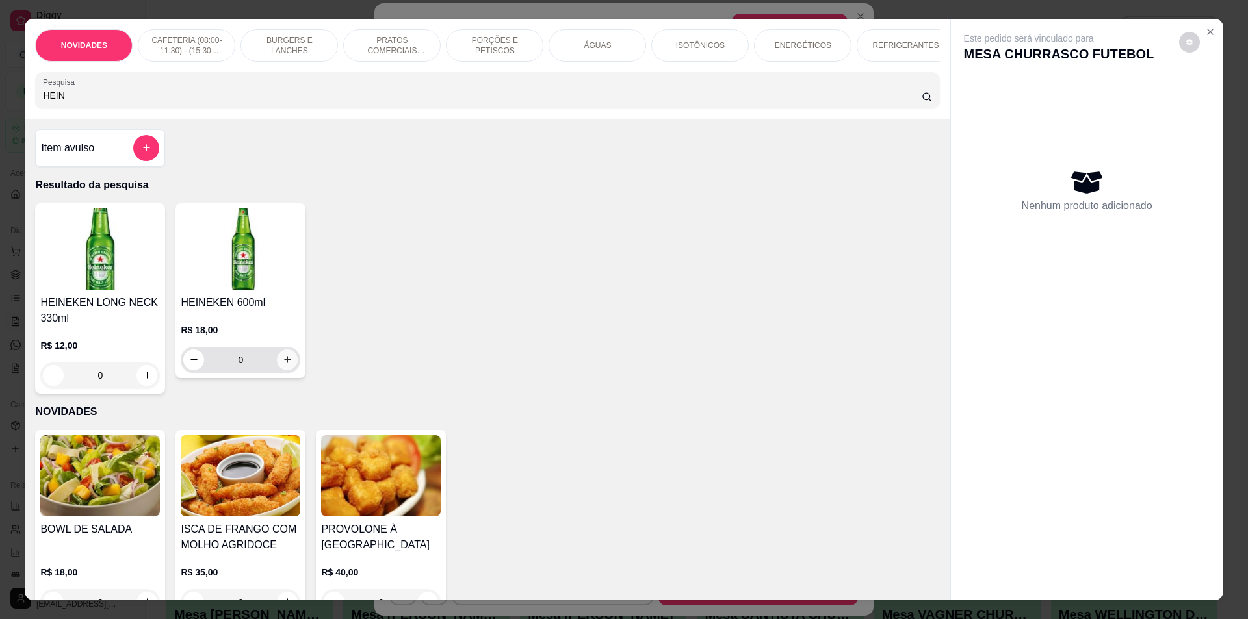
type input "HEIN"
click at [283, 365] on icon "increase-product-quantity" at bounding box center [288, 360] width 10 height 10
type input "3"
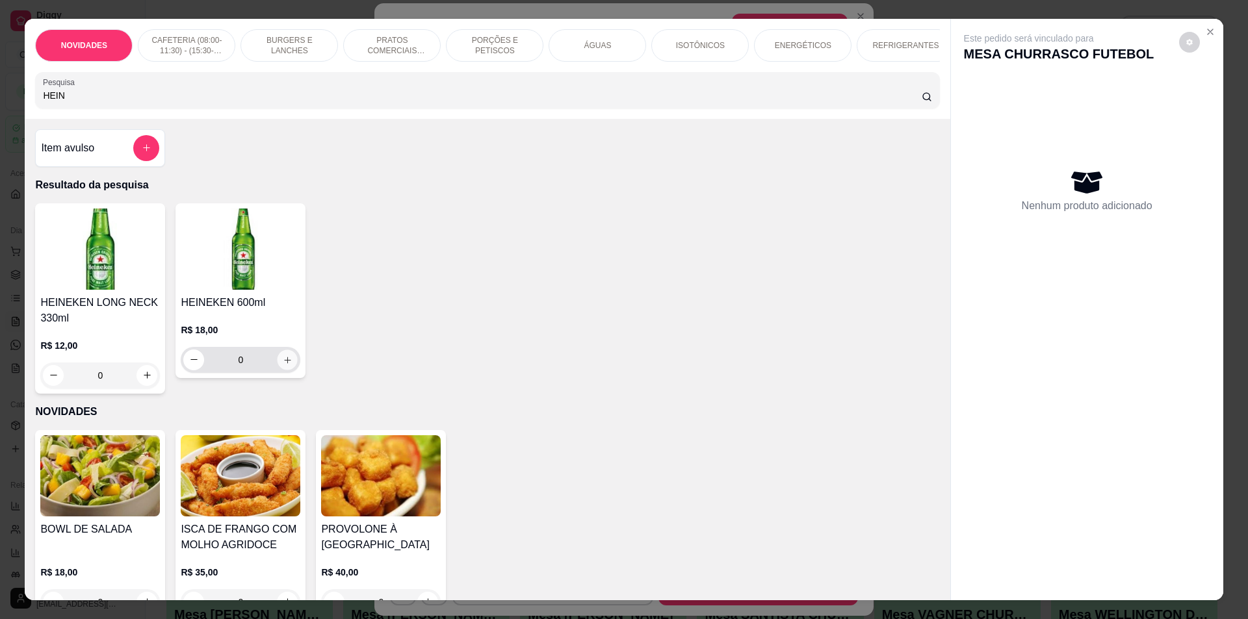
type input "3"
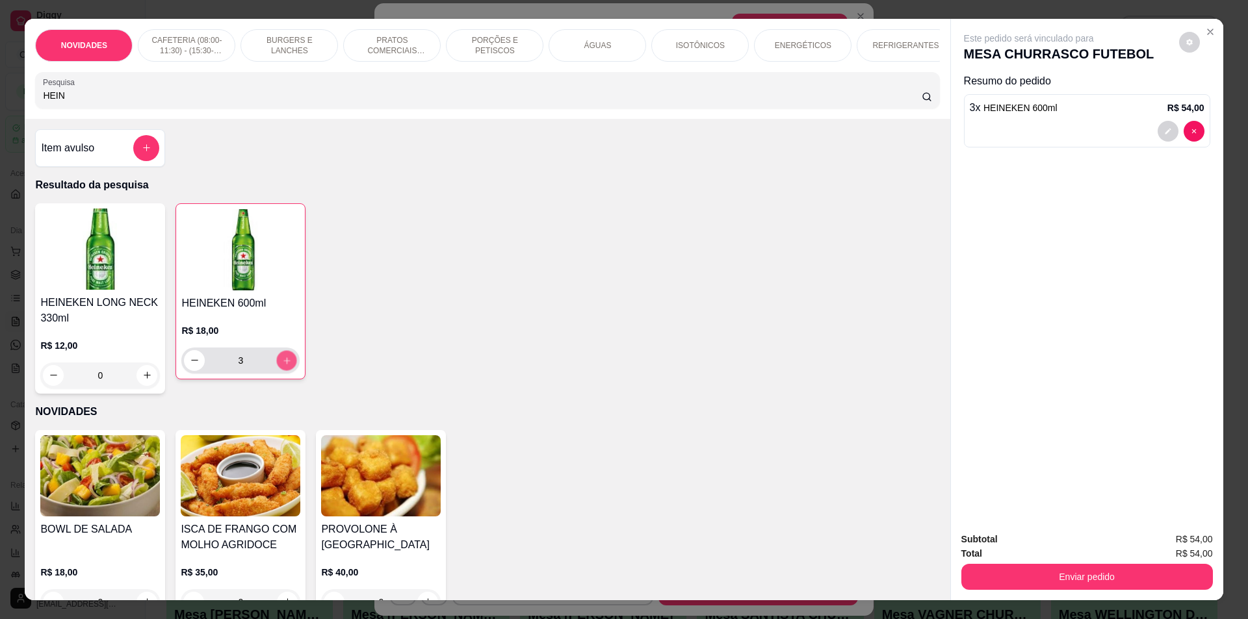
click at [282, 365] on icon "increase-product-quantity" at bounding box center [287, 361] width 10 height 10
type input "4"
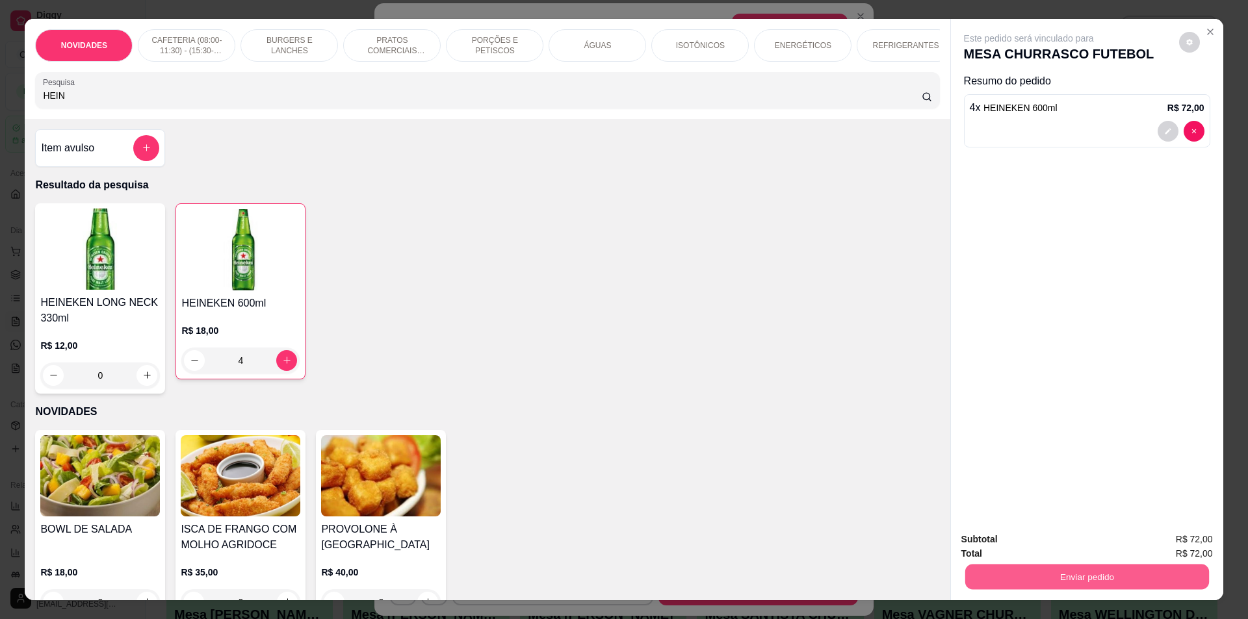
click at [1027, 571] on button "Enviar pedido" at bounding box center [1087, 577] width 244 height 25
click at [1004, 549] on button "Não registrar e enviar pedido" at bounding box center [1043, 545] width 131 height 24
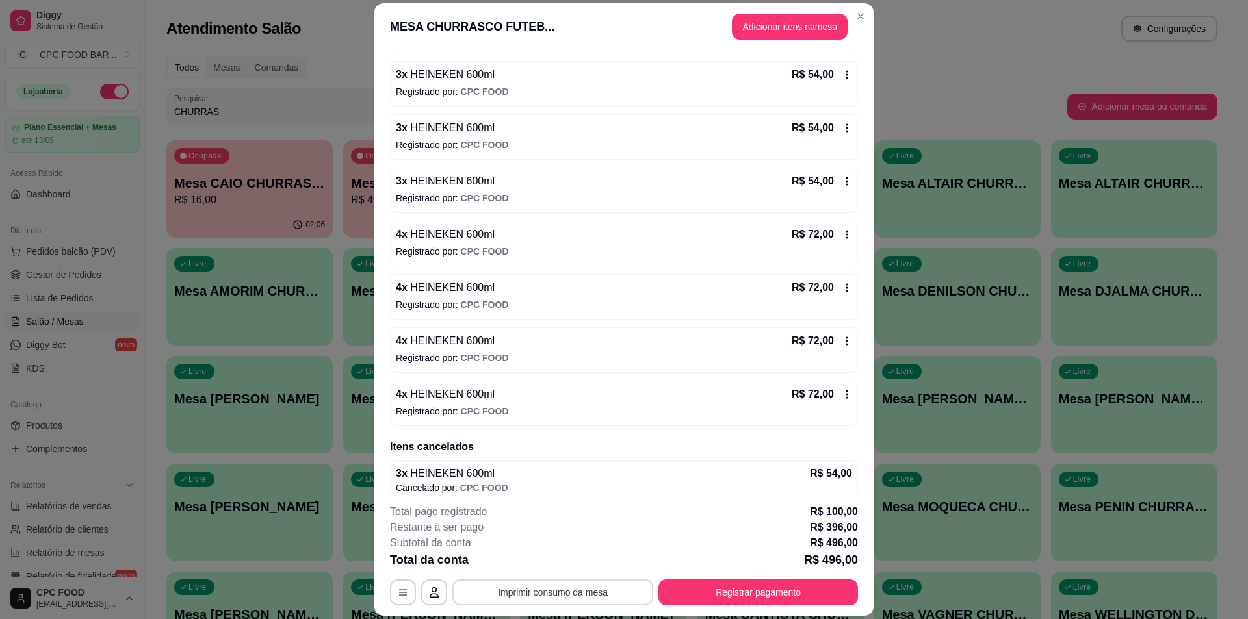
click at [551, 593] on button "Imprimir consumo da mesa" at bounding box center [552, 593] width 201 height 26
click at [712, 593] on button "Registrar pagamento" at bounding box center [758, 593] width 200 height 26
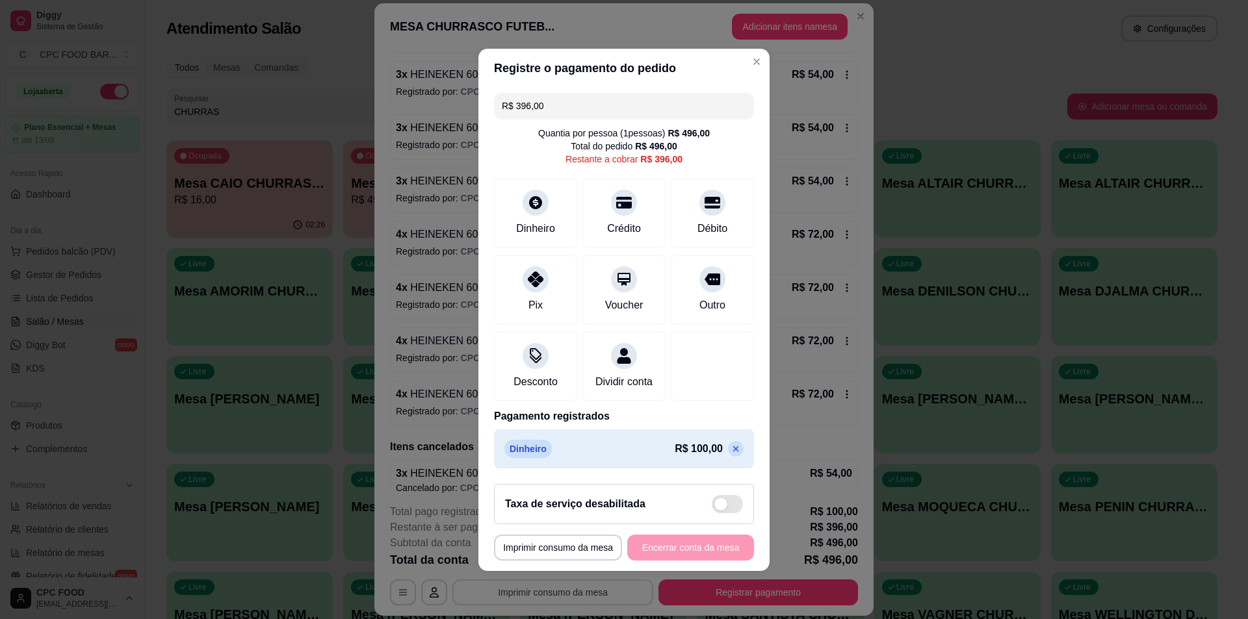
drag, startPoint x: 549, startPoint y: 97, endPoint x: 508, endPoint y: 94, distance: 41.7
click at [508, 94] on input "R$ 396,00" at bounding box center [624, 106] width 244 height 26
click at [704, 193] on icon at bounding box center [712, 198] width 17 height 17
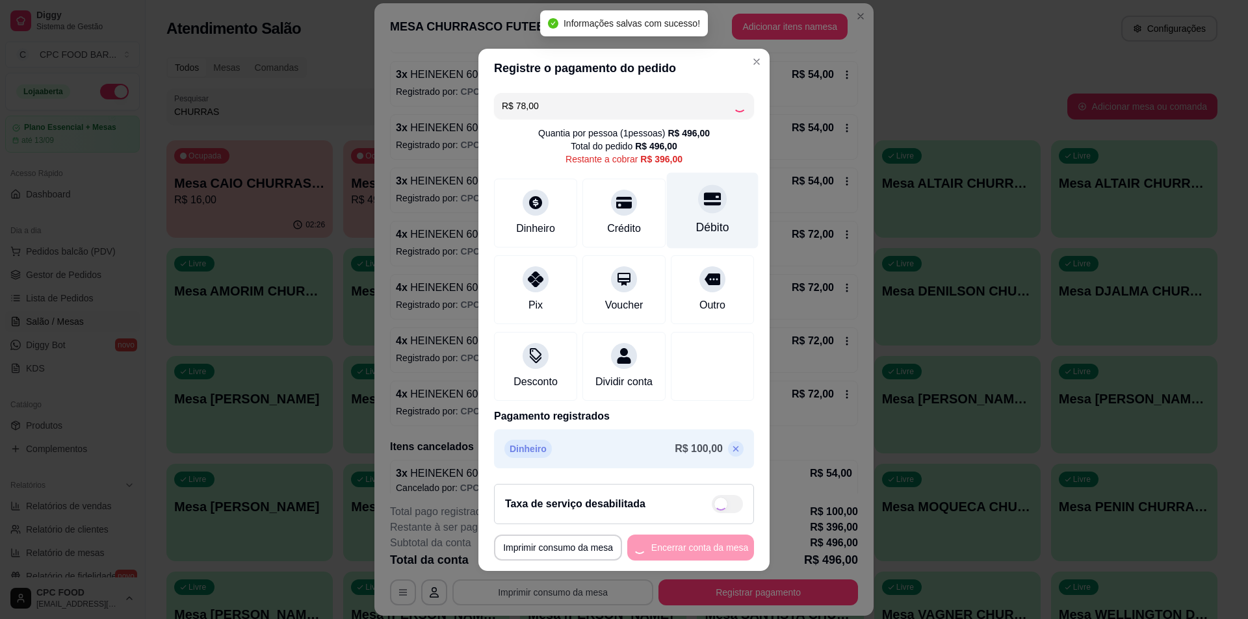
type input "R$ 318,00"
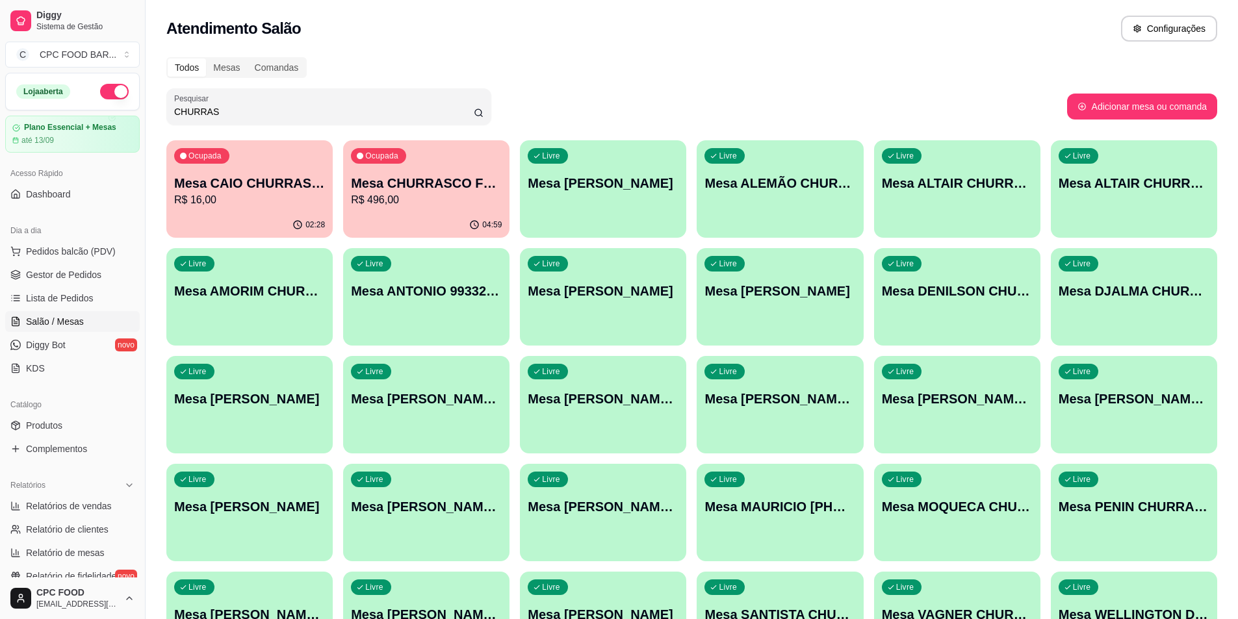
drag, startPoint x: 212, startPoint y: 111, endPoint x: 135, endPoint y: 104, distance: 77.0
click at [135, 104] on div "Diggy Sistema de Gestão C CPC FOOD BAR ... Loja aberta Plano Essencial + Mesas …" at bounding box center [619, 415] width 1238 height 830
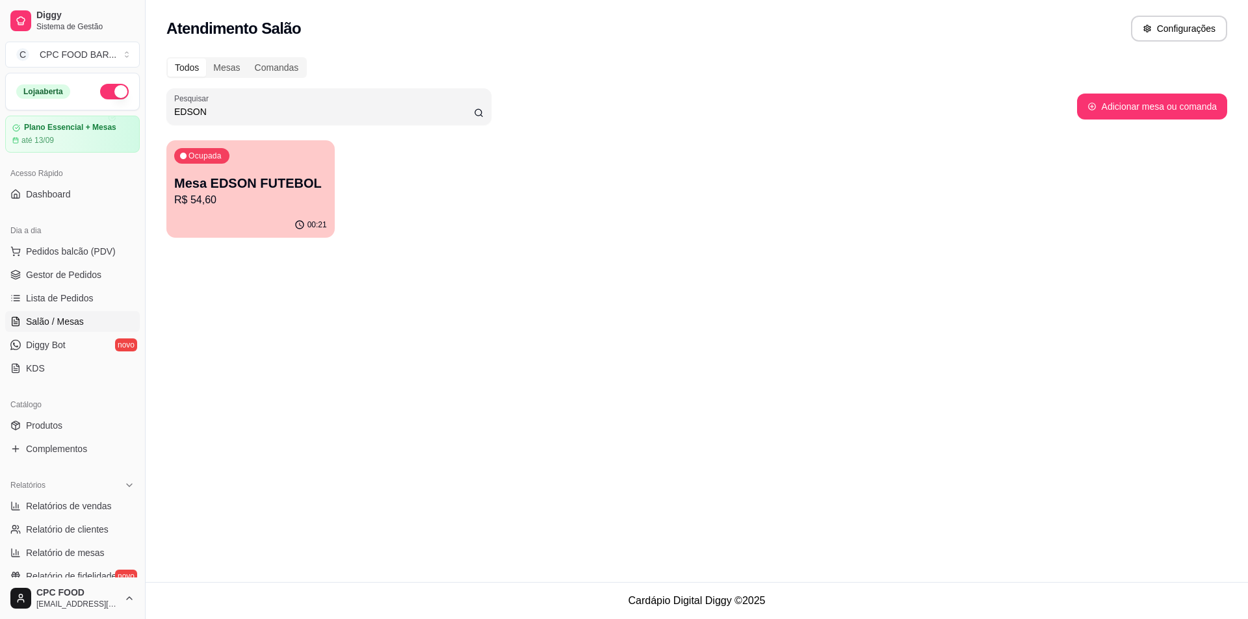
type input "EDSON"
click at [241, 186] on p "Mesa EDSON FUTEBOL" at bounding box center [250, 183] width 153 height 18
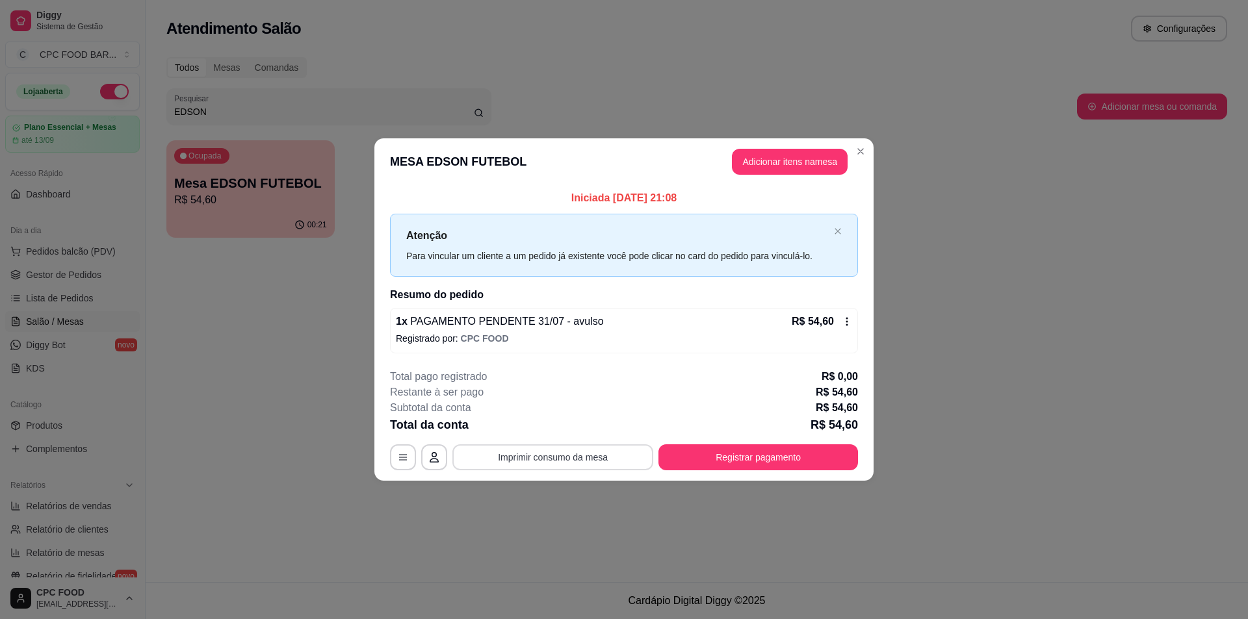
click at [556, 452] on button "Imprimir consumo da mesa" at bounding box center [552, 458] width 201 height 26
